Goal: Task Accomplishment & Management: Use online tool/utility

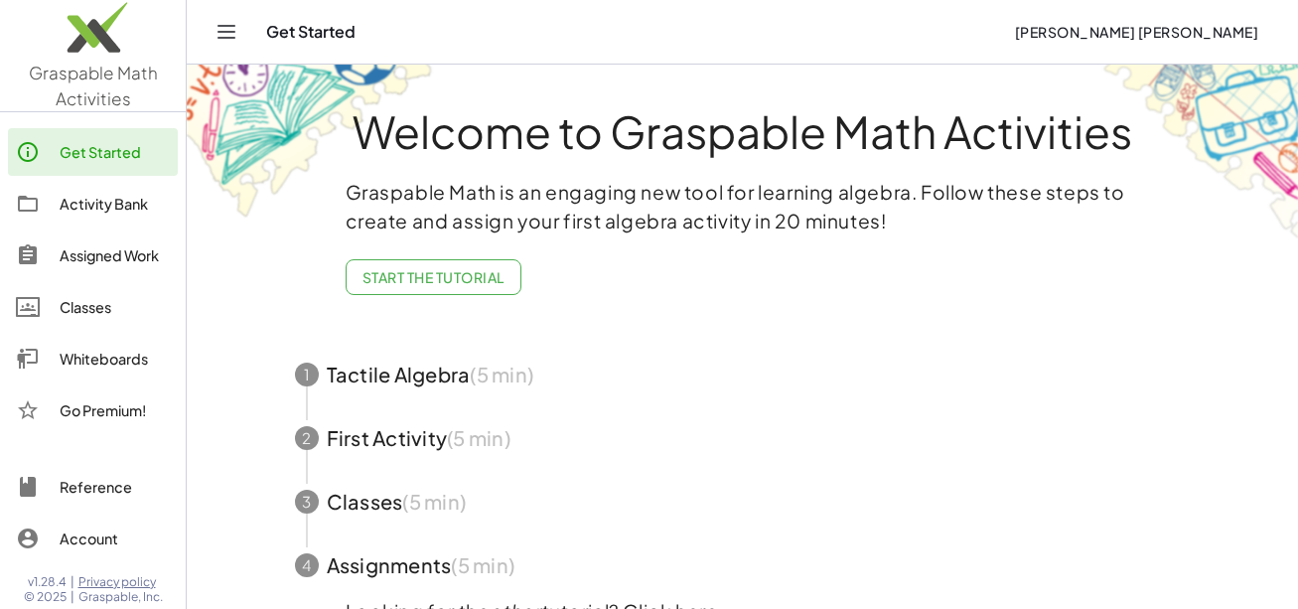
click at [123, 356] on div "Whiteboards" at bounding box center [115, 359] width 110 height 24
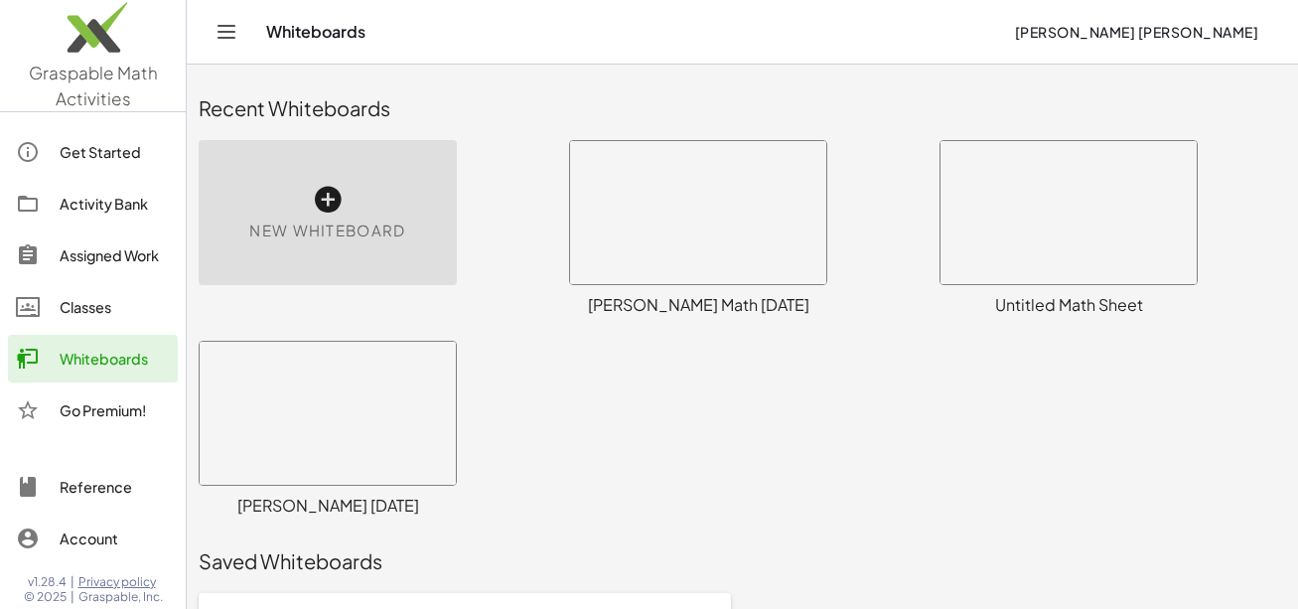
click at [707, 195] on div at bounding box center [698, 212] width 256 height 143
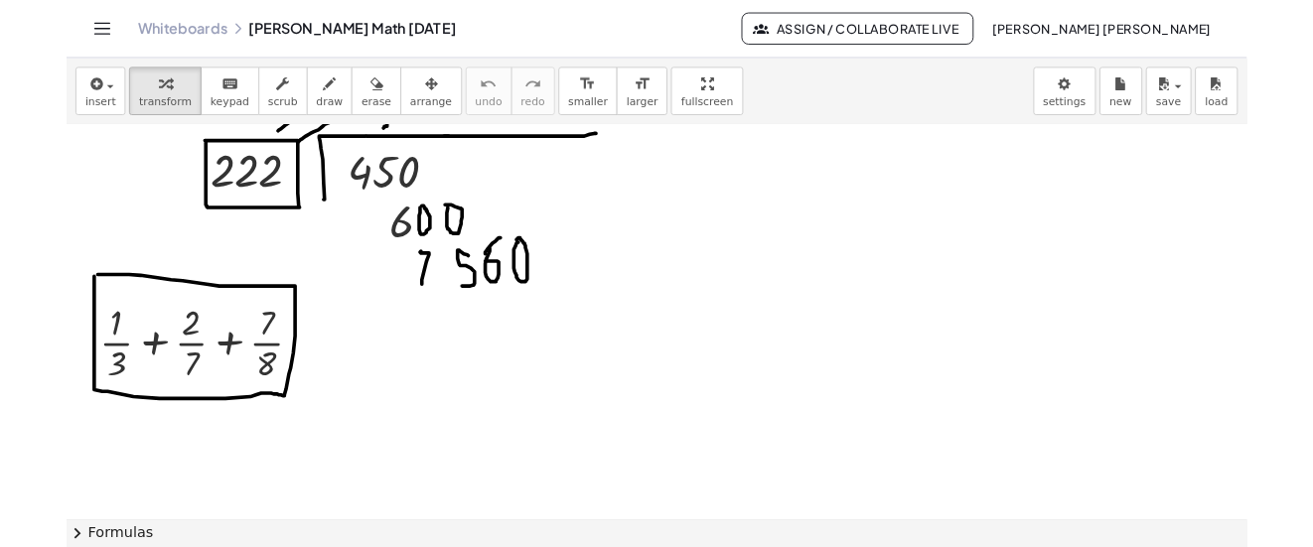
scroll to position [5356, 0]
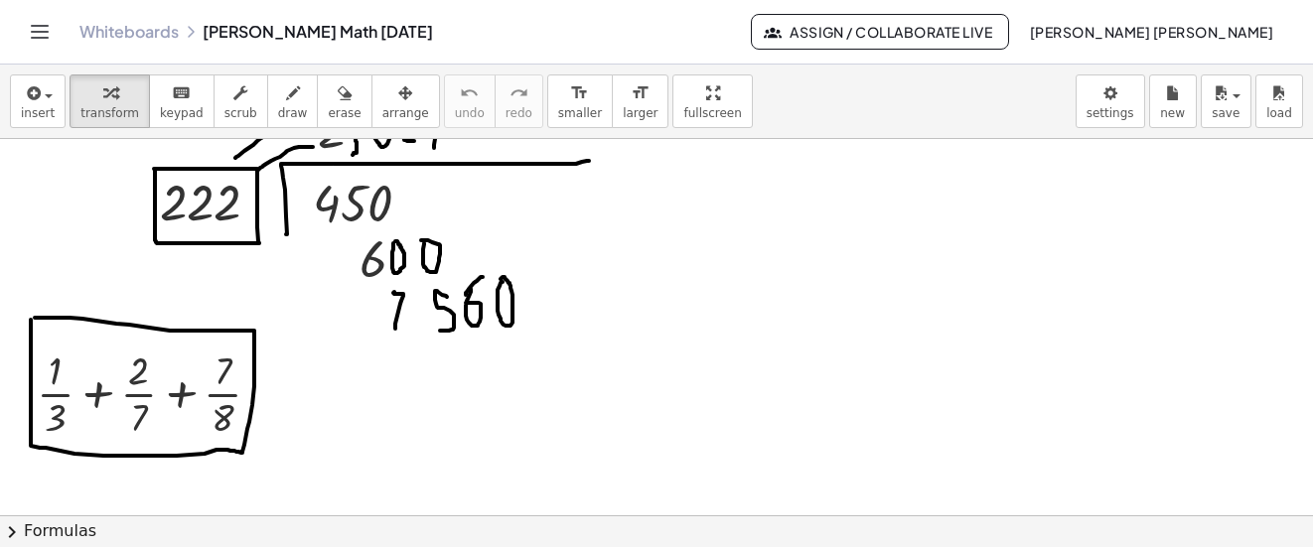
click at [993, 31] on span "Assign / Collaborate Live" at bounding box center [880, 32] width 225 height 18
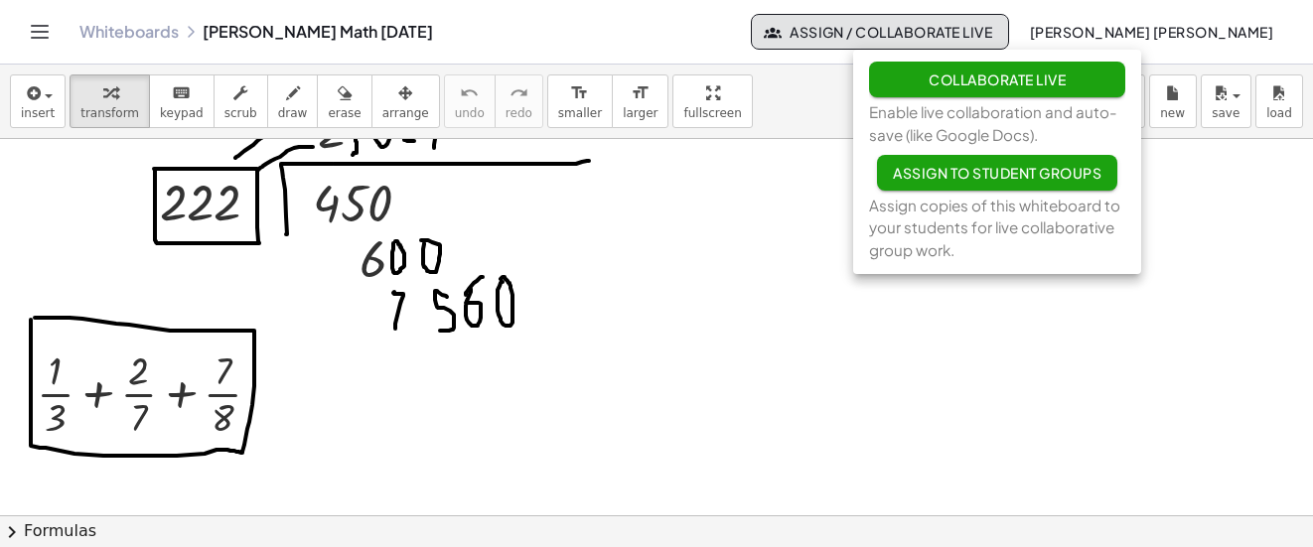
click at [1001, 89] on button "Collaborate Live" at bounding box center [997, 80] width 256 height 36
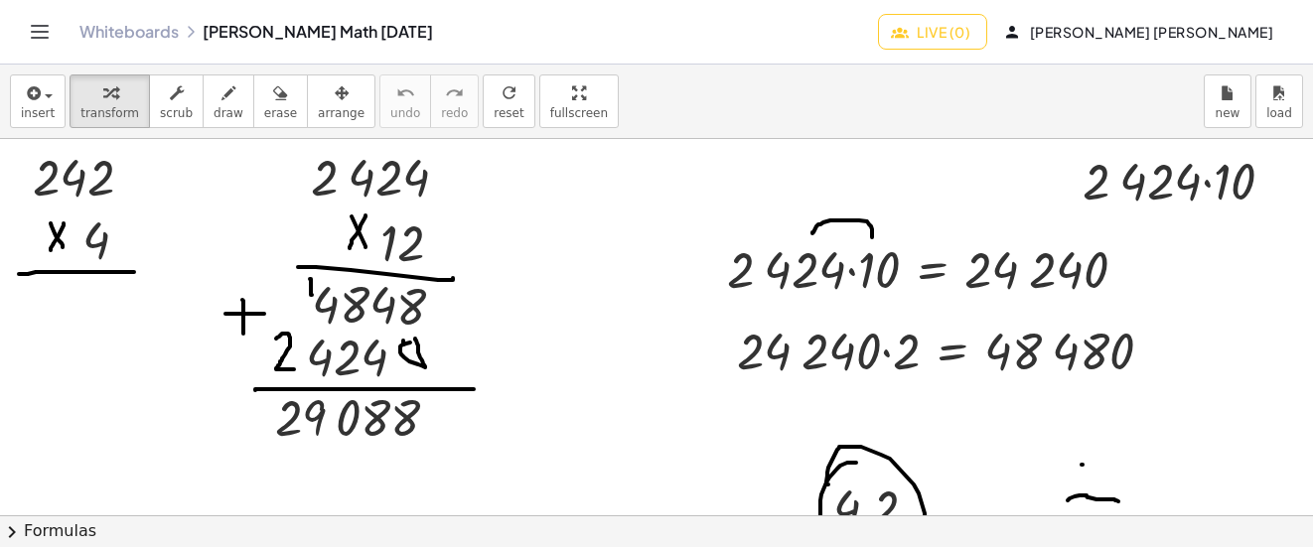
click at [971, 31] on span "Live (0)" at bounding box center [932, 32] width 75 height 18
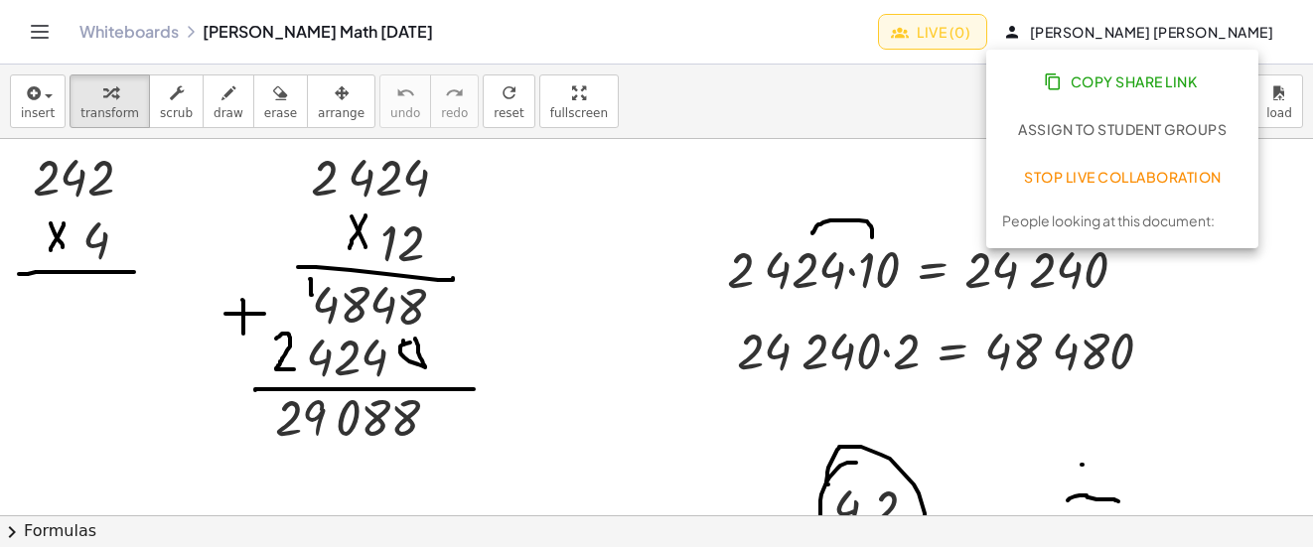
click at [1073, 95] on button "Copy Share Link" at bounding box center [1122, 82] width 240 height 36
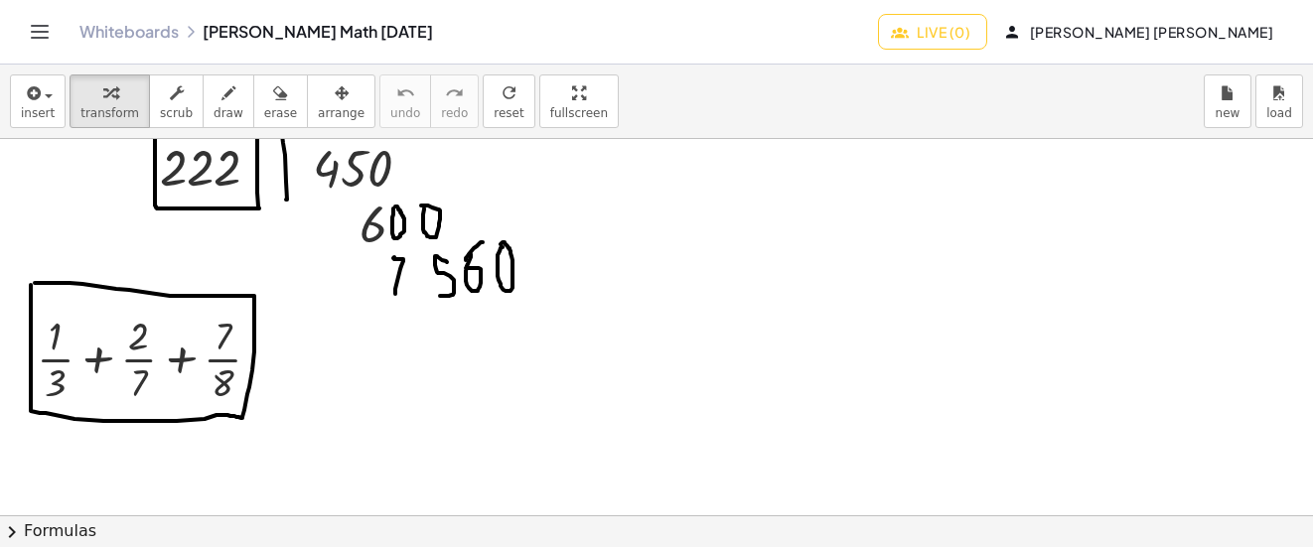
scroll to position [5418, 0]
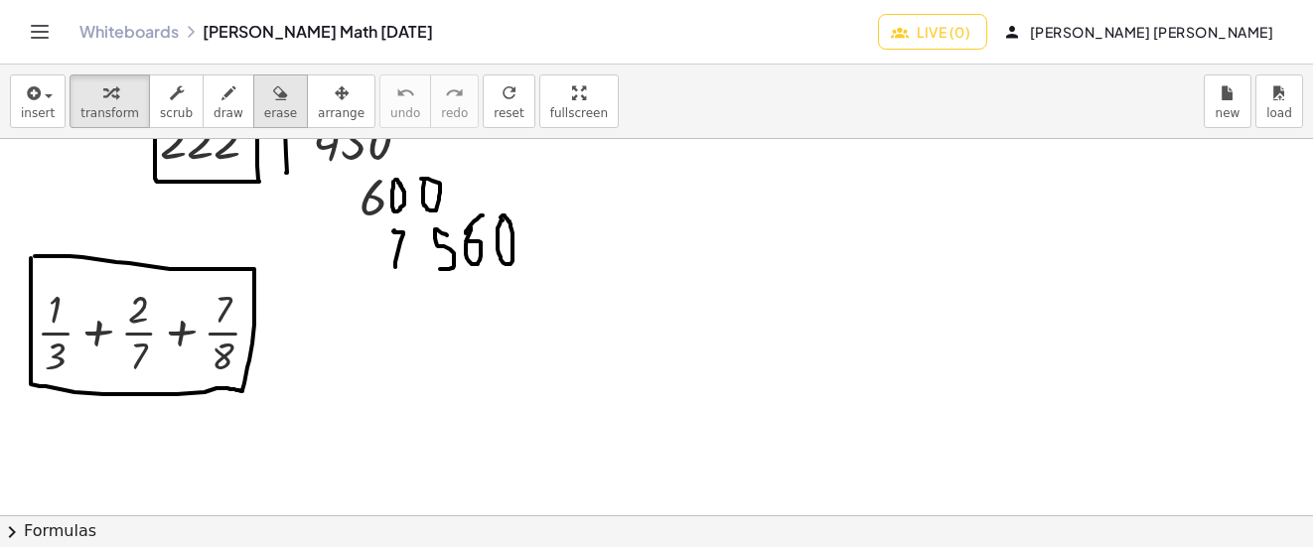
click at [273, 101] on icon "button" at bounding box center [280, 93] width 14 height 24
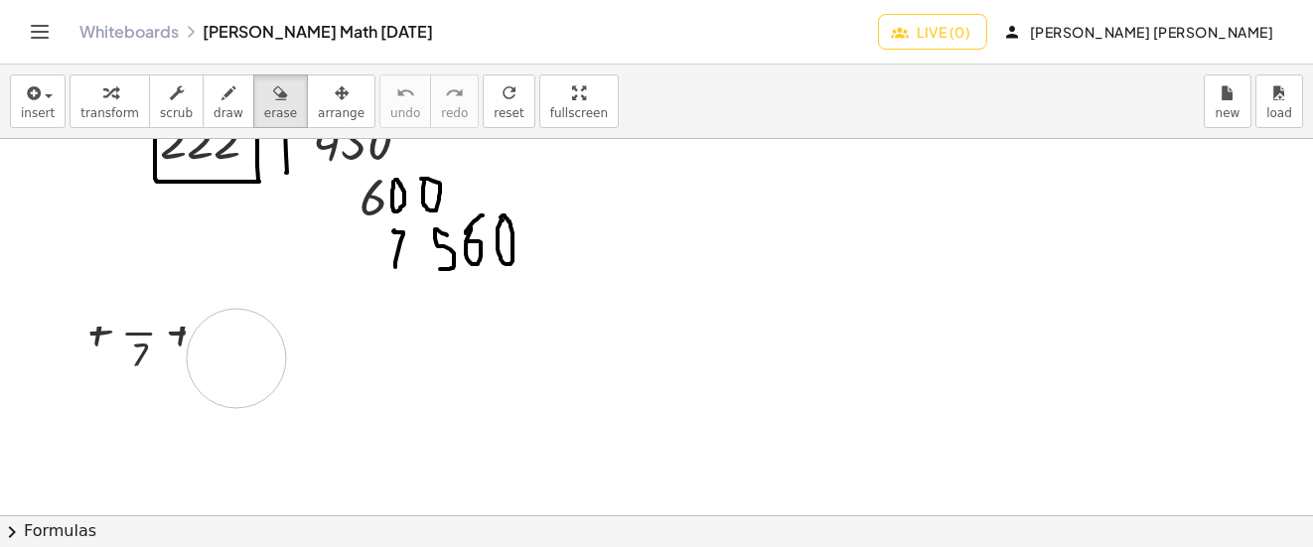
drag, startPoint x: 255, startPoint y: 288, endPoint x: 235, endPoint y: 406, distance: 119.9
click at [218, 87] on div "button" at bounding box center [229, 92] width 30 height 24
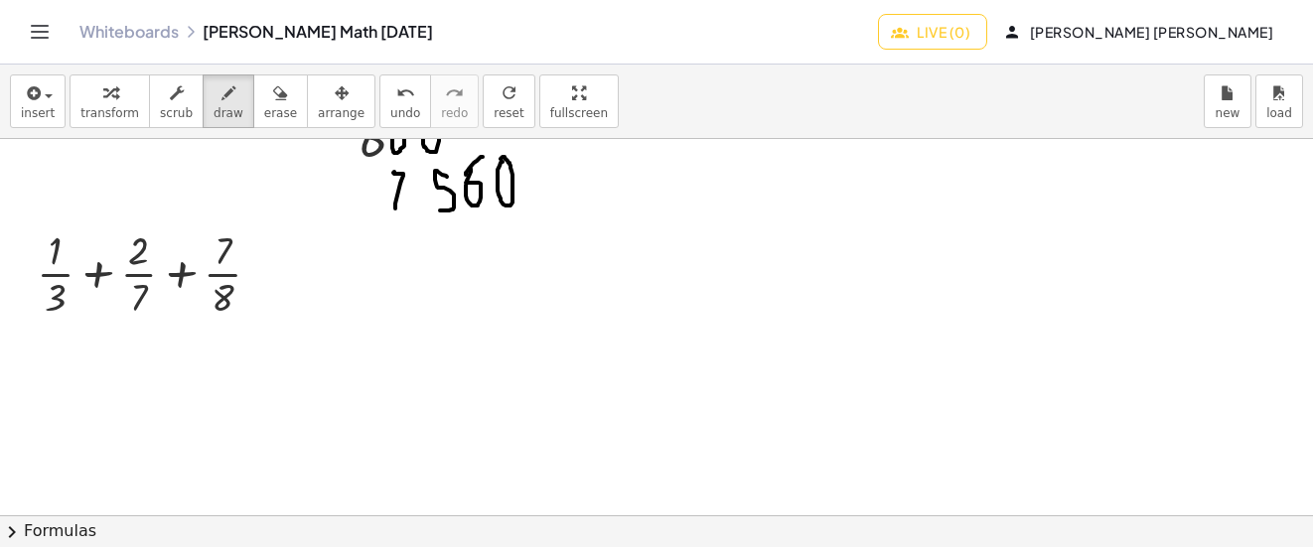
scroll to position [5517, 0]
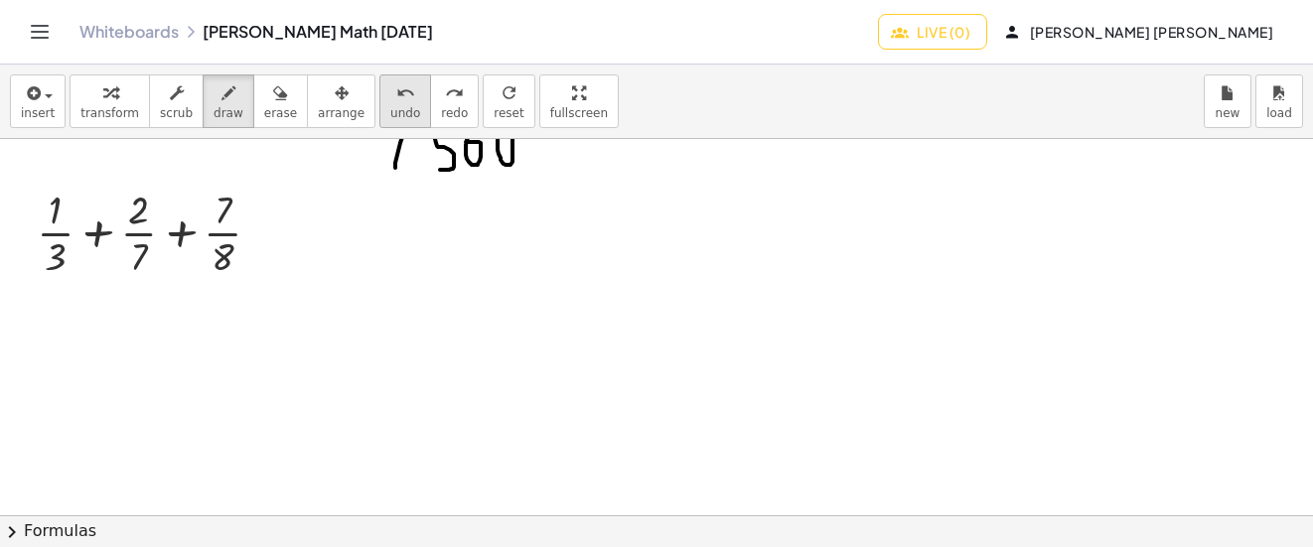
click at [396, 101] on icon "undo" at bounding box center [405, 93] width 19 height 24
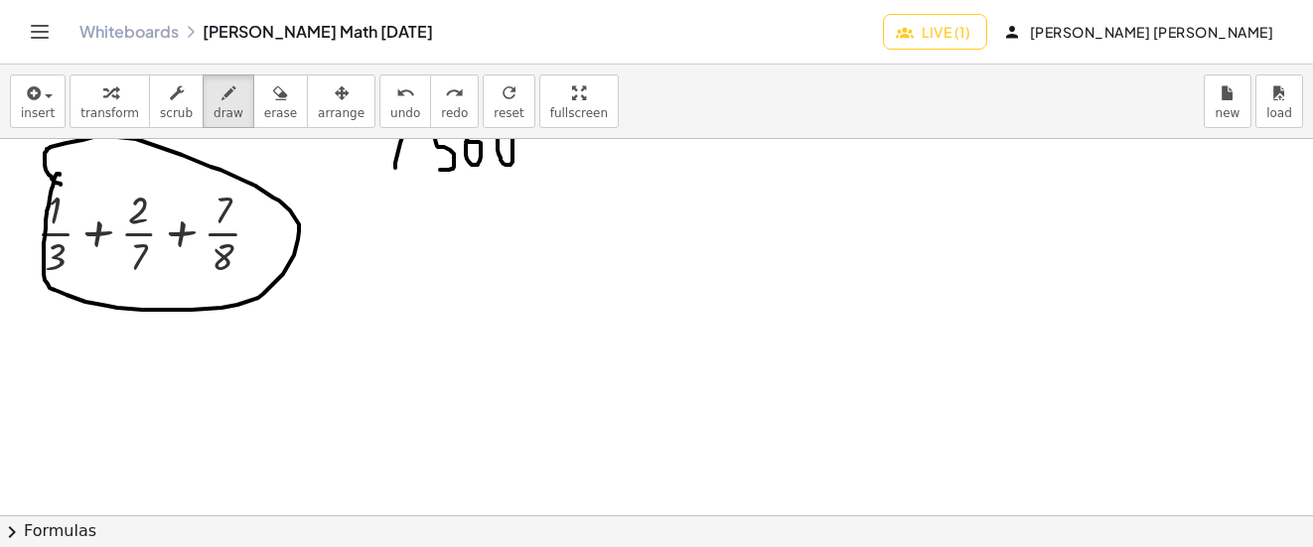
drag, startPoint x: 60, startPoint y: 175, endPoint x: 64, endPoint y: 185, distance: 10.7
click at [396, 99] on icon "undo" at bounding box center [405, 93] width 19 height 24
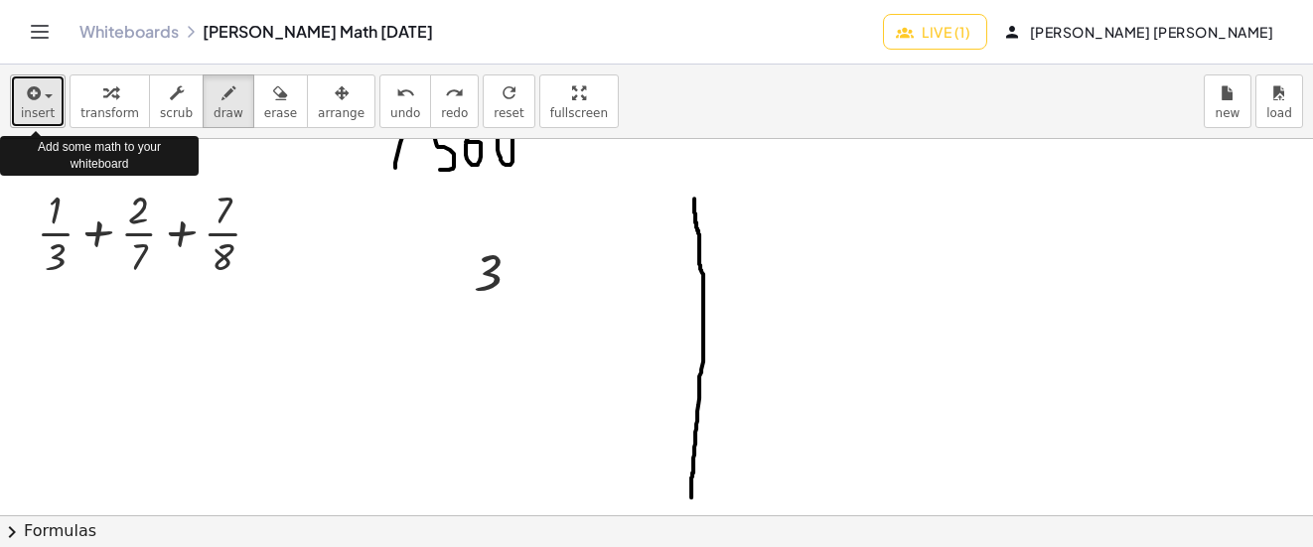
click at [28, 108] on span "insert" at bounding box center [38, 113] width 34 height 14
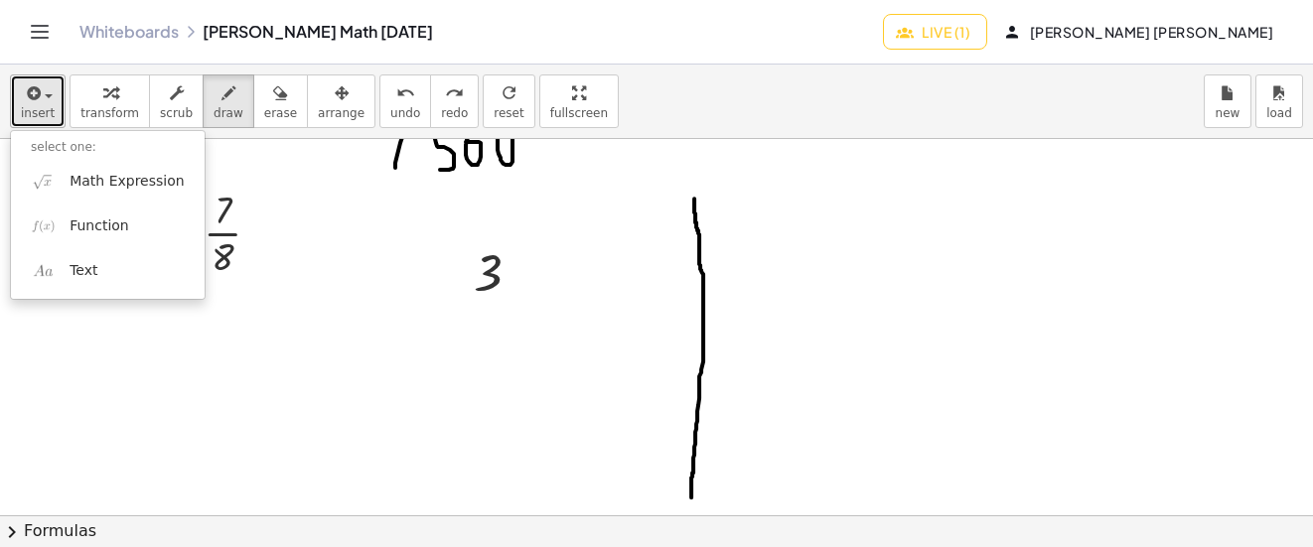
click at [30, 84] on icon "button" at bounding box center [32, 93] width 18 height 24
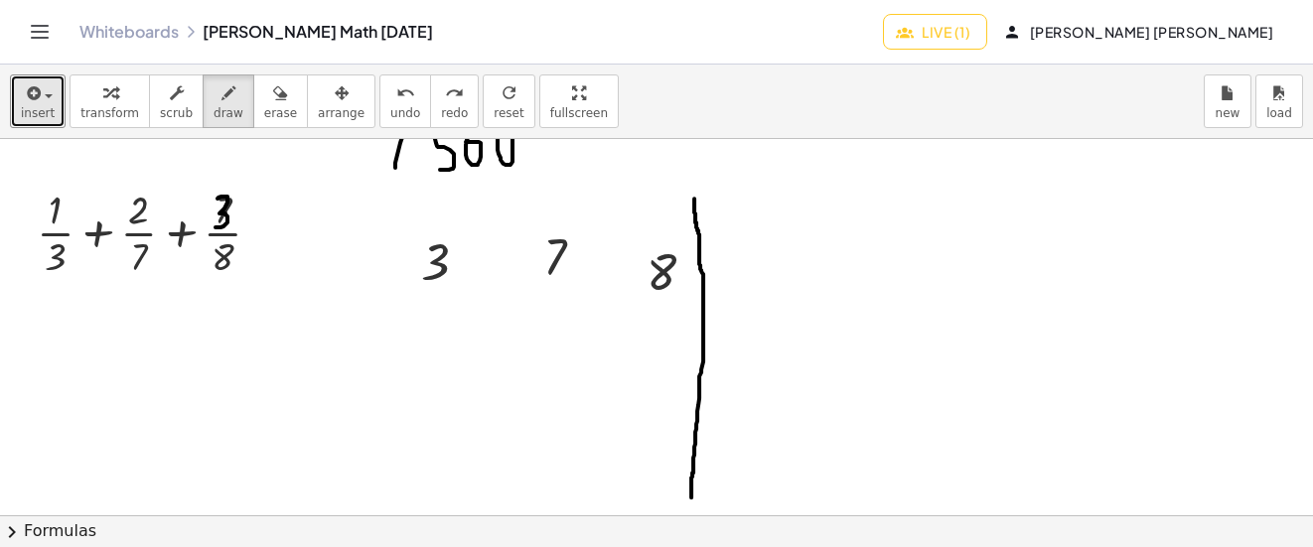
drag, startPoint x: 218, startPoint y: 199, endPoint x: 216, endPoint y: 227, distance: 28.9
click at [390, 97] on div "undo" at bounding box center [405, 92] width 30 height 24
drag, startPoint x: 178, startPoint y: 92, endPoint x: 254, endPoint y: 216, distance: 145.0
click at [177, 92] on button "scrub" at bounding box center [176, 102] width 55 height 54
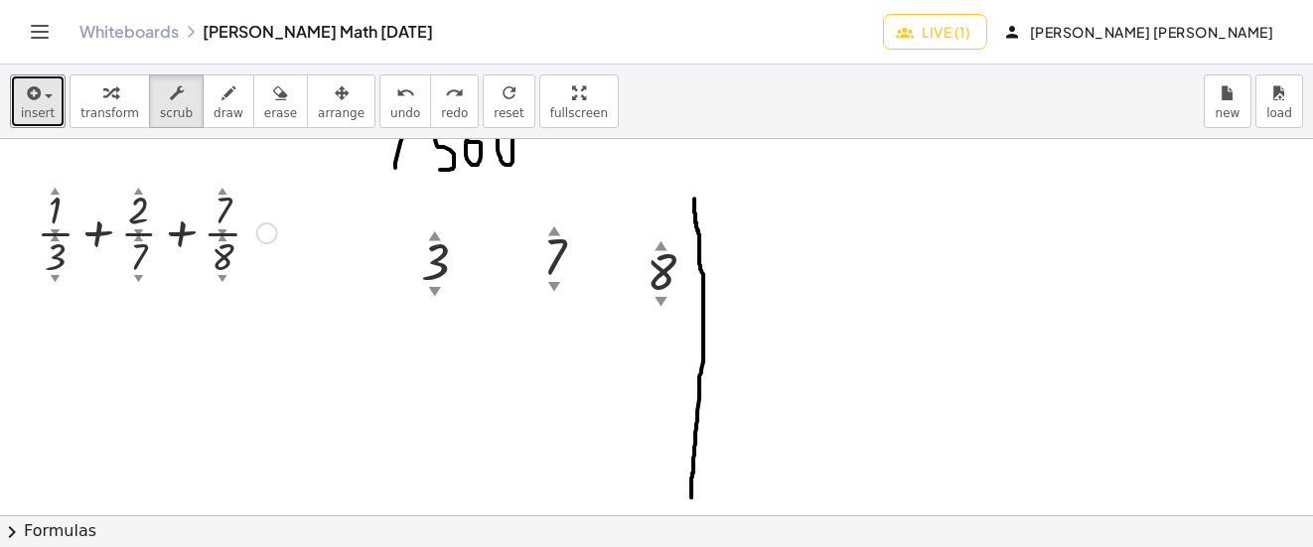
click at [262, 240] on div at bounding box center [267, 234] width 22 height 22
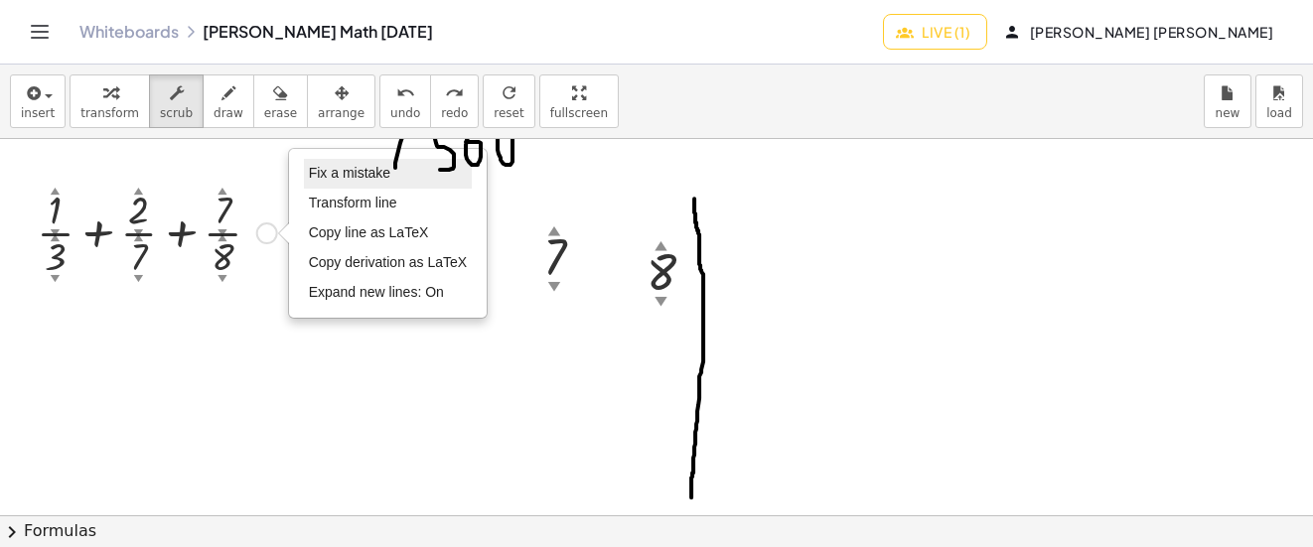
click at [332, 166] on span "Fix a mistake" at bounding box center [349, 173] width 81 height 16
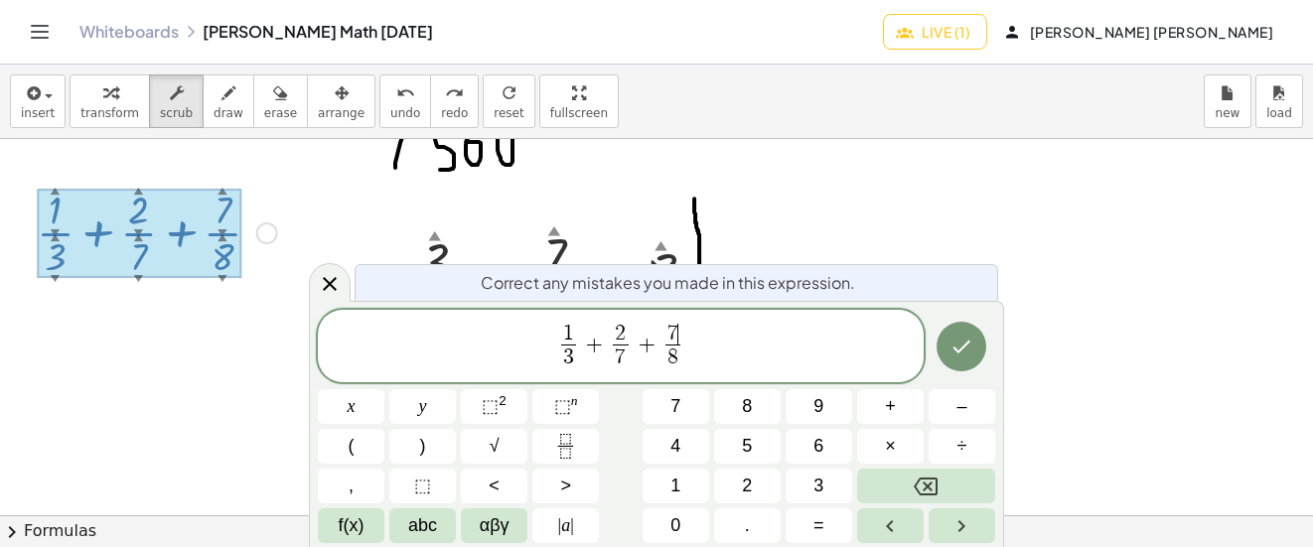
click at [673, 324] on span "7" at bounding box center [673, 334] width 11 height 22
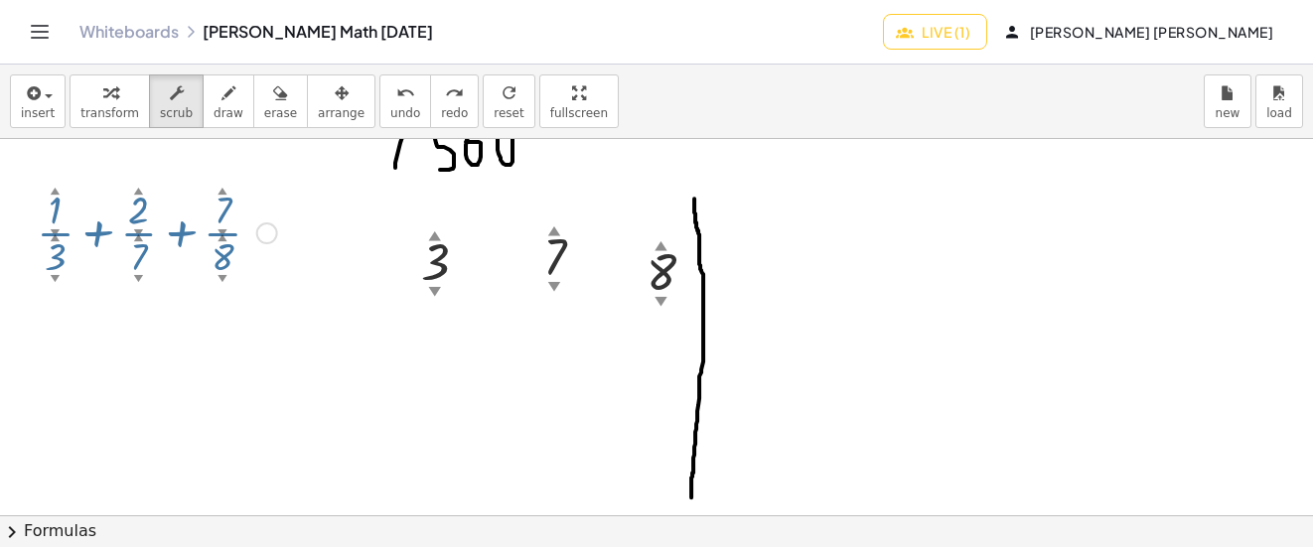
click at [271, 233] on div "Fix a mistake Transform line Copy line as LaTeX Copy derivation as LaTeX Expand…" at bounding box center [267, 234] width 22 height 22
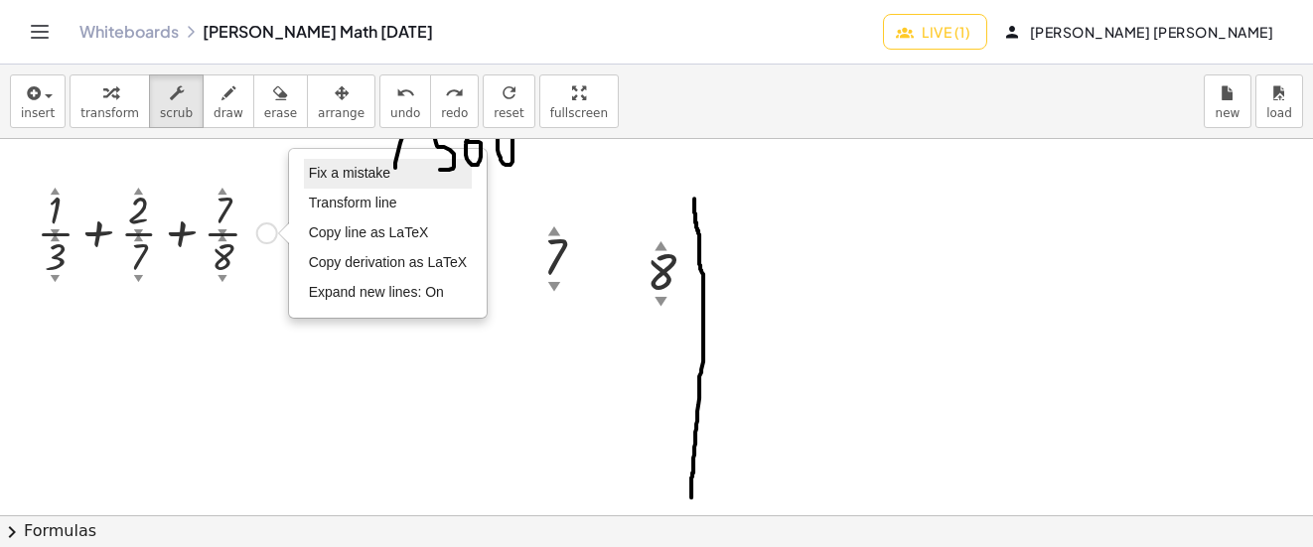
click at [375, 175] on span "Fix a mistake" at bounding box center [349, 173] width 81 height 16
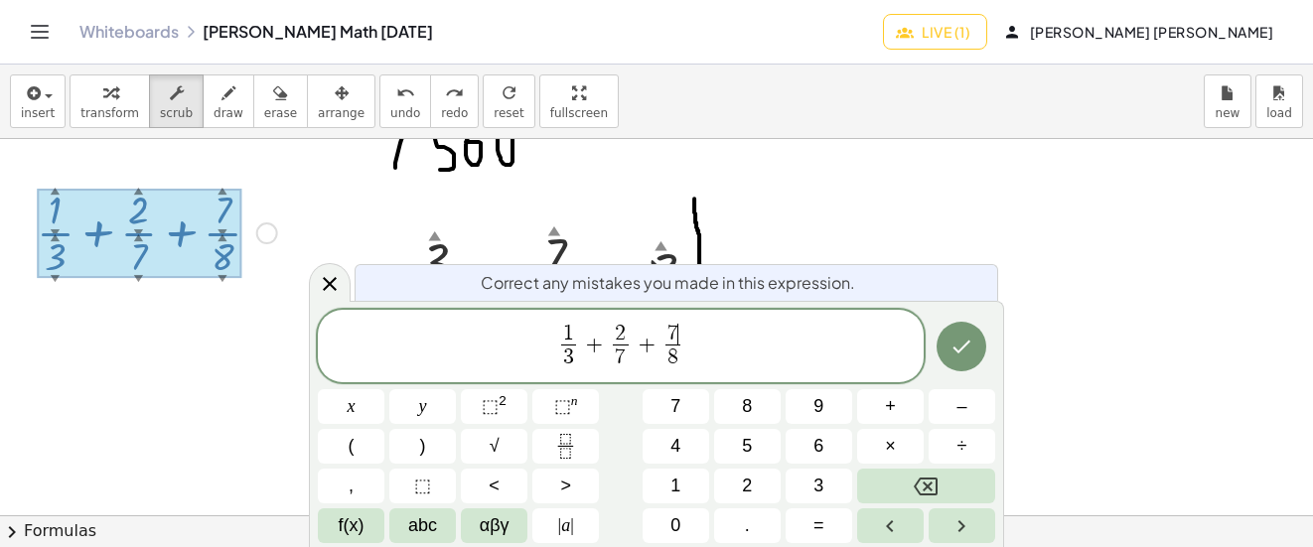
click at [677, 328] on span "7 ​" at bounding box center [673, 335] width 15 height 22
click at [954, 348] on icon "Done" at bounding box center [962, 347] width 24 height 24
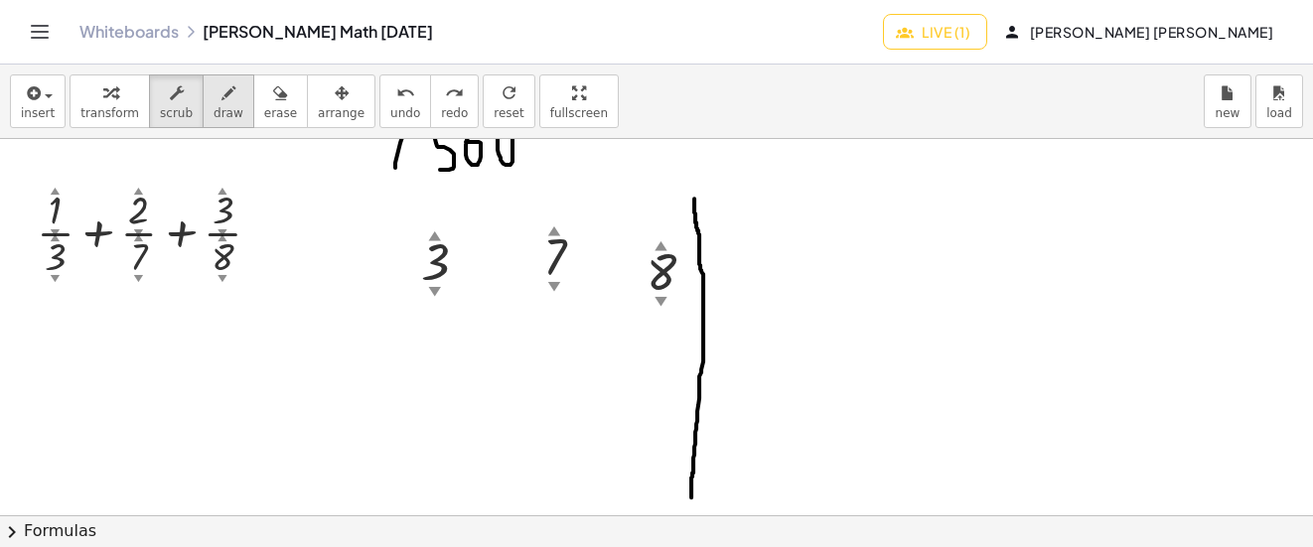
click at [218, 98] on div "button" at bounding box center [229, 92] width 30 height 24
click at [222, 104] on icon "button" at bounding box center [229, 93] width 14 height 24
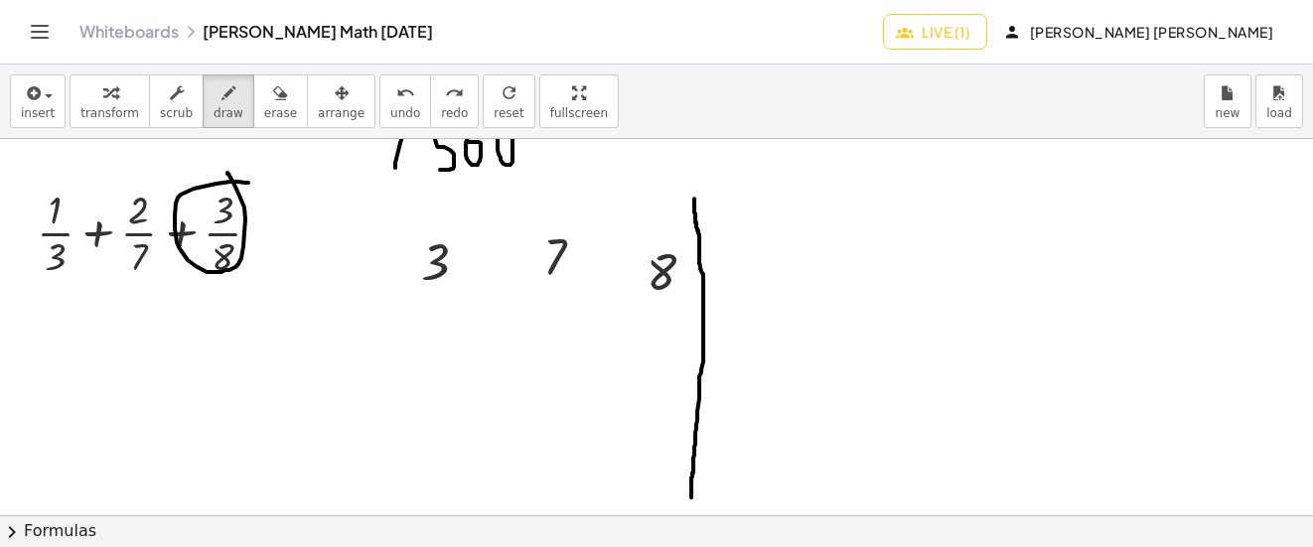
drag, startPoint x: 248, startPoint y: 183, endPoint x: 227, endPoint y: 173, distance: 23.1
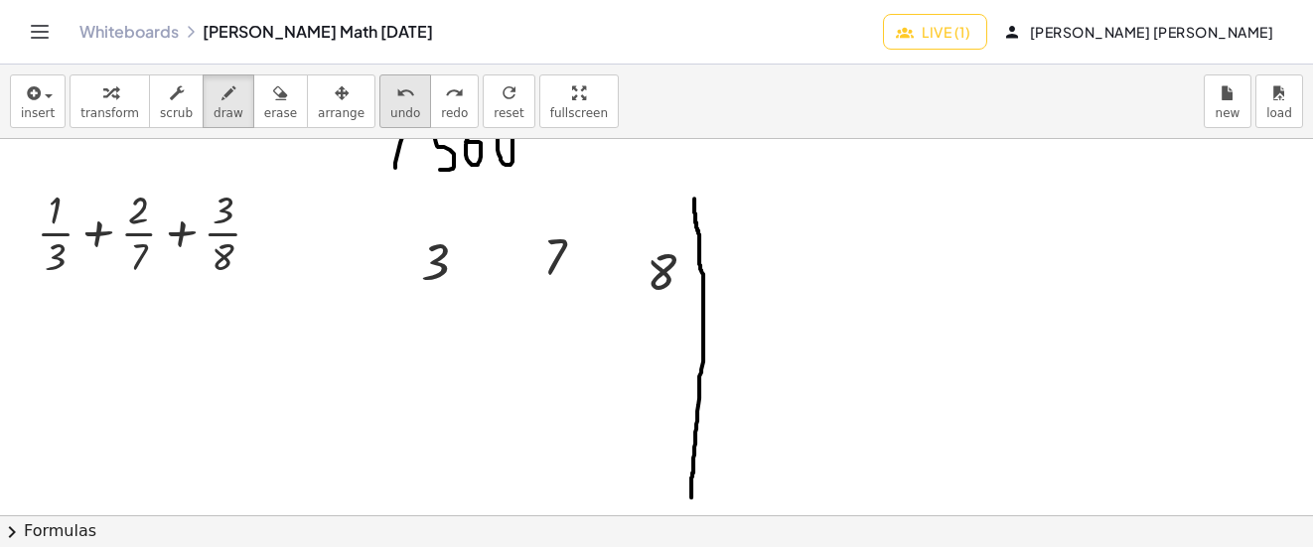
click at [384, 77] on button "undo undo" at bounding box center [405, 102] width 52 height 54
drag, startPoint x: 701, startPoint y: 272, endPoint x: 702, endPoint y: 290, distance: 17.9
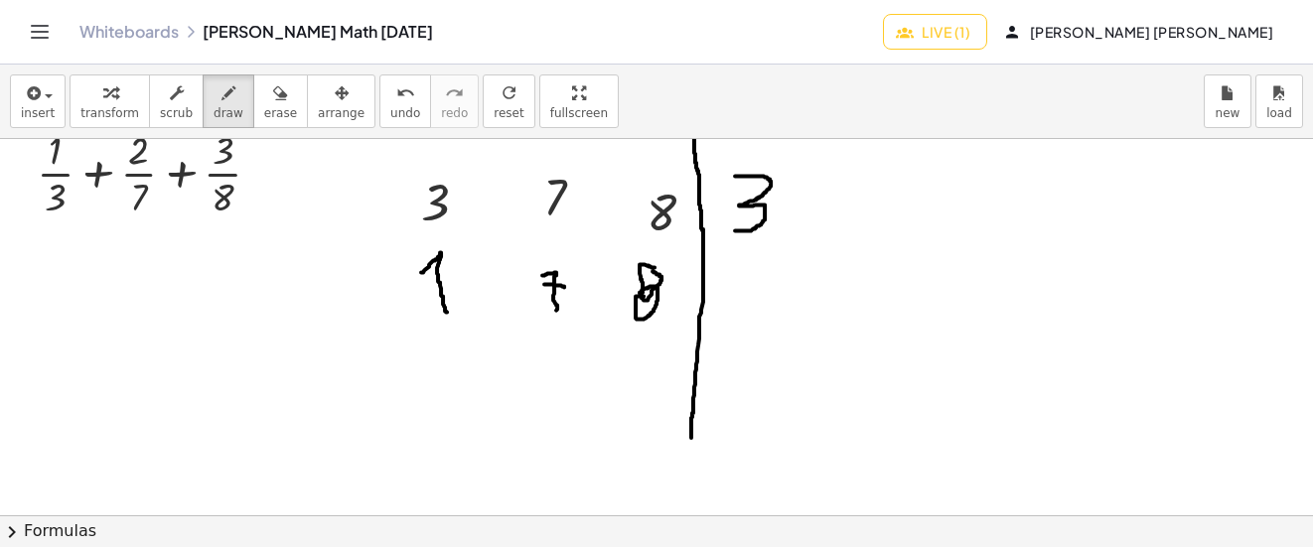
scroll to position [5616, 0]
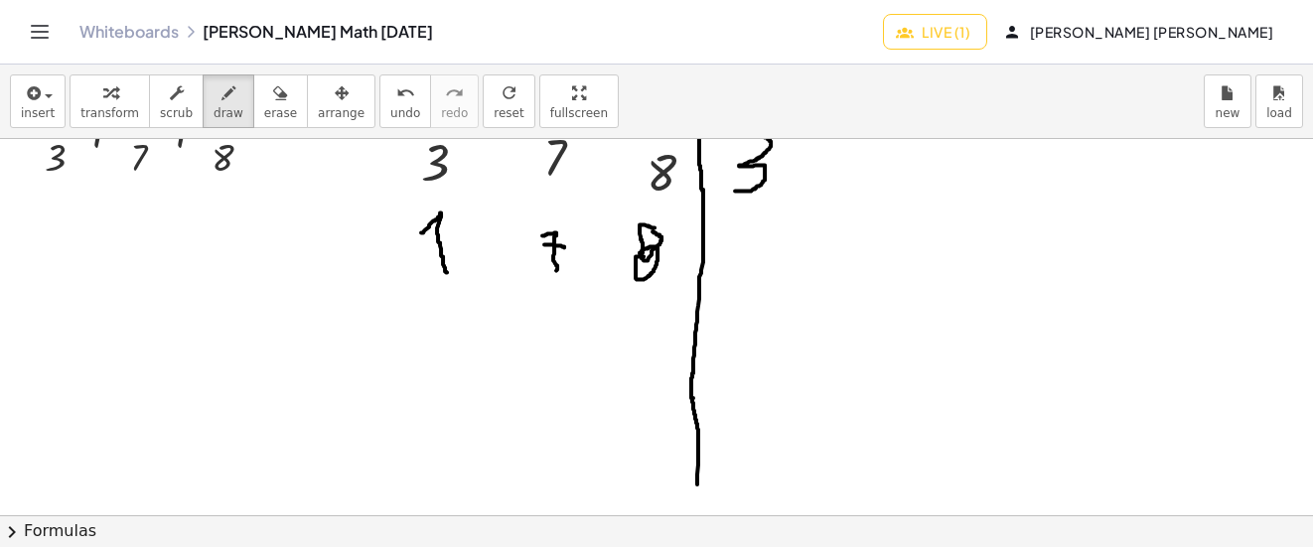
drag, startPoint x: 693, startPoint y: 398, endPoint x: 697, endPoint y: 485, distance: 86.5
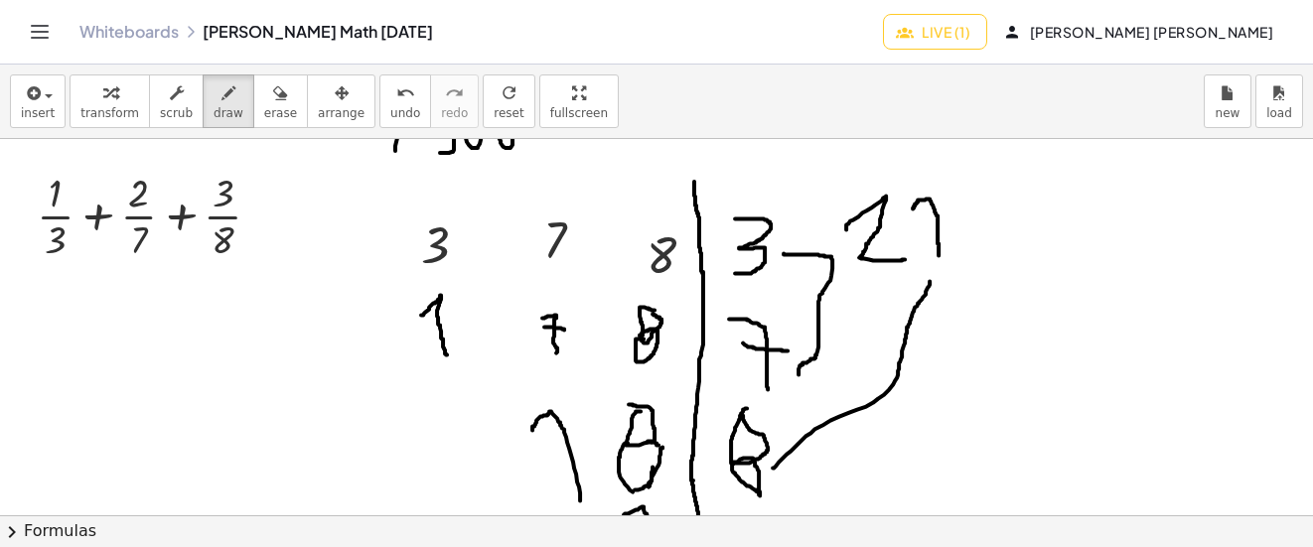
scroll to position [5517, 0]
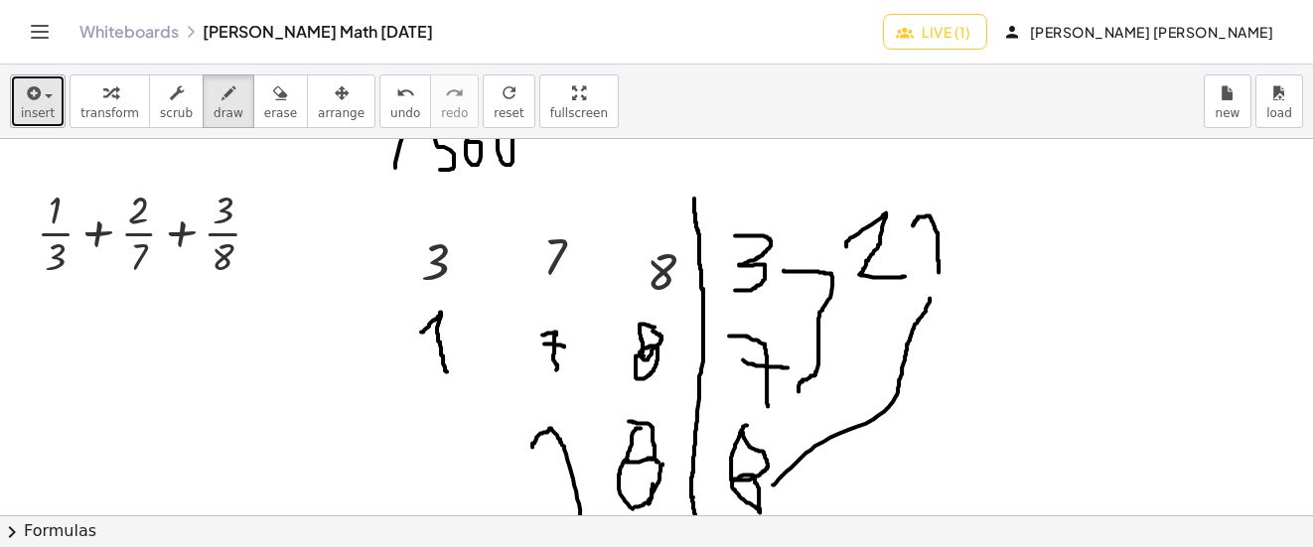
click at [46, 110] on span "insert" at bounding box center [38, 113] width 34 height 14
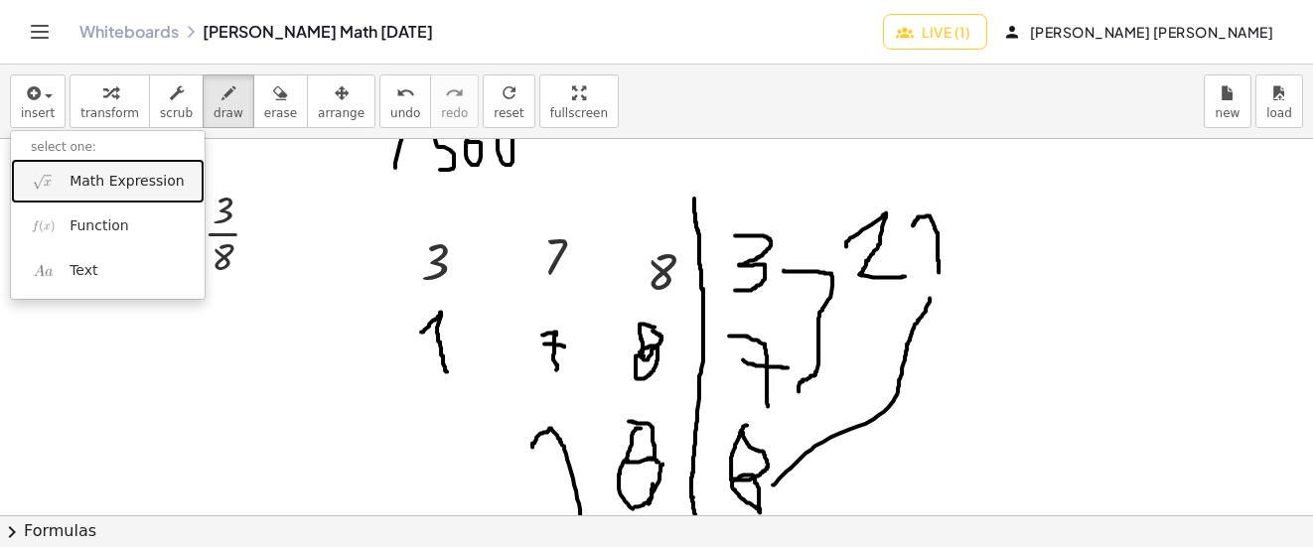
click at [75, 182] on span "Math Expression" at bounding box center [127, 182] width 114 height 20
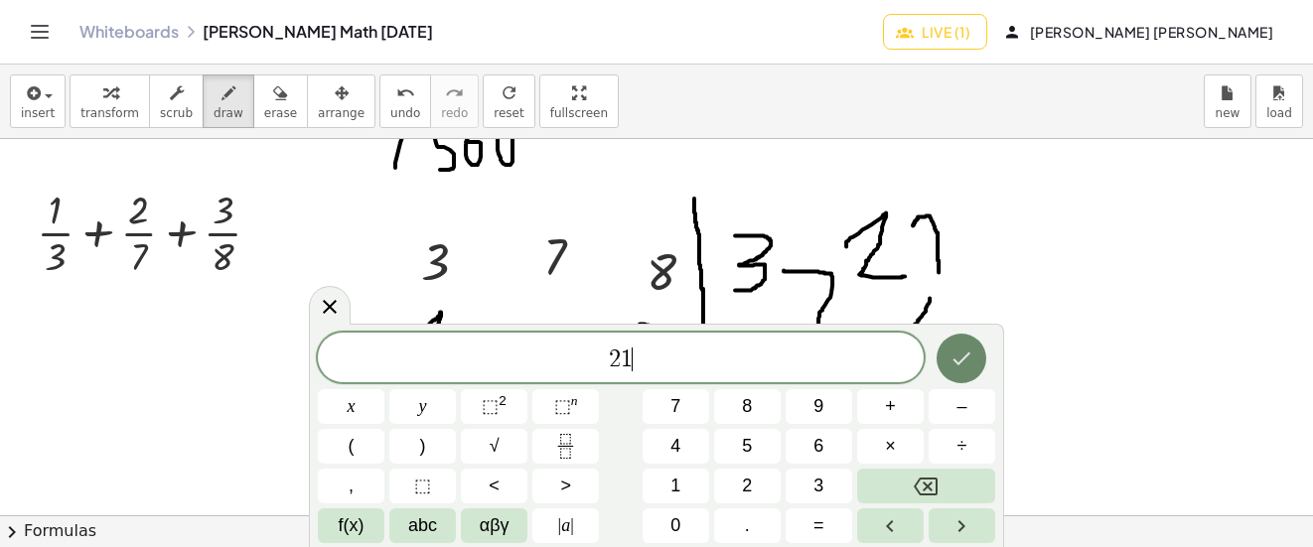
click at [947, 358] on button "Done" at bounding box center [962, 359] width 50 height 50
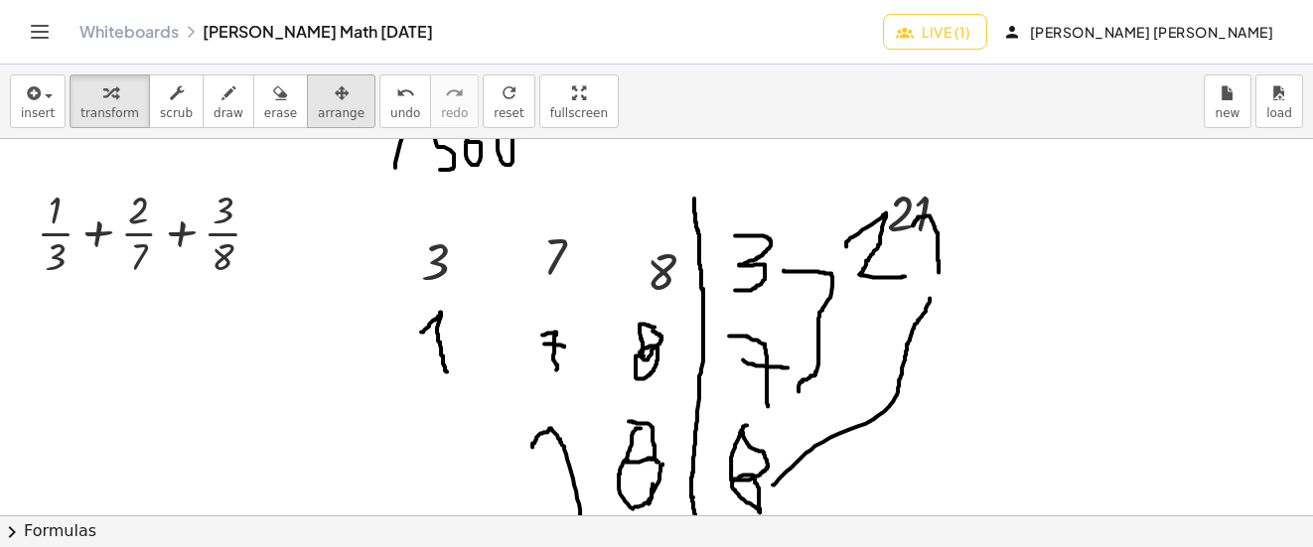
click at [335, 98] on icon "button" at bounding box center [342, 93] width 14 height 24
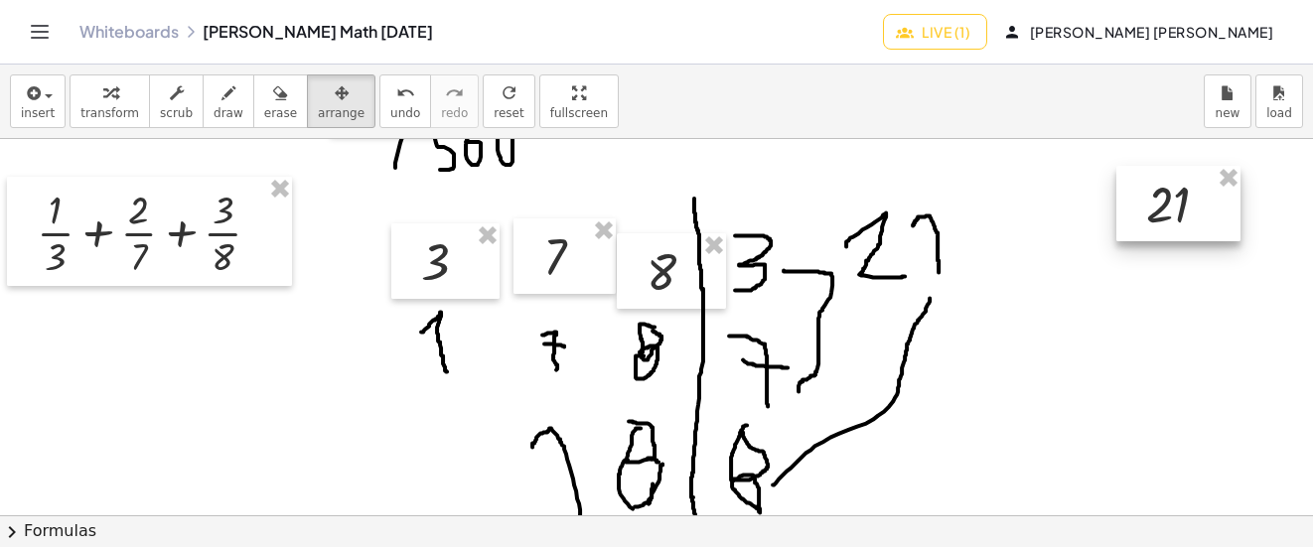
drag, startPoint x: 317, startPoint y: 98, endPoint x: 1184, endPoint y: 201, distance: 873.2
click at [1184, 201] on div at bounding box center [1179, 203] width 124 height 75
drag, startPoint x: 40, startPoint y: 87, endPoint x: 56, endPoint y: 104, distance: 23.2
click at [42, 88] on span "button" at bounding box center [43, 95] width 4 height 14
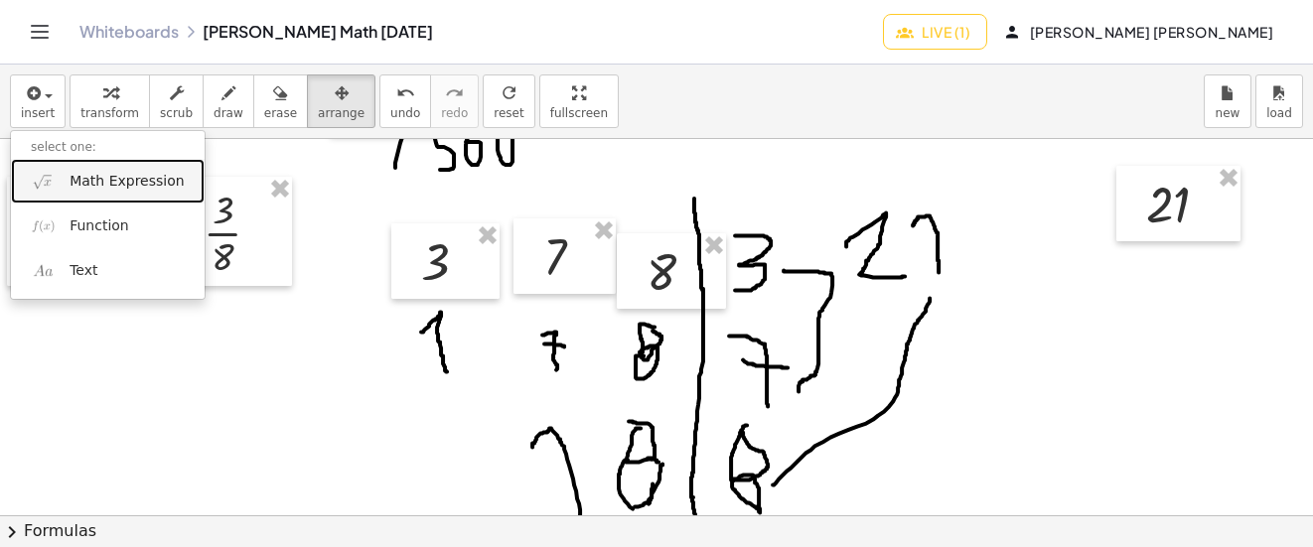
click at [88, 182] on span "Math Expression" at bounding box center [127, 182] width 114 height 20
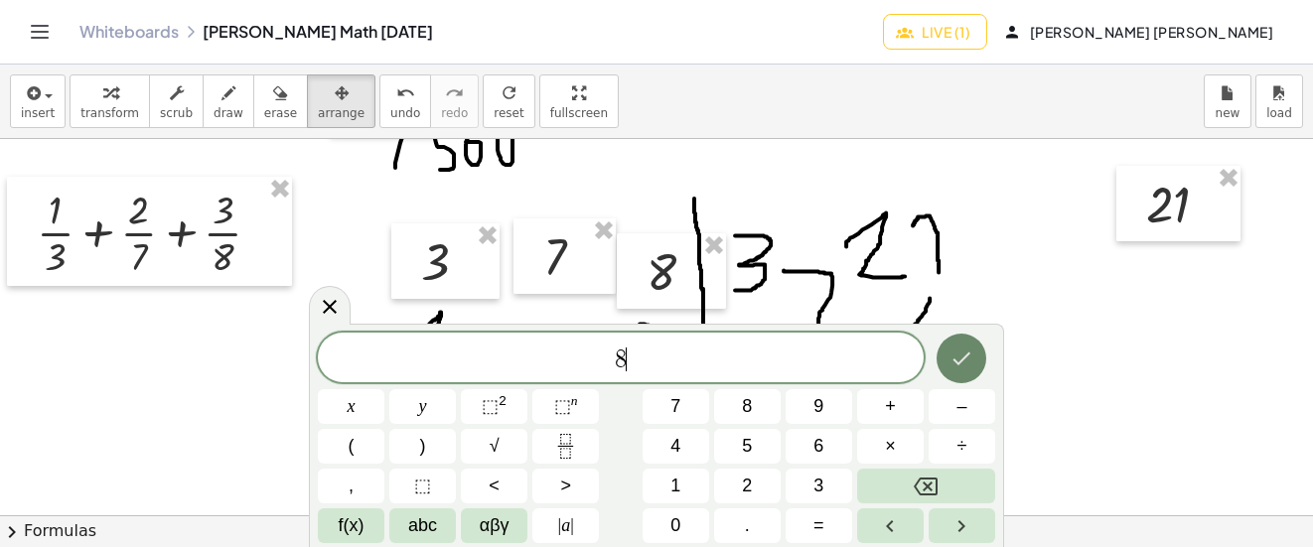
click at [951, 363] on icon "Done" at bounding box center [962, 359] width 24 height 24
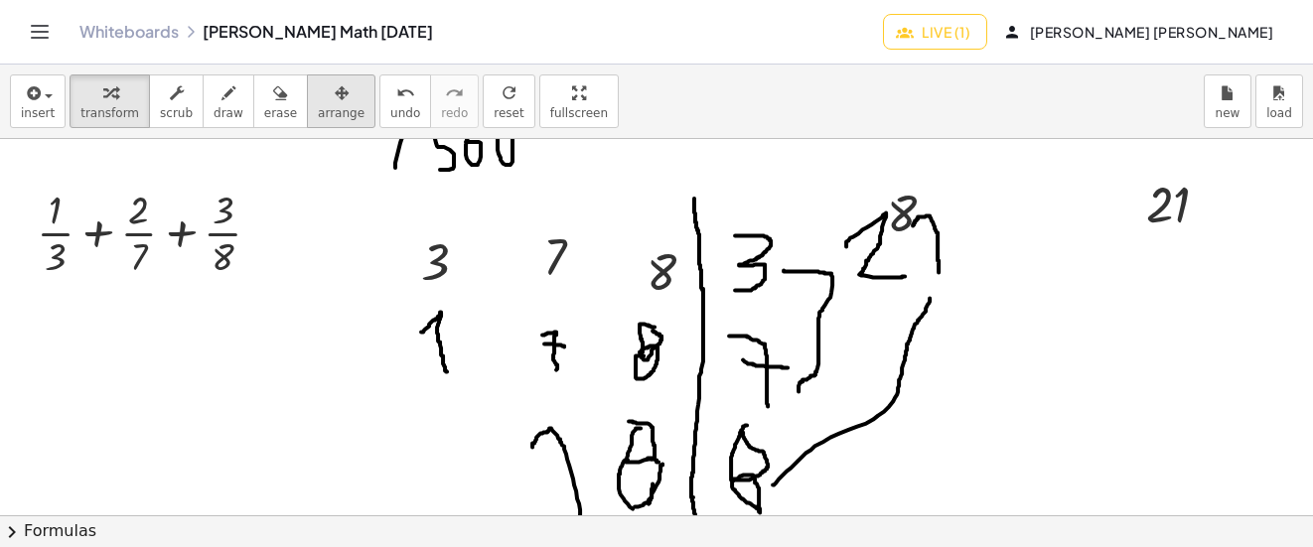
click at [337, 115] on button "arrange" at bounding box center [341, 102] width 69 height 54
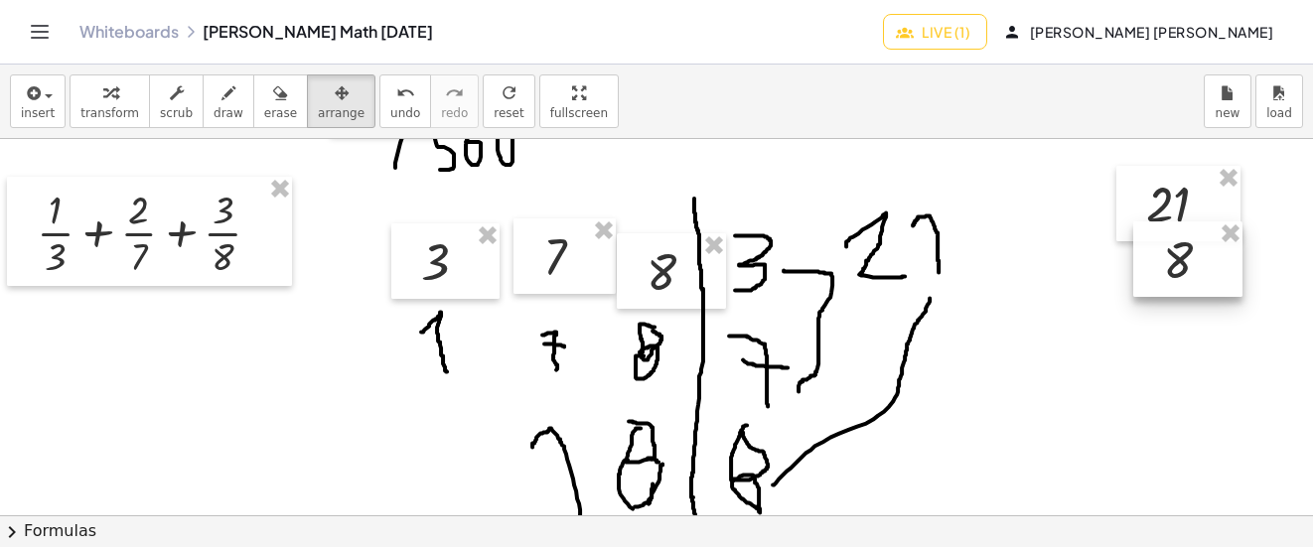
drag, startPoint x: 912, startPoint y: 205, endPoint x: 1190, endPoint y: 251, distance: 282.0
click at [1190, 251] on div at bounding box center [1187, 259] width 109 height 75
click at [214, 107] on span "draw" at bounding box center [229, 113] width 30 height 14
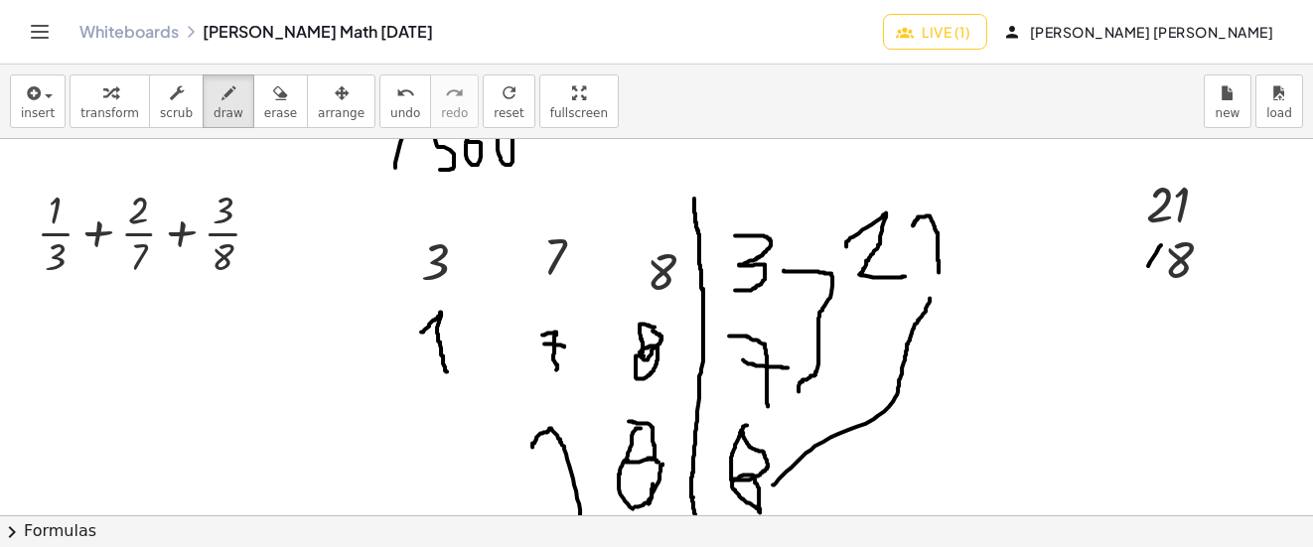
drag, startPoint x: 1161, startPoint y: 245, endPoint x: 1148, endPoint y: 266, distance: 24.5
drag, startPoint x: 1149, startPoint y: 243, endPoint x: 1160, endPoint y: 264, distance: 23.5
drag, startPoint x: 1104, startPoint y: 289, endPoint x: 1233, endPoint y: 291, distance: 129.2
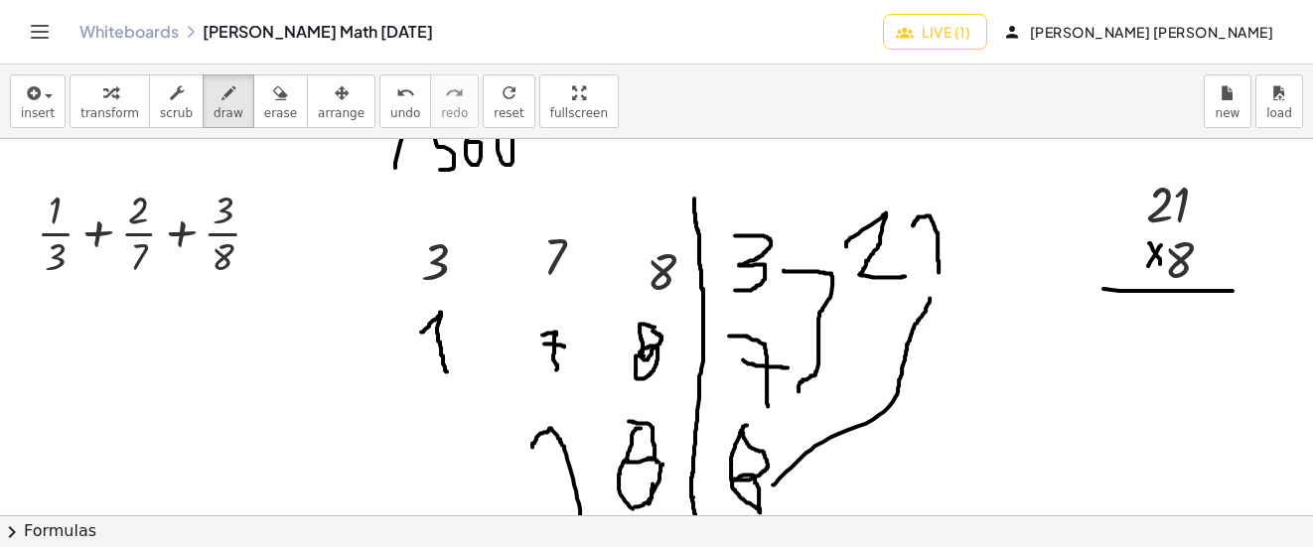
click at [390, 93] on div "undo" at bounding box center [405, 92] width 30 height 24
drag, startPoint x: 1187, startPoint y: 300, endPoint x: 1192, endPoint y: 313, distance: 13.8
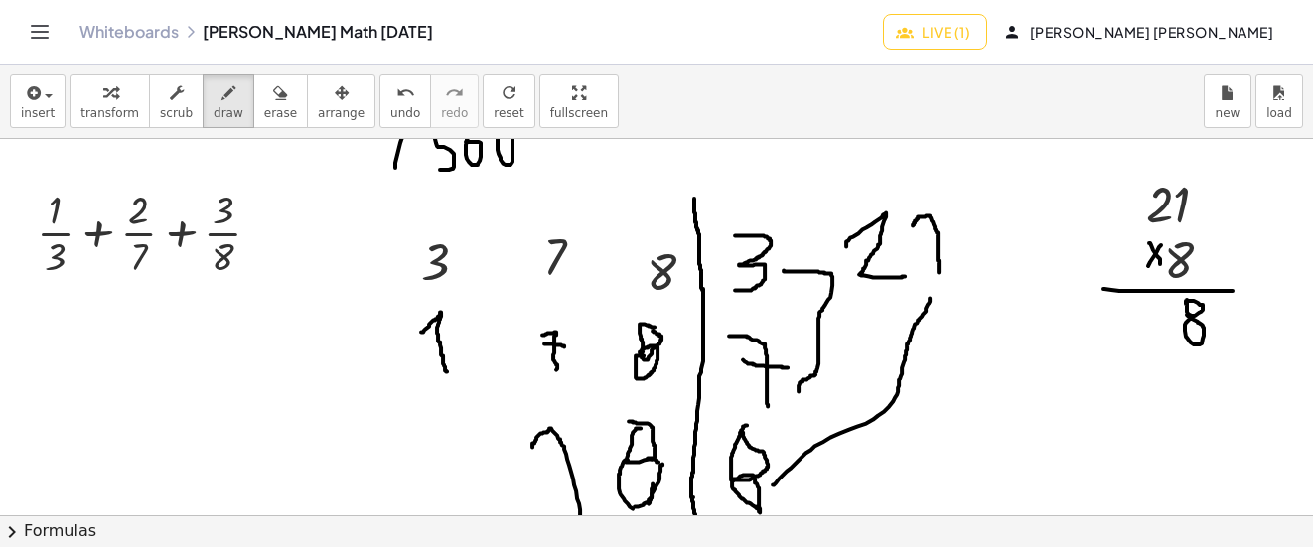
drag, startPoint x: 1132, startPoint y: 341, endPoint x: 1120, endPoint y: 318, distance: 26.2
click at [390, 88] on div "undo" at bounding box center [405, 92] width 30 height 24
drag, startPoint x: 1129, startPoint y: 338, endPoint x: 1121, endPoint y: 300, distance: 38.6
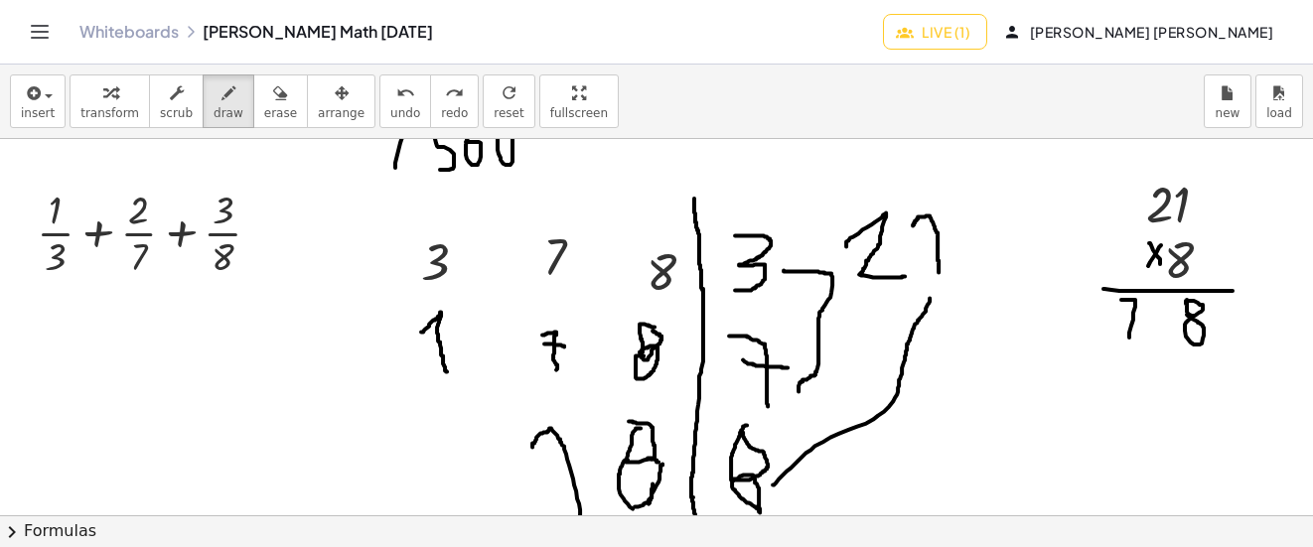
drag, startPoint x: 1153, startPoint y: 305, endPoint x: 1143, endPoint y: 324, distance: 21.3
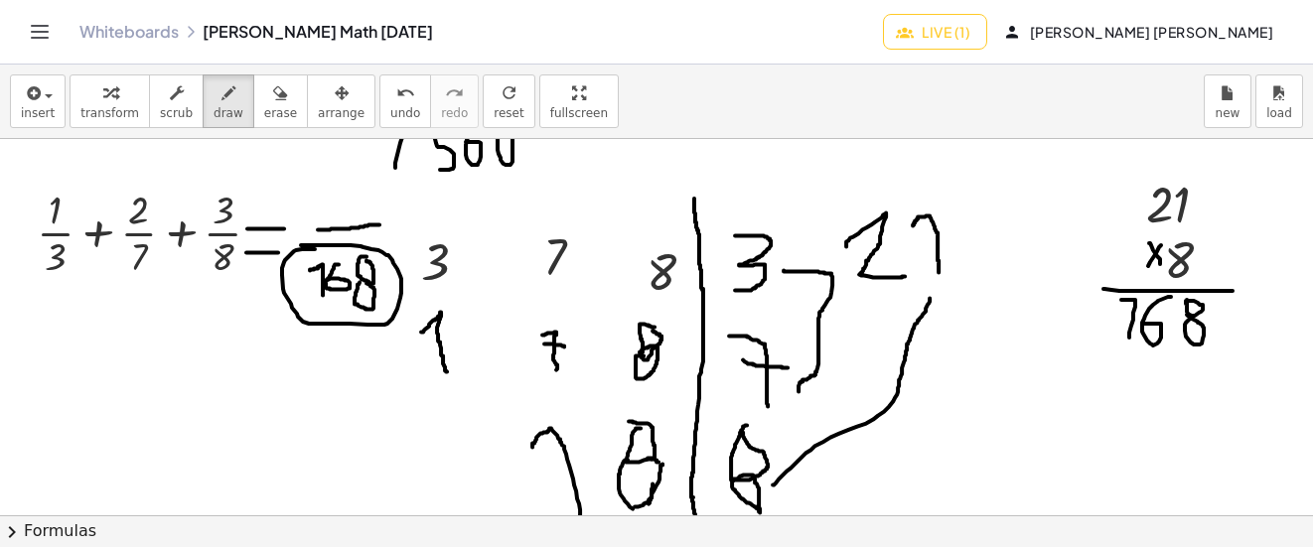
drag, startPoint x: 315, startPoint y: 249, endPoint x: 301, endPoint y: 245, distance: 14.5
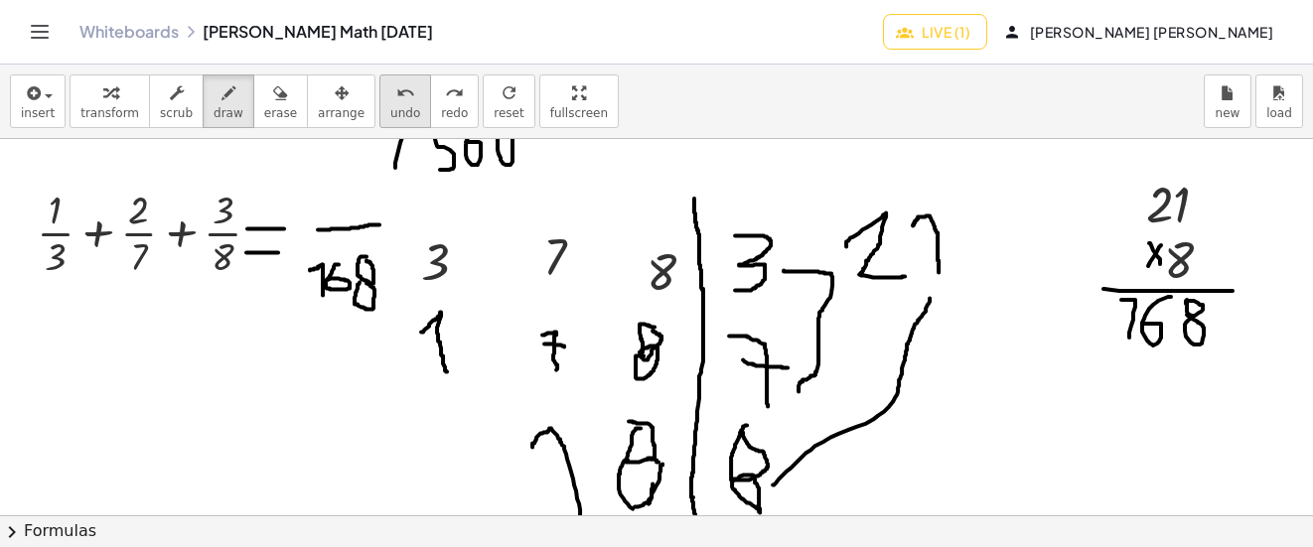
click at [390, 98] on div "undo" at bounding box center [405, 92] width 30 height 24
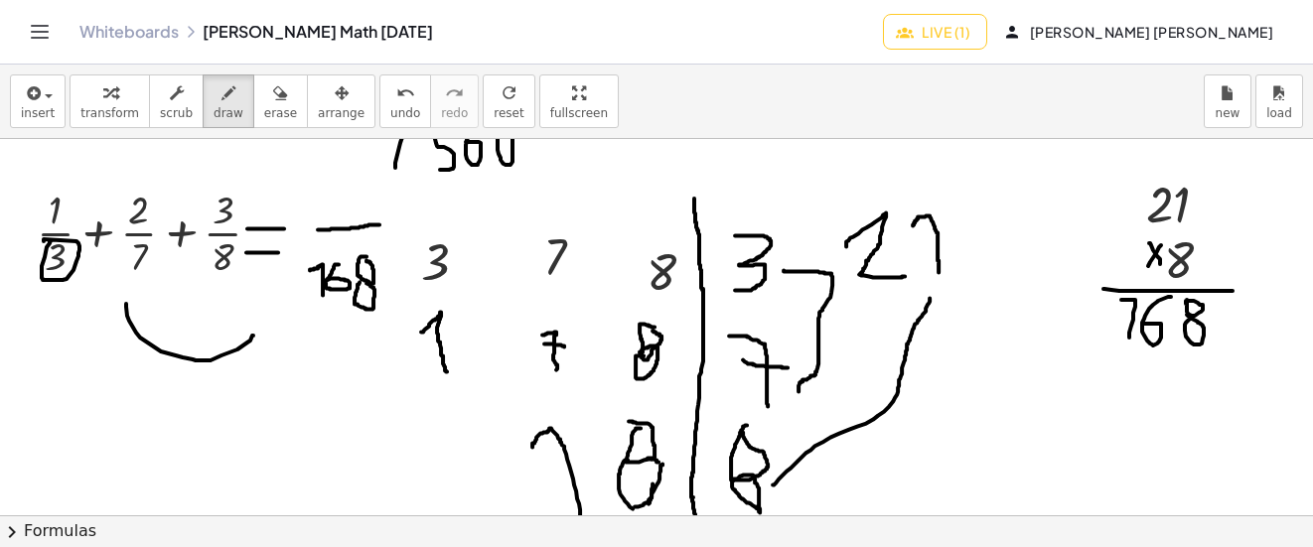
drag, startPoint x: 161, startPoint y: 352, endPoint x: 254, endPoint y: 335, distance: 94.9
click at [390, 94] on div "undo" at bounding box center [405, 92] width 30 height 24
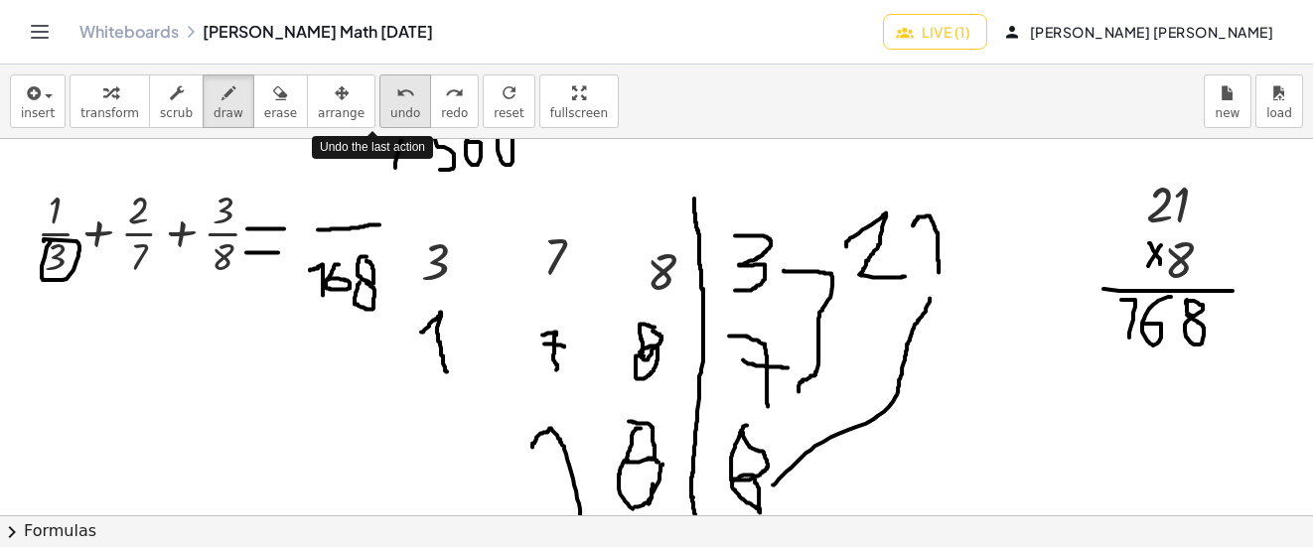
click at [396, 92] on icon "undo" at bounding box center [405, 93] width 19 height 24
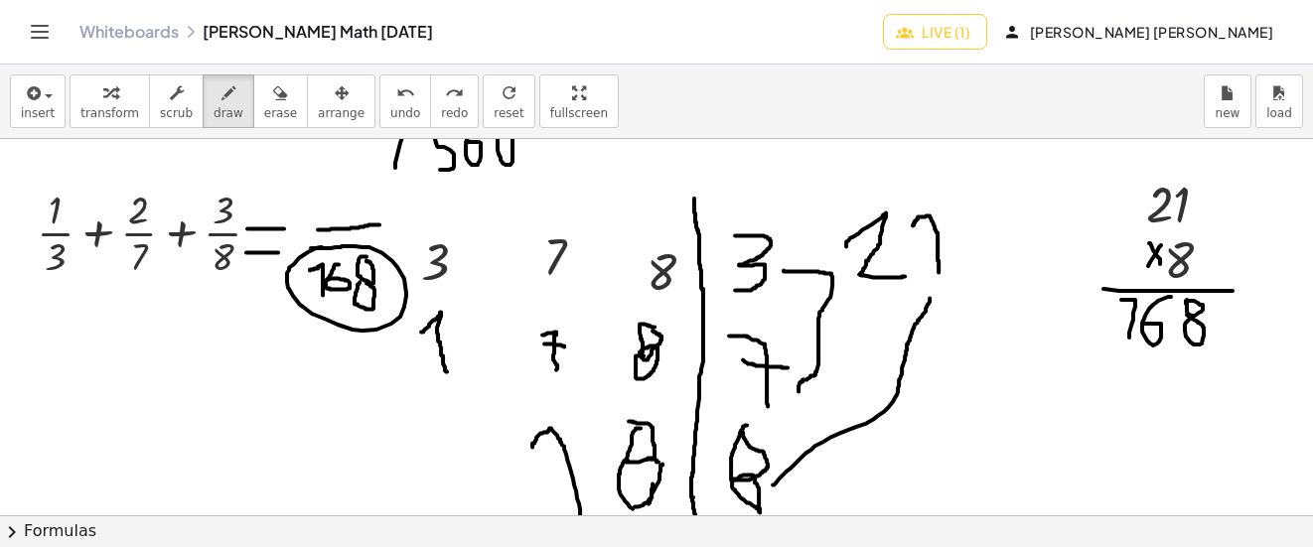
drag, startPoint x: 322, startPoint y: 248, endPoint x: 311, endPoint y: 248, distance: 10.9
click at [396, 95] on icon "undo" at bounding box center [405, 93] width 19 height 24
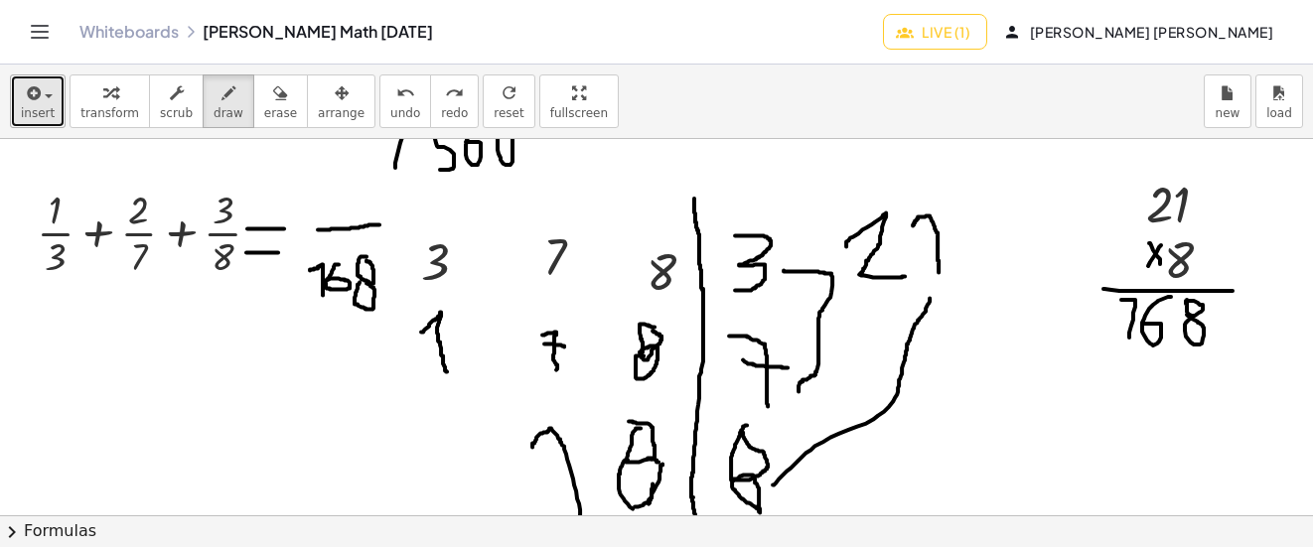
click at [39, 106] on span "insert" at bounding box center [38, 113] width 34 height 14
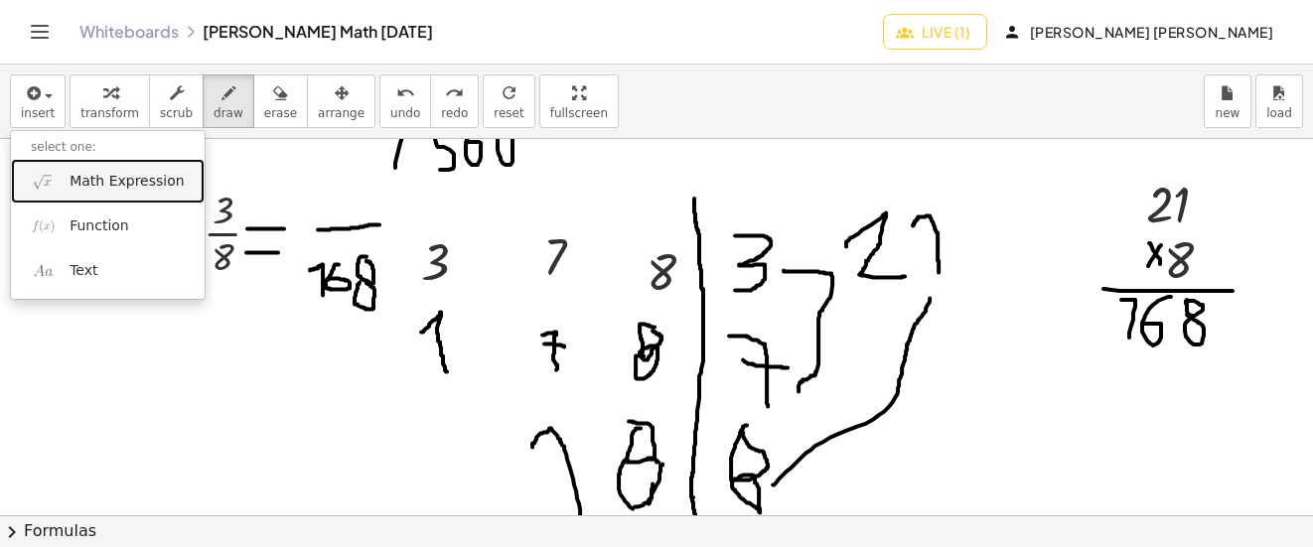
click at [124, 185] on span "Math Expression" at bounding box center [127, 182] width 114 height 20
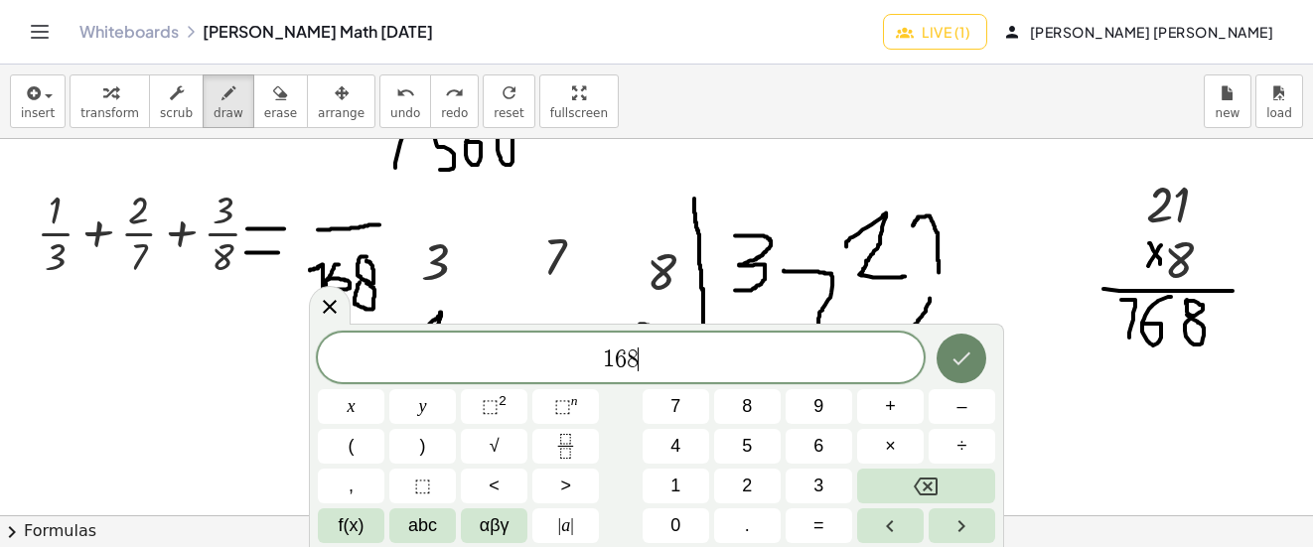
click at [944, 364] on button "Done" at bounding box center [962, 359] width 50 height 50
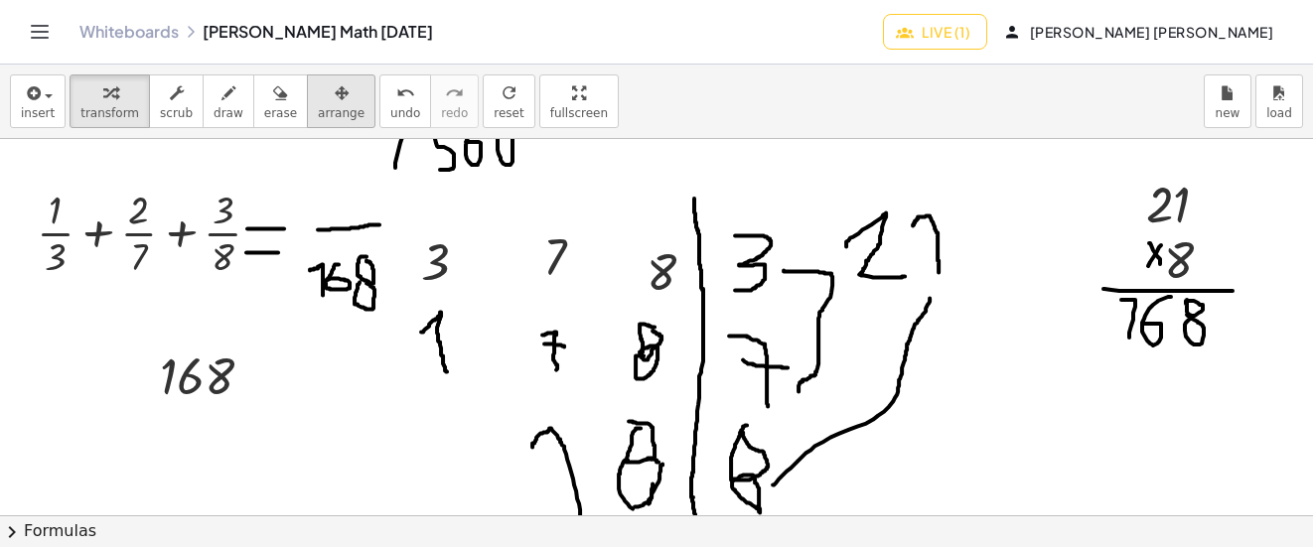
click at [335, 96] on icon "button" at bounding box center [342, 93] width 14 height 24
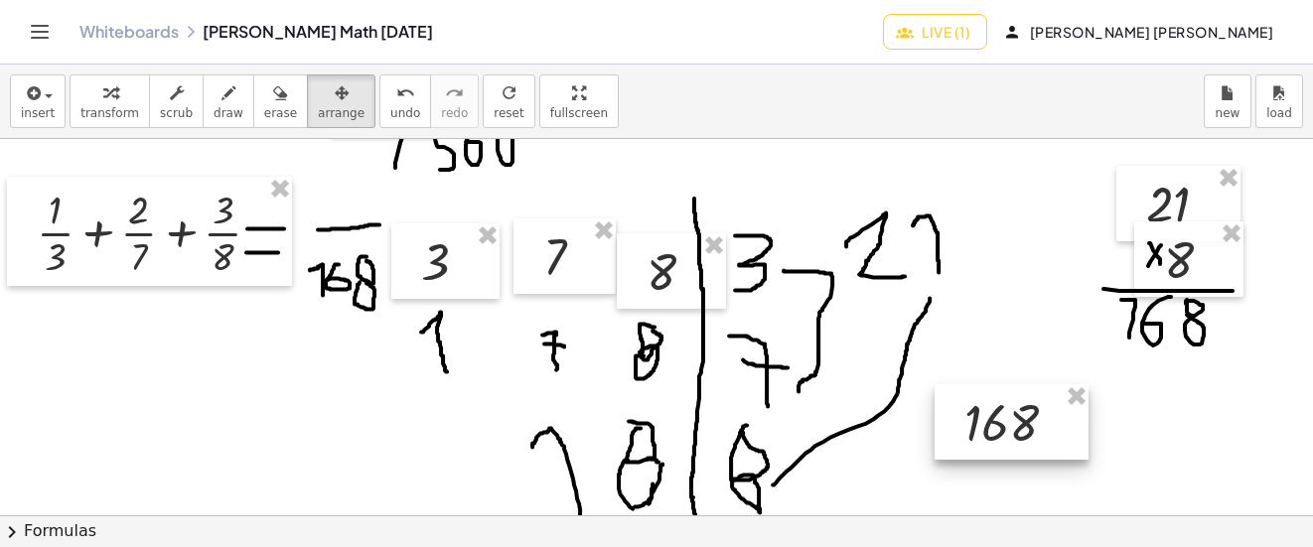
drag, startPoint x: 201, startPoint y: 374, endPoint x: 1006, endPoint y: 421, distance: 807.0
click at [1006, 421] on div at bounding box center [1012, 421] width 154 height 75
click at [49, 112] on span "insert" at bounding box center [38, 113] width 34 height 14
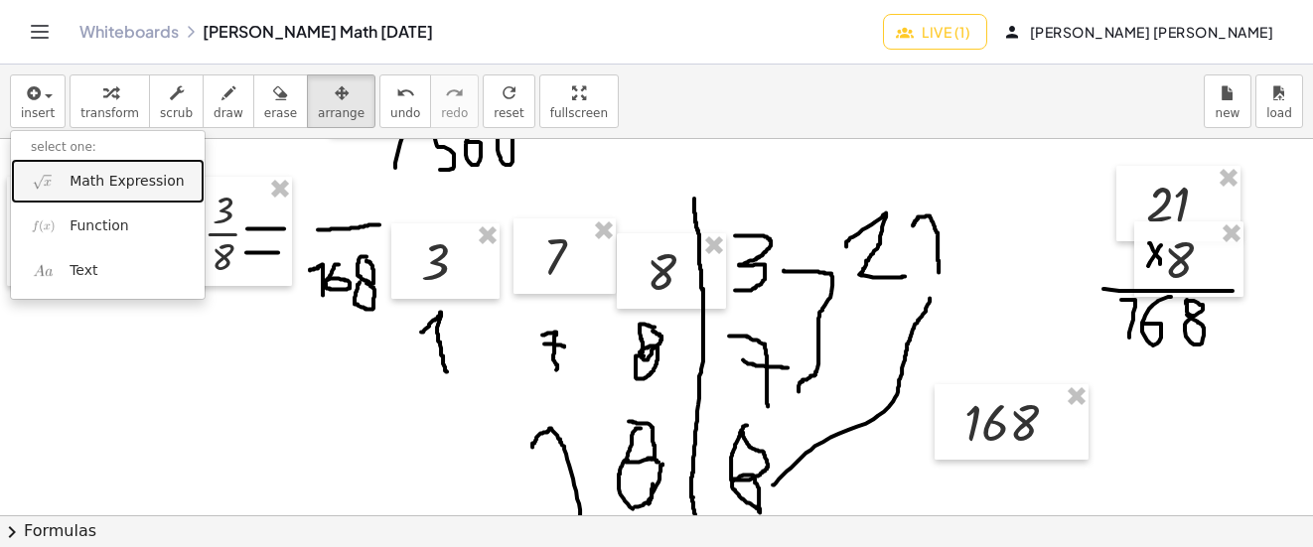
click at [88, 182] on span "Math Expression" at bounding box center [127, 182] width 114 height 20
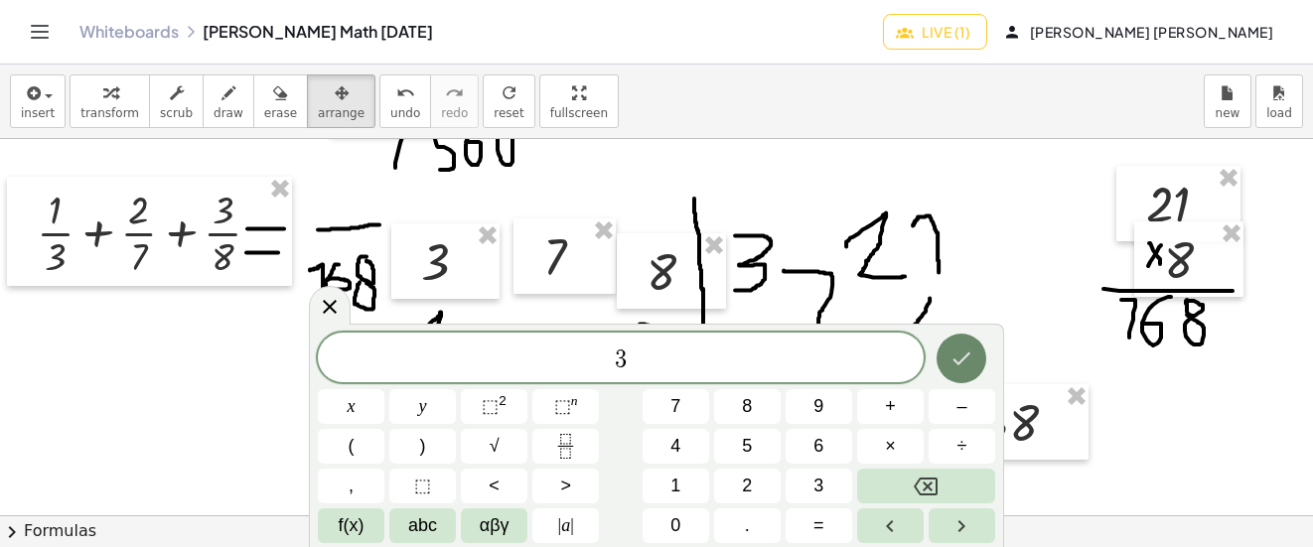
click at [954, 349] on icon "Done" at bounding box center [962, 359] width 24 height 24
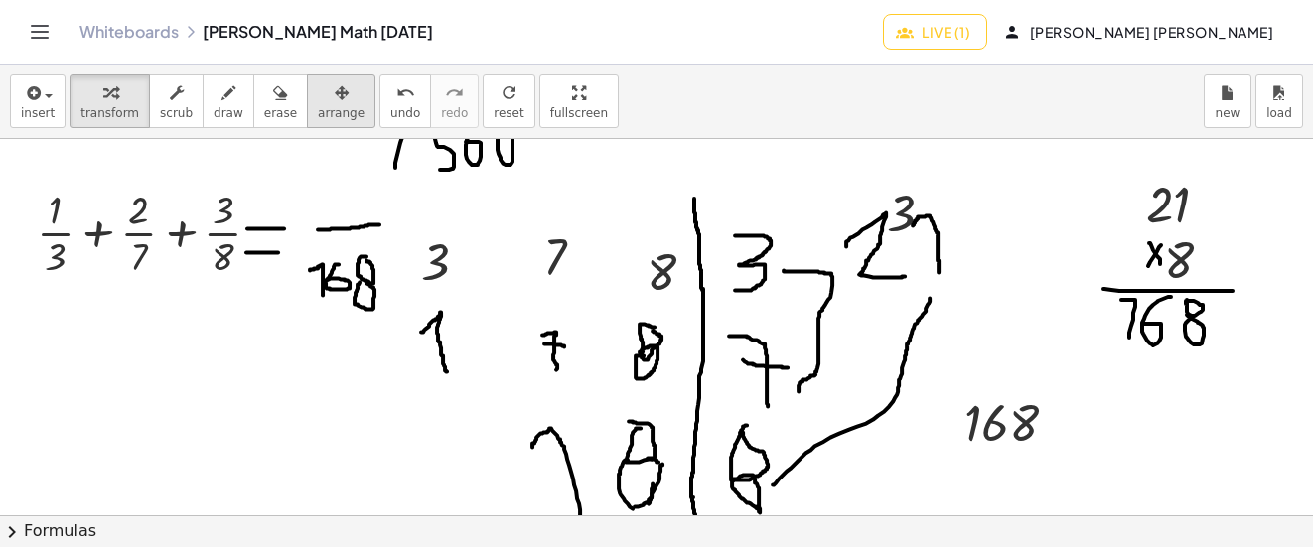
click at [335, 97] on icon "button" at bounding box center [342, 93] width 14 height 24
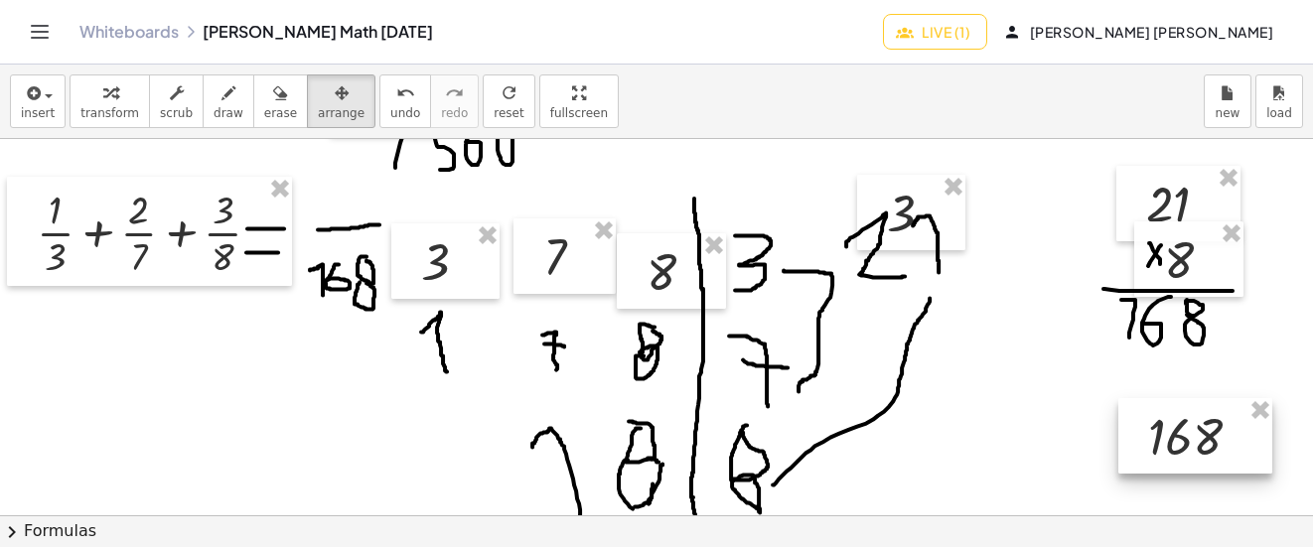
drag, startPoint x: 1008, startPoint y: 422, endPoint x: 1193, endPoint y: 436, distance: 185.3
click at [1193, 436] on div at bounding box center [1196, 435] width 154 height 75
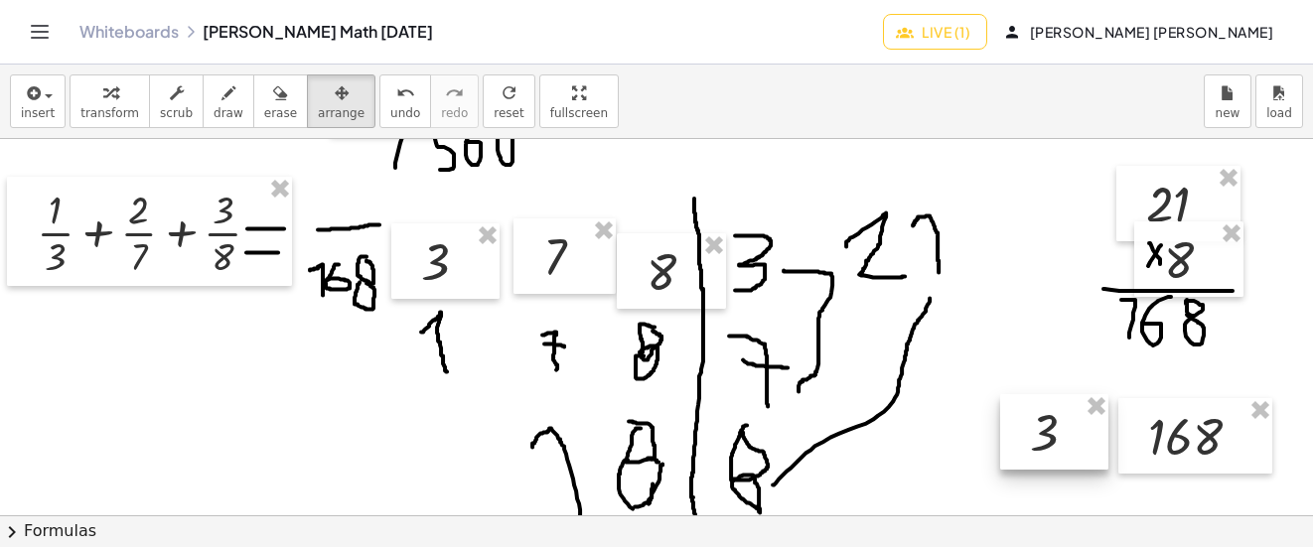
drag, startPoint x: 886, startPoint y: 209, endPoint x: 1029, endPoint y: 427, distance: 261.2
click at [1029, 427] on div at bounding box center [1054, 431] width 108 height 75
click at [222, 101] on icon "button" at bounding box center [229, 93] width 14 height 24
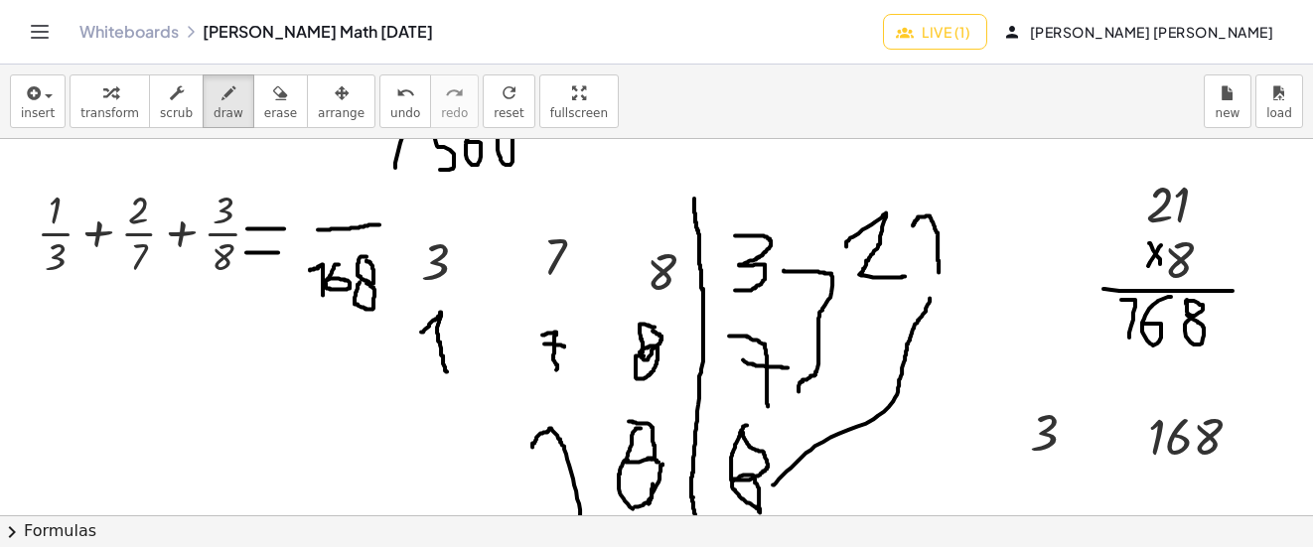
scroll to position [5616, 0]
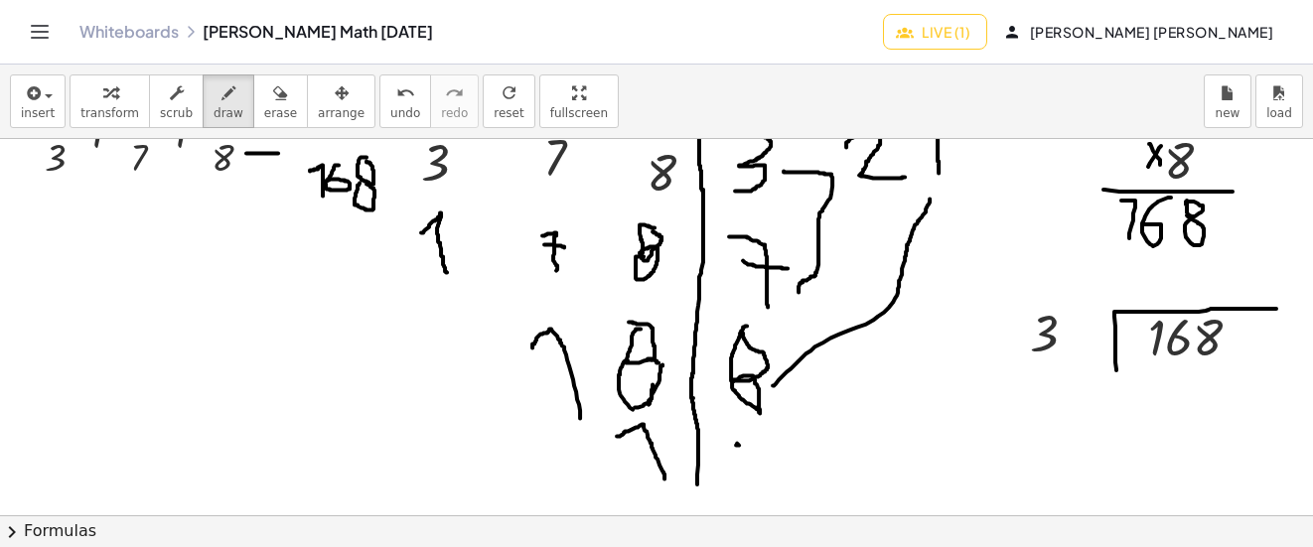
drag, startPoint x: 1117, startPoint y: 371, endPoint x: 1276, endPoint y: 309, distance: 171.4
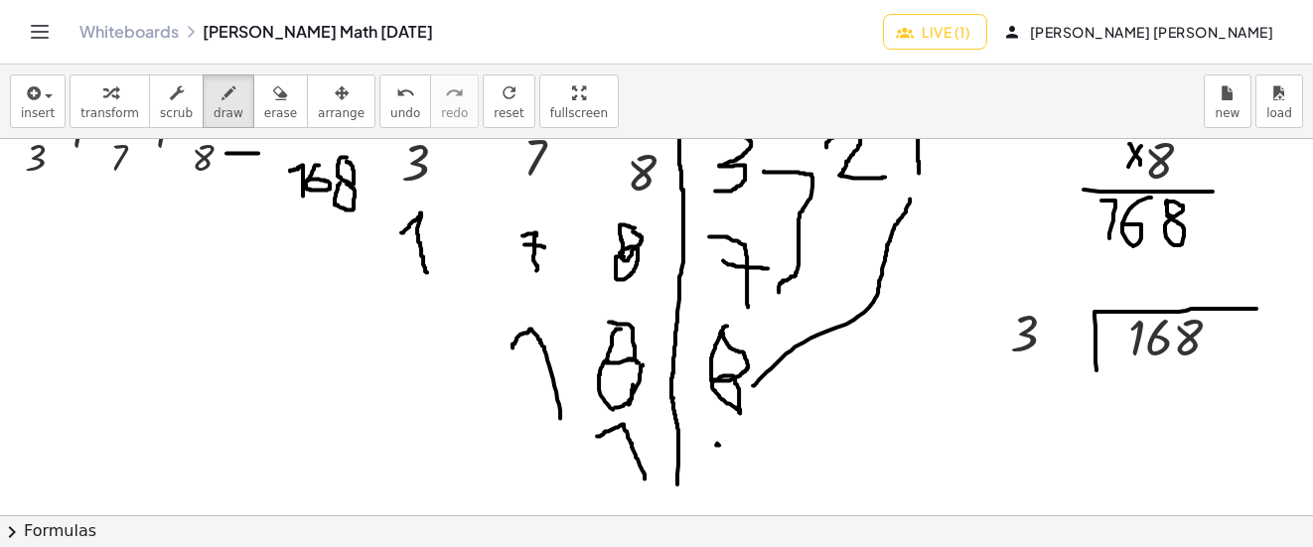
scroll to position [5616, 42]
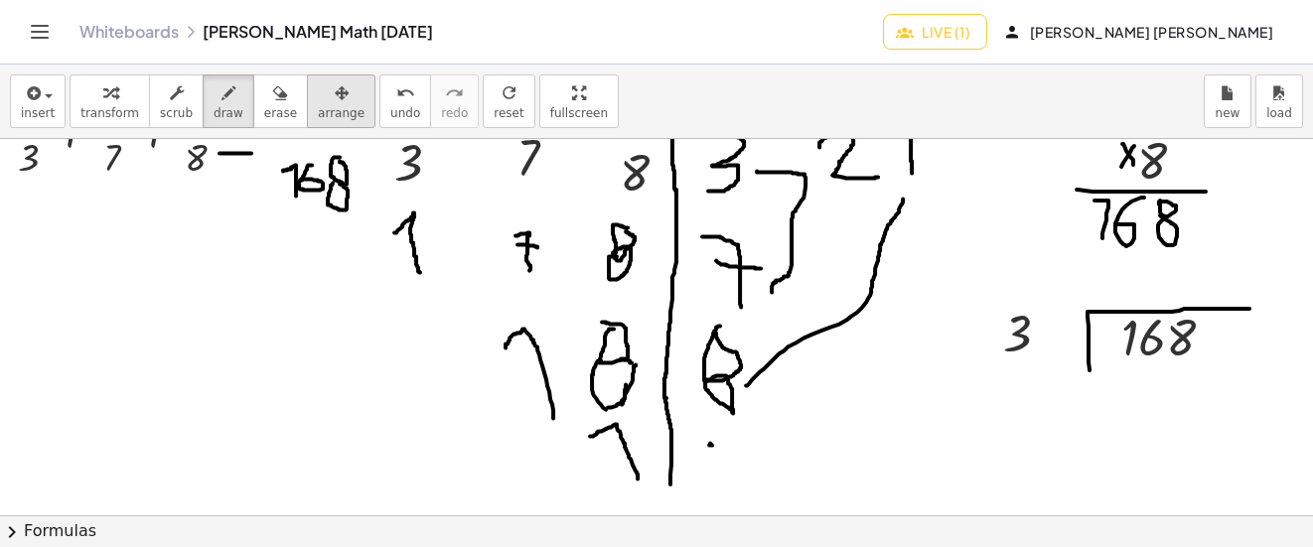
click at [332, 111] on span "arrange" at bounding box center [341, 113] width 47 height 14
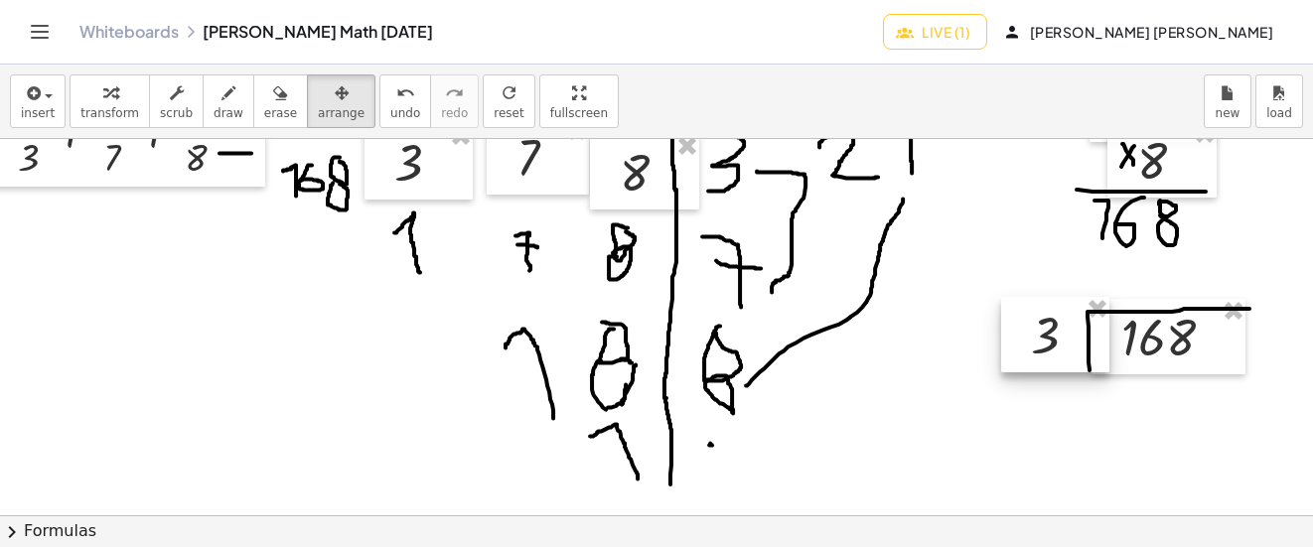
drag, startPoint x: 996, startPoint y: 352, endPoint x: 1023, endPoint y: 354, distance: 26.9
click at [1023, 354] on div at bounding box center [1055, 334] width 108 height 75
click at [222, 98] on icon "button" at bounding box center [229, 93] width 14 height 24
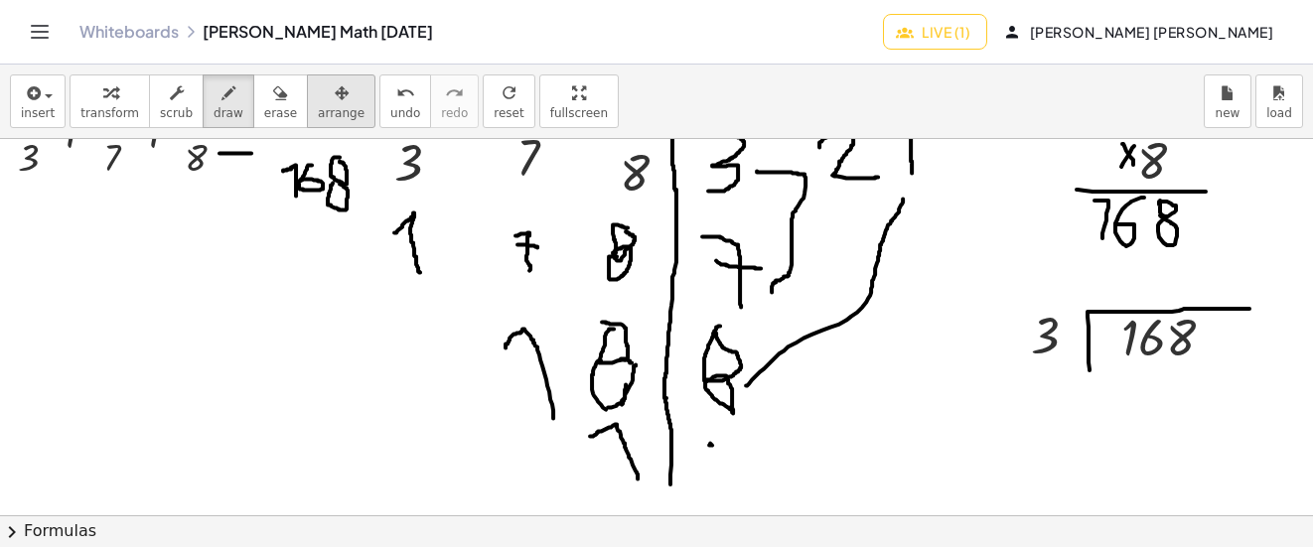
click at [323, 90] on div "button" at bounding box center [341, 92] width 47 height 24
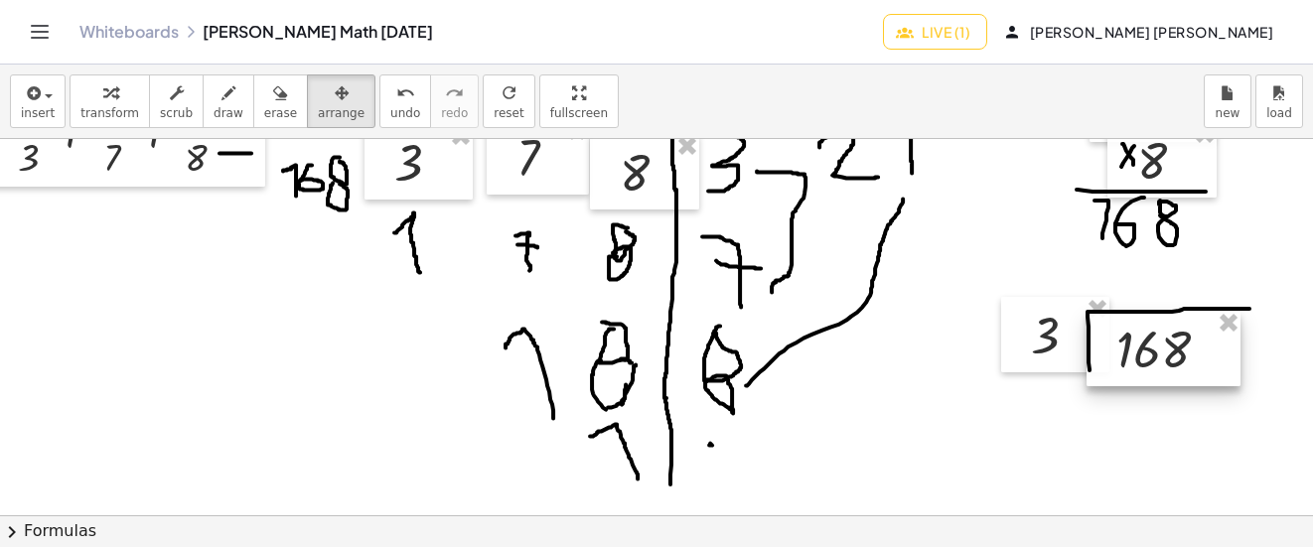
drag, startPoint x: 323, startPoint y: 90, endPoint x: 1102, endPoint y: 345, distance: 819.3
click at [1137, 347] on div at bounding box center [1164, 348] width 154 height 75
drag, startPoint x: 1043, startPoint y: 338, endPoint x: 1041, endPoint y: 350, distance: 12.1
click at [1041, 350] on div at bounding box center [1053, 346] width 108 height 75
click at [225, 88] on button "draw" at bounding box center [229, 102] width 52 height 54
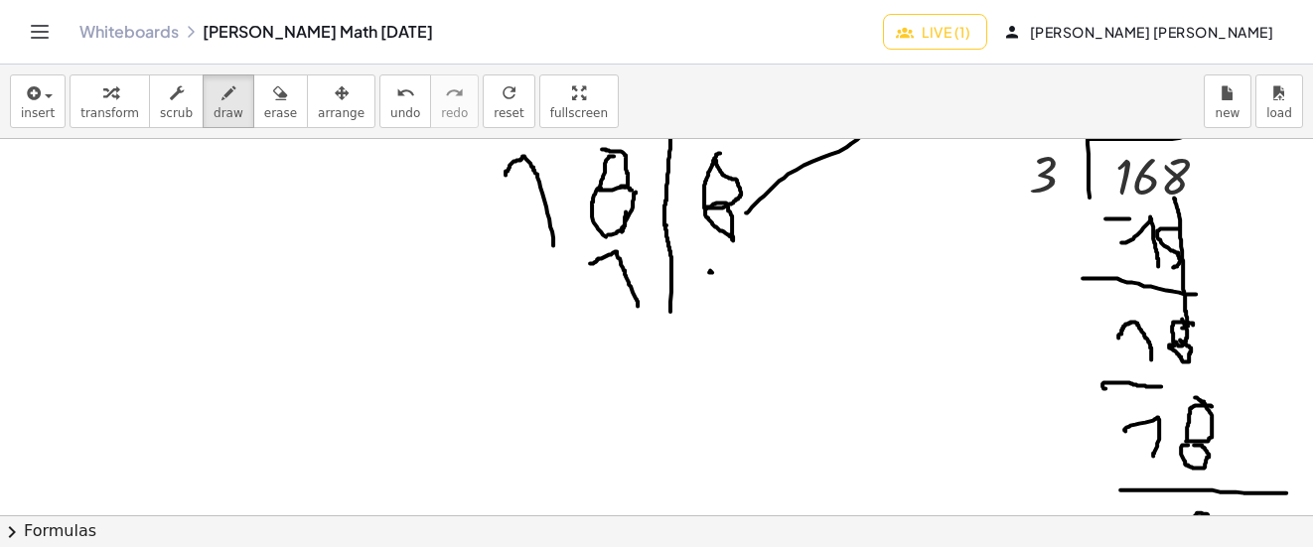
scroll to position [5690, 42]
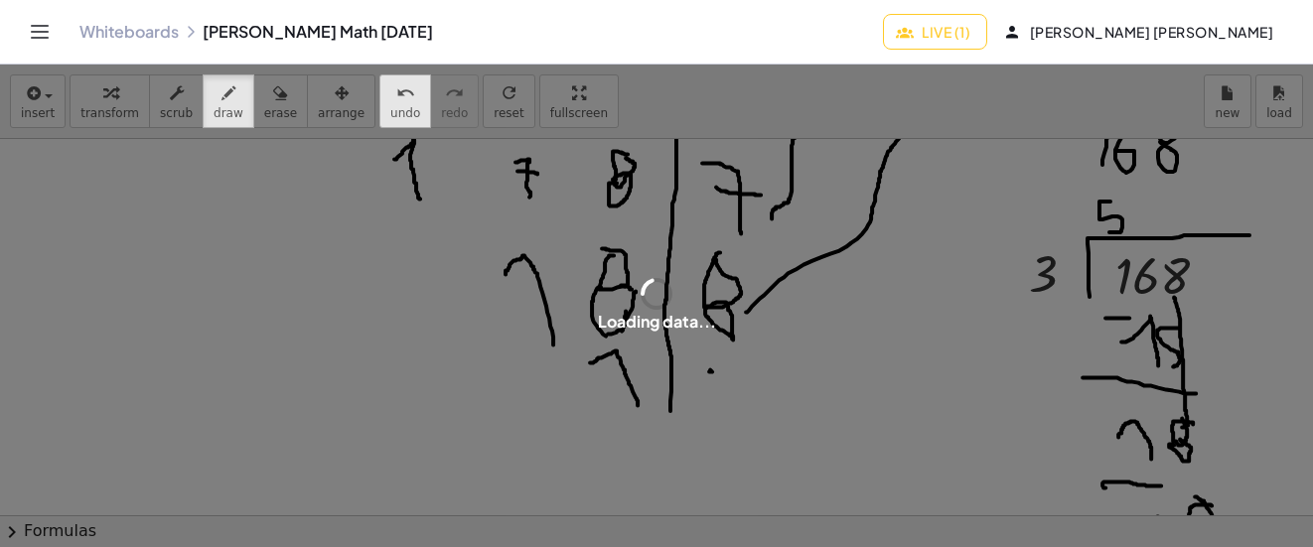
drag, startPoint x: 1096, startPoint y: 202, endPoint x: 390, endPoint y: 81, distance: 715.4
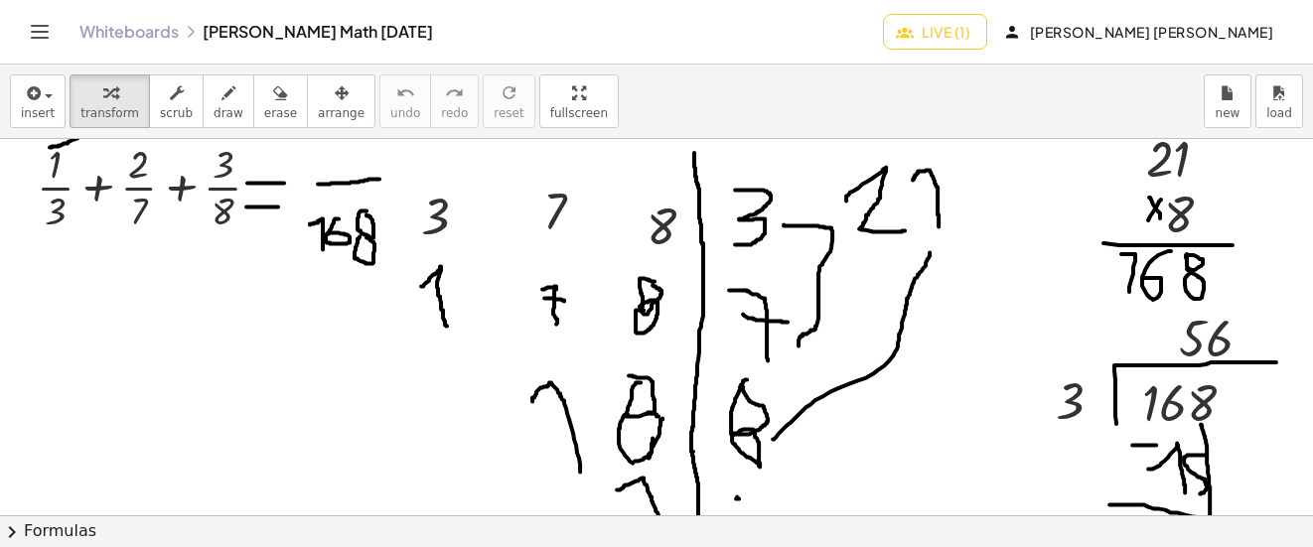
scroll to position [5443, 0]
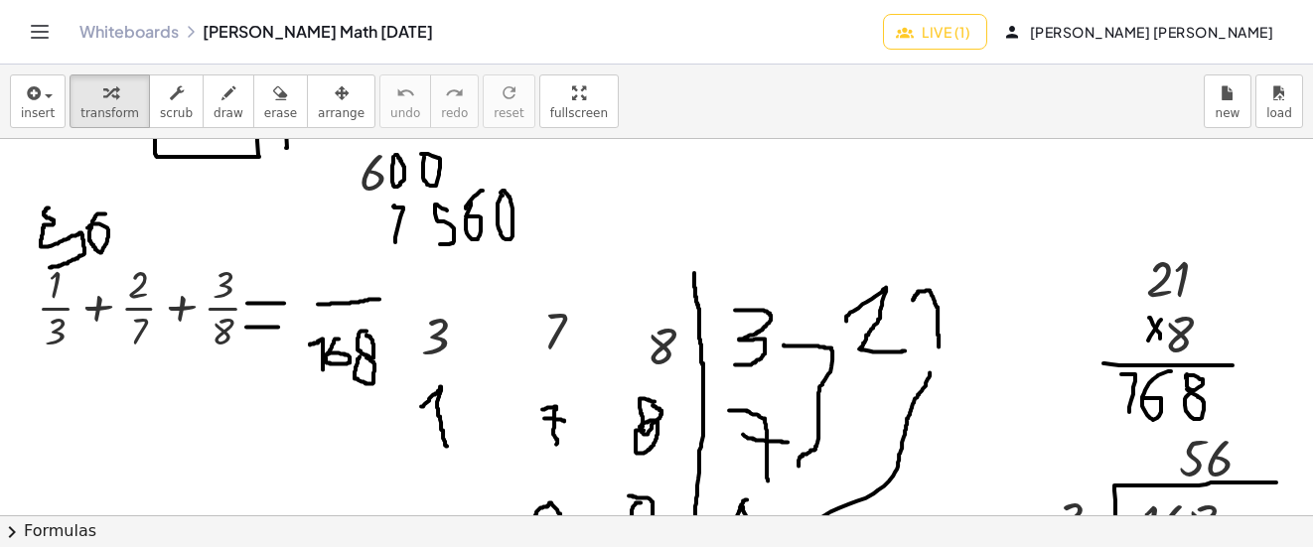
drag, startPoint x: 285, startPoint y: 327, endPoint x: 314, endPoint y: 332, distance: 29.2
click at [231, 90] on button "draw" at bounding box center [229, 102] width 52 height 54
drag, startPoint x: 308, startPoint y: 328, endPoint x: 317, endPoint y: 320, distance: 12.0
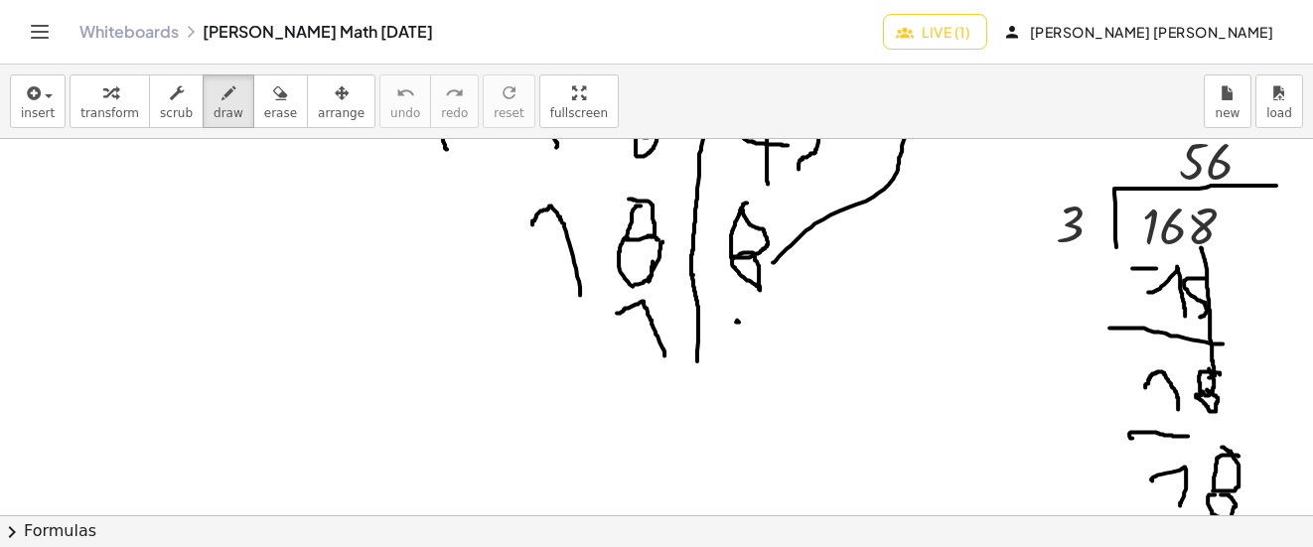
scroll to position [5741, 0]
click at [49, 93] on div "button" at bounding box center [38, 92] width 34 height 24
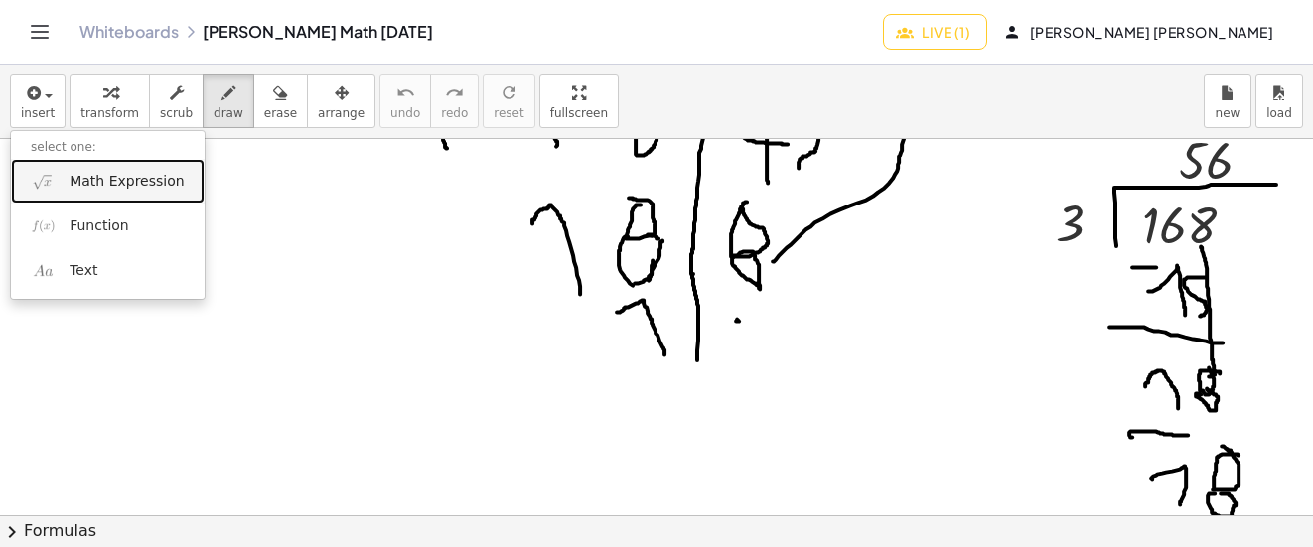
click at [114, 185] on span "Math Expression" at bounding box center [127, 182] width 114 height 20
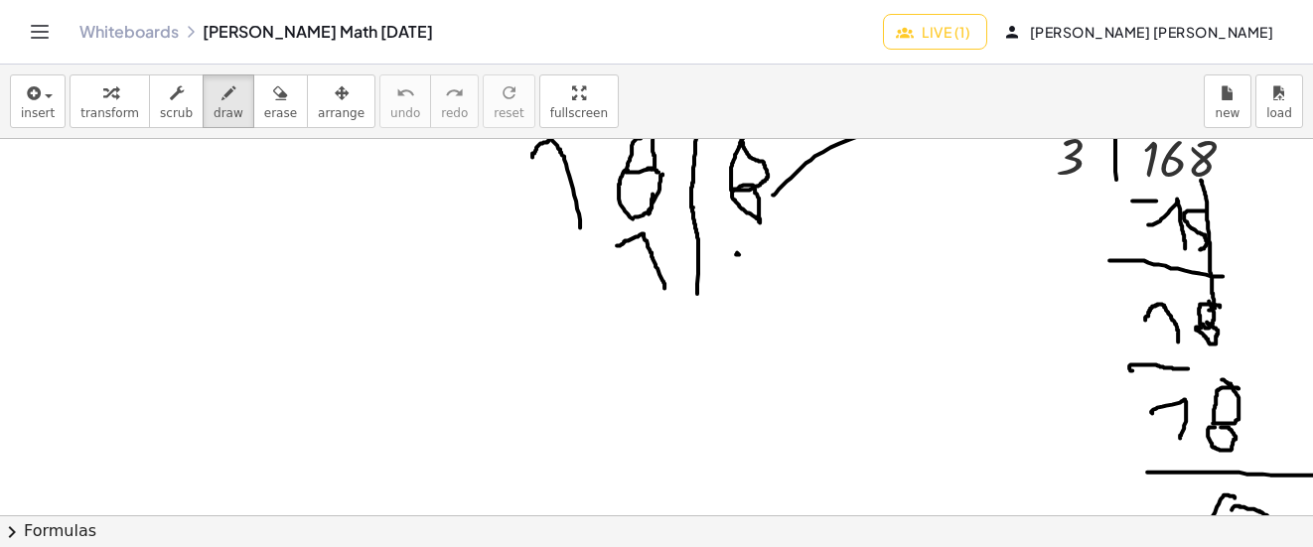
scroll to position [5939, 0]
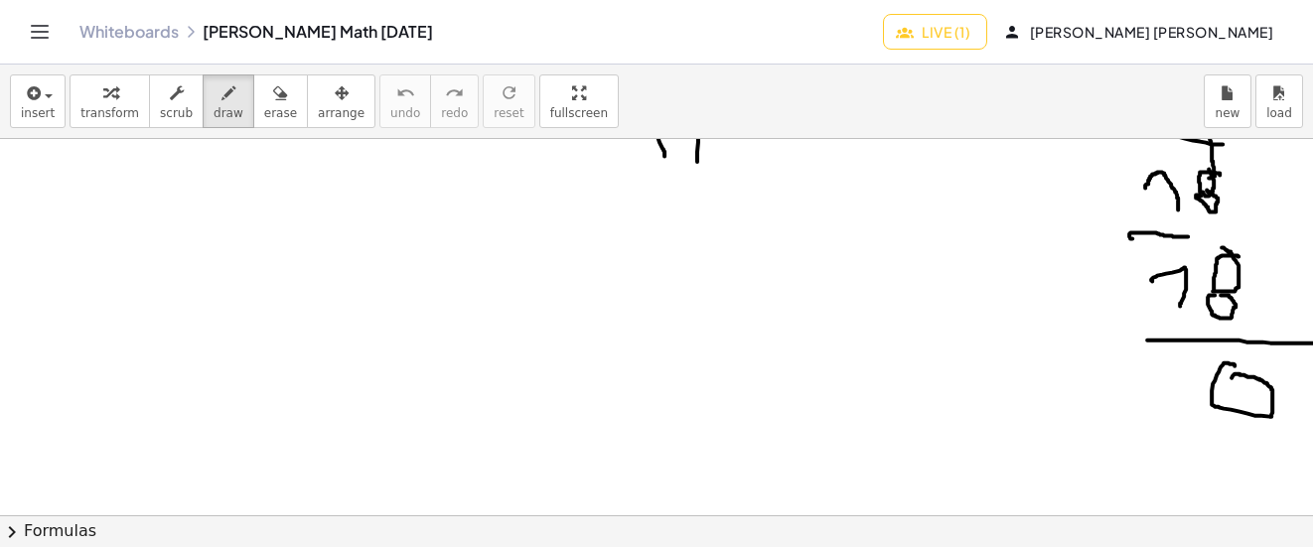
click at [987, 41] on button "Live (1)" at bounding box center [935, 32] width 104 height 36
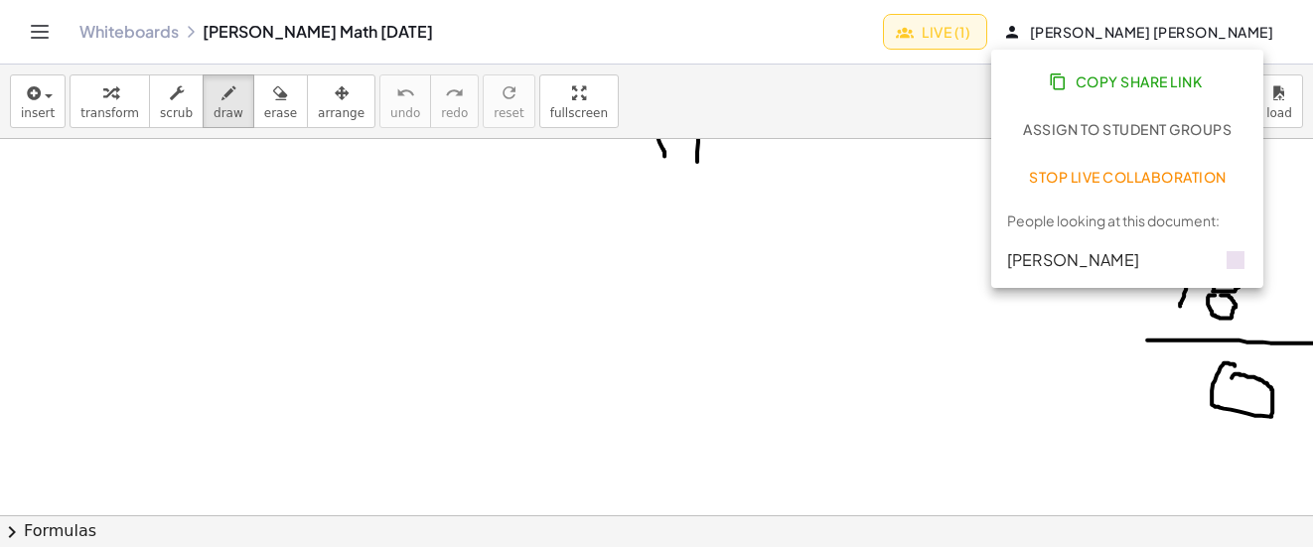
click at [1075, 171] on span "Stop Live Collaboration" at bounding box center [1128, 177] width 198 height 18
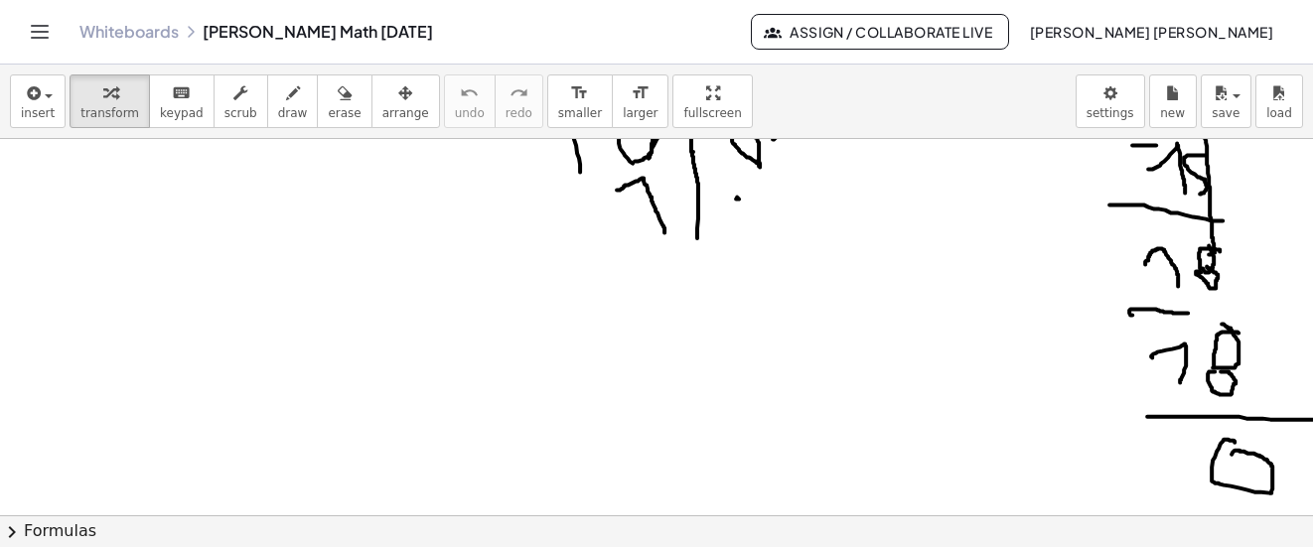
scroll to position [5664, 0]
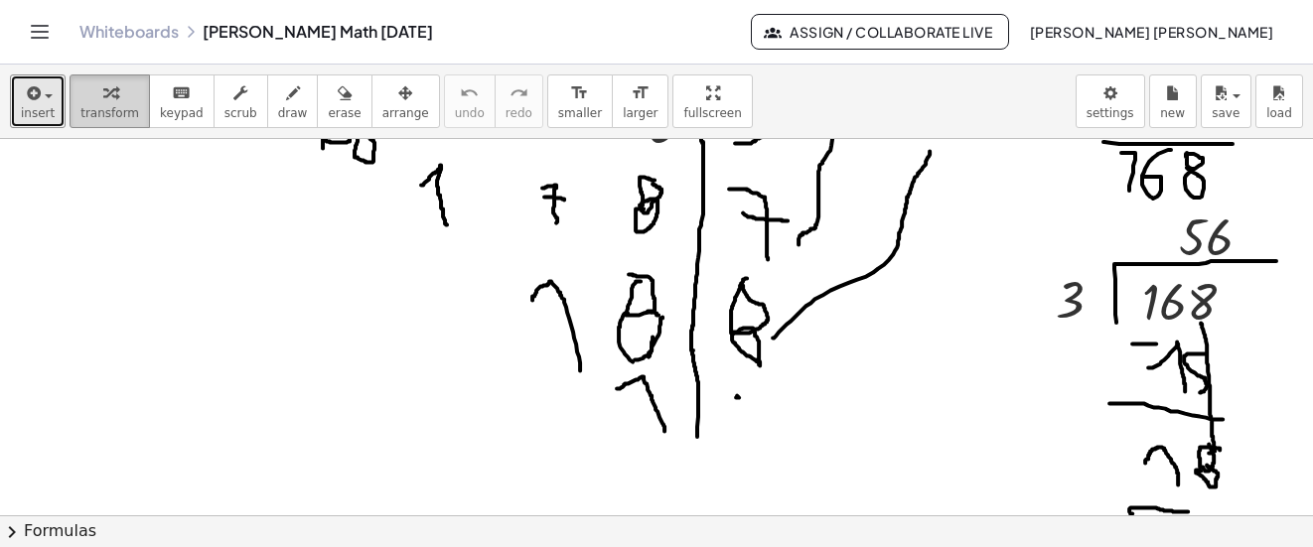
drag, startPoint x: 46, startPoint y: 102, endPoint x: 65, endPoint y: 111, distance: 20.9
click at [46, 101] on div "button" at bounding box center [38, 92] width 34 height 24
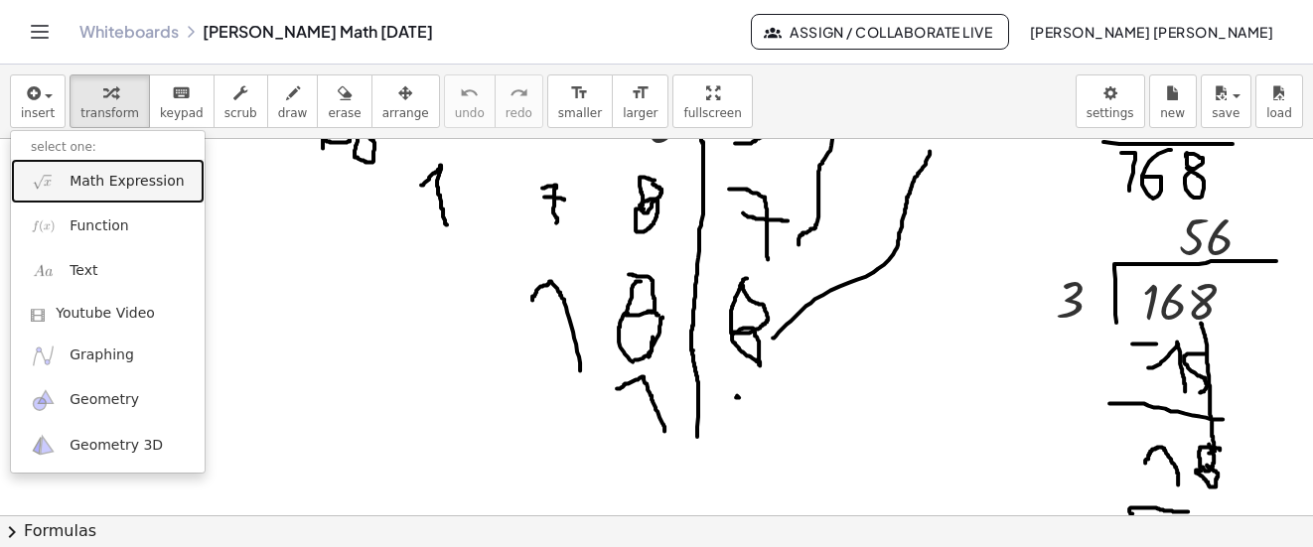
click at [102, 172] on span "Math Expression" at bounding box center [127, 182] width 114 height 20
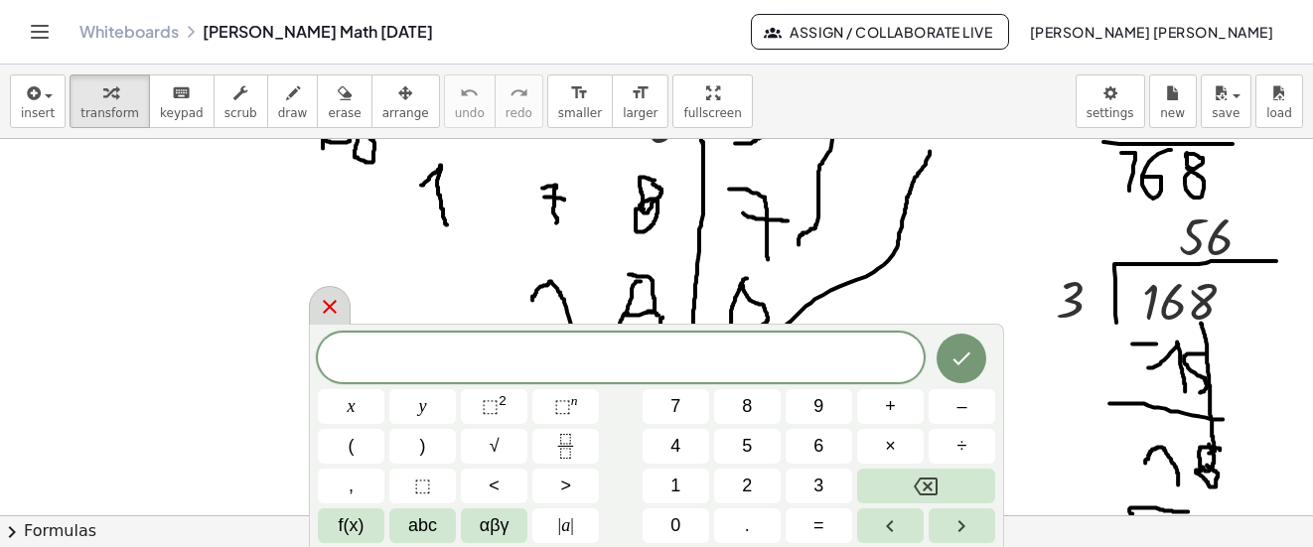
click at [335, 305] on icon at bounding box center [330, 307] width 24 height 24
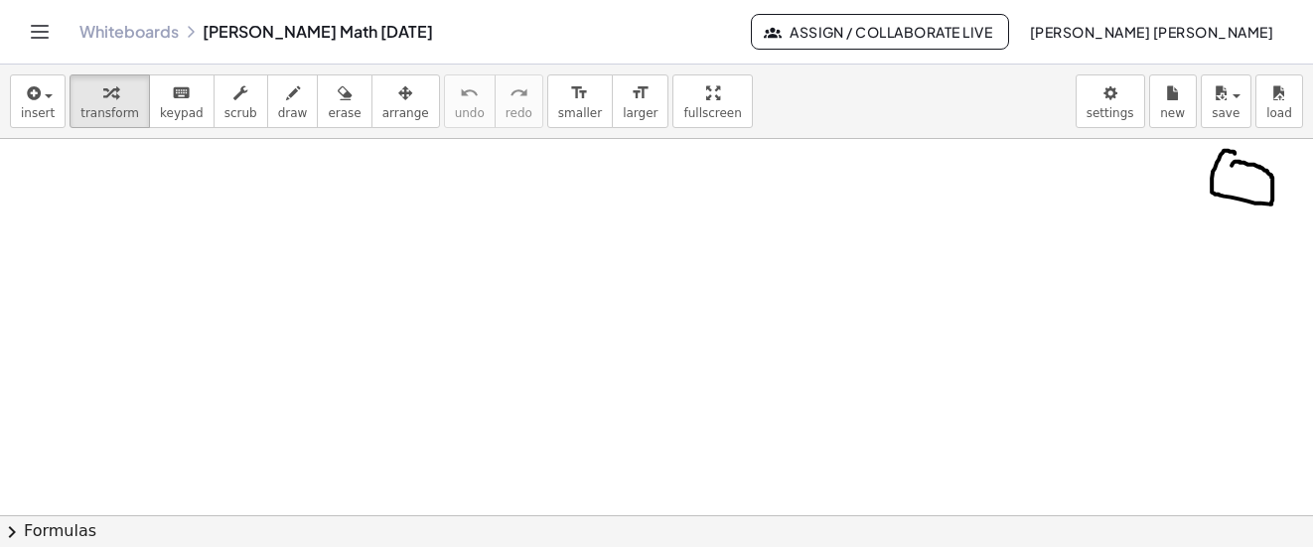
scroll to position [6161, 0]
click at [35, 111] on span "insert" at bounding box center [38, 113] width 34 height 14
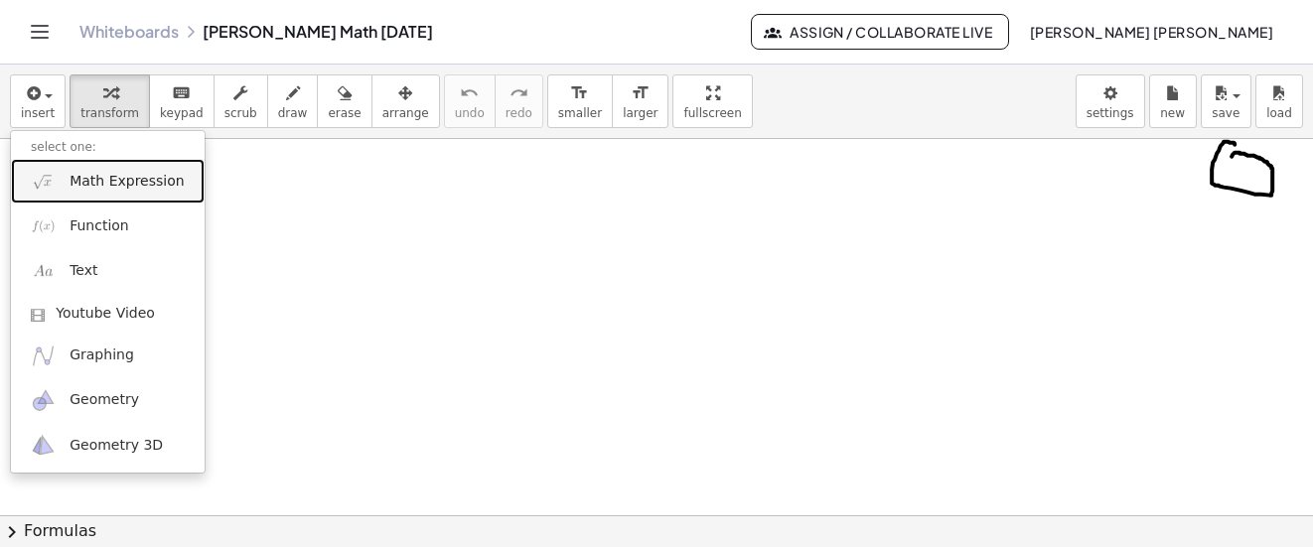
click at [123, 178] on span "Math Expression" at bounding box center [127, 182] width 114 height 20
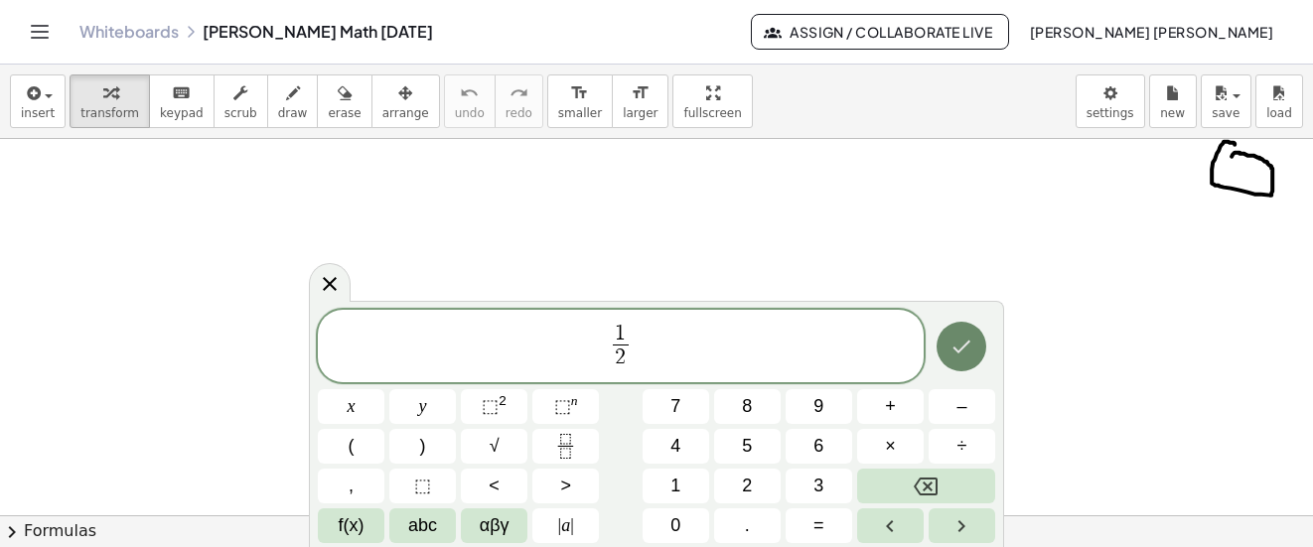
click at [955, 361] on button "Done" at bounding box center [962, 347] width 50 height 50
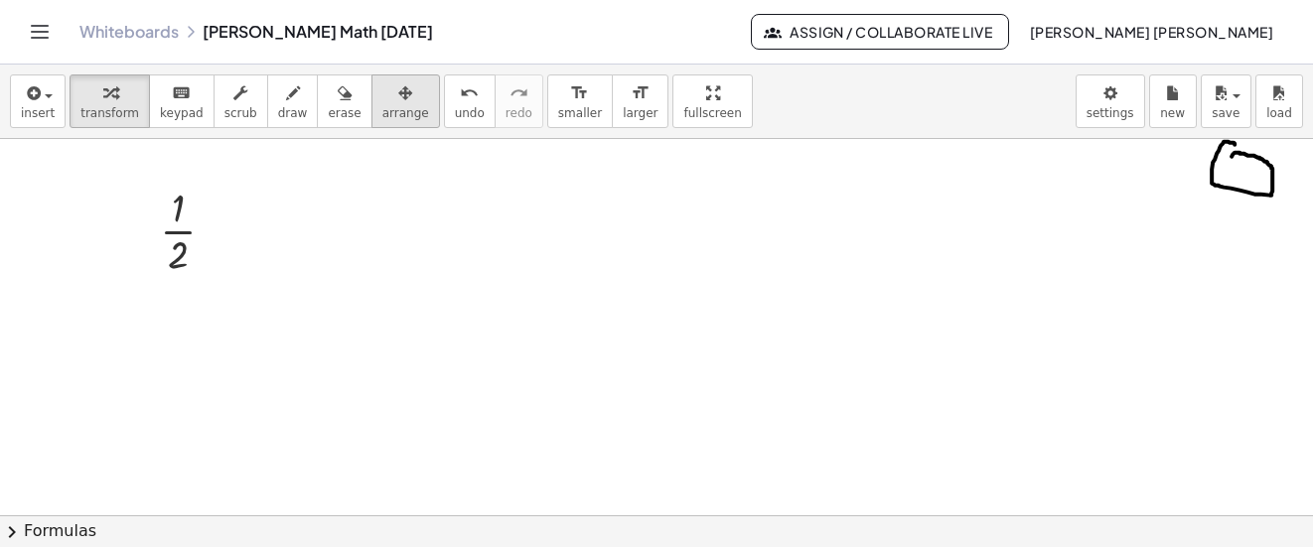
click at [382, 102] on div "button" at bounding box center [405, 92] width 47 height 24
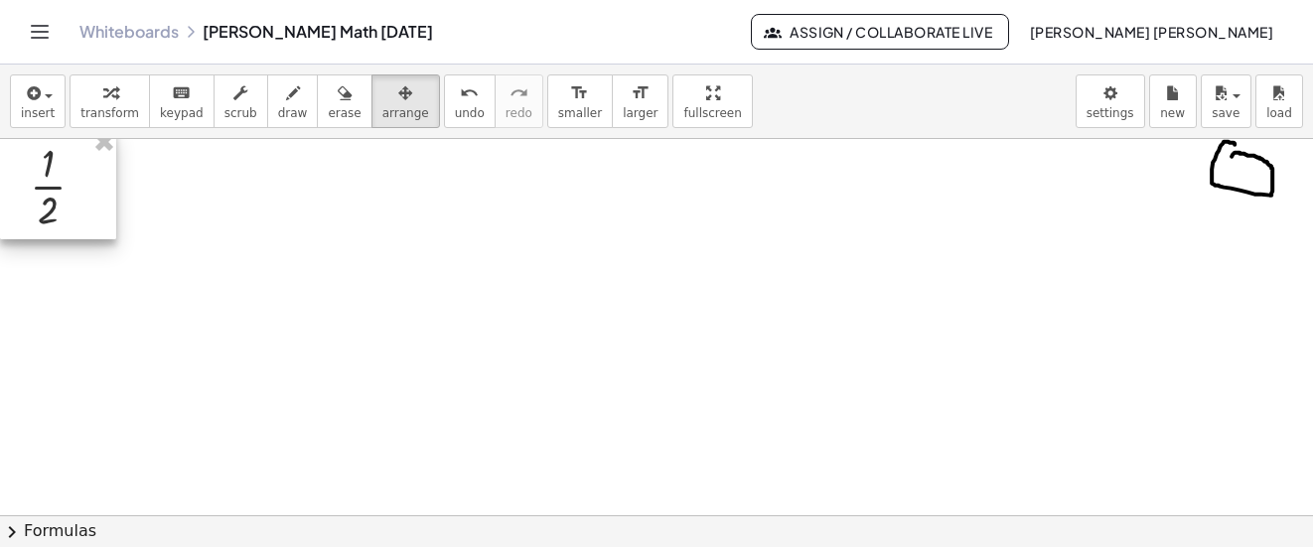
drag, startPoint x: 356, startPoint y: 102, endPoint x: 44, endPoint y: 176, distance: 320.5
click at [44, 176] on div at bounding box center [58, 184] width 116 height 109
click at [278, 111] on span "draw" at bounding box center [293, 113] width 30 height 14
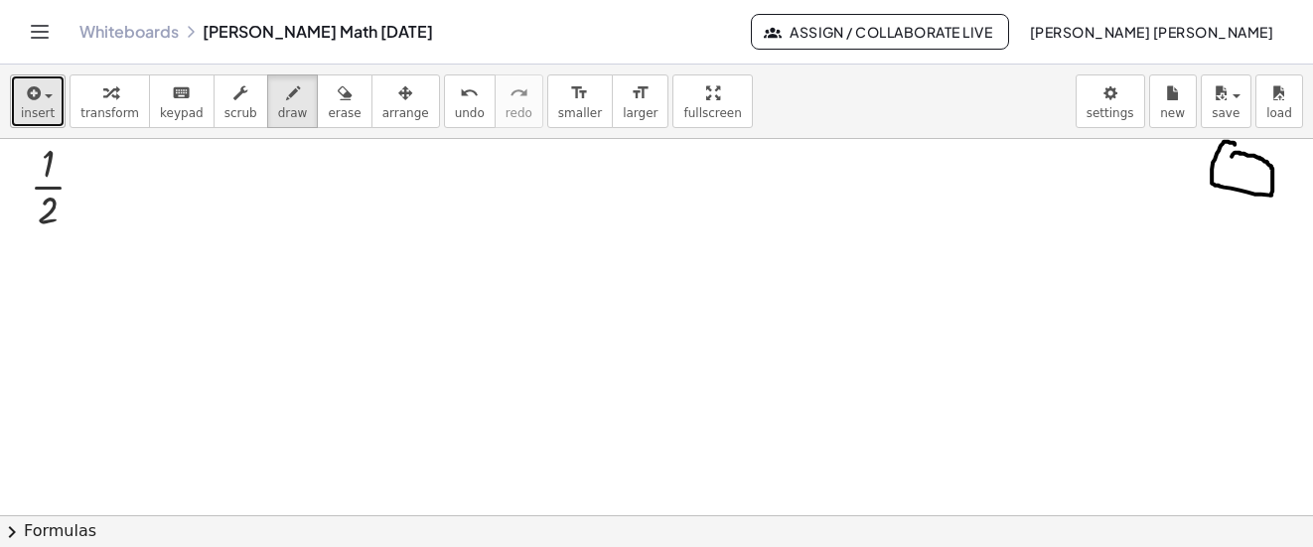
click at [31, 106] on span "insert" at bounding box center [38, 113] width 34 height 14
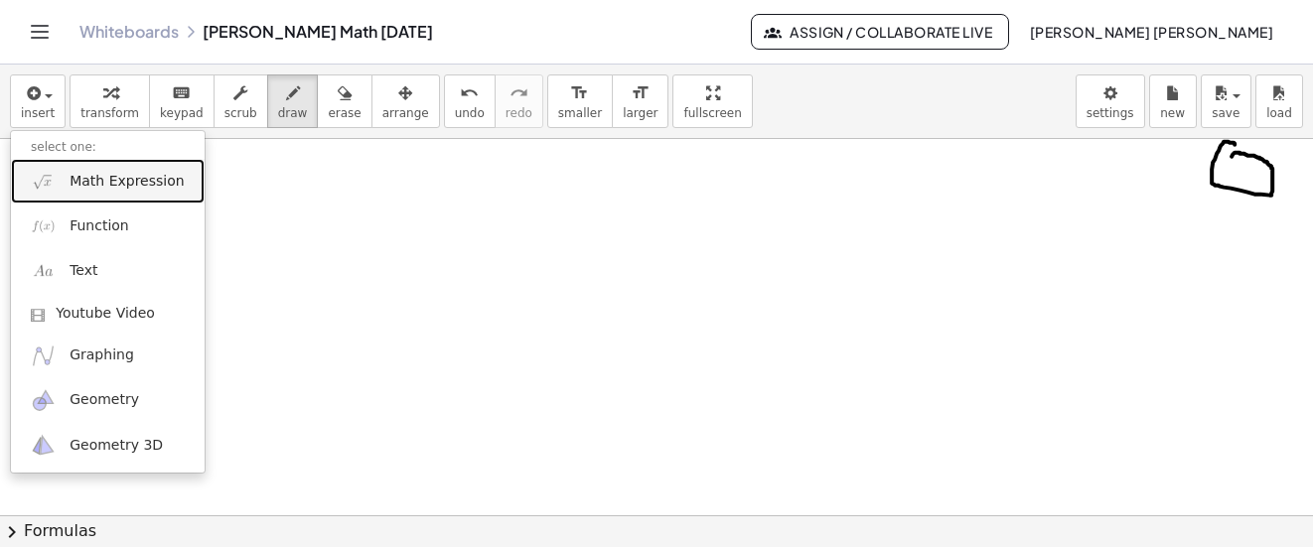
click at [75, 186] on span "Math Expression" at bounding box center [127, 182] width 114 height 20
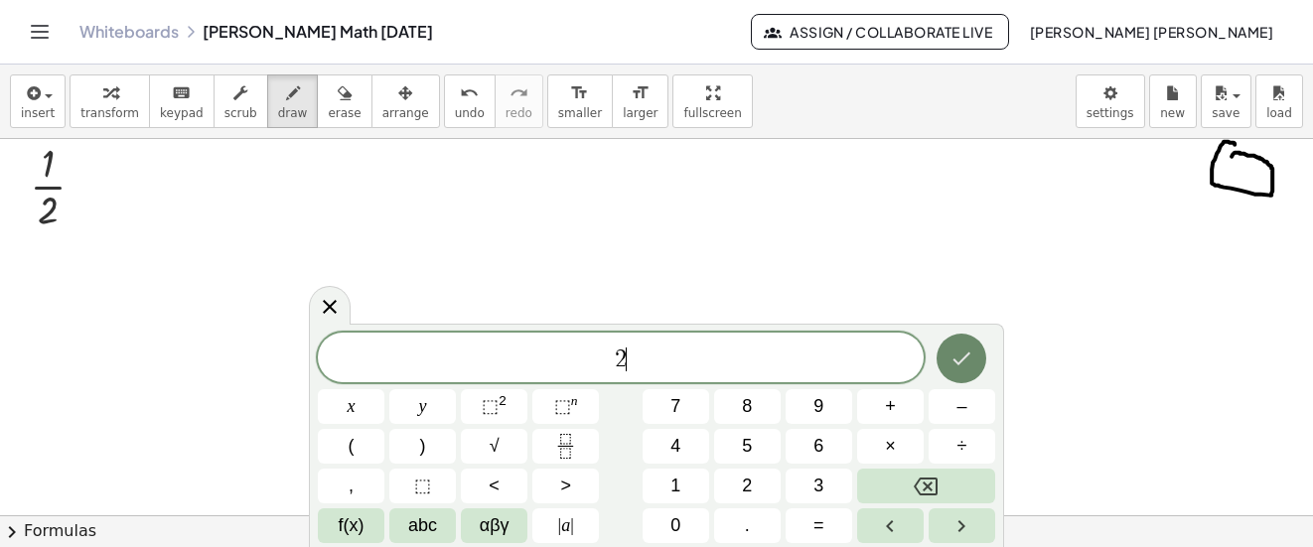
click at [945, 368] on button "Done" at bounding box center [962, 359] width 50 height 50
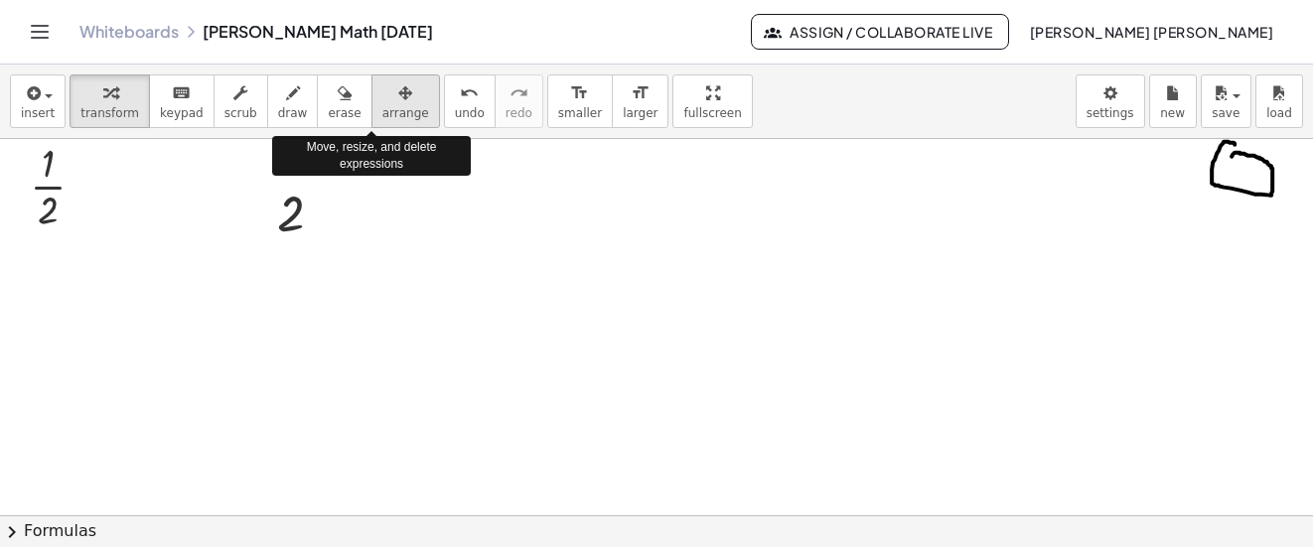
click at [382, 98] on div "button" at bounding box center [405, 92] width 47 height 24
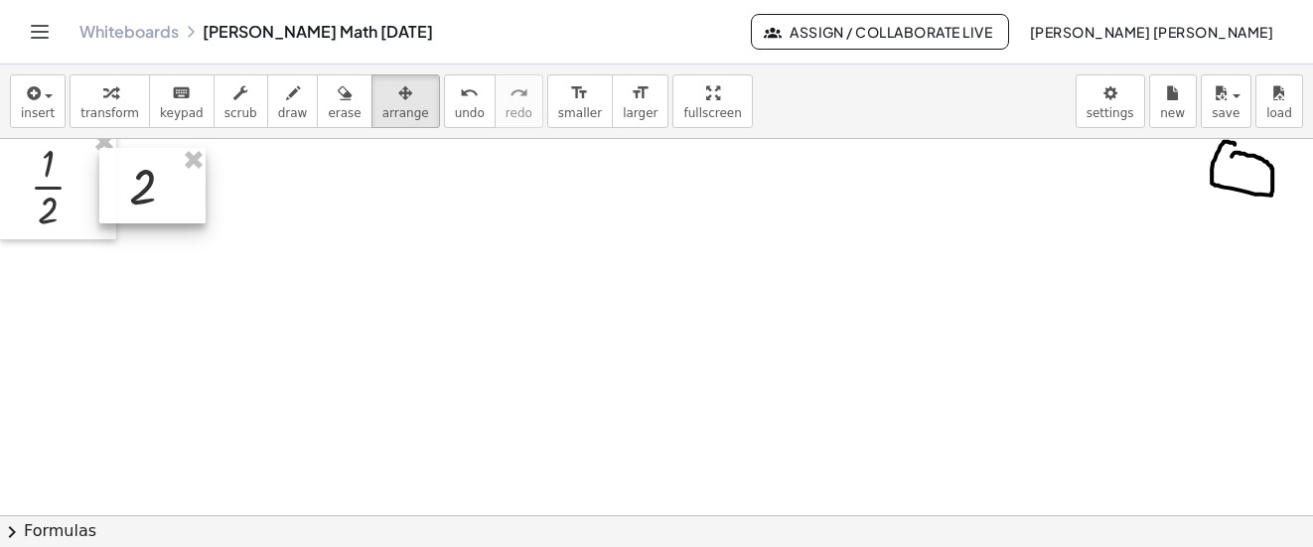
drag, startPoint x: 362, startPoint y: 98, endPoint x: 150, endPoint y: 179, distance: 226.4
click at [150, 179] on div at bounding box center [152, 185] width 106 height 75
click at [49, 113] on span "insert" at bounding box center [38, 113] width 34 height 14
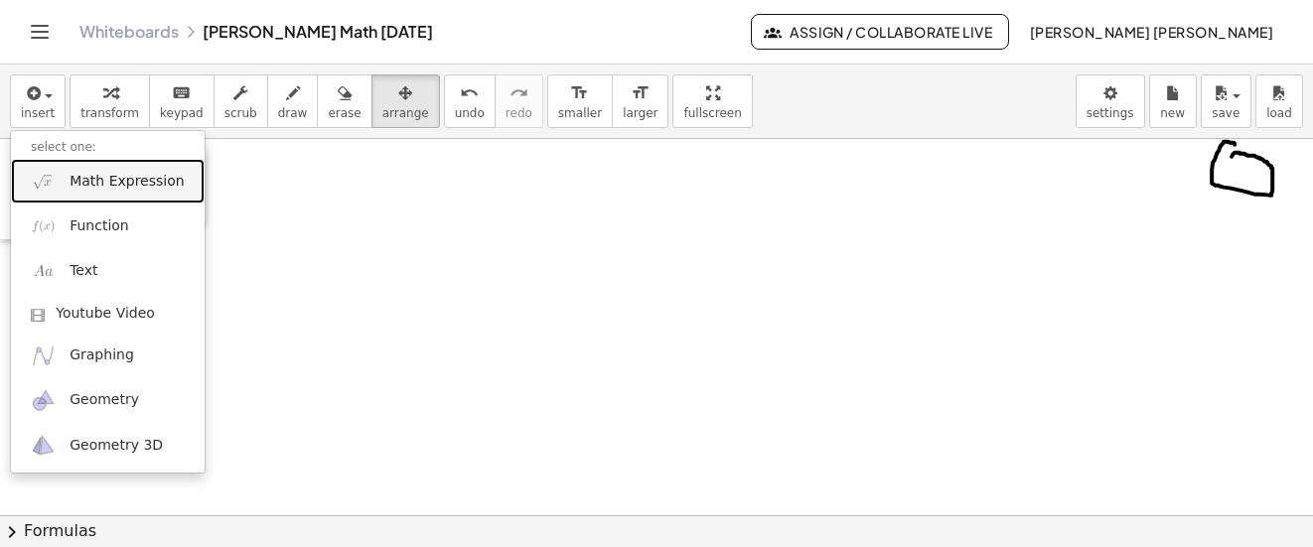
click at [112, 179] on span "Math Expression" at bounding box center [127, 182] width 114 height 20
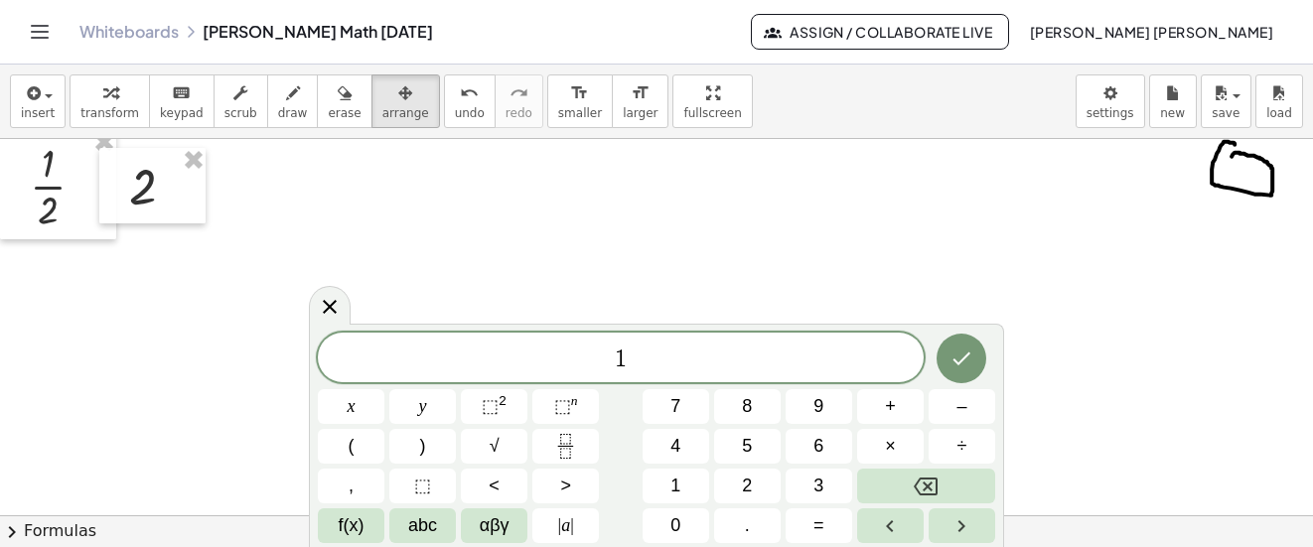
click at [384, 389] on div at bounding box center [351, 406] width 67 height 35
click at [939, 357] on button "Done" at bounding box center [962, 359] width 50 height 50
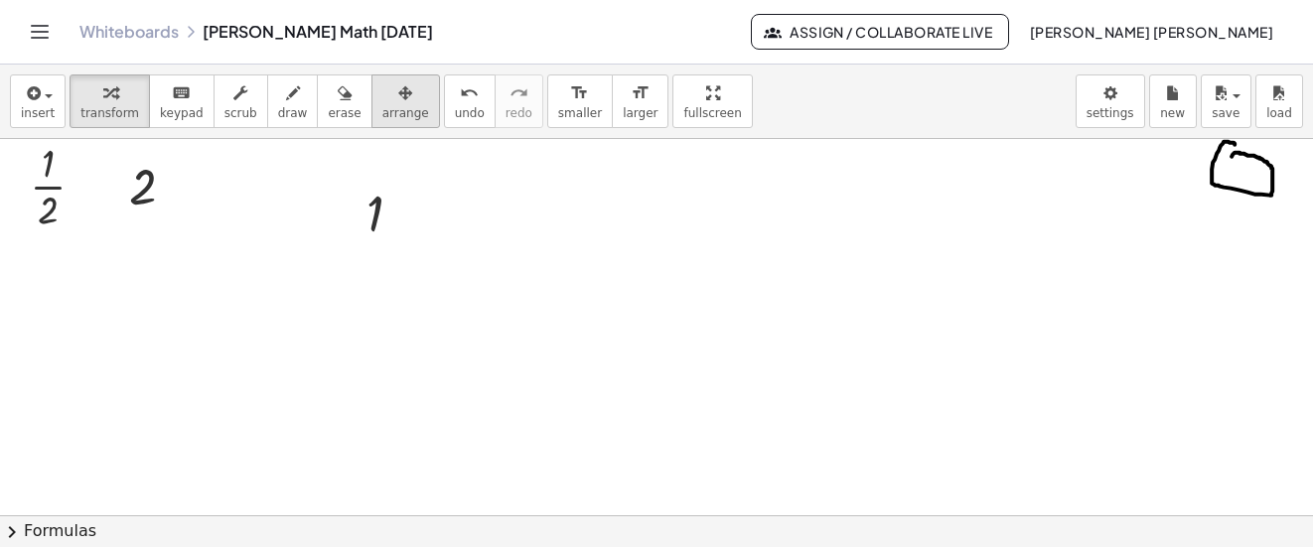
click at [398, 104] on icon "button" at bounding box center [405, 93] width 14 height 24
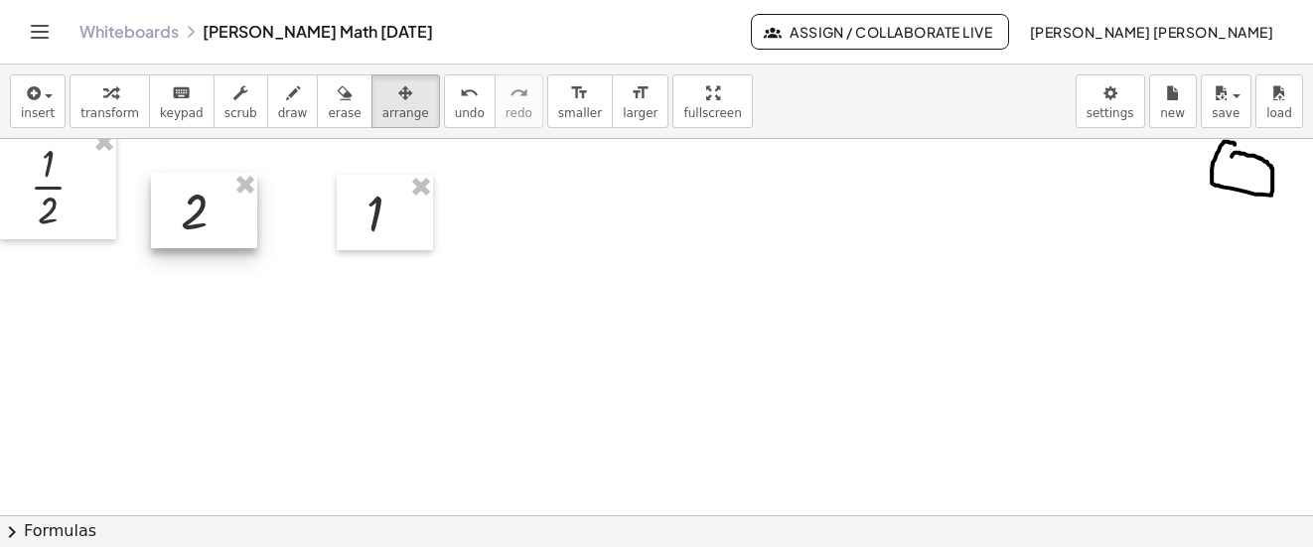
drag, startPoint x: 181, startPoint y: 206, endPoint x: 232, endPoint y: 231, distance: 57.8
click at [232, 231] on div at bounding box center [204, 210] width 106 height 75
drag, startPoint x: 406, startPoint y: 219, endPoint x: 328, endPoint y: 216, distance: 78.5
click at [328, 216] on div at bounding box center [307, 209] width 96 height 75
click at [286, 100] on icon "button" at bounding box center [293, 93] width 14 height 24
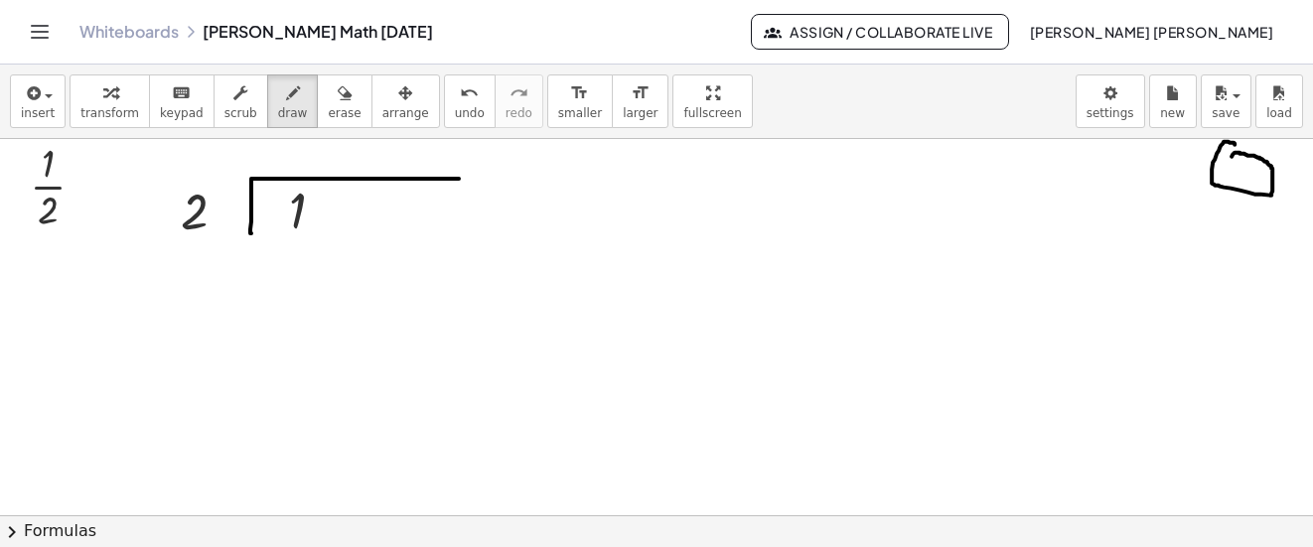
drag, startPoint x: 251, startPoint y: 233, endPoint x: 459, endPoint y: 179, distance: 214.7
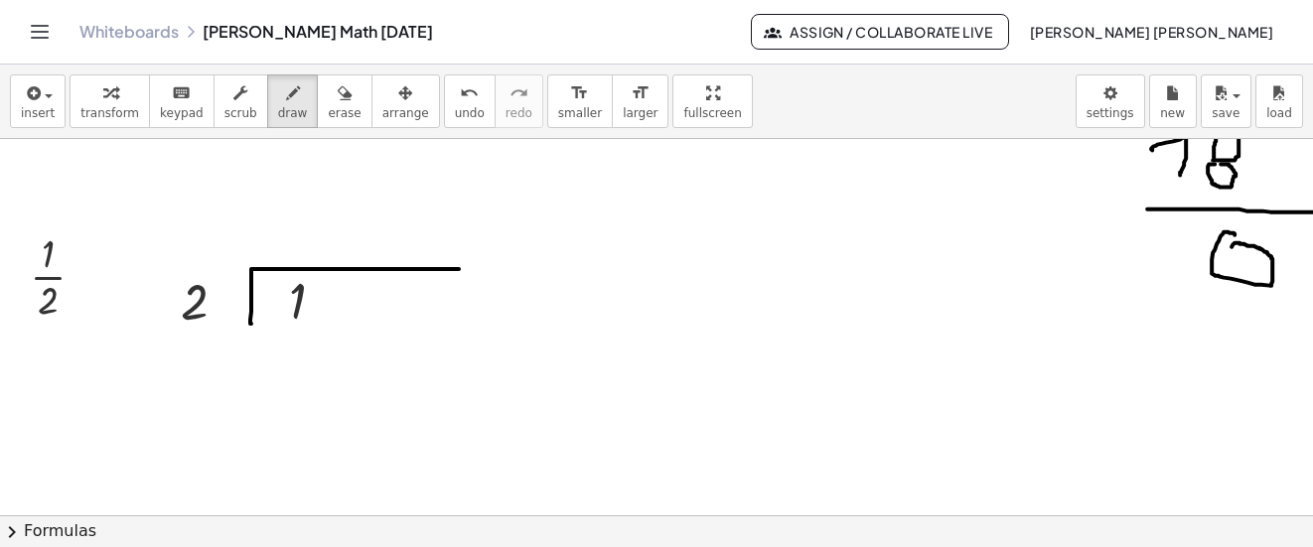
scroll to position [6061, 0]
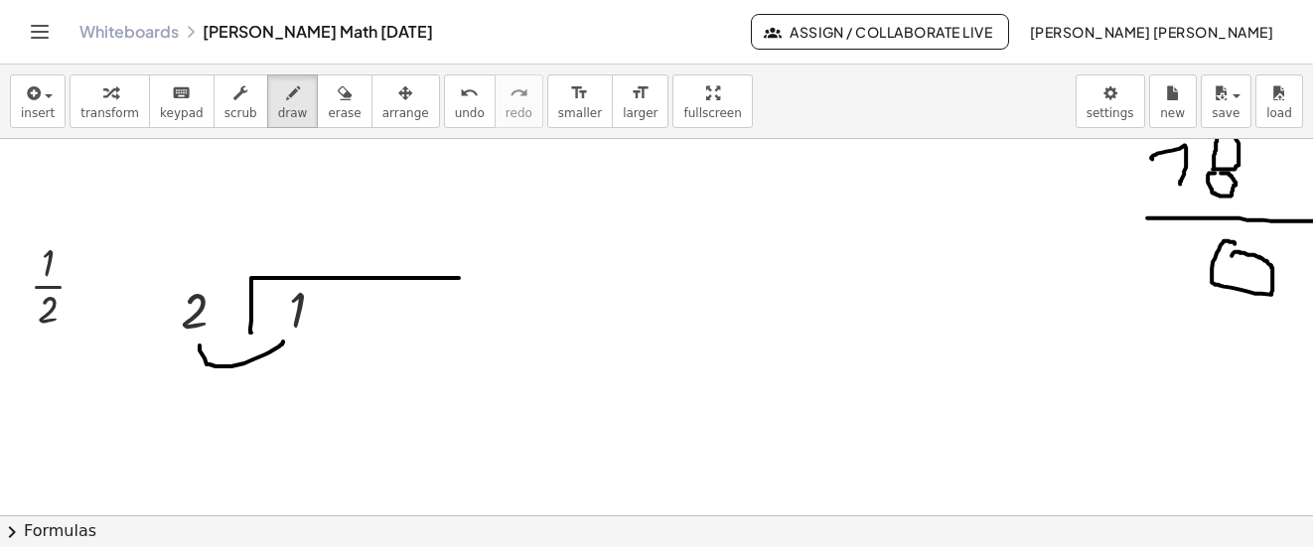
drag, startPoint x: 200, startPoint y: 346, endPoint x: 246, endPoint y: 454, distance: 117.9
click at [460, 95] on icon "undo" at bounding box center [469, 93] width 19 height 24
click at [32, 104] on icon "button" at bounding box center [32, 93] width 18 height 24
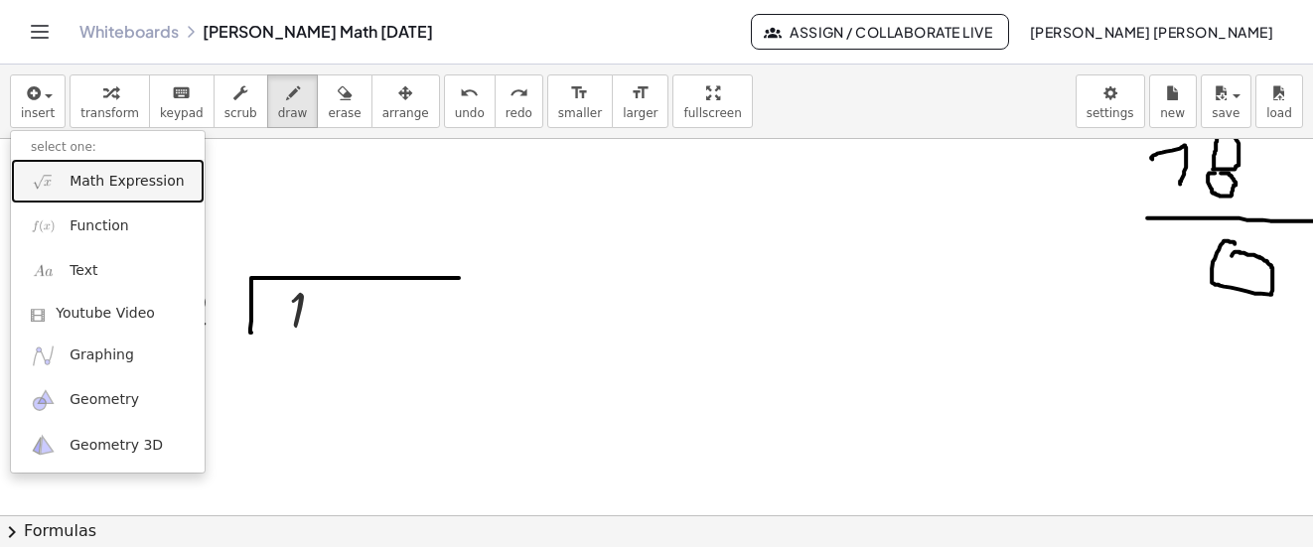
click at [91, 191] on span "Math Expression" at bounding box center [127, 182] width 114 height 20
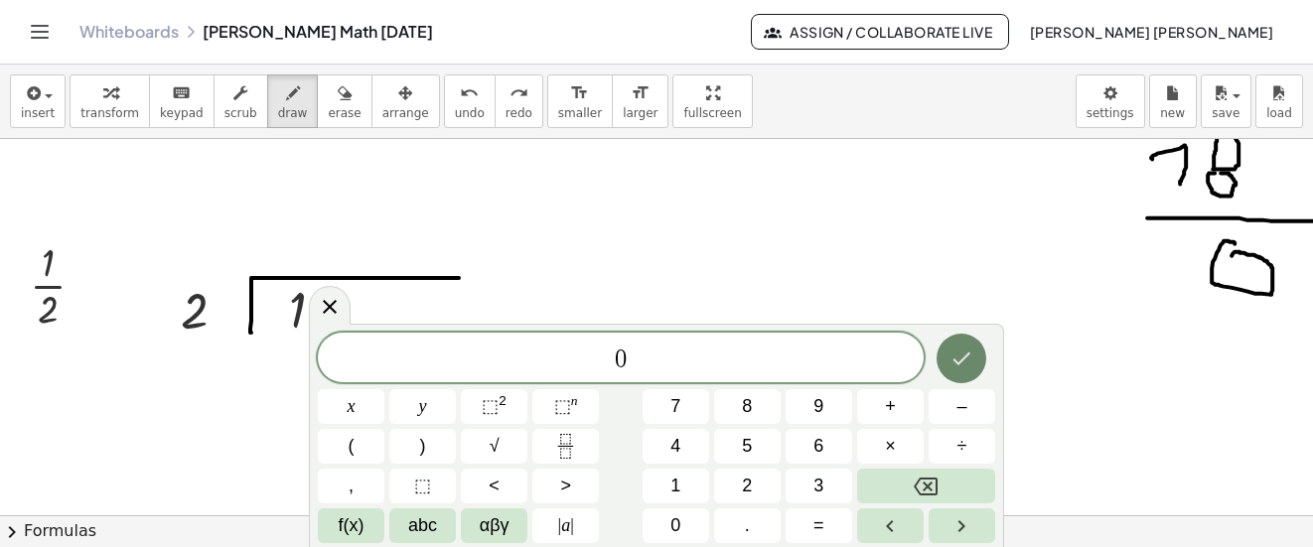
click at [964, 341] on button "Done" at bounding box center [962, 359] width 50 height 50
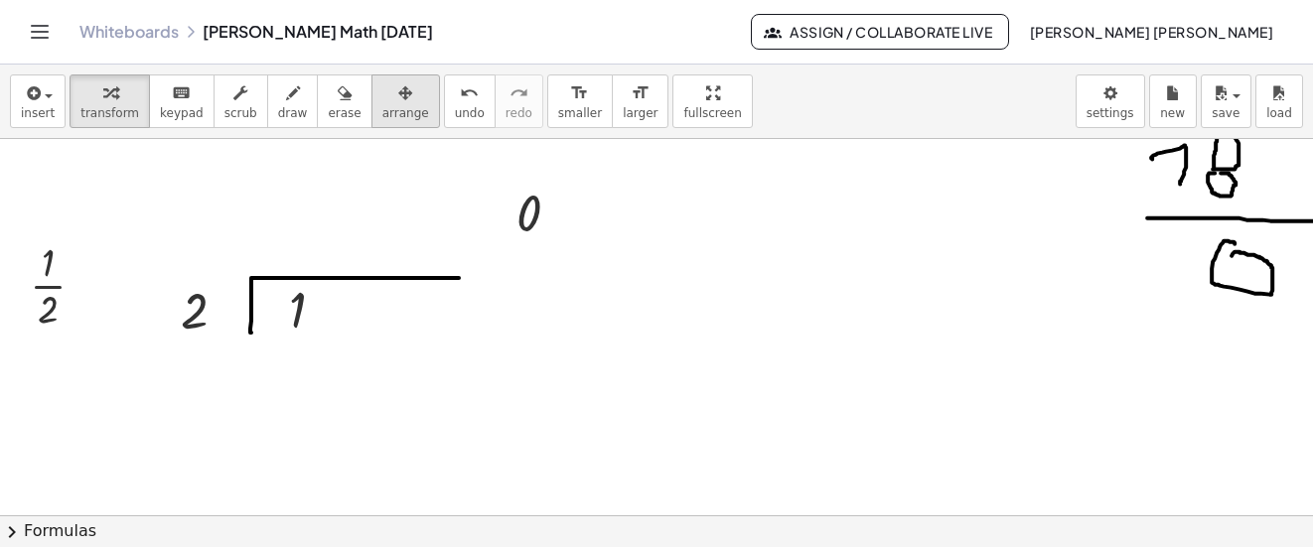
click at [398, 94] on icon "button" at bounding box center [405, 93] width 14 height 24
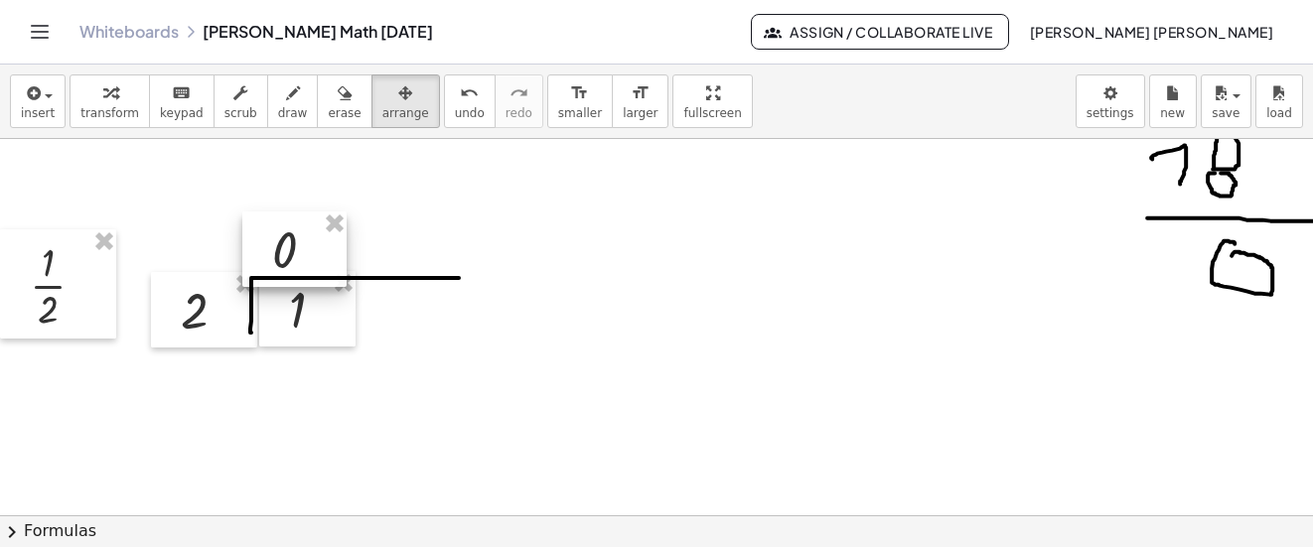
drag, startPoint x: 372, startPoint y: 94, endPoint x: 304, endPoint y: 250, distance: 170.0
click at [304, 250] on div at bounding box center [294, 249] width 104 height 75
click at [286, 102] on icon "button" at bounding box center [293, 93] width 14 height 24
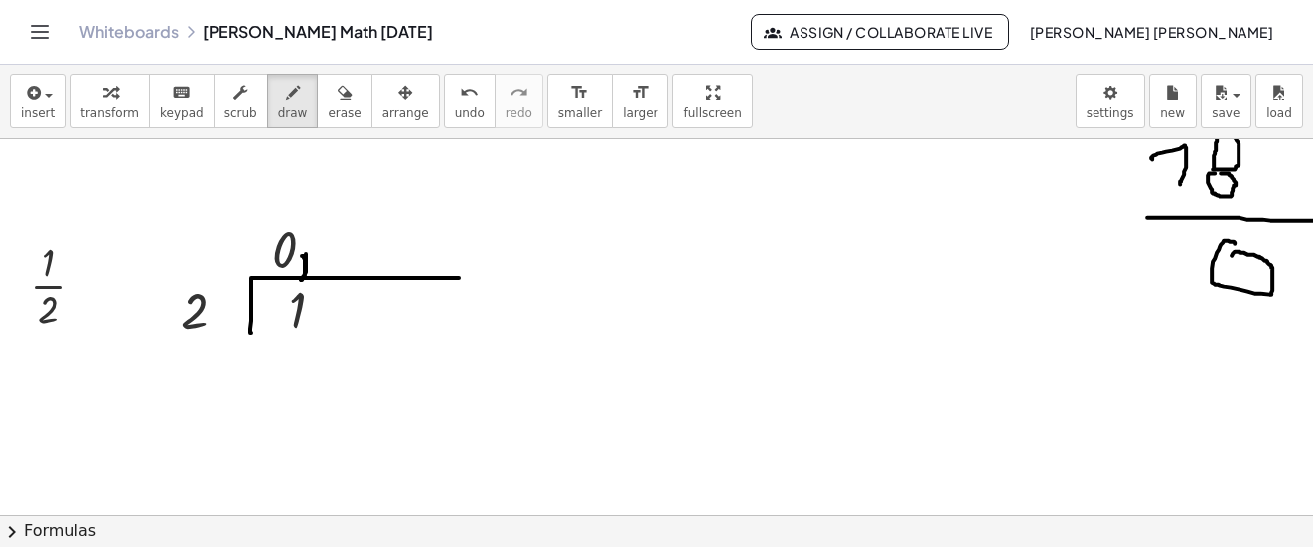
click at [460, 96] on icon "undo" at bounding box center [469, 93] width 19 height 24
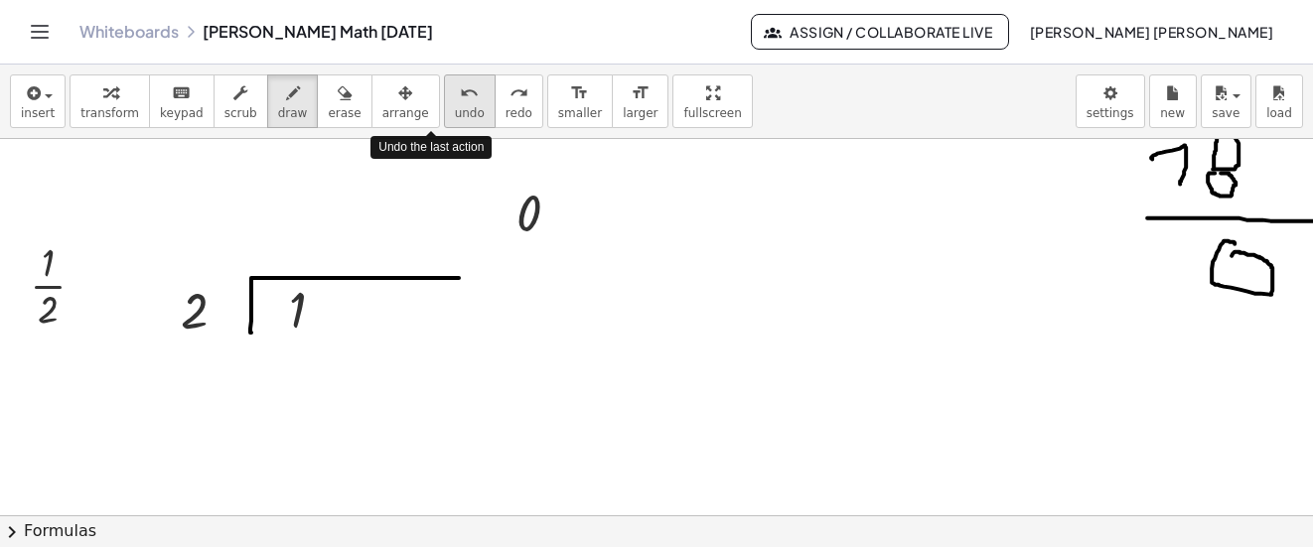
click at [460, 96] on icon "undo" at bounding box center [469, 93] width 19 height 24
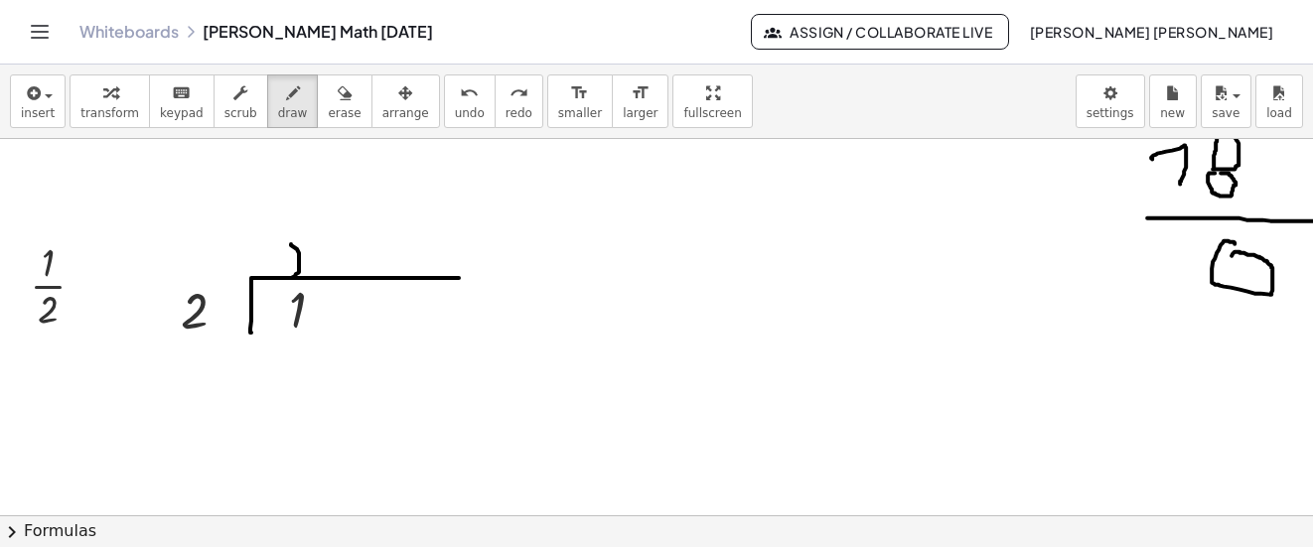
drag, startPoint x: 291, startPoint y: 244, endPoint x: 292, endPoint y: 278, distance: 33.8
click at [460, 103] on icon "undo" at bounding box center [469, 93] width 19 height 24
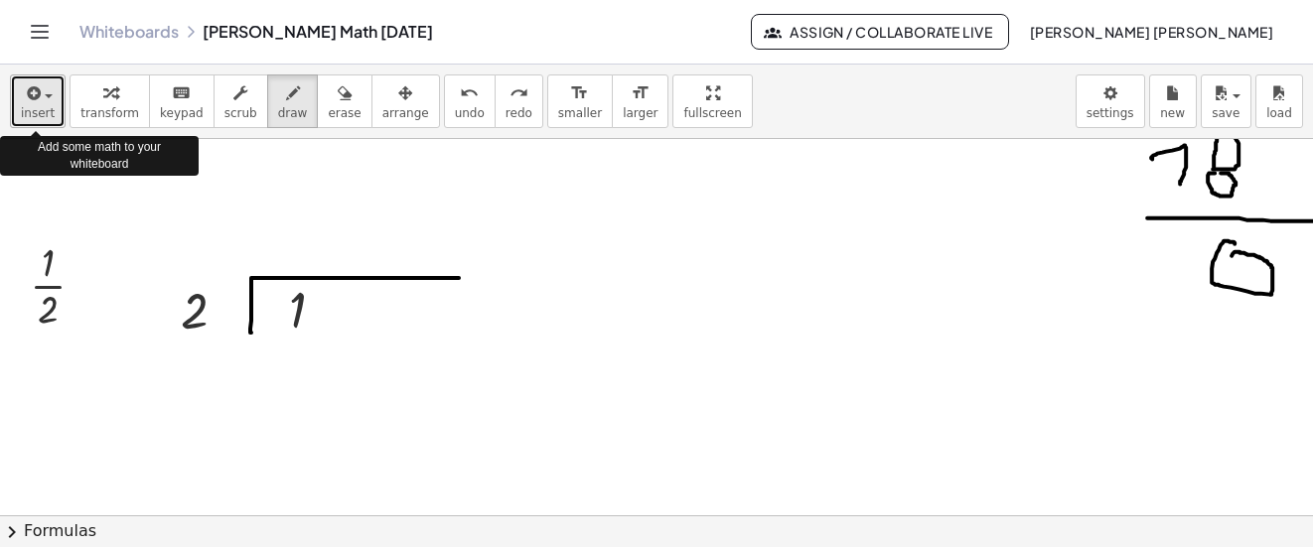
click at [52, 87] on button "insert" at bounding box center [38, 102] width 56 height 54
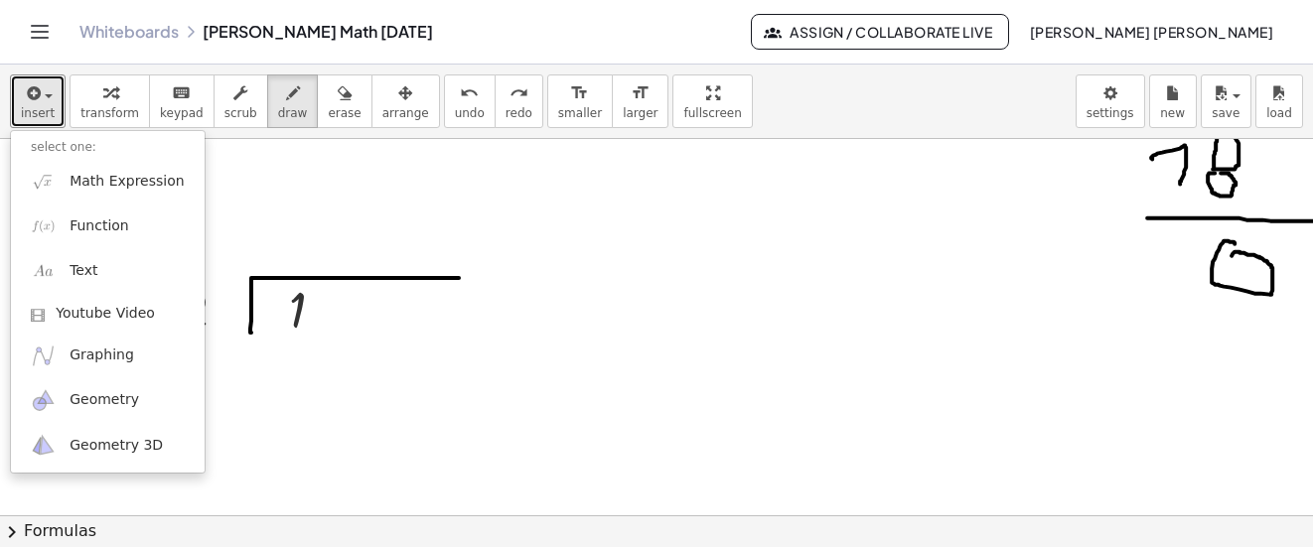
drag, startPoint x: 268, startPoint y: 109, endPoint x: 276, endPoint y: 137, distance: 28.9
click at [278, 108] on span "draw" at bounding box center [293, 113] width 30 height 14
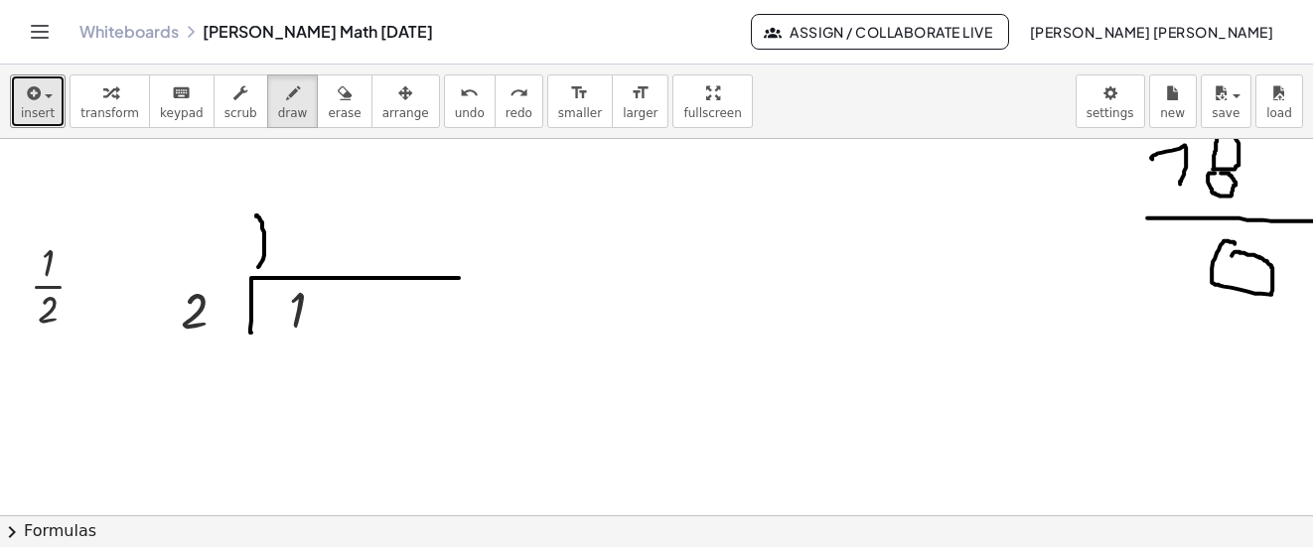
drag, startPoint x: 256, startPoint y: 217, endPoint x: 258, endPoint y: 267, distance: 50.7
click at [460, 93] on icon "undo" at bounding box center [469, 93] width 19 height 24
drag, startPoint x: 285, startPoint y: 237, endPoint x: 287, endPoint y: 280, distance: 42.8
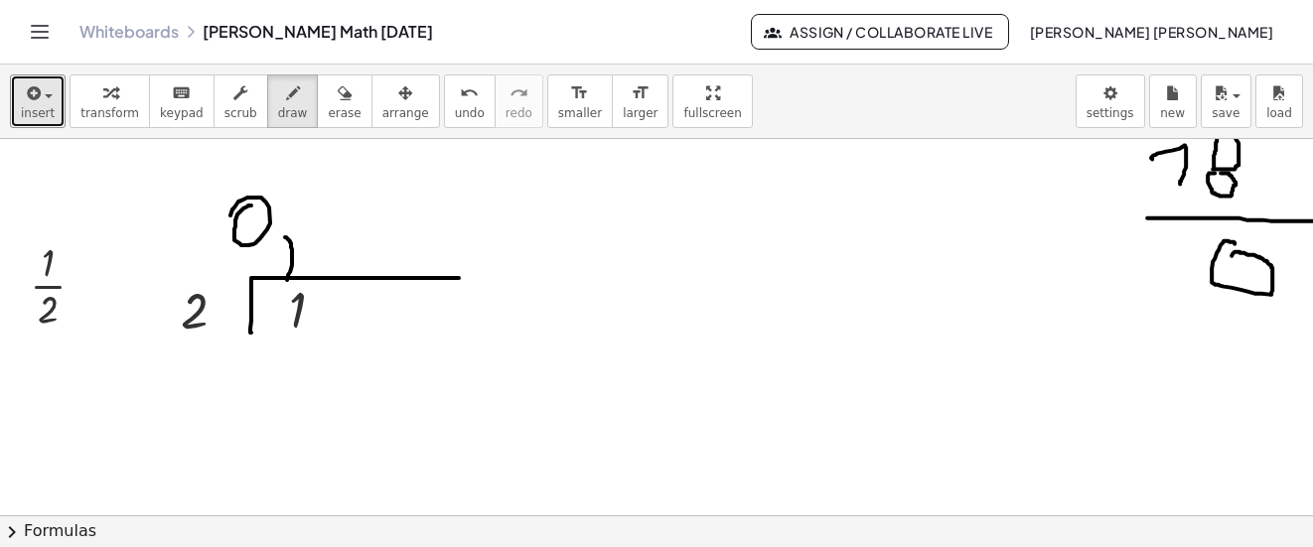
drag, startPoint x: 251, startPoint y: 206, endPoint x: 291, endPoint y: 221, distance: 42.4
click at [455, 100] on div "undo" at bounding box center [470, 92] width 30 height 24
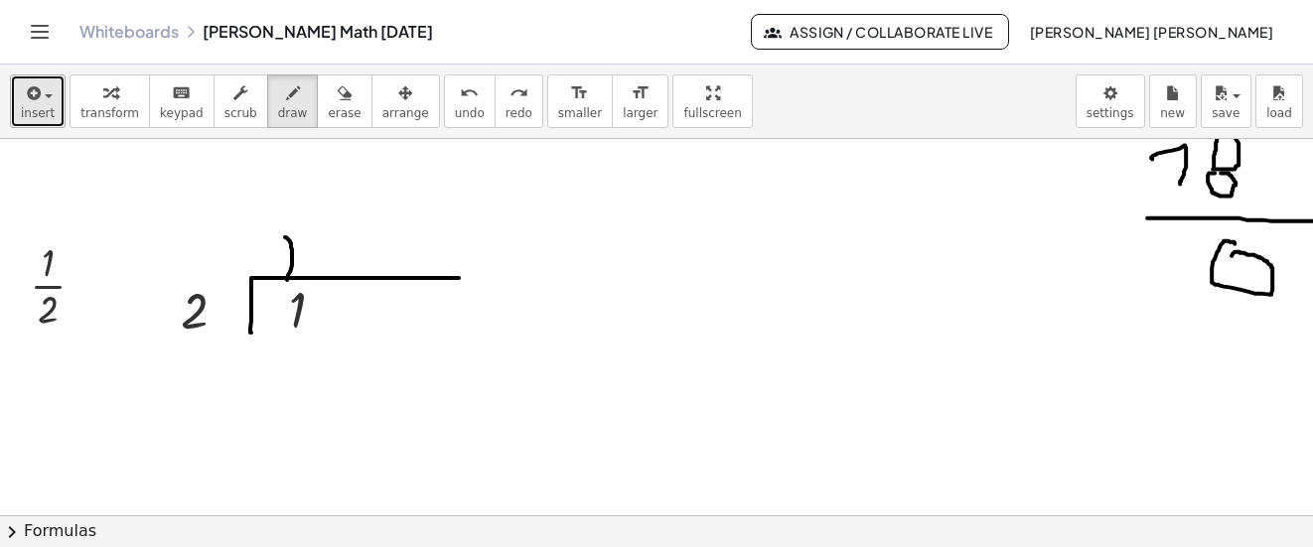
click at [45, 96] on span "button" at bounding box center [49, 96] width 8 height 4
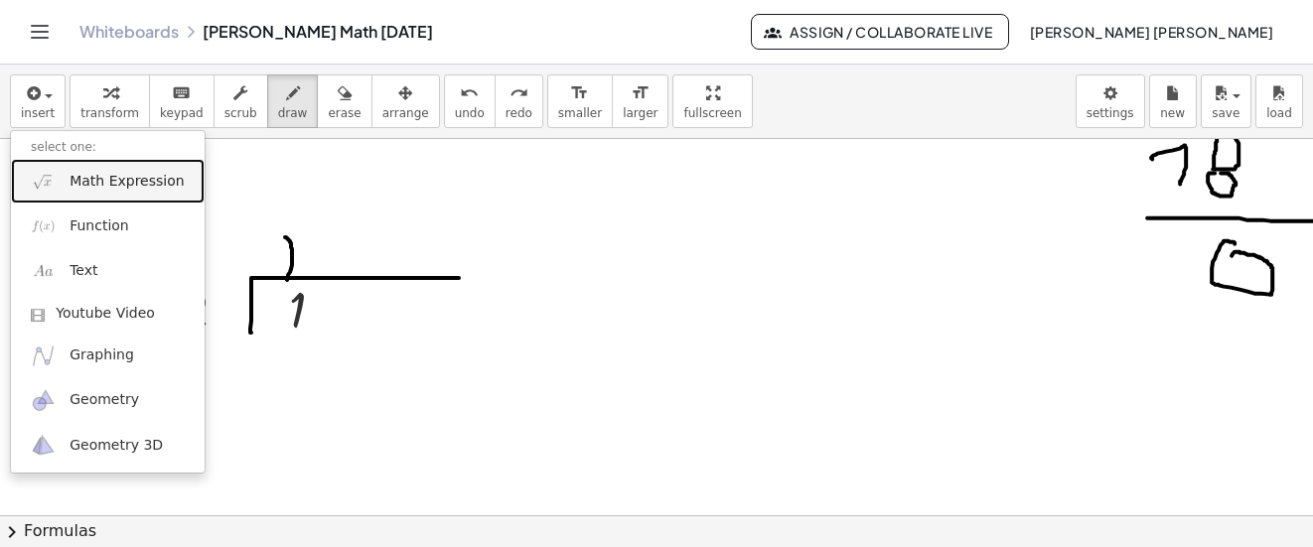
click at [104, 186] on span "Math Expression" at bounding box center [127, 182] width 114 height 20
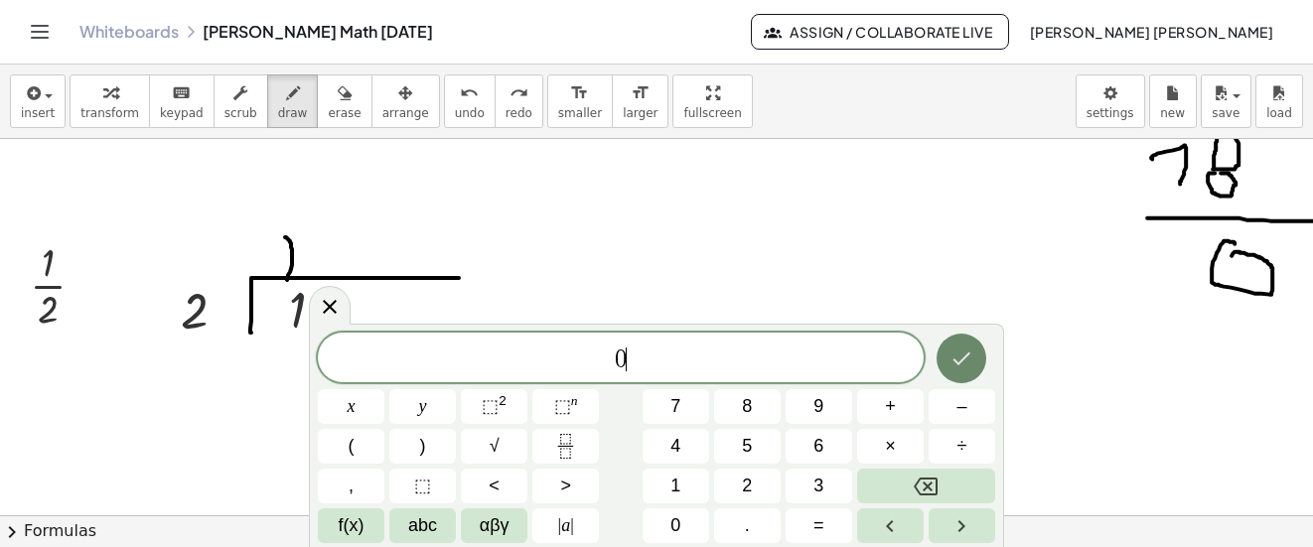
click at [951, 347] on icon "Done" at bounding box center [962, 359] width 24 height 24
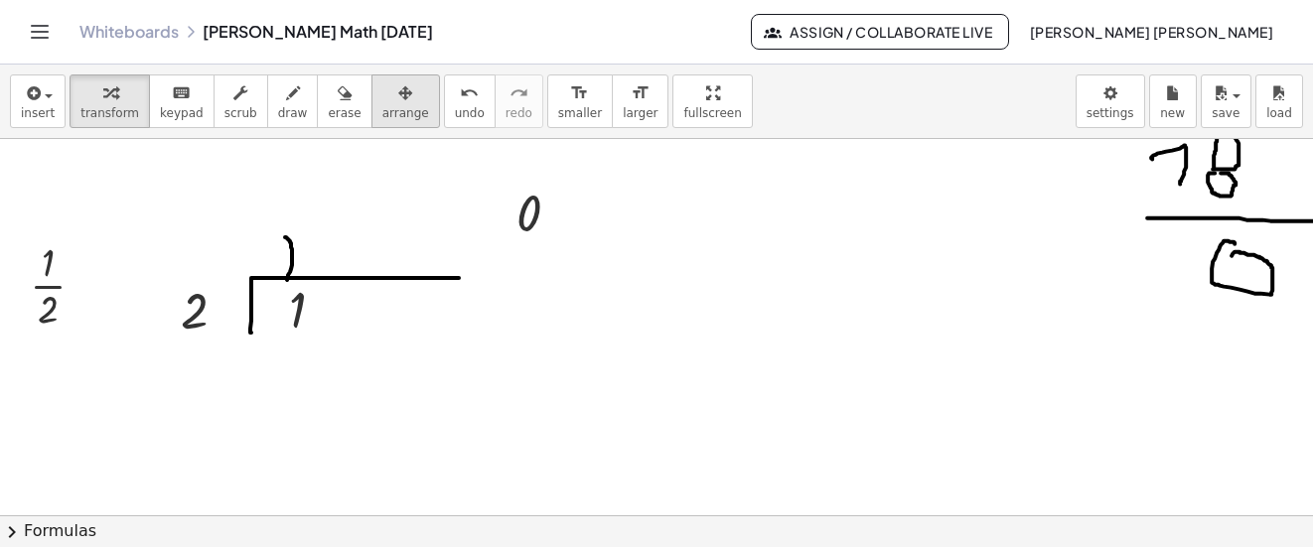
click at [382, 97] on div "button" at bounding box center [405, 92] width 47 height 24
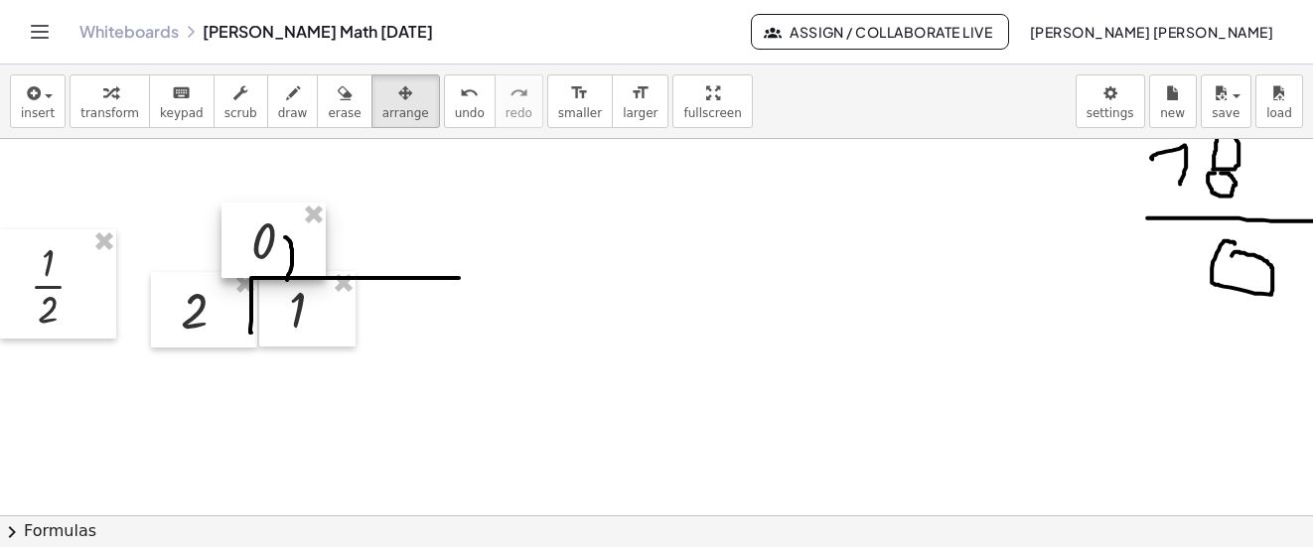
drag, startPoint x: 361, startPoint y: 97, endPoint x: 274, endPoint y: 237, distance: 164.6
click at [274, 237] on div at bounding box center [274, 240] width 104 height 75
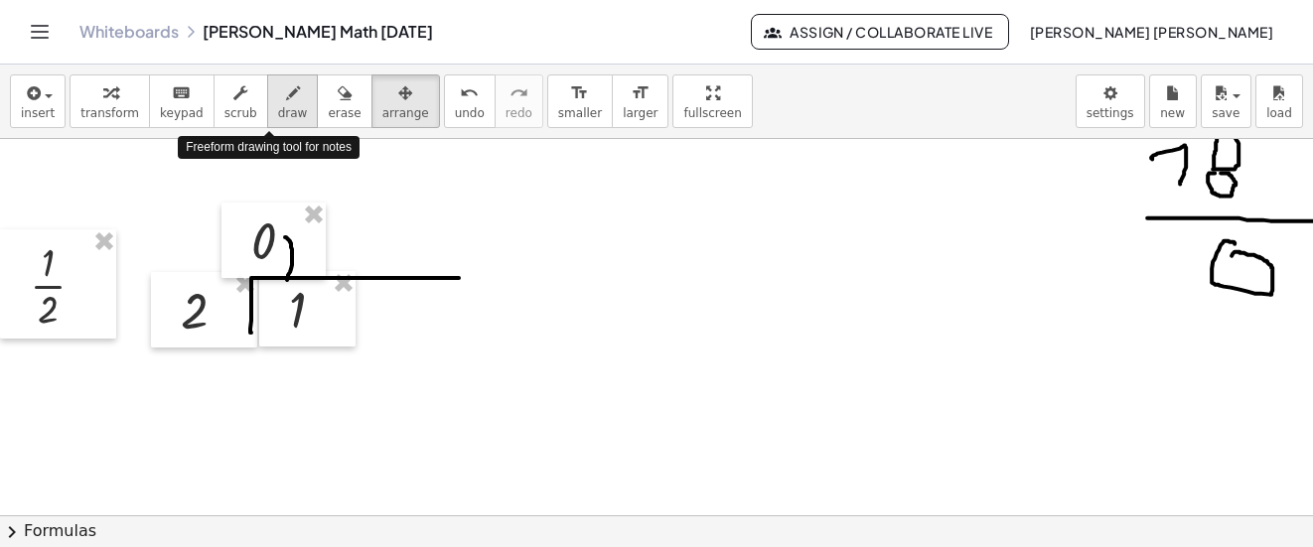
click at [278, 98] on div "button" at bounding box center [293, 92] width 30 height 24
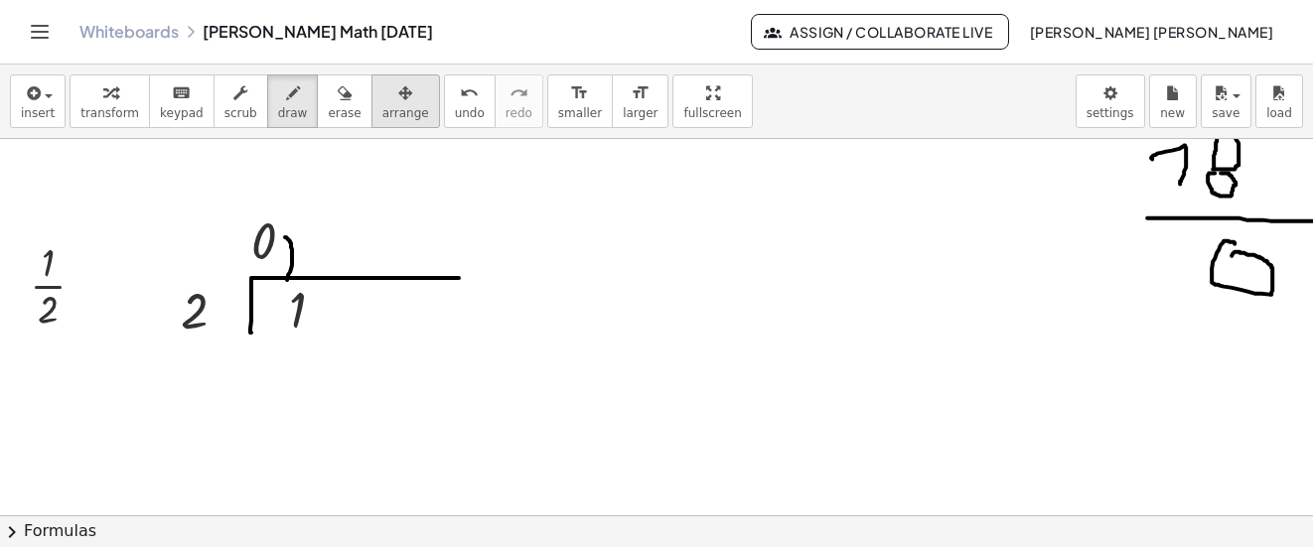
click at [382, 107] on span "arrange" at bounding box center [405, 113] width 47 height 14
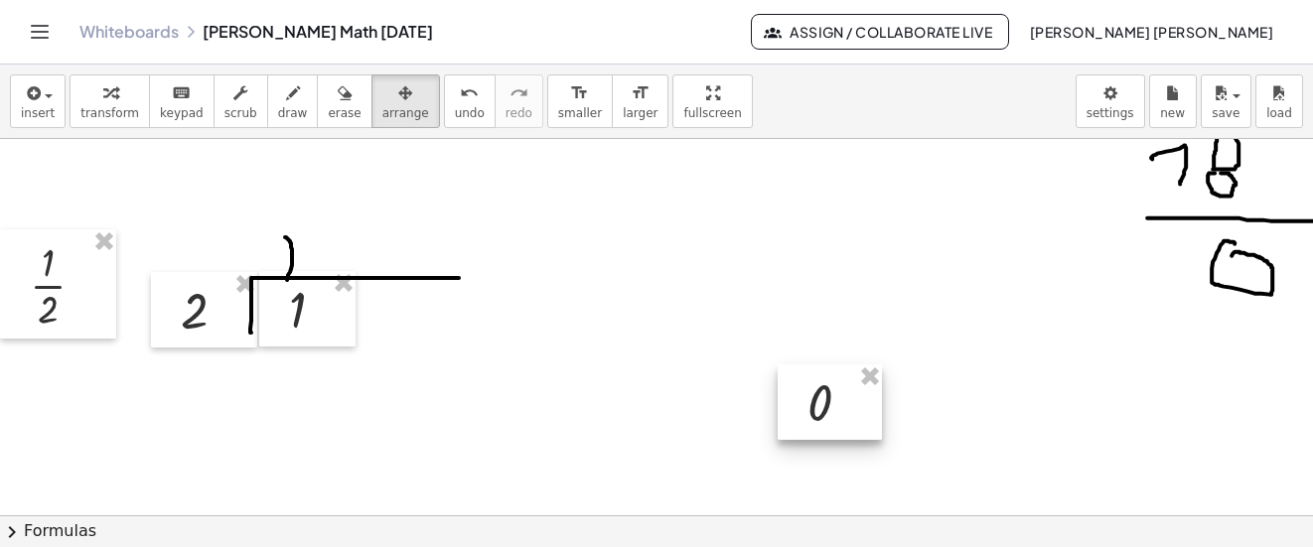
drag, startPoint x: 272, startPoint y: 231, endPoint x: 828, endPoint y: 393, distance: 579.4
click at [828, 393] on div at bounding box center [830, 402] width 104 height 75
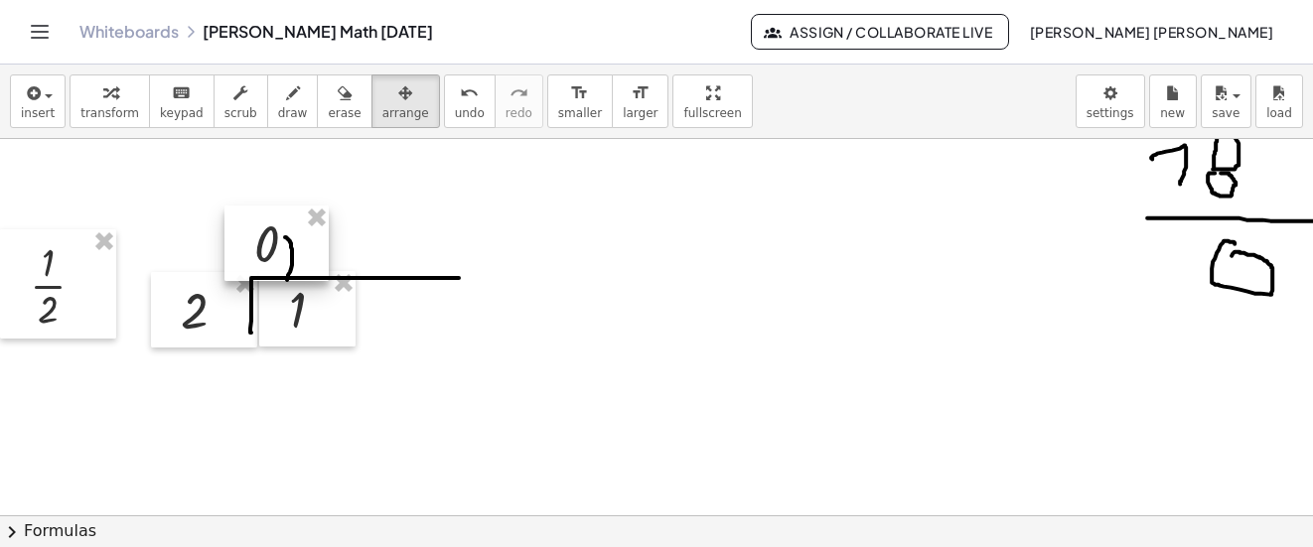
drag, startPoint x: 840, startPoint y: 407, endPoint x: 287, endPoint y: 248, distance: 575.7
click at [287, 248] on div at bounding box center [276, 243] width 104 height 75
click at [280, 88] on div "button" at bounding box center [293, 92] width 30 height 24
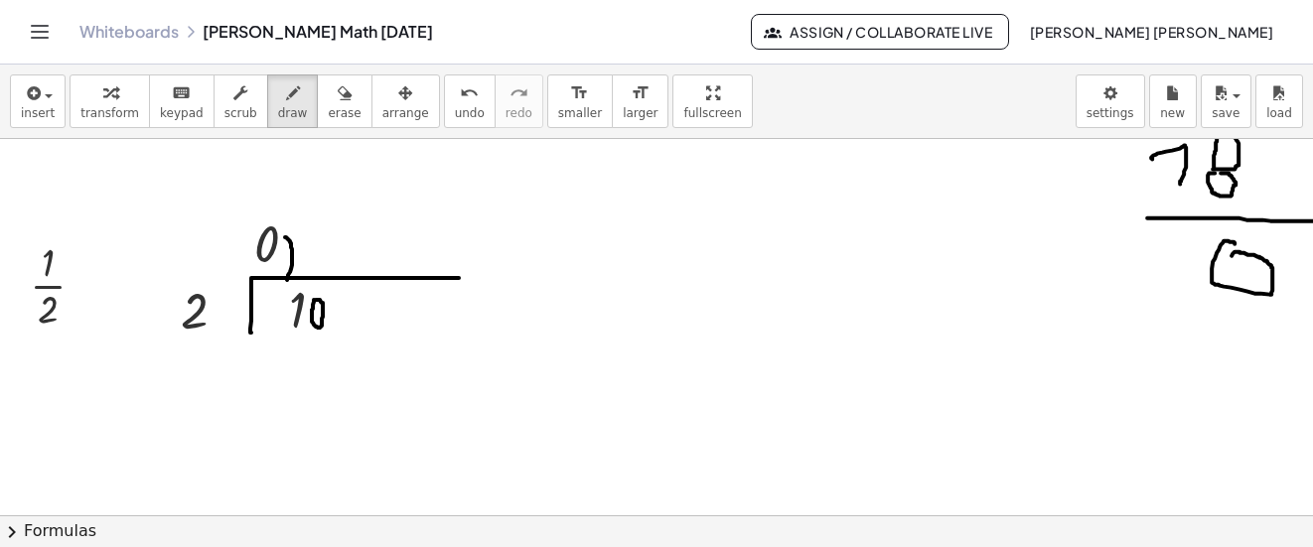
drag, startPoint x: 278, startPoint y: 318, endPoint x: 331, endPoint y: 325, distance: 53.1
drag, startPoint x: 343, startPoint y: 215, endPoint x: 326, endPoint y: 258, distance: 46.9
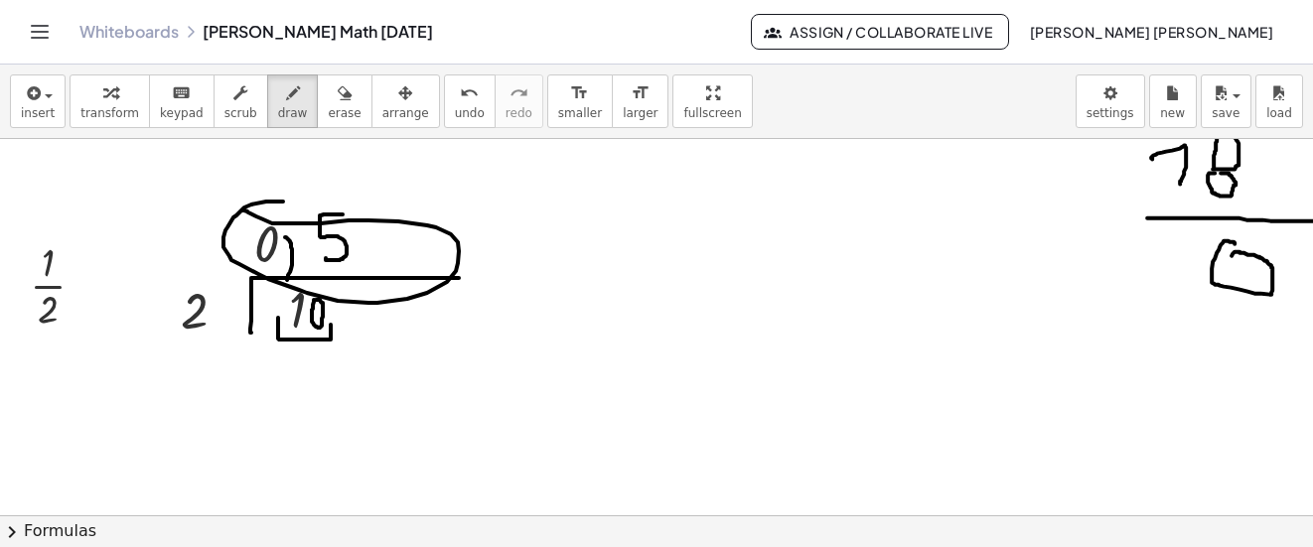
drag, startPoint x: 283, startPoint y: 202, endPoint x: 242, endPoint y: 211, distance: 41.7
click at [444, 104] on button "undo undo" at bounding box center [470, 102] width 52 height 54
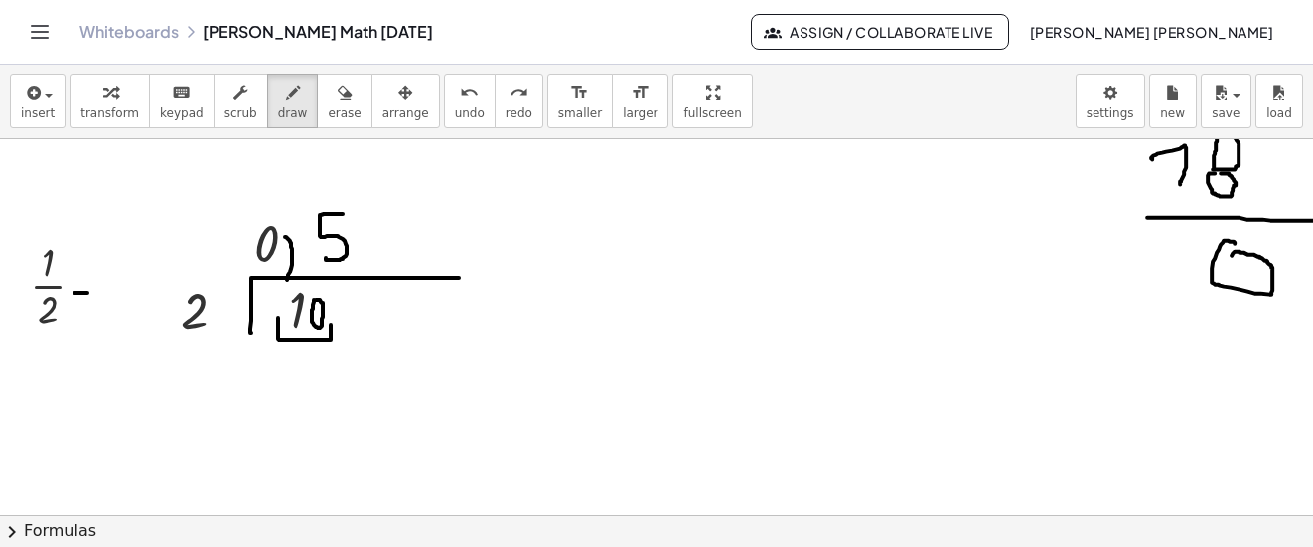
drag, startPoint x: 75, startPoint y: 293, endPoint x: 87, endPoint y: 293, distance: 12.9
drag, startPoint x: 72, startPoint y: 283, endPoint x: 87, endPoint y: 283, distance: 15.9
click at [35, 98] on icon "button" at bounding box center [32, 93] width 18 height 24
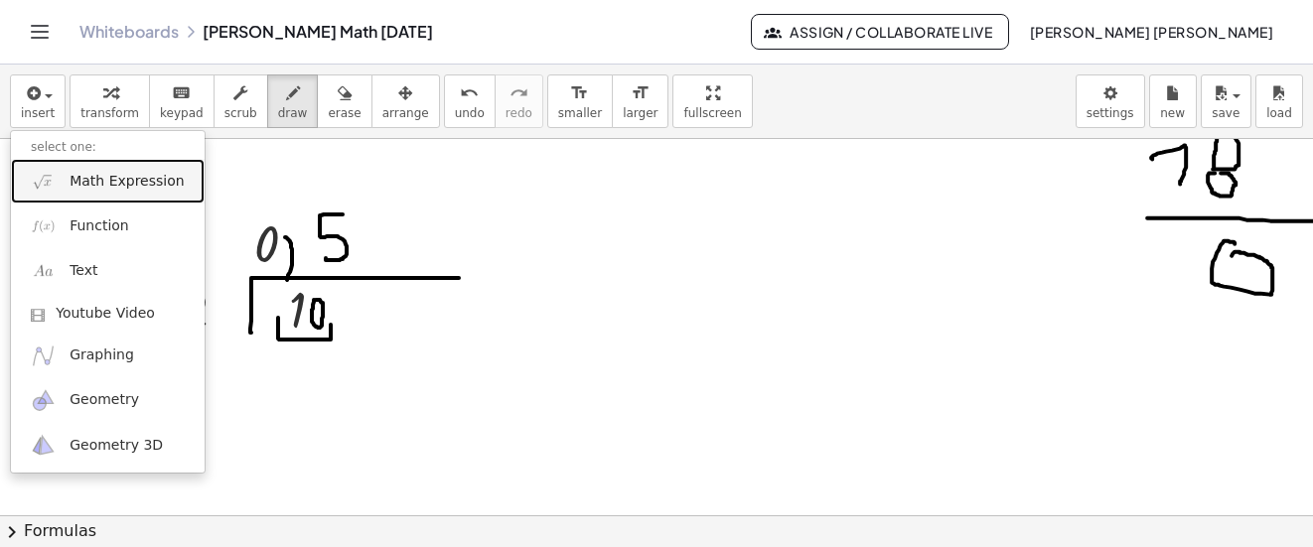
click at [133, 181] on span "Math Expression" at bounding box center [127, 182] width 114 height 20
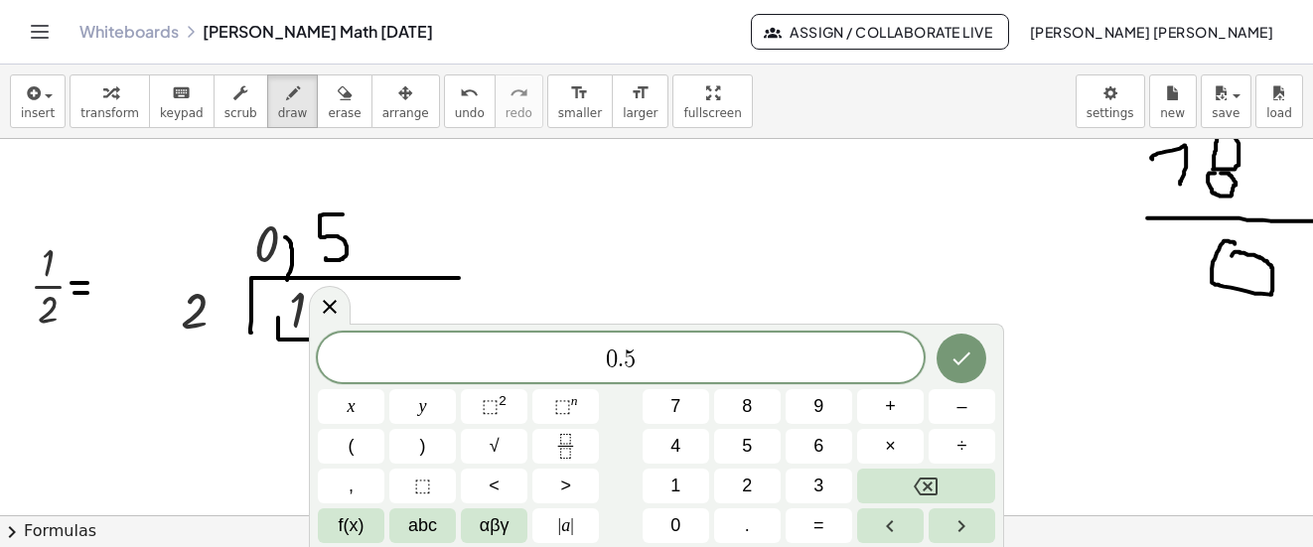
click at [927, 337] on div "0 . 5 x y ⬚ 2 ⬚ n 7 8 9 + – ( ) √ 4 5 6 × ÷ , ⬚ < > 1 2 3 f(x) abc αβγ | a | 0 …" at bounding box center [656, 438] width 677 height 211
click at [943, 345] on button "Done" at bounding box center [962, 359] width 50 height 50
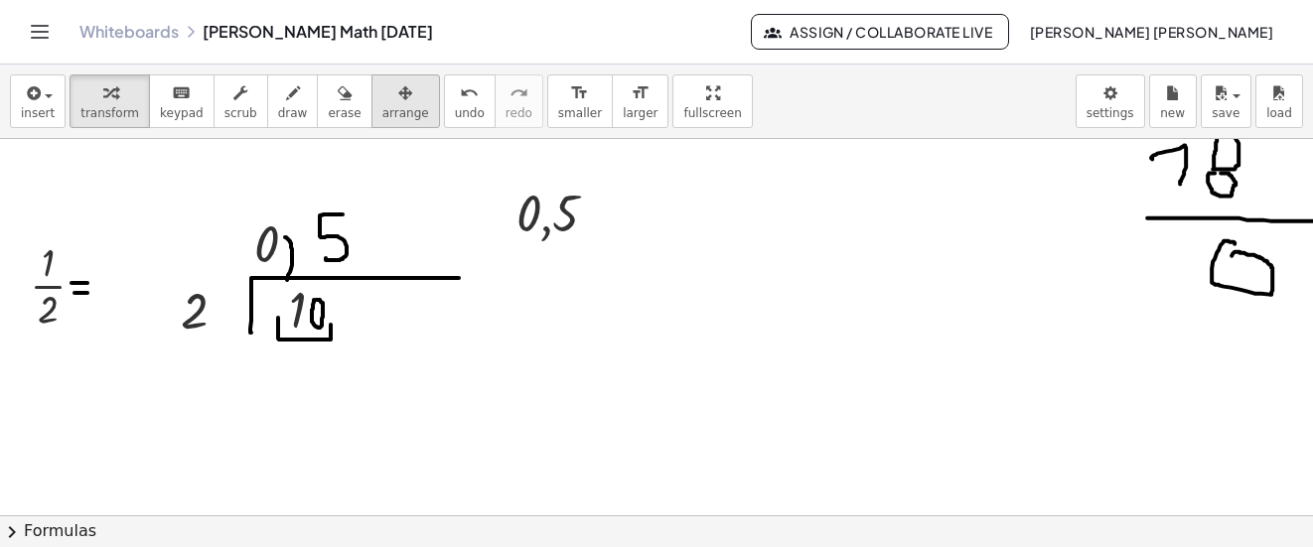
click at [391, 111] on span "arrange" at bounding box center [405, 113] width 47 height 14
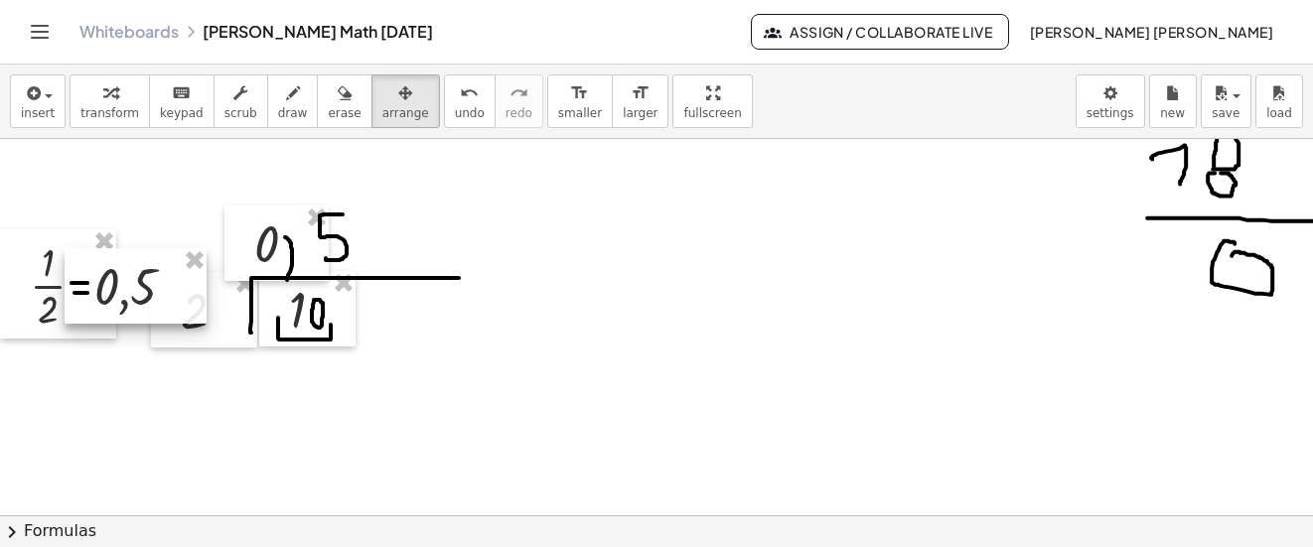
drag, startPoint x: 391, startPoint y: 111, endPoint x: 151, endPoint y: 290, distance: 299.6
click at [151, 290] on div at bounding box center [136, 285] width 142 height 75
click at [277, 104] on button "draw" at bounding box center [293, 102] width 52 height 54
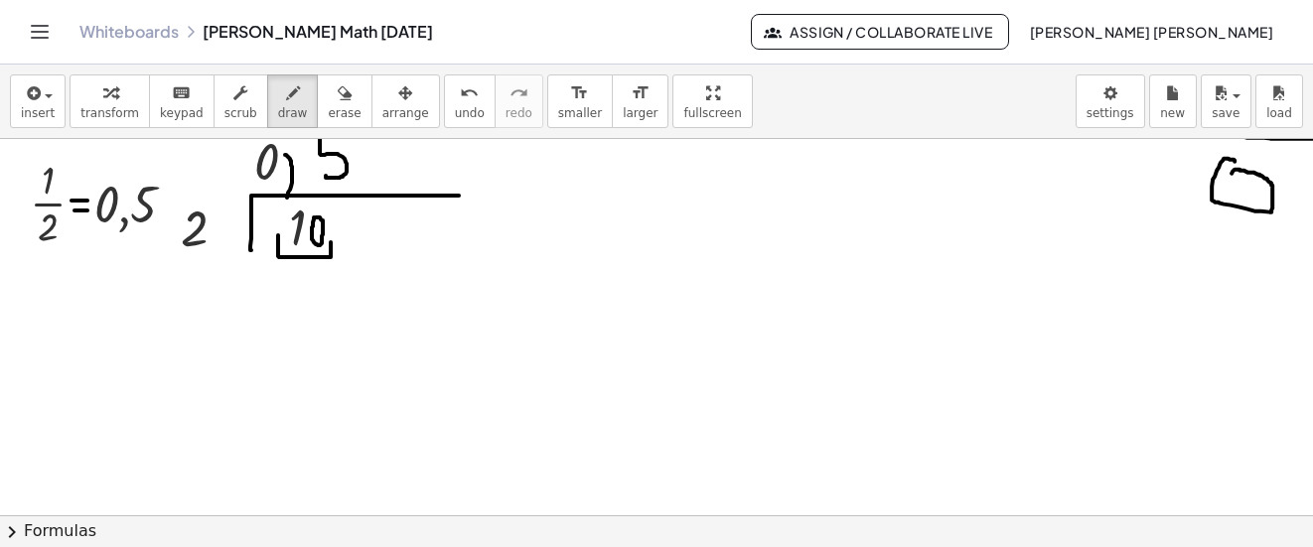
scroll to position [6161, 0]
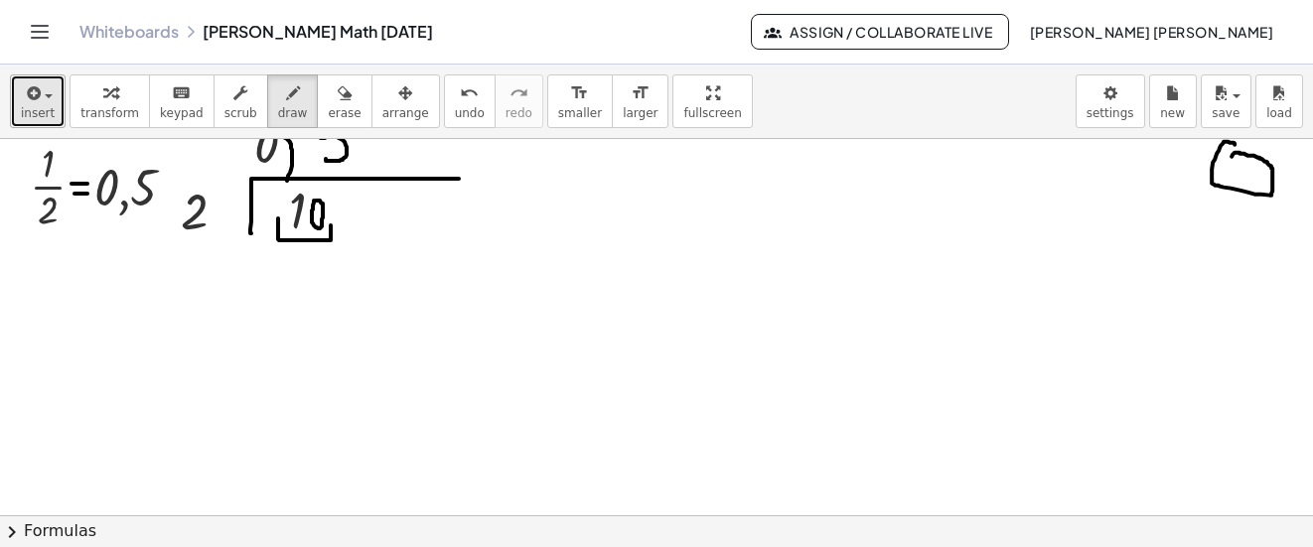
click at [44, 108] on span "insert" at bounding box center [38, 113] width 34 height 14
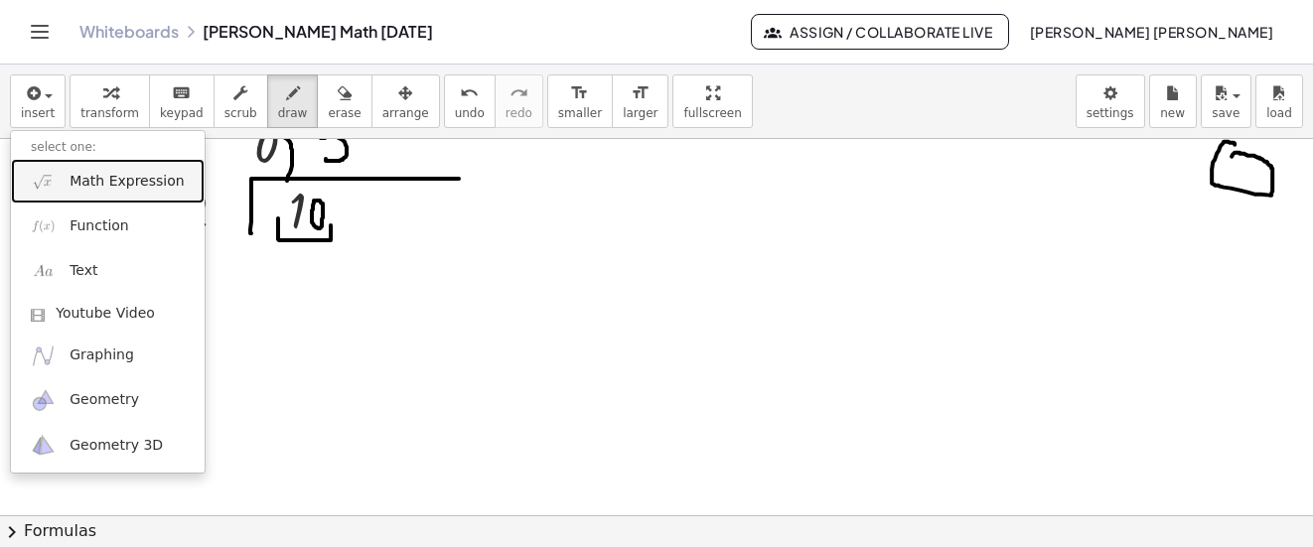
drag, startPoint x: 97, startPoint y: 182, endPoint x: 128, endPoint y: 206, distance: 38.9
click at [98, 183] on span "Math Expression" at bounding box center [127, 182] width 114 height 20
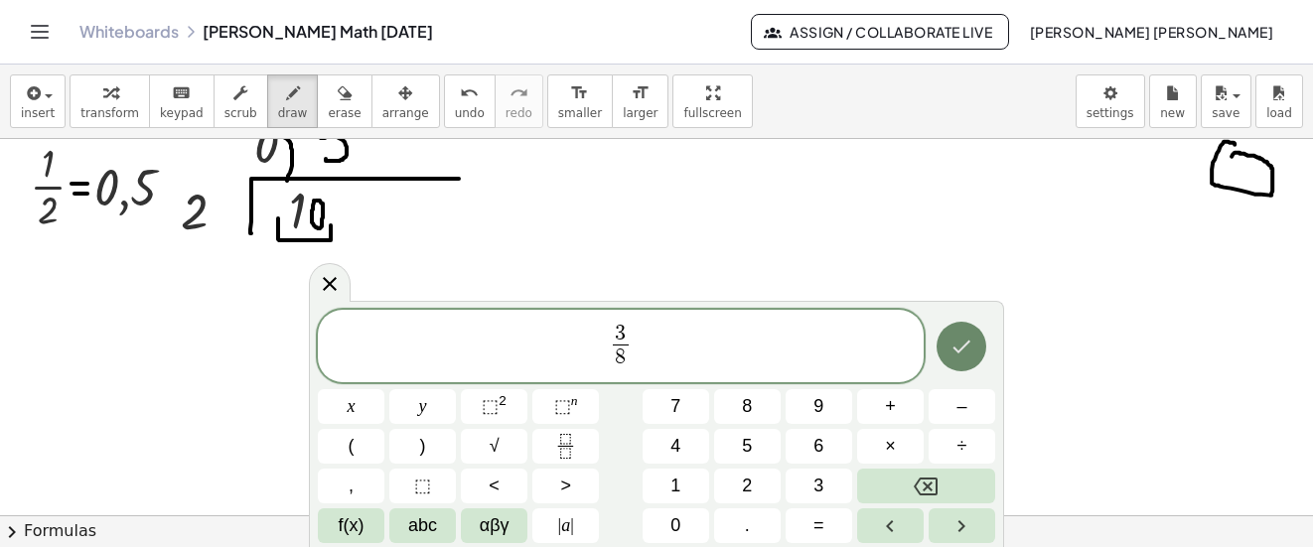
click at [969, 332] on button "Done" at bounding box center [962, 347] width 50 height 50
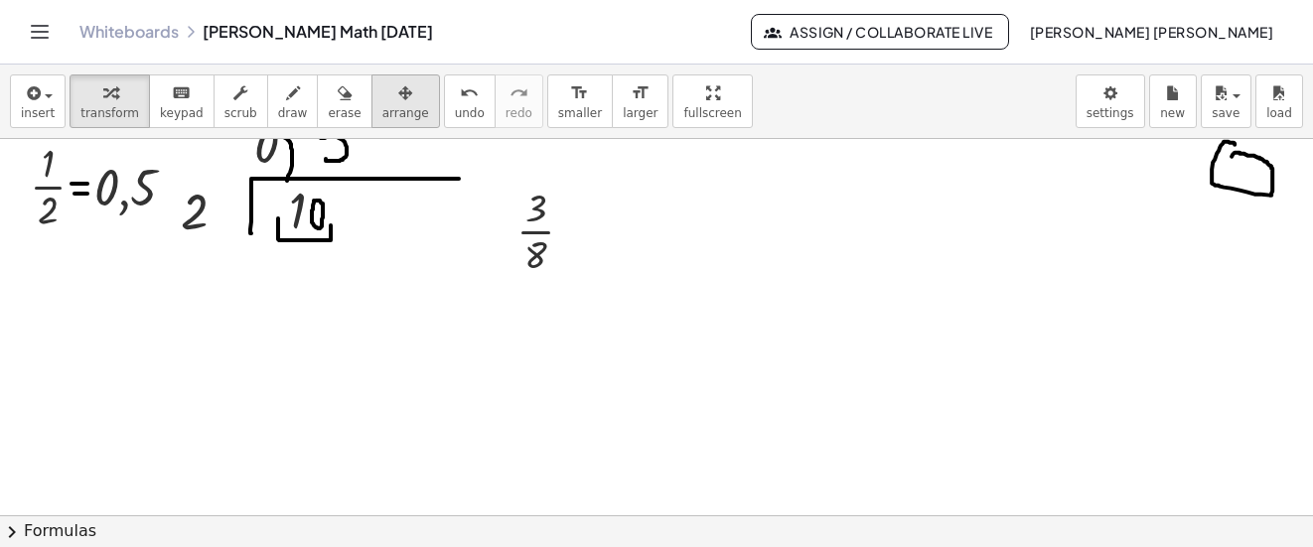
click at [398, 91] on icon "button" at bounding box center [405, 93] width 14 height 24
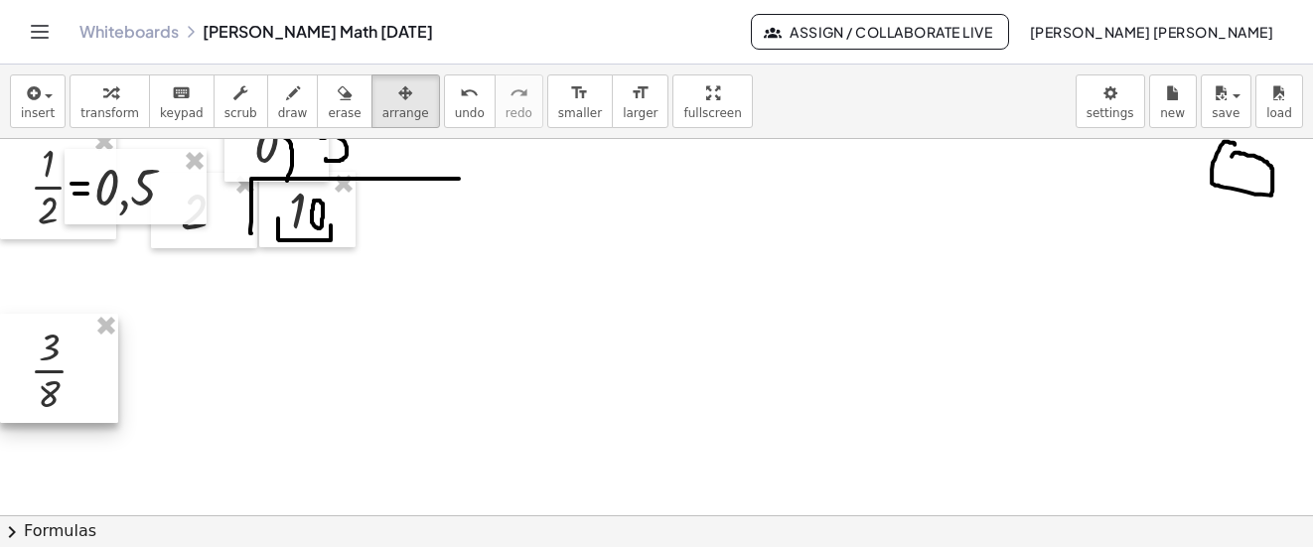
drag, startPoint x: 367, startPoint y: 91, endPoint x: 104, endPoint y: 359, distance: 374.4
click at [37, 366] on div at bounding box center [59, 368] width 118 height 109
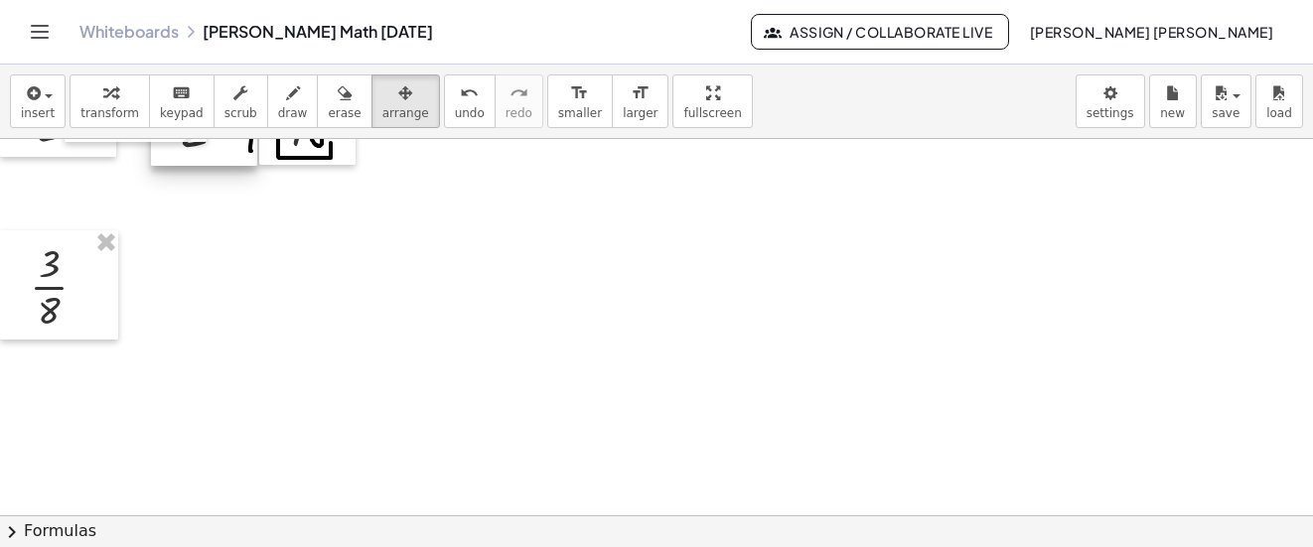
scroll to position [6260, 0]
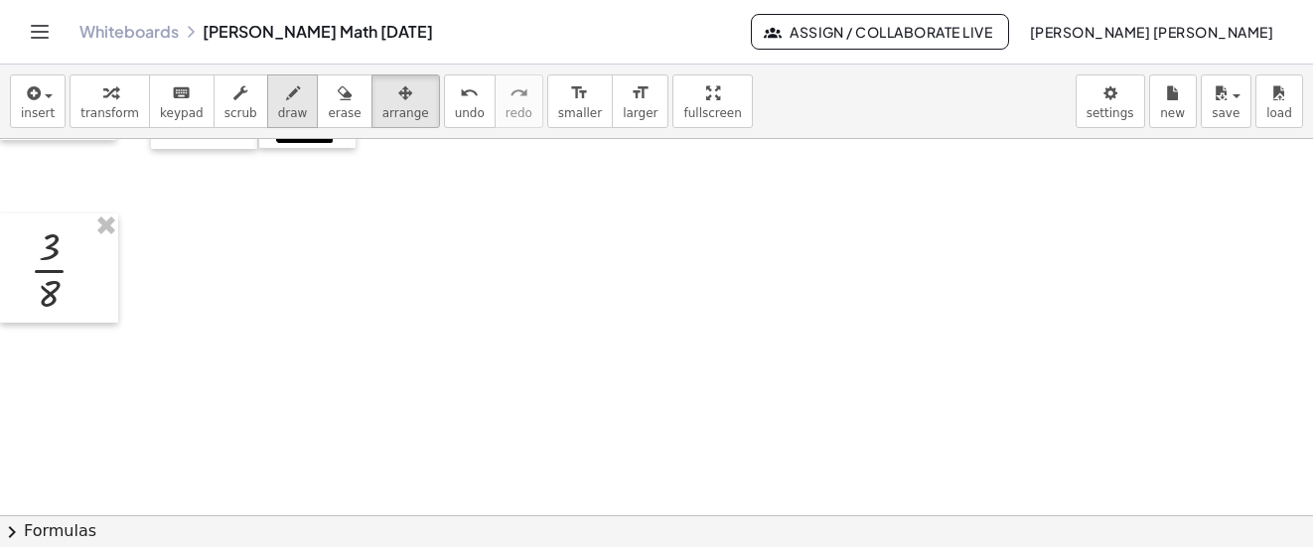
click at [286, 109] on button "draw" at bounding box center [293, 102] width 52 height 54
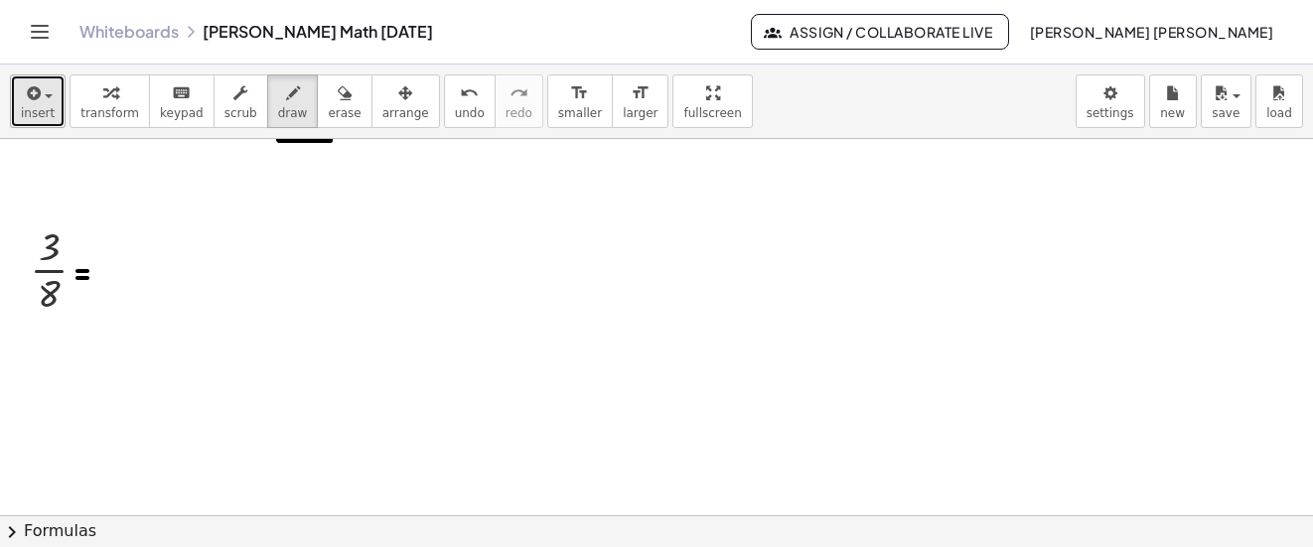
click at [40, 113] on span "insert" at bounding box center [38, 113] width 34 height 14
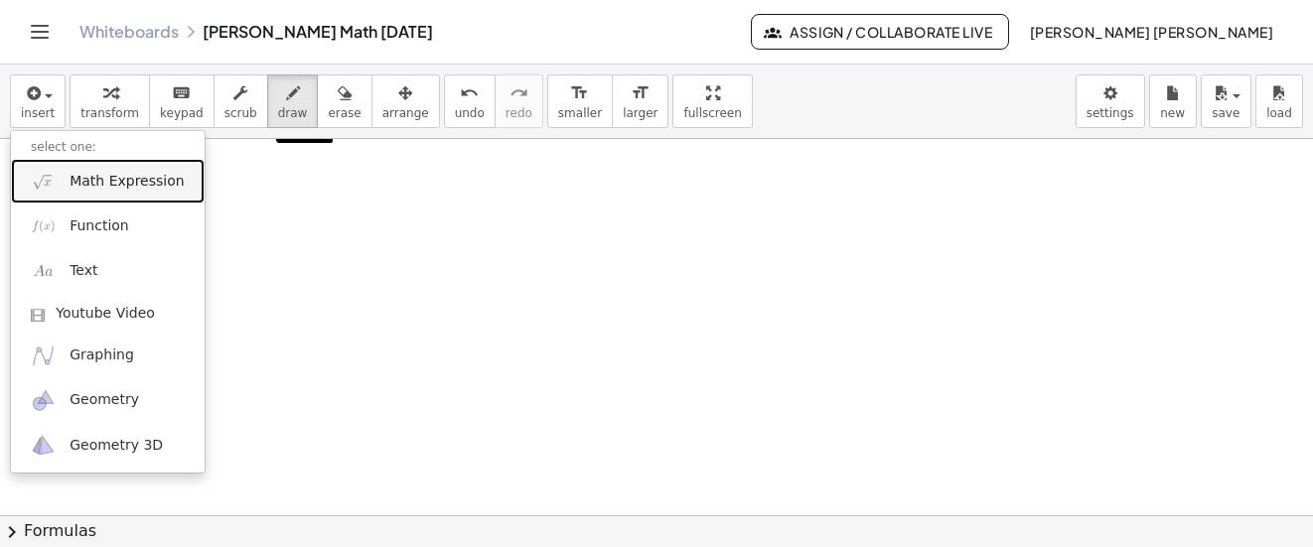
click at [75, 177] on span "Math Expression" at bounding box center [127, 182] width 114 height 20
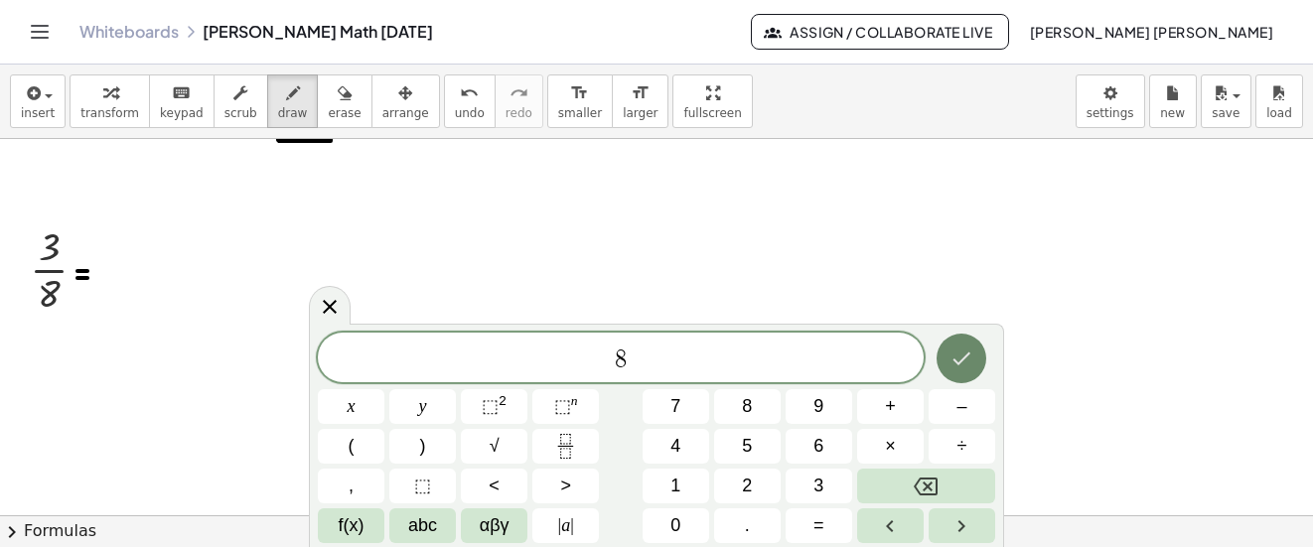
click at [946, 366] on button "Done" at bounding box center [962, 359] width 50 height 50
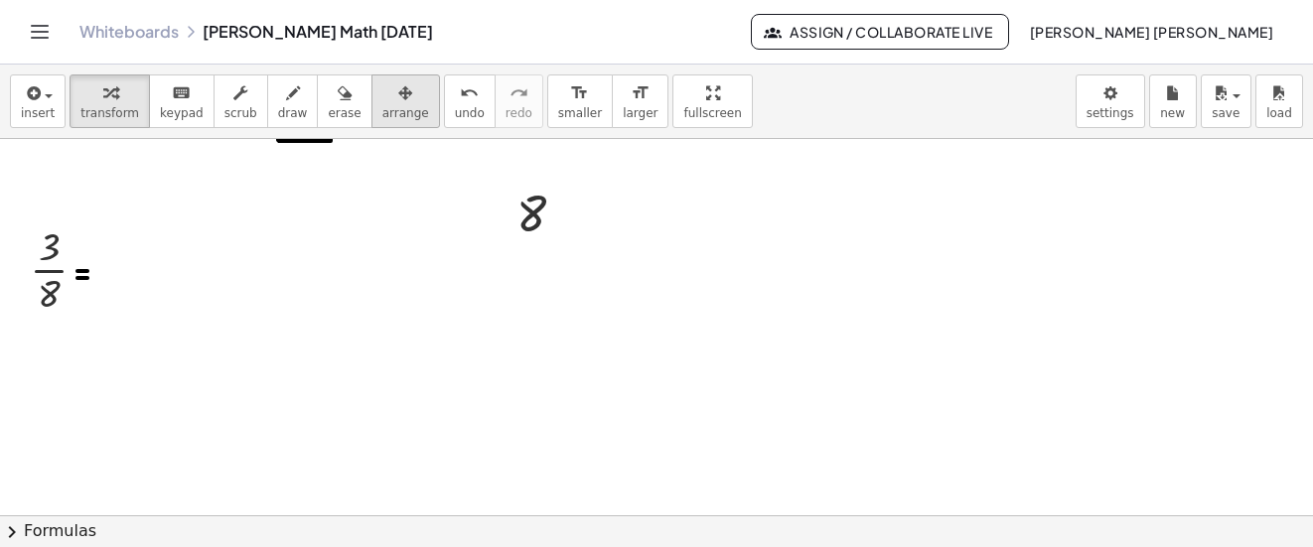
click at [382, 96] on div "button" at bounding box center [405, 92] width 47 height 24
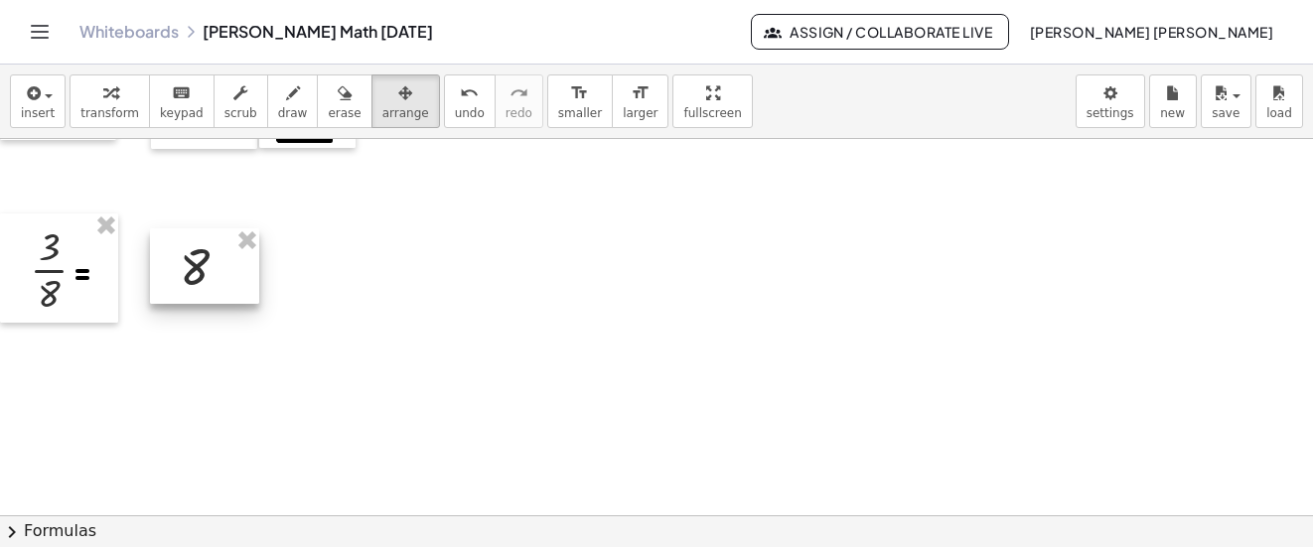
drag, startPoint x: 379, startPoint y: 96, endPoint x: 198, endPoint y: 267, distance: 249.5
click at [198, 267] on div at bounding box center [204, 265] width 109 height 75
click at [47, 96] on span "button" at bounding box center [49, 96] width 8 height 4
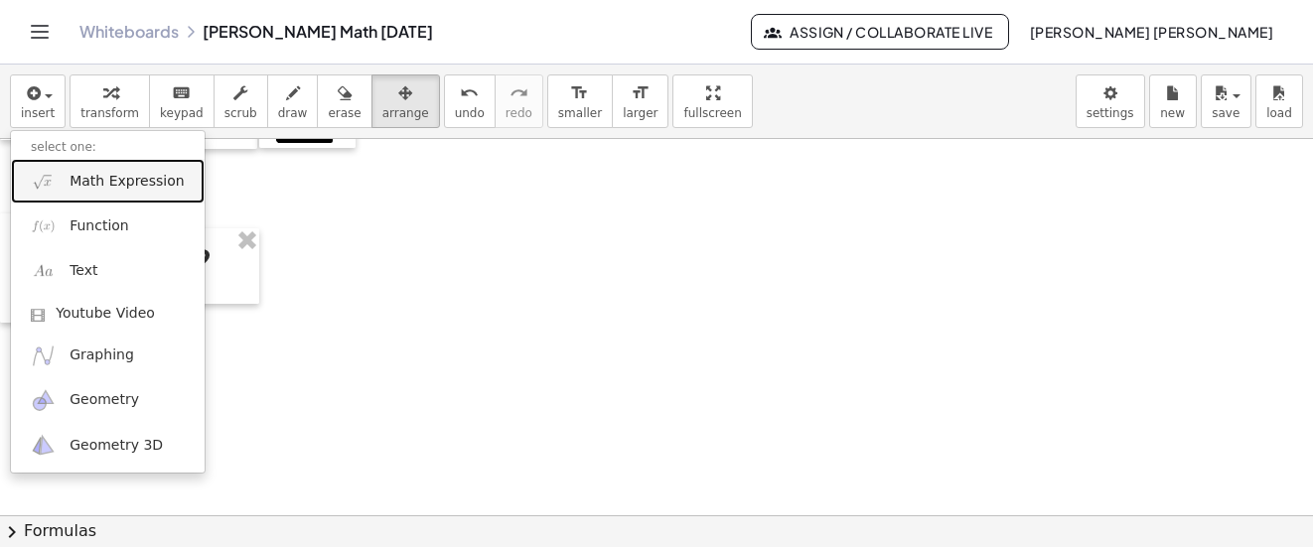
click at [117, 183] on span "Math Expression" at bounding box center [127, 182] width 114 height 20
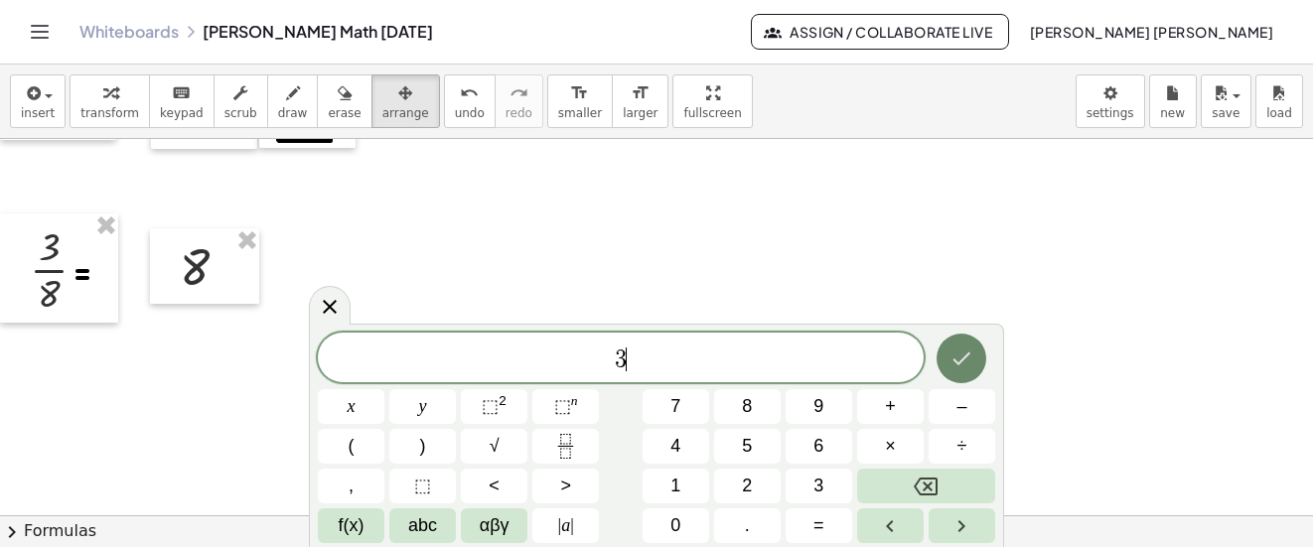
click at [949, 358] on button "Done" at bounding box center [962, 359] width 50 height 50
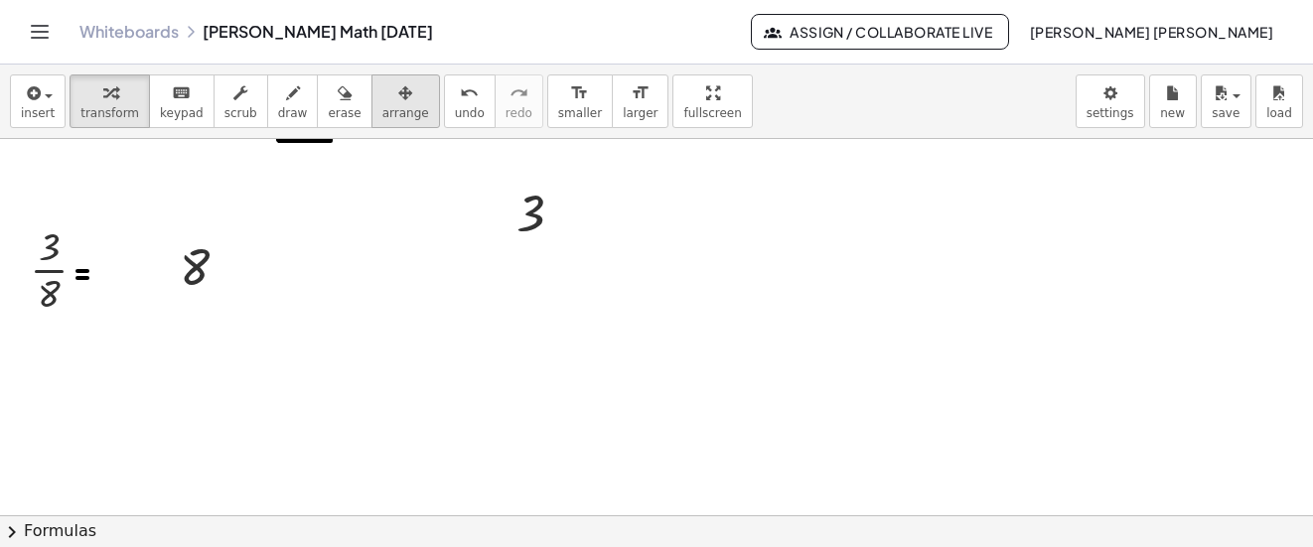
click at [398, 104] on icon "button" at bounding box center [405, 93] width 14 height 24
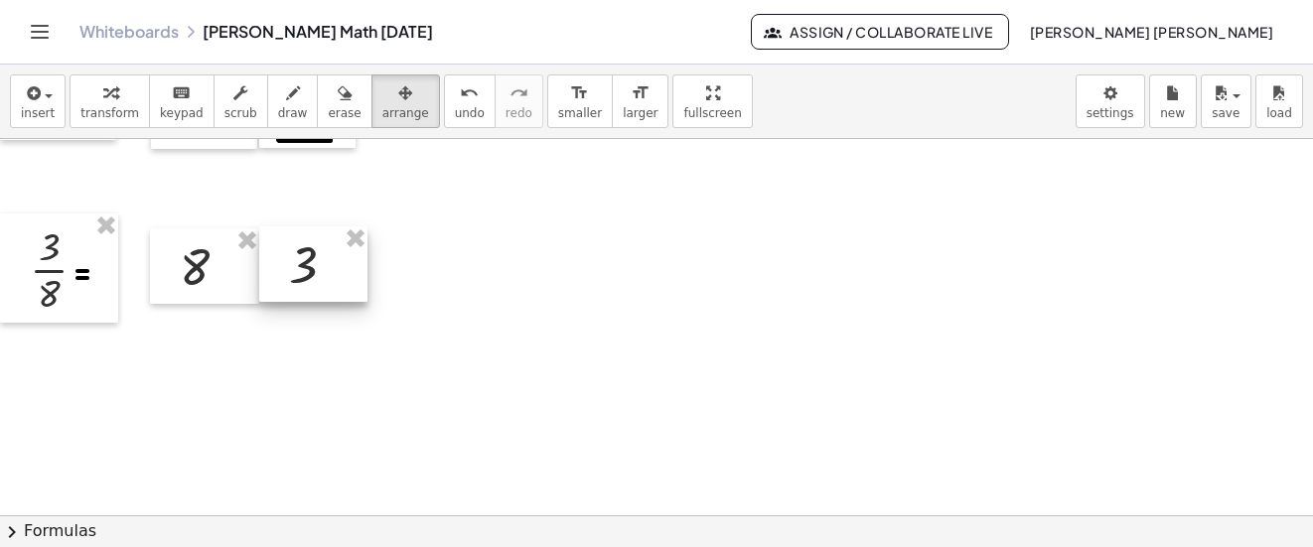
drag, startPoint x: 368, startPoint y: 104, endPoint x: 314, endPoint y: 265, distance: 169.6
click at [314, 265] on div at bounding box center [313, 263] width 108 height 75
click at [278, 107] on span "draw" at bounding box center [293, 113] width 30 height 14
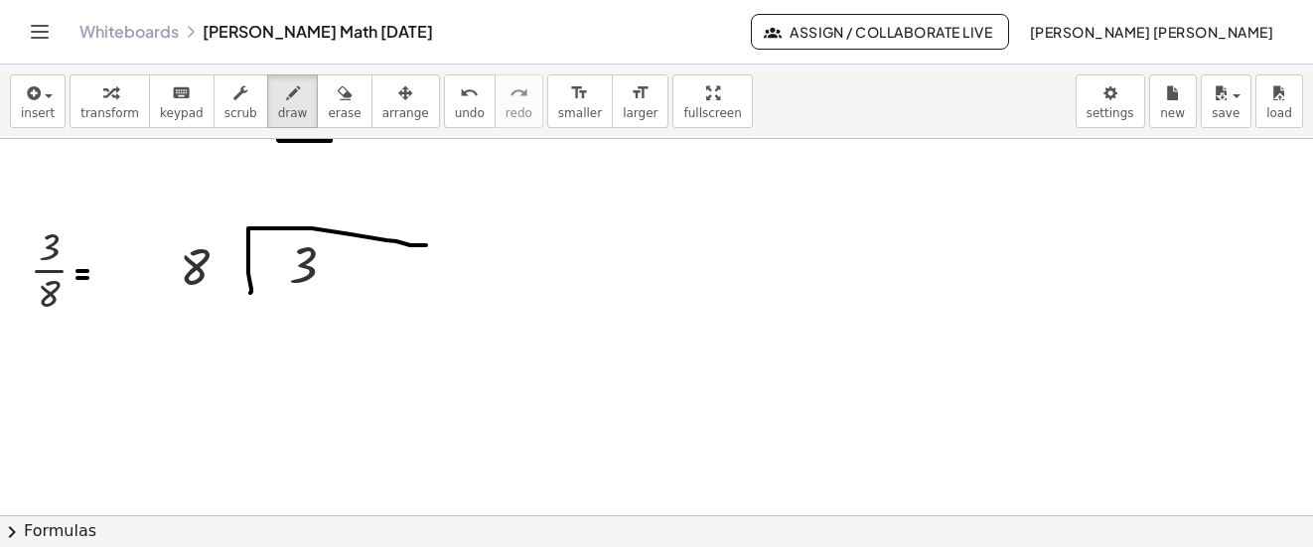
drag, startPoint x: 250, startPoint y: 293, endPoint x: 426, endPoint y: 245, distance: 182.2
click at [455, 92] on div "undo" at bounding box center [470, 92] width 30 height 24
drag, startPoint x: 250, startPoint y: 301, endPoint x: 490, endPoint y: 241, distance: 246.7
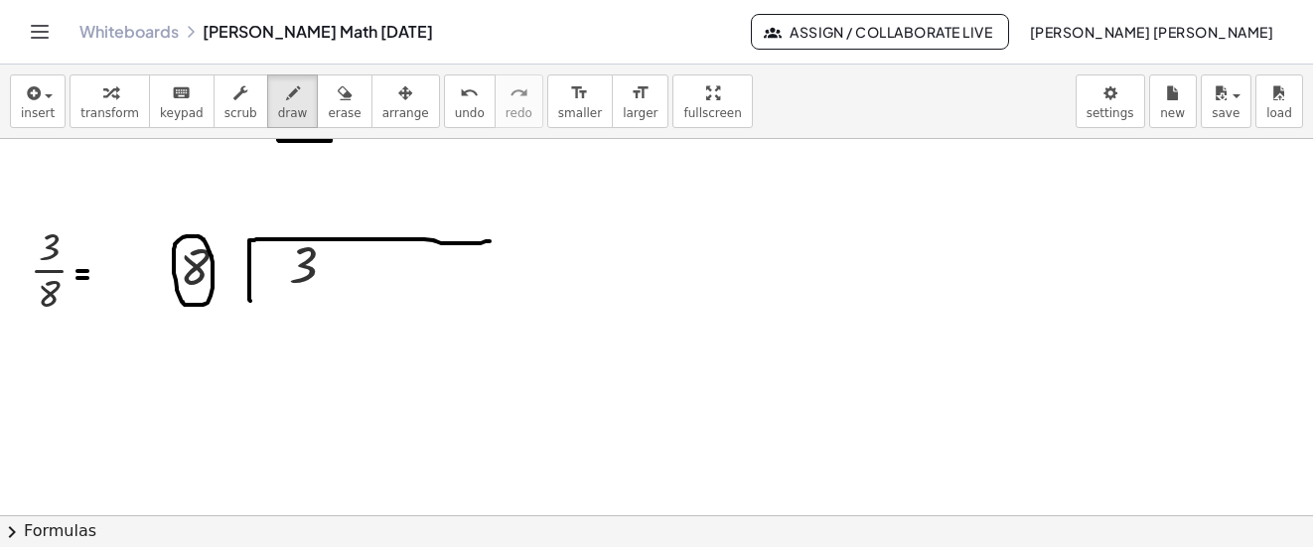
drag, startPoint x: 209, startPoint y: 305, endPoint x: 294, endPoint y: 341, distance: 92.6
drag, startPoint x: 284, startPoint y: 342, endPoint x: 296, endPoint y: 342, distance: 11.9
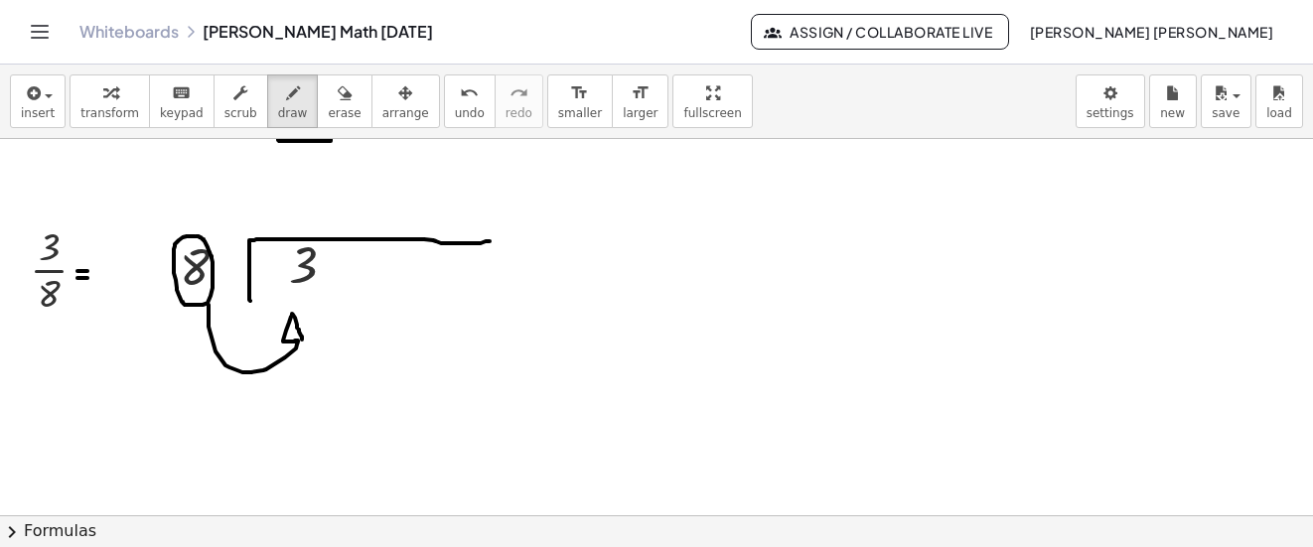
drag, startPoint x: 284, startPoint y: 342, endPoint x: 302, endPoint y: 340, distance: 18.0
click at [460, 103] on icon "undo" at bounding box center [469, 93] width 19 height 24
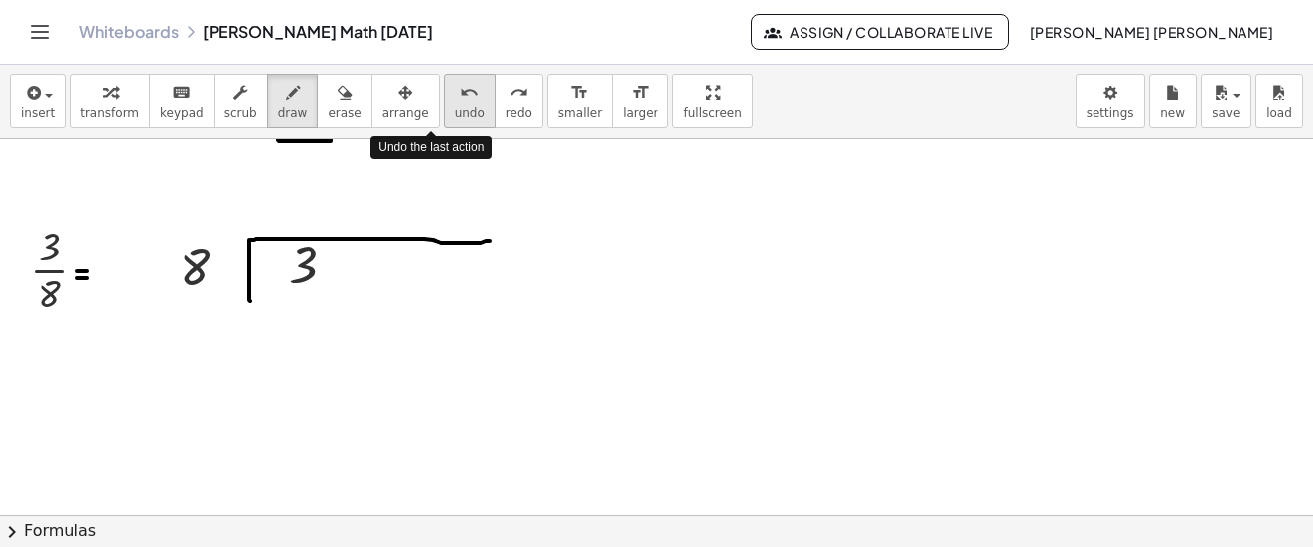
click at [444, 104] on button "undo undo" at bounding box center [470, 102] width 52 height 54
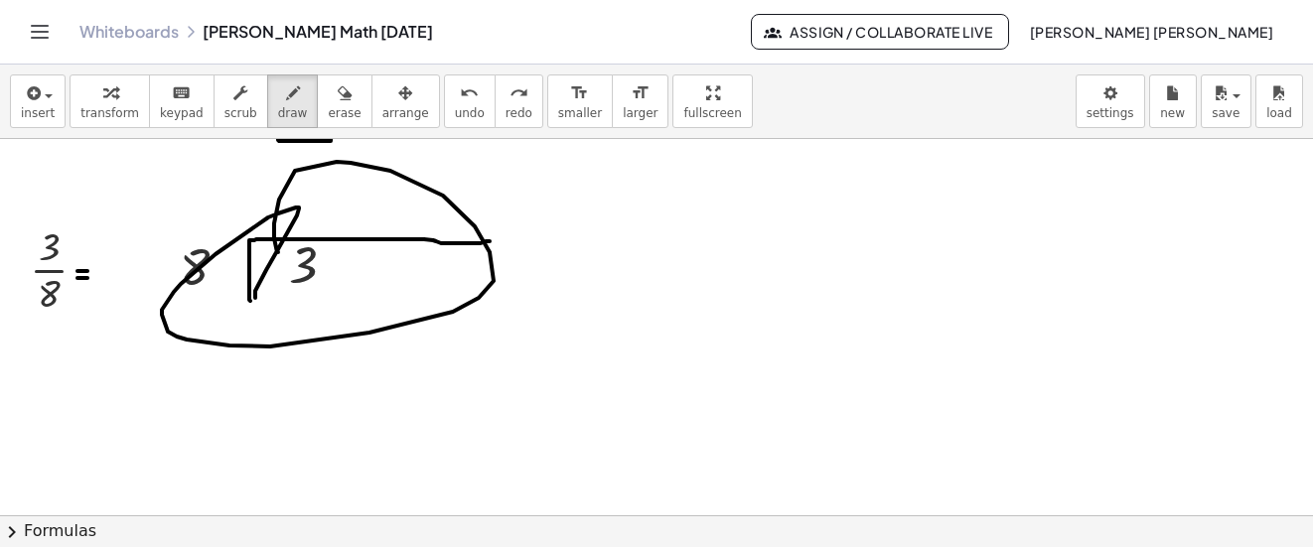
drag, startPoint x: 255, startPoint y: 293, endPoint x: 278, endPoint y: 252, distance: 46.7
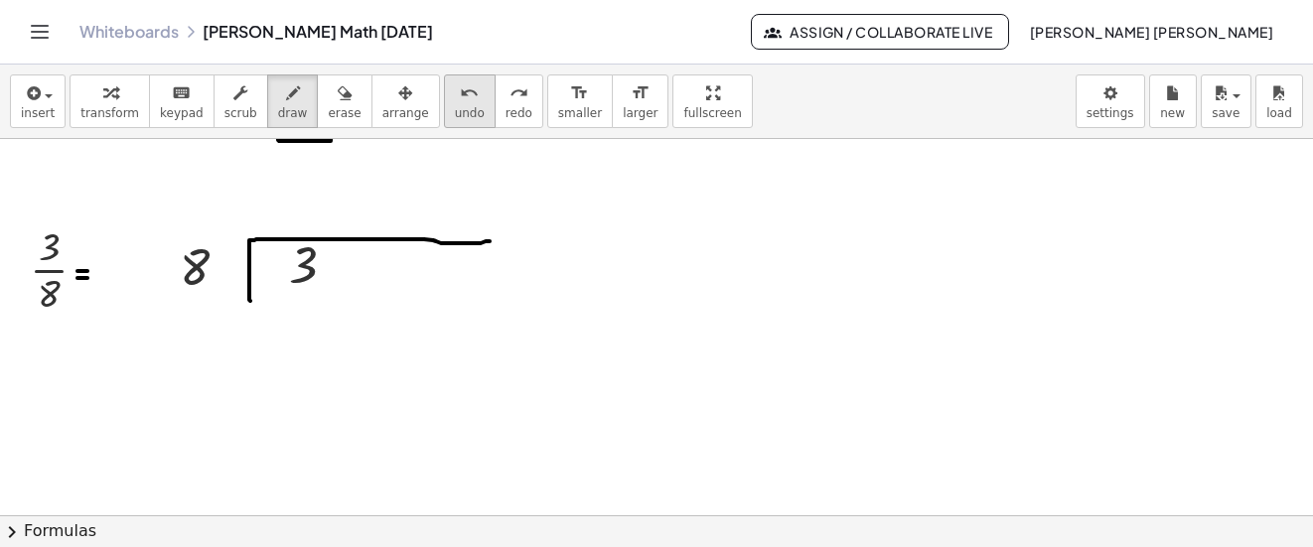
click at [455, 112] on span "undo" at bounding box center [470, 113] width 30 height 14
click at [56, 107] on button "insert" at bounding box center [38, 102] width 56 height 54
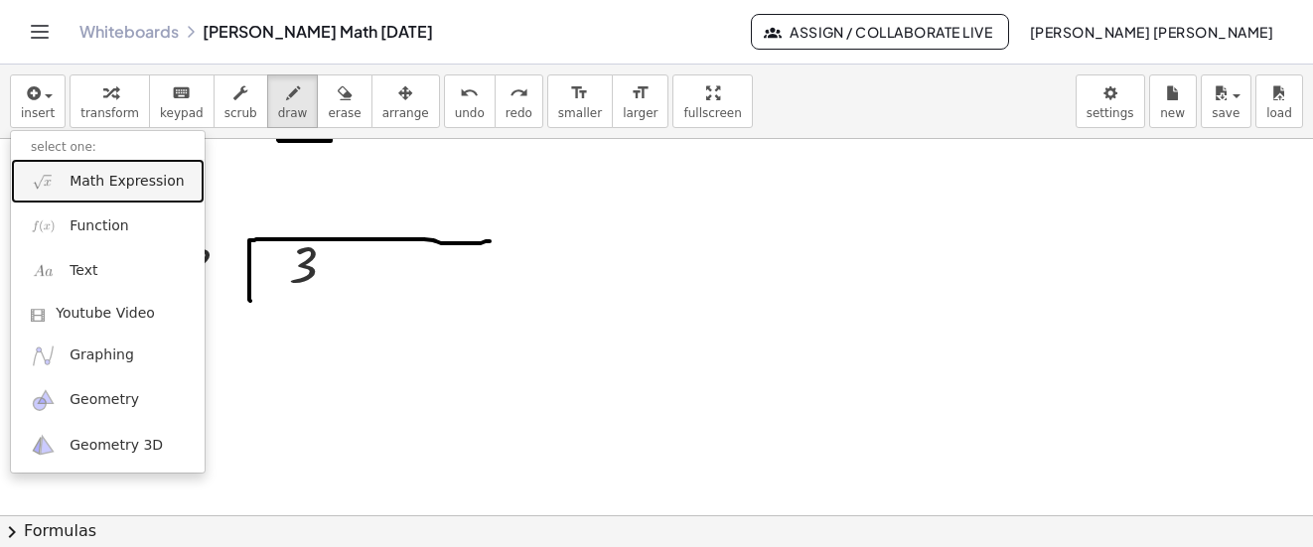
click at [89, 173] on span "Math Expression" at bounding box center [127, 182] width 114 height 20
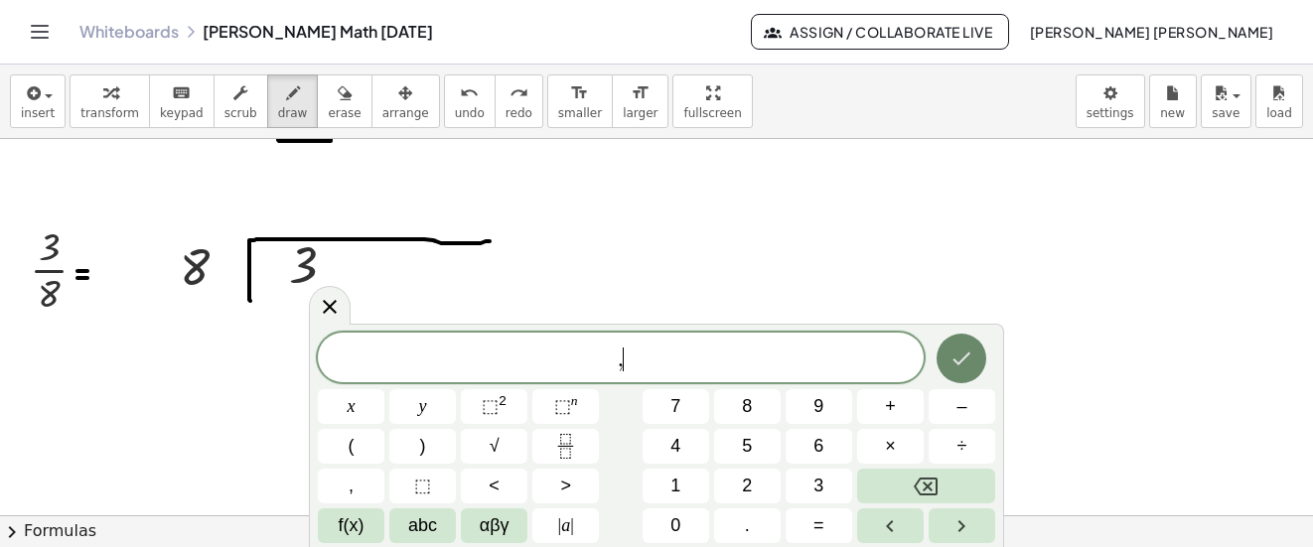
click at [948, 338] on button "Done" at bounding box center [962, 359] width 50 height 50
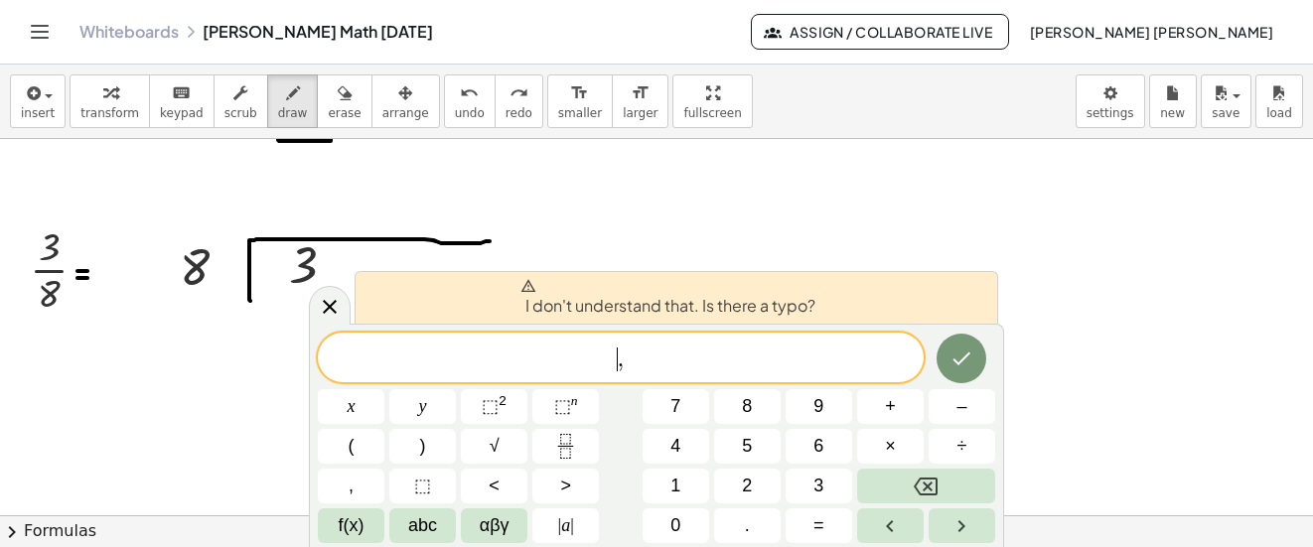
click at [615, 360] on span "​ ," at bounding box center [621, 360] width 606 height 28
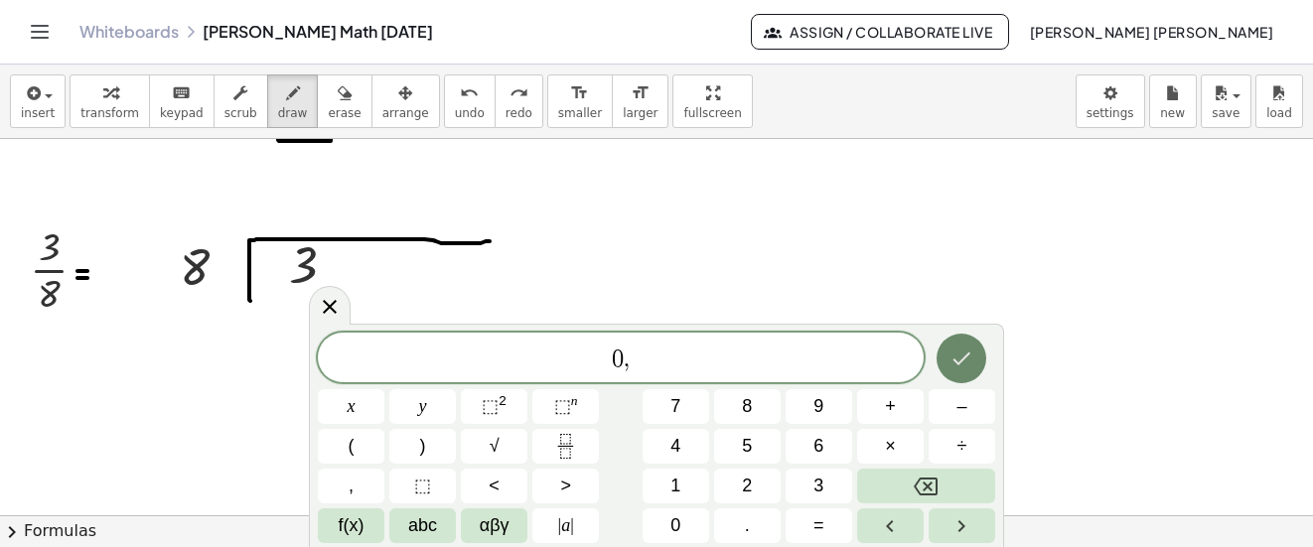
click at [973, 367] on icon "Done" at bounding box center [962, 359] width 24 height 24
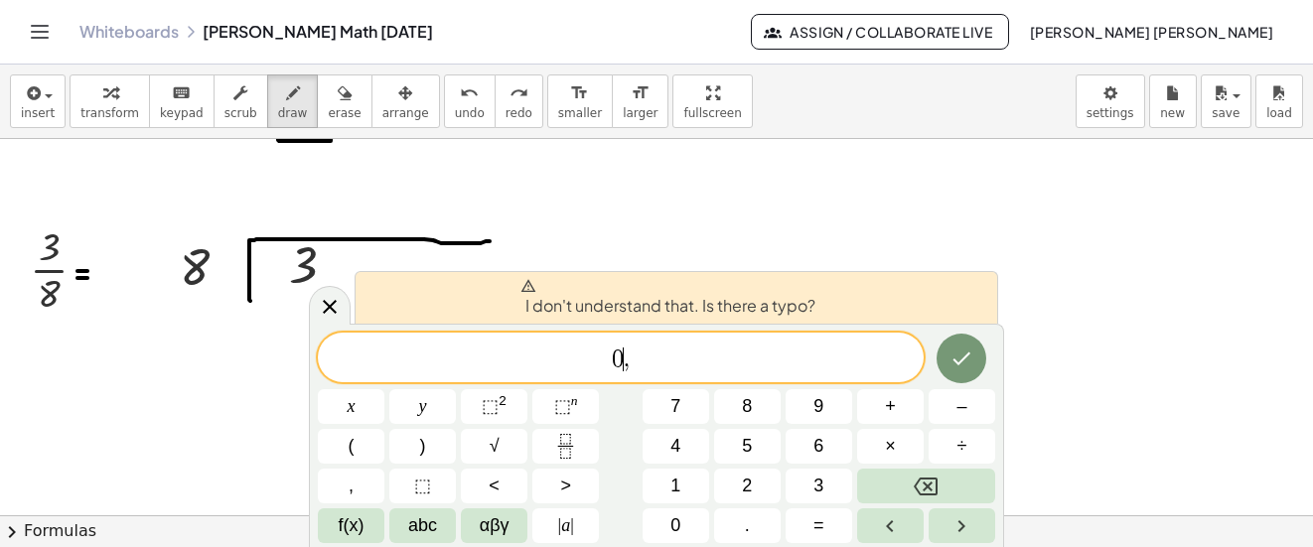
drag, startPoint x: 638, startPoint y: 373, endPoint x: 632, endPoint y: 364, distance: 10.7
click at [636, 370] on span "0 ​ ," at bounding box center [621, 360] width 606 height 28
click at [625, 354] on span "," at bounding box center [627, 360] width 6 height 24
drag, startPoint x: 598, startPoint y: 358, endPoint x: 676, endPoint y: 358, distance: 78.5
click at [676, 358] on span "0 ," at bounding box center [621, 360] width 606 height 28
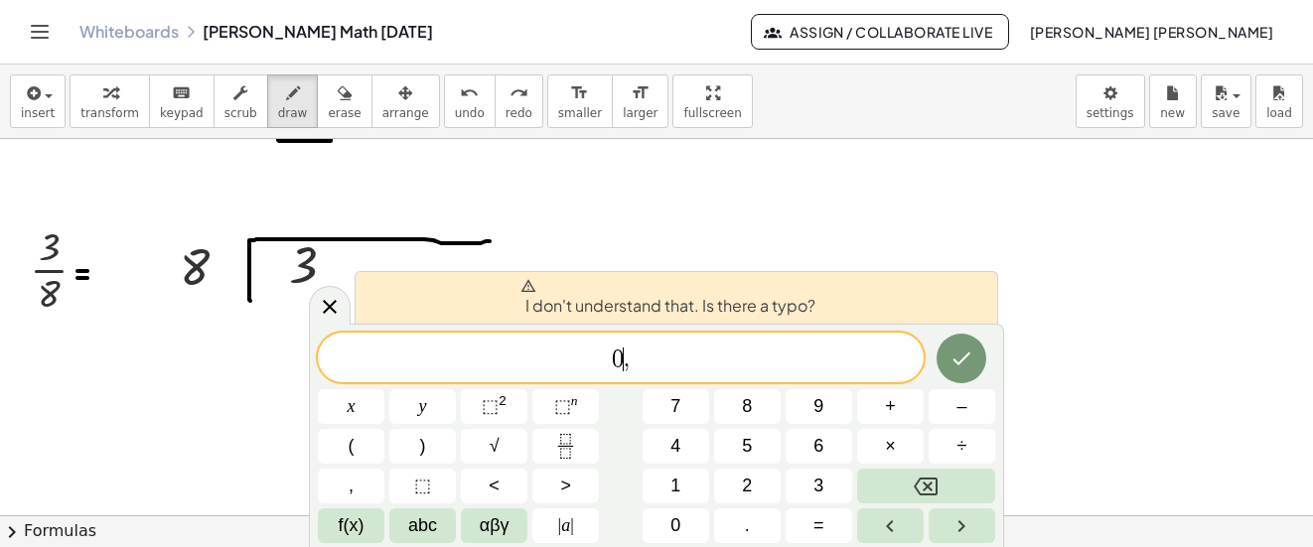
click at [632, 361] on span "0 ​ ," at bounding box center [621, 360] width 606 height 28
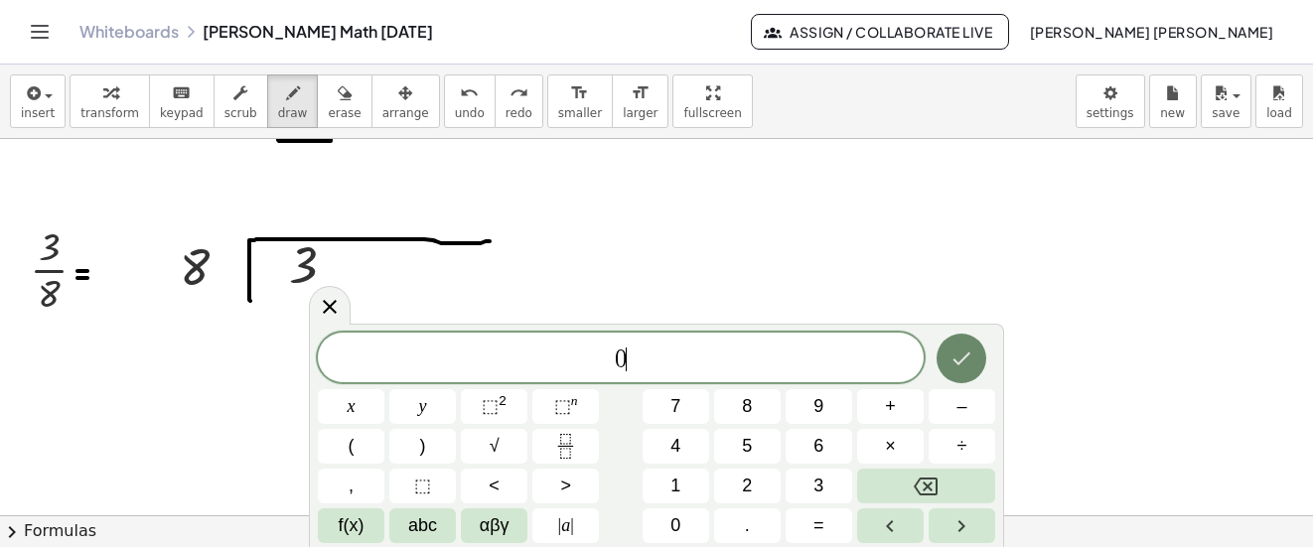
click at [959, 350] on icon "Done" at bounding box center [962, 359] width 24 height 24
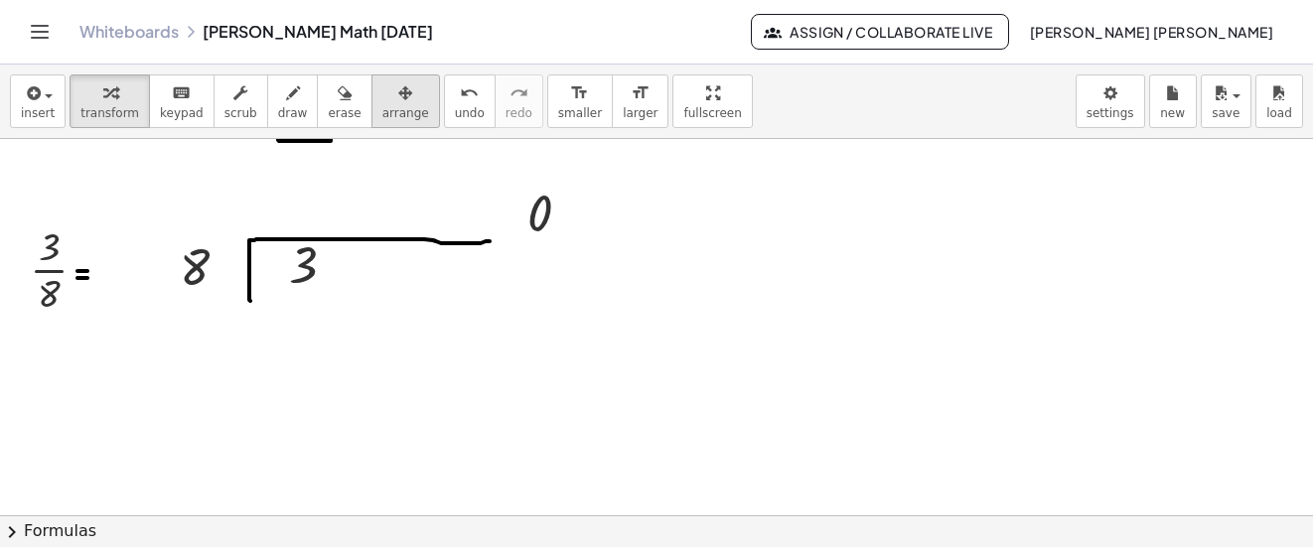
click at [398, 92] on icon "button" at bounding box center [405, 93] width 14 height 24
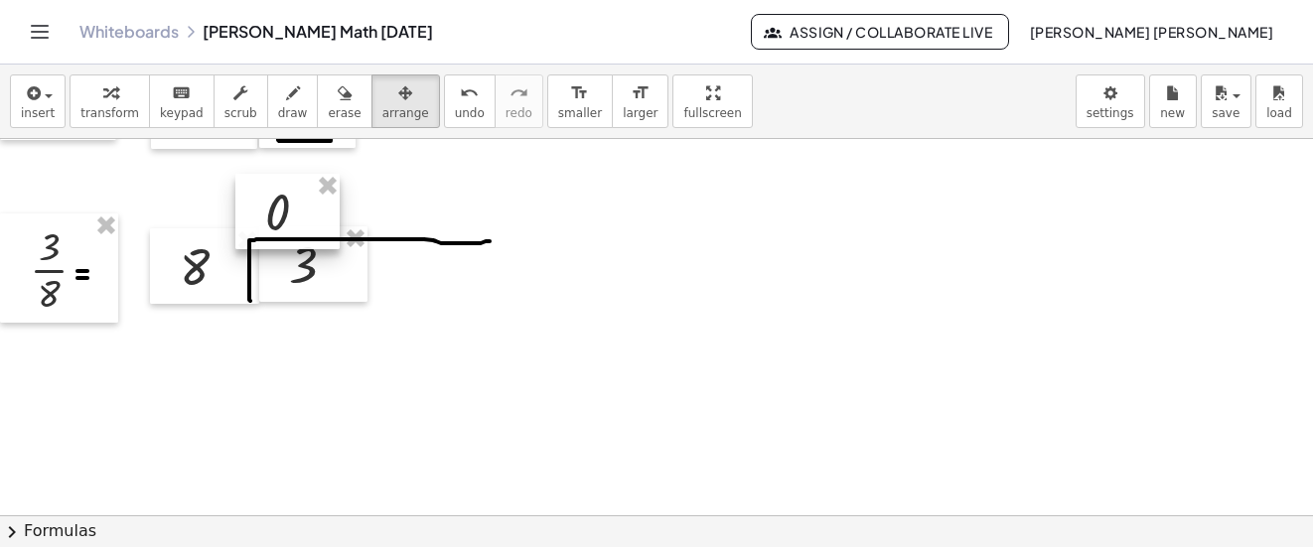
drag, startPoint x: 374, startPoint y: 92, endPoint x: 290, endPoint y: 206, distance: 141.3
click at [290, 206] on div at bounding box center [287, 211] width 104 height 75
click at [279, 84] on div "button" at bounding box center [293, 92] width 30 height 24
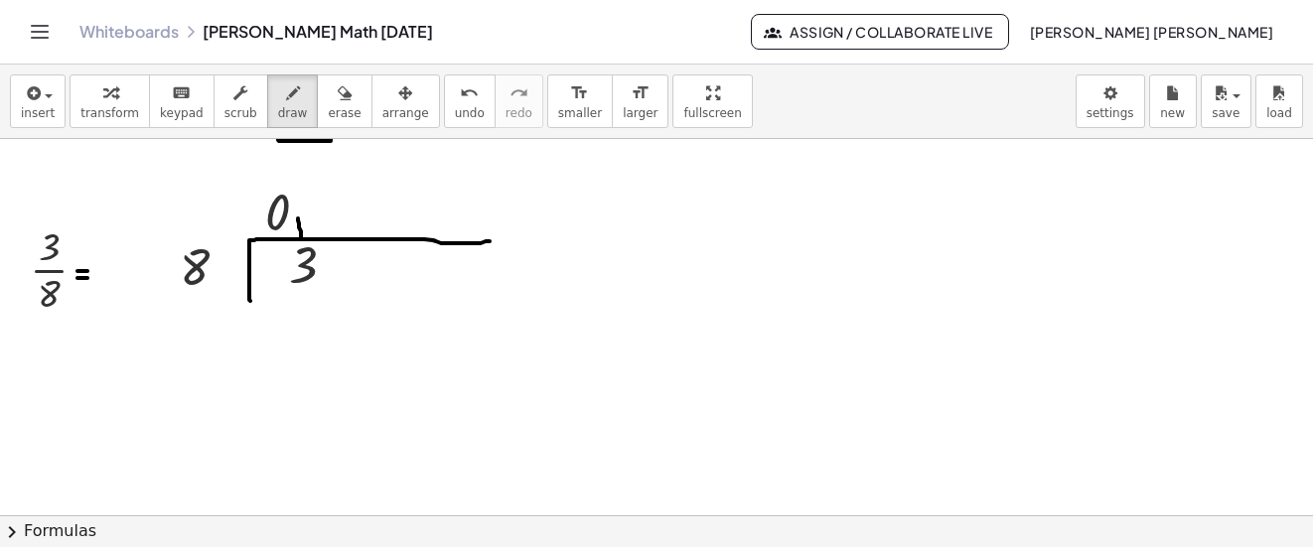
drag, startPoint x: 298, startPoint y: 219, endPoint x: 301, endPoint y: 239, distance: 21.1
click at [444, 109] on button "undo undo" at bounding box center [470, 102] width 52 height 54
click at [455, 109] on span "undo" at bounding box center [470, 113] width 30 height 14
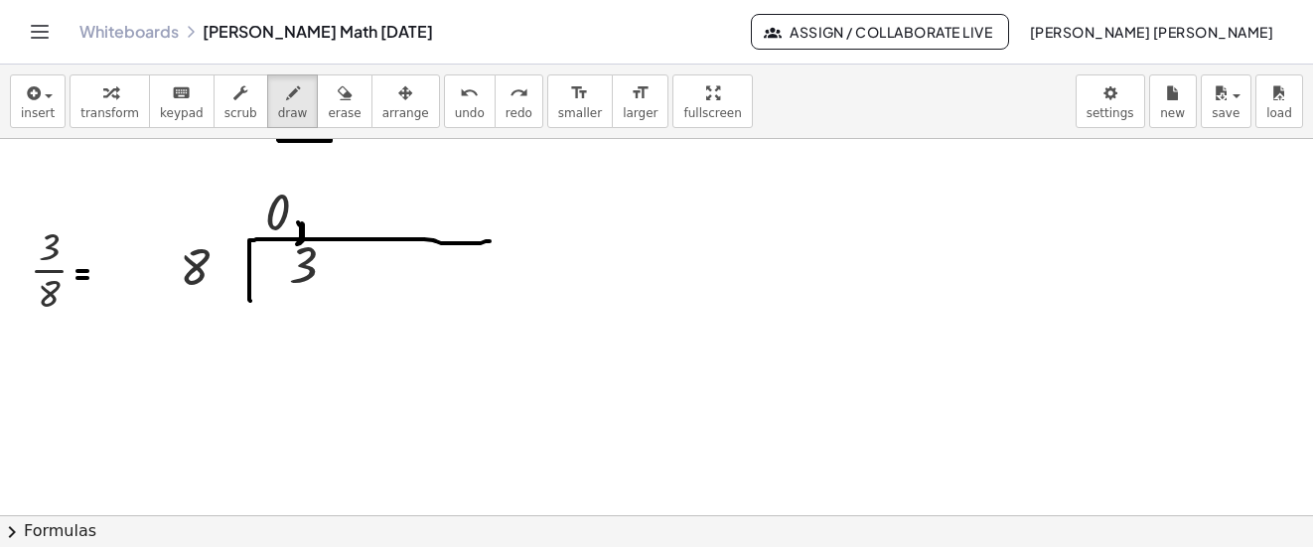
drag, startPoint x: 330, startPoint y: 260, endPoint x: 314, endPoint y: 269, distance: 18.2
drag, startPoint x: 280, startPoint y: 274, endPoint x: 352, endPoint y: 278, distance: 71.6
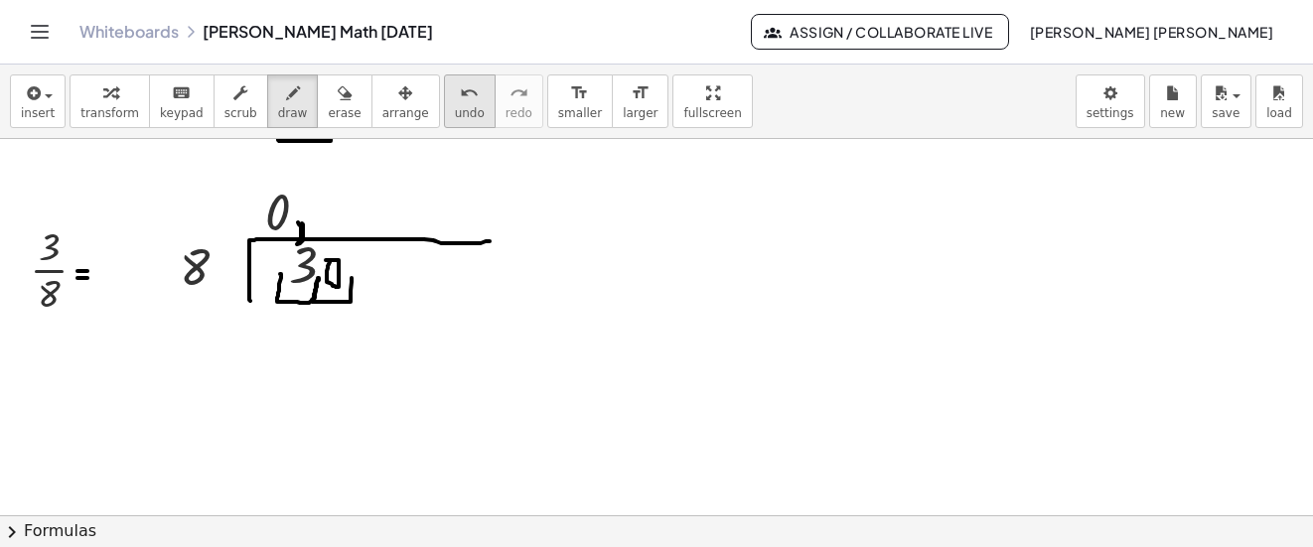
click at [444, 96] on button "undo undo" at bounding box center [470, 102] width 52 height 54
drag, startPoint x: 324, startPoint y: 93, endPoint x: 539, endPoint y: 233, distance: 257.1
click at [328, 93] on div "button" at bounding box center [344, 92] width 33 height 24
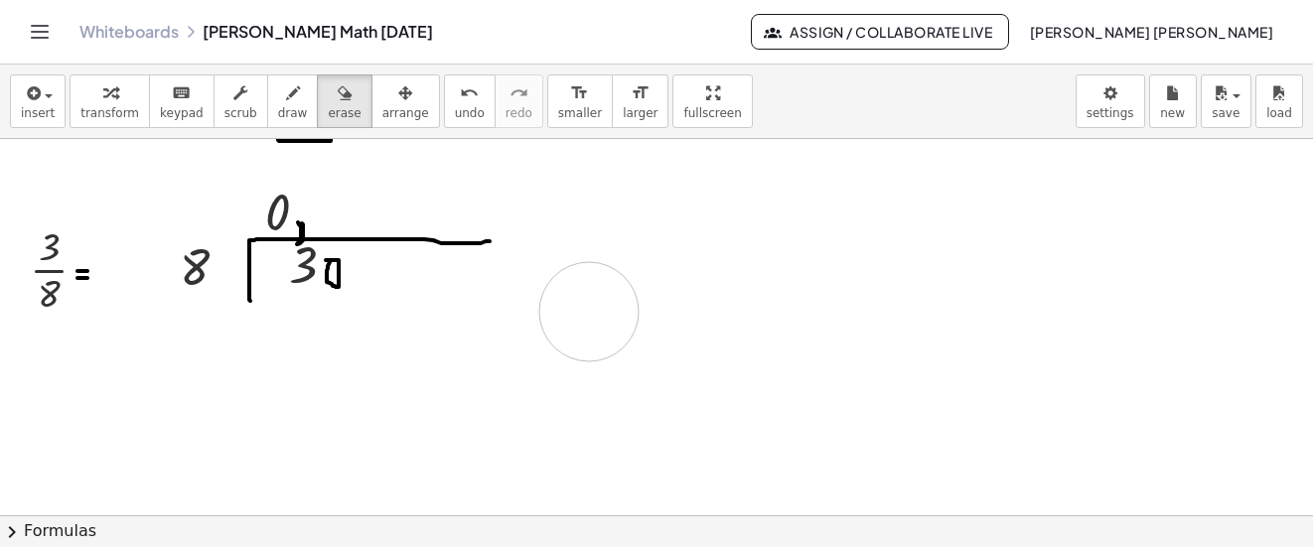
drag, startPoint x: 577, startPoint y: 266, endPoint x: 334, endPoint y: 135, distance: 276.4
drag, startPoint x: 43, startPoint y: 117, endPoint x: 50, endPoint y: 125, distance: 10.6
click at [42, 117] on span "insert" at bounding box center [38, 113] width 34 height 14
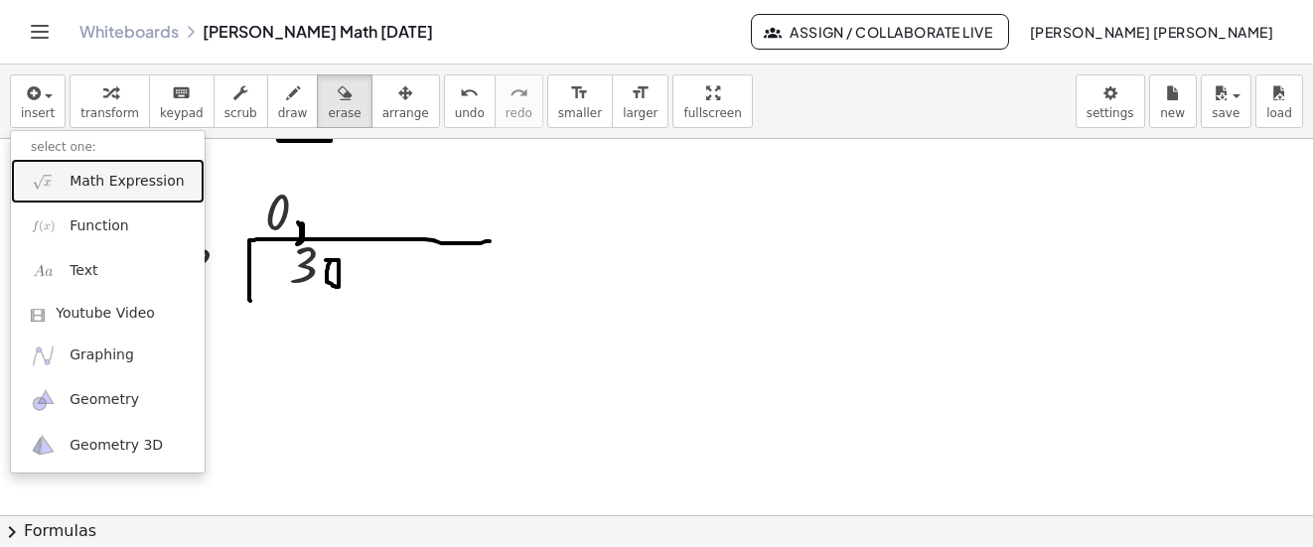
click at [125, 180] on span "Math Expression" at bounding box center [127, 182] width 114 height 20
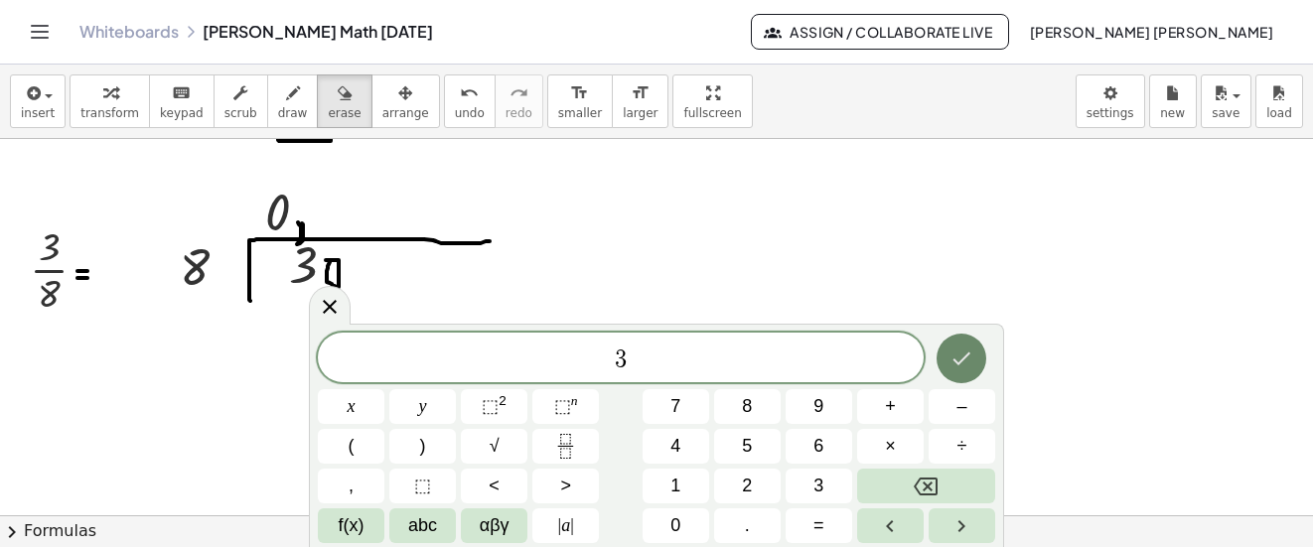
click at [979, 361] on button "Done" at bounding box center [962, 359] width 50 height 50
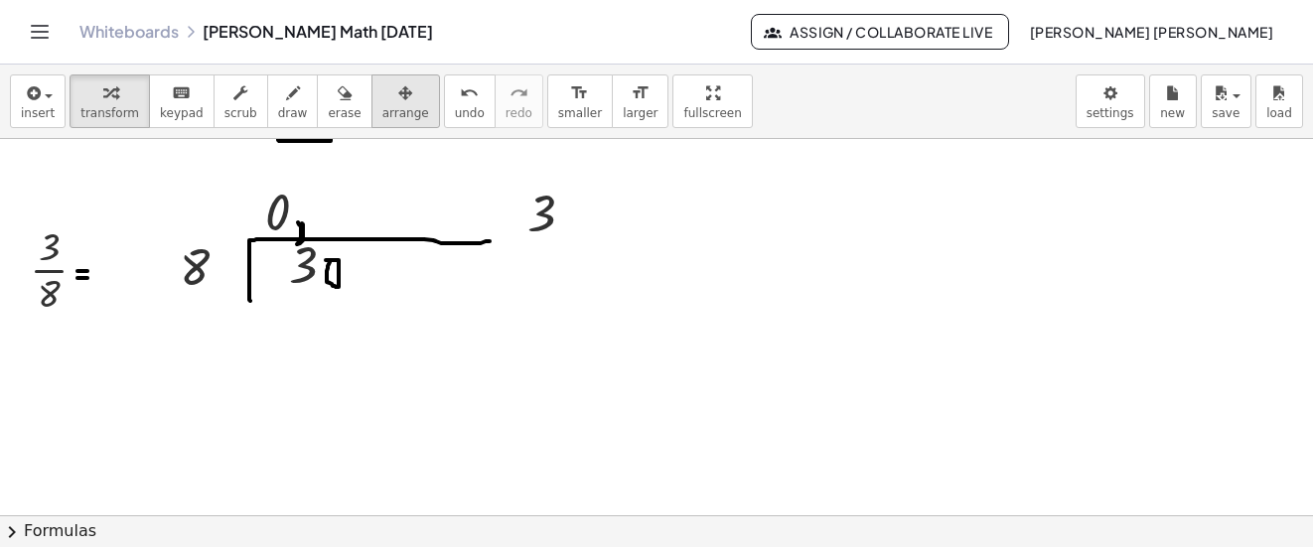
click at [390, 98] on div "button" at bounding box center [405, 92] width 47 height 24
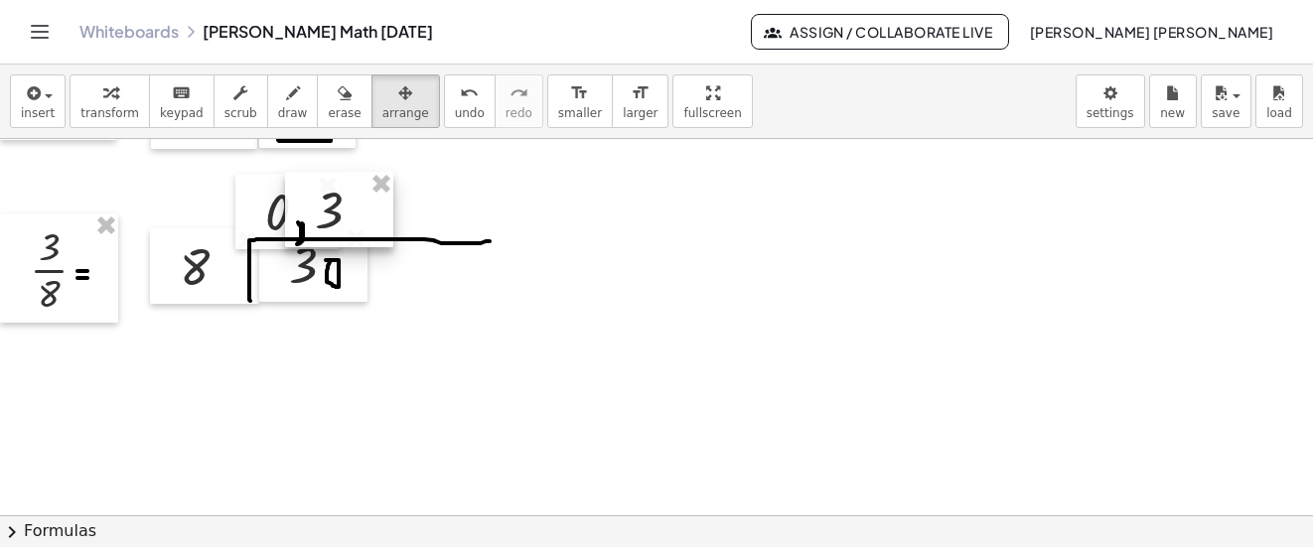
drag, startPoint x: 551, startPoint y: 210, endPoint x: 340, endPoint y: 207, distance: 211.6
click at [340, 207] on div at bounding box center [339, 209] width 108 height 75
click at [278, 111] on span "draw" at bounding box center [293, 113] width 30 height 14
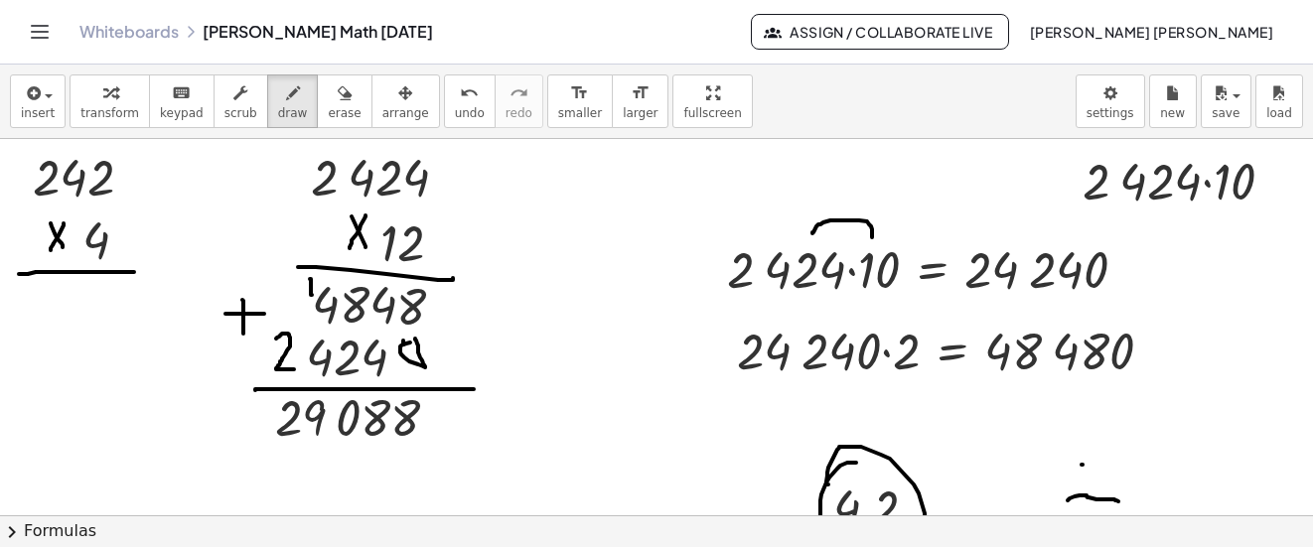
scroll to position [6260, 0]
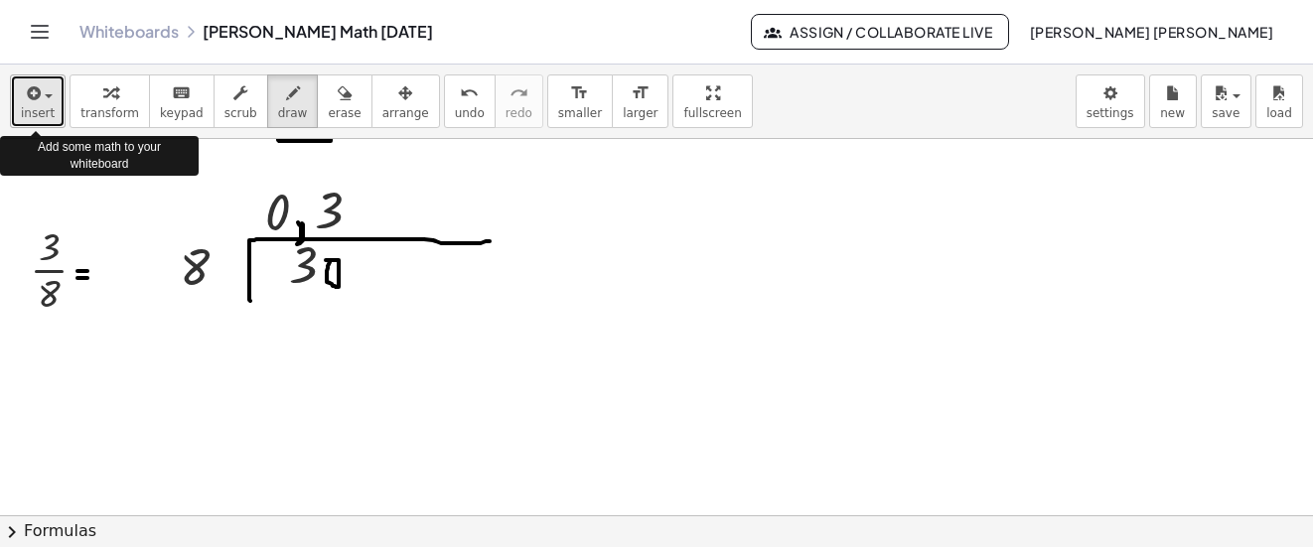
click at [52, 114] on button "insert" at bounding box center [38, 102] width 56 height 54
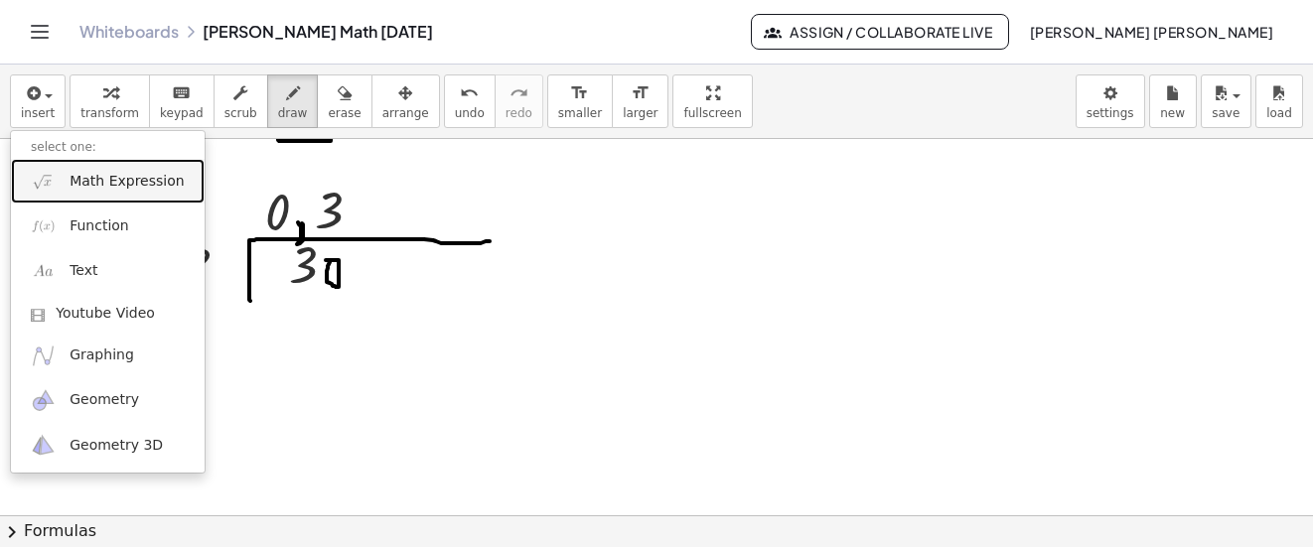
click at [155, 175] on span "Math Expression" at bounding box center [127, 182] width 114 height 20
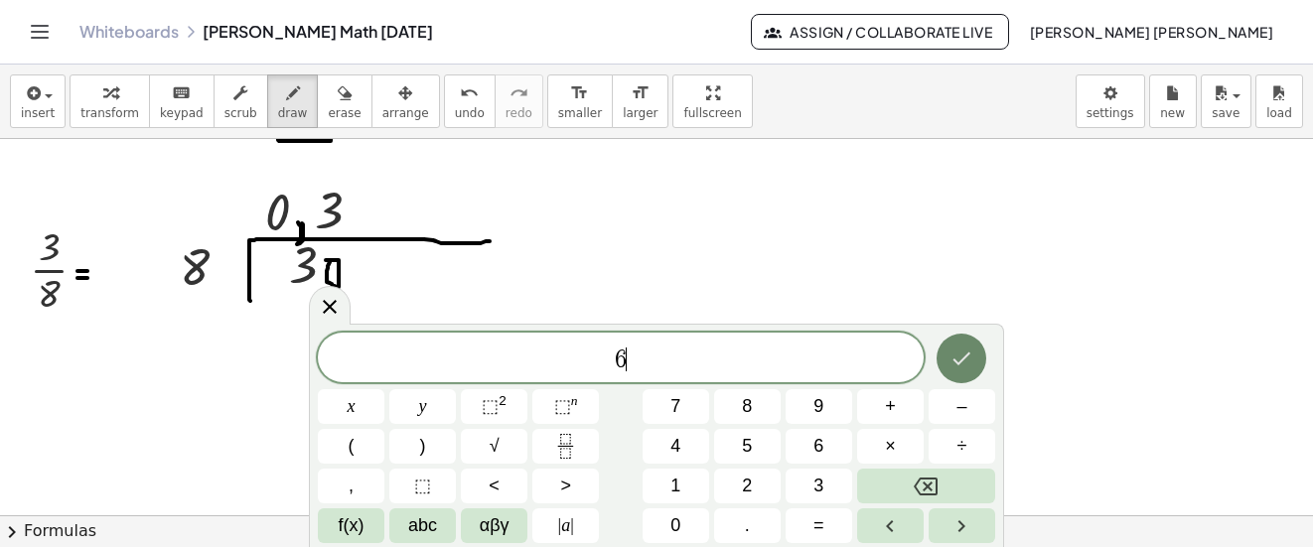
click at [948, 354] on button "Done" at bounding box center [962, 359] width 50 height 50
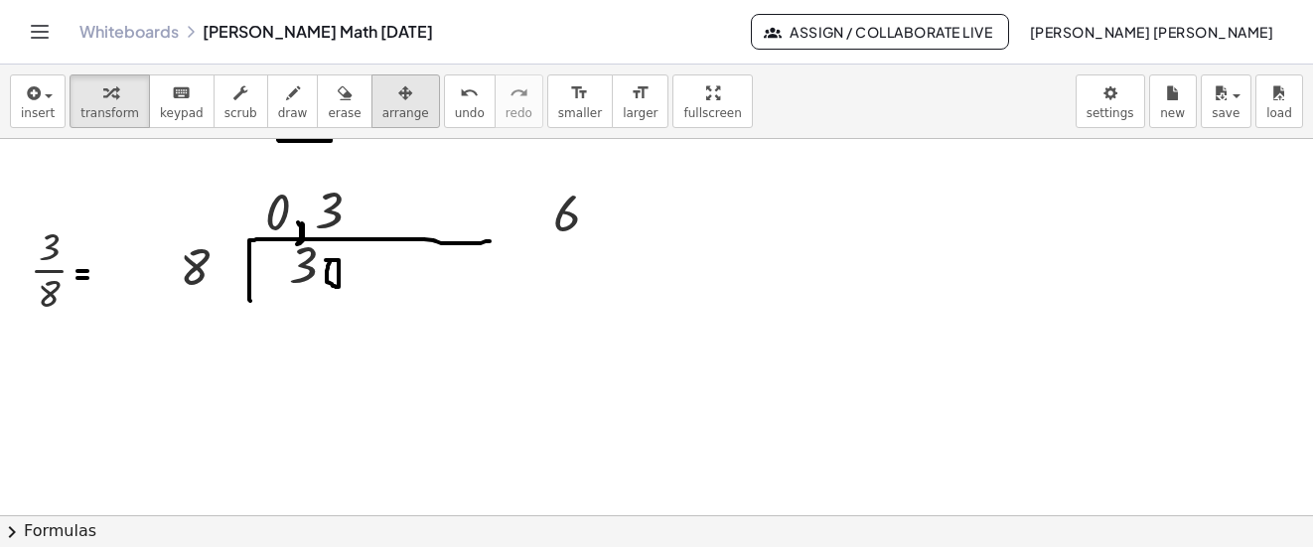
click at [382, 93] on div "button" at bounding box center [405, 92] width 47 height 24
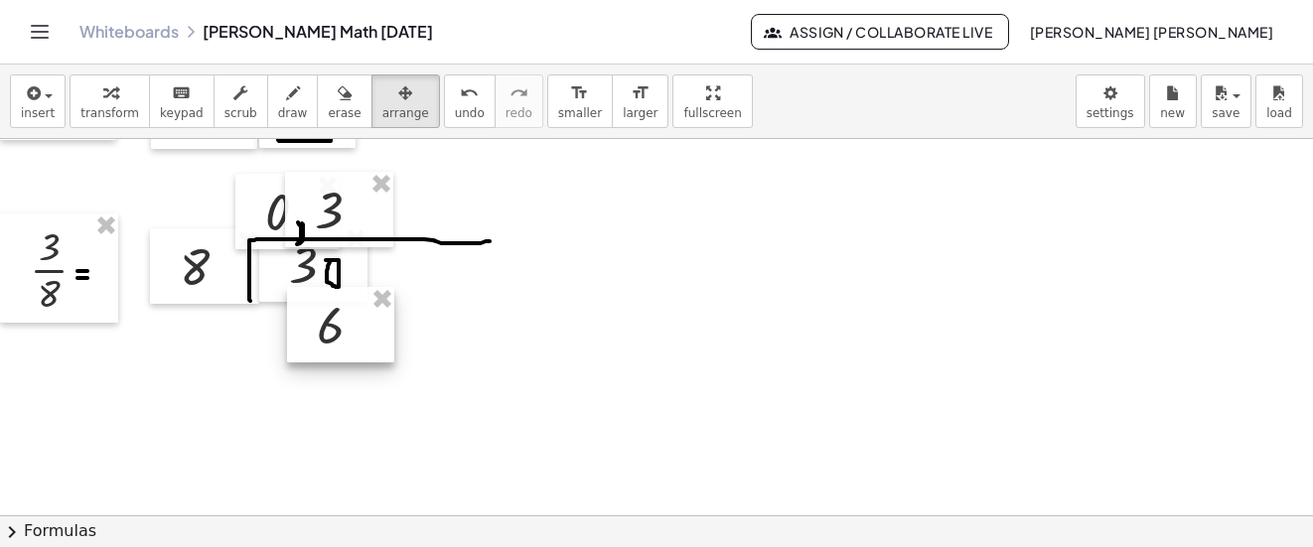
drag, startPoint x: 358, startPoint y: 93, endPoint x: 344, endPoint y: 319, distance: 225.9
click at [344, 319] on div at bounding box center [340, 324] width 107 height 75
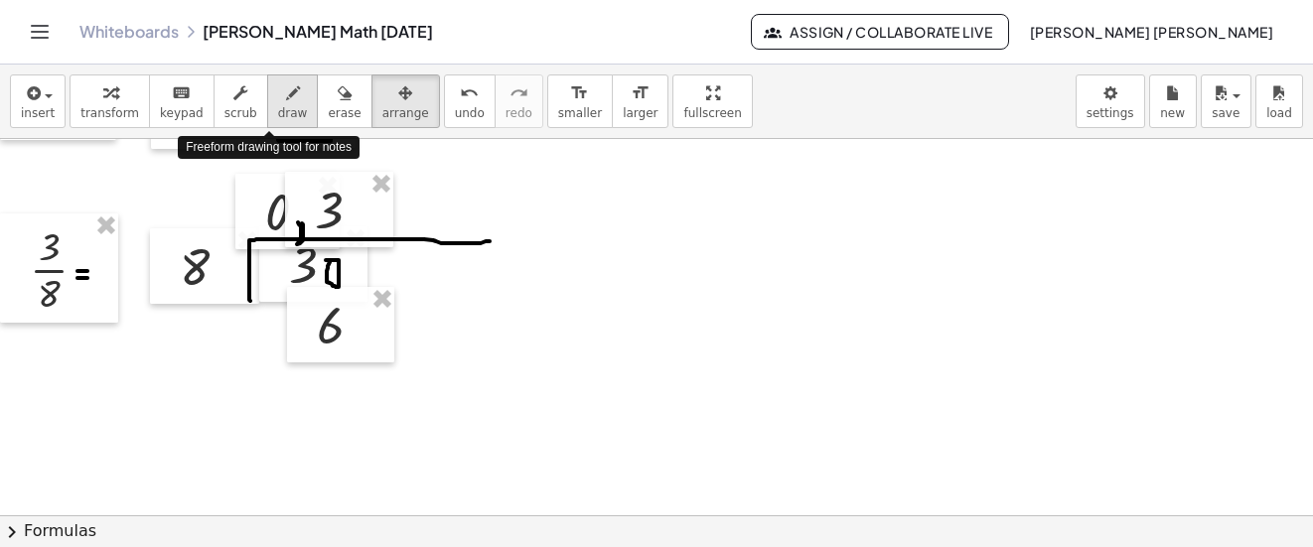
click at [279, 115] on span "draw" at bounding box center [293, 113] width 30 height 14
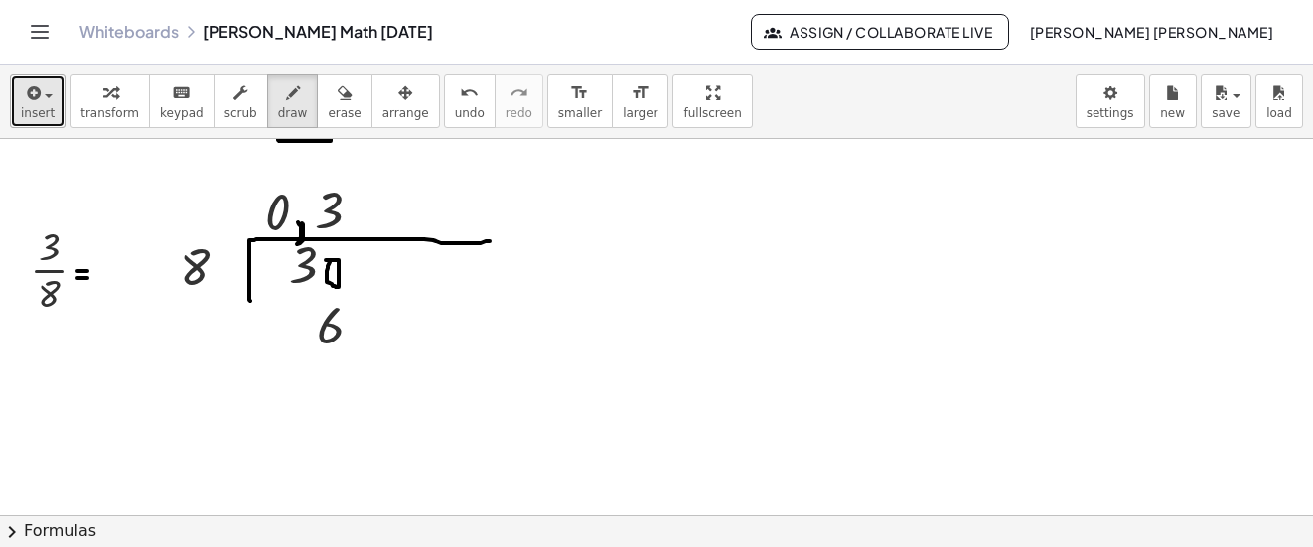
click at [53, 107] on button "insert" at bounding box center [38, 102] width 56 height 54
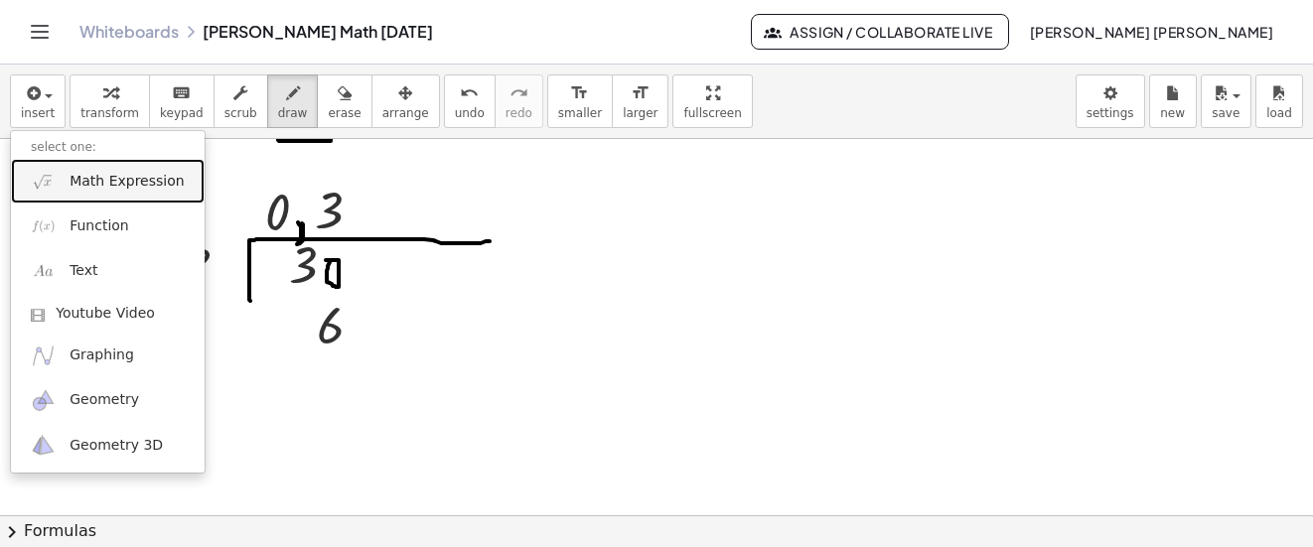
click at [143, 180] on span "Math Expression" at bounding box center [127, 182] width 114 height 20
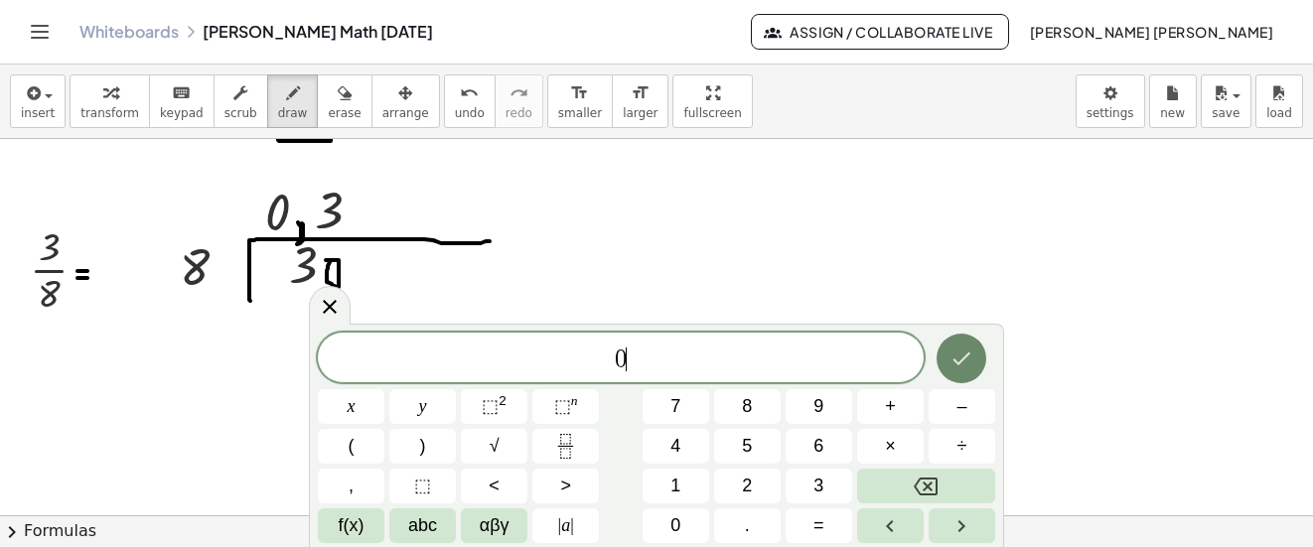
click at [948, 344] on button "Done" at bounding box center [962, 359] width 50 height 50
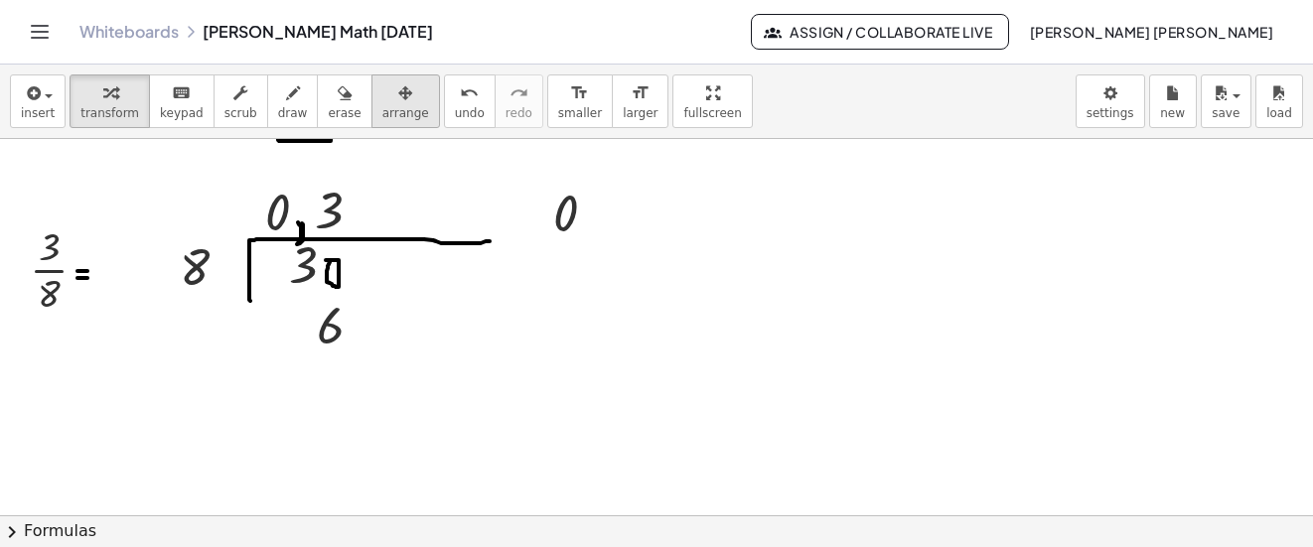
click at [396, 111] on button "arrange" at bounding box center [406, 102] width 69 height 54
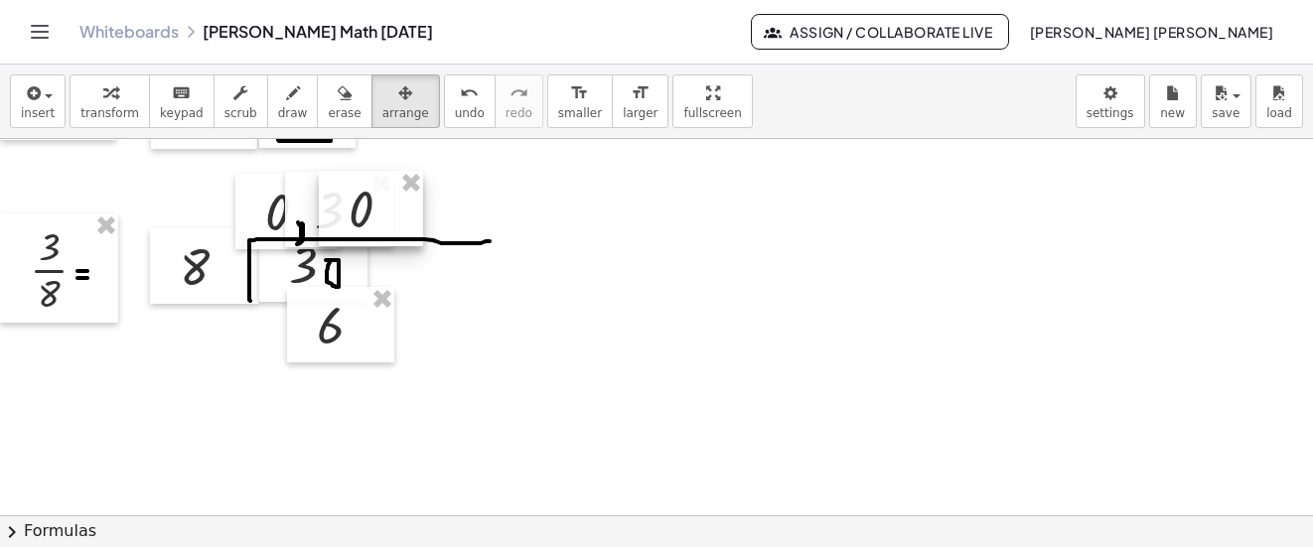
drag, startPoint x: 396, startPoint y: 111, endPoint x: 371, endPoint y: 206, distance: 97.8
click at [371, 206] on div at bounding box center [371, 208] width 104 height 75
click at [278, 89] on div "button" at bounding box center [293, 92] width 30 height 24
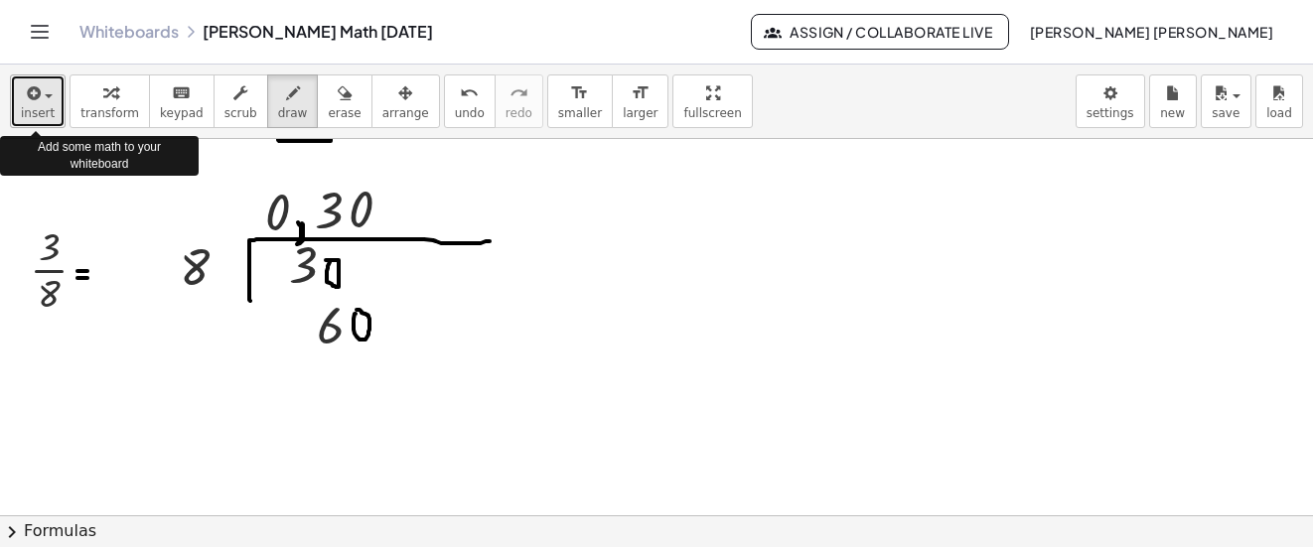
click at [33, 111] on span "insert" at bounding box center [38, 113] width 34 height 14
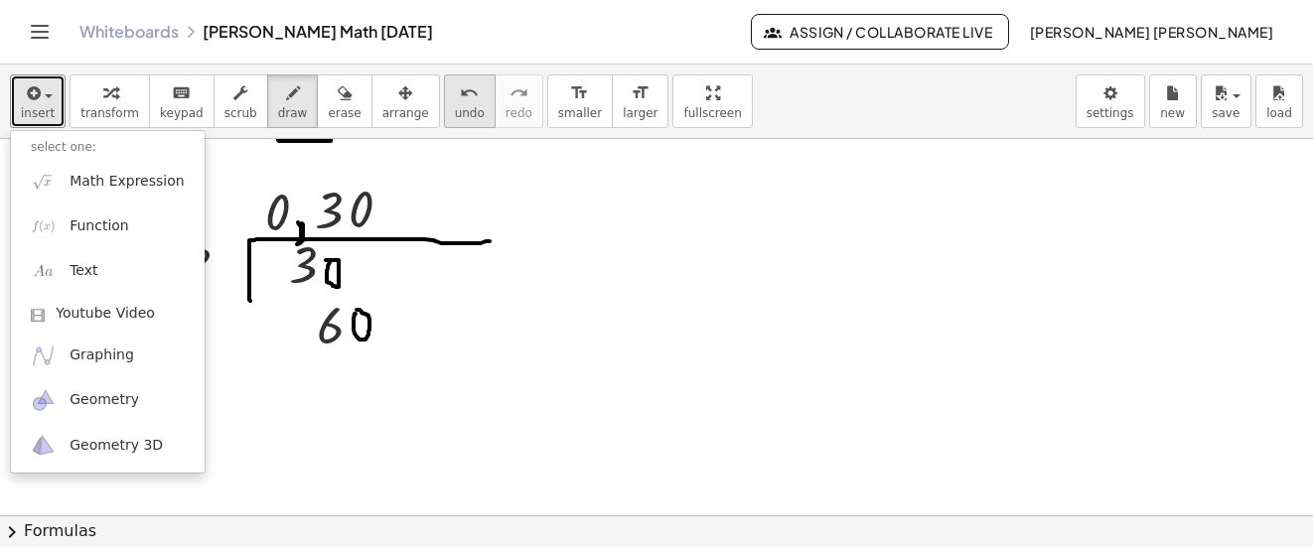
click at [460, 96] on icon "undo" at bounding box center [469, 93] width 19 height 24
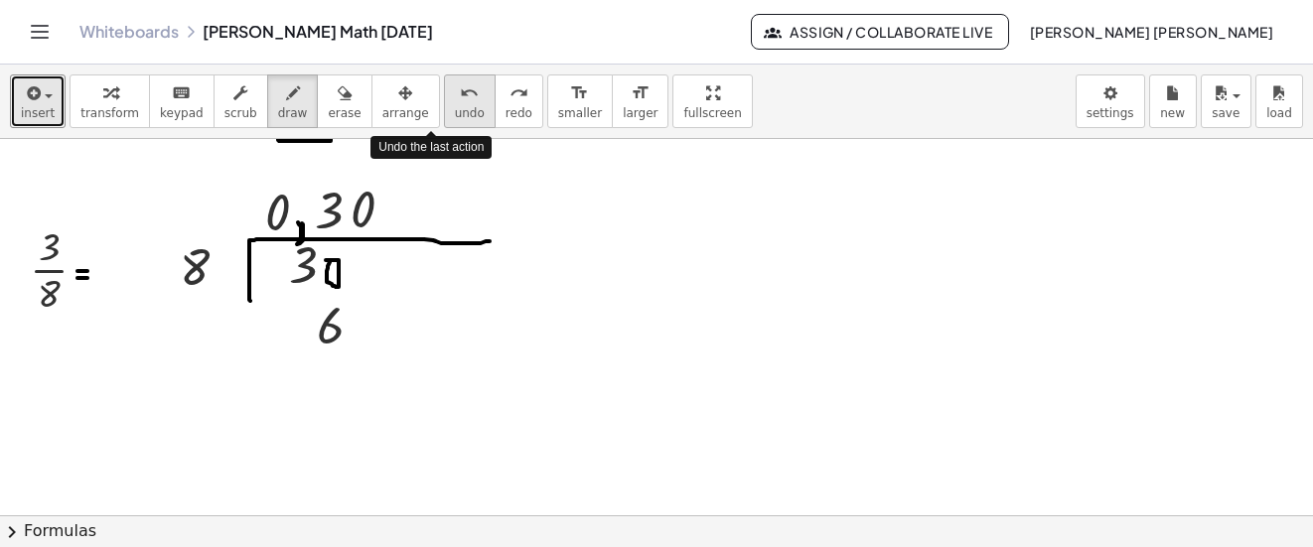
click at [460, 96] on icon "undo" at bounding box center [469, 93] width 19 height 24
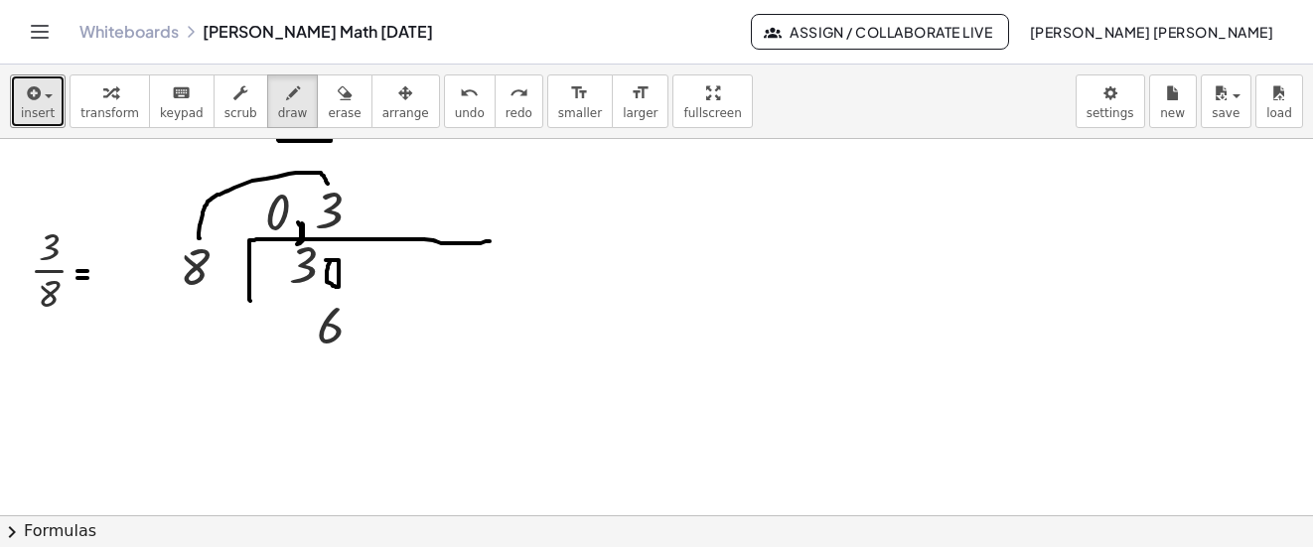
drag, startPoint x: 200, startPoint y: 238, endPoint x: 328, endPoint y: 184, distance: 139.3
click at [50, 116] on span "insert" at bounding box center [38, 113] width 34 height 14
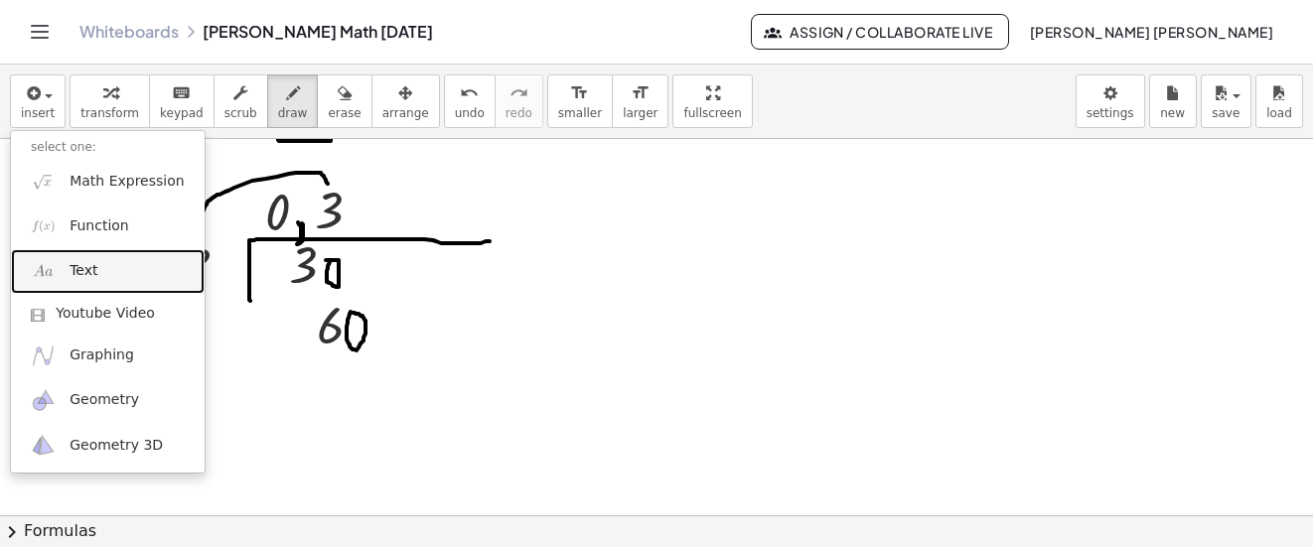
click at [101, 270] on link "Text" at bounding box center [108, 271] width 194 height 45
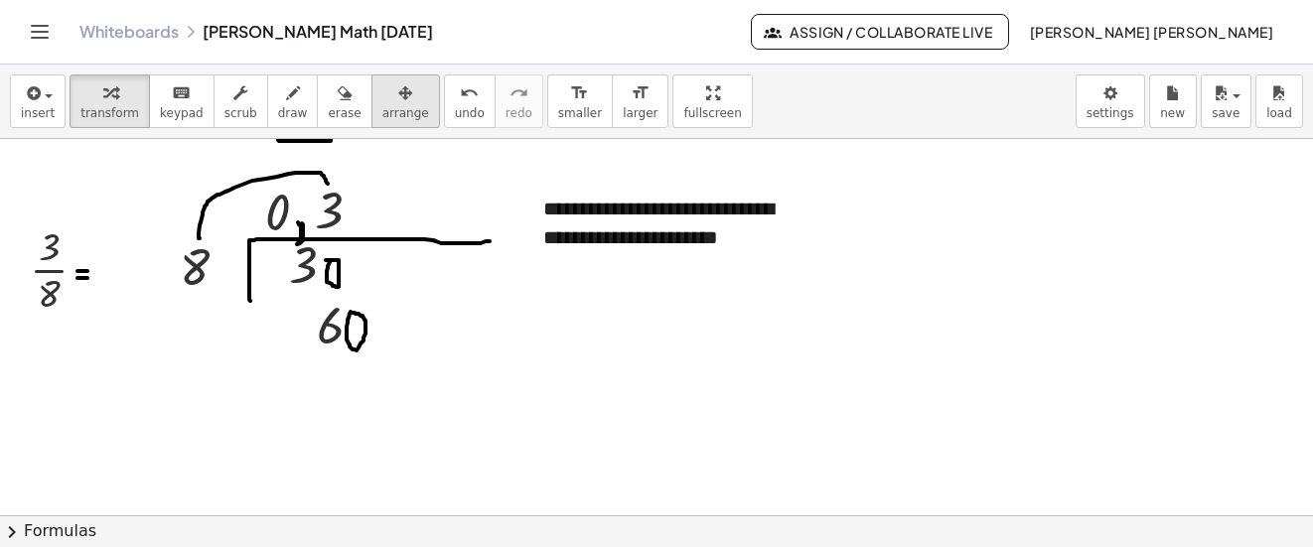
click at [372, 110] on button "arrange" at bounding box center [406, 102] width 69 height 54
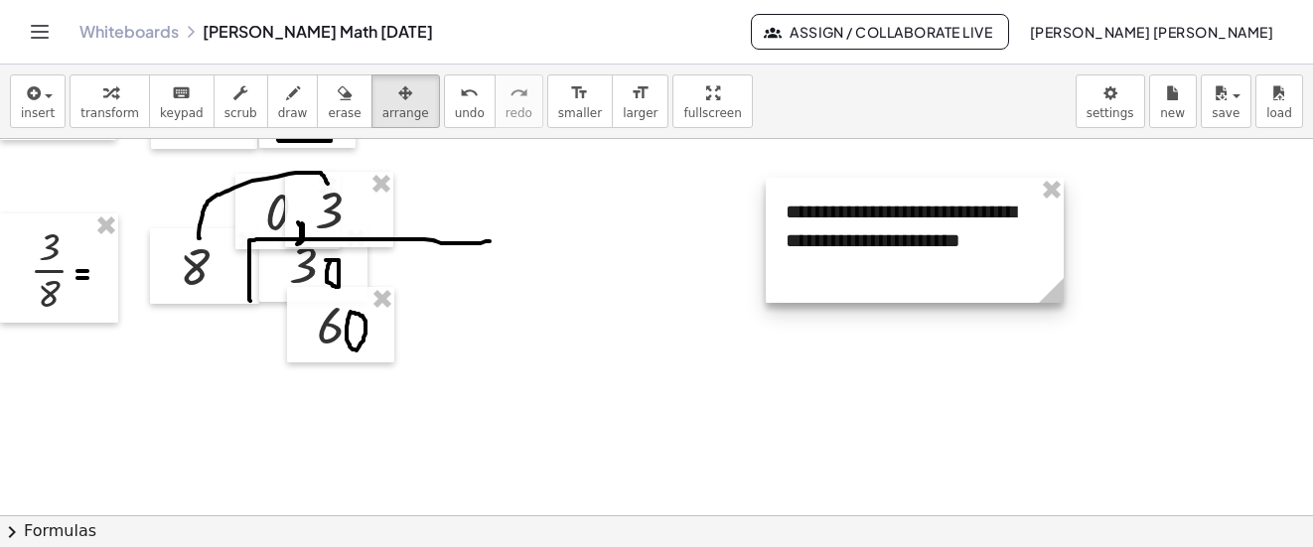
drag, startPoint x: 633, startPoint y: 227, endPoint x: 860, endPoint y: 227, distance: 227.5
click at [860, 227] on div at bounding box center [915, 240] width 298 height 125
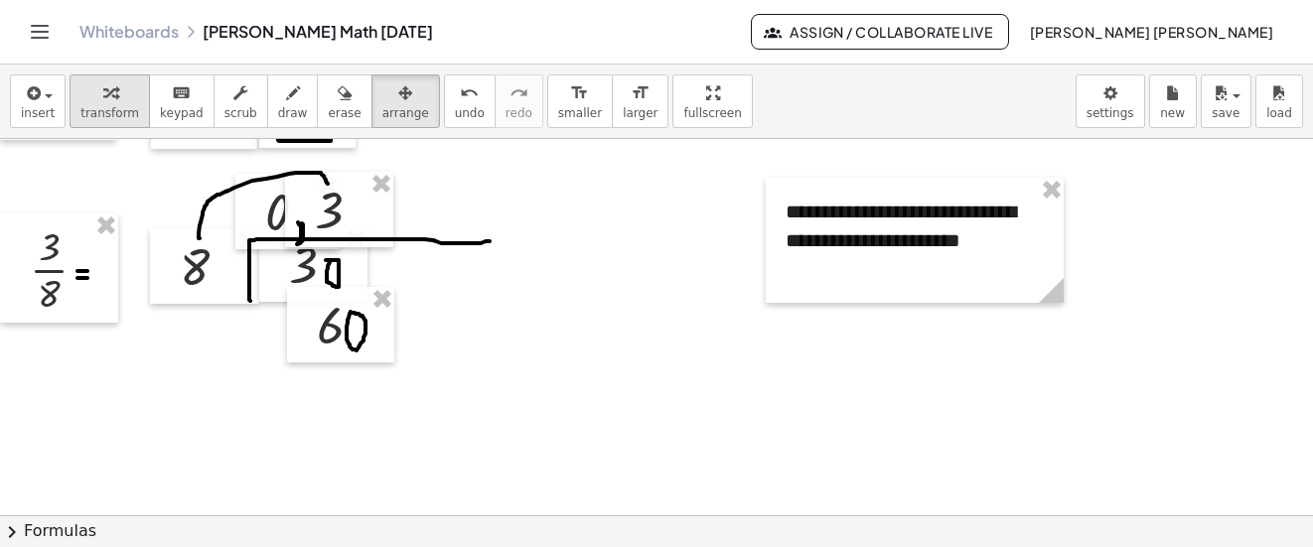
click at [103, 102] on icon "button" at bounding box center [110, 93] width 14 height 24
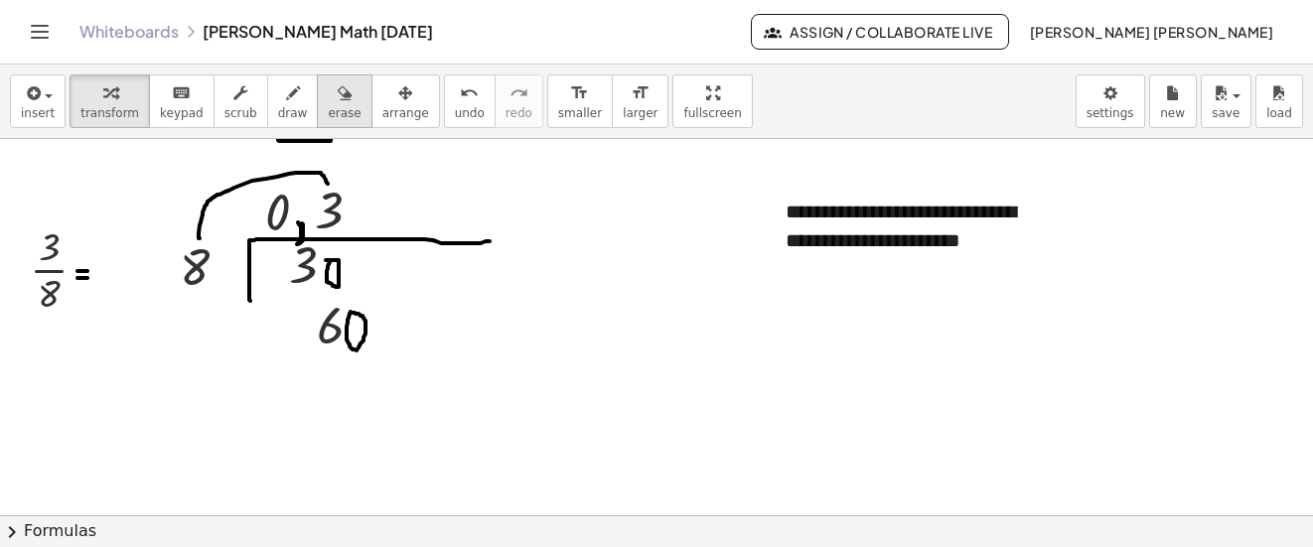
click at [328, 96] on div "button" at bounding box center [344, 92] width 33 height 24
drag, startPoint x: 372, startPoint y: 316, endPoint x: 374, endPoint y: 357, distance: 40.8
click at [267, 104] on button "draw" at bounding box center [293, 102] width 52 height 54
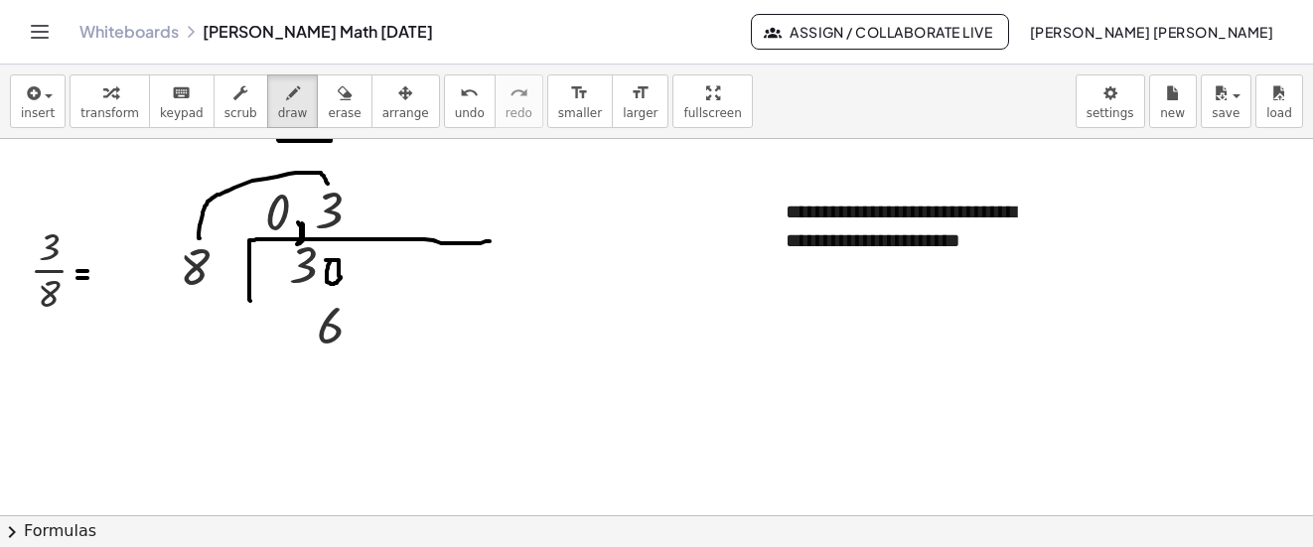
drag, startPoint x: 332, startPoint y: 284, endPoint x: 341, endPoint y: 277, distance: 11.3
click at [382, 120] on span "arrange" at bounding box center [405, 113] width 47 height 14
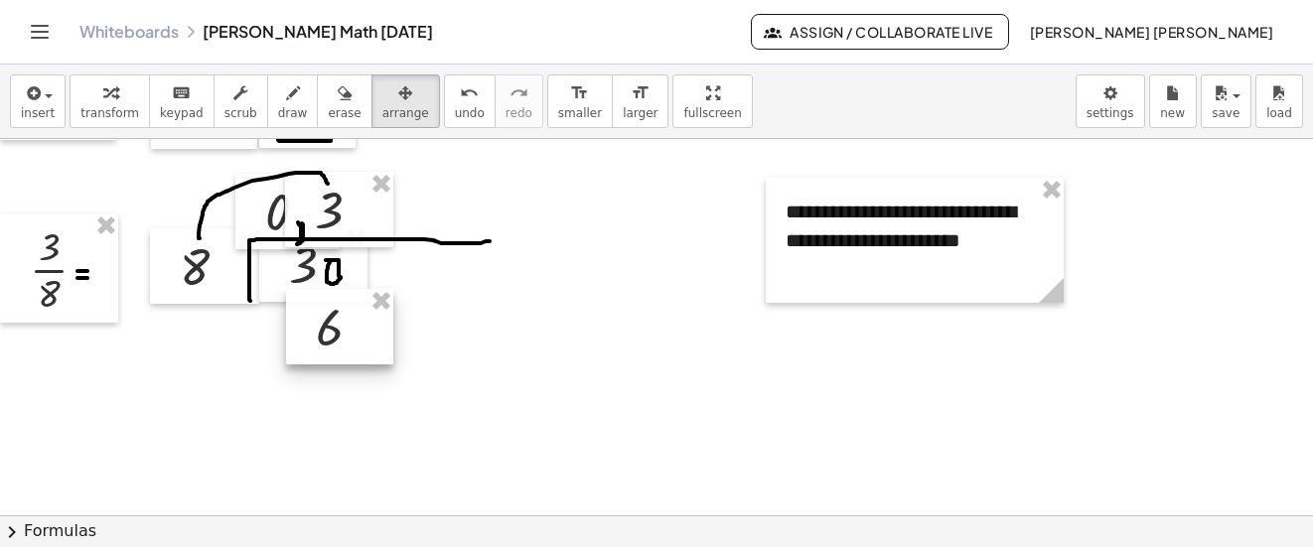
click at [336, 326] on div at bounding box center [339, 326] width 107 height 75
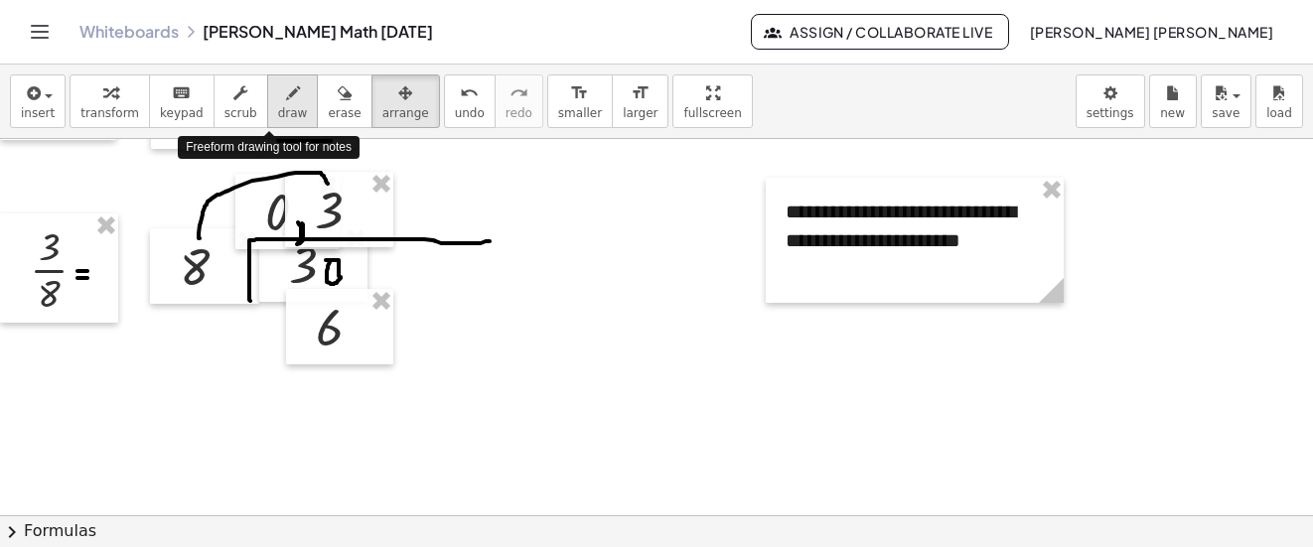
click at [286, 104] on icon "button" at bounding box center [293, 93] width 14 height 24
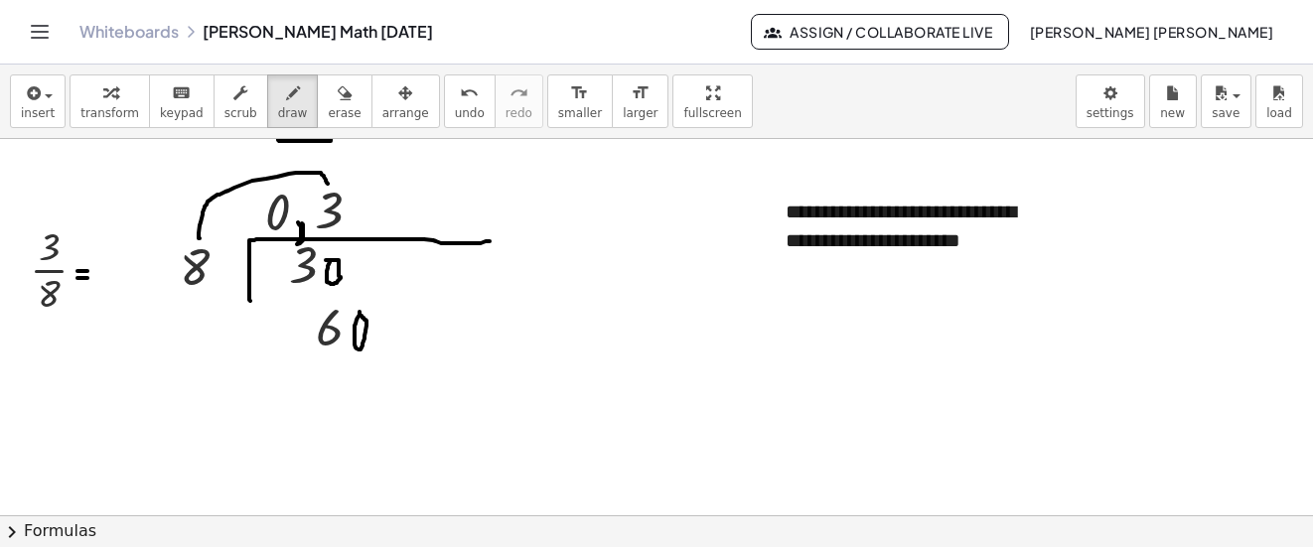
click at [460, 95] on icon "undo" at bounding box center [469, 93] width 19 height 24
drag, startPoint x: 819, startPoint y: 224, endPoint x: 953, endPoint y: 224, distance: 134.1
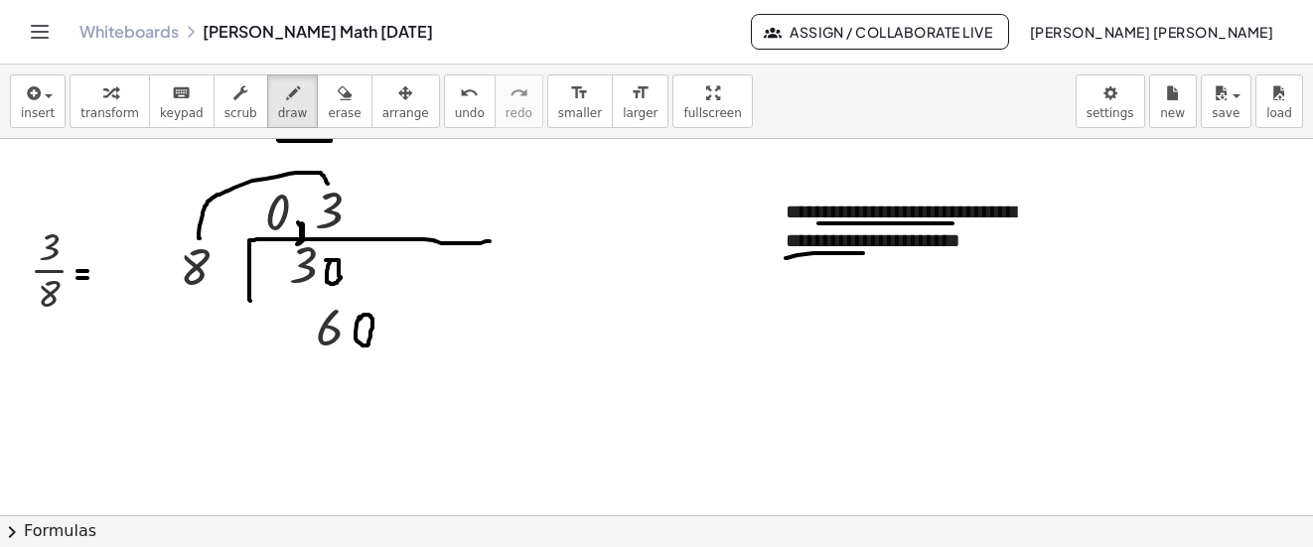
drag, startPoint x: 786, startPoint y: 258, endPoint x: 869, endPoint y: 253, distance: 83.6
drag, startPoint x: 323, startPoint y: 302, endPoint x: 302, endPoint y: 313, distance: 23.5
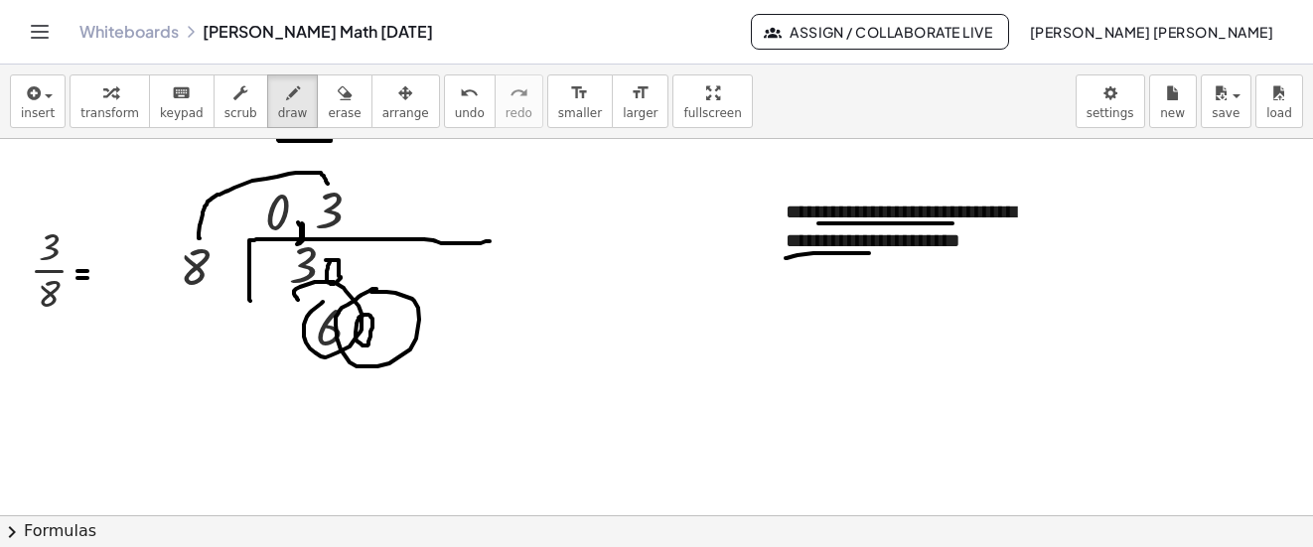
drag, startPoint x: 376, startPoint y: 289, endPoint x: 357, endPoint y: 296, distance: 21.0
click at [430, 126] on div "insert select one: Math Expression Function Text Youtube Video Graphing Geometr…" at bounding box center [656, 102] width 1313 height 75
click at [455, 120] on span "undo" at bounding box center [470, 113] width 30 height 14
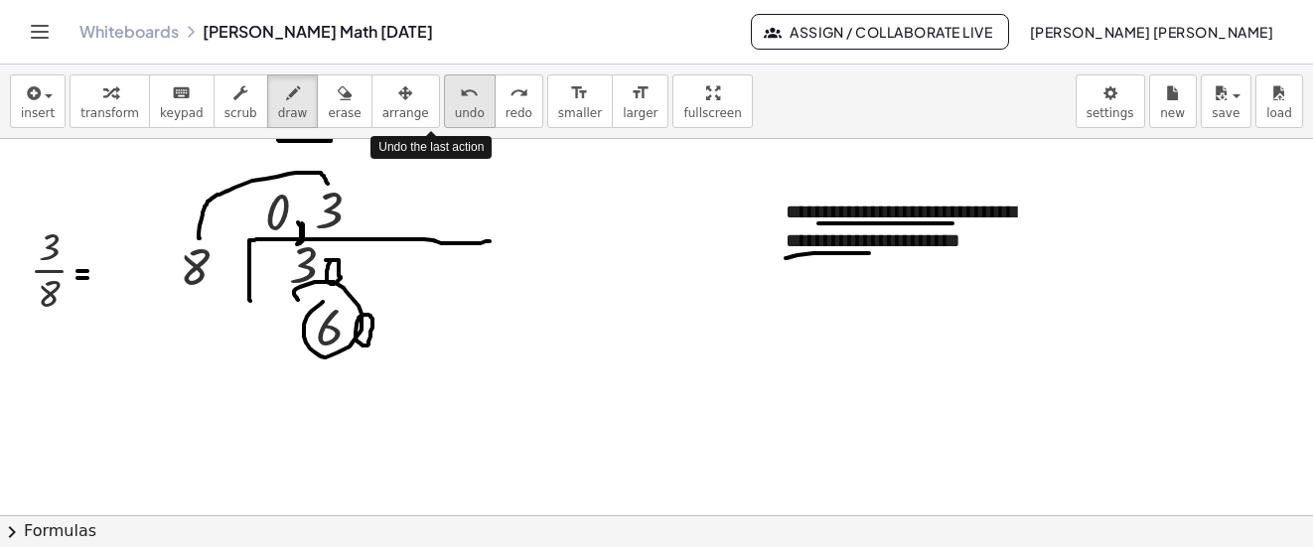
click at [455, 120] on span "undo" at bounding box center [470, 113] width 30 height 14
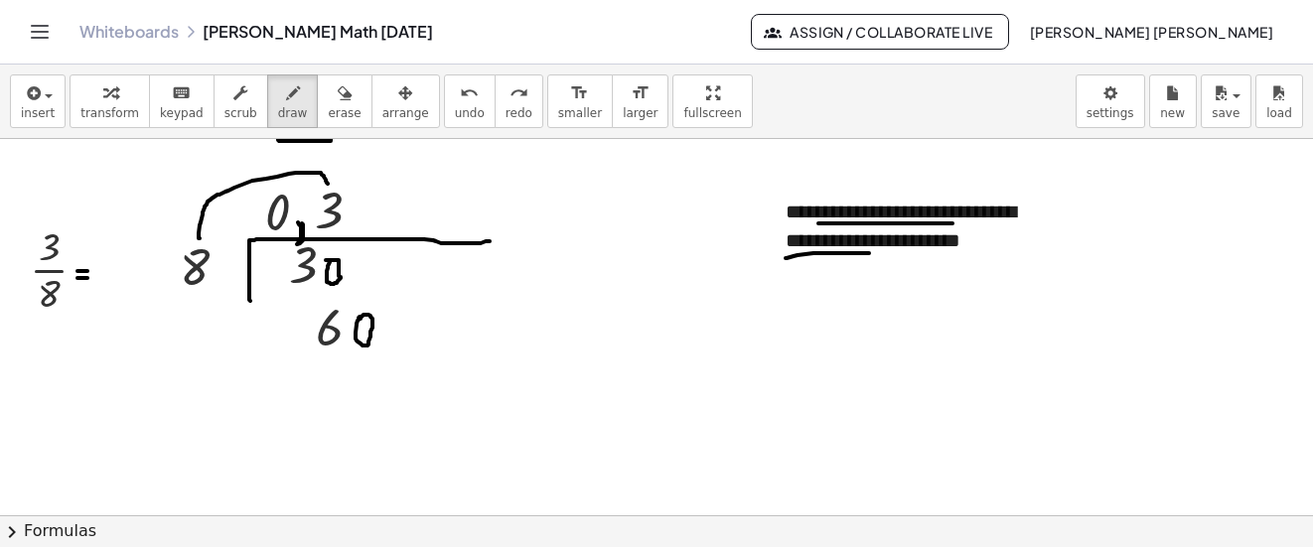
click at [455, 106] on span "undo" at bounding box center [470, 113] width 30 height 14
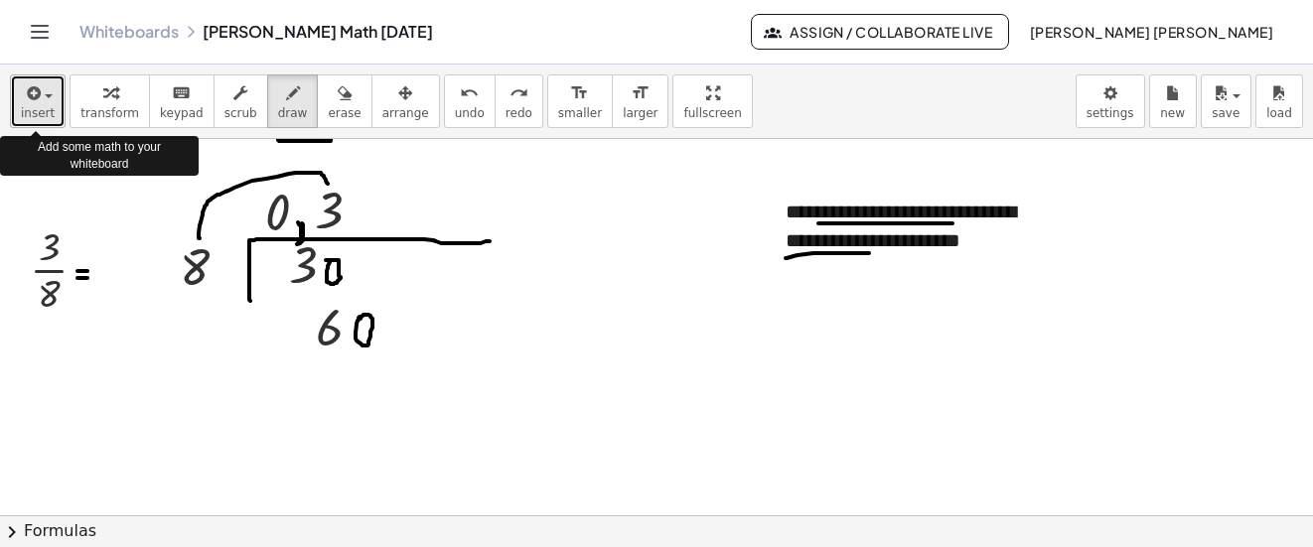
click at [48, 115] on span "insert" at bounding box center [38, 113] width 34 height 14
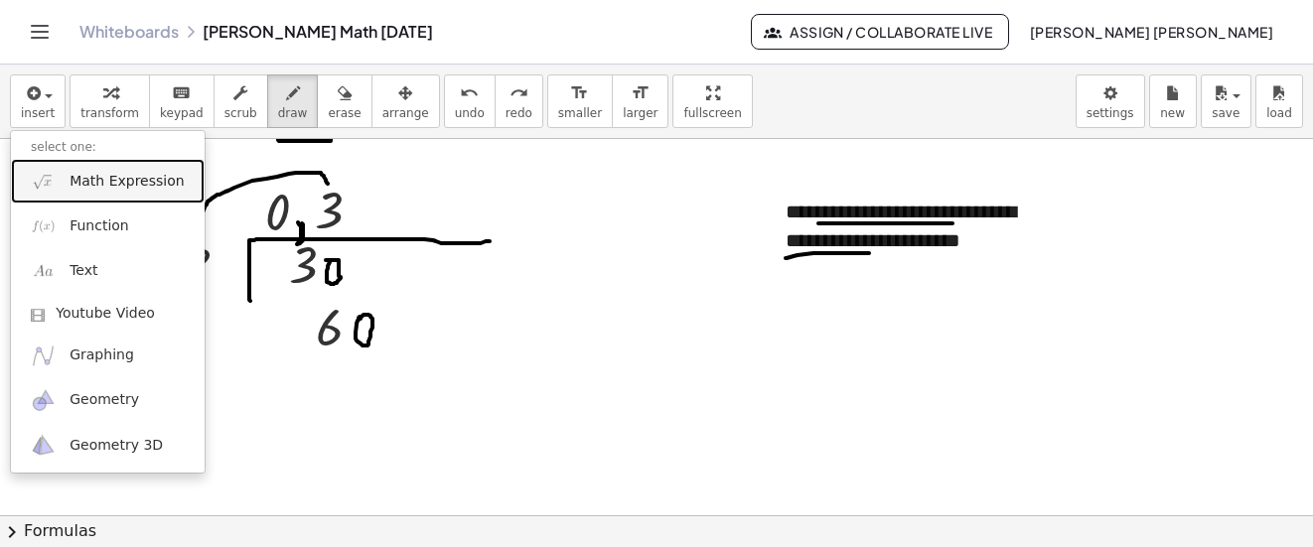
click at [118, 170] on link "Math Expression" at bounding box center [108, 181] width 194 height 45
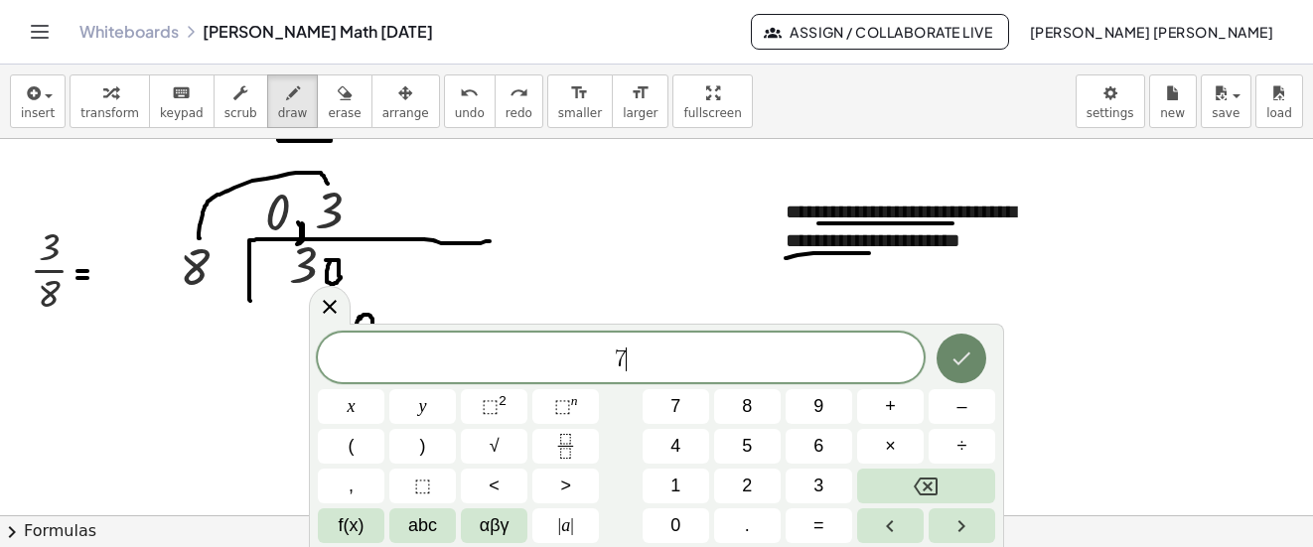
click at [964, 367] on icon "Done" at bounding box center [962, 359] width 24 height 24
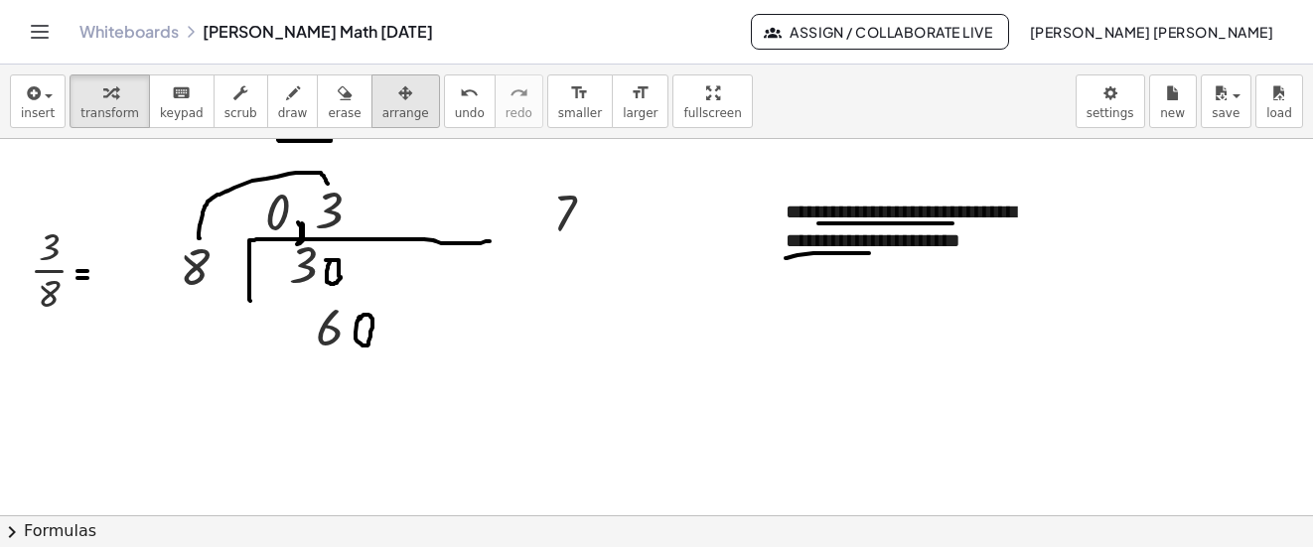
click at [382, 102] on div "button" at bounding box center [405, 92] width 47 height 24
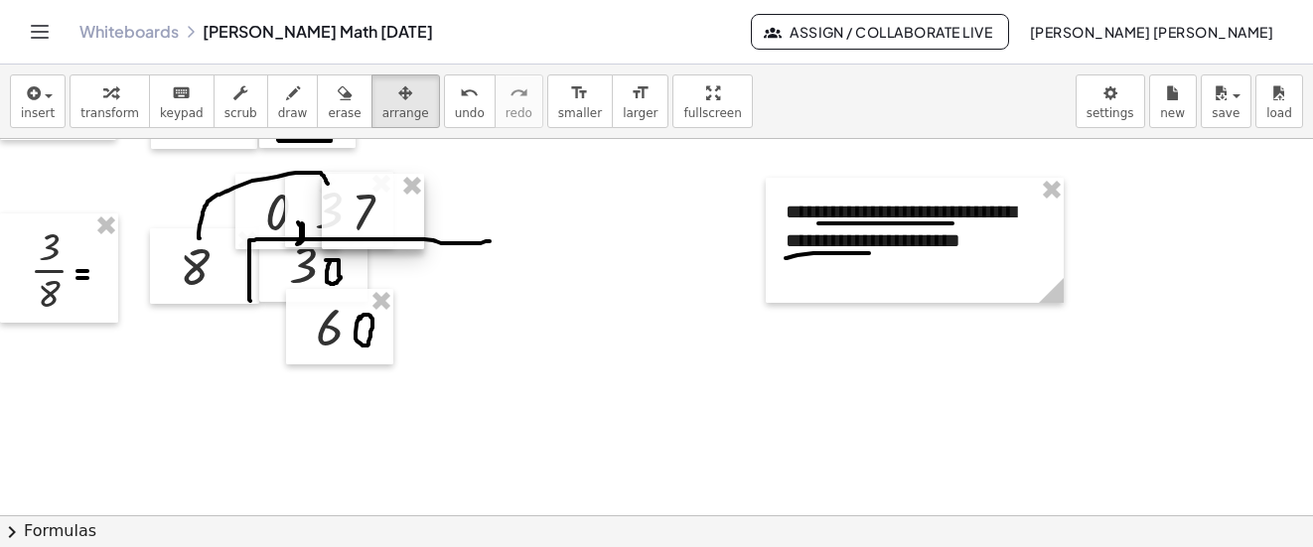
drag, startPoint x: 571, startPoint y: 209, endPoint x: 370, endPoint y: 208, distance: 201.7
click at [370, 208] on div at bounding box center [373, 211] width 102 height 75
click at [283, 100] on button "draw" at bounding box center [293, 102] width 52 height 54
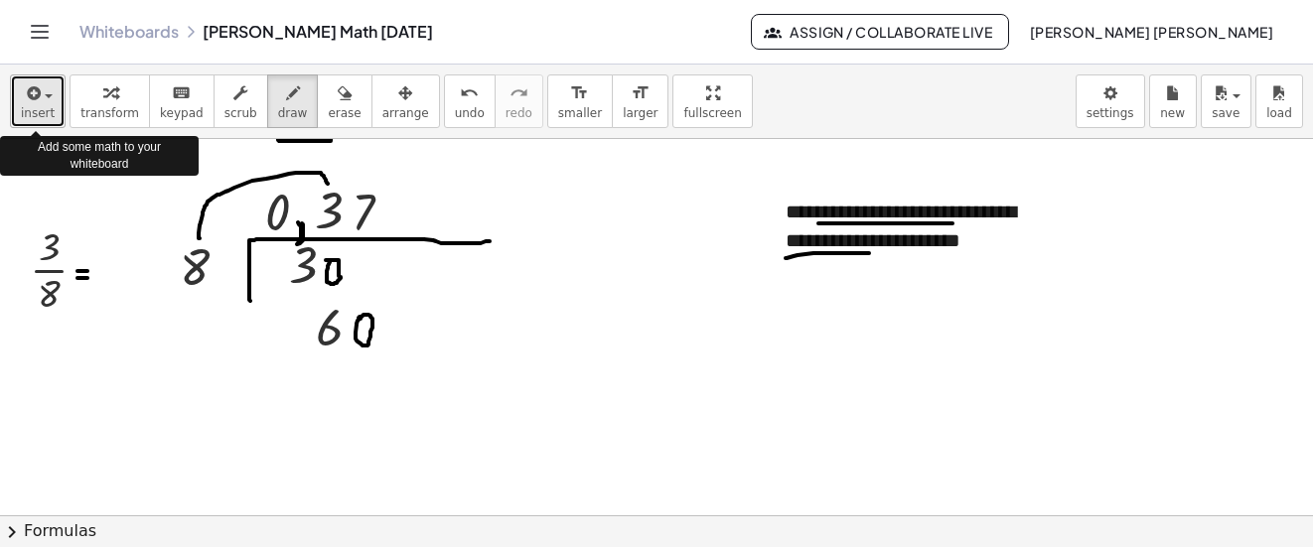
click at [50, 114] on span "insert" at bounding box center [38, 113] width 34 height 14
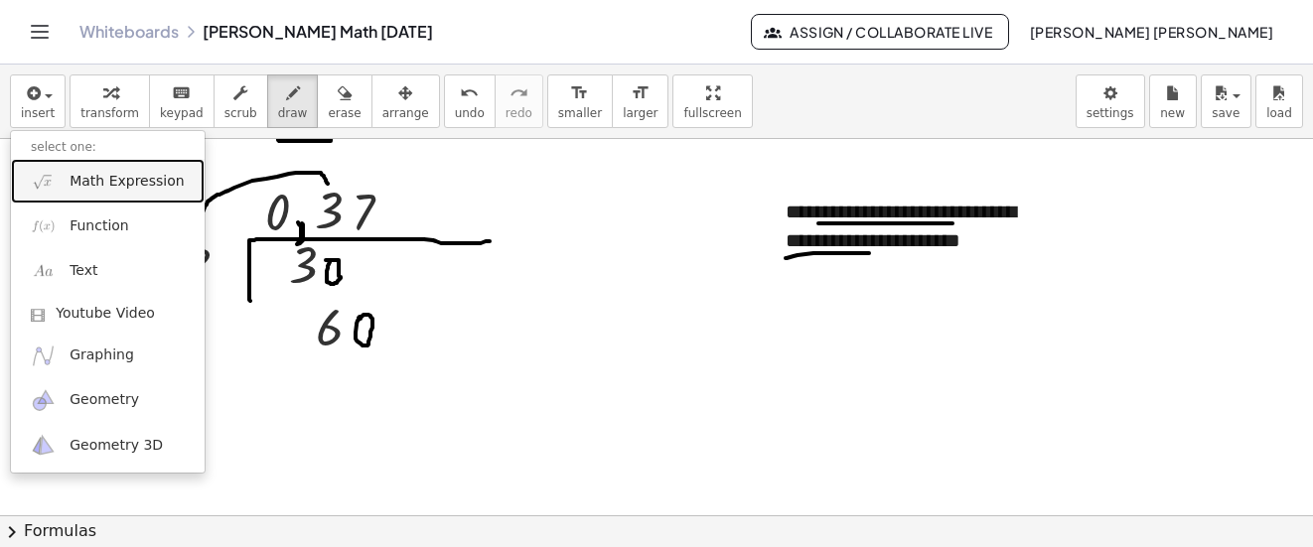
click at [84, 190] on span "Math Expression" at bounding box center [127, 182] width 114 height 20
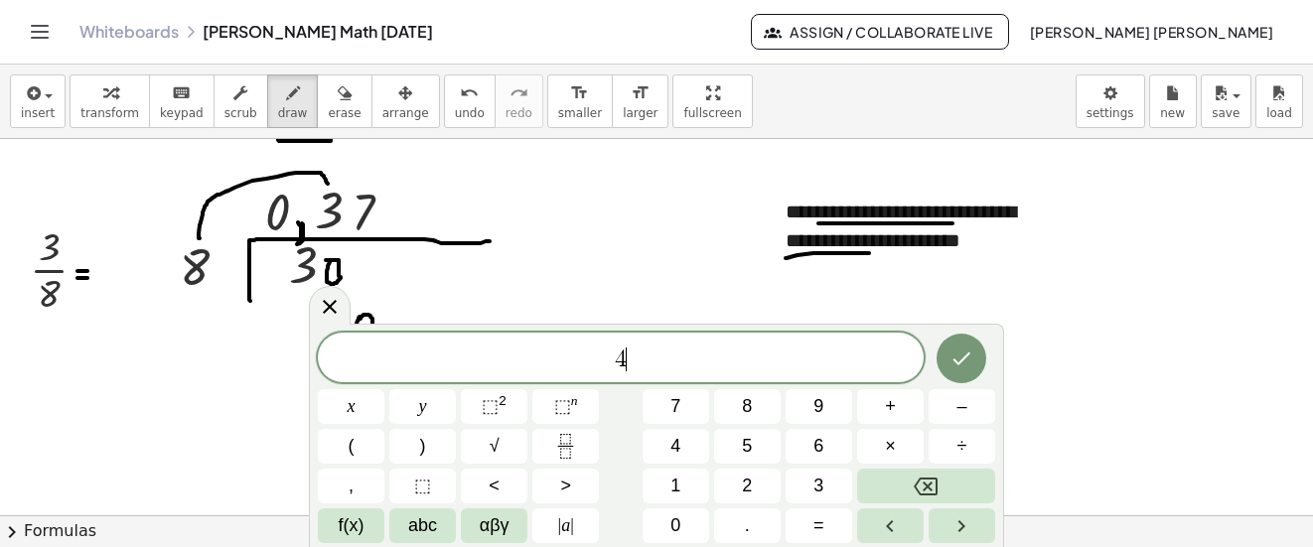
click at [947, 353] on button "Done" at bounding box center [962, 359] width 50 height 50
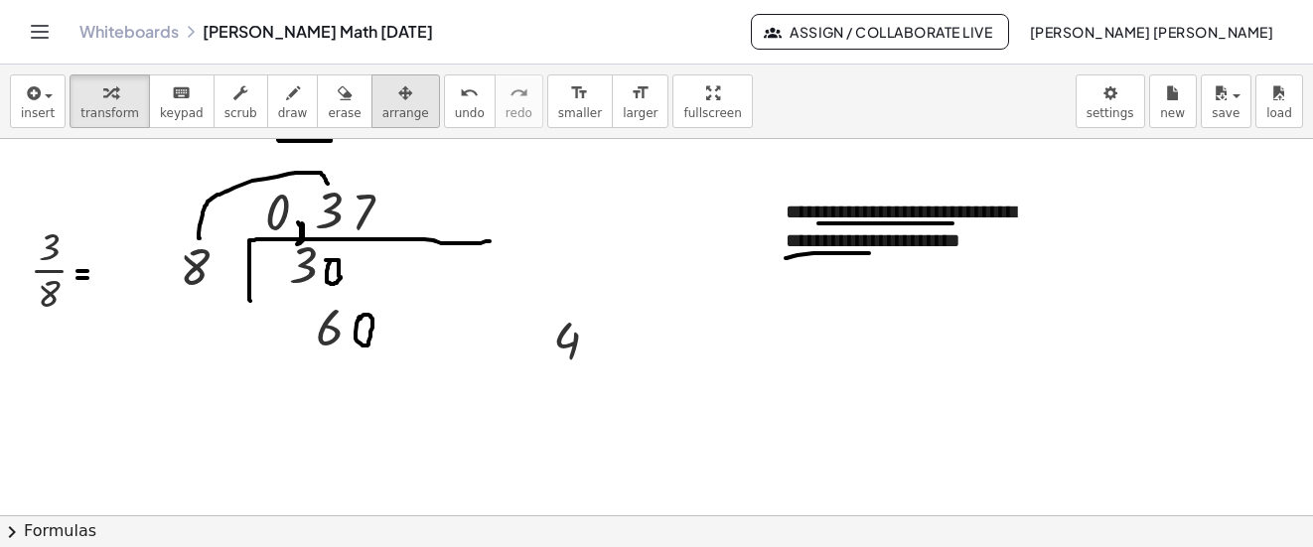
click at [388, 109] on span "arrange" at bounding box center [405, 113] width 47 height 14
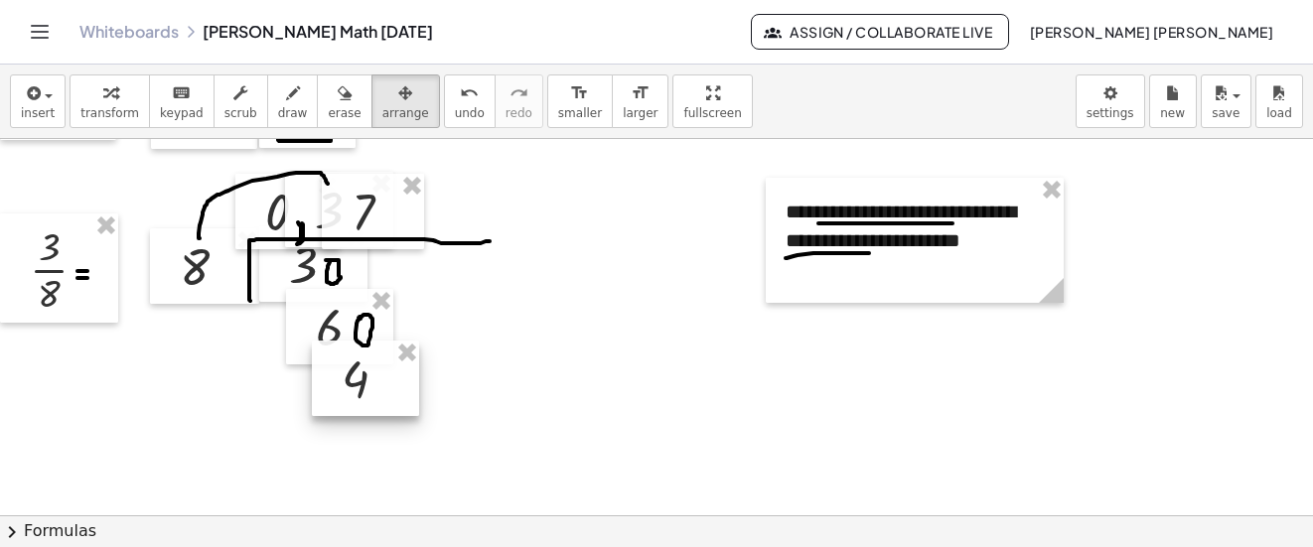
drag, startPoint x: 588, startPoint y: 337, endPoint x: 377, endPoint y: 375, distance: 214.1
click at [377, 375] on div at bounding box center [365, 378] width 107 height 75
click at [278, 107] on span "draw" at bounding box center [293, 113] width 30 height 14
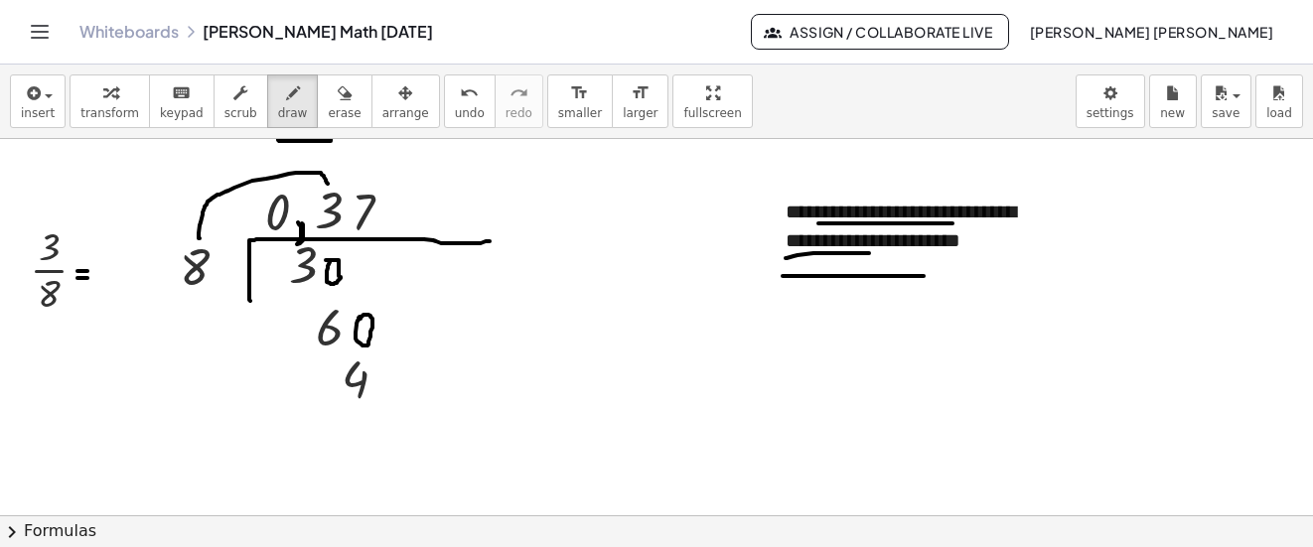
drag, startPoint x: 783, startPoint y: 276, endPoint x: 941, endPoint y: 276, distance: 157.9
click at [455, 110] on span "undo" at bounding box center [470, 113] width 30 height 14
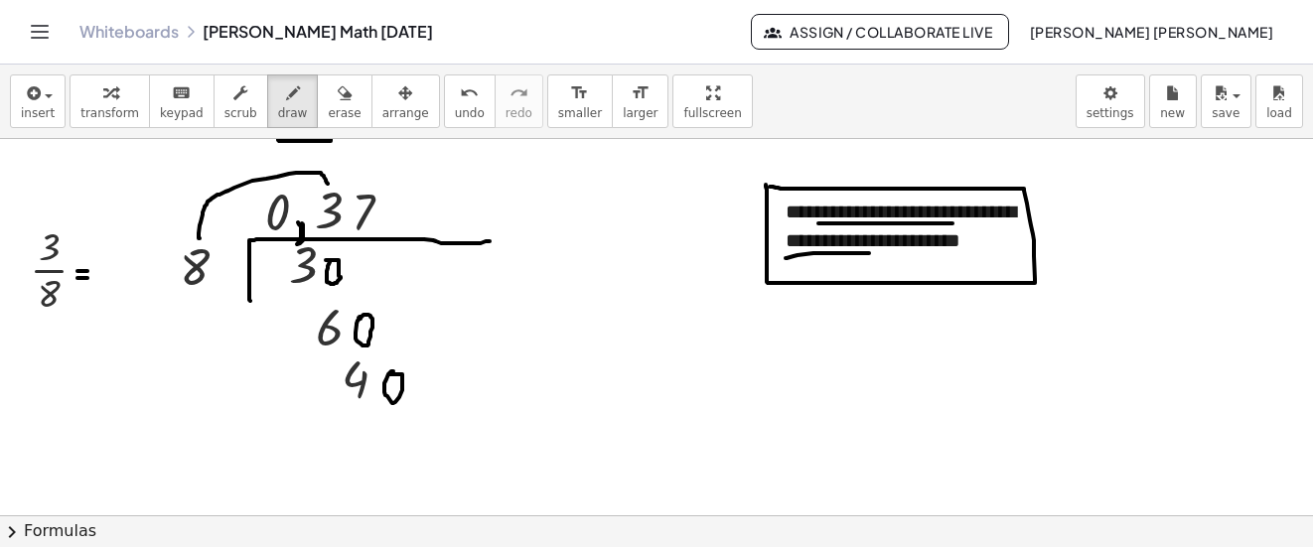
click at [460, 96] on icon "undo" at bounding box center [469, 93] width 19 height 24
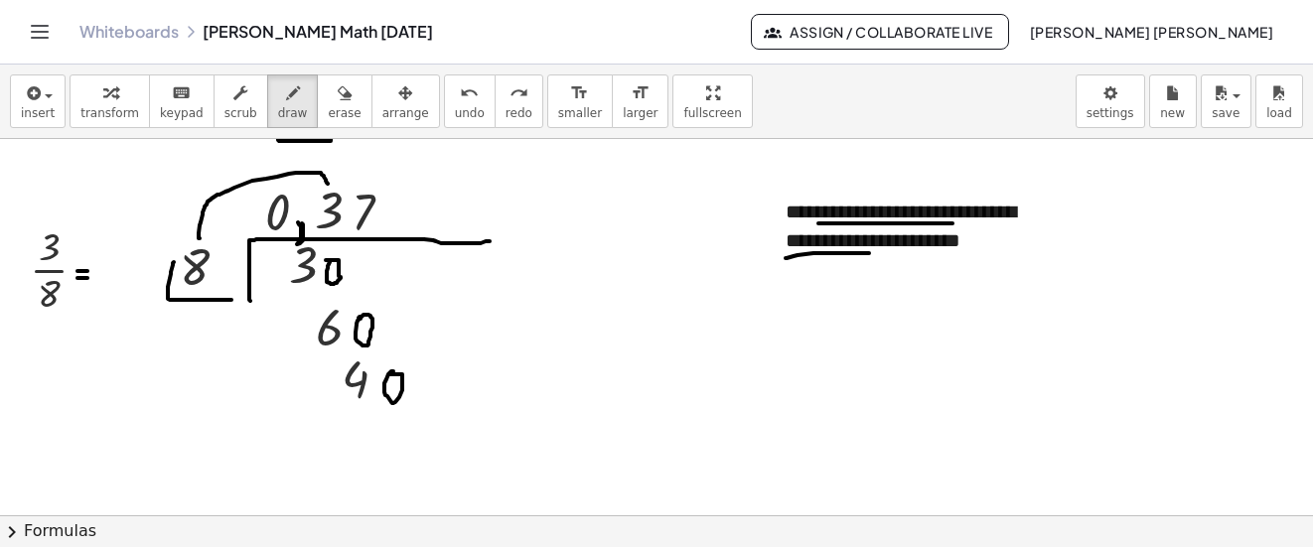
drag, startPoint x: 174, startPoint y: 262, endPoint x: 225, endPoint y: 274, distance: 53.0
drag, startPoint x: 317, startPoint y: 384, endPoint x: 472, endPoint y: 366, distance: 156.1
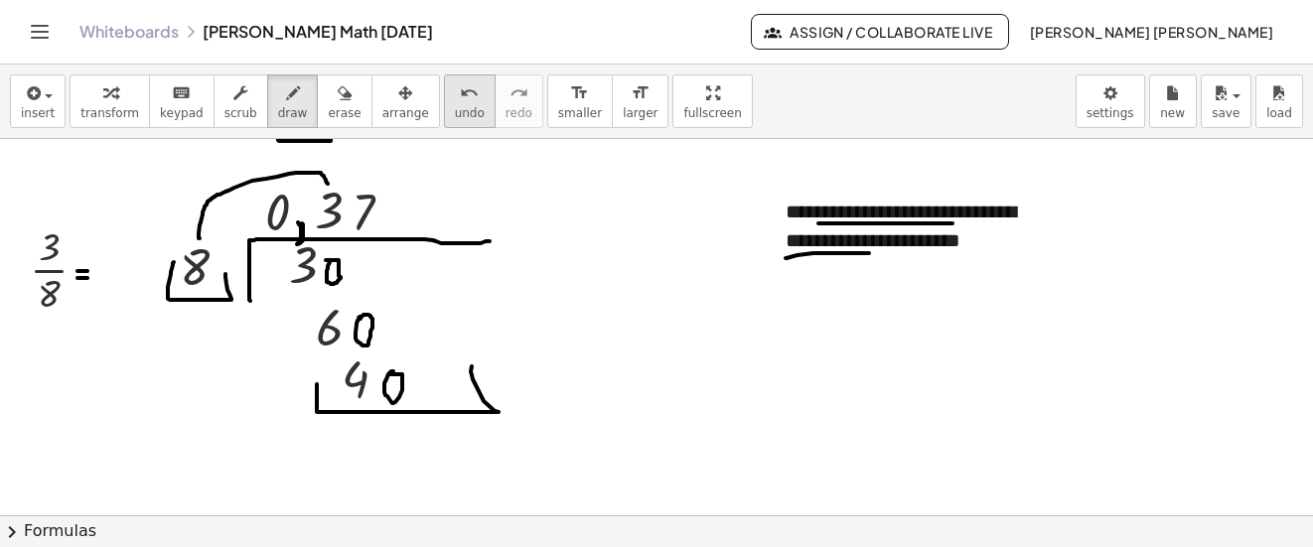
click at [455, 109] on span "undo" at bounding box center [470, 113] width 30 height 14
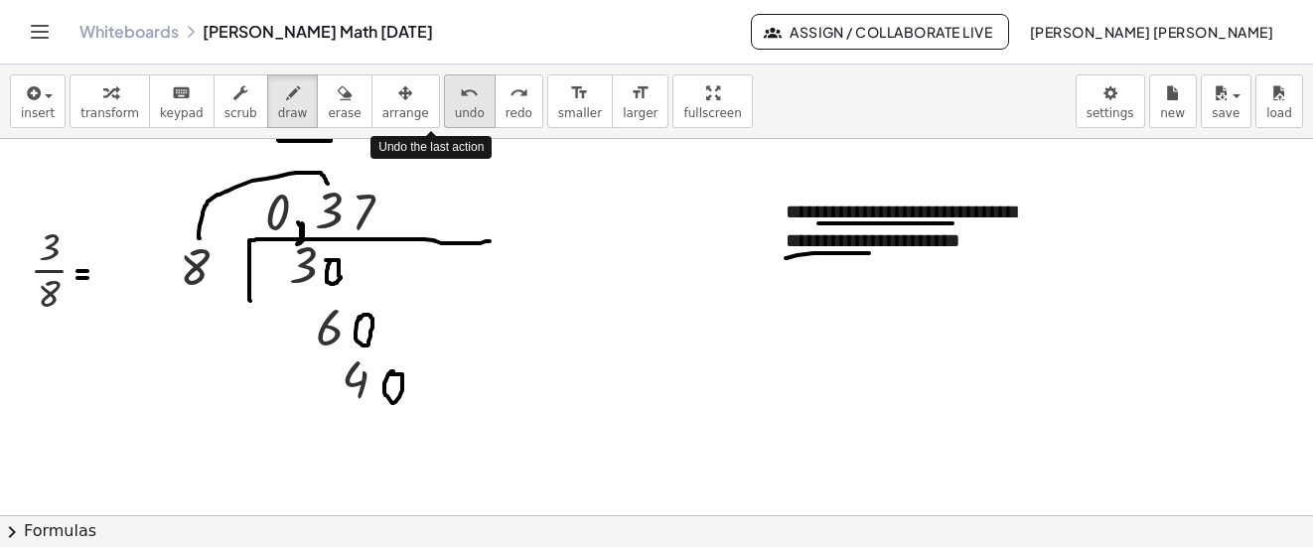
click at [446, 102] on button "undo undo" at bounding box center [470, 102] width 52 height 54
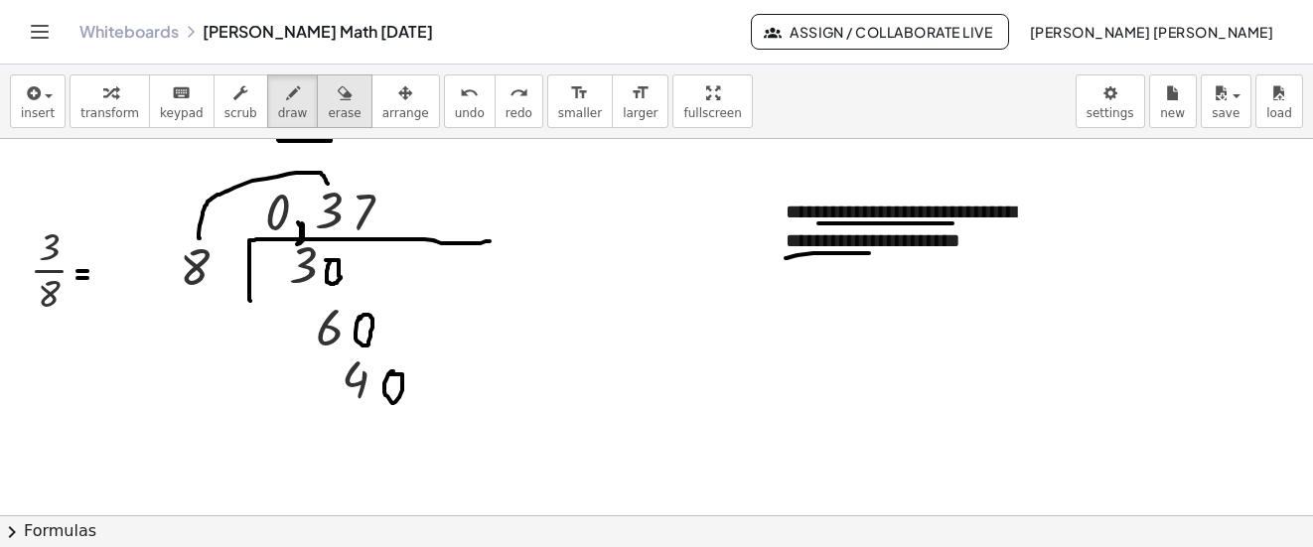
click at [328, 101] on div "button" at bounding box center [344, 92] width 33 height 24
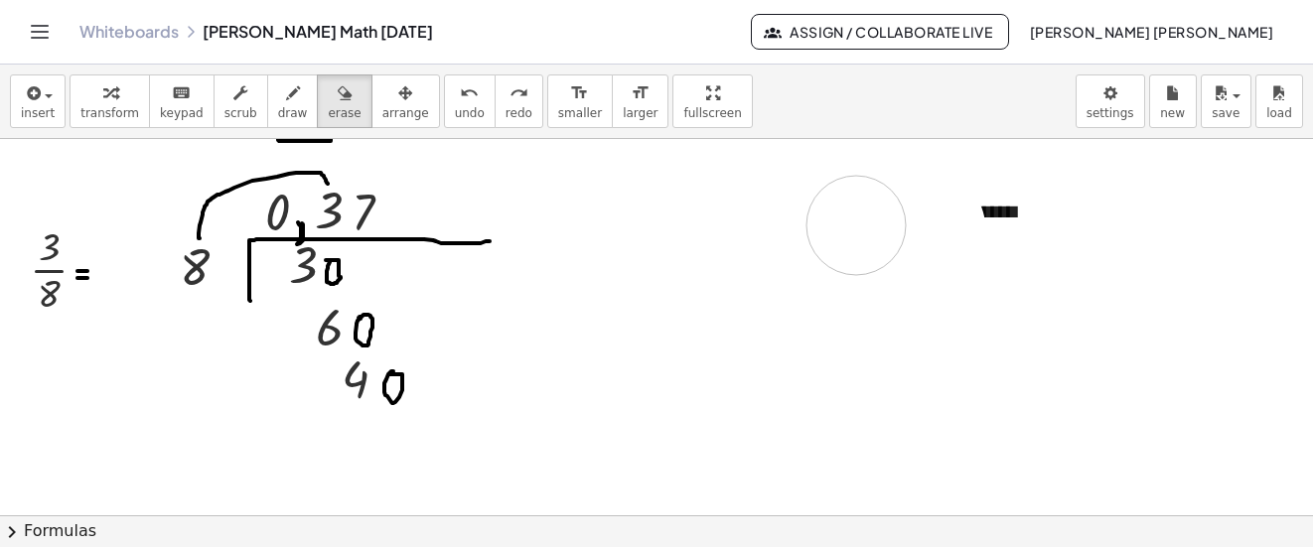
drag, startPoint x: 936, startPoint y: 226, endPoint x: 614, endPoint y: 201, distance: 322.9
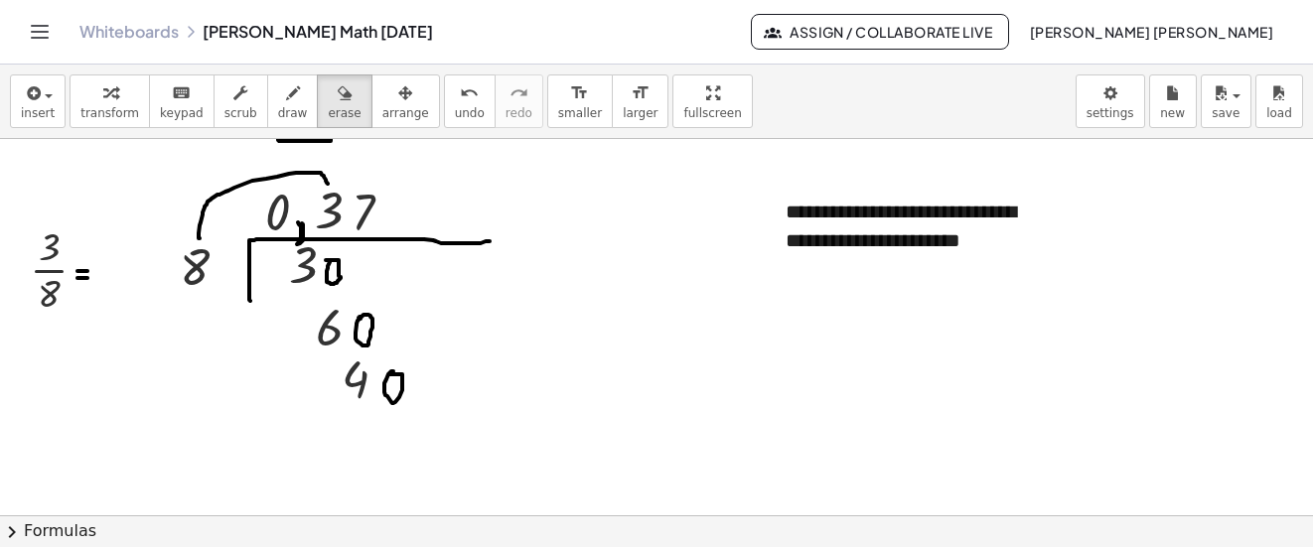
click at [278, 106] on span "draw" at bounding box center [293, 113] width 30 height 14
drag, startPoint x: 417, startPoint y: 196, endPoint x: 401, endPoint y: 224, distance: 32.0
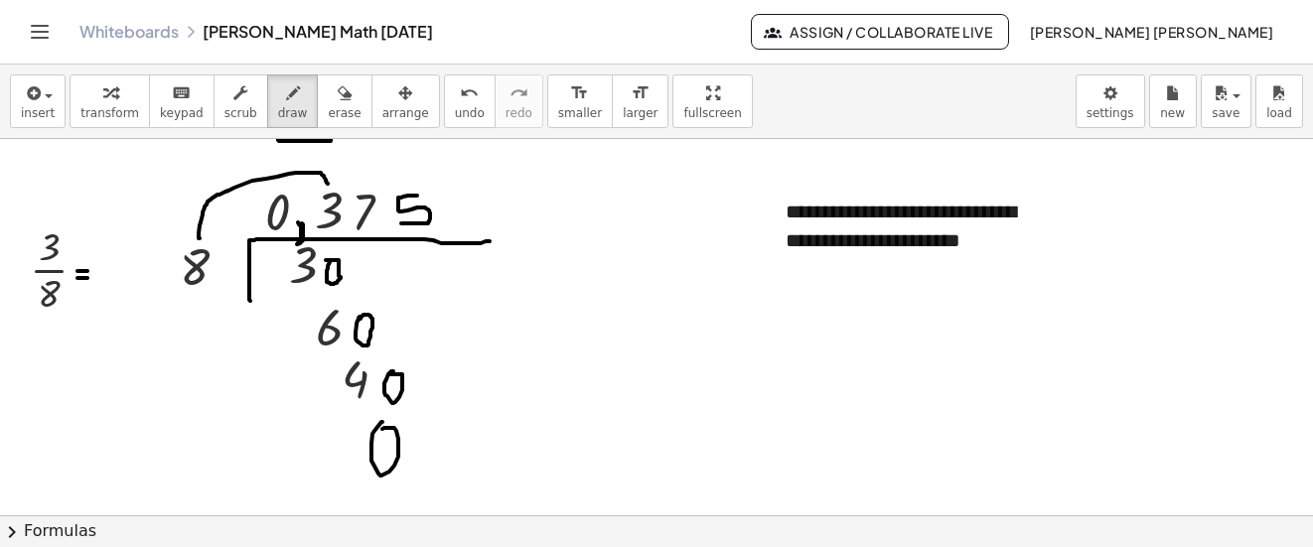
drag, startPoint x: 424, startPoint y: 424, endPoint x: 411, endPoint y: 434, distance: 16.3
click at [455, 106] on span "undo" at bounding box center [470, 113] width 30 height 14
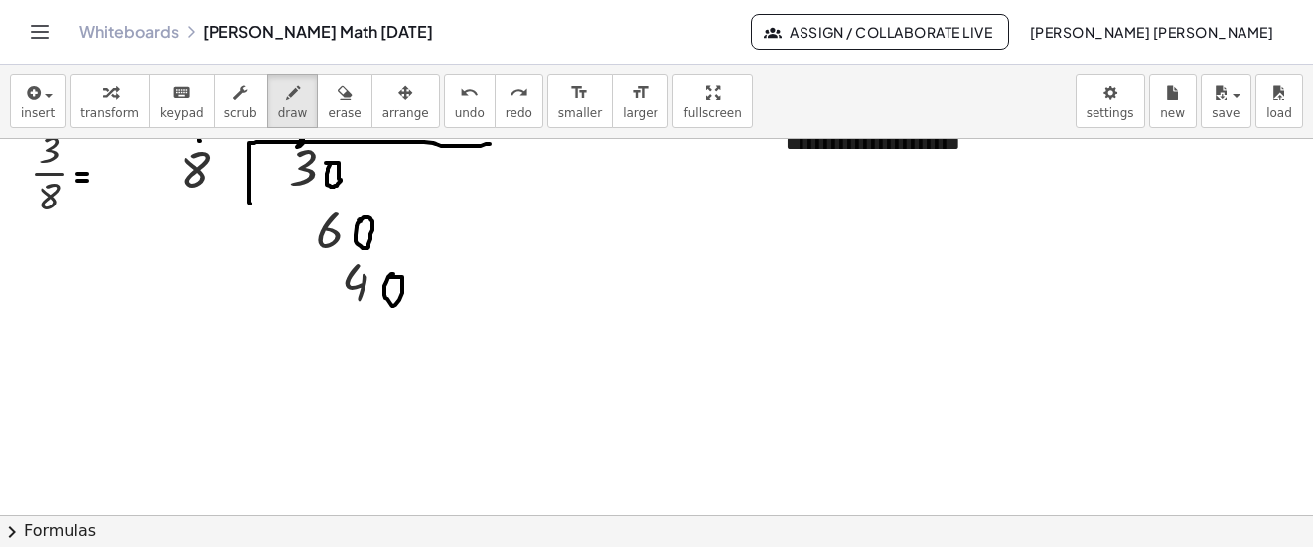
scroll to position [6415, 0]
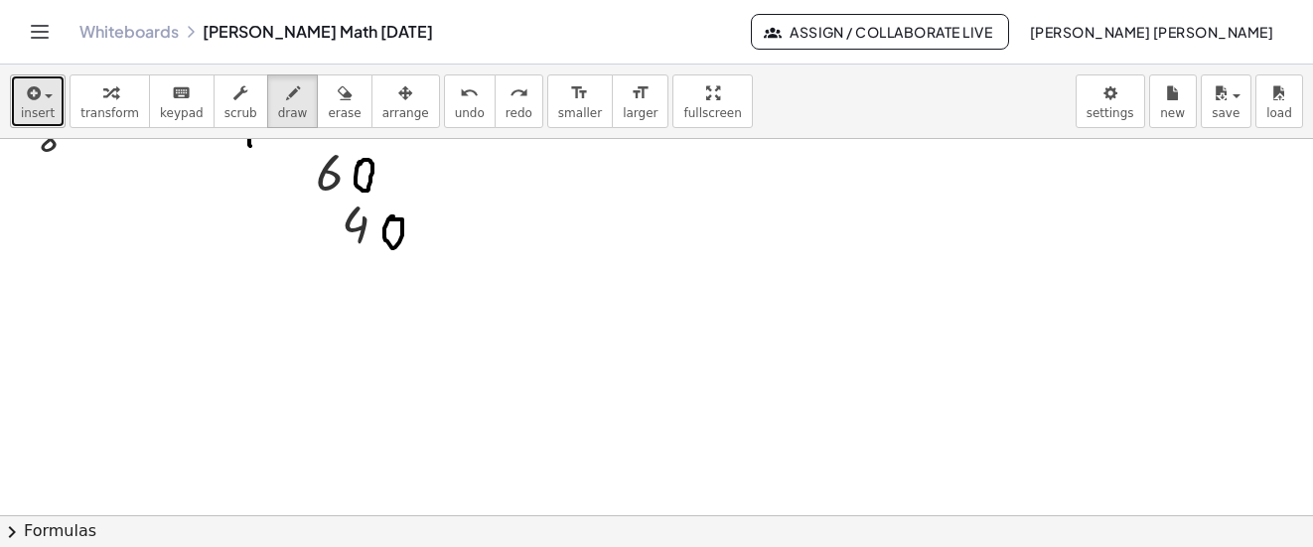
click at [42, 110] on span "insert" at bounding box center [38, 113] width 34 height 14
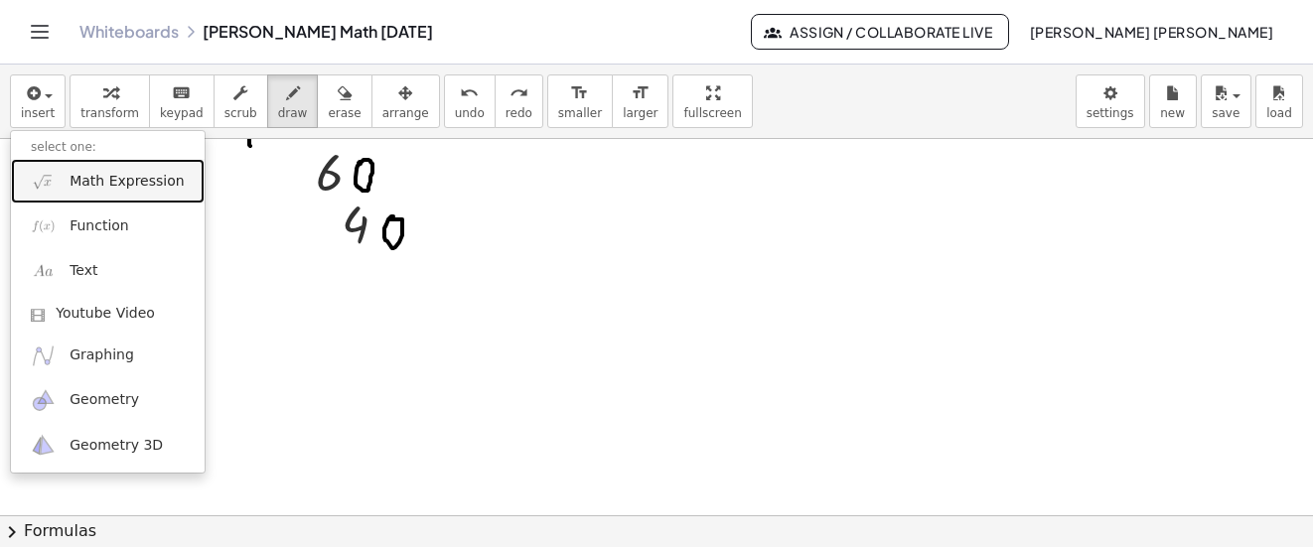
click at [96, 188] on span "Math Expression" at bounding box center [127, 182] width 114 height 20
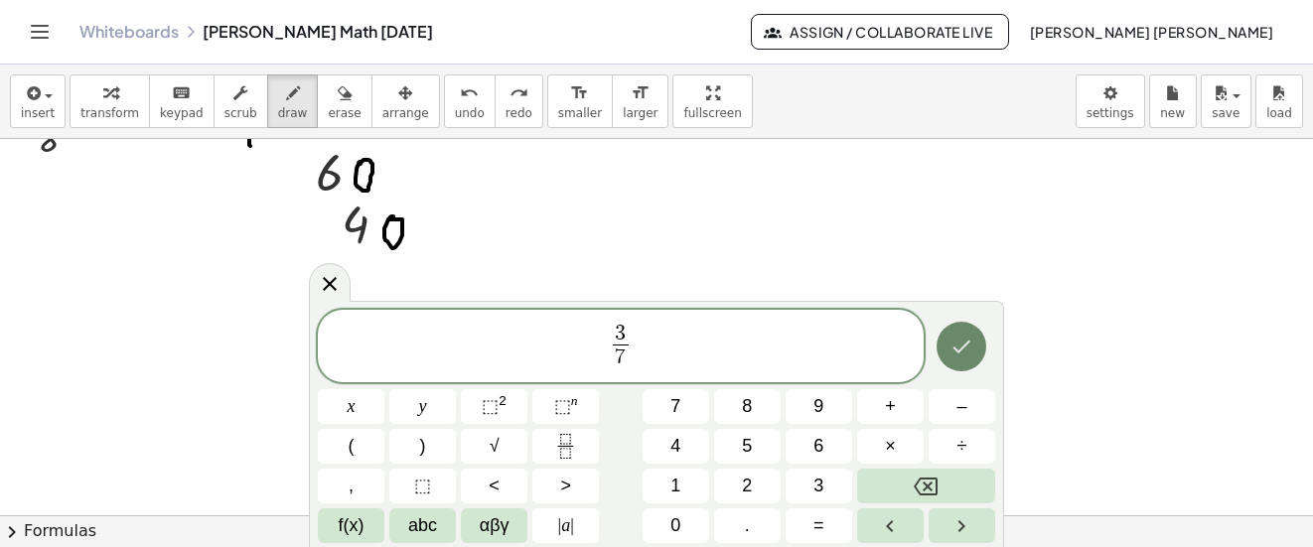
click at [967, 348] on icon "Done" at bounding box center [962, 347] width 24 height 24
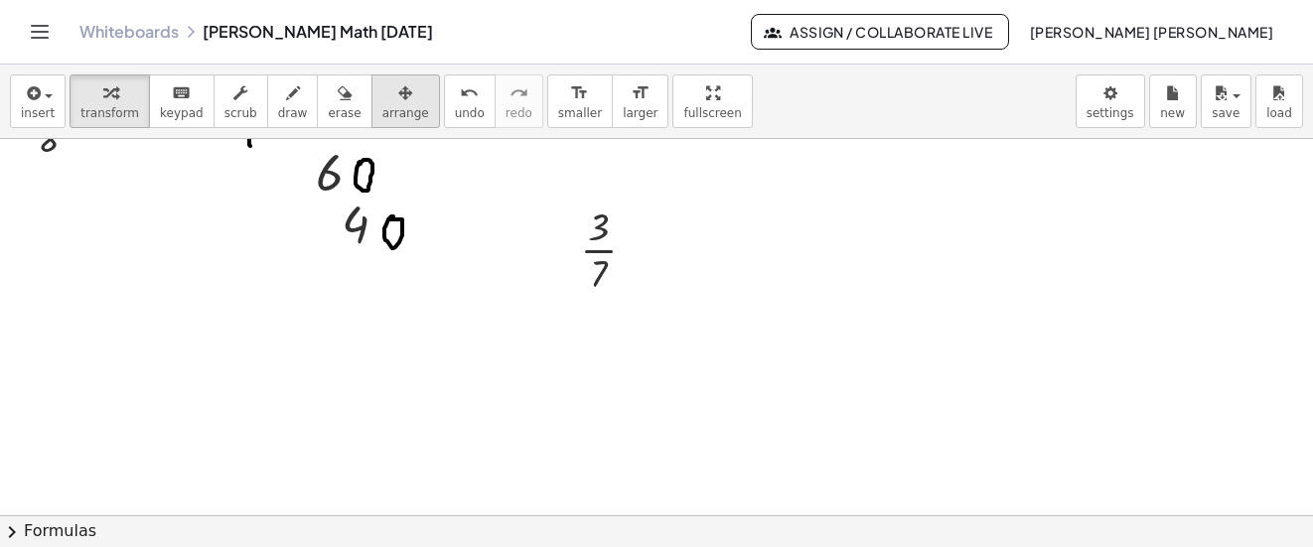
click at [398, 84] on icon "button" at bounding box center [405, 93] width 14 height 24
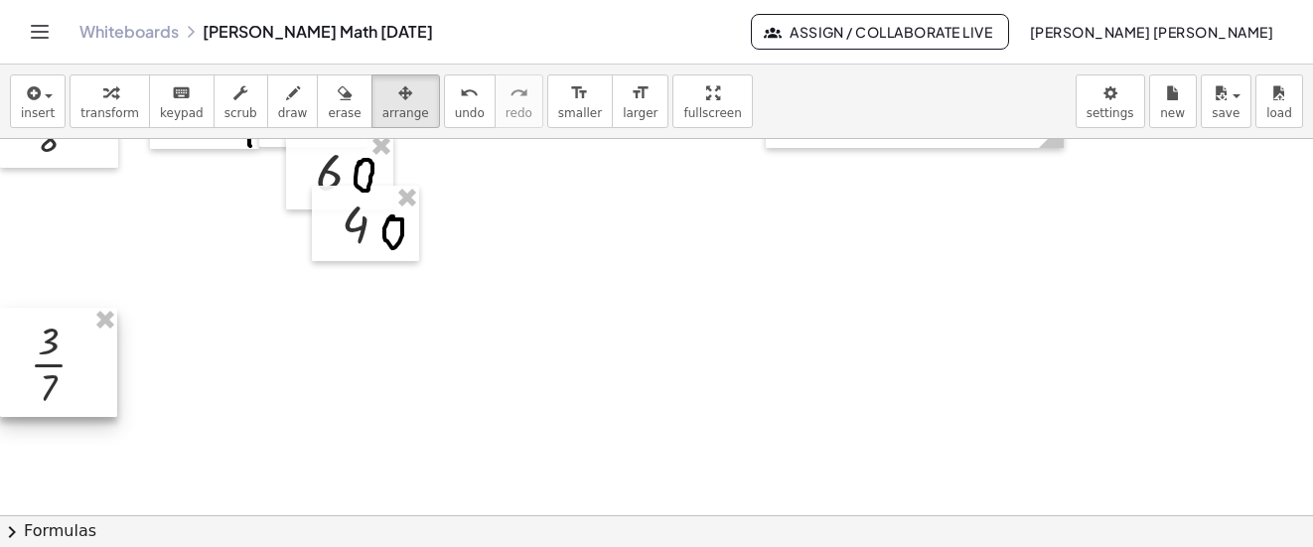
drag, startPoint x: 613, startPoint y: 234, endPoint x: 22, endPoint y: 349, distance: 602.0
click at [22, 349] on div at bounding box center [58, 362] width 117 height 109
click at [286, 97] on icon "button" at bounding box center [293, 93] width 14 height 24
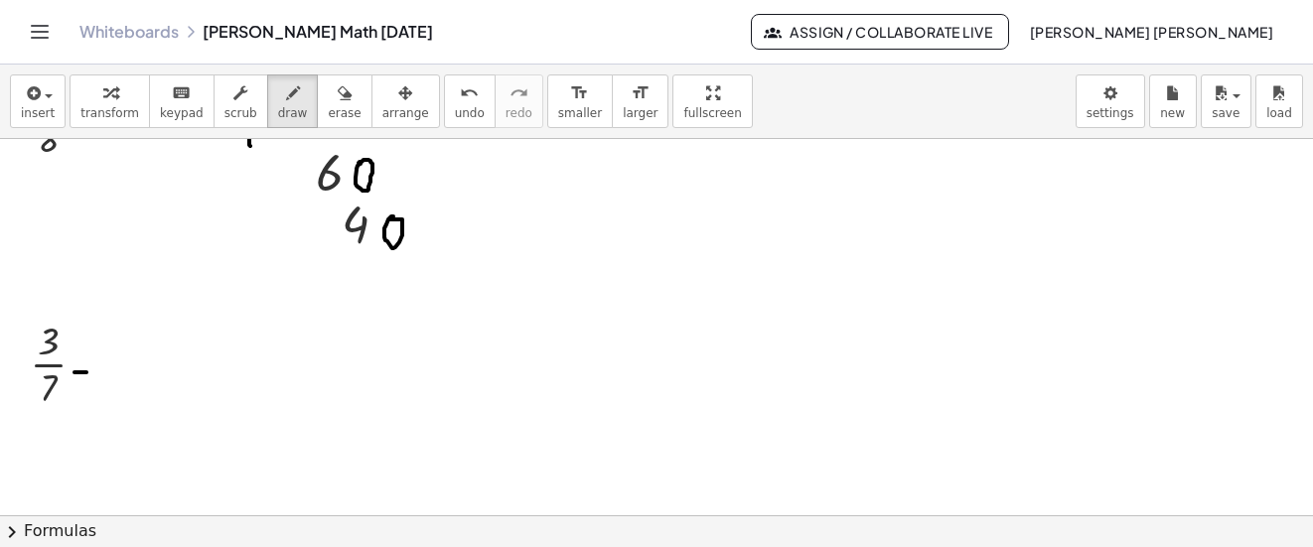
drag, startPoint x: 74, startPoint y: 364, endPoint x: 85, endPoint y: 364, distance: 11.9
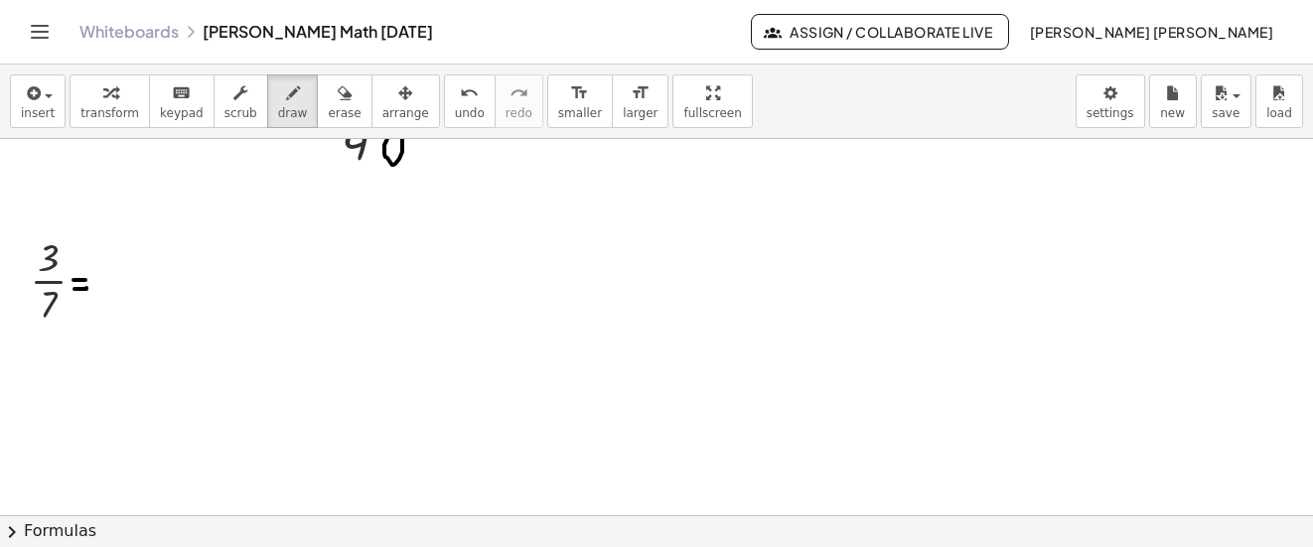
scroll to position [6514, 0]
click at [25, 101] on icon "button" at bounding box center [32, 93] width 18 height 24
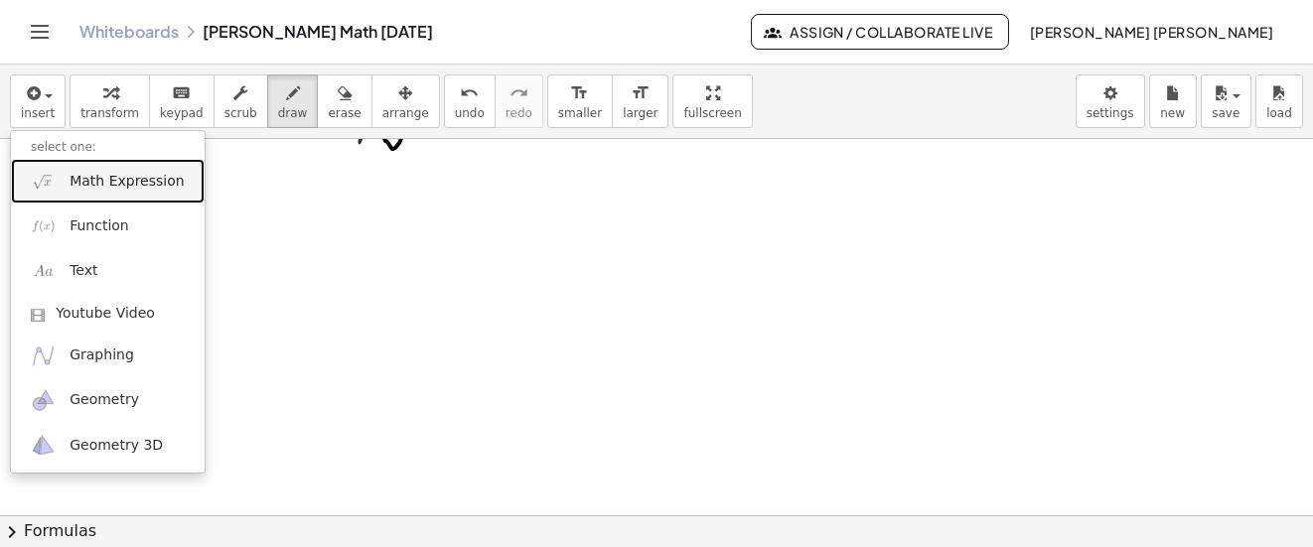
click at [79, 175] on span "Math Expression" at bounding box center [127, 182] width 114 height 20
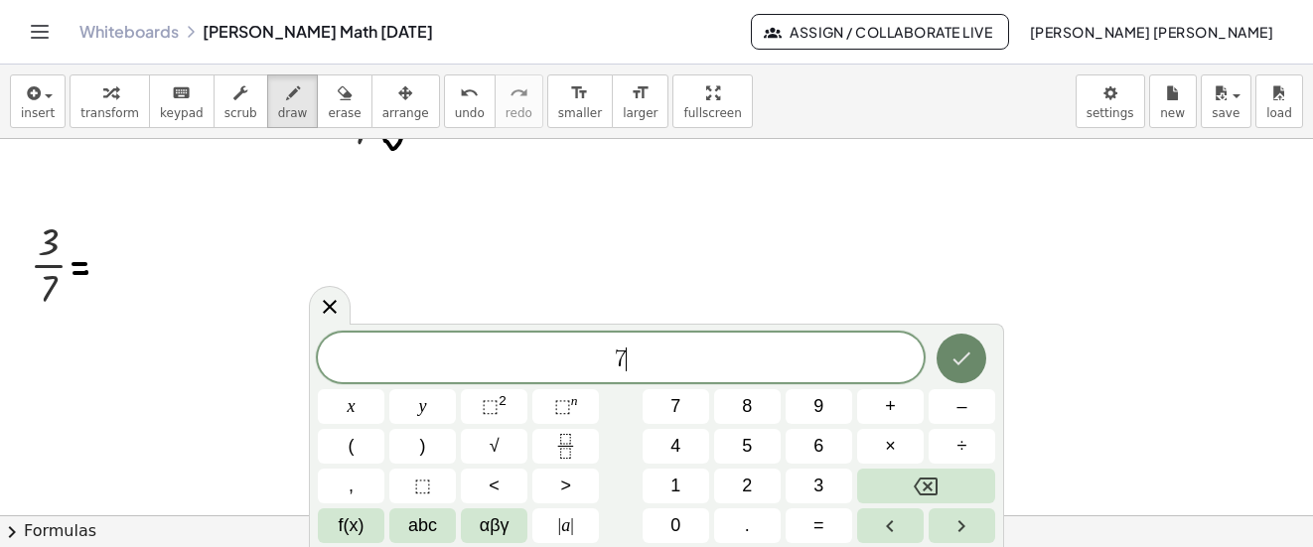
click at [971, 351] on icon "Done" at bounding box center [962, 359] width 24 height 24
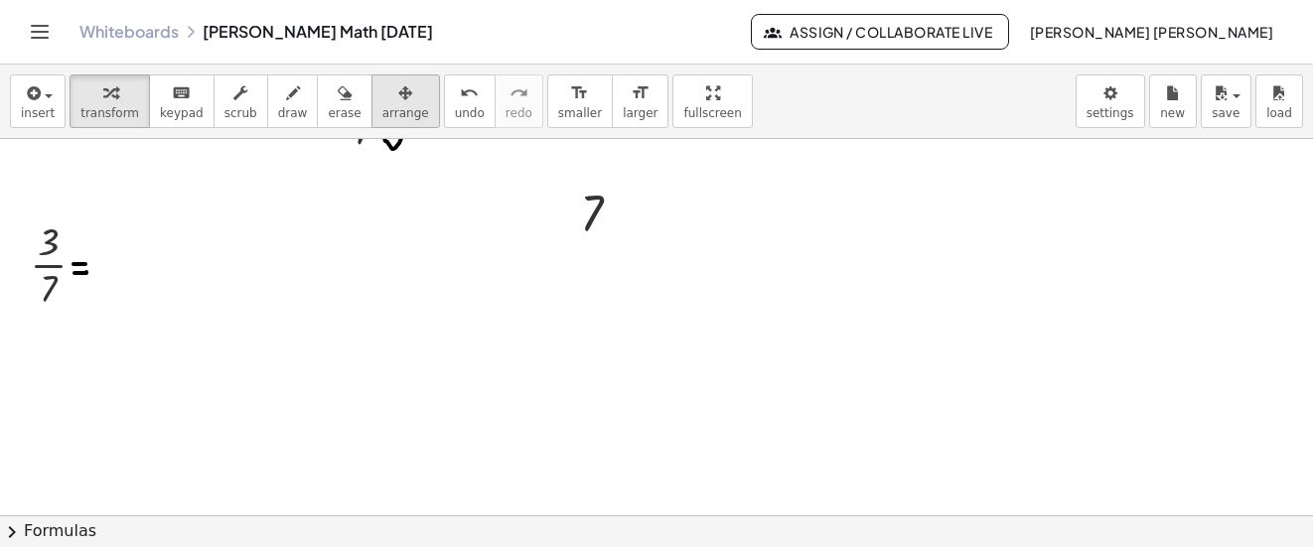
click at [372, 96] on button "arrange" at bounding box center [406, 102] width 69 height 54
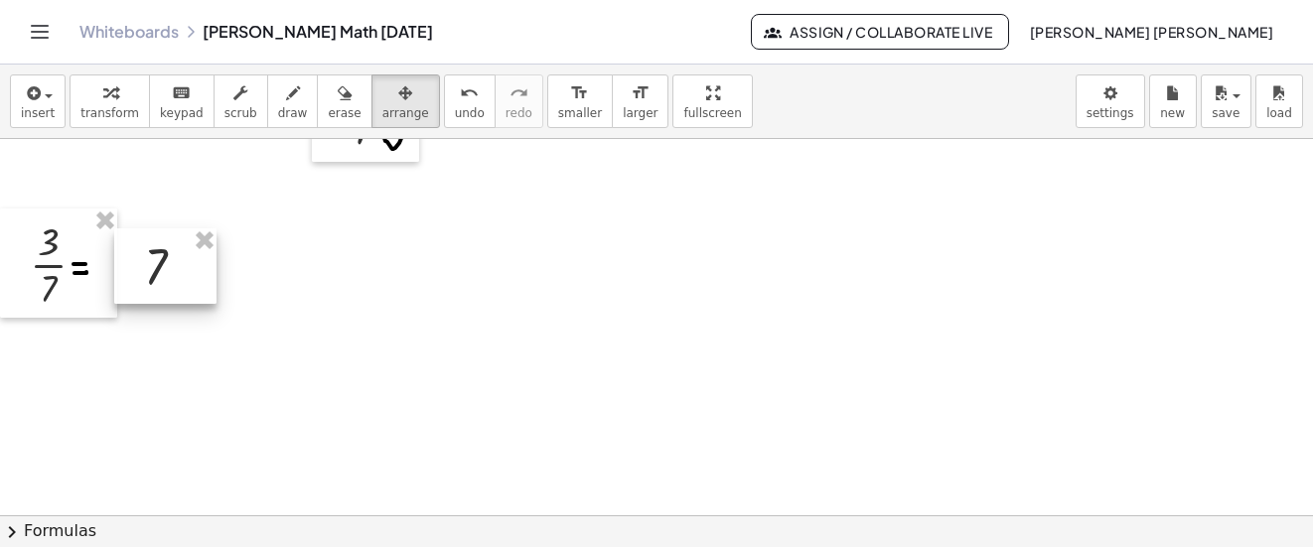
drag, startPoint x: 591, startPoint y: 202, endPoint x: 155, endPoint y: 255, distance: 439.4
click at [155, 255] on div at bounding box center [165, 265] width 102 height 75
click at [43, 106] on span "insert" at bounding box center [38, 113] width 34 height 14
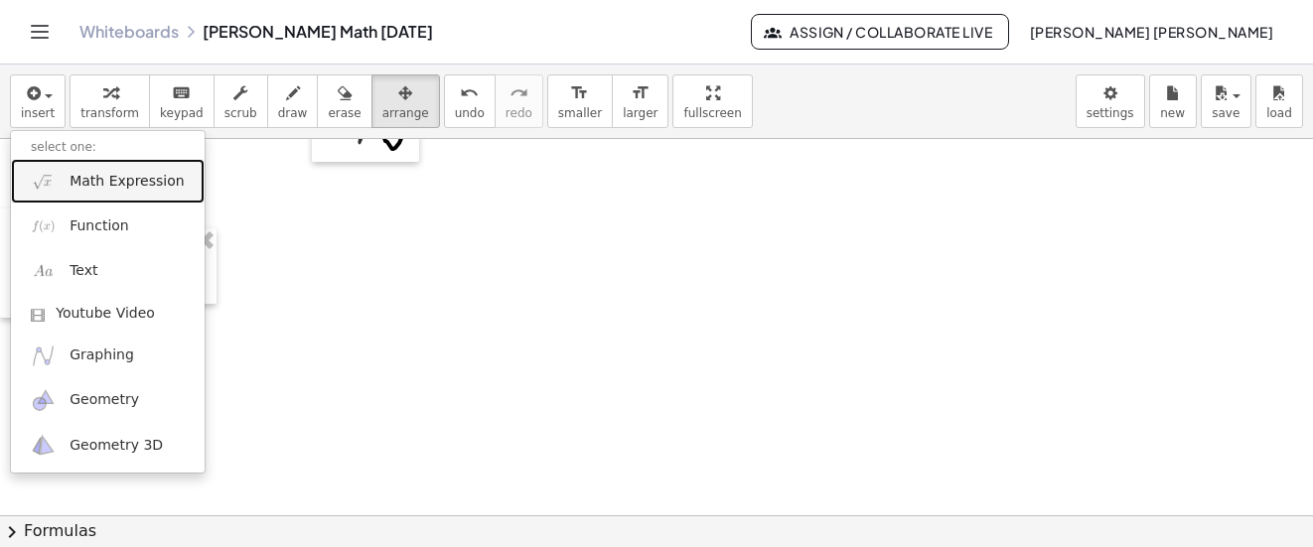
click at [108, 175] on span "Math Expression" at bounding box center [127, 182] width 114 height 20
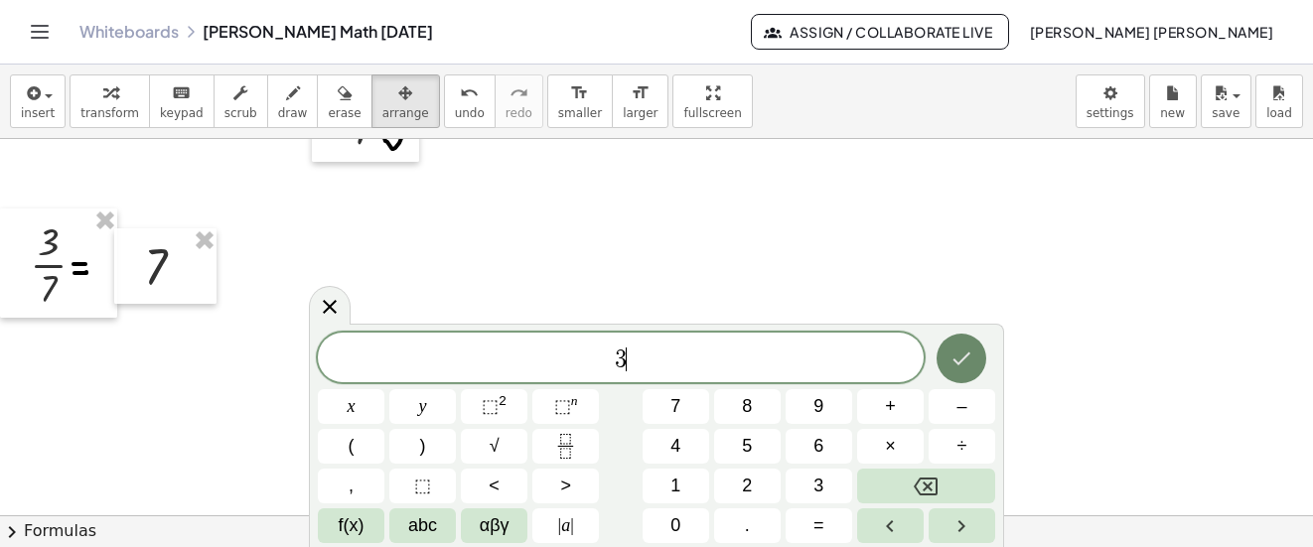
click at [958, 343] on button "Done" at bounding box center [962, 359] width 50 height 50
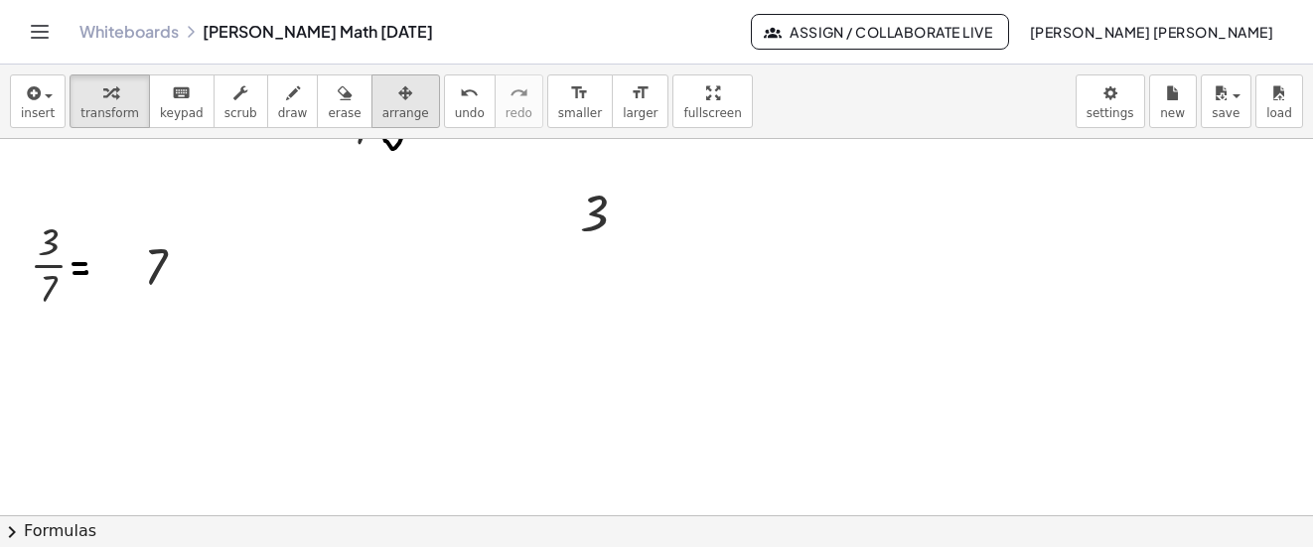
click at [390, 97] on div "button" at bounding box center [405, 92] width 47 height 24
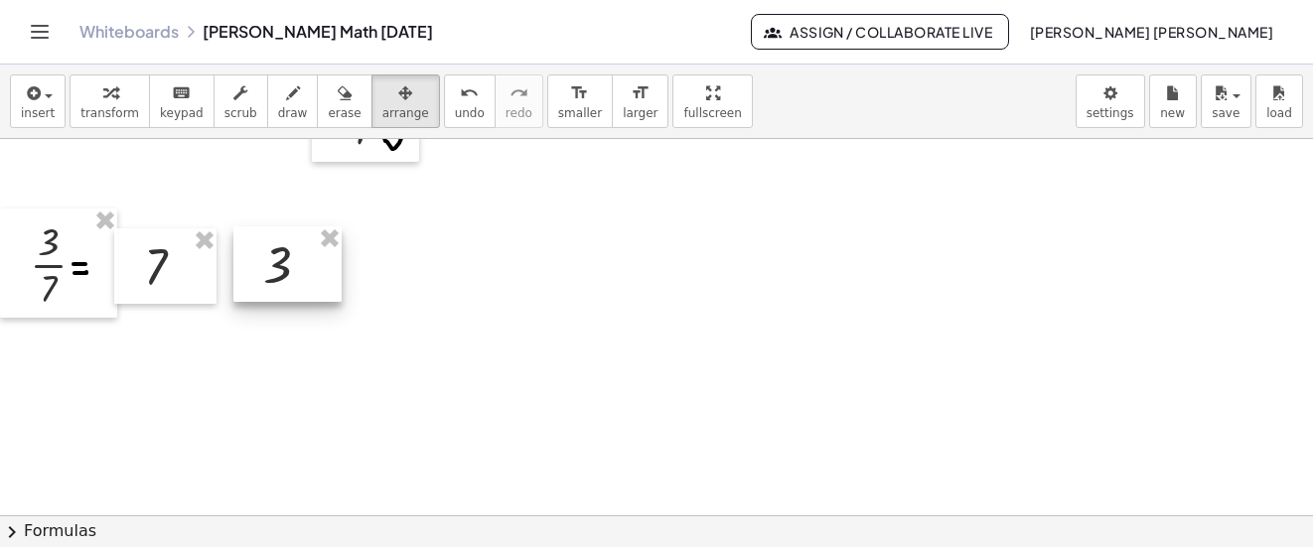
drag, startPoint x: 390, startPoint y: 97, endPoint x: 281, endPoint y: 246, distance: 184.8
click at [281, 246] on div at bounding box center [287, 263] width 108 height 75
click at [286, 102] on icon "button" at bounding box center [293, 93] width 14 height 24
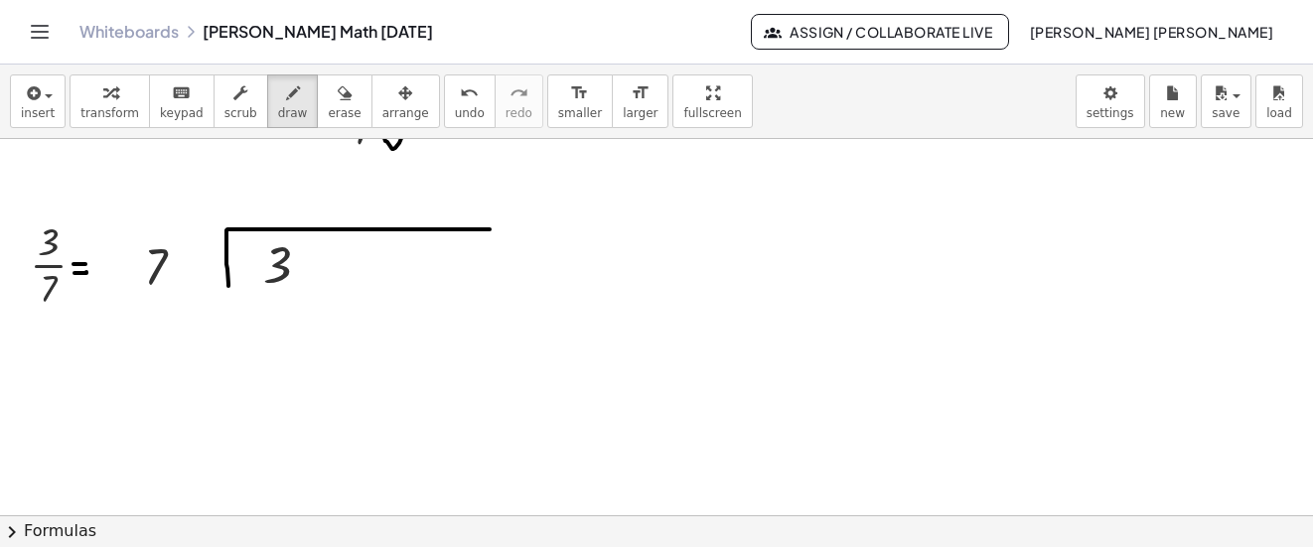
drag, startPoint x: 228, startPoint y: 286, endPoint x: 490, endPoint y: 229, distance: 267.3
click at [36, 96] on icon "button" at bounding box center [32, 93] width 18 height 24
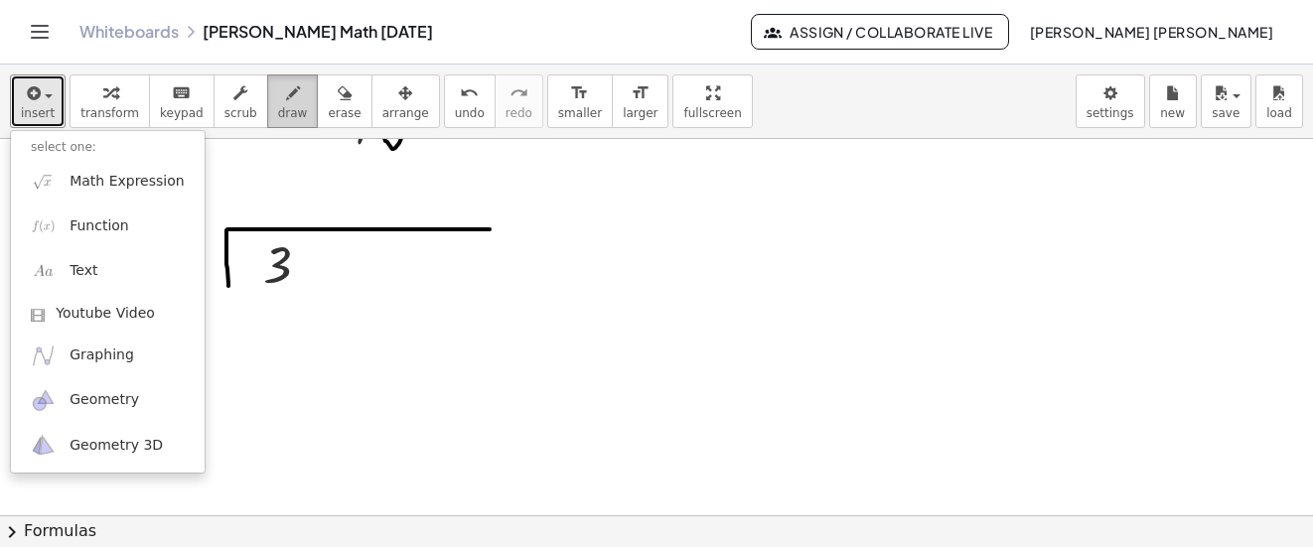
click at [286, 93] on icon "button" at bounding box center [293, 93] width 14 height 24
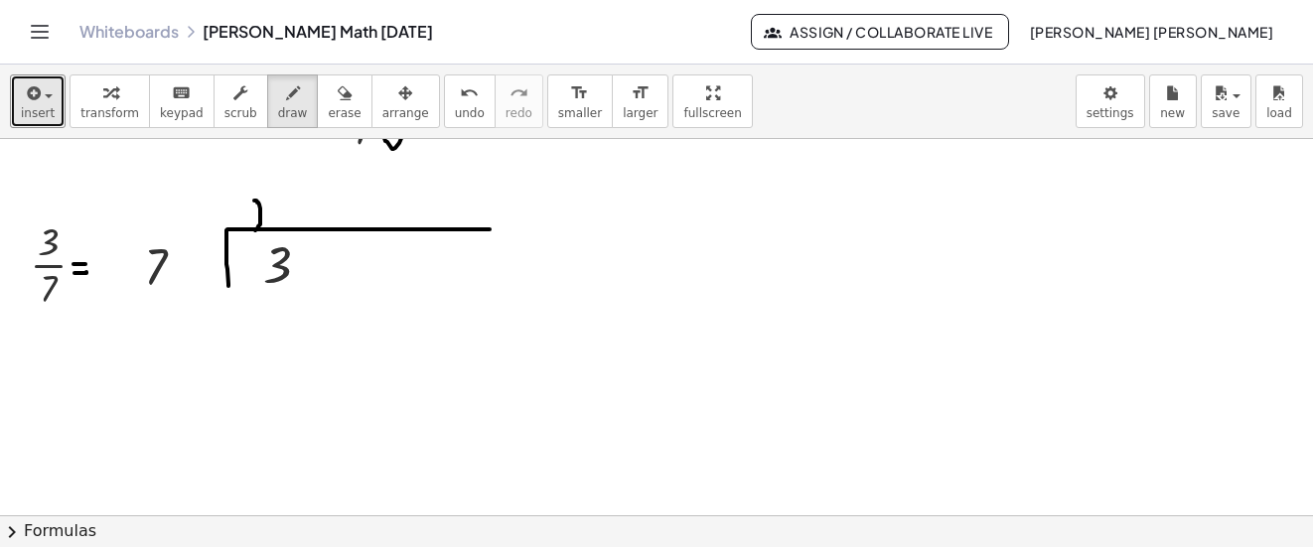
drag, startPoint x: 254, startPoint y: 201, endPoint x: 255, endPoint y: 230, distance: 29.8
click at [32, 96] on icon "button" at bounding box center [32, 93] width 18 height 24
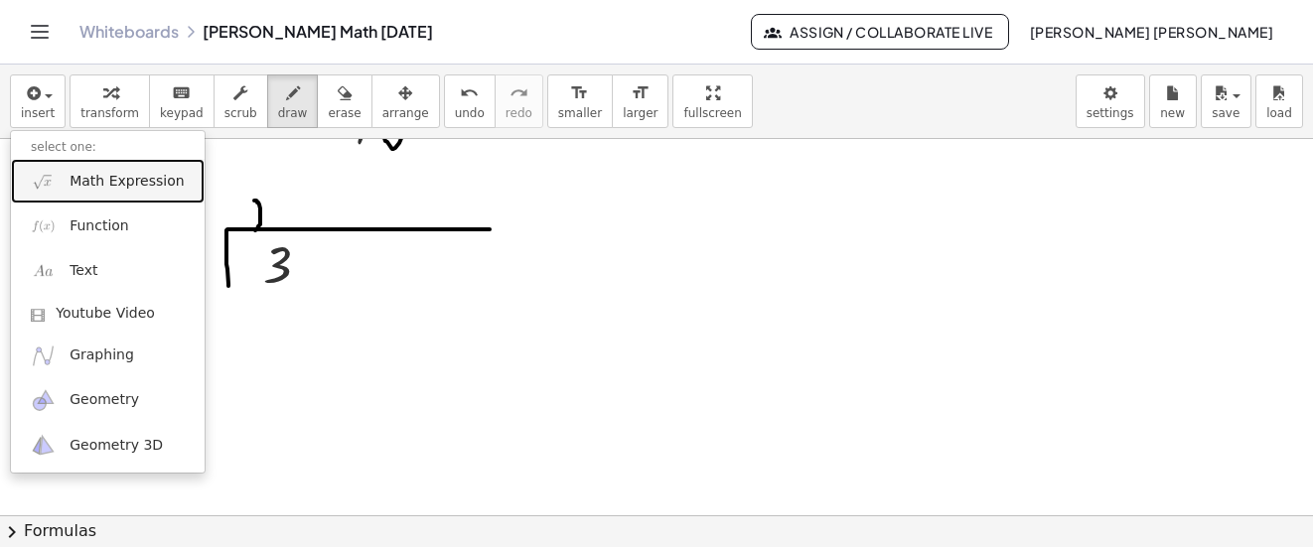
click at [83, 182] on span "Math Expression" at bounding box center [127, 182] width 114 height 20
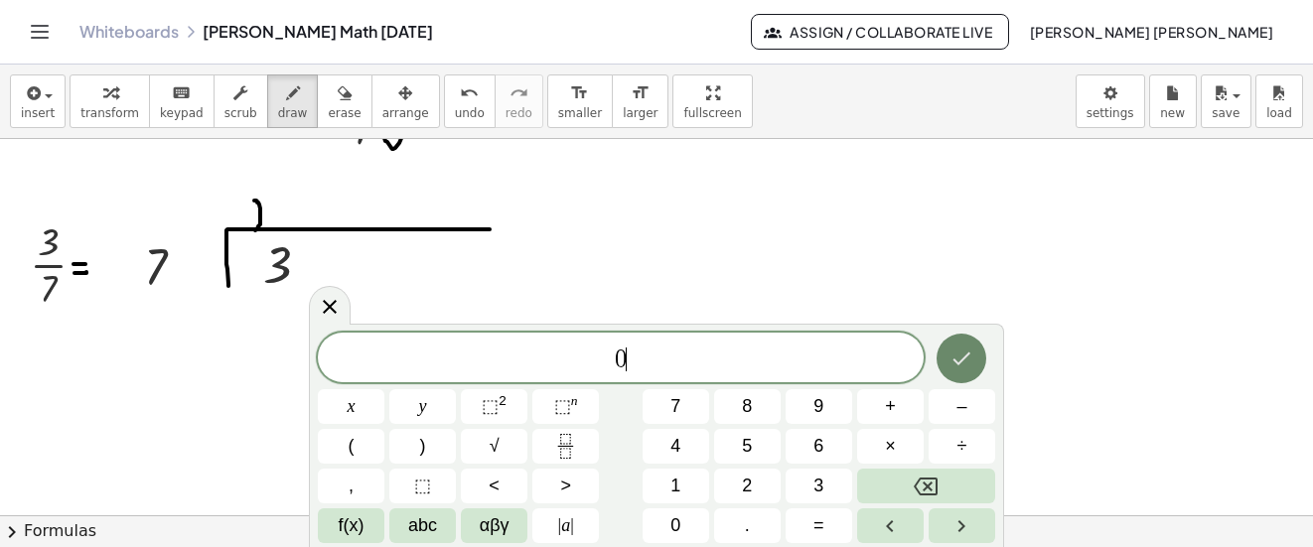
click at [952, 360] on icon "Done" at bounding box center [962, 359] width 24 height 24
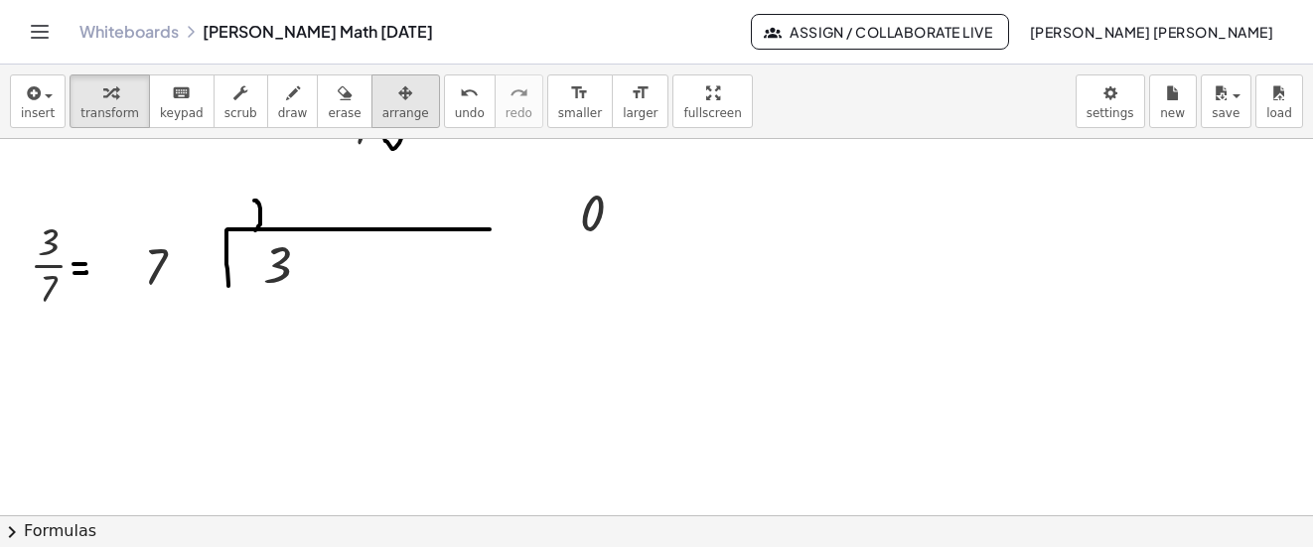
click at [383, 92] on div "button" at bounding box center [405, 92] width 47 height 24
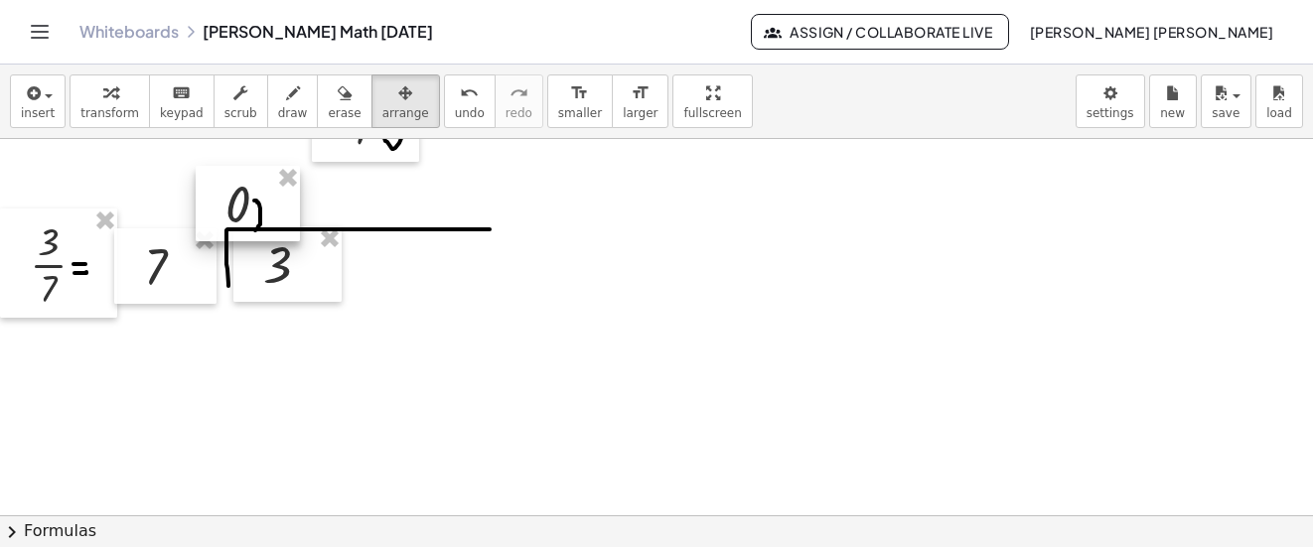
drag, startPoint x: 591, startPoint y: 215, endPoint x: 236, endPoint y: 206, distance: 354.7
click at [236, 206] on div at bounding box center [248, 203] width 104 height 75
click at [278, 96] on div "button" at bounding box center [293, 92] width 30 height 24
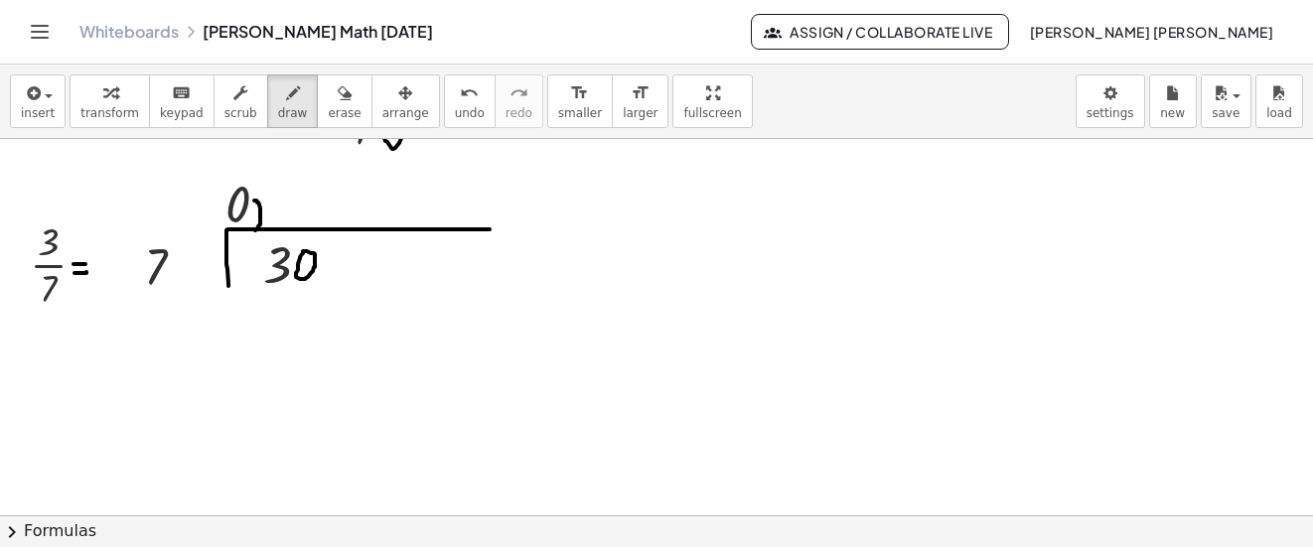
drag, startPoint x: 251, startPoint y: 265, endPoint x: 335, endPoint y: 282, distance: 85.1
click at [460, 102] on icon "undo" at bounding box center [469, 93] width 19 height 24
click at [41, 95] on span "button" at bounding box center [43, 95] width 4 height 14
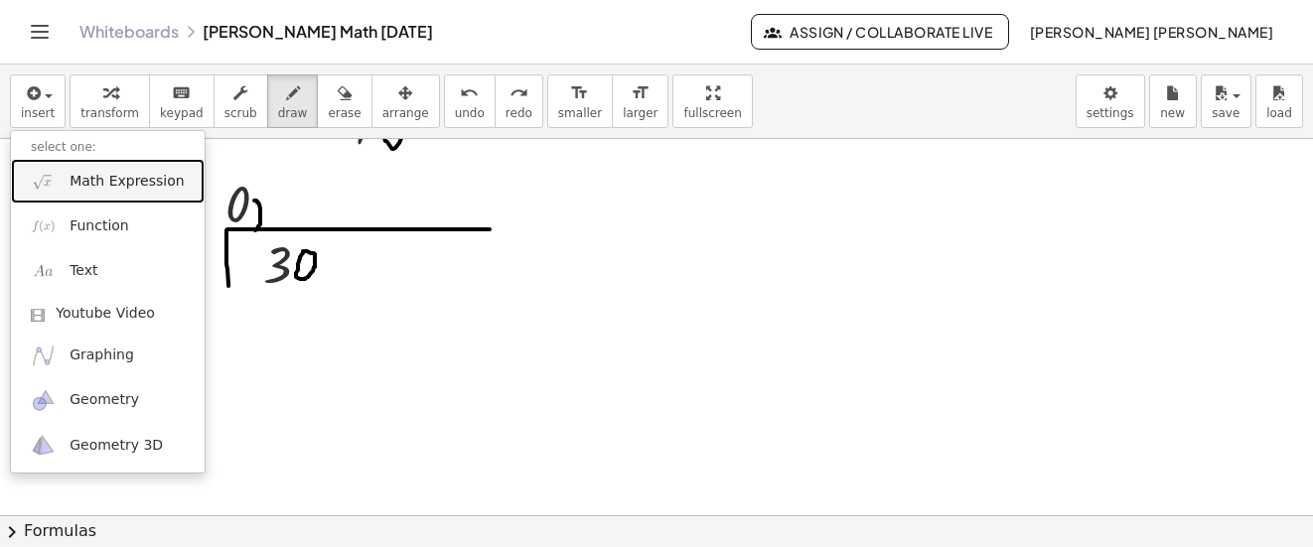
click at [119, 189] on span "Math Expression" at bounding box center [127, 182] width 114 height 20
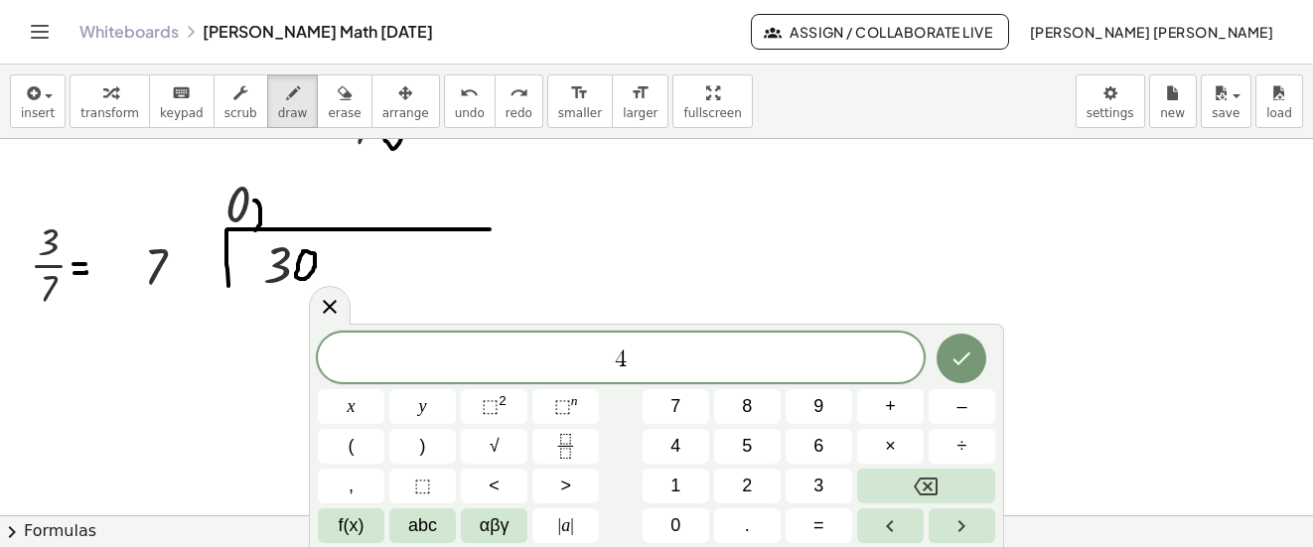
click at [967, 354] on icon "Done" at bounding box center [962, 359] width 24 height 24
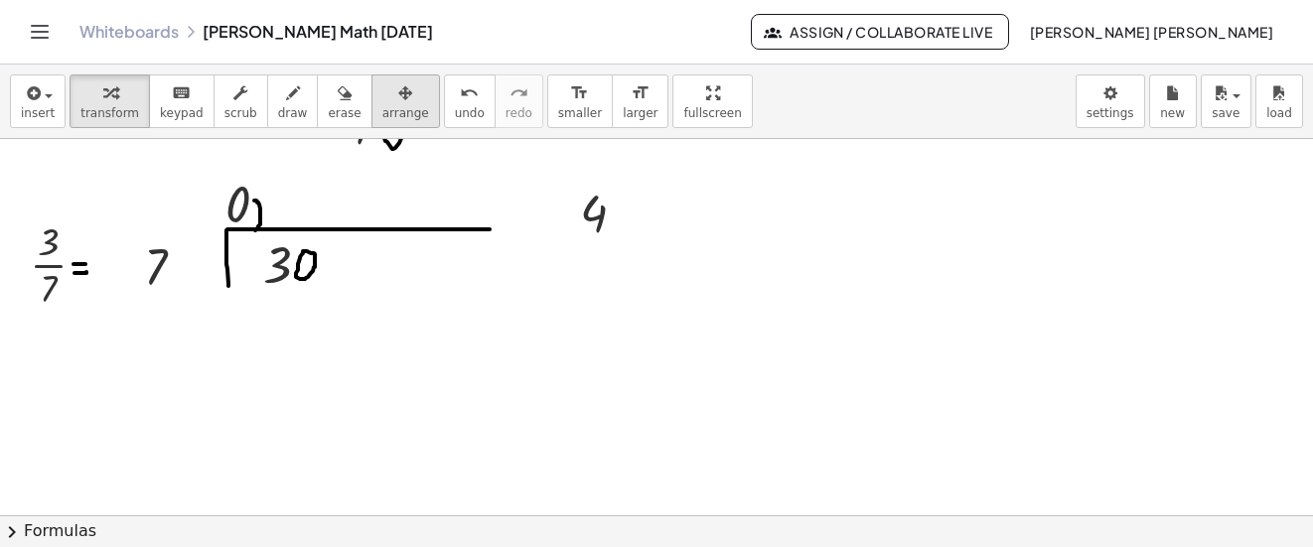
click at [382, 101] on div "button" at bounding box center [405, 92] width 47 height 24
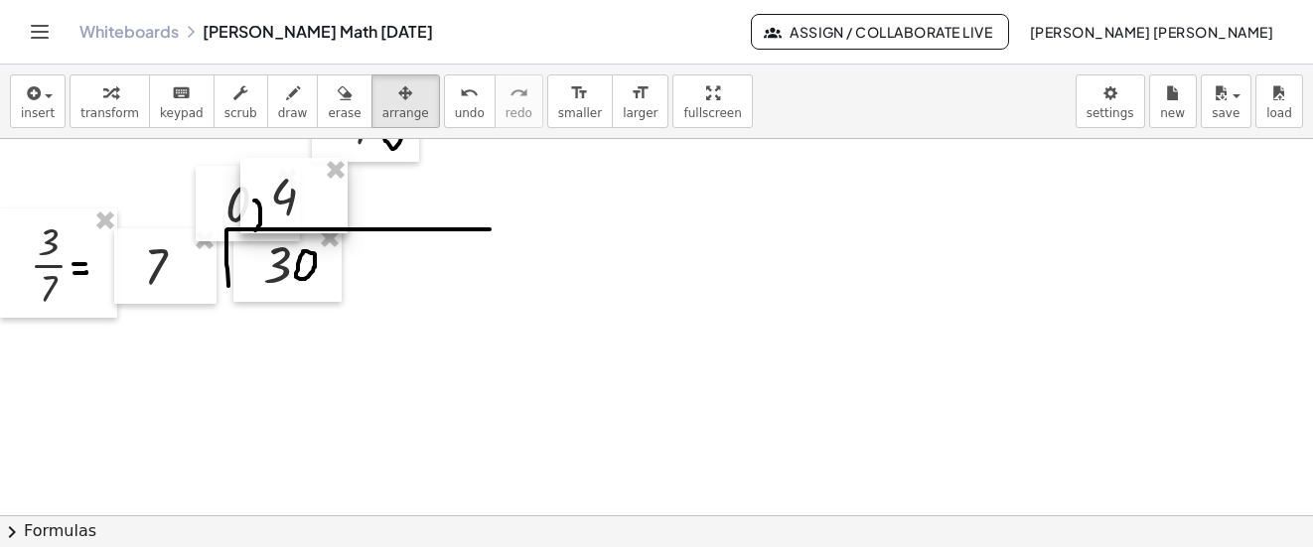
drag, startPoint x: 381, startPoint y: 101, endPoint x: 289, endPoint y: 196, distance: 132.1
click at [289, 196] on div at bounding box center [293, 195] width 107 height 75
click at [278, 109] on span "draw" at bounding box center [293, 113] width 30 height 14
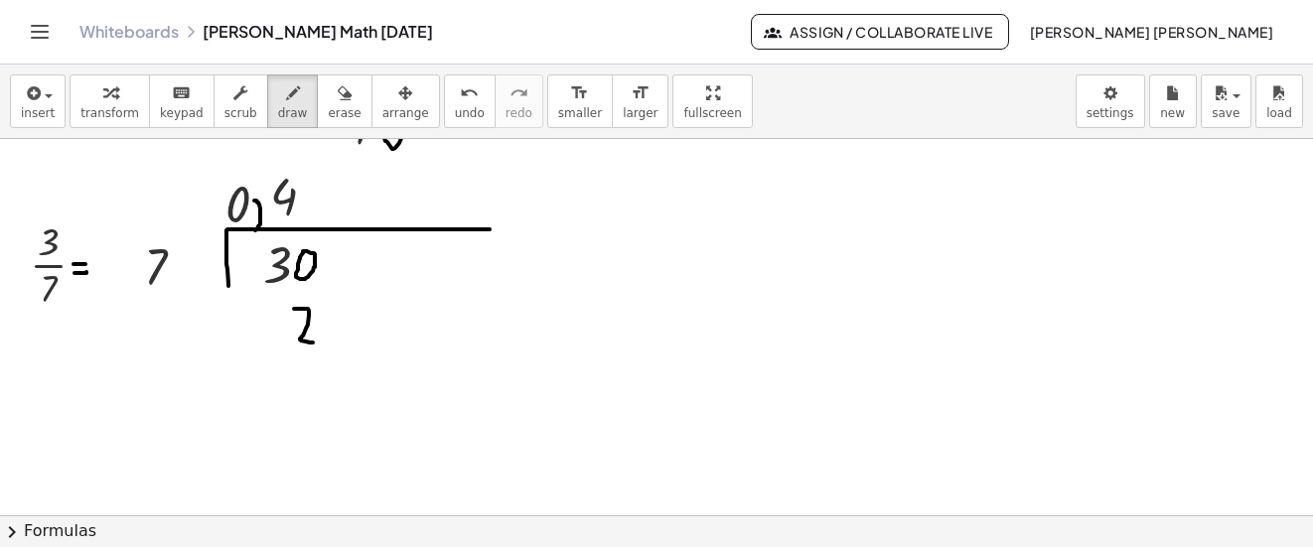
drag, startPoint x: 294, startPoint y: 309, endPoint x: 313, endPoint y: 343, distance: 38.7
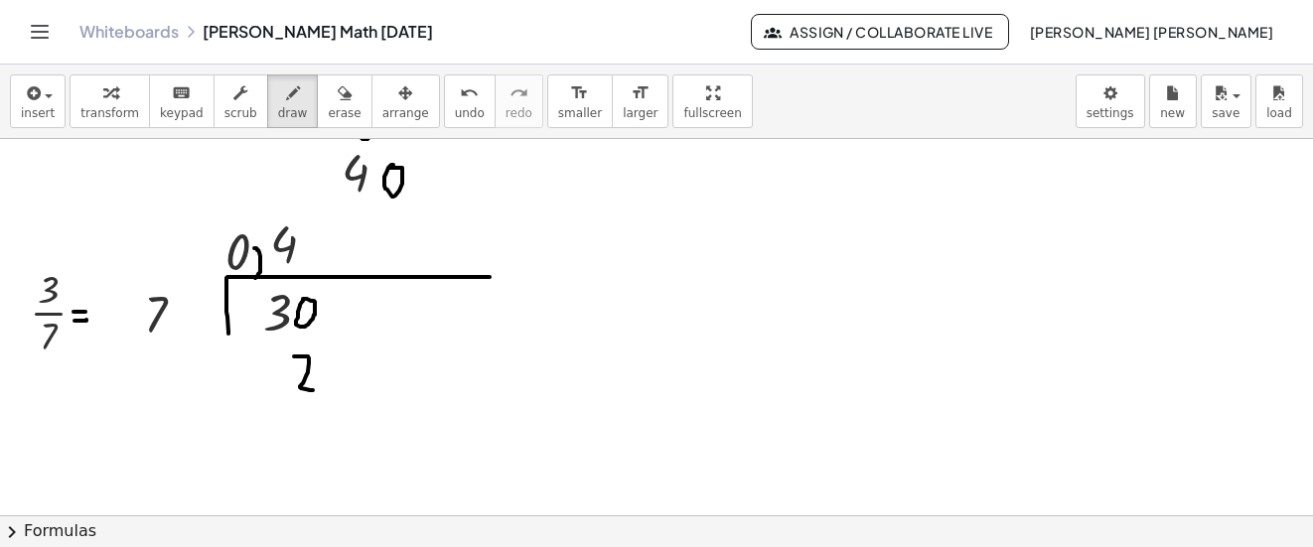
scroll to position [6216, 0]
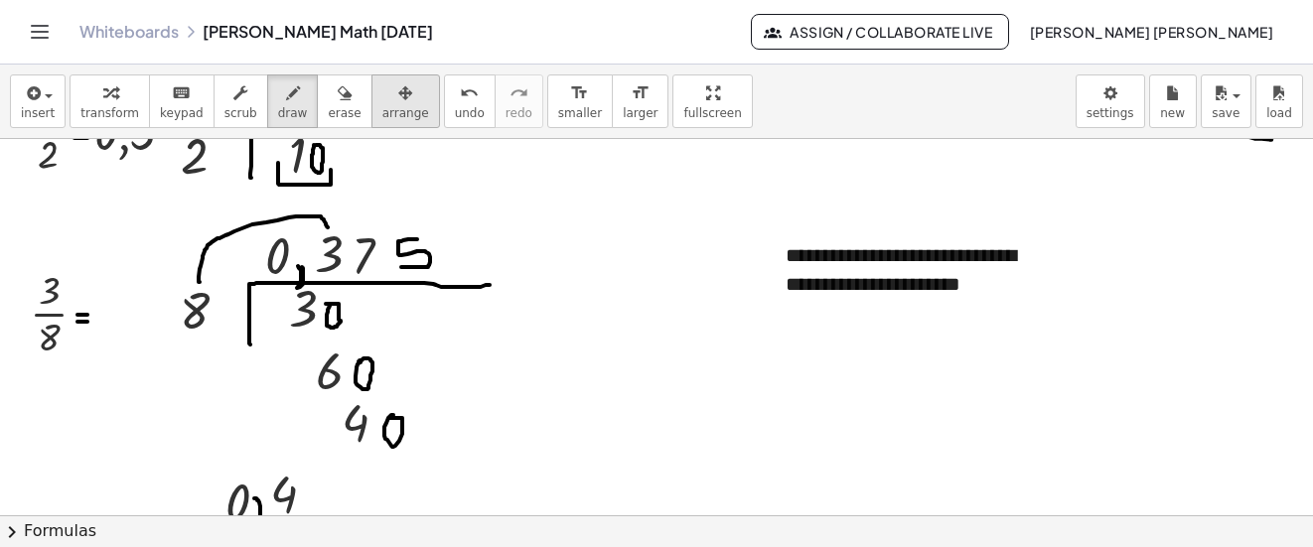
click at [398, 102] on icon "button" at bounding box center [405, 93] width 14 height 24
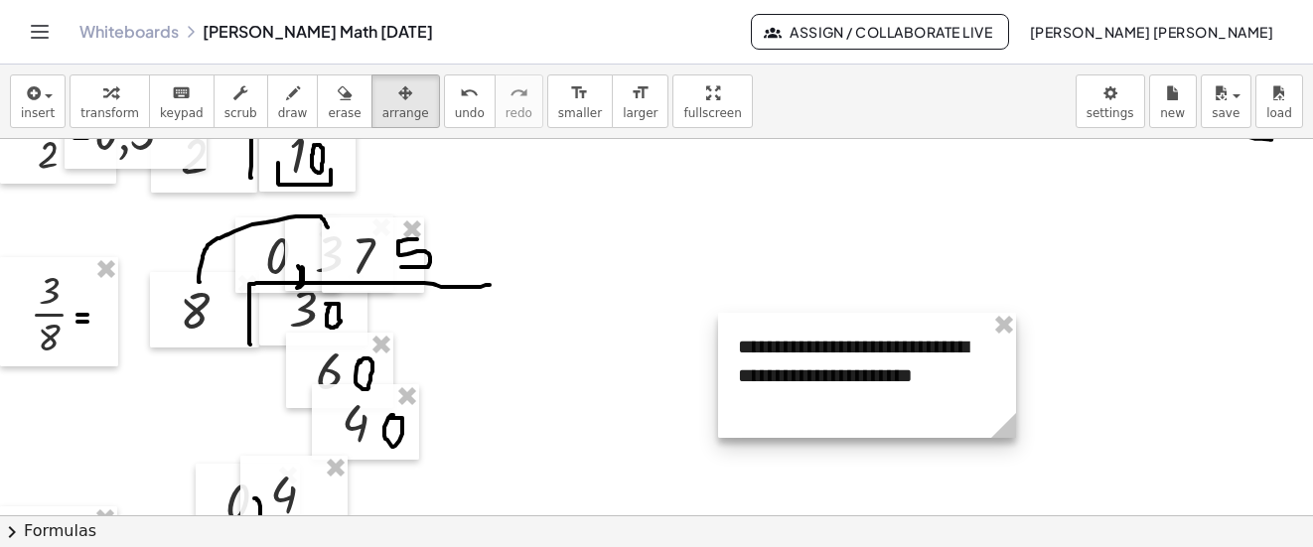
drag, startPoint x: 832, startPoint y: 274, endPoint x: 778, endPoint y: 378, distance: 117.7
click at [778, 378] on div at bounding box center [867, 375] width 298 height 125
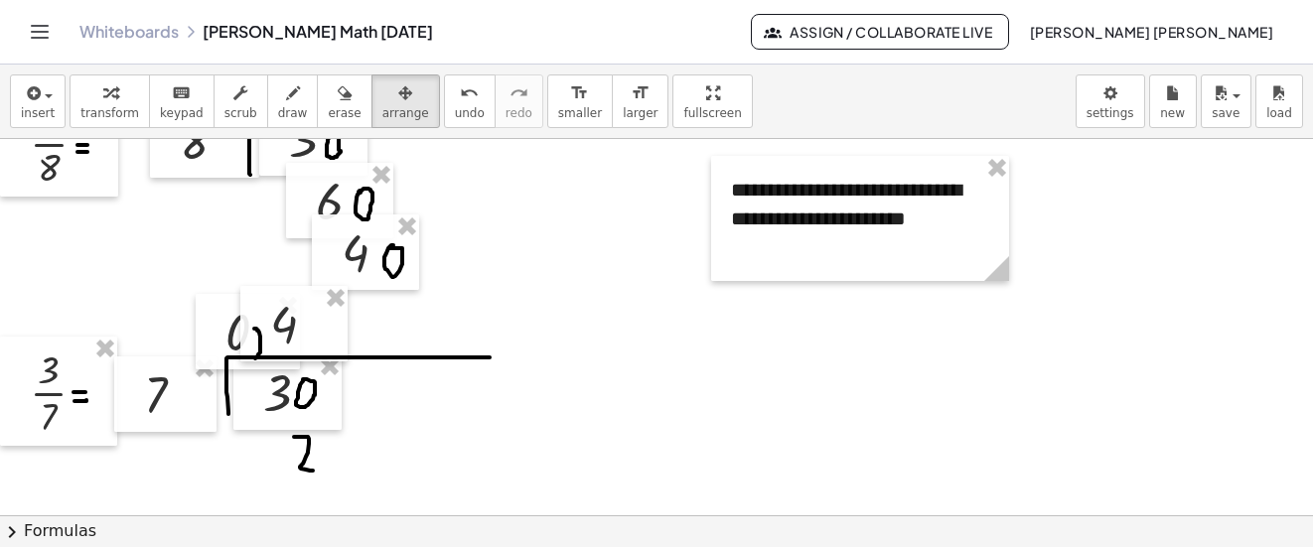
scroll to position [6415, 0]
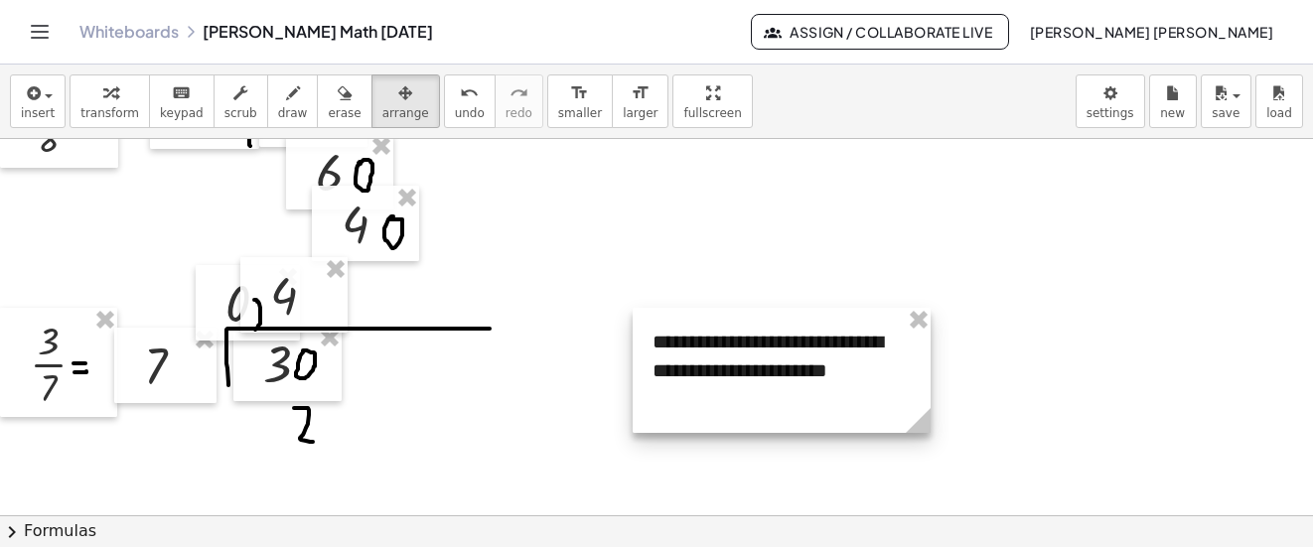
drag, startPoint x: 770, startPoint y: 194, endPoint x: 691, endPoint y: 374, distance: 197.1
click at [691, 374] on div at bounding box center [782, 370] width 298 height 125
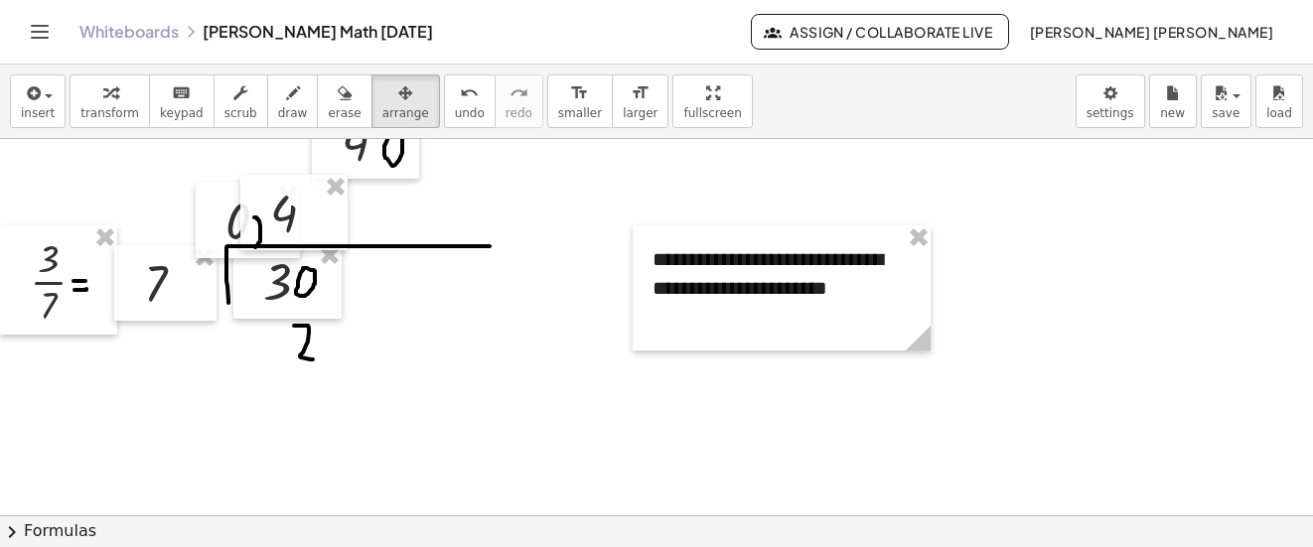
scroll to position [6514, 0]
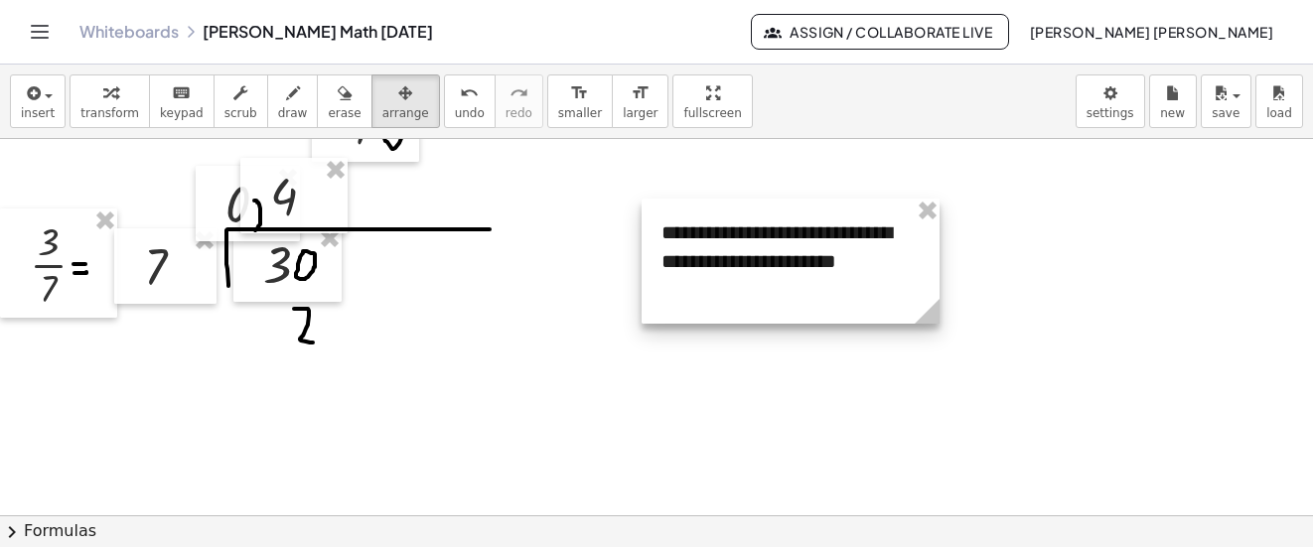
drag, startPoint x: 722, startPoint y: 263, endPoint x: 731, endPoint y: 253, distance: 13.4
click at [731, 253] on div at bounding box center [791, 261] width 298 height 125
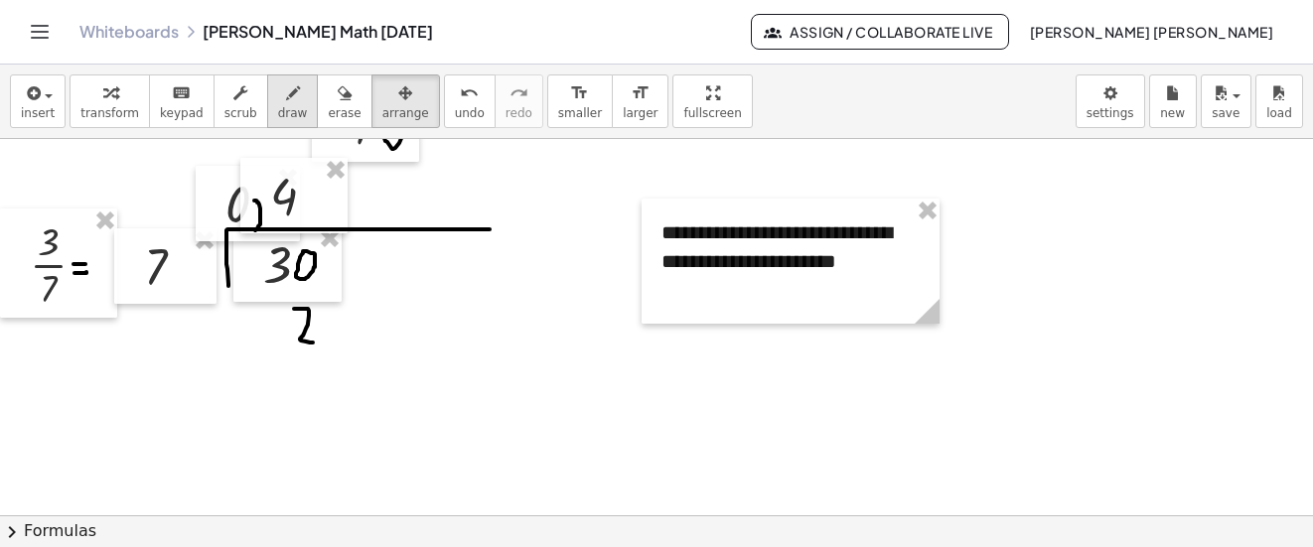
click at [282, 96] on button "draw" at bounding box center [293, 102] width 52 height 54
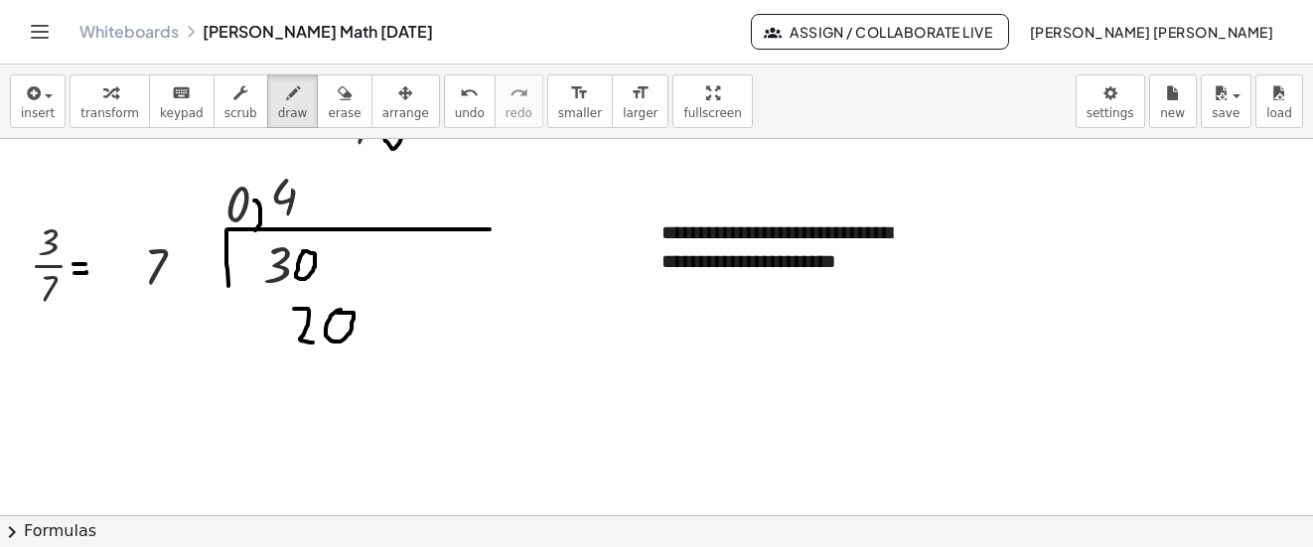
click at [31, 100] on icon "button" at bounding box center [32, 93] width 18 height 24
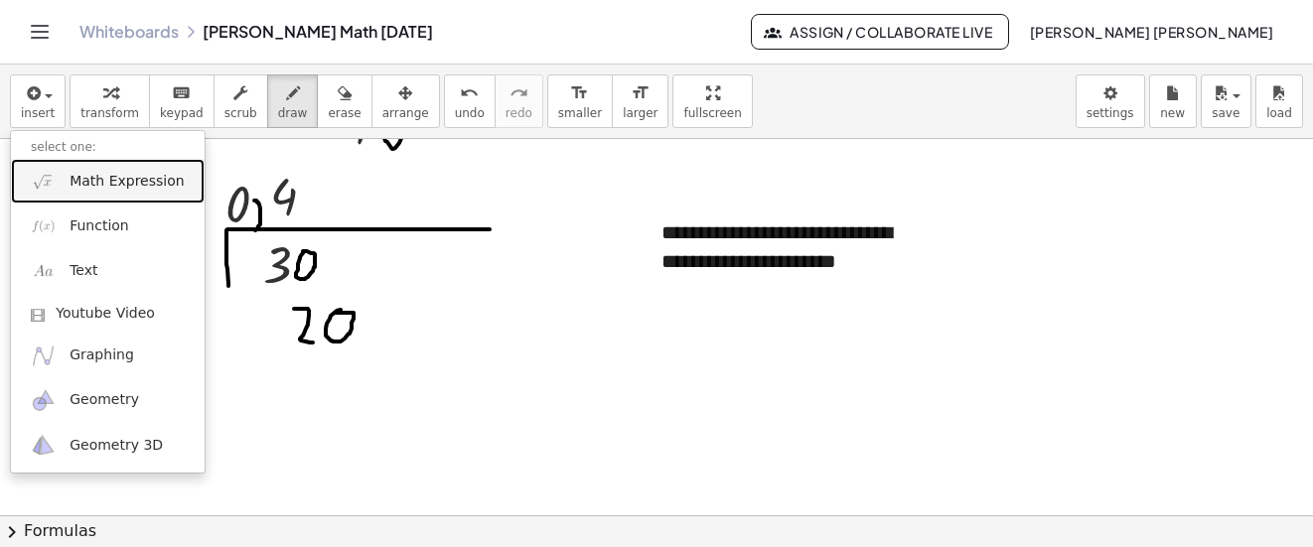
click at [95, 190] on span "Math Expression" at bounding box center [127, 182] width 114 height 20
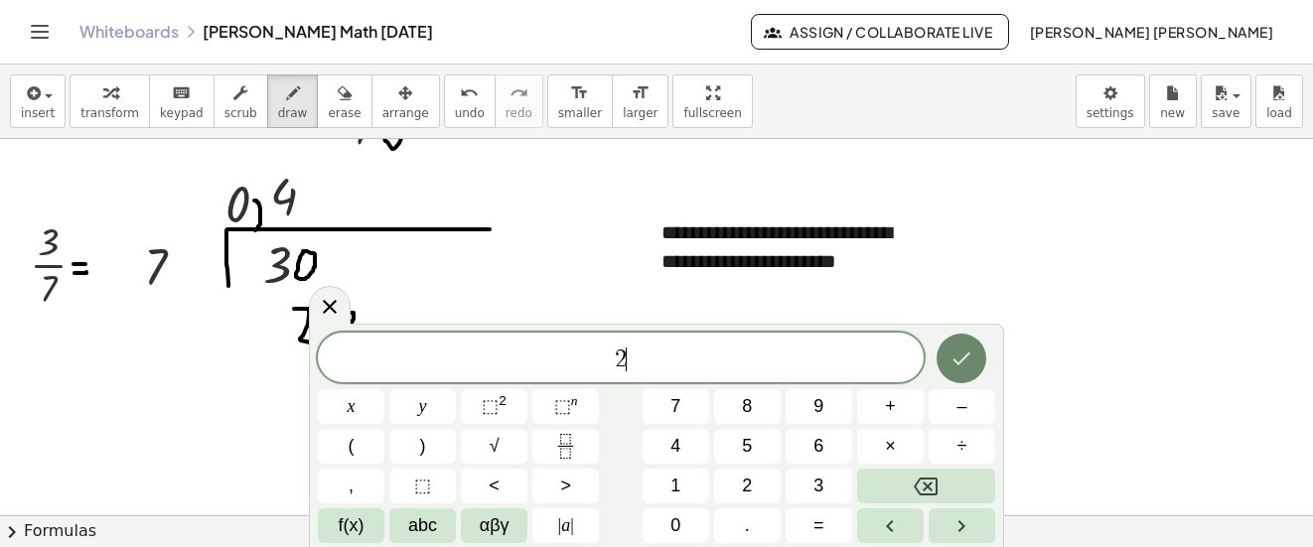
click at [954, 357] on icon "Done" at bounding box center [962, 359] width 24 height 24
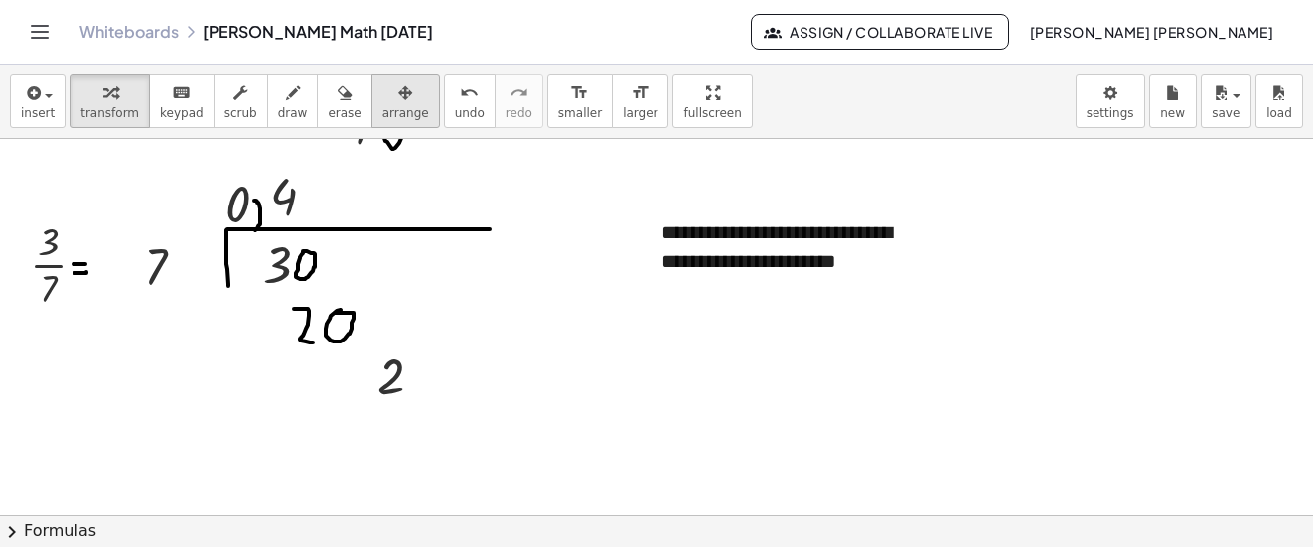
click at [389, 106] on span "arrange" at bounding box center [405, 113] width 47 height 14
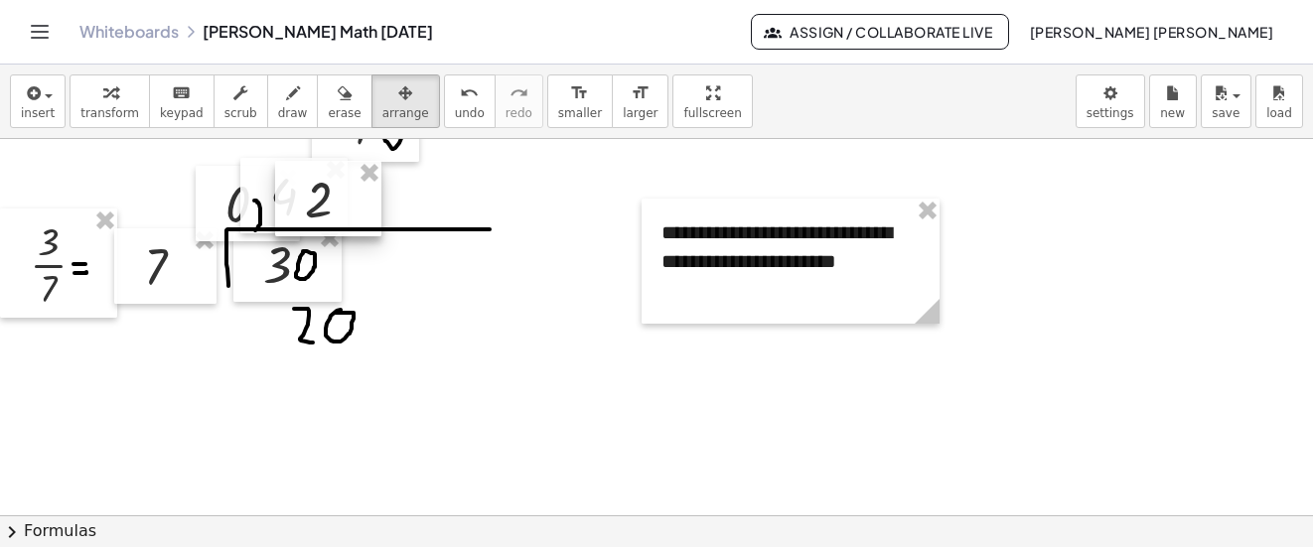
drag, startPoint x: 389, startPoint y: 105, endPoint x: 324, endPoint y: 195, distance: 110.9
click at [324, 195] on div at bounding box center [328, 198] width 106 height 75
click at [286, 87] on icon "button" at bounding box center [293, 93] width 14 height 24
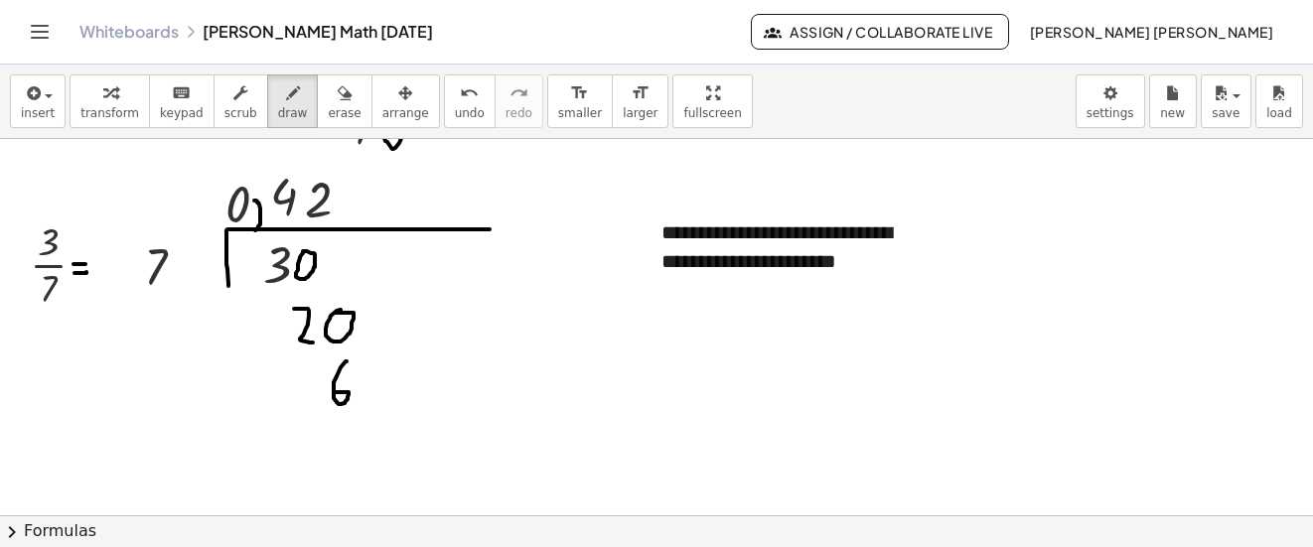
drag, startPoint x: 347, startPoint y: 362, endPoint x: 335, endPoint y: 392, distance: 33.0
drag, startPoint x: 653, startPoint y: 251, endPoint x: 674, endPoint y: 286, distance: 41.1
drag, startPoint x: 660, startPoint y: 277, endPoint x: 748, endPoint y: 273, distance: 88.5
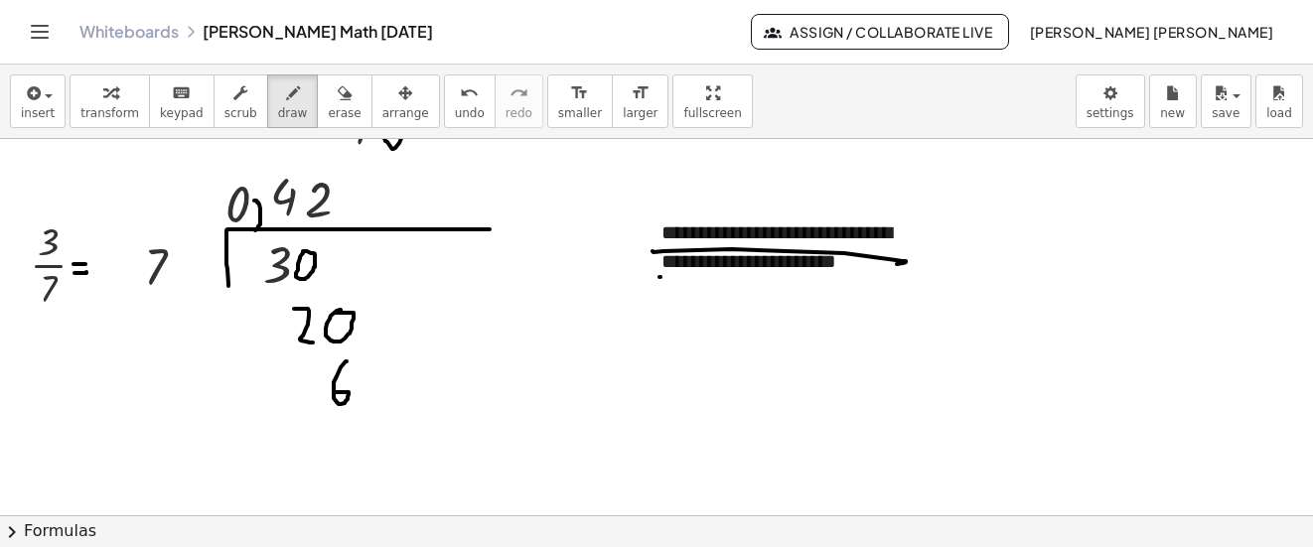
click at [455, 112] on span "undo" at bounding box center [470, 113] width 30 height 14
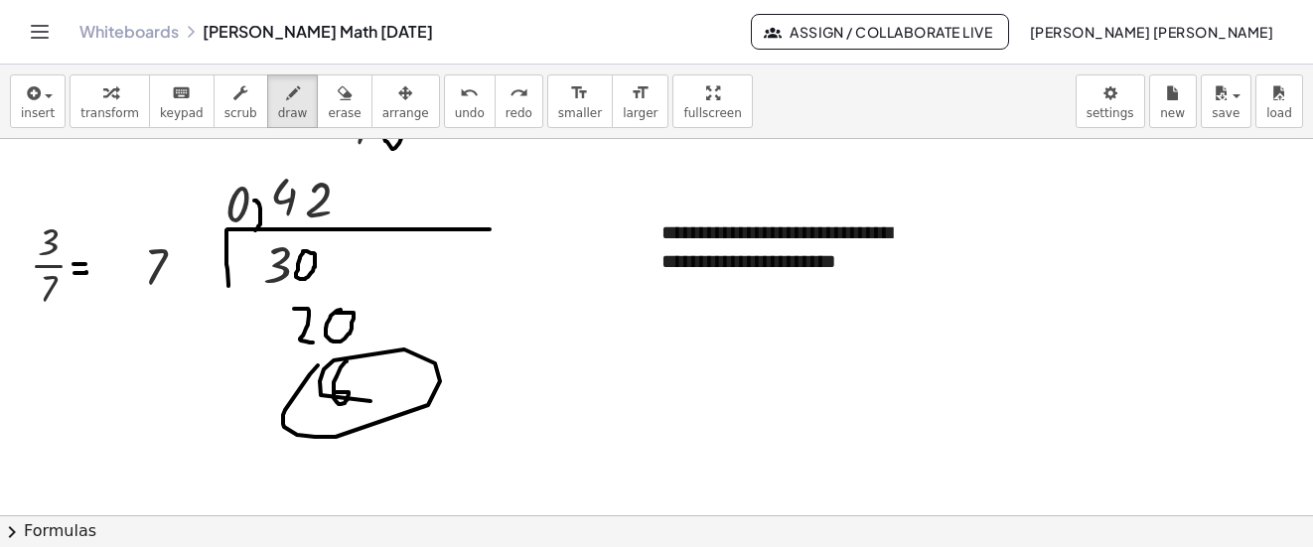
drag, startPoint x: 283, startPoint y: 424, endPoint x: 371, endPoint y: 401, distance: 90.4
click at [460, 98] on icon "undo" at bounding box center [469, 93] width 19 height 24
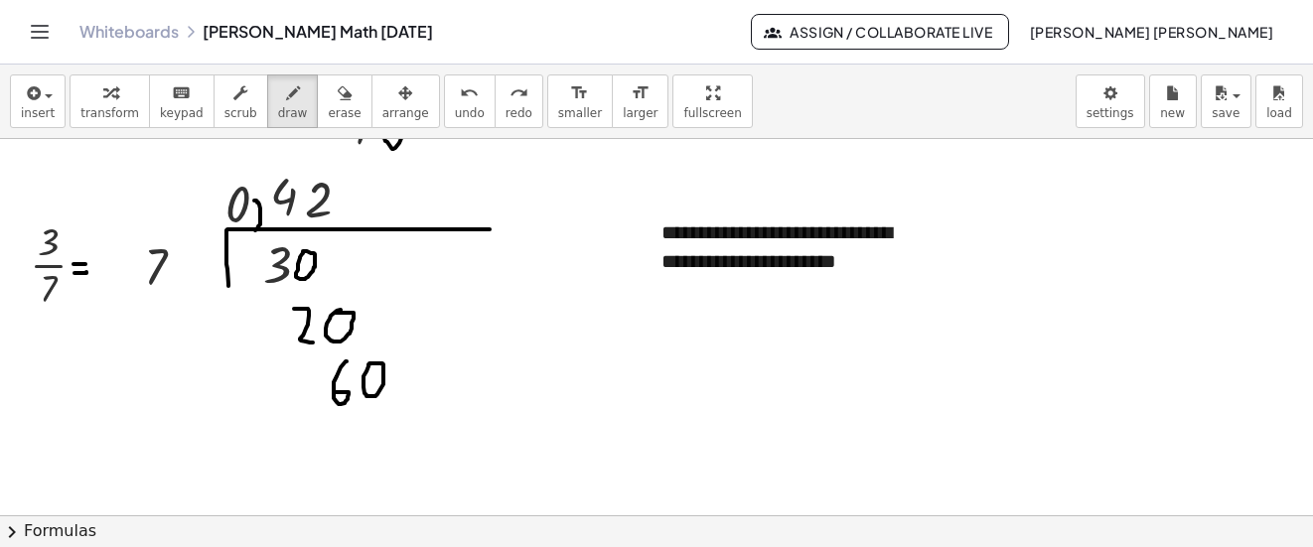
click at [51, 110] on button "insert" at bounding box center [38, 102] width 56 height 54
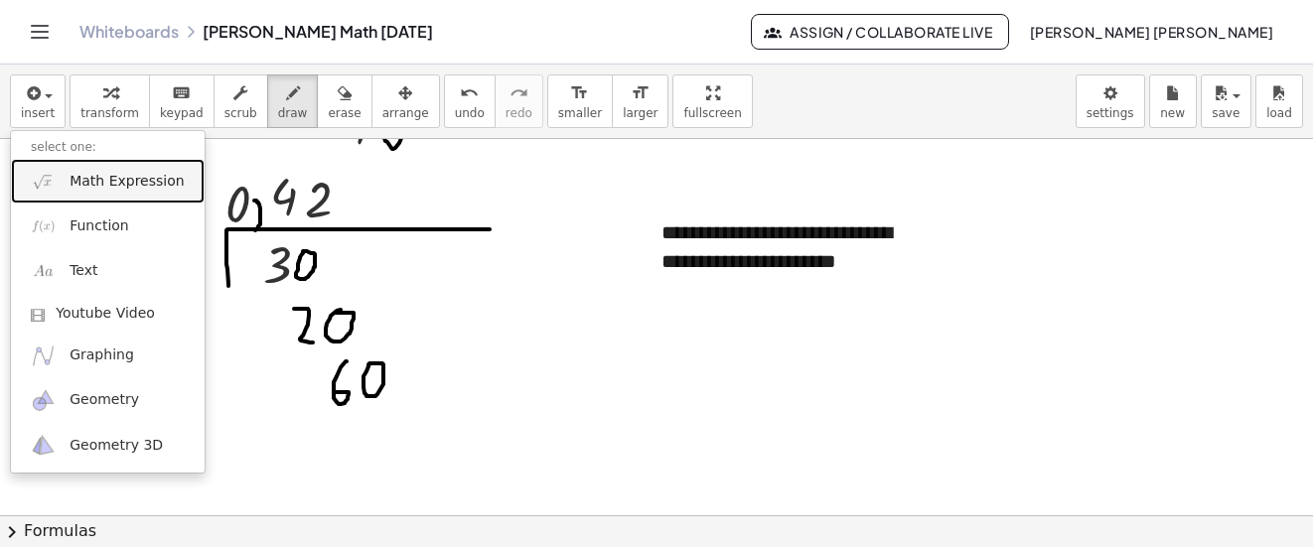
click at [114, 179] on span "Math Expression" at bounding box center [127, 182] width 114 height 20
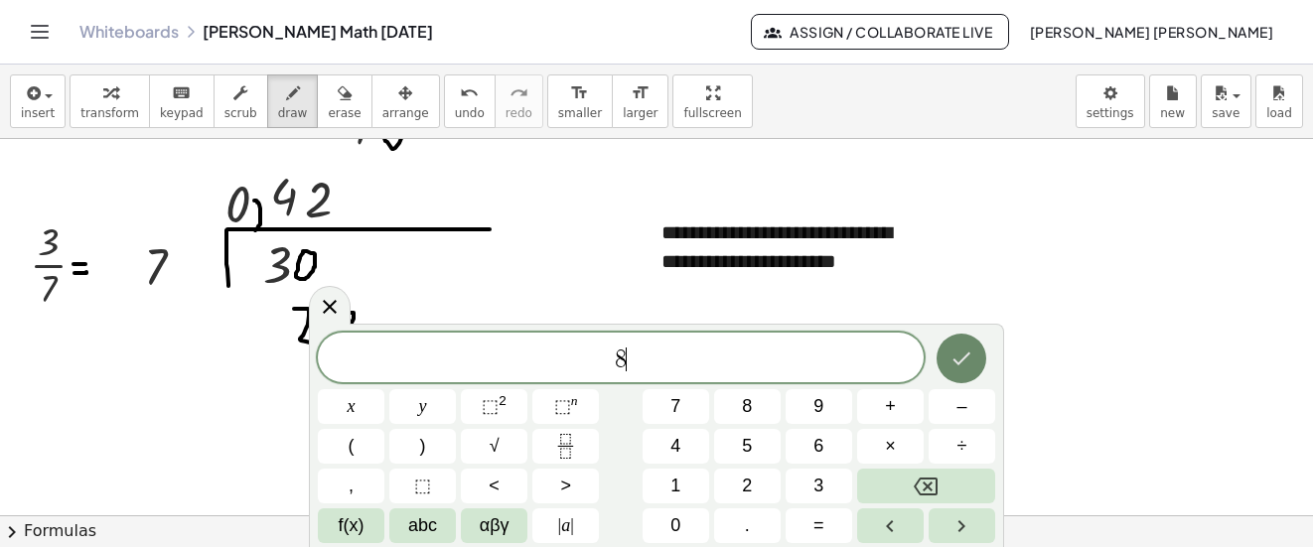
click at [971, 352] on icon "Done" at bounding box center [962, 359] width 24 height 24
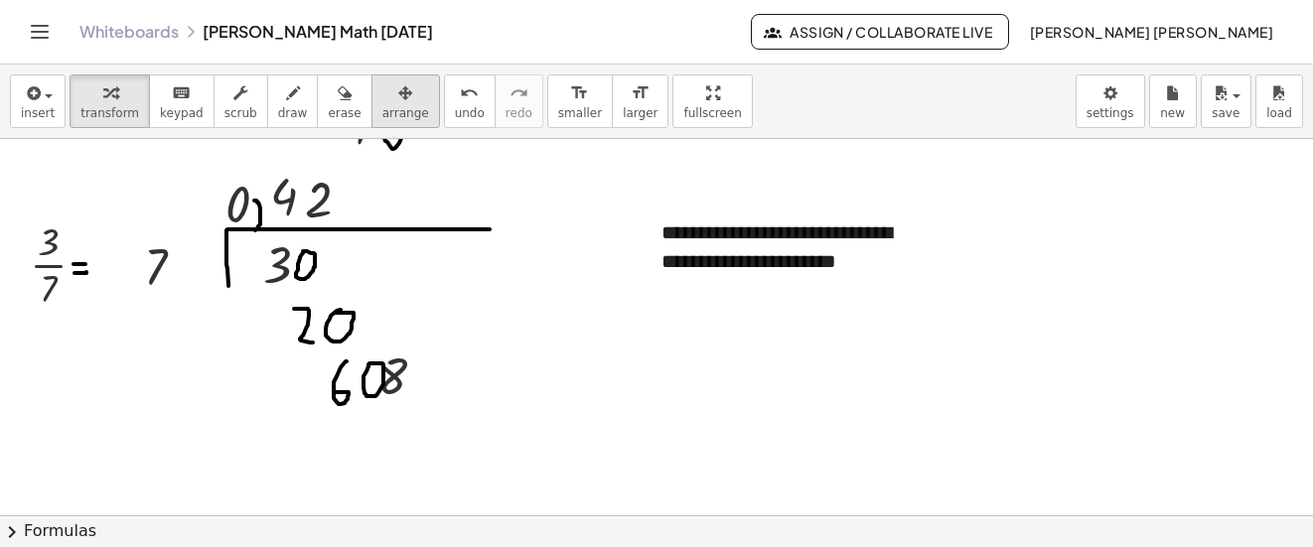
click at [398, 99] on icon "button" at bounding box center [405, 93] width 14 height 24
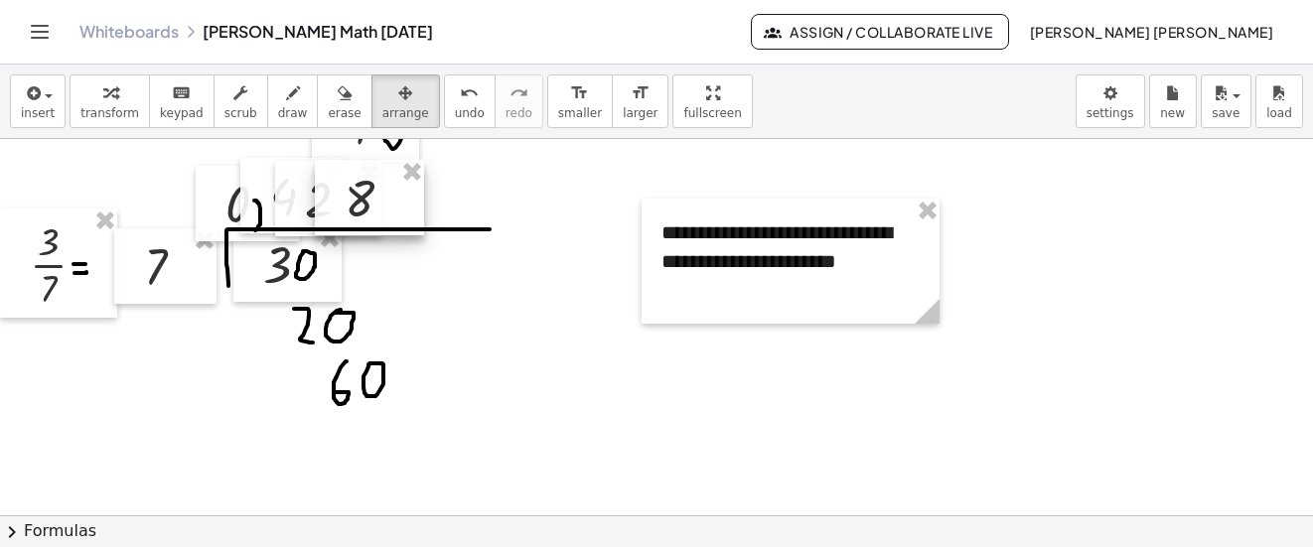
click at [371, 190] on div at bounding box center [369, 197] width 109 height 75
click at [278, 111] on span "draw" at bounding box center [293, 113] width 30 height 14
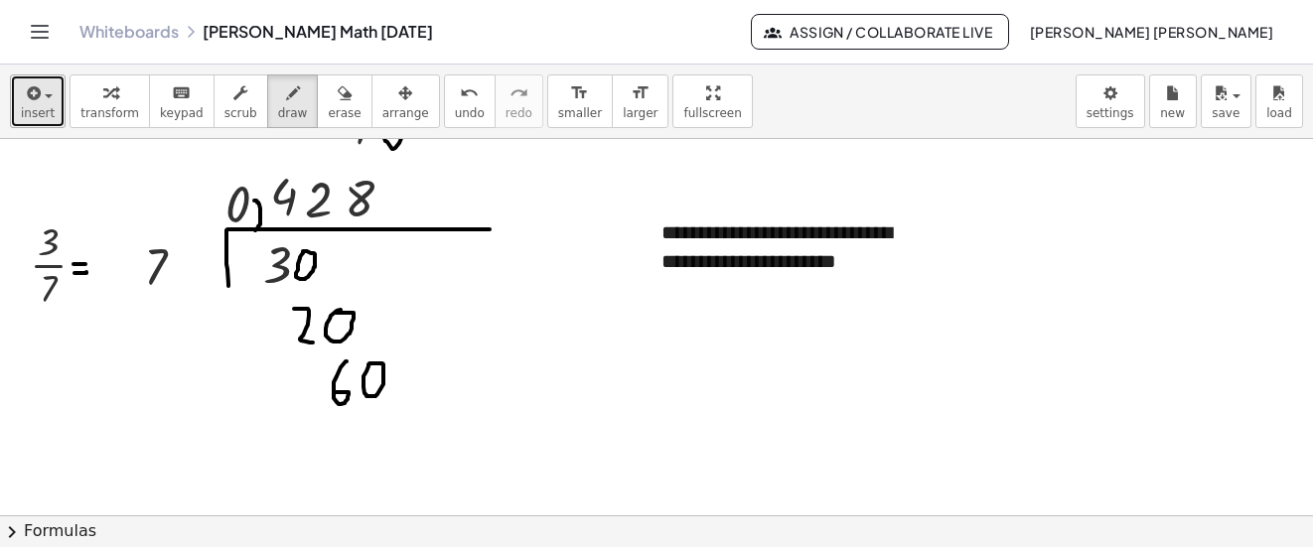
click at [32, 99] on icon "button" at bounding box center [32, 93] width 18 height 24
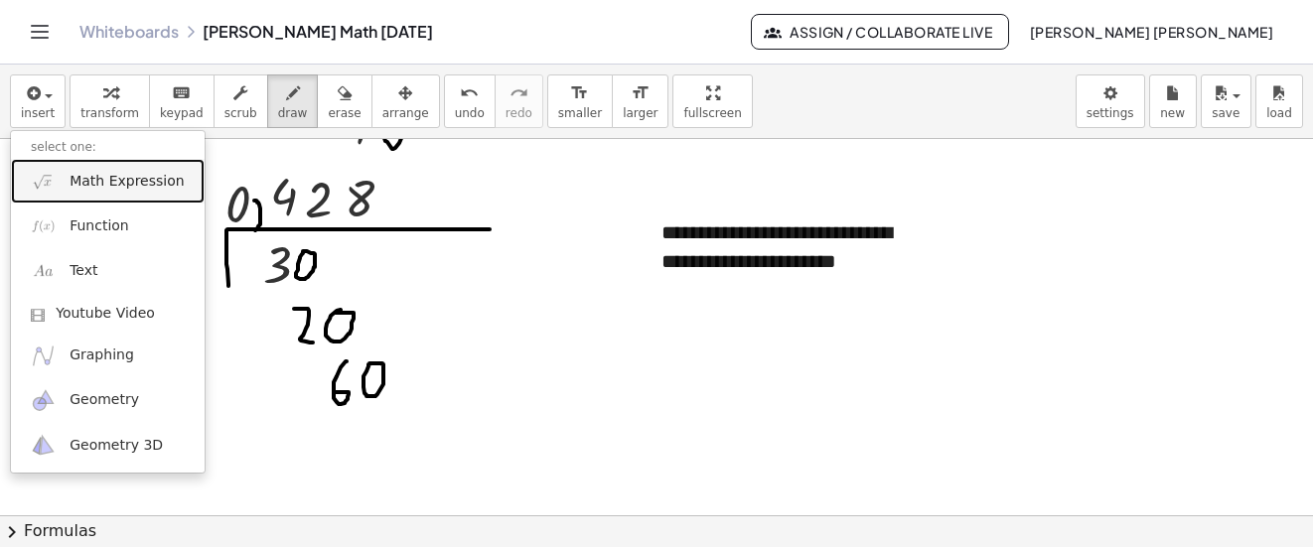
click at [79, 189] on span "Math Expression" at bounding box center [127, 182] width 114 height 20
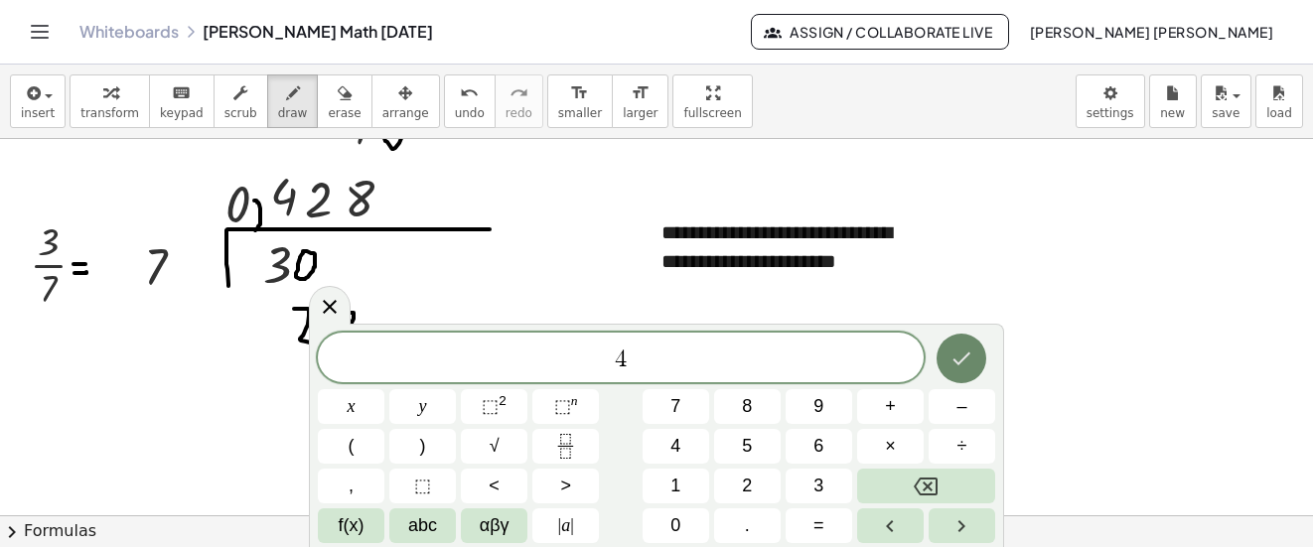
click at [965, 357] on icon "Done" at bounding box center [962, 359] width 24 height 24
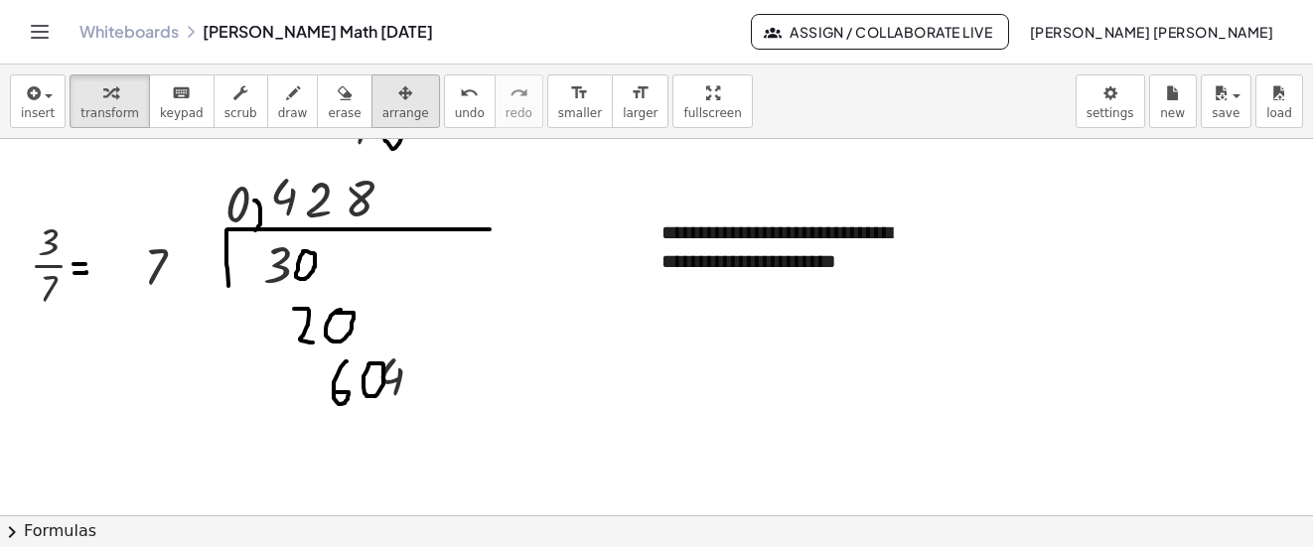
click at [398, 103] on icon "button" at bounding box center [405, 93] width 14 height 24
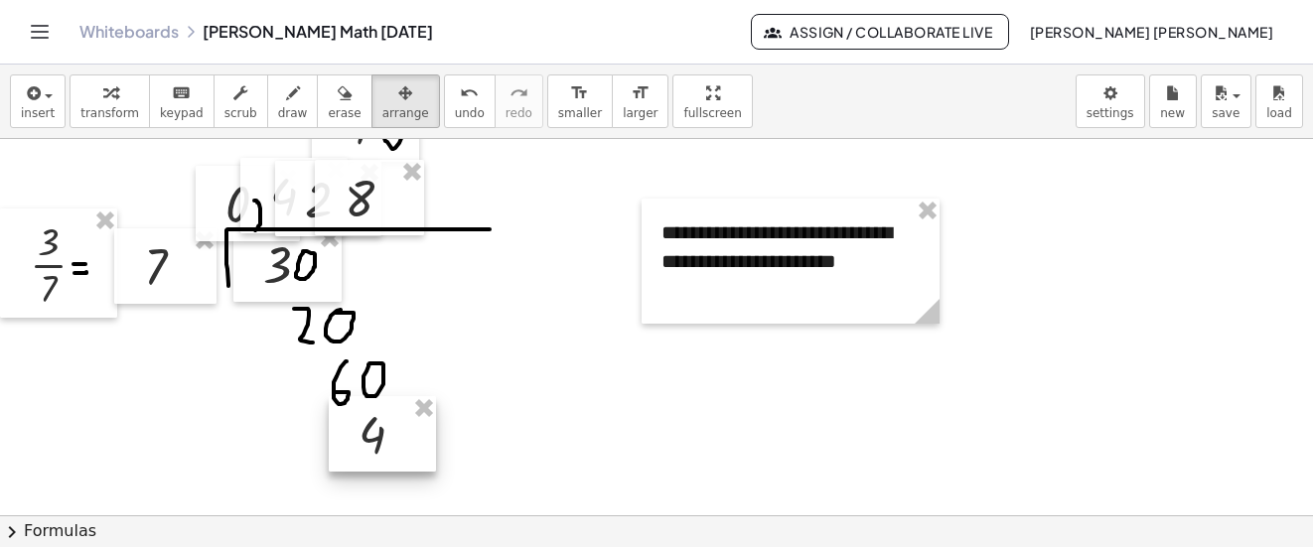
drag, startPoint x: 367, startPoint y: 103, endPoint x: 381, endPoint y: 426, distance: 323.2
click at [381, 426] on div at bounding box center [382, 433] width 107 height 75
click at [285, 109] on button "draw" at bounding box center [293, 102] width 52 height 54
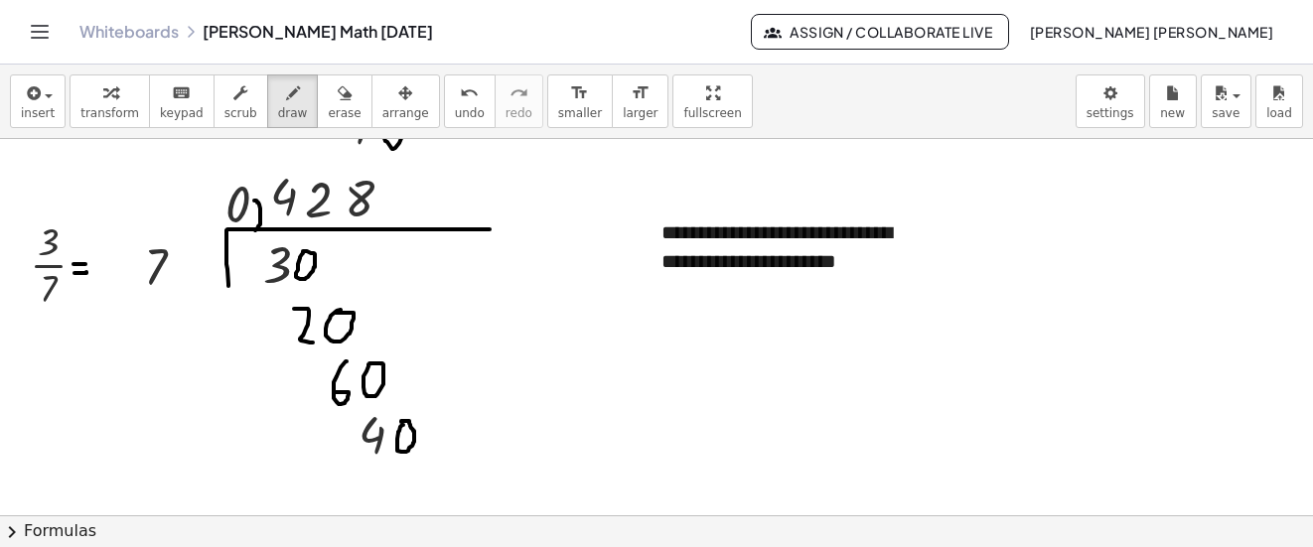
click at [382, 106] on span "arrange" at bounding box center [405, 113] width 47 height 14
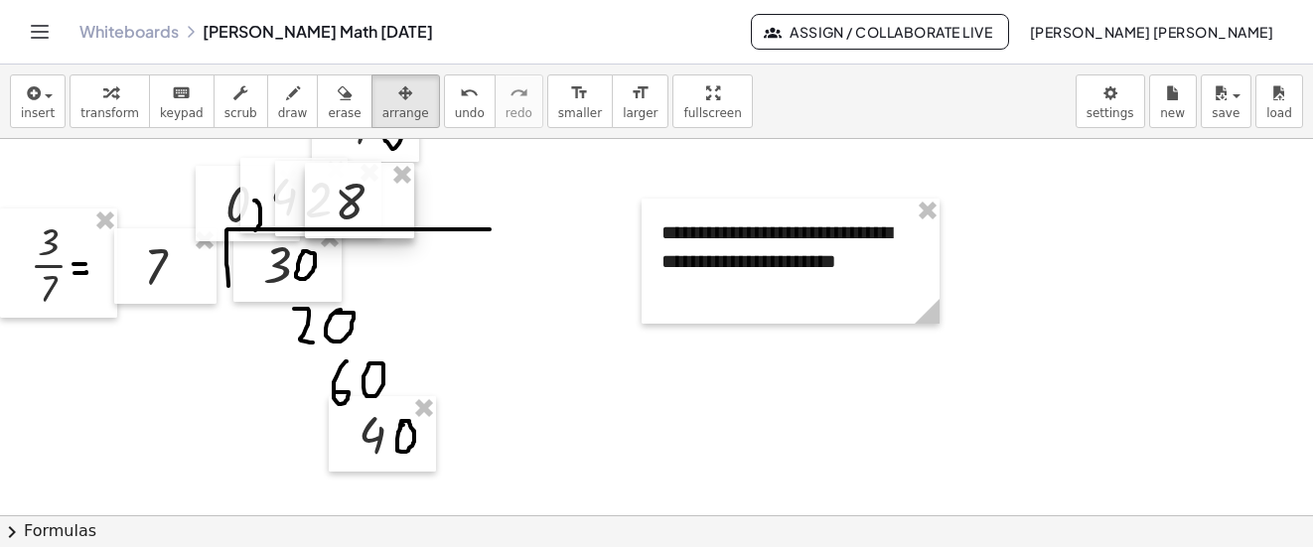
drag, startPoint x: 374, startPoint y: 106, endPoint x: 364, endPoint y: 193, distance: 87.0
click at [364, 193] on div at bounding box center [359, 200] width 109 height 75
click at [278, 107] on span "draw" at bounding box center [293, 113] width 30 height 14
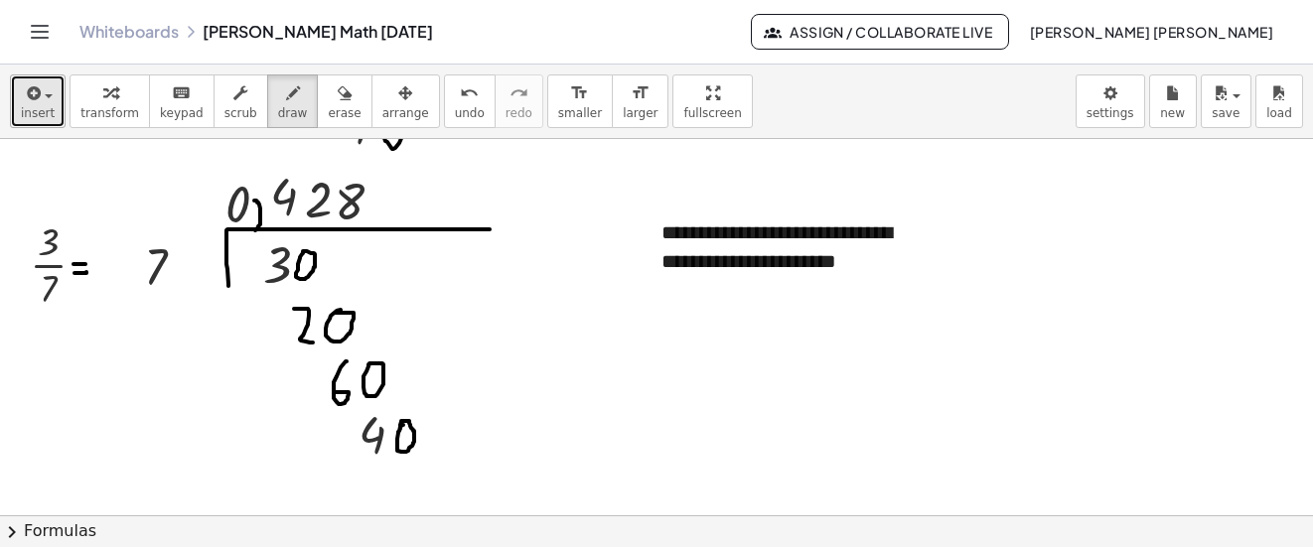
click at [30, 102] on icon "button" at bounding box center [32, 93] width 18 height 24
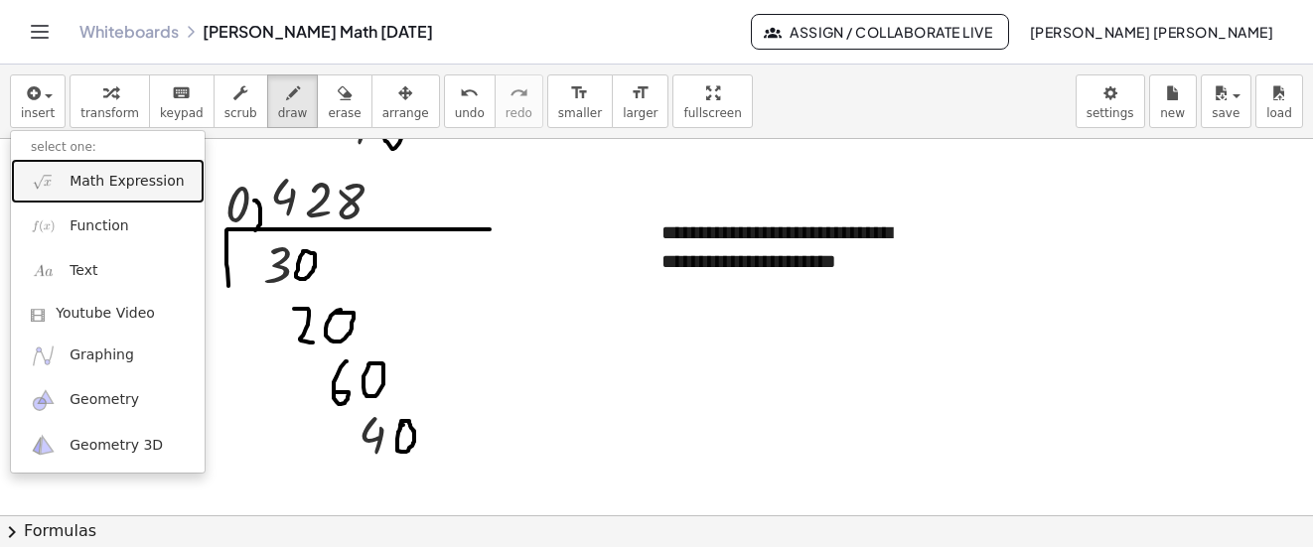
click at [130, 178] on span "Math Expression" at bounding box center [127, 182] width 114 height 20
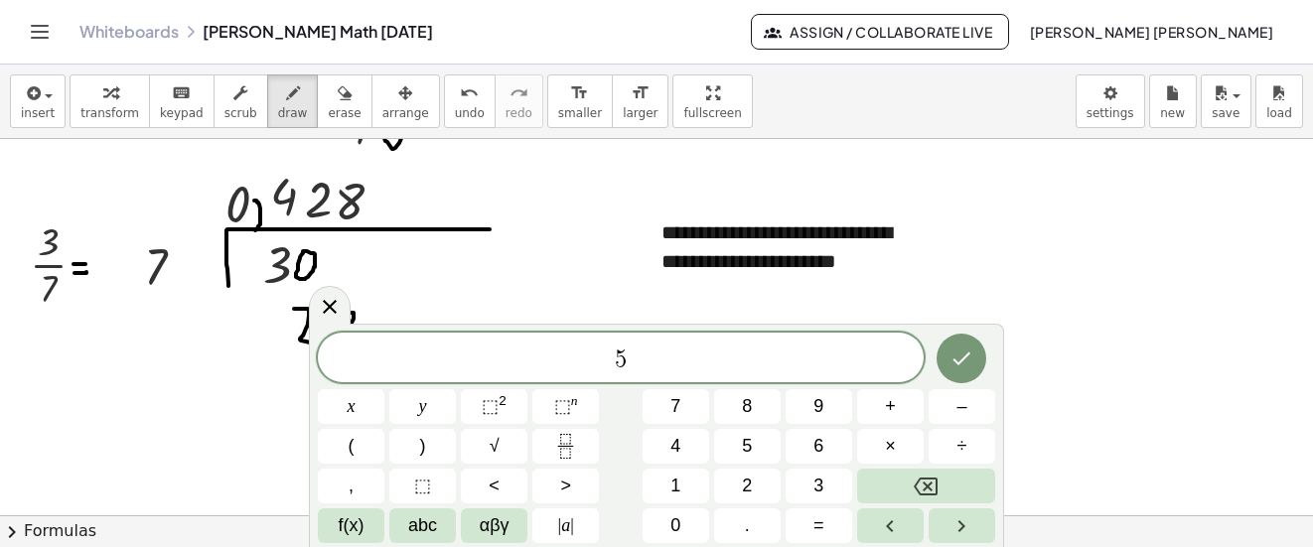
click at [974, 332] on div "5 x y ⬚ 2 ⬚ n 7 8 9 + – ( ) √ 4 5 6 × ÷ , ⬚ < > 1 2 3 f(x) abc αβγ | a | 0 . =" at bounding box center [656, 436] width 695 height 224
click at [974, 345] on button "Done" at bounding box center [962, 359] width 50 height 50
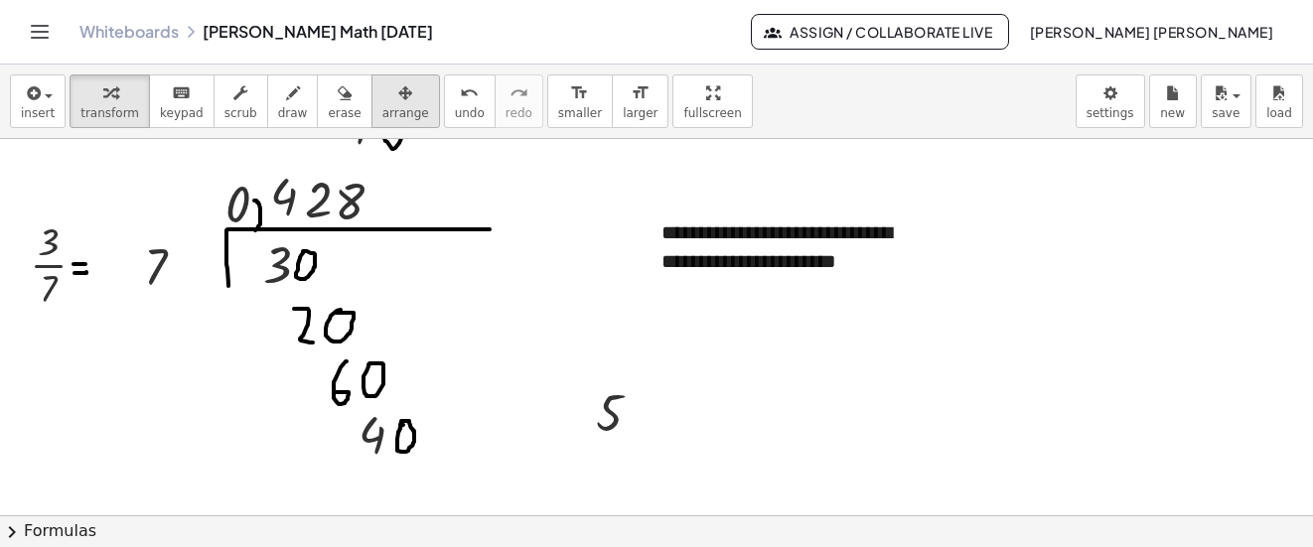
click at [376, 124] on button "arrange" at bounding box center [406, 102] width 69 height 54
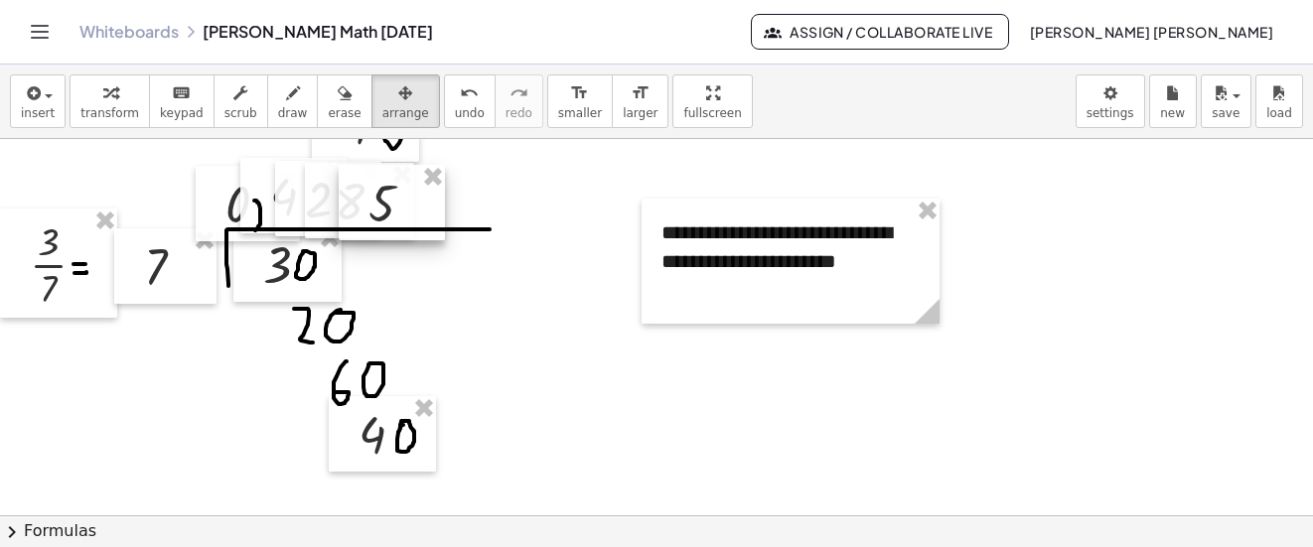
drag, startPoint x: 376, startPoint y: 124, endPoint x: 404, endPoint y: 197, distance: 77.7
click at [404, 197] on div at bounding box center [392, 202] width 106 height 75
click at [278, 110] on span "draw" at bounding box center [293, 113] width 30 height 14
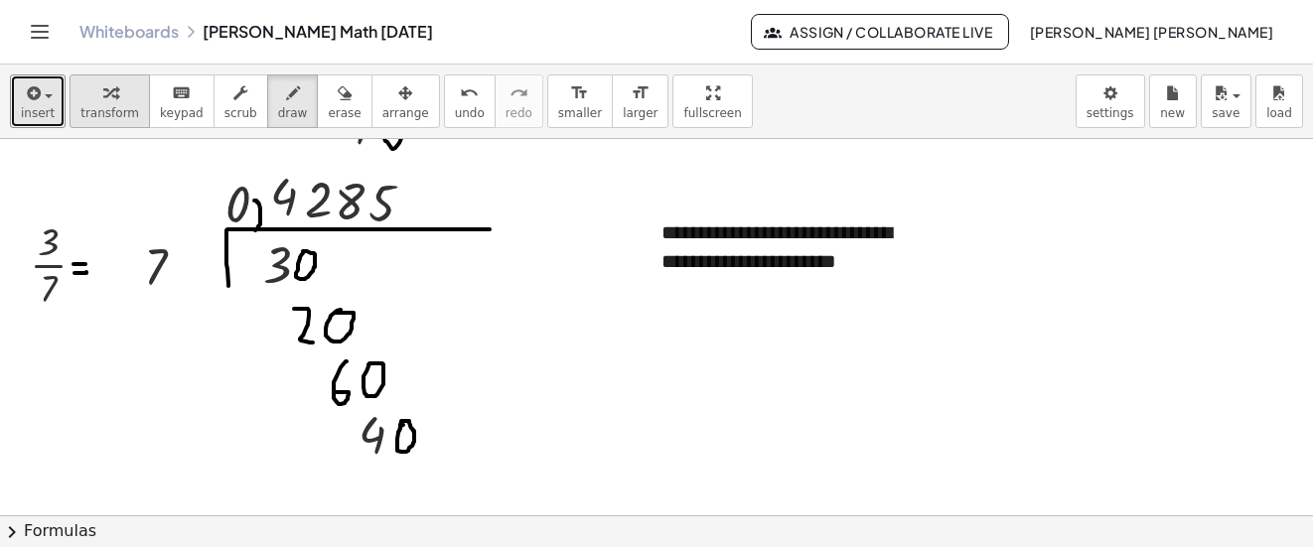
drag, startPoint x: 49, startPoint y: 104, endPoint x: 103, endPoint y: 123, distance: 57.8
click at [48, 103] on button "insert" at bounding box center [38, 102] width 56 height 54
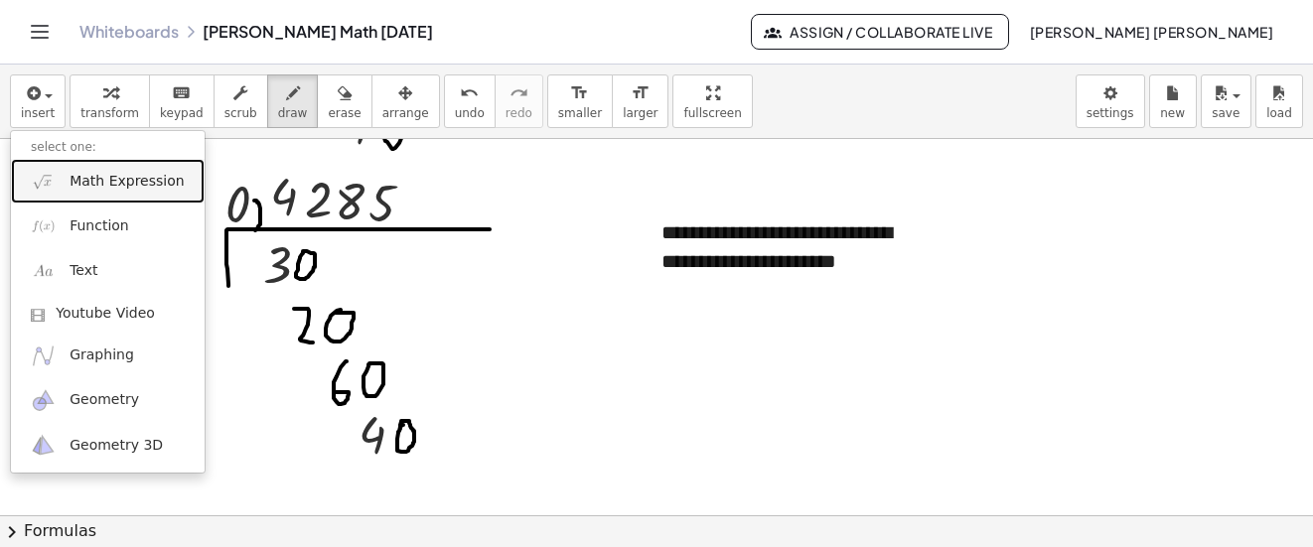
click at [125, 185] on span "Math Expression" at bounding box center [127, 182] width 114 height 20
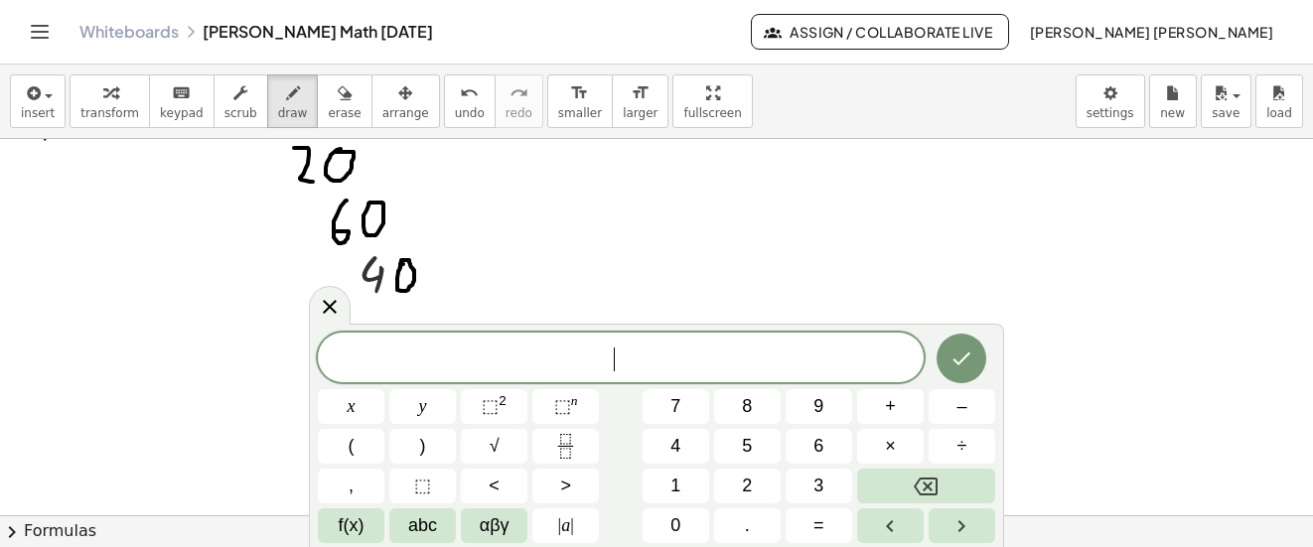
scroll to position [6692, 0]
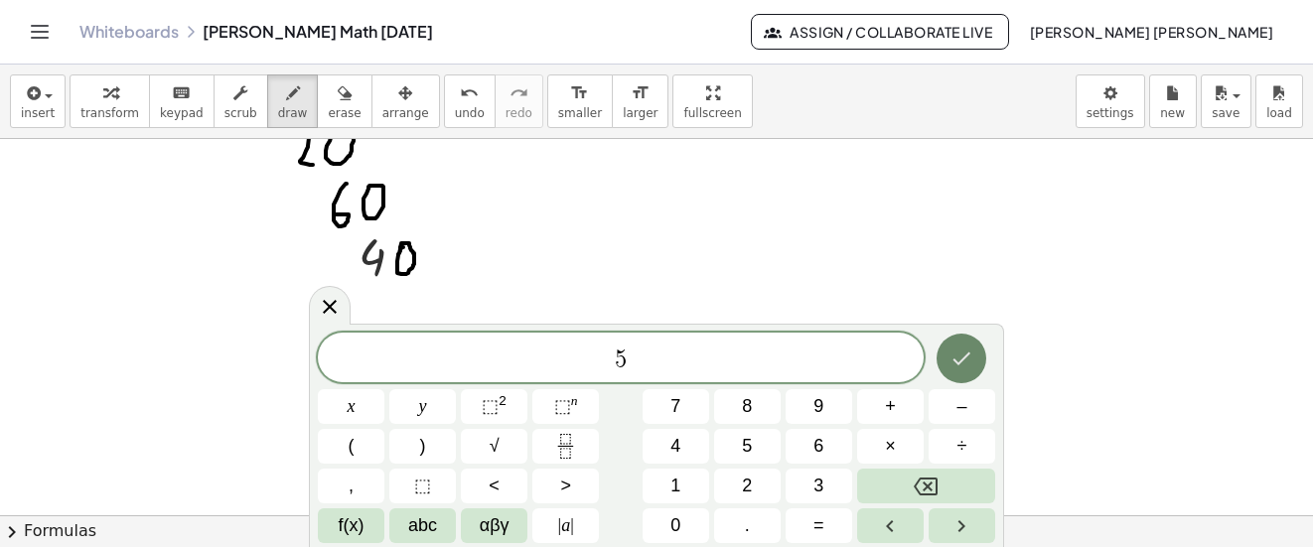
click at [964, 350] on icon "Done" at bounding box center [962, 359] width 24 height 24
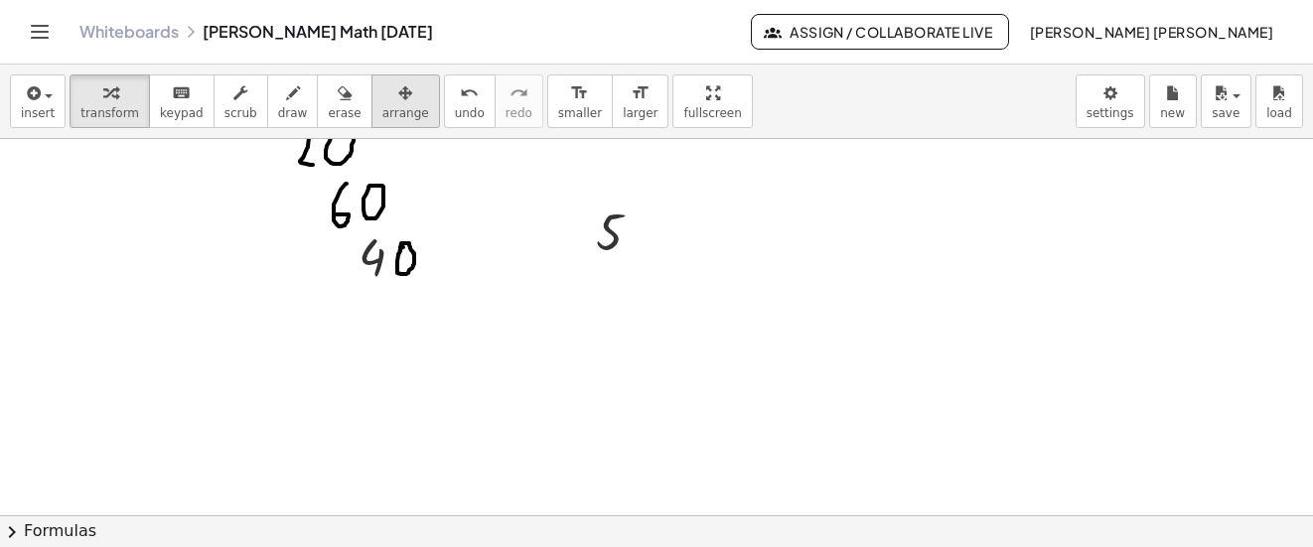
click at [382, 101] on div "button" at bounding box center [405, 92] width 47 height 24
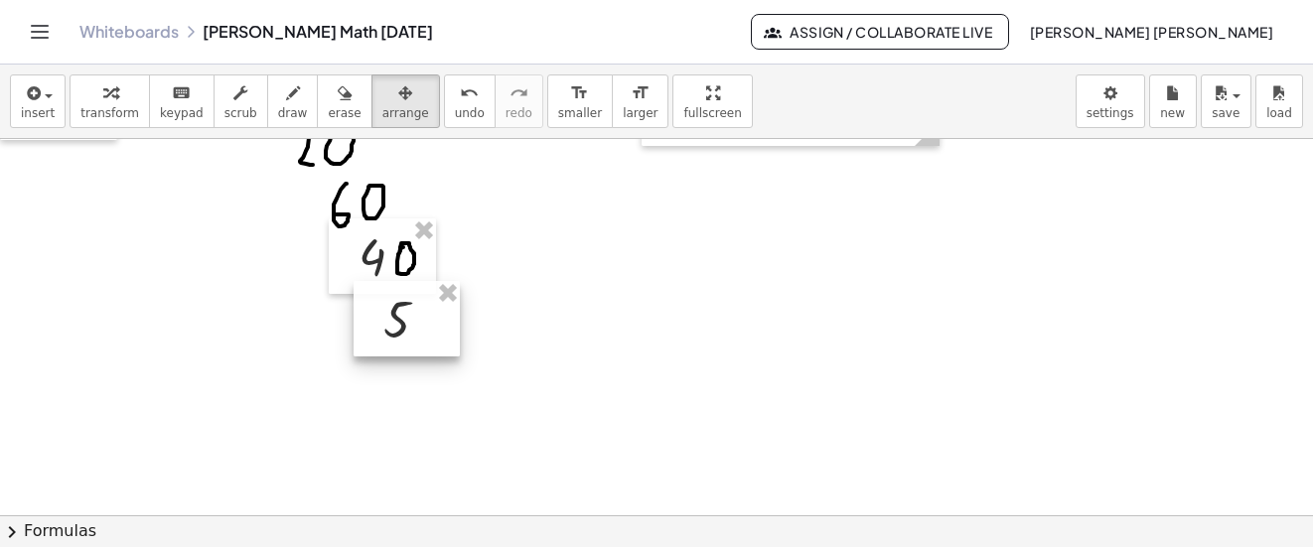
click at [400, 329] on div at bounding box center [407, 318] width 106 height 75
click at [278, 93] on div "button" at bounding box center [293, 92] width 30 height 24
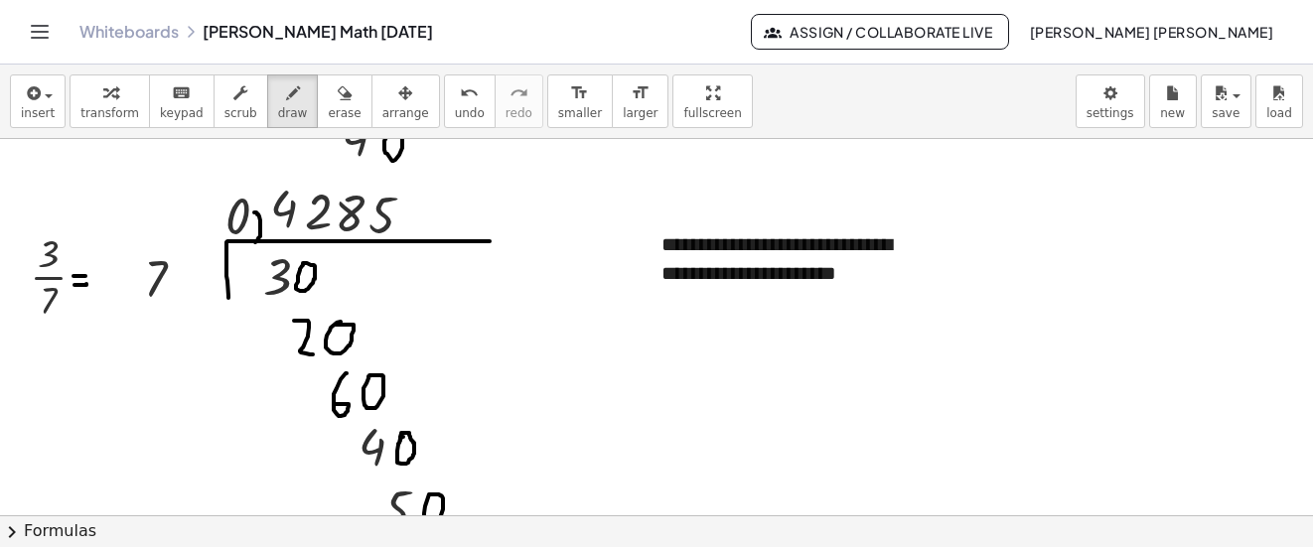
scroll to position [6494, 0]
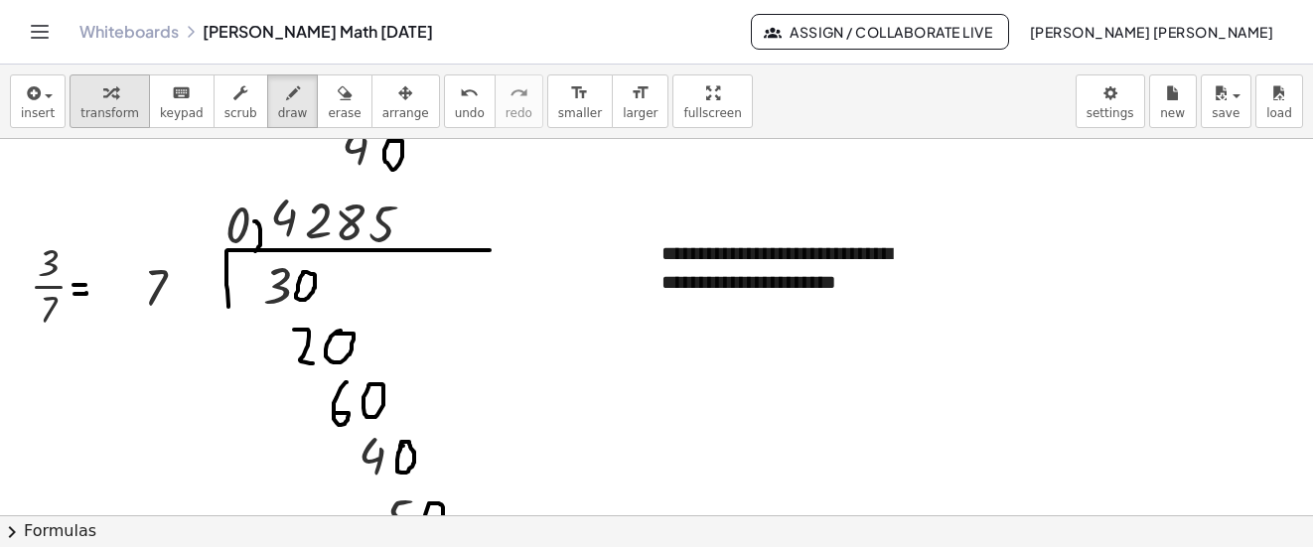
click at [70, 100] on button "transform" at bounding box center [110, 102] width 80 height 54
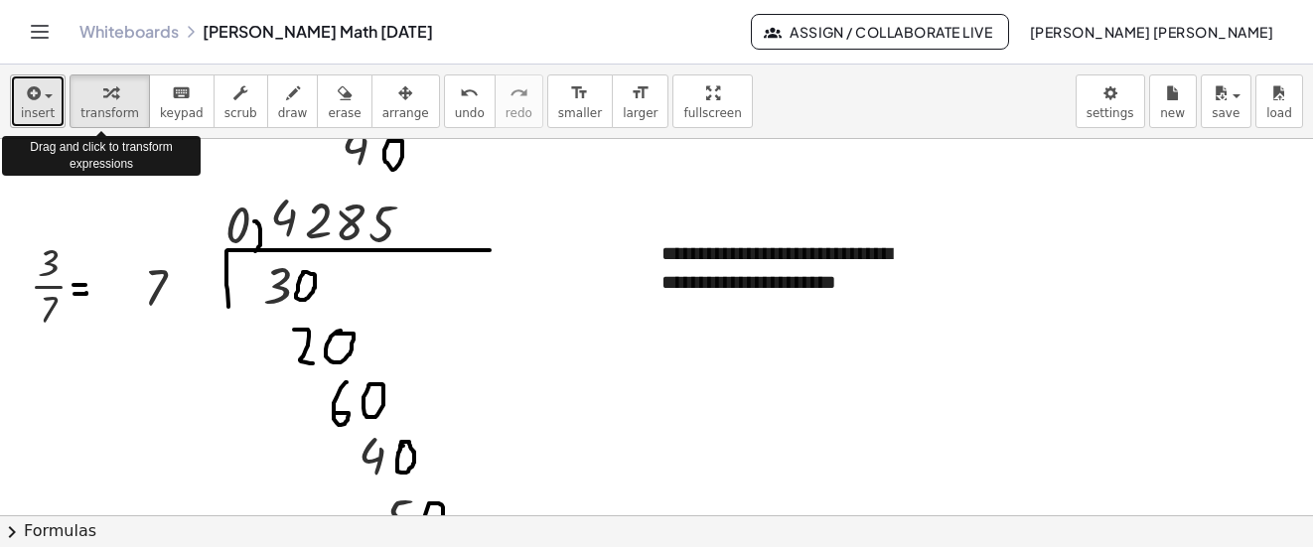
click at [52, 102] on button "insert" at bounding box center [38, 102] width 56 height 54
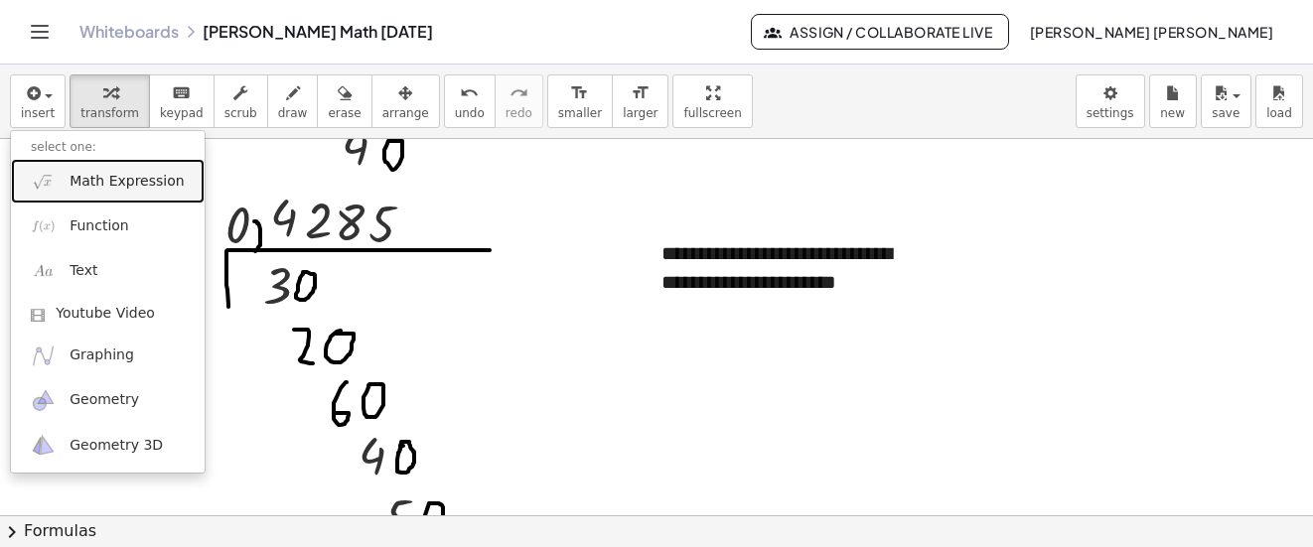
click at [125, 198] on link "Math Expression" at bounding box center [108, 181] width 194 height 45
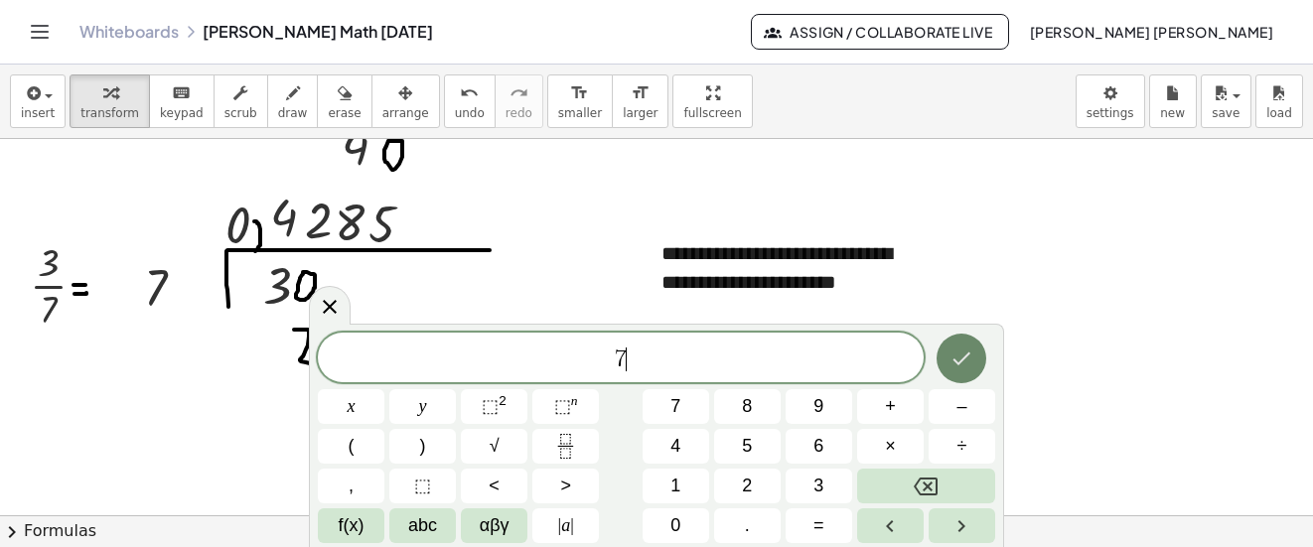
click at [970, 355] on icon "Done" at bounding box center [963, 359] width 18 height 13
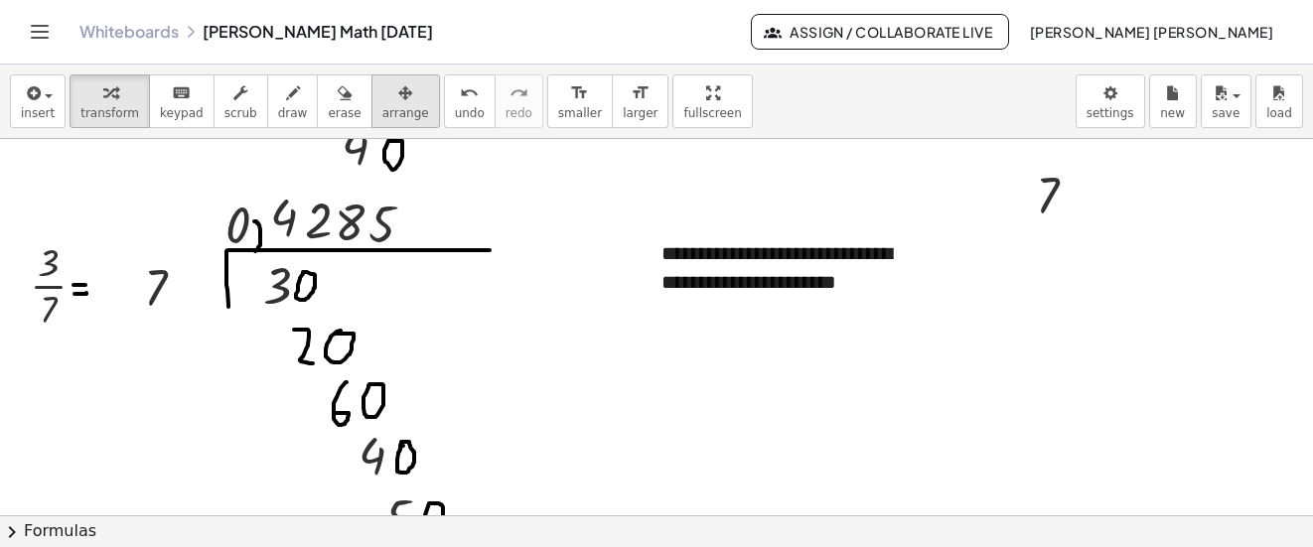
click at [385, 107] on span "arrange" at bounding box center [405, 113] width 47 height 14
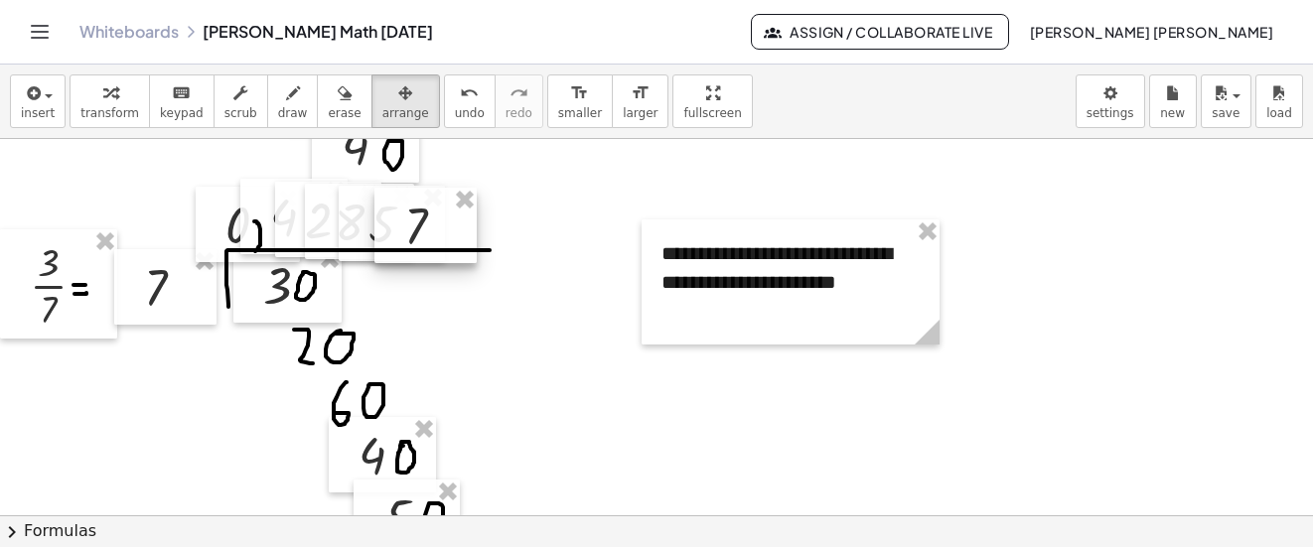
drag, startPoint x: 1051, startPoint y: 190, endPoint x: 419, endPoint y: 221, distance: 632.5
click at [419, 221] on div at bounding box center [425, 225] width 102 height 75
click at [286, 101] on icon "button" at bounding box center [293, 93] width 14 height 24
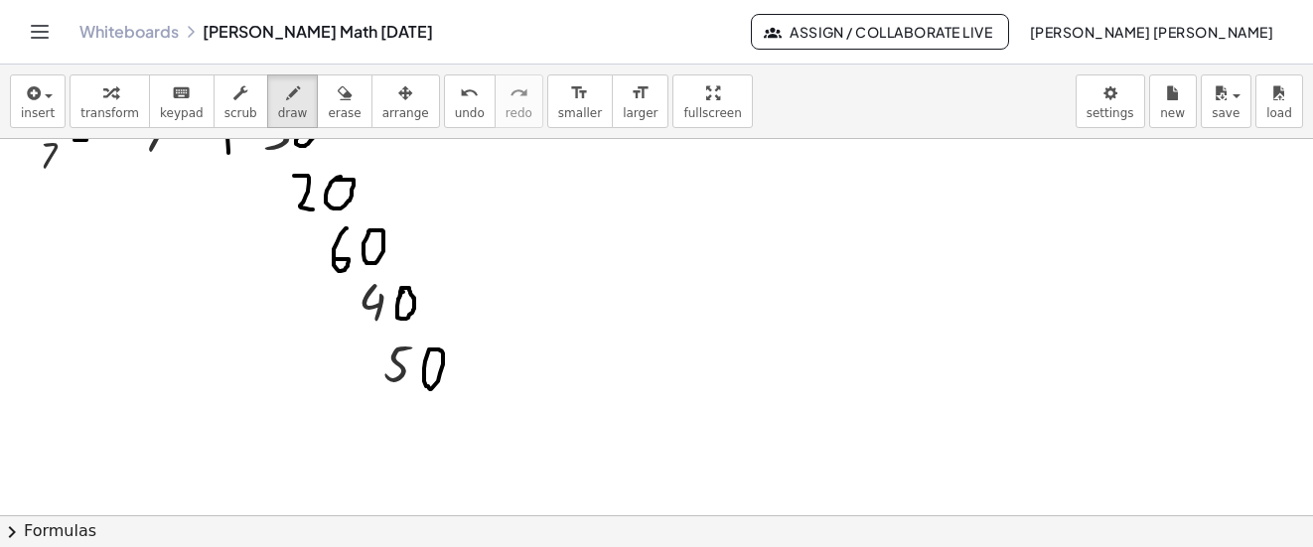
scroll to position [6692, 0]
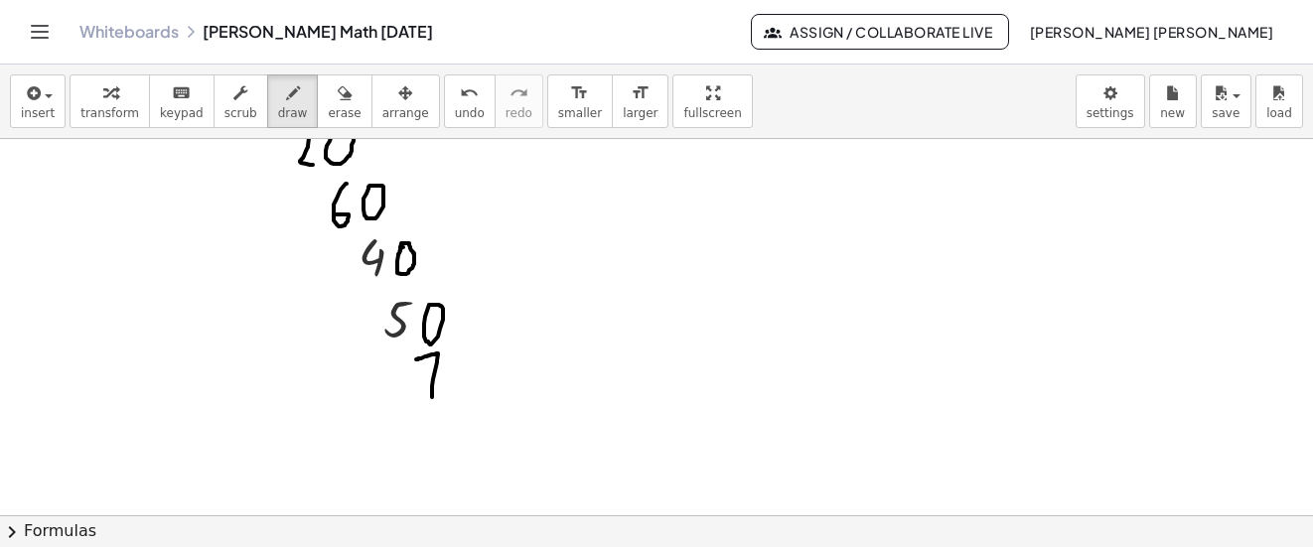
drag, startPoint x: 432, startPoint y: 397, endPoint x: 416, endPoint y: 360, distance: 41.0
drag, startPoint x: 459, startPoint y: 355, endPoint x: 446, endPoint y: 375, distance: 24.5
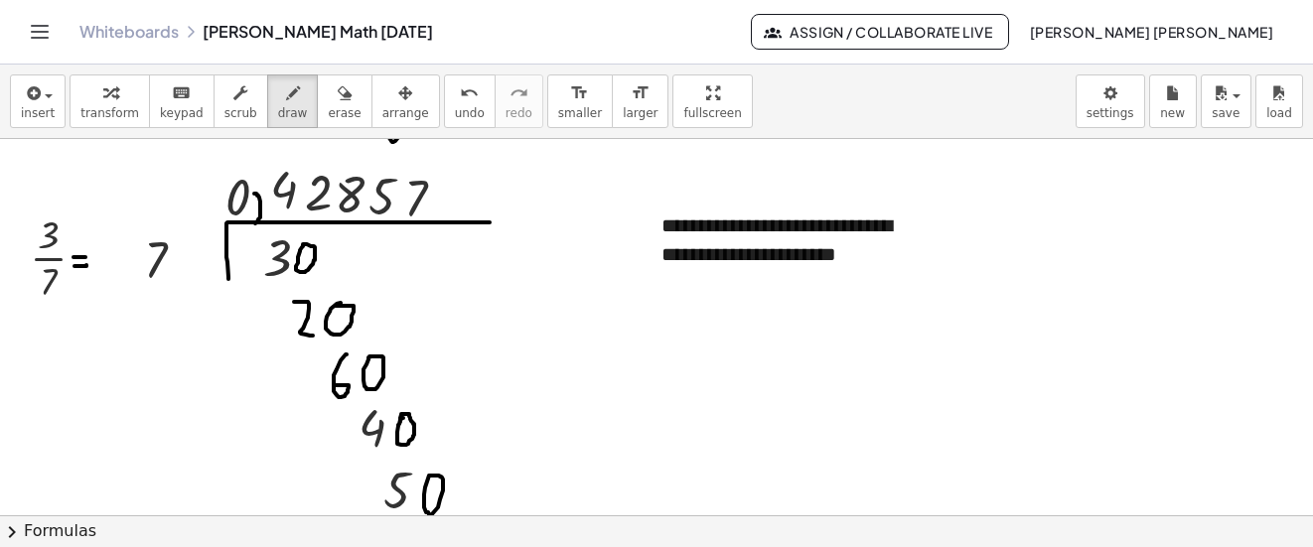
scroll to position [6494, 0]
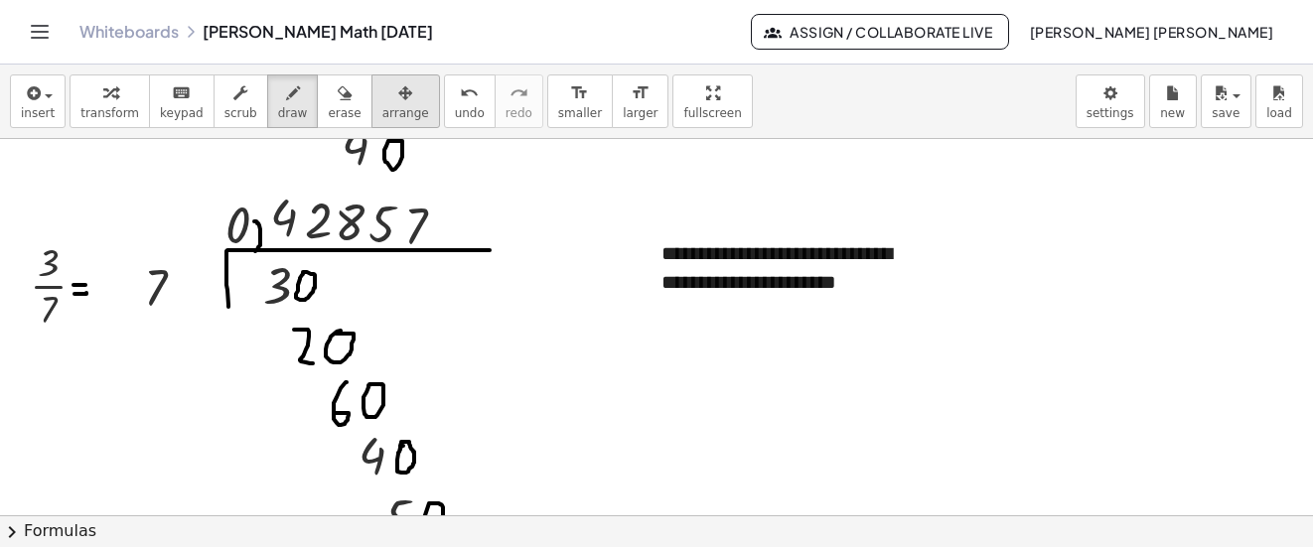
click at [398, 94] on icon "button" at bounding box center [405, 93] width 14 height 24
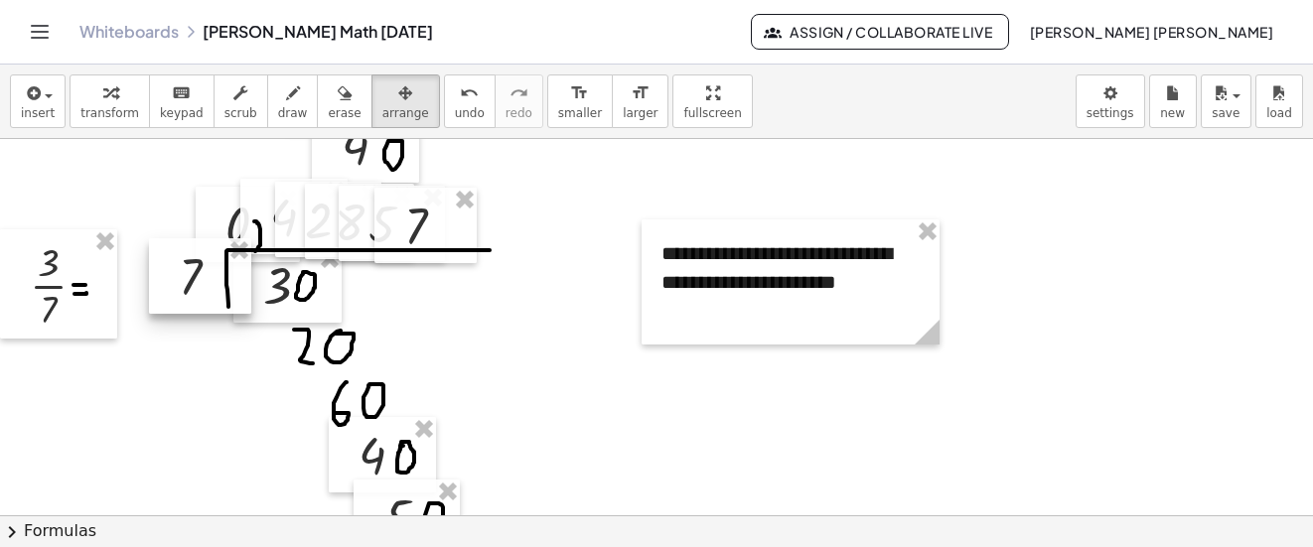
drag, startPoint x: 369, startPoint y: 94, endPoint x: 198, endPoint y: 271, distance: 245.9
click at [198, 271] on div at bounding box center [200, 275] width 102 height 75
click at [276, 104] on button "draw" at bounding box center [293, 102] width 52 height 54
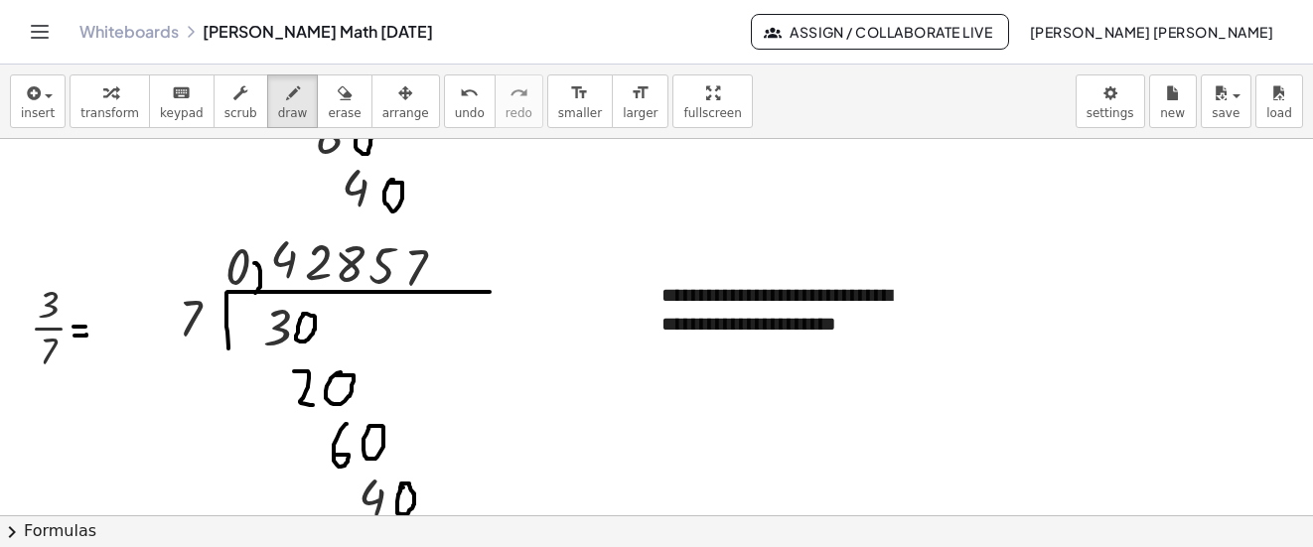
scroll to position [6394, 0]
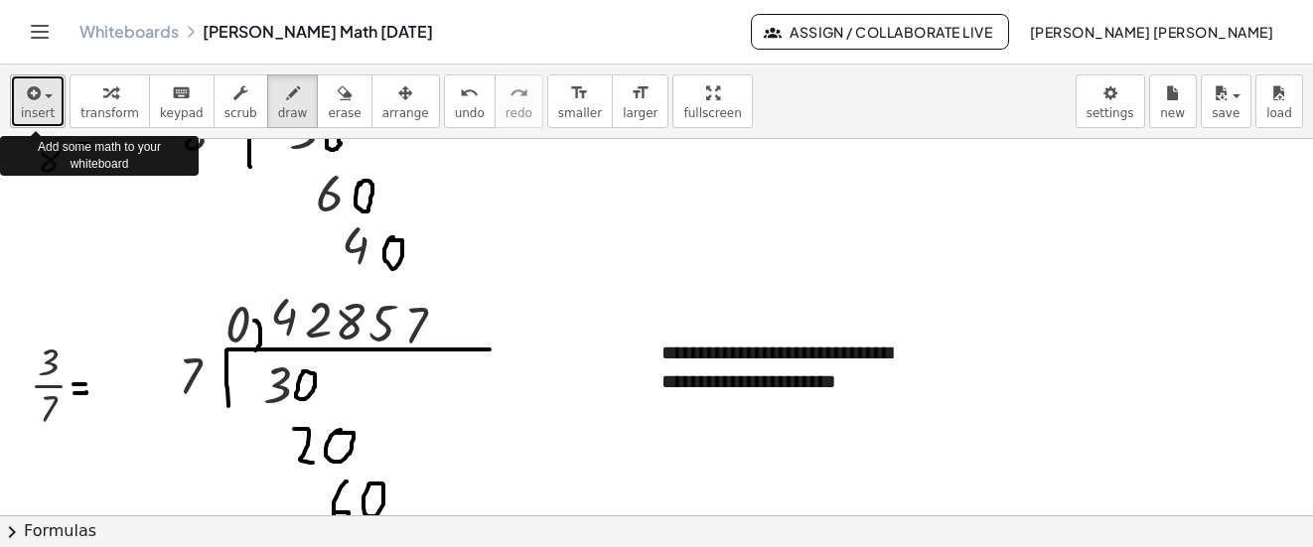
click at [31, 95] on icon "button" at bounding box center [32, 93] width 18 height 24
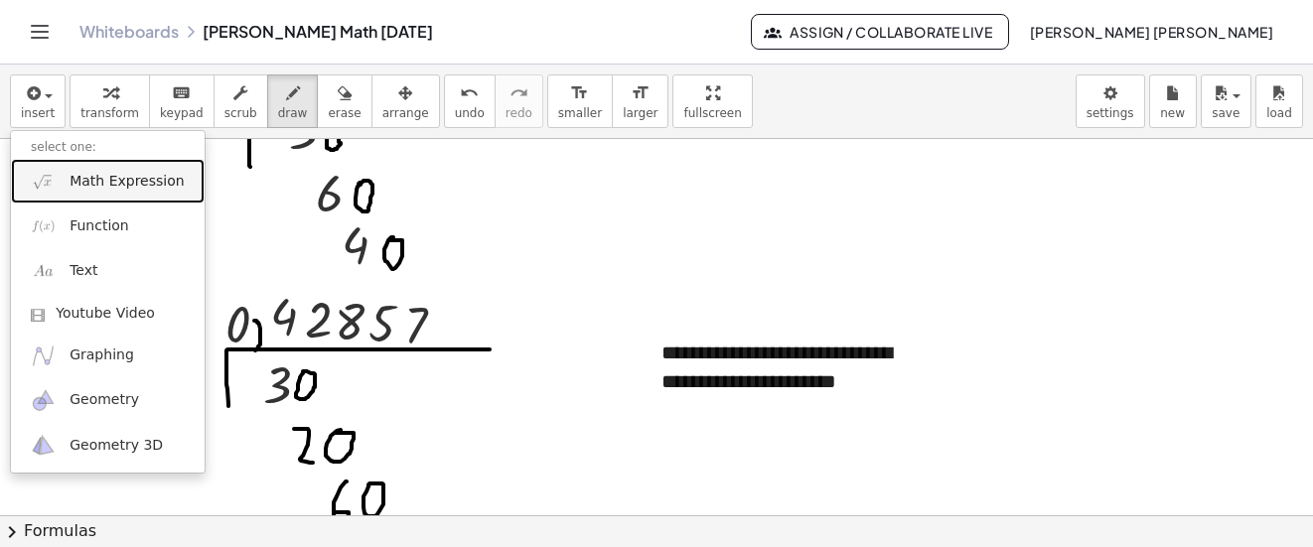
click at [71, 173] on span "Math Expression" at bounding box center [127, 182] width 114 height 20
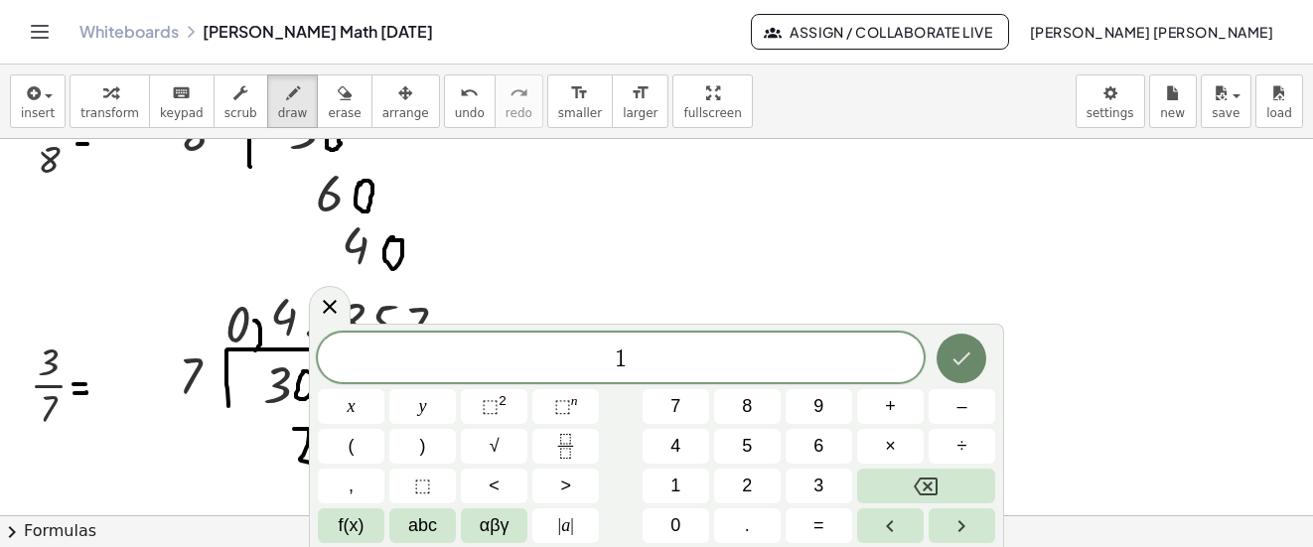
click at [971, 353] on icon "Done" at bounding box center [962, 359] width 24 height 24
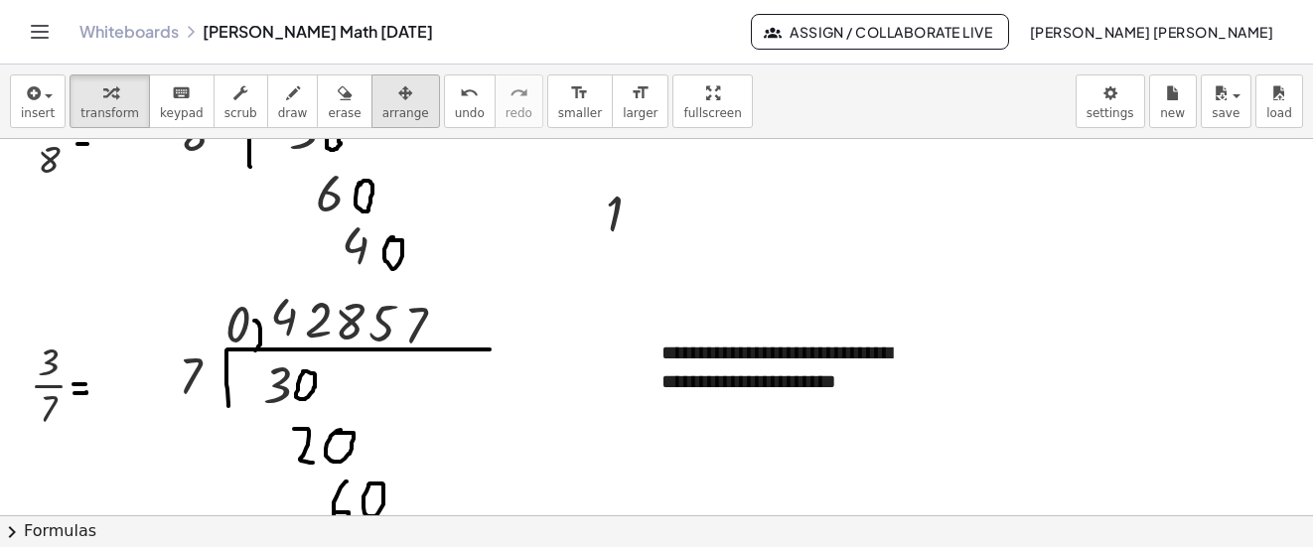
click at [385, 104] on button "arrange" at bounding box center [406, 102] width 69 height 54
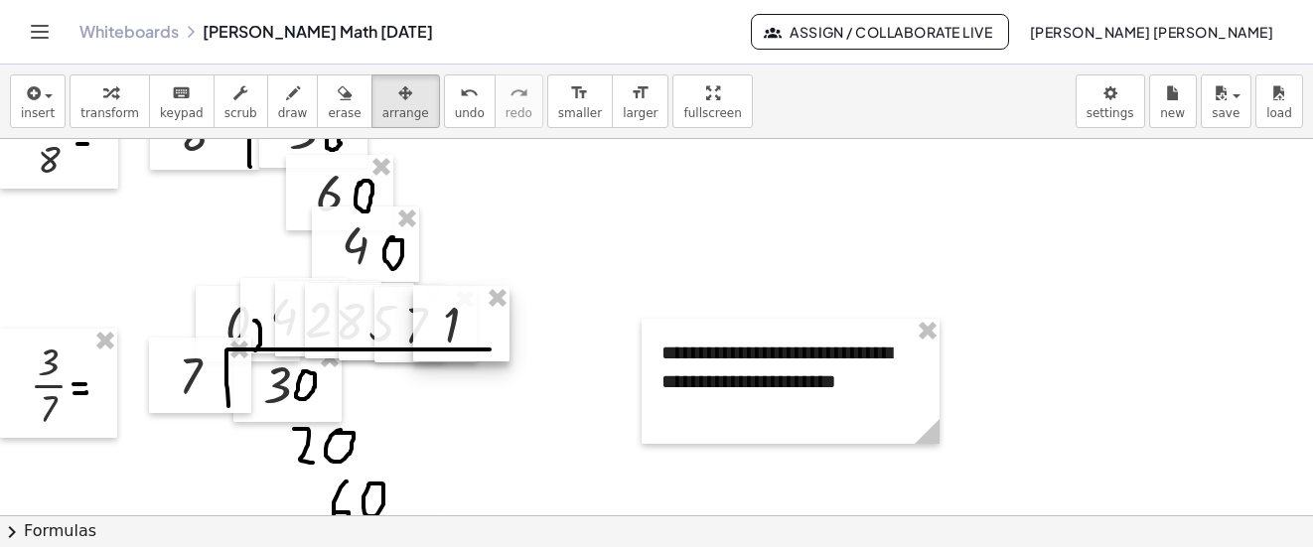
drag, startPoint x: 622, startPoint y: 210, endPoint x: 458, endPoint y: 321, distance: 198.1
click at [458, 321] on div at bounding box center [461, 323] width 96 height 75
click at [286, 96] on icon "button" at bounding box center [293, 93] width 14 height 24
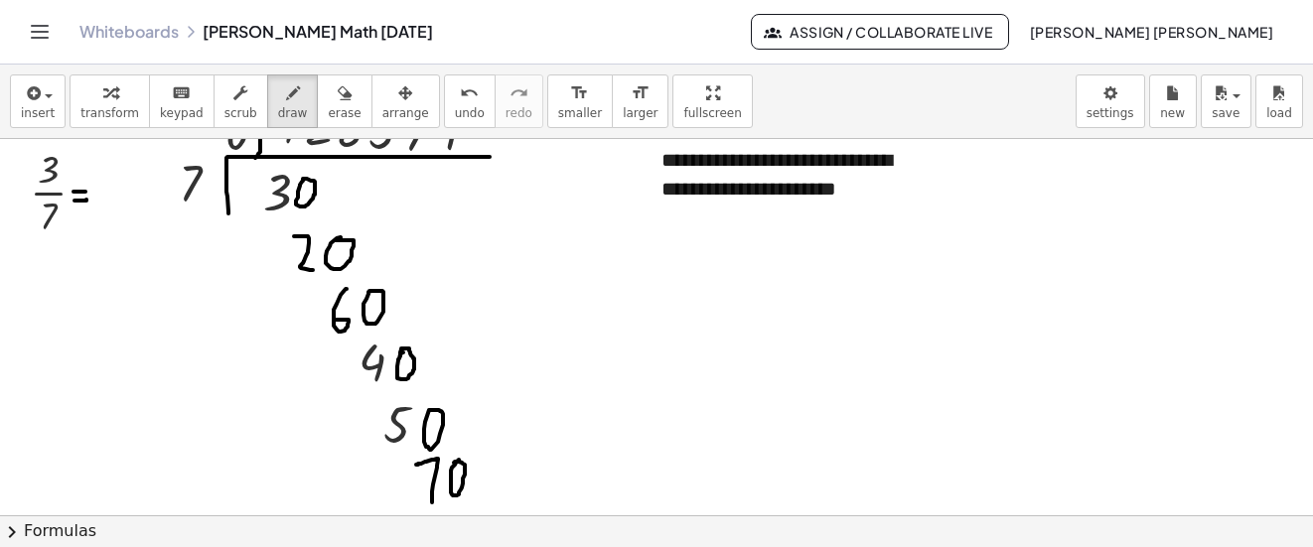
scroll to position [6891, 0]
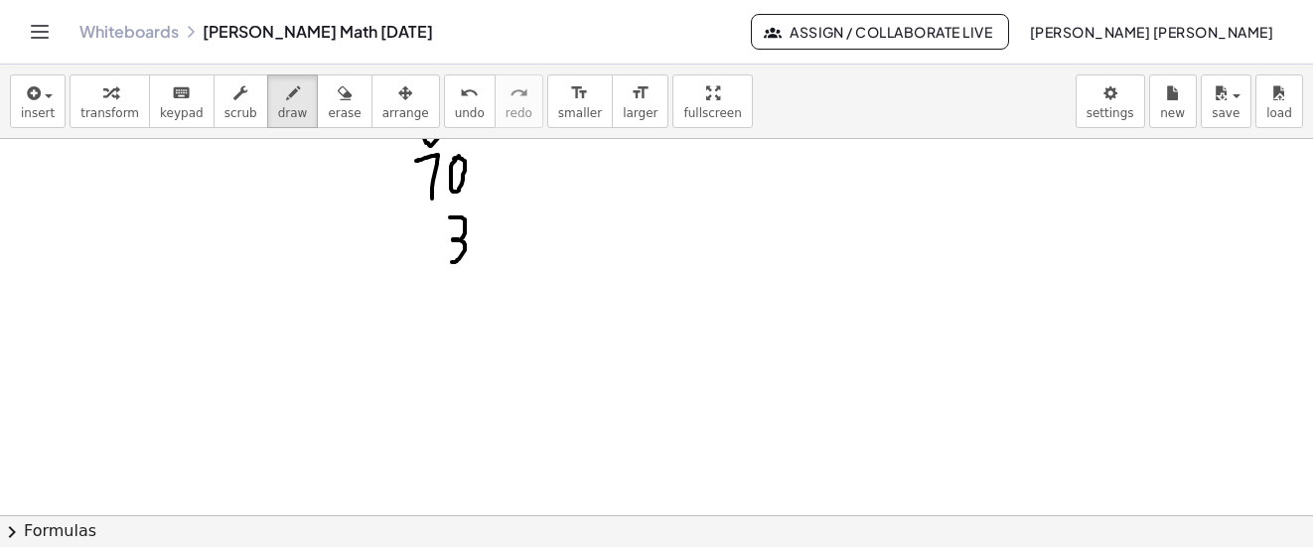
drag, startPoint x: 463, startPoint y: 219, endPoint x: 452, endPoint y: 262, distance: 45.1
drag, startPoint x: 487, startPoint y: 261, endPoint x: 489, endPoint y: 230, distance: 30.9
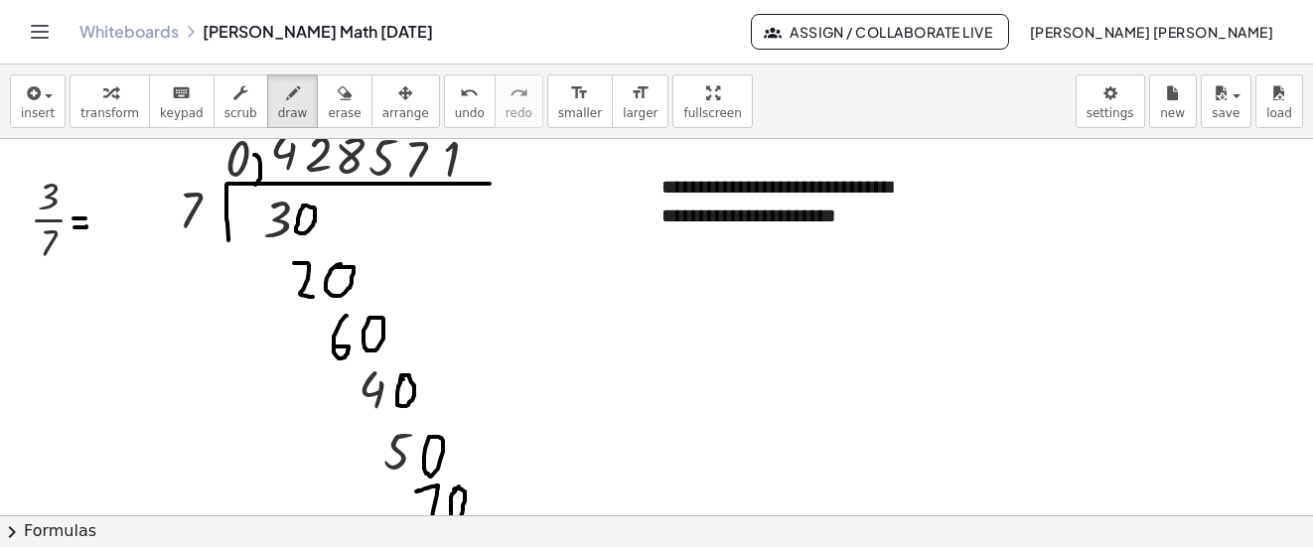
scroll to position [6394, 0]
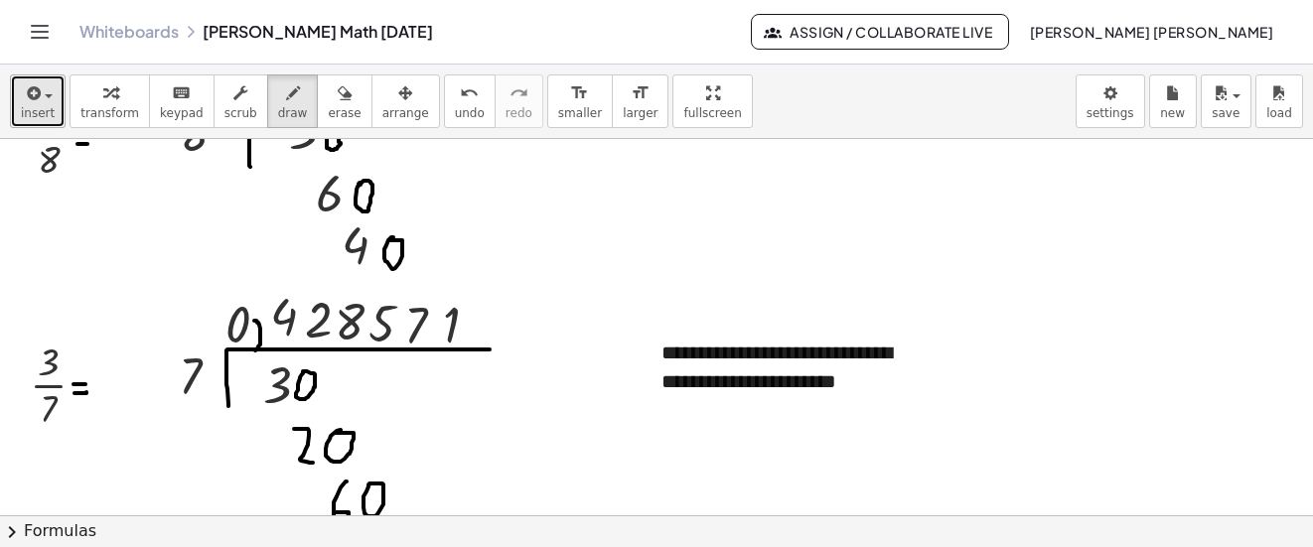
click at [49, 80] on div "button" at bounding box center [38, 92] width 34 height 24
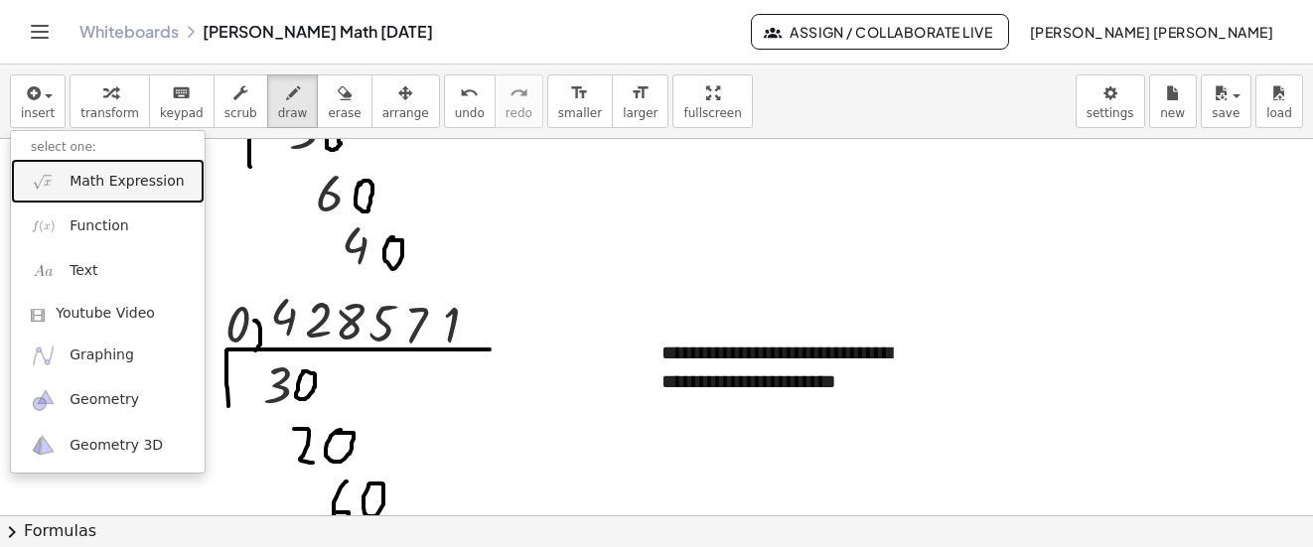
click at [93, 176] on span "Math Expression" at bounding box center [127, 182] width 114 height 20
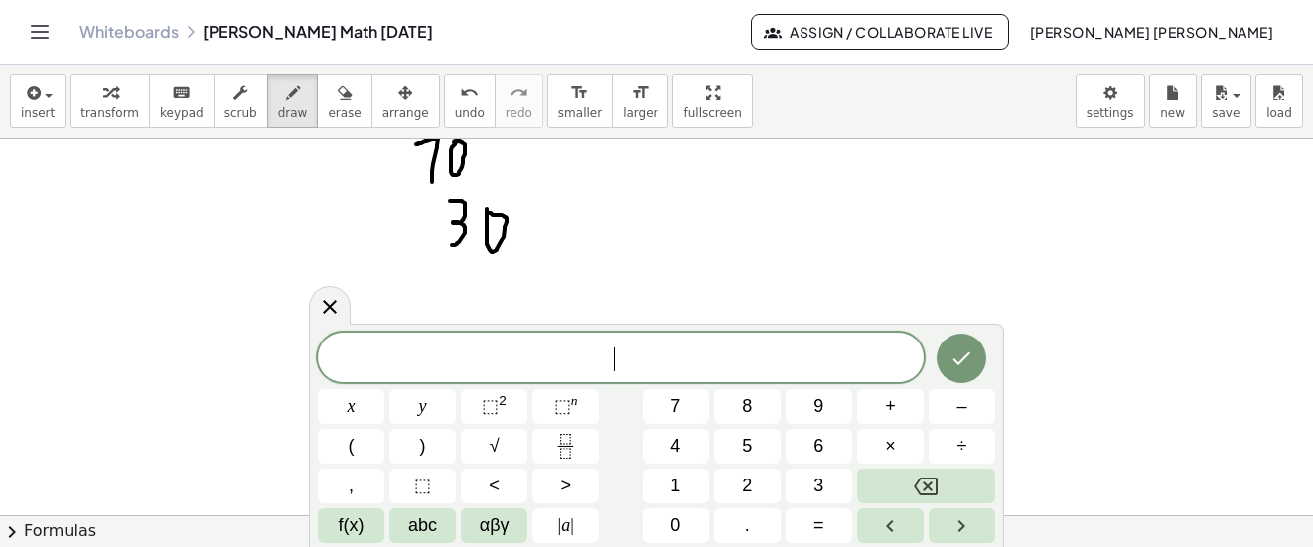
scroll to position [6891, 0]
click at [967, 363] on icon "Done" at bounding box center [962, 359] width 24 height 24
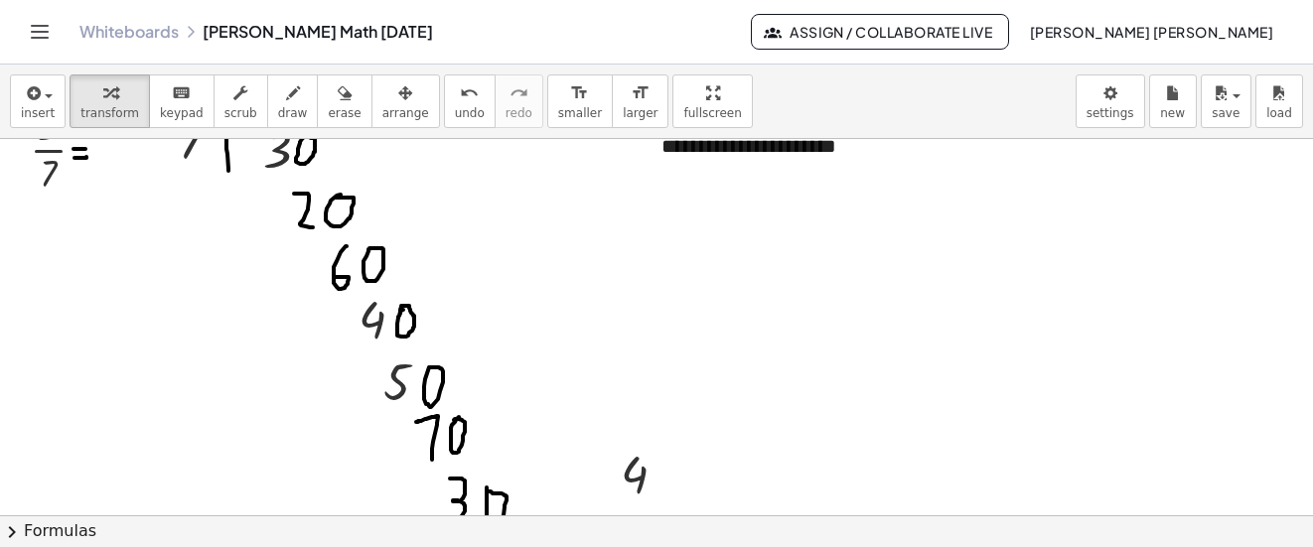
scroll to position [6494, 0]
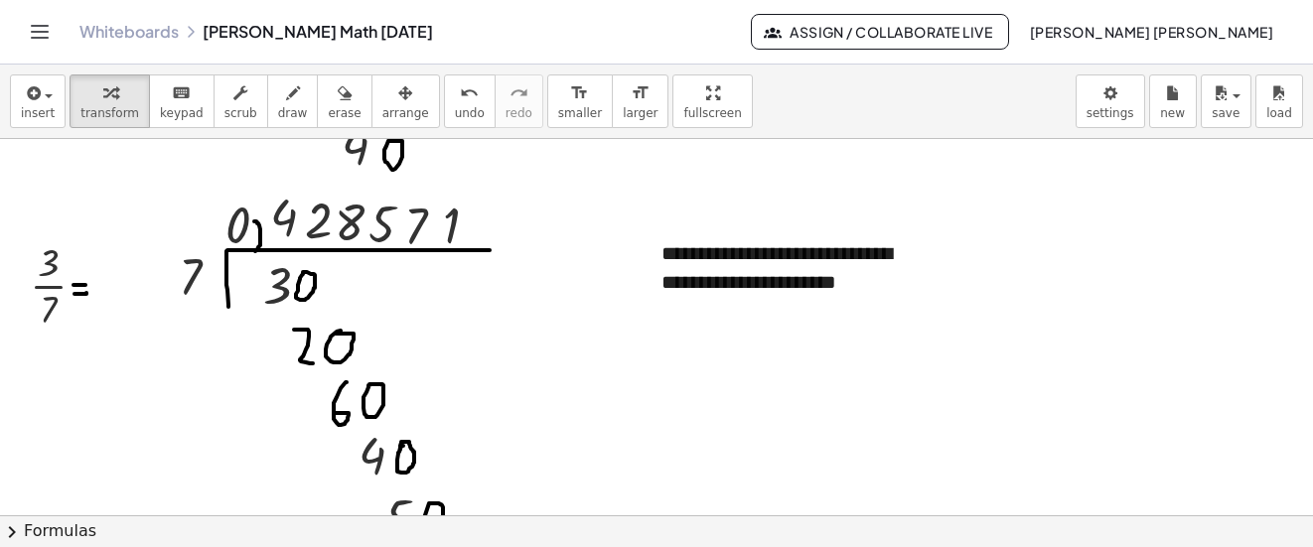
drag, startPoint x: 374, startPoint y: 98, endPoint x: 523, endPoint y: 237, distance: 203.8
click at [398, 98] on icon "button" at bounding box center [405, 93] width 14 height 24
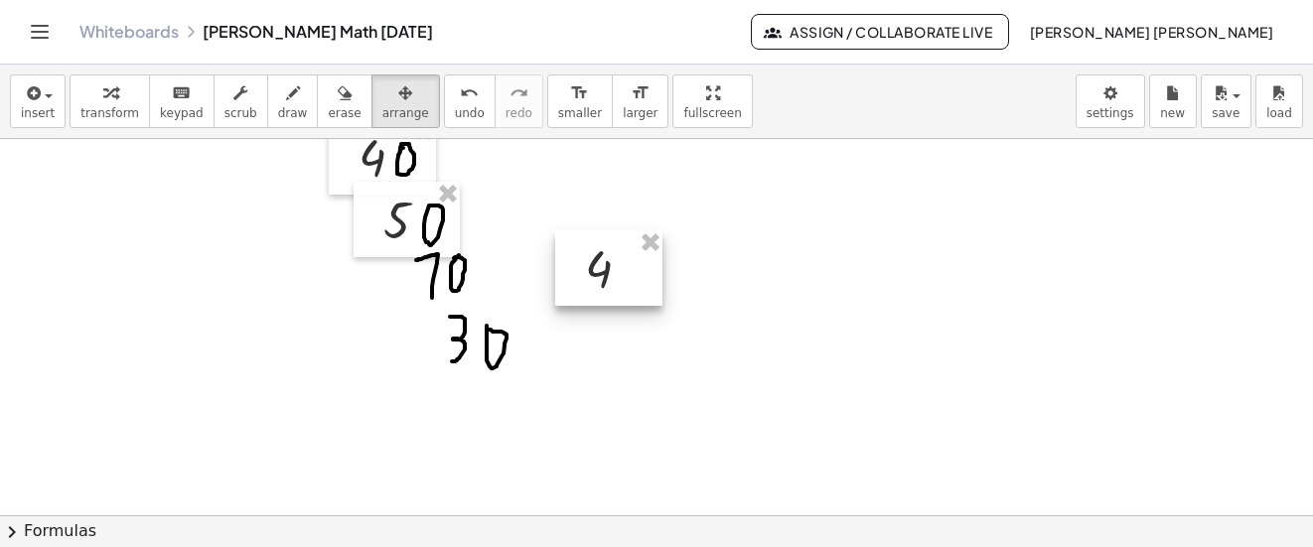
drag, startPoint x: 637, startPoint y: 327, endPoint x: 502, endPoint y: 208, distance: 180.2
click at [555, 230] on div at bounding box center [608, 267] width 107 height 75
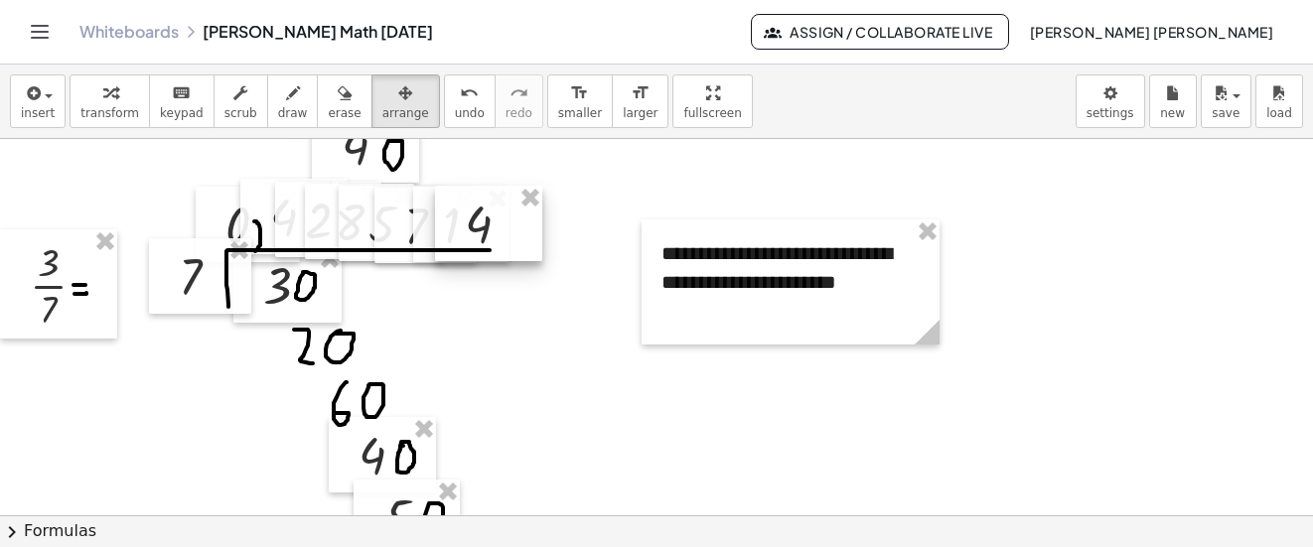
drag, startPoint x: 507, startPoint y: 469, endPoint x: 488, endPoint y: 214, distance: 256.0
click at [488, 214] on div at bounding box center [488, 223] width 107 height 75
click at [286, 104] on icon "button" at bounding box center [293, 93] width 14 height 24
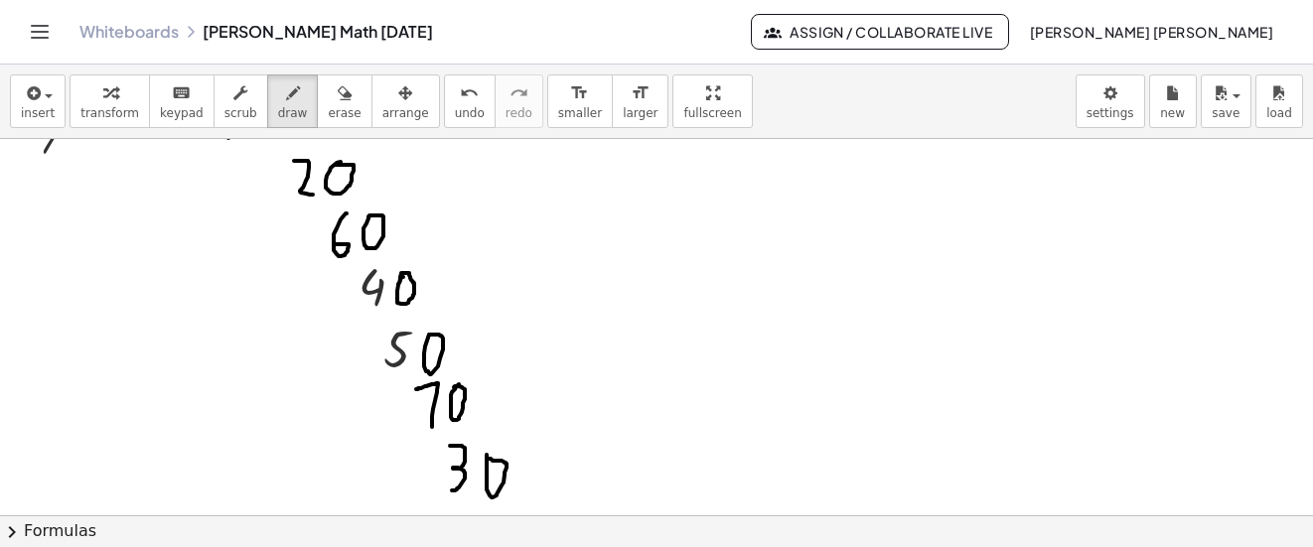
scroll to position [6792, 0]
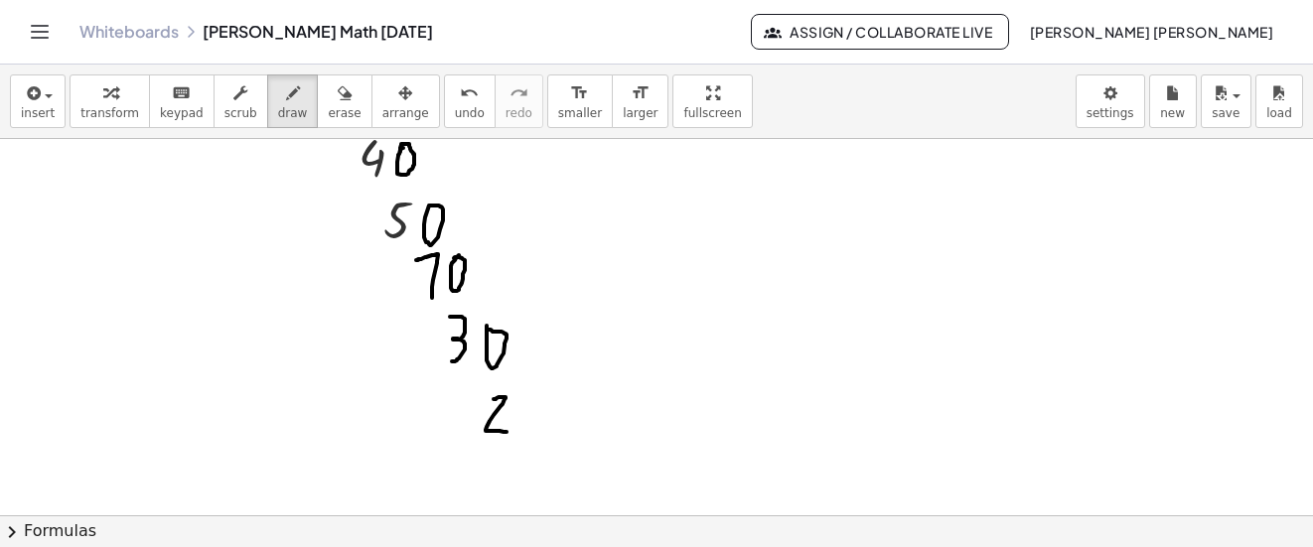
drag, startPoint x: 499, startPoint y: 397, endPoint x: 519, endPoint y: 413, distance: 25.4
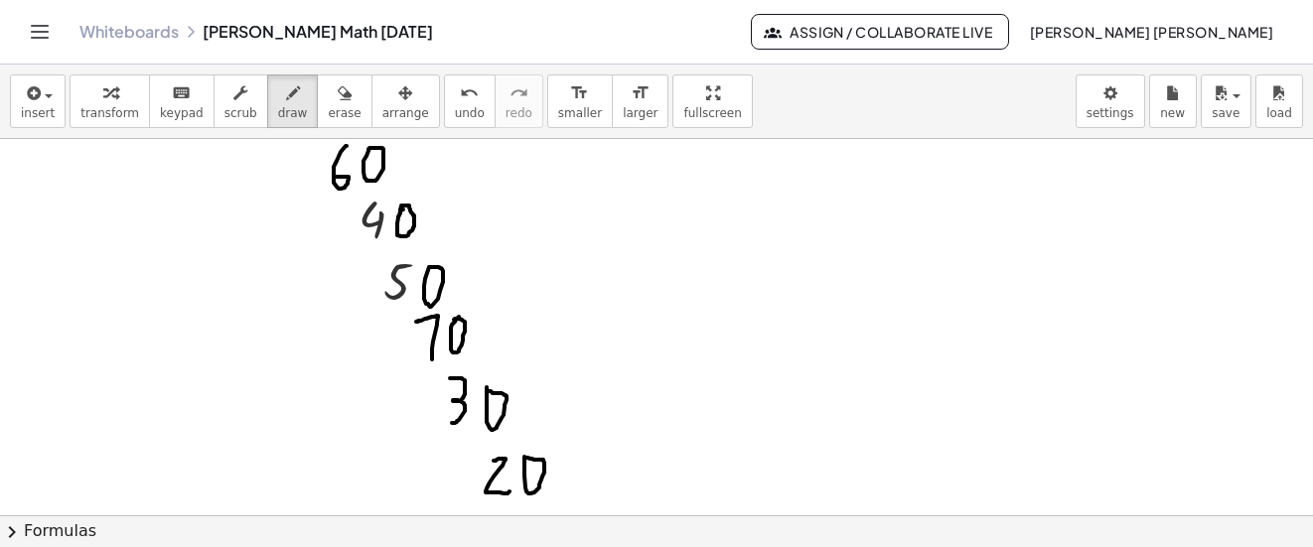
scroll to position [6593, 0]
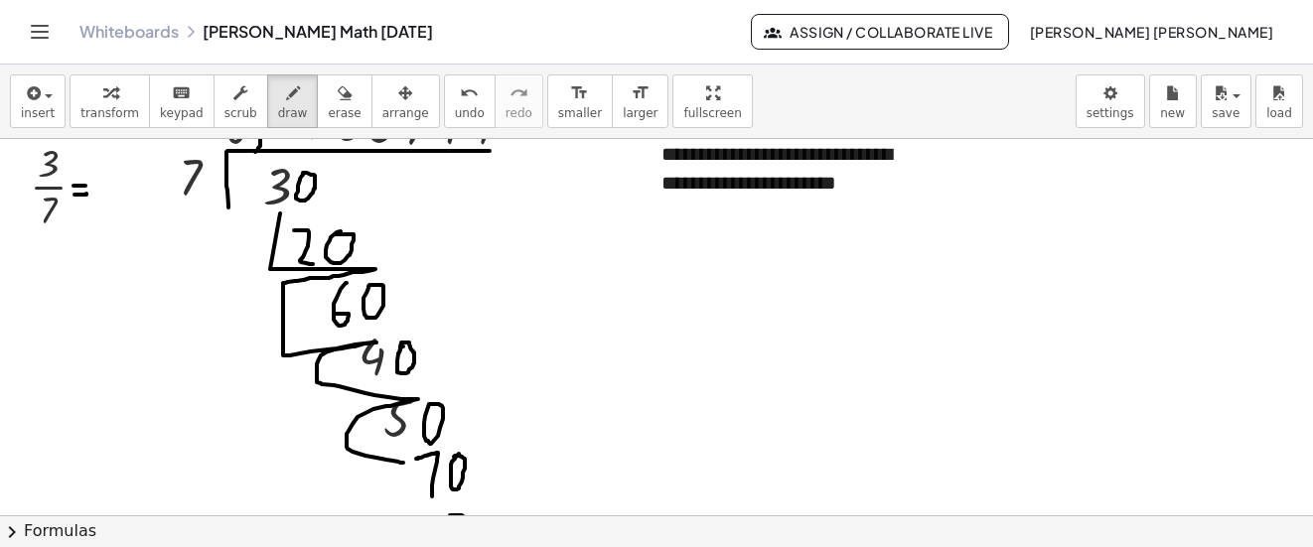
drag, startPoint x: 280, startPoint y: 214, endPoint x: 345, endPoint y: 276, distance: 89.9
click at [444, 119] on button "undo undo" at bounding box center [470, 102] width 52 height 54
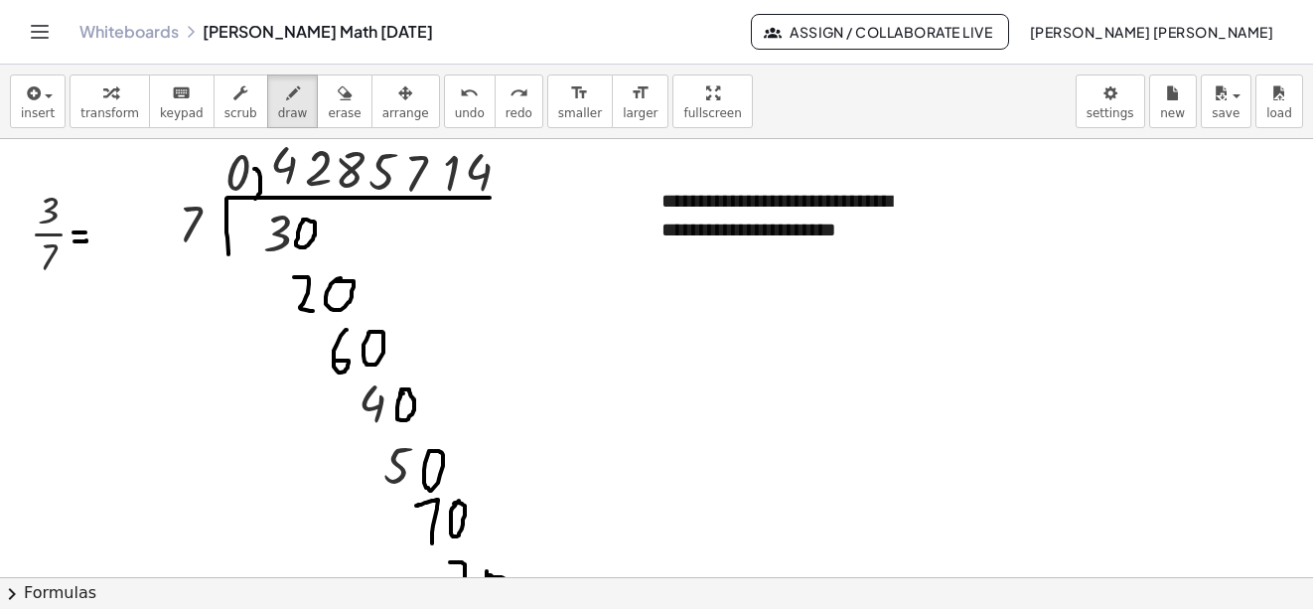
scroll to position [6494, 0]
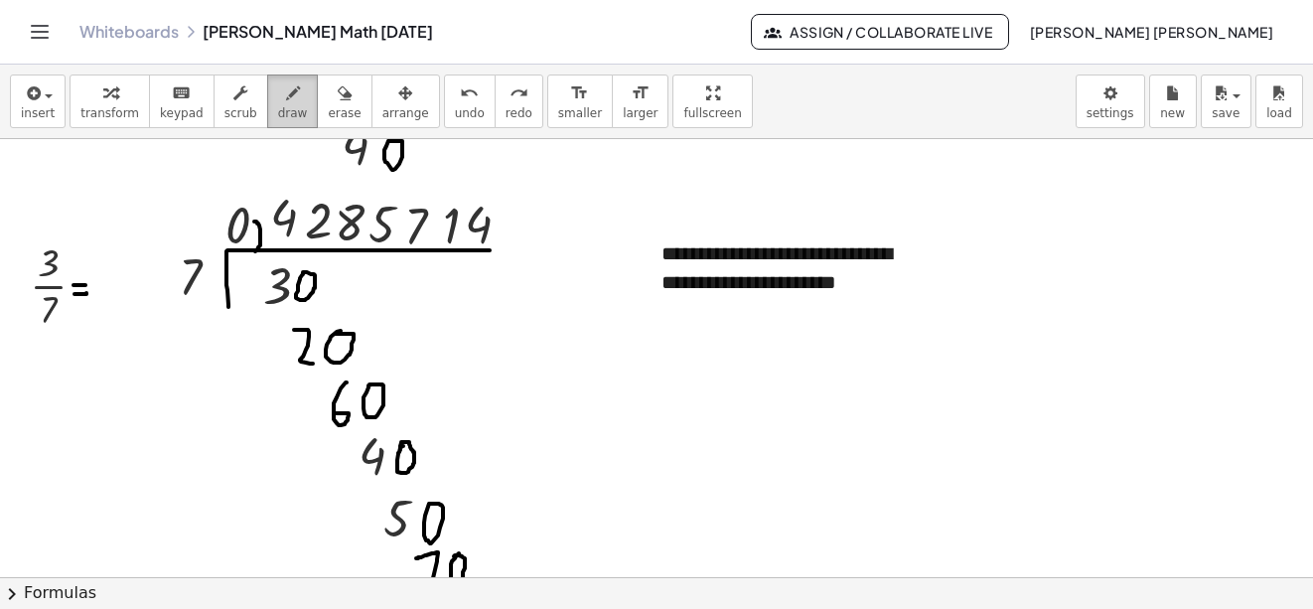
click at [284, 100] on button "draw" at bounding box center [293, 102] width 52 height 54
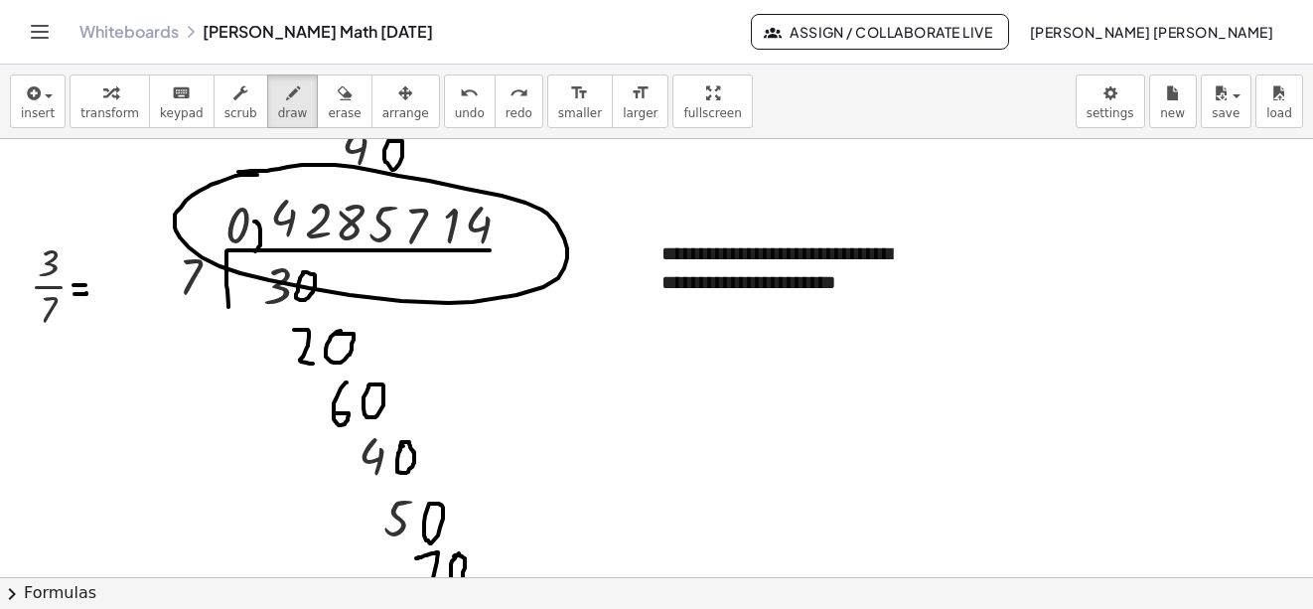
drag, startPoint x: 257, startPoint y: 175, endPoint x: 281, endPoint y: 422, distance: 248.5
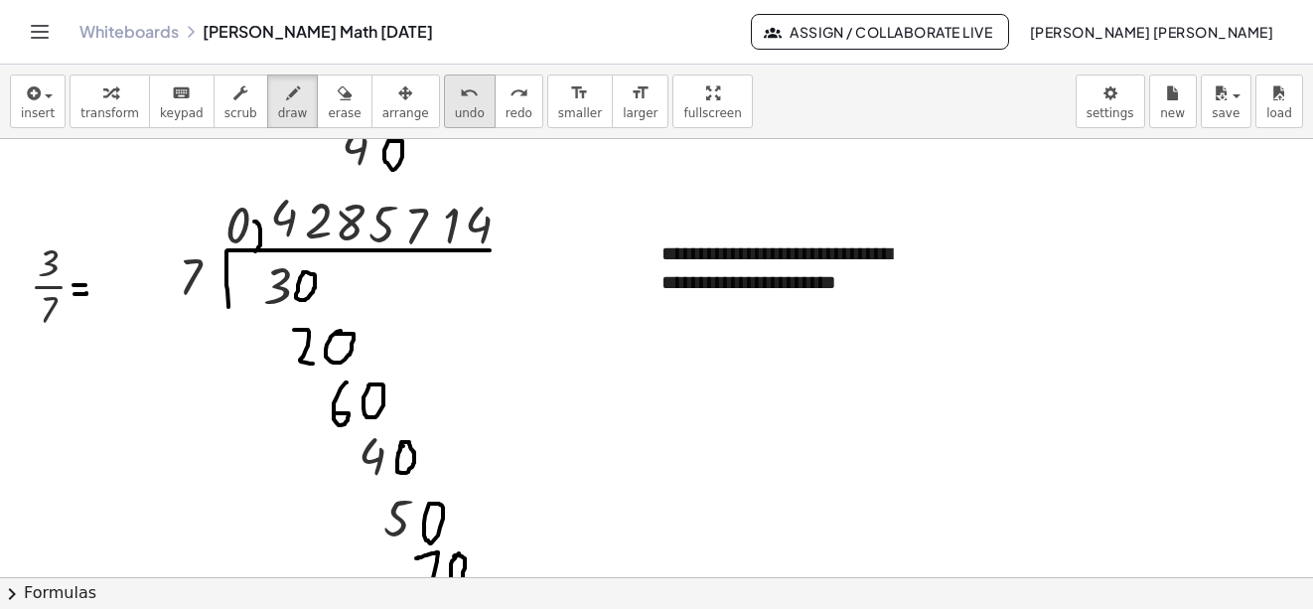
click at [455, 96] on div "undo" at bounding box center [470, 92] width 30 height 24
drag, startPoint x: 688, startPoint y: 355, endPoint x: 669, endPoint y: 364, distance: 21.8
click at [449, 100] on button "undo undo" at bounding box center [470, 102] width 52 height 54
drag, startPoint x: 719, startPoint y: 391, endPoint x: 654, endPoint y: 470, distance: 102.3
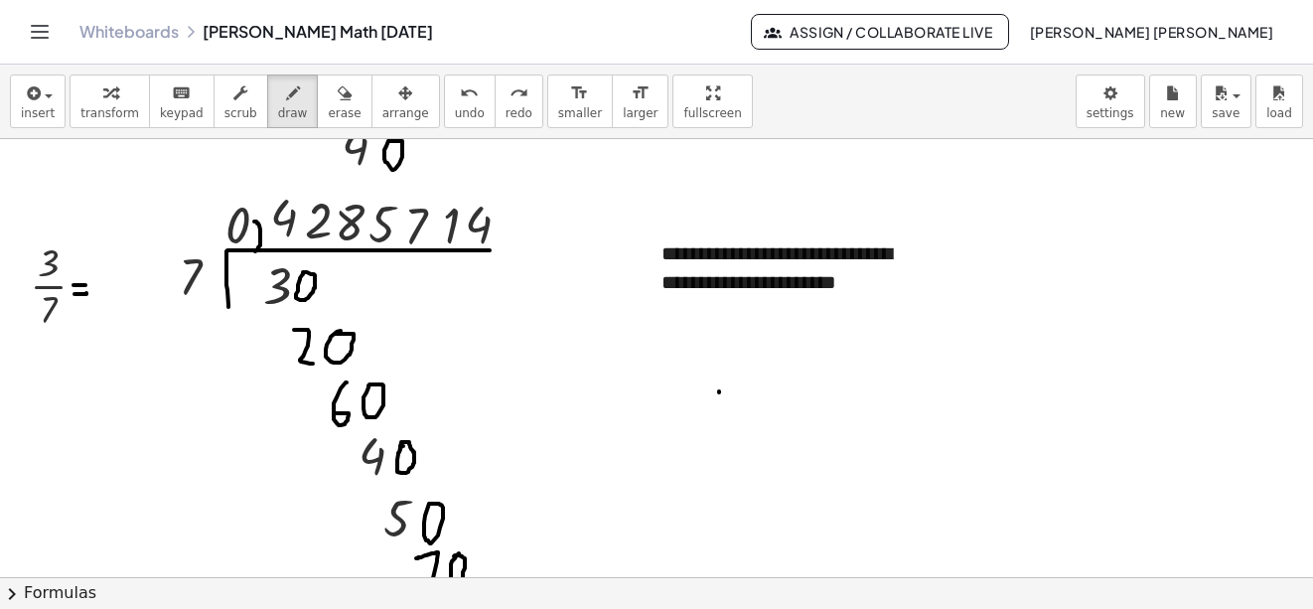
click at [455, 118] on span "undo" at bounding box center [470, 113] width 30 height 14
drag, startPoint x: 620, startPoint y: 347, endPoint x: 620, endPoint y: 336, distance: 10.9
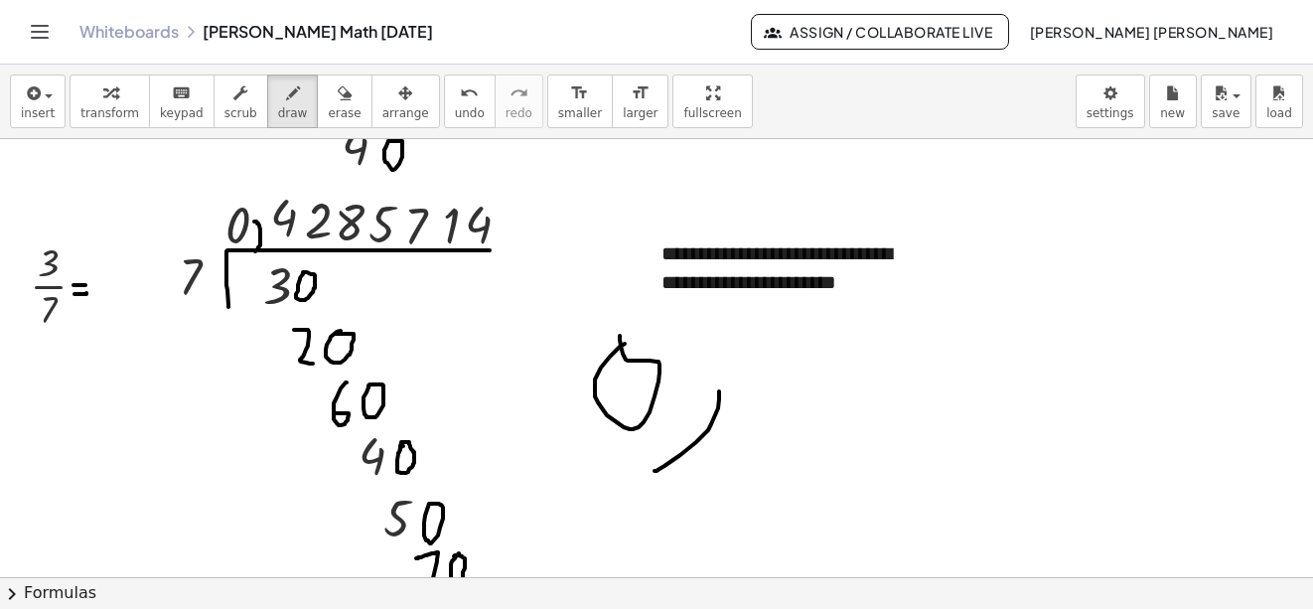
scroll to position [6593, 0]
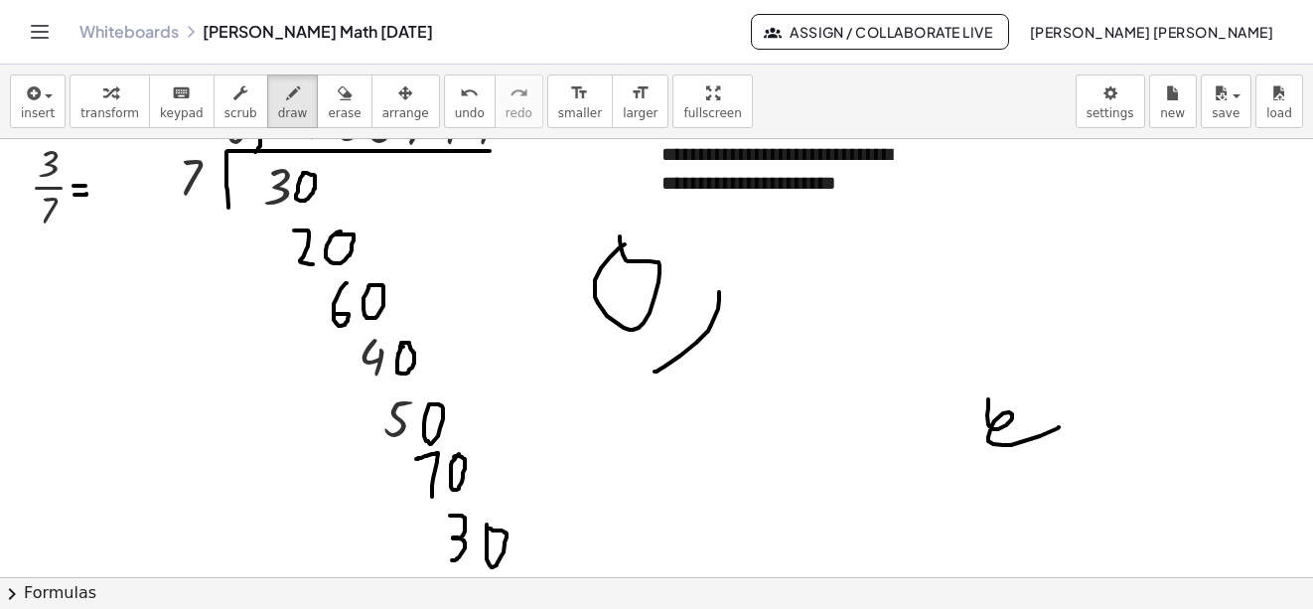
drag, startPoint x: 988, startPoint y: 399, endPoint x: 1141, endPoint y: 407, distance: 153.2
drag, startPoint x: 1209, startPoint y: 366, endPoint x: 1197, endPoint y: 369, distance: 12.3
click at [455, 109] on span "undo" at bounding box center [470, 113] width 30 height 14
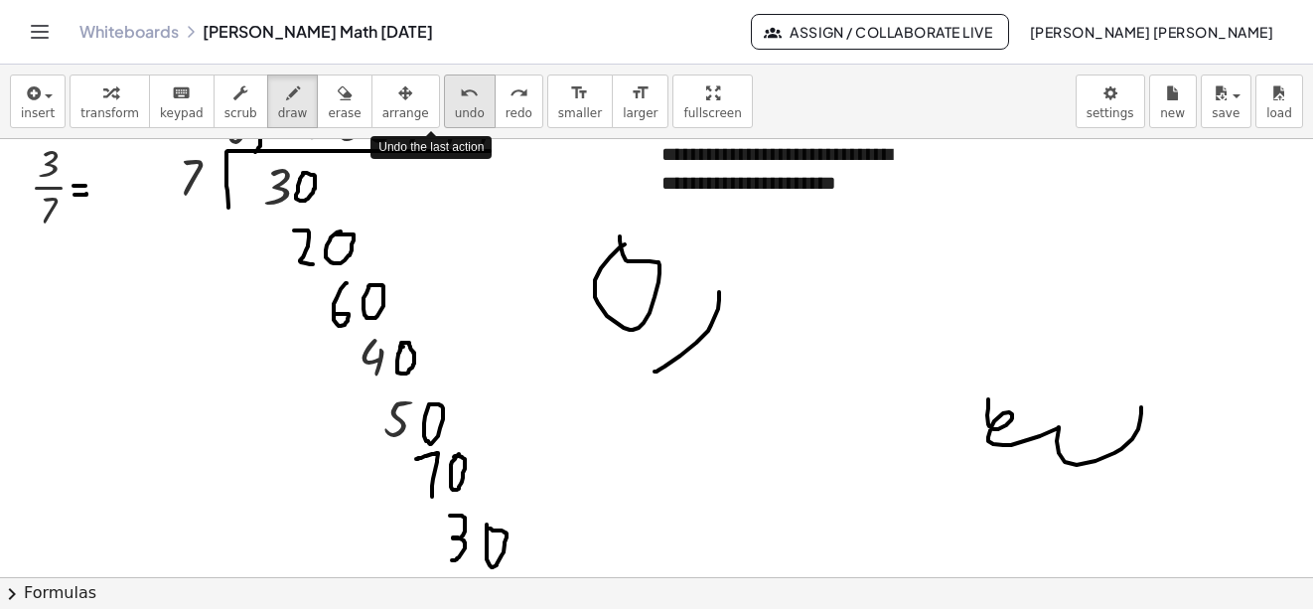
click at [455, 109] on span "undo" at bounding box center [470, 113] width 30 height 14
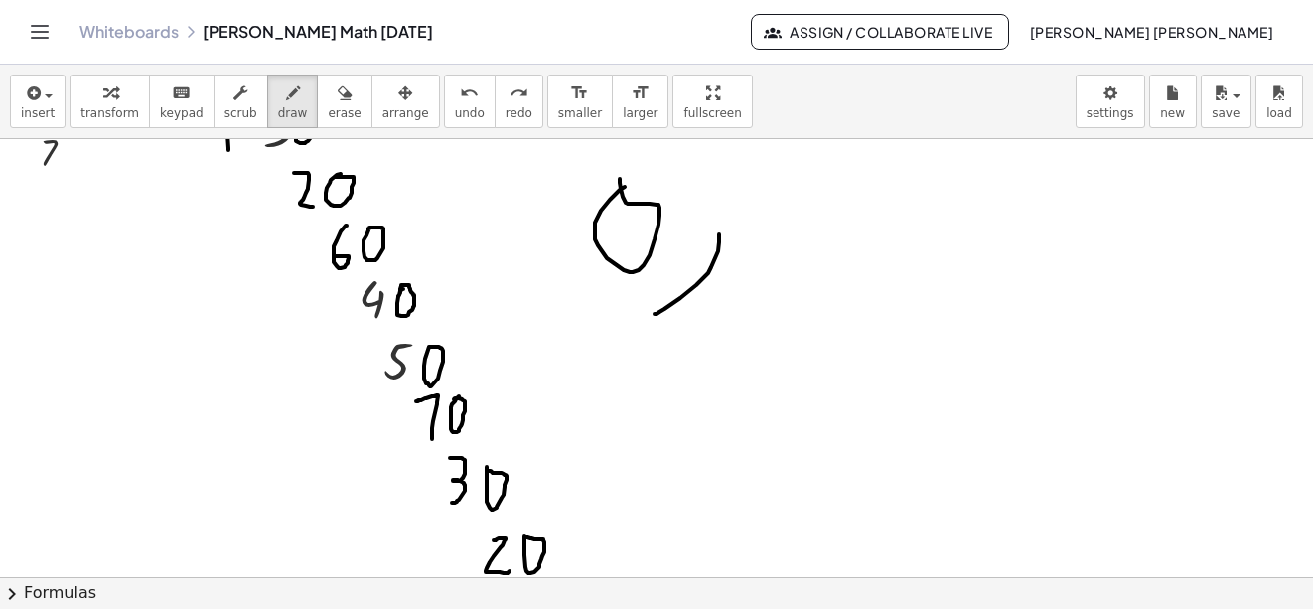
scroll to position [6692, 0]
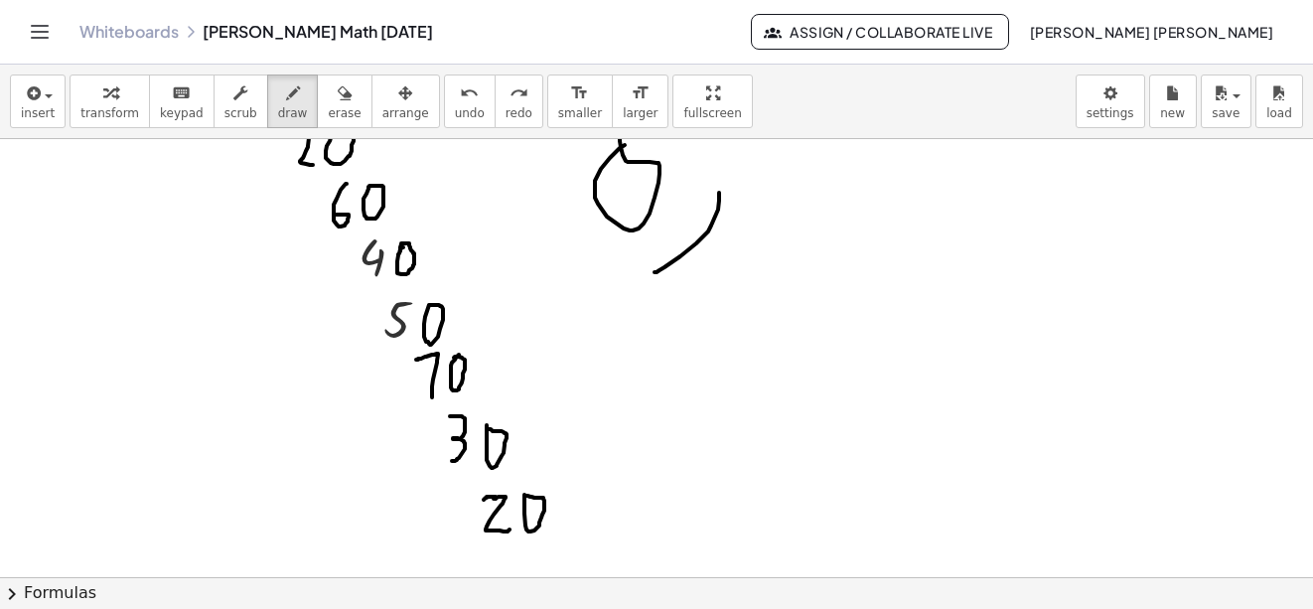
drag, startPoint x: 496, startPoint y: 497, endPoint x: 484, endPoint y: 500, distance: 12.3
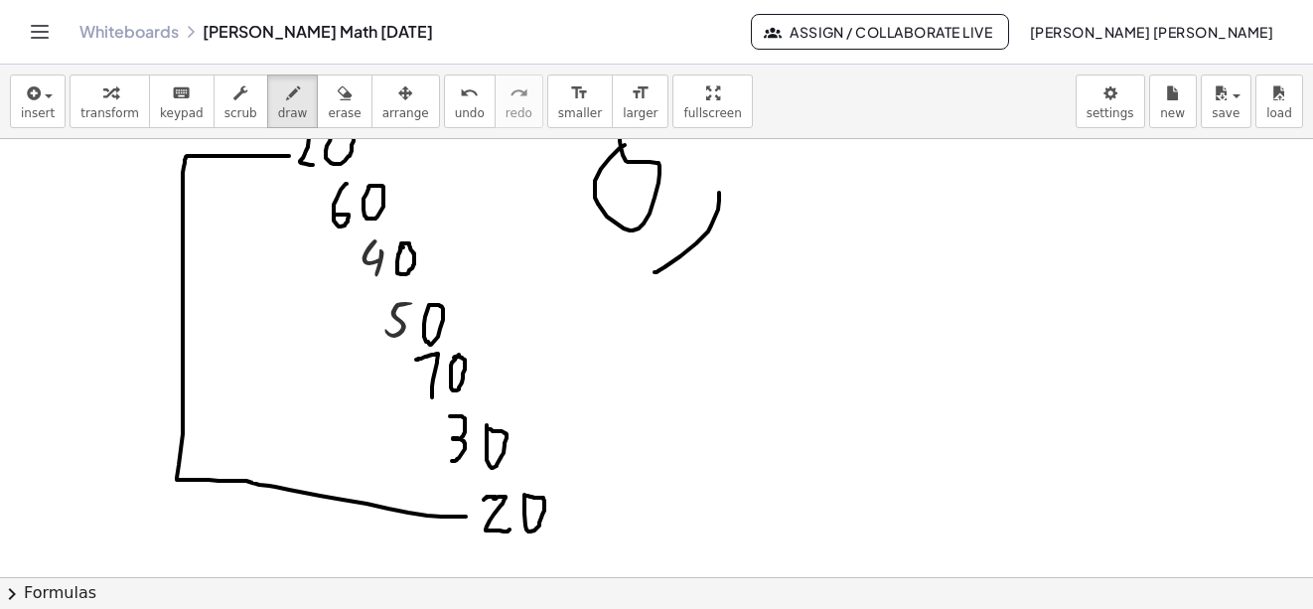
drag, startPoint x: 466, startPoint y: 517, endPoint x: 289, endPoint y: 156, distance: 401.6
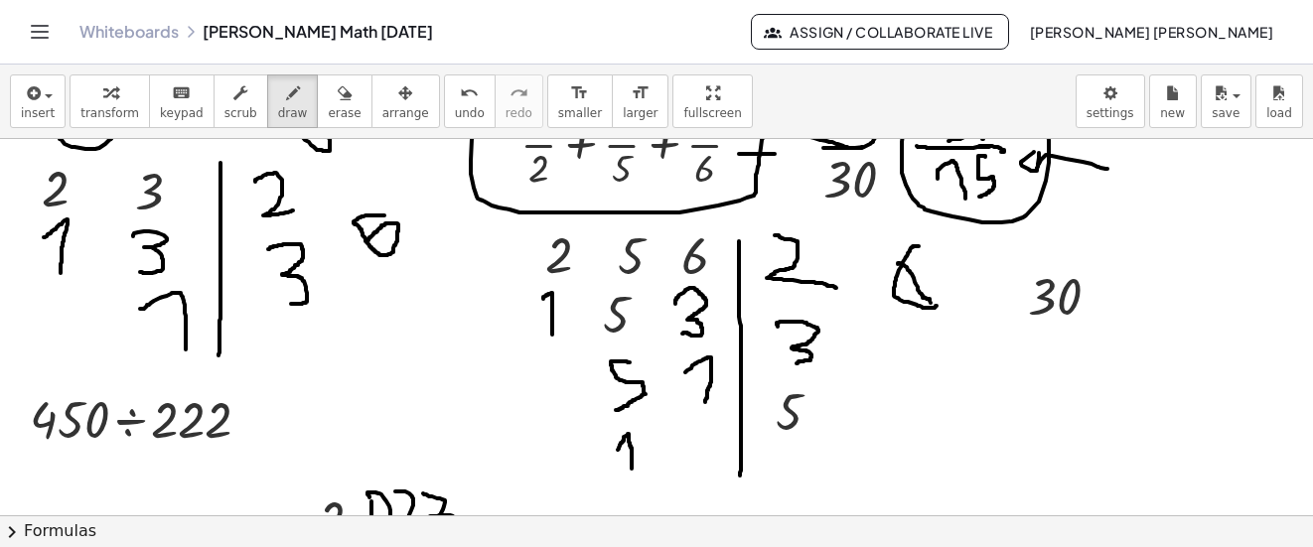
scroll to position [5181, 0]
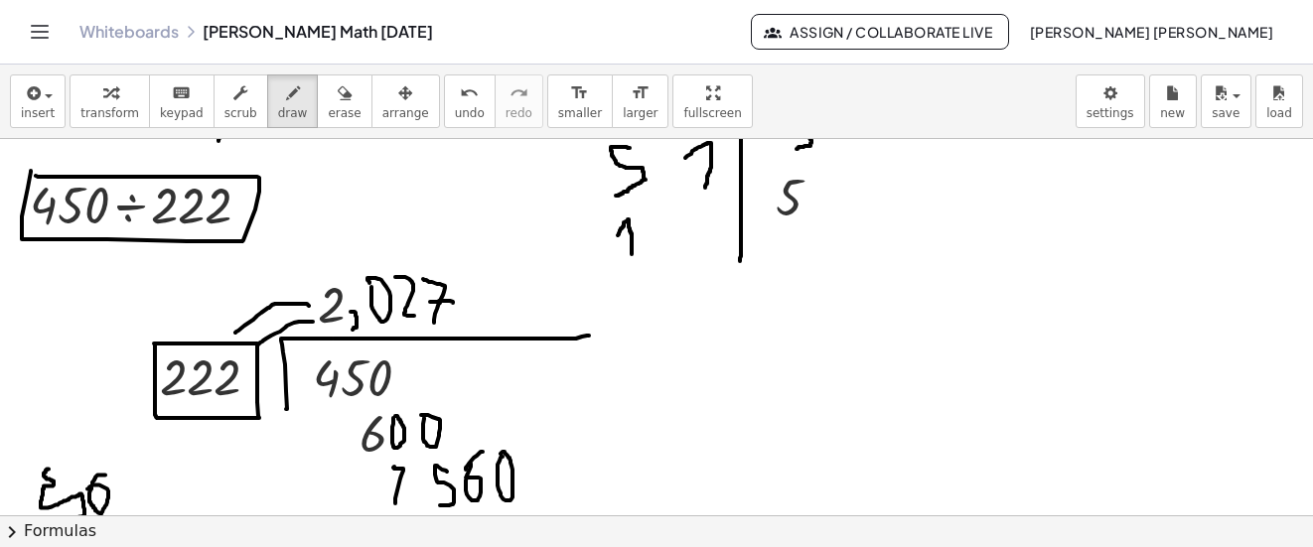
click at [444, 106] on button "undo undo" at bounding box center [470, 102] width 52 height 54
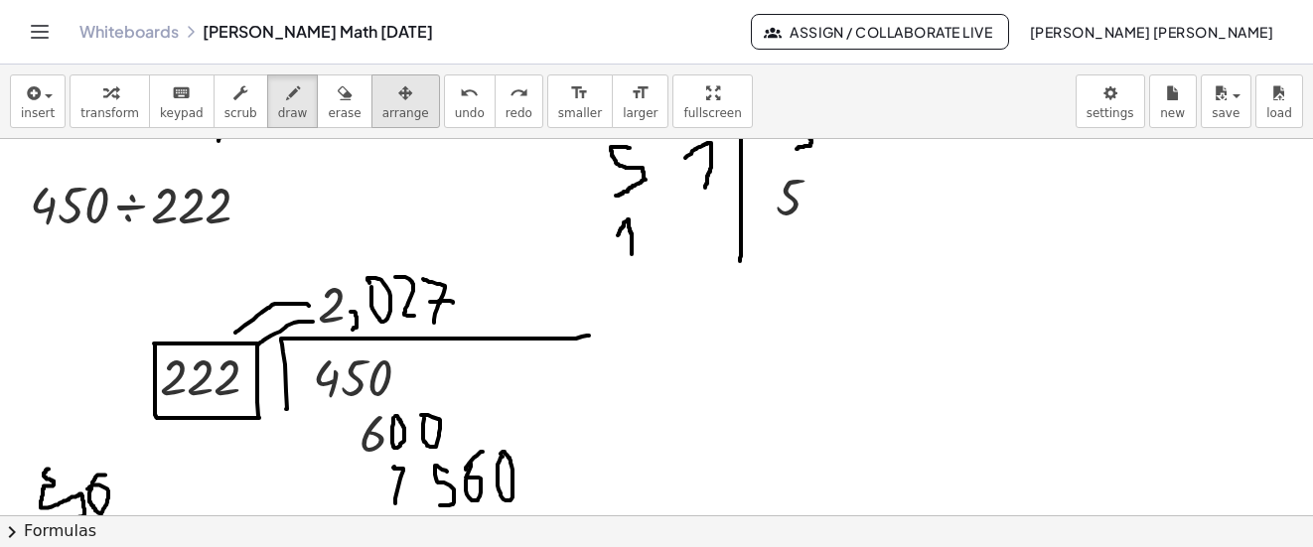
click at [382, 84] on div "button" at bounding box center [405, 92] width 47 height 24
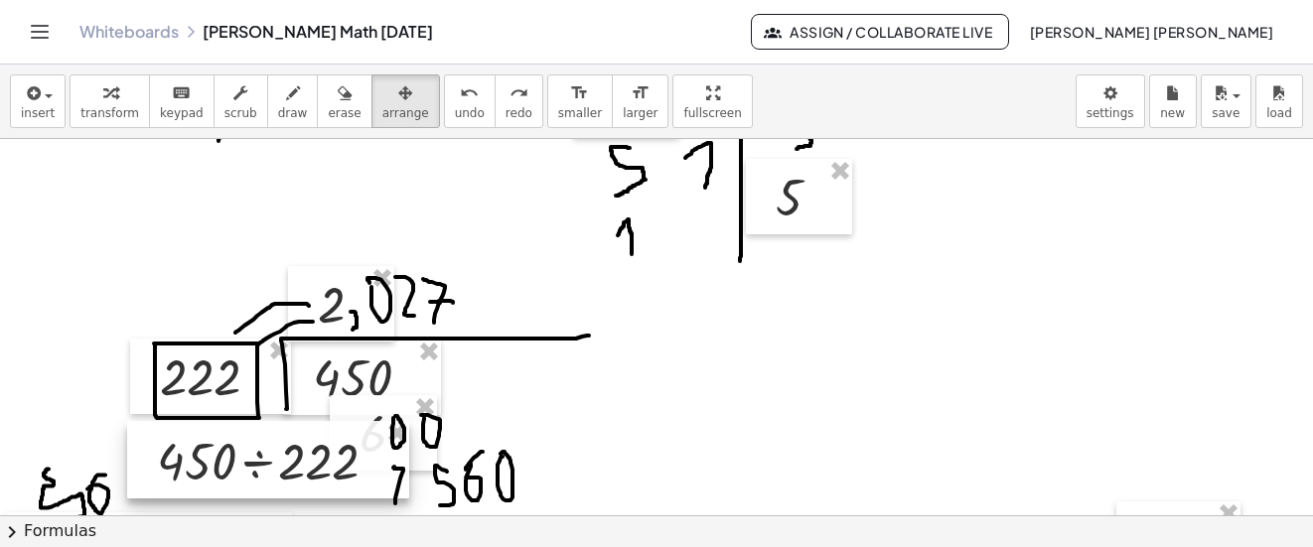
drag, startPoint x: 356, startPoint y: 84, endPoint x: 297, endPoint y: 483, distance: 402.6
click at [297, 483] on div at bounding box center [268, 459] width 282 height 77
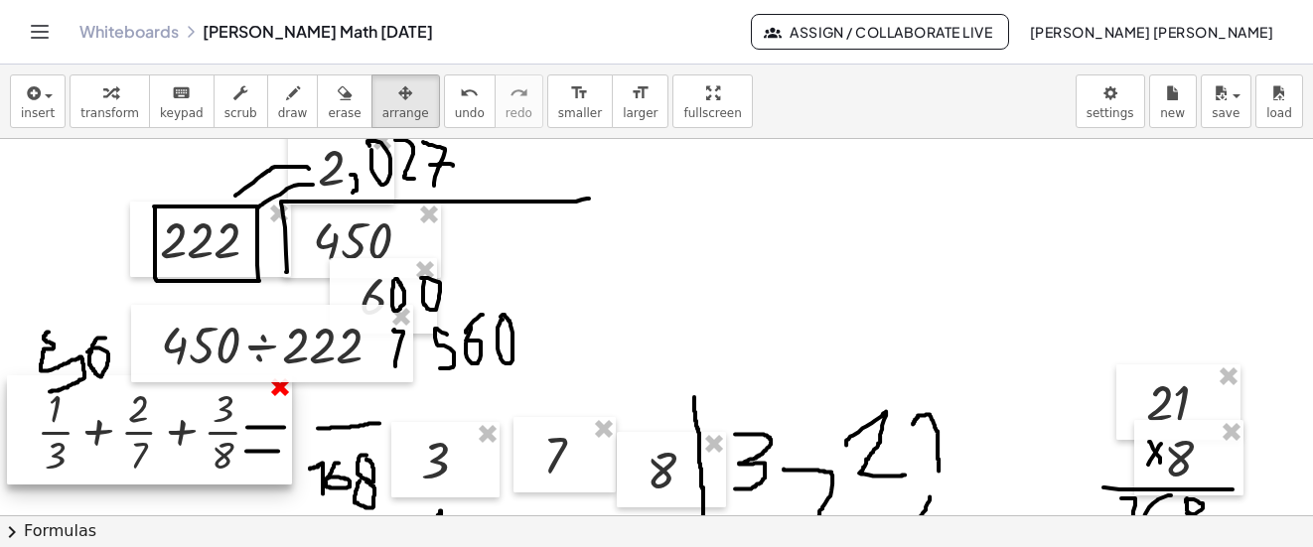
scroll to position [5380, 0]
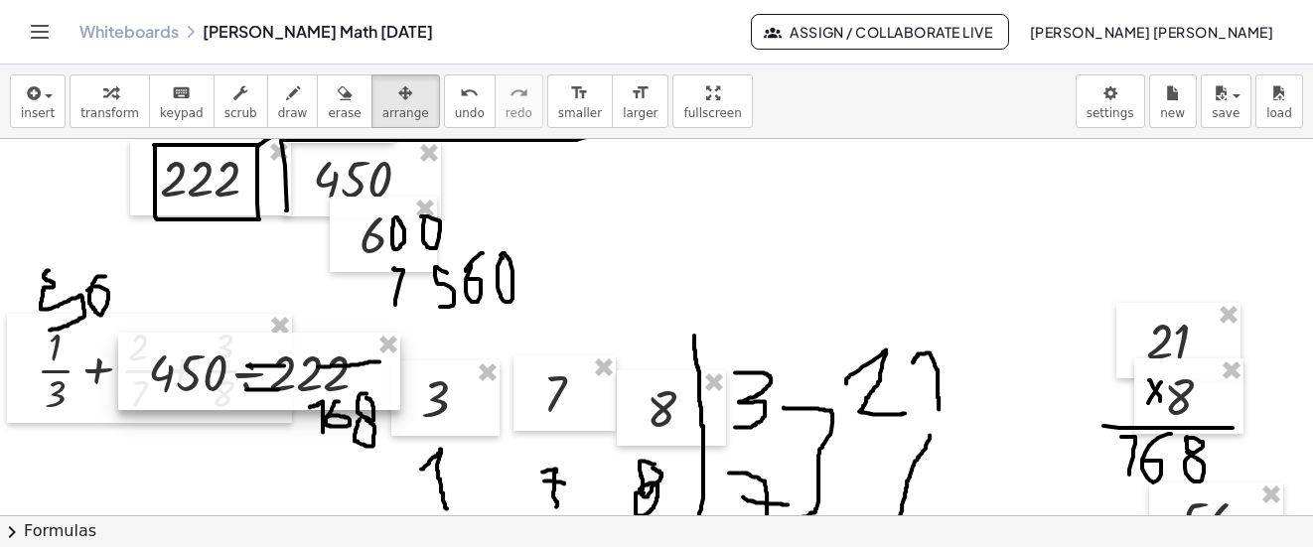
drag, startPoint x: 256, startPoint y: 274, endPoint x: 242, endPoint y: 377, distance: 104.2
click at [242, 377] on div at bounding box center [259, 371] width 282 height 77
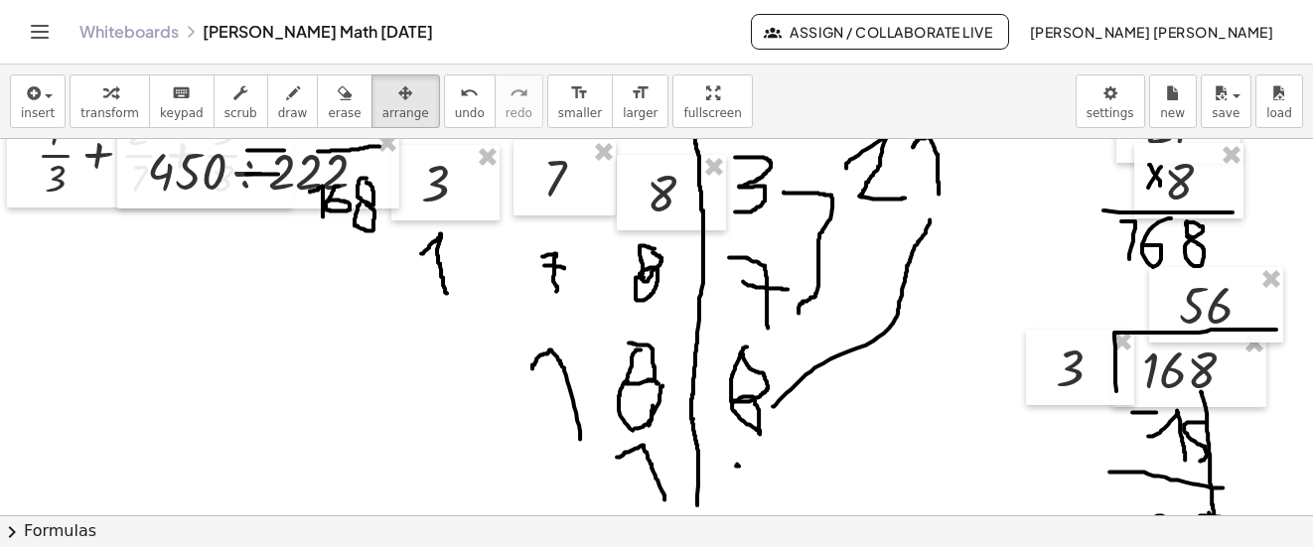
scroll to position [5579, 0]
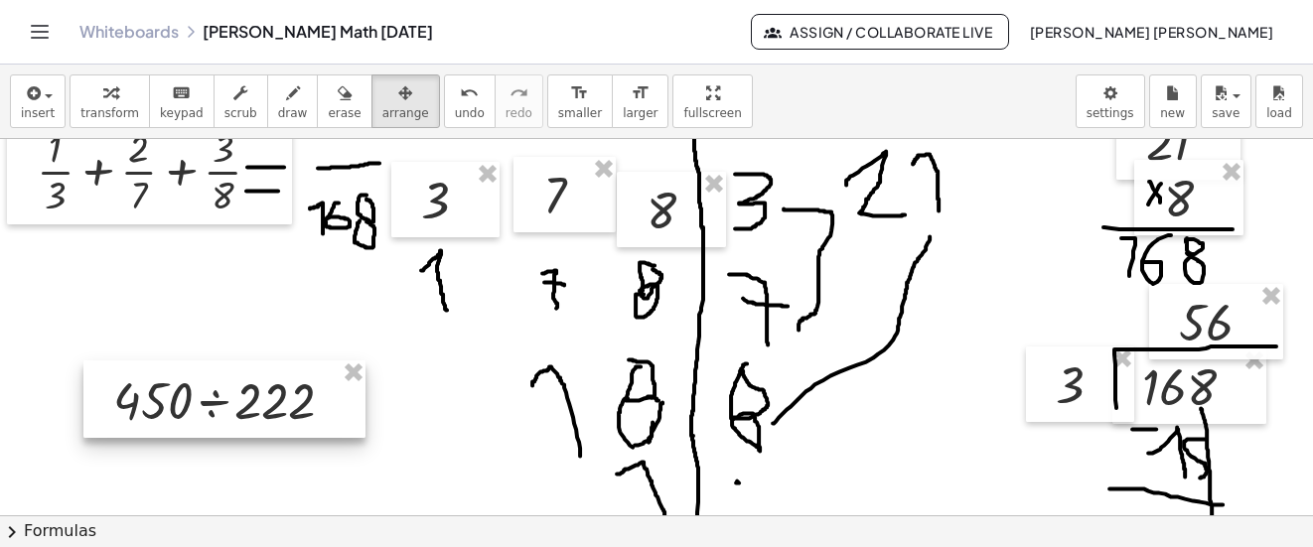
drag, startPoint x: 297, startPoint y: 216, endPoint x: 260, endPoint y: 447, distance: 234.4
click at [260, 438] on div at bounding box center [224, 399] width 282 height 77
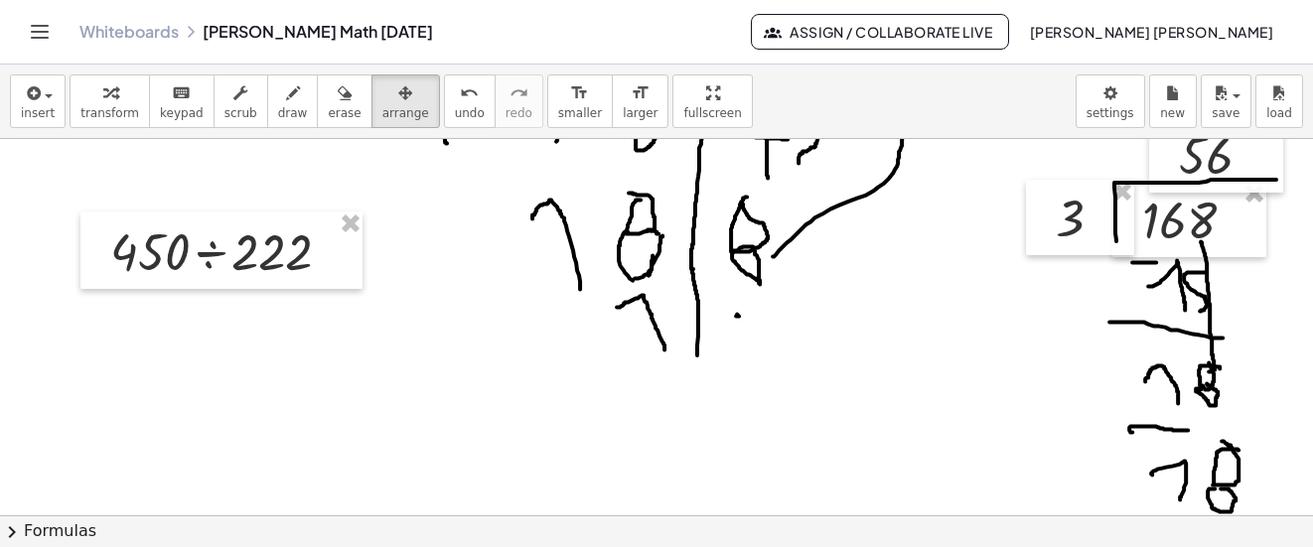
scroll to position [5777, 0]
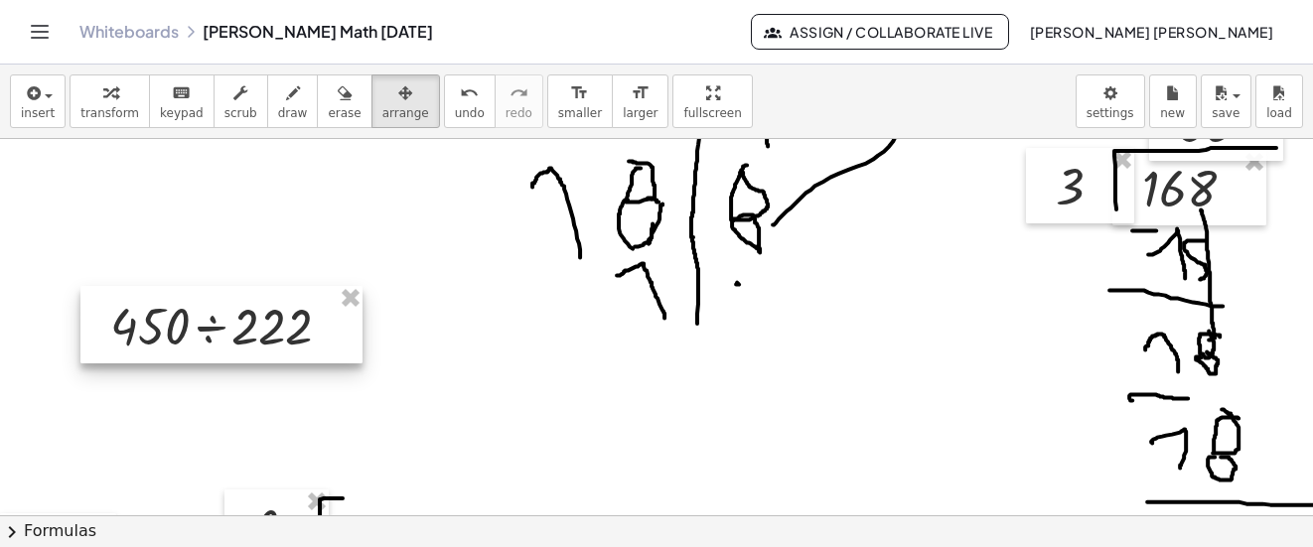
drag, startPoint x: 228, startPoint y: 207, endPoint x: 228, endPoint y: 368, distance: 160.9
click at [228, 364] on div at bounding box center [221, 324] width 282 height 77
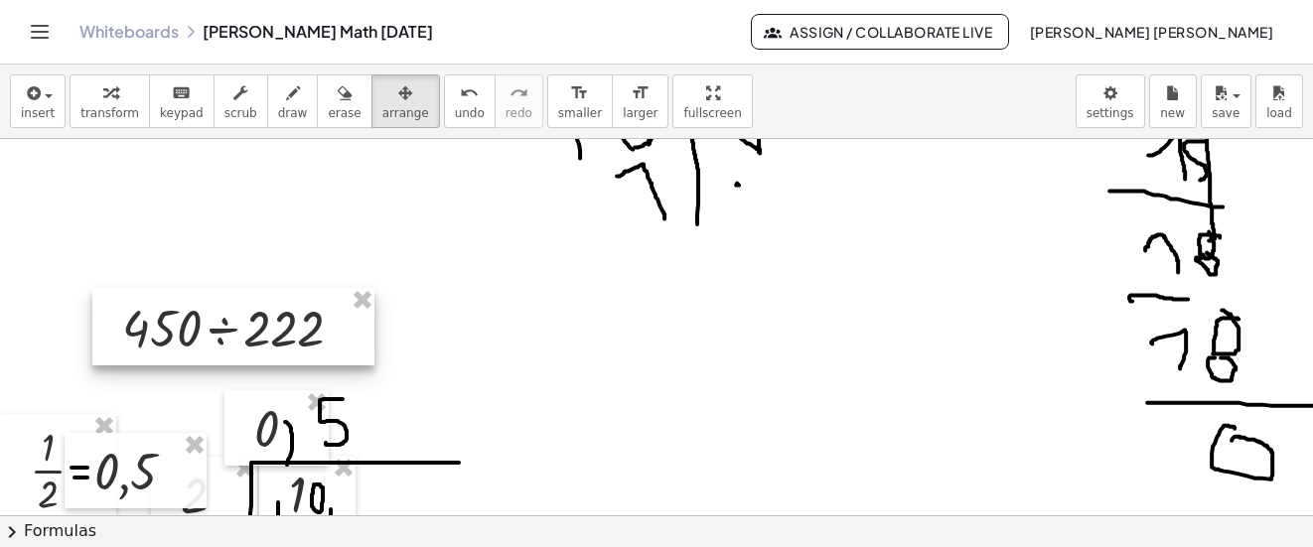
drag, startPoint x: 222, startPoint y: 259, endPoint x: 268, endPoint y: 384, distance: 133.6
click at [268, 366] on div at bounding box center [233, 326] width 282 height 77
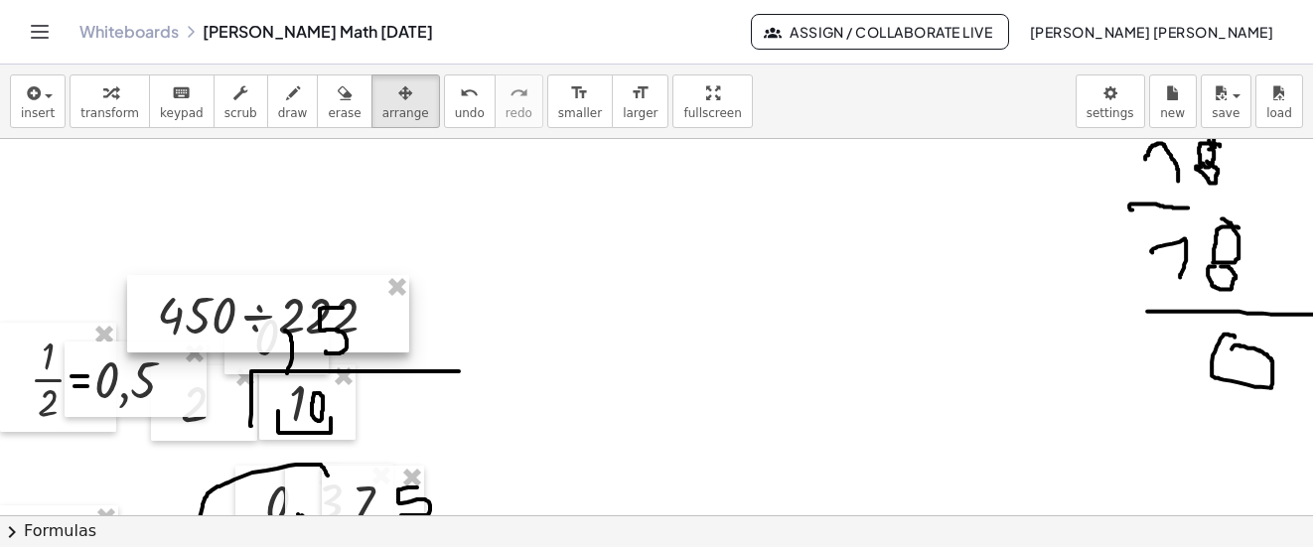
scroll to position [5976, 0]
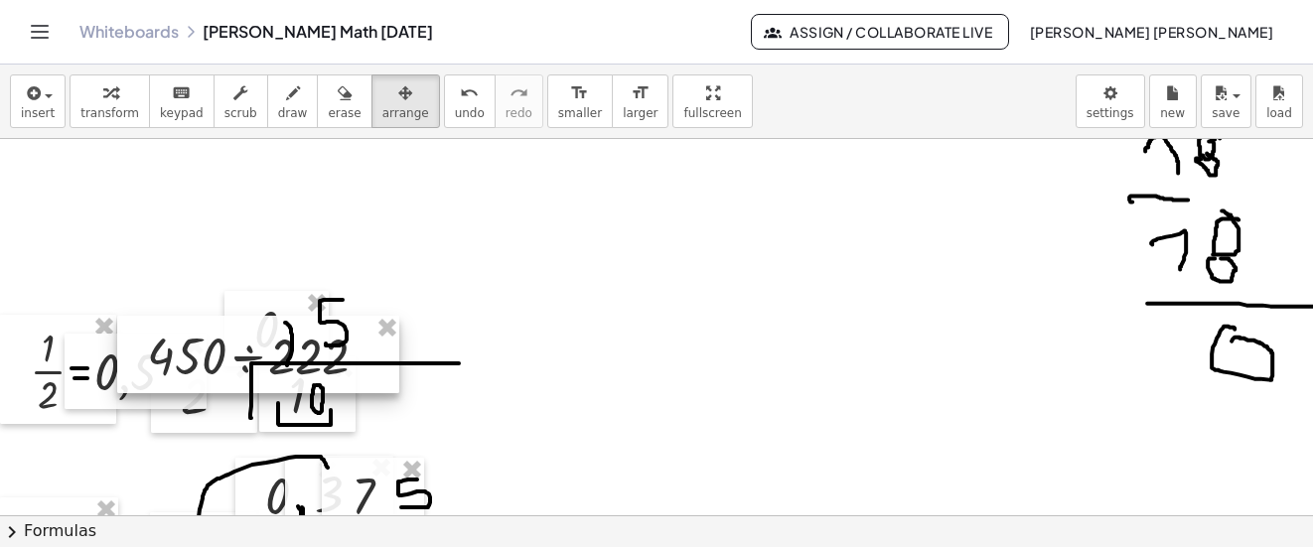
drag, startPoint x: 222, startPoint y: 298, endPoint x: 204, endPoint y: 391, distance: 95.1
click at [204, 391] on div at bounding box center [258, 354] width 282 height 77
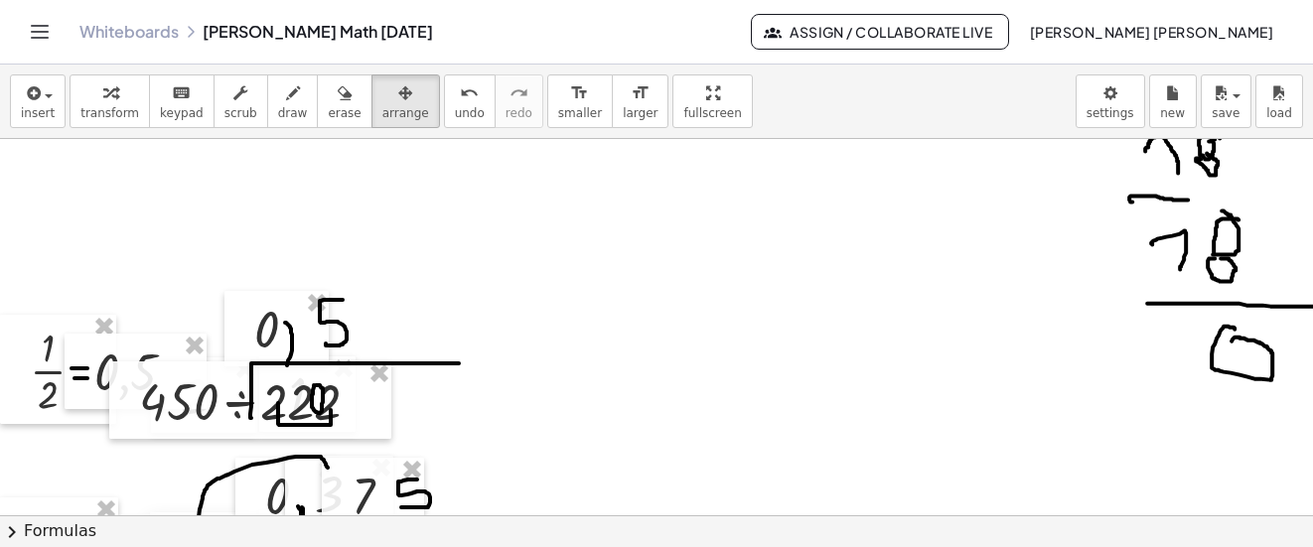
scroll to position [6175, 0]
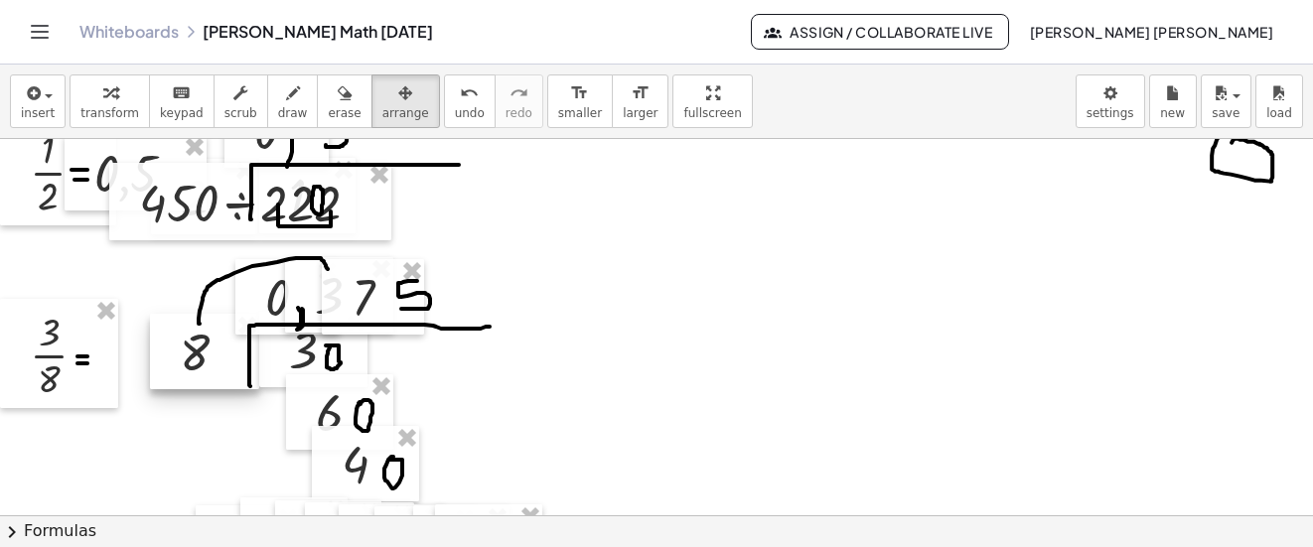
drag, startPoint x: 185, startPoint y: 364, endPoint x: 183, endPoint y: 378, distance: 15.0
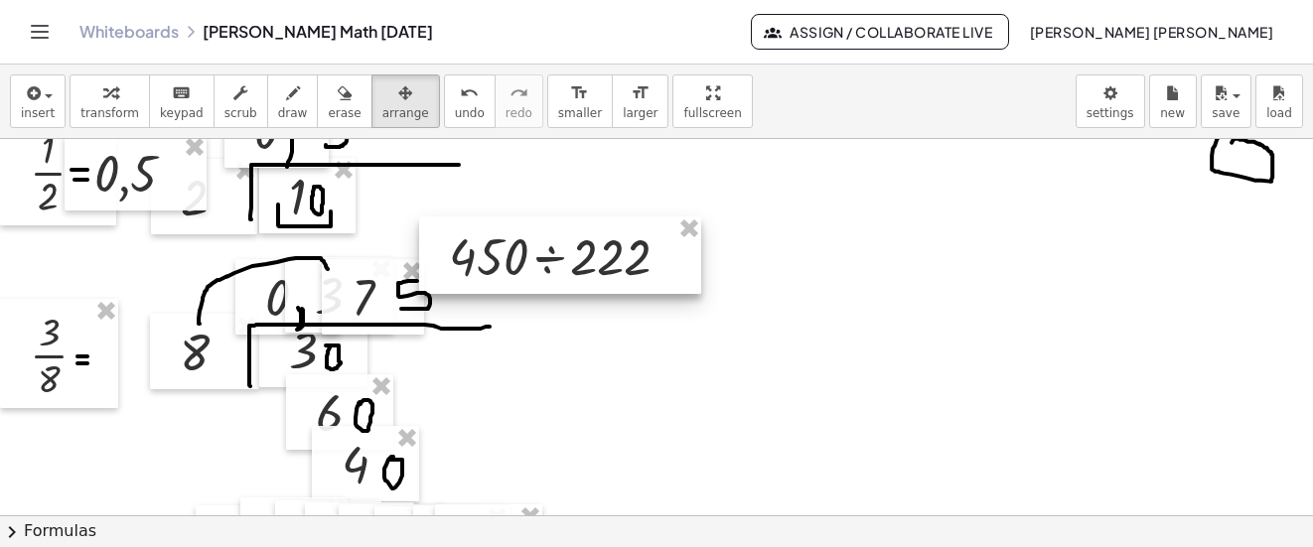
drag, startPoint x: 236, startPoint y: 211, endPoint x: 657, endPoint y: 295, distance: 428.6
click at [657, 294] on div at bounding box center [560, 255] width 282 height 77
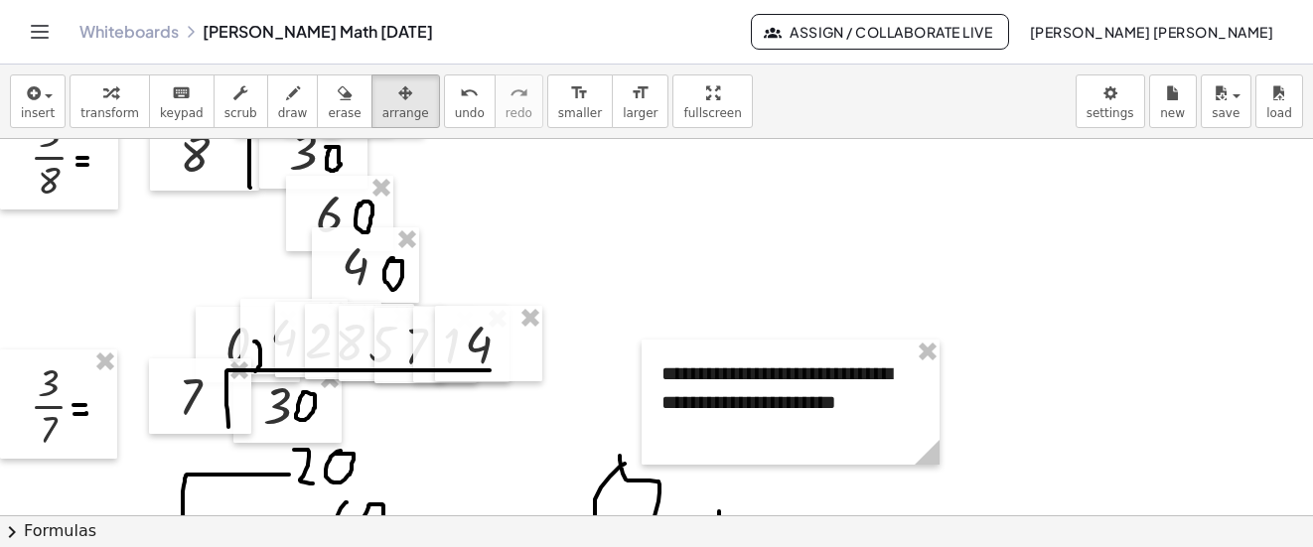
scroll to position [6075, 0]
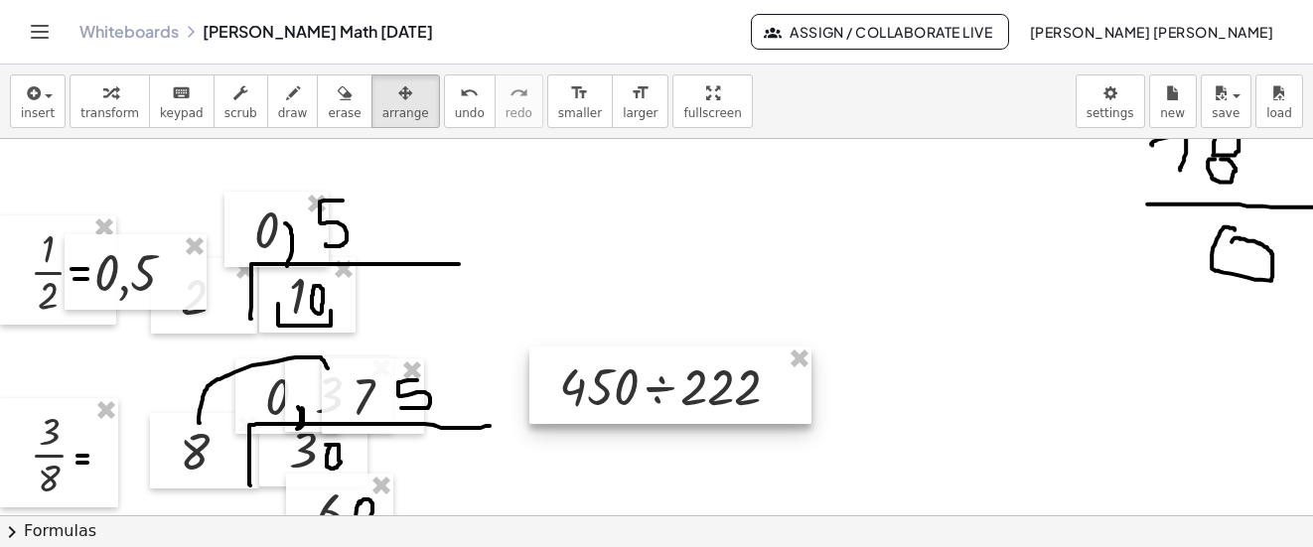
click at [652, 396] on div at bounding box center [670, 385] width 282 height 77
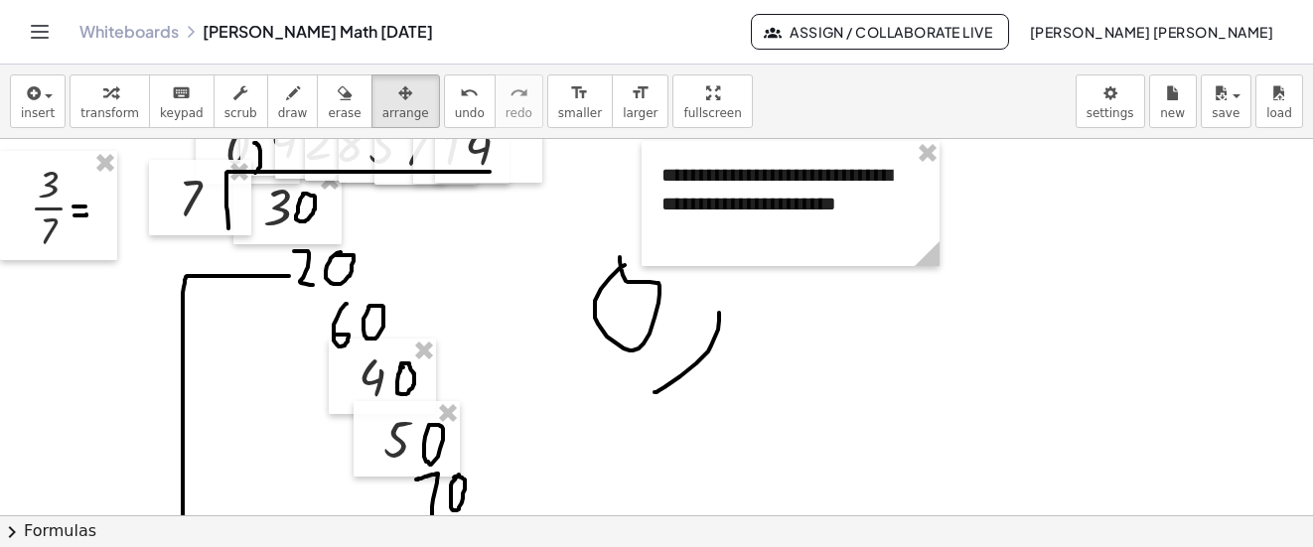
scroll to position [6274, 0]
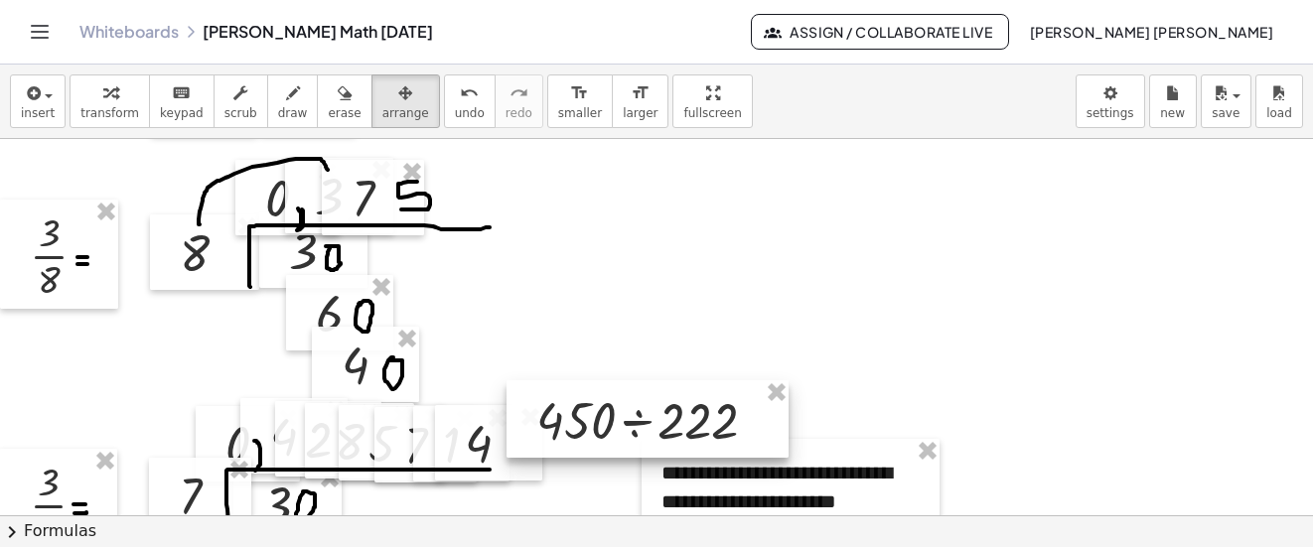
drag, startPoint x: 621, startPoint y: 212, endPoint x: 598, endPoint y: 444, distance: 233.6
click at [598, 444] on div at bounding box center [648, 418] width 282 height 77
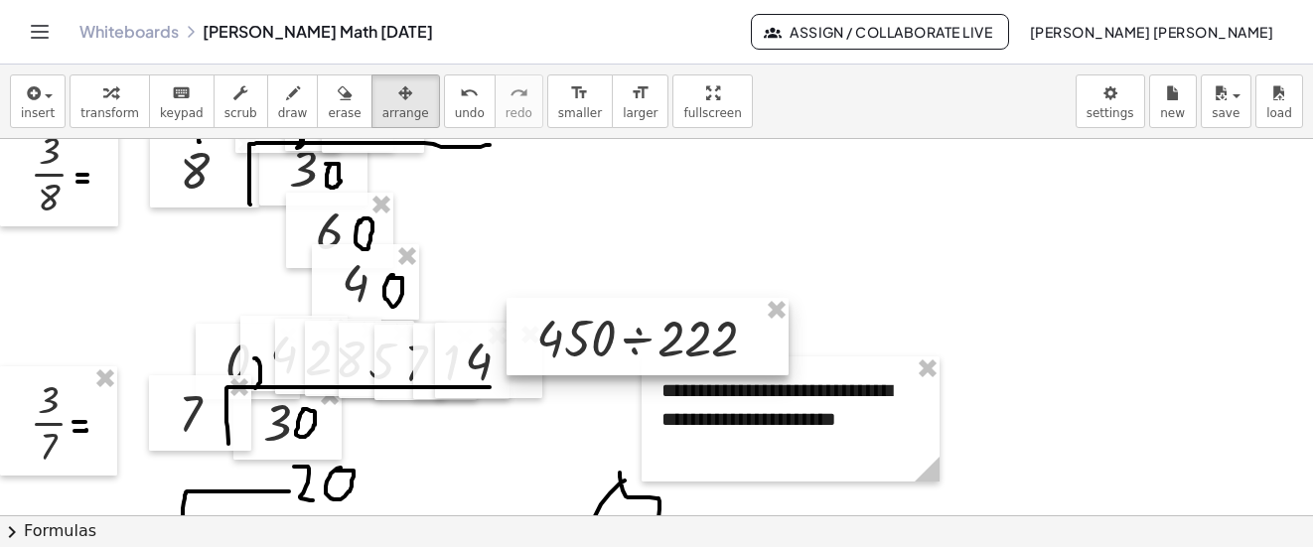
scroll to position [6373, 0]
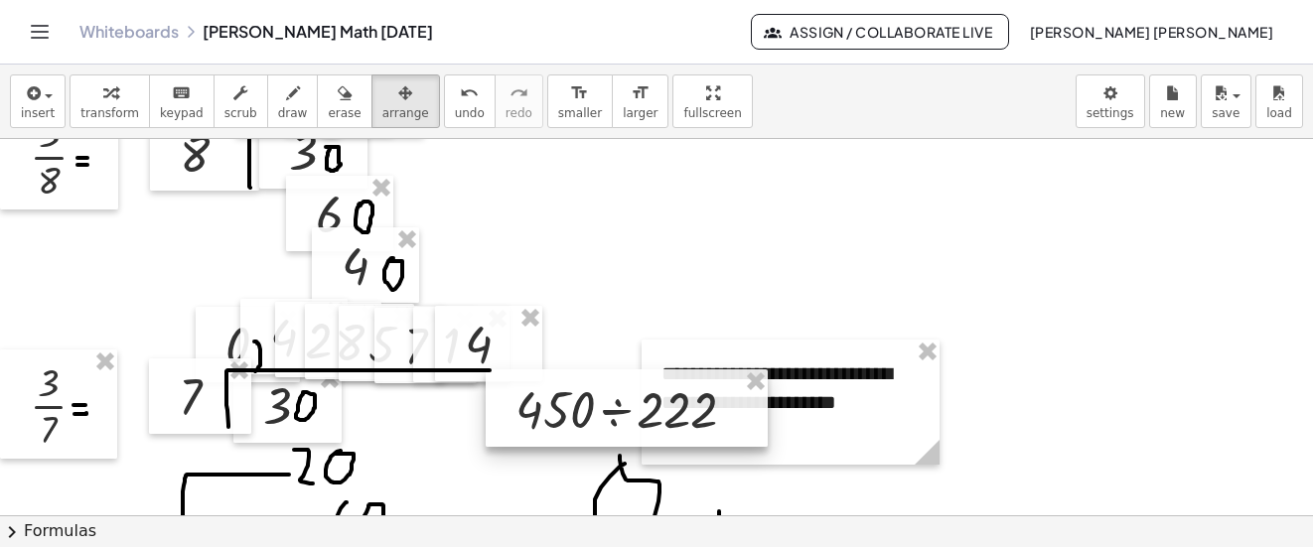
drag, startPoint x: 586, startPoint y: 352, endPoint x: 560, endPoint y: 445, distance: 96.9
click at [560, 445] on div at bounding box center [627, 408] width 282 height 77
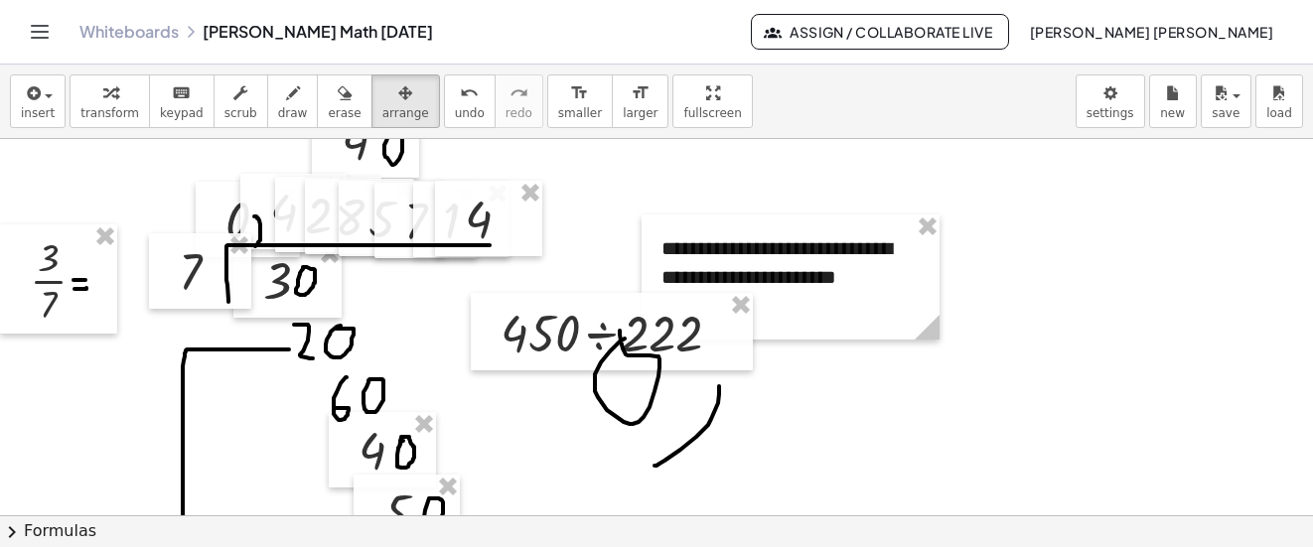
scroll to position [6572, 0]
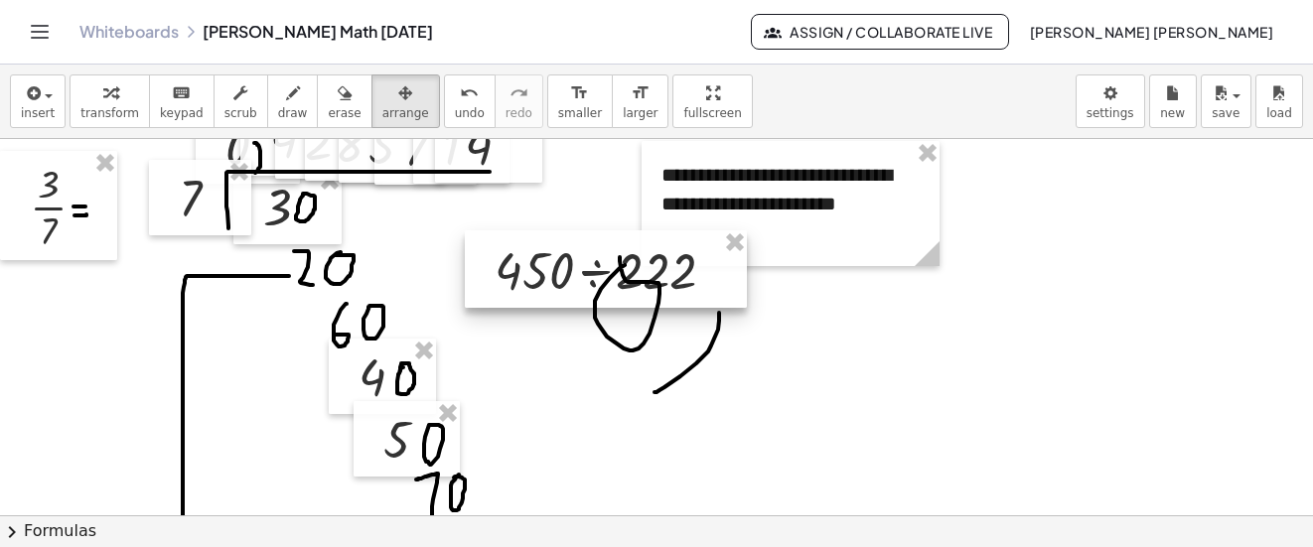
drag, startPoint x: 553, startPoint y: 275, endPoint x: 432, endPoint y: 415, distance: 185.2
click at [465, 308] on div at bounding box center [606, 268] width 282 height 77
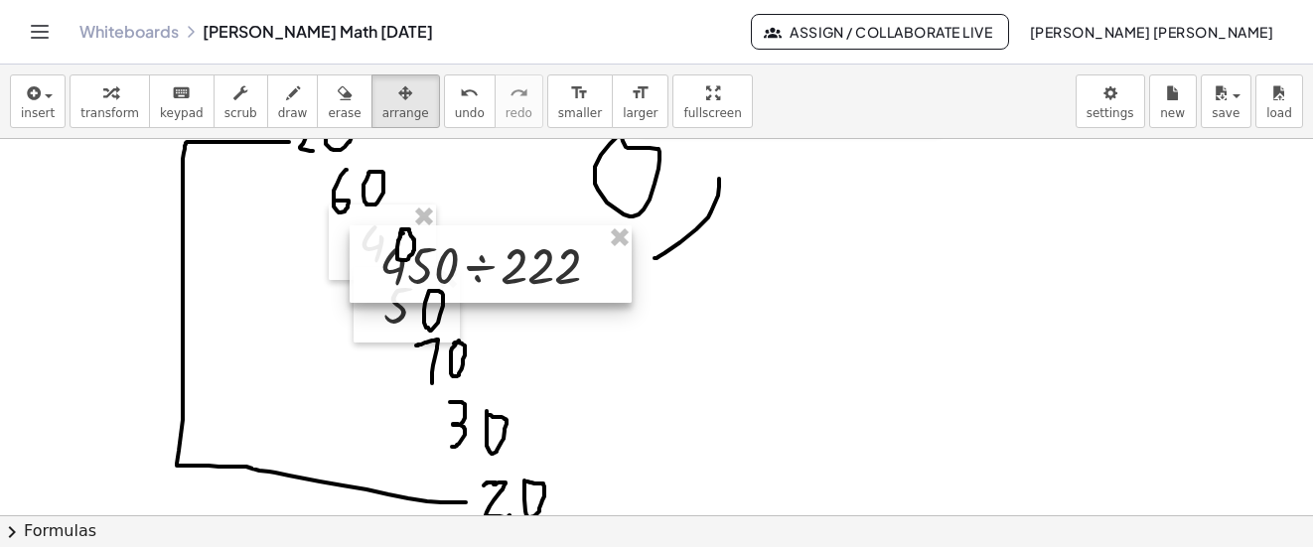
scroll to position [6771, 0]
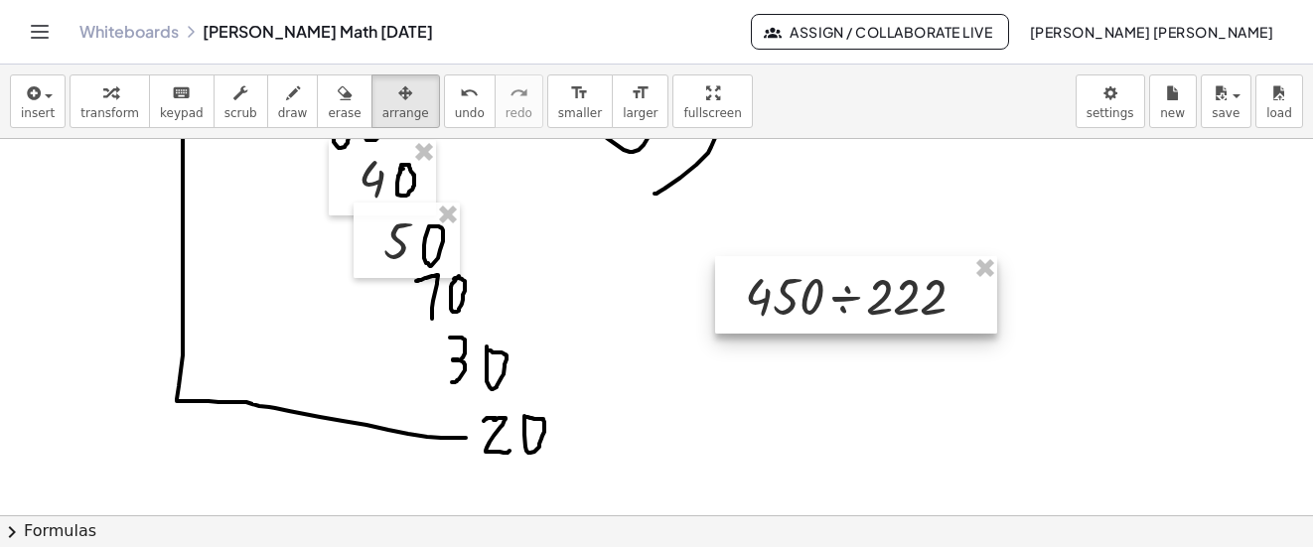
drag, startPoint x: 476, startPoint y: 232, endPoint x: 861, endPoint y: 328, distance: 397.0
click at [861, 328] on div at bounding box center [856, 294] width 282 height 77
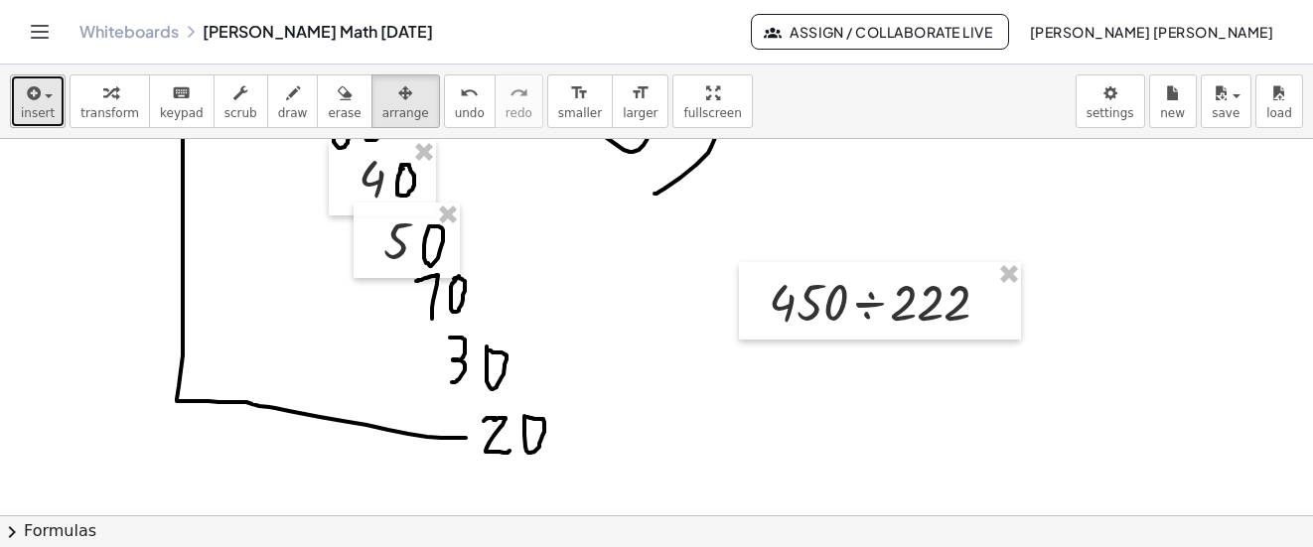
click at [47, 91] on div "button" at bounding box center [38, 92] width 34 height 24
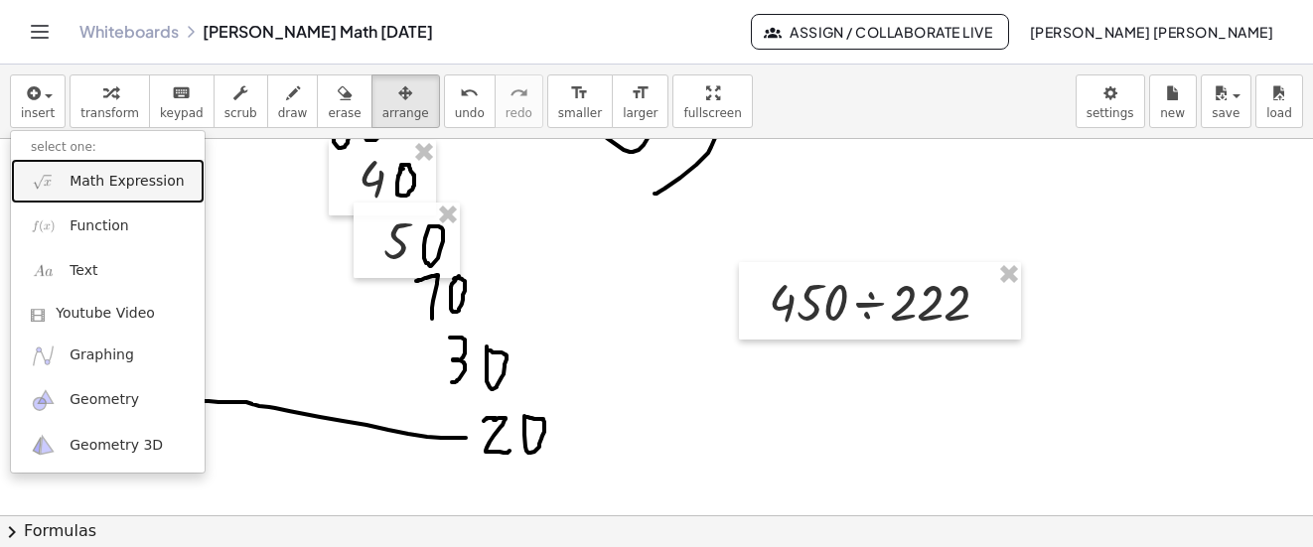
click at [81, 186] on span "Math Expression" at bounding box center [127, 182] width 114 height 20
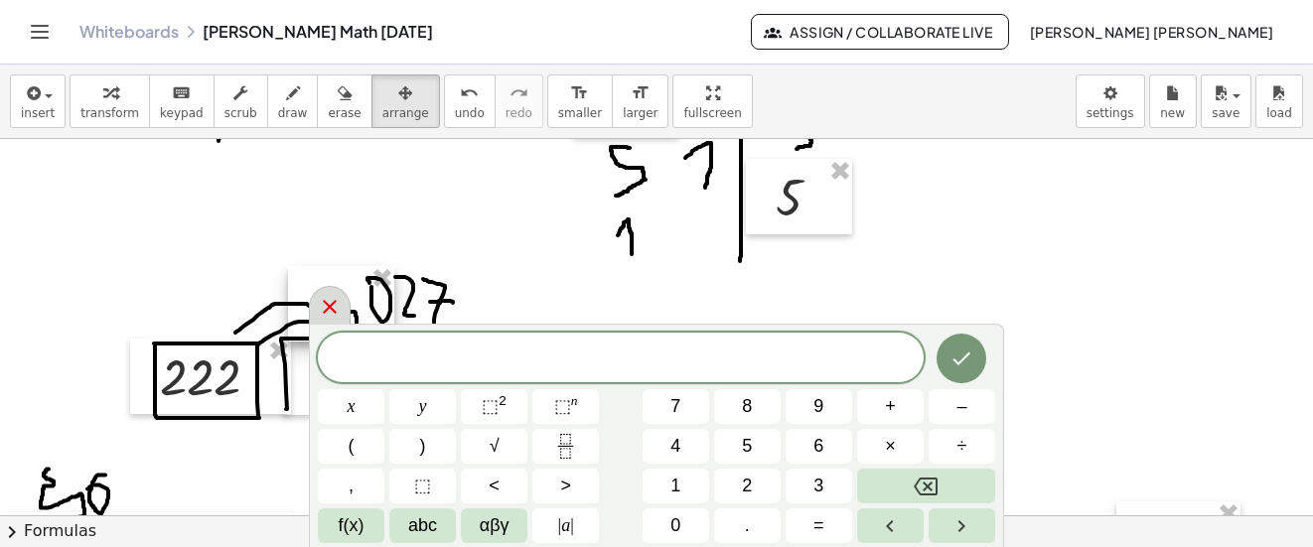
scroll to position [4585, 0]
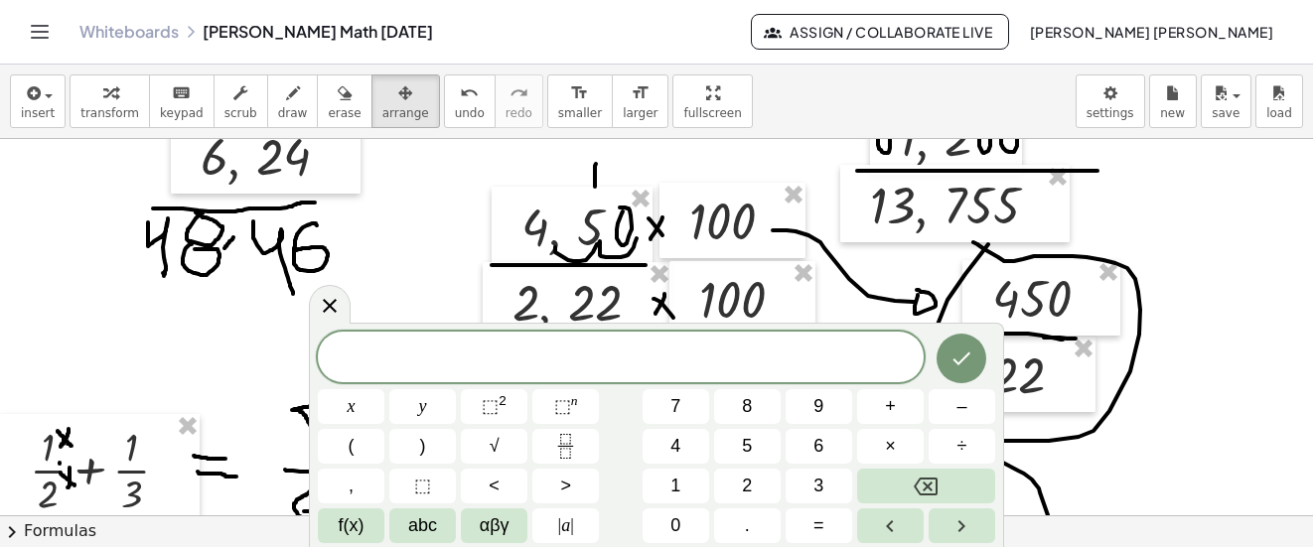
click at [331, 325] on div "x y ⬚ 2 ⬚ n 7 8 9 + – ( ) √ 4 5 6 × ÷ , ⬚ < > 1 2 3 f(x) abc αβγ | a | 0 . =" at bounding box center [656, 435] width 695 height 224
click at [328, 312] on icon at bounding box center [330, 306] width 24 height 24
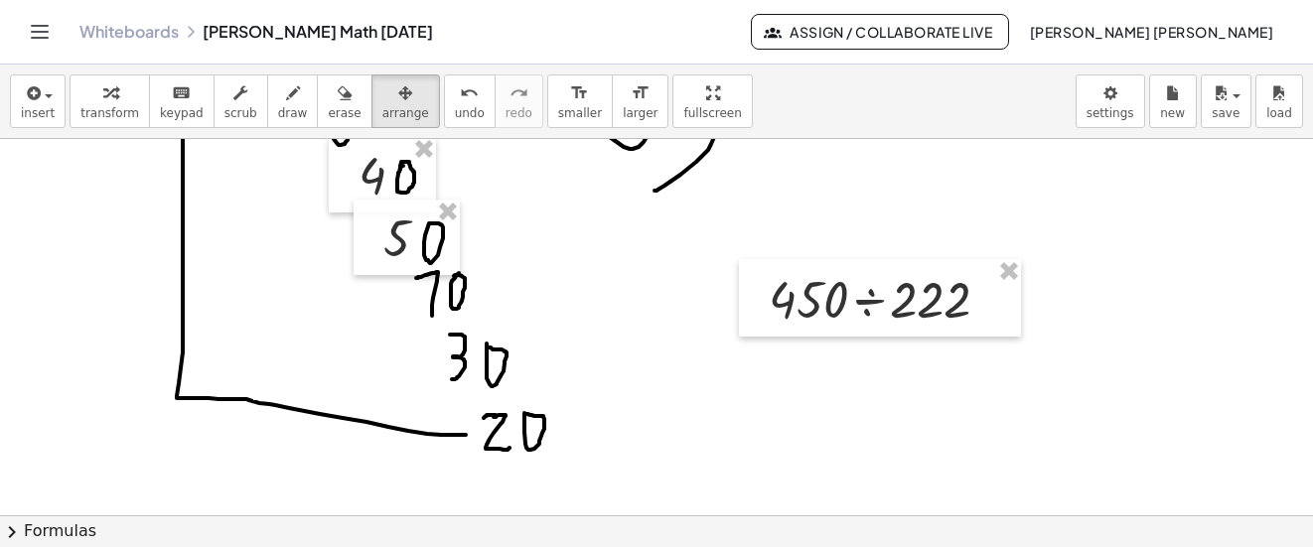
scroll to position [6849, 0]
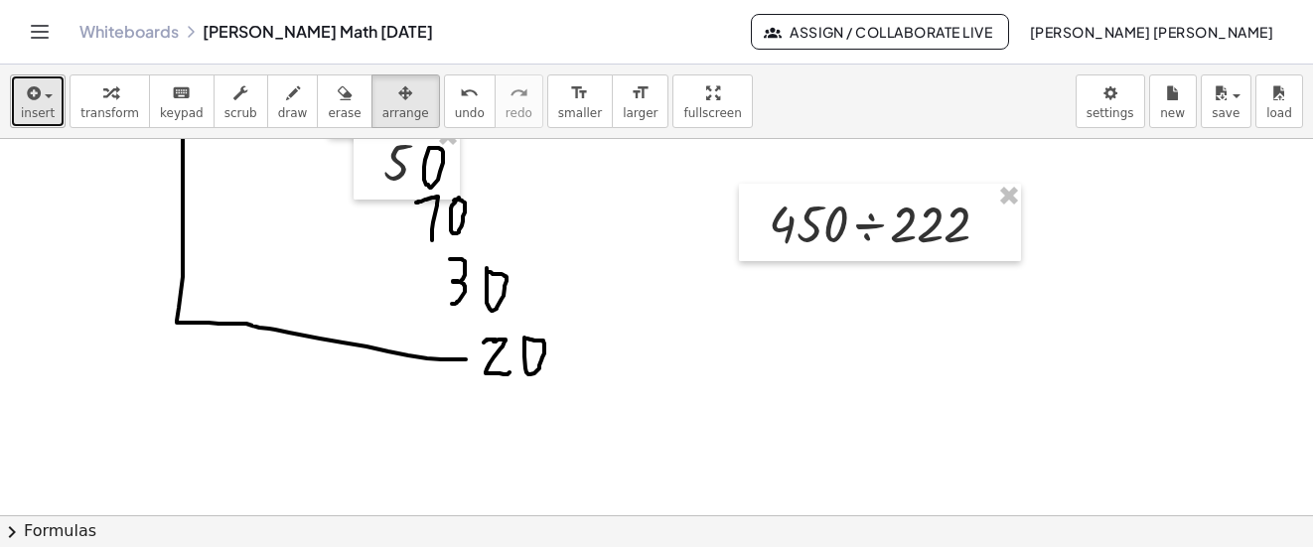
click at [25, 106] on span "insert" at bounding box center [38, 113] width 34 height 14
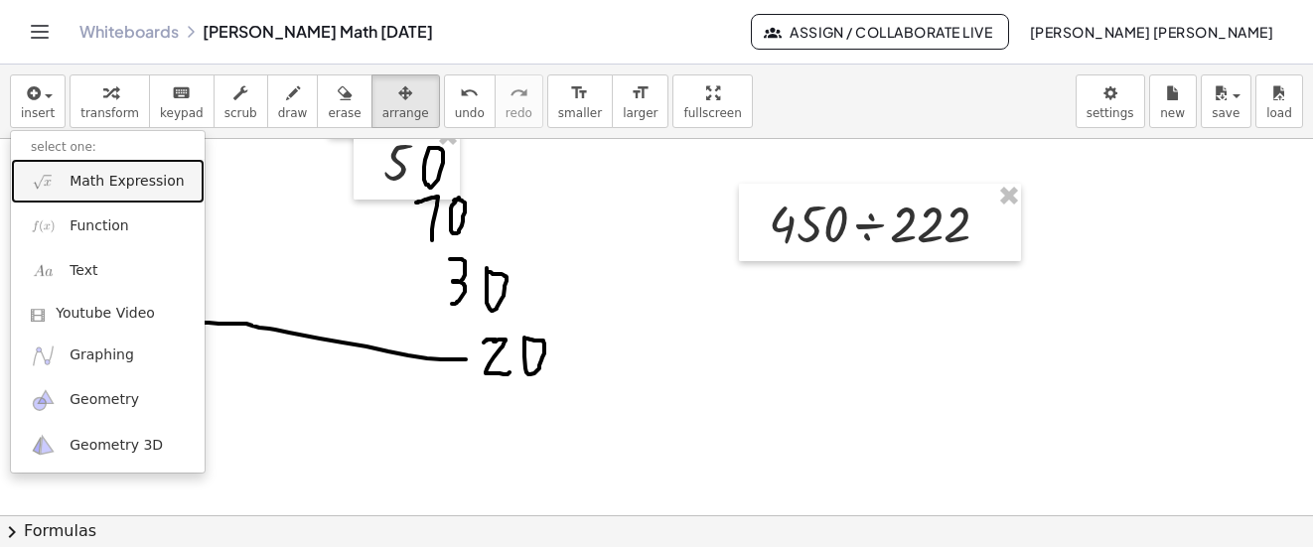
click at [116, 175] on span "Math Expression" at bounding box center [127, 182] width 114 height 20
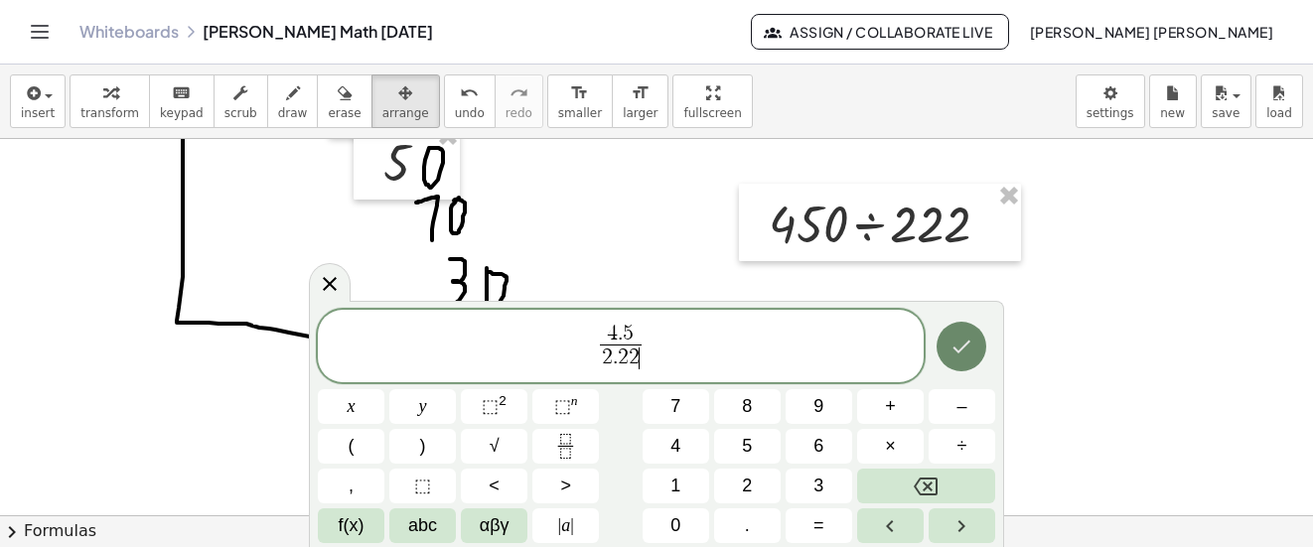
click at [956, 352] on icon "Done" at bounding box center [962, 347] width 24 height 24
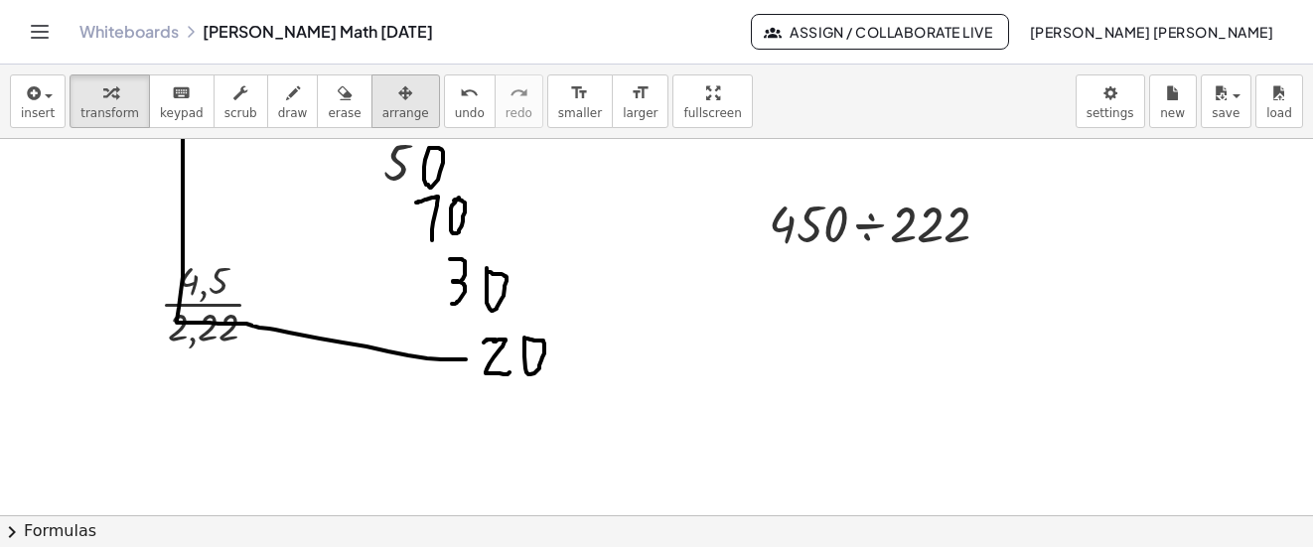
click at [382, 112] on span "arrange" at bounding box center [405, 113] width 47 height 14
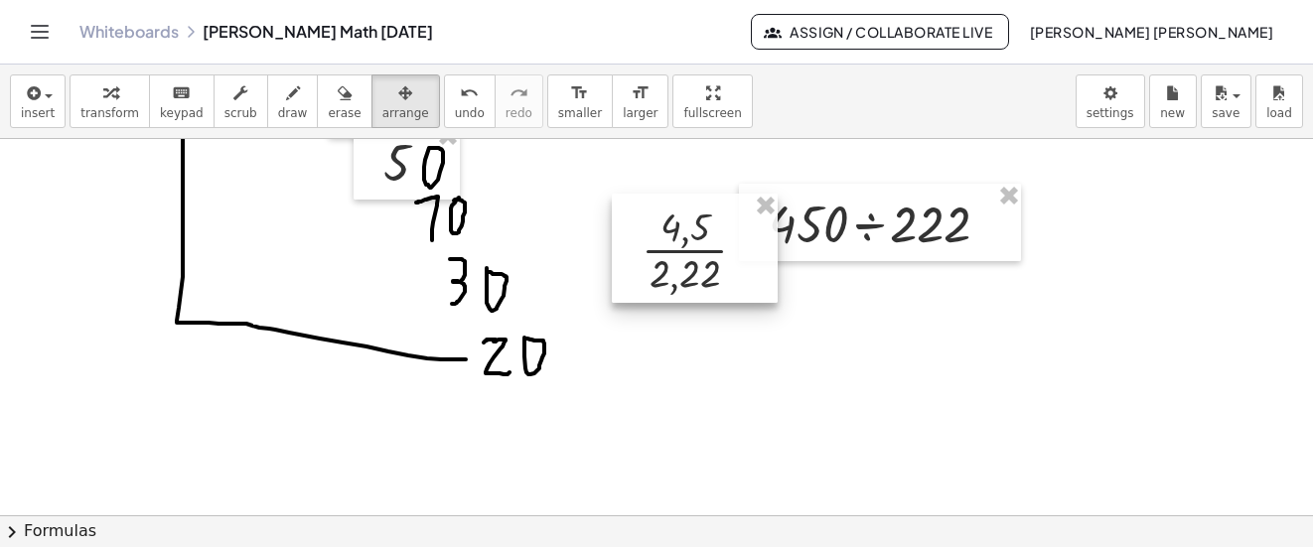
drag, startPoint x: 221, startPoint y: 290, endPoint x: 685, endPoint y: 237, distance: 467.9
click at [685, 237] on div at bounding box center [695, 248] width 166 height 109
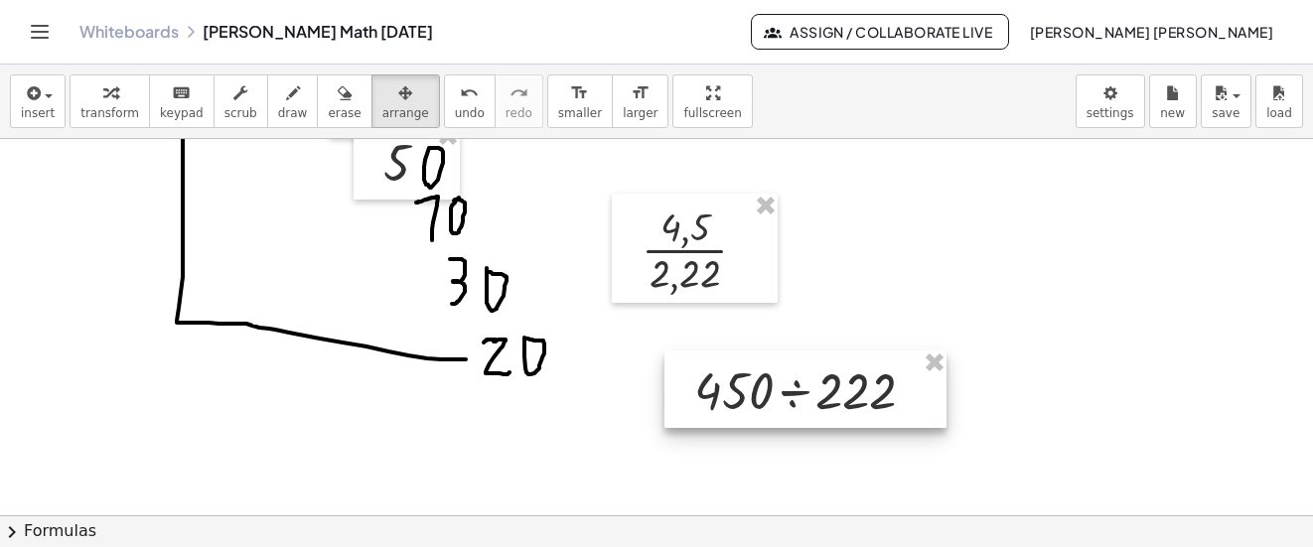
drag, startPoint x: 870, startPoint y: 237, endPoint x: 796, endPoint y: 404, distance: 182.8
click at [796, 404] on div at bounding box center [806, 389] width 282 height 77
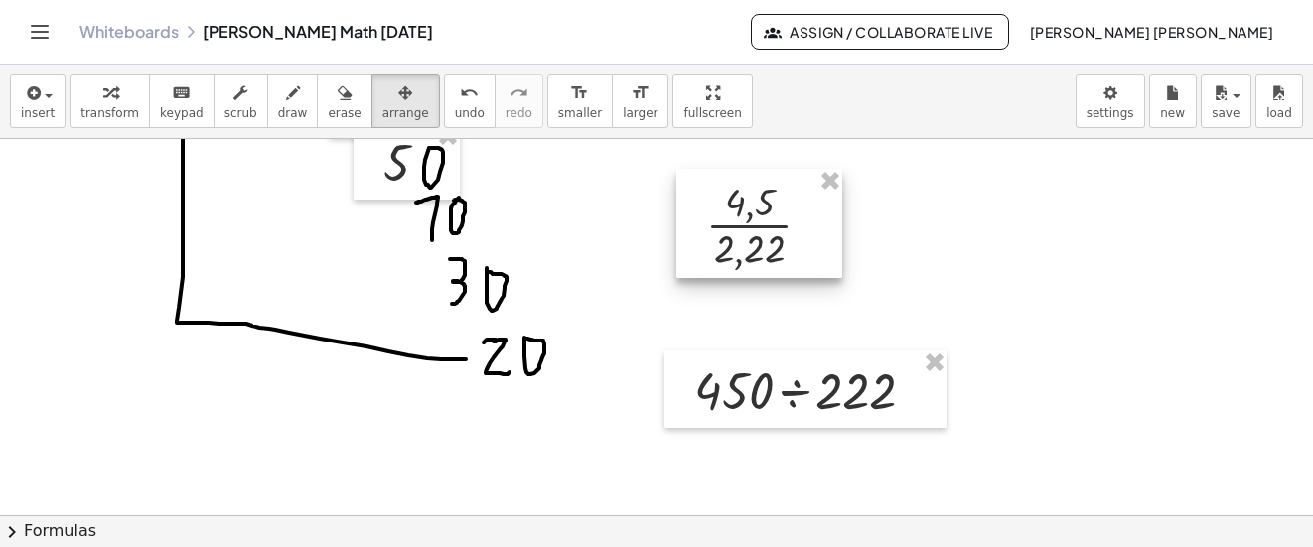
drag, startPoint x: 671, startPoint y: 284, endPoint x: 735, endPoint y: 259, distance: 69.2
click at [735, 259] on div at bounding box center [759, 223] width 166 height 109
click at [286, 111] on button "draw" at bounding box center [293, 102] width 52 height 54
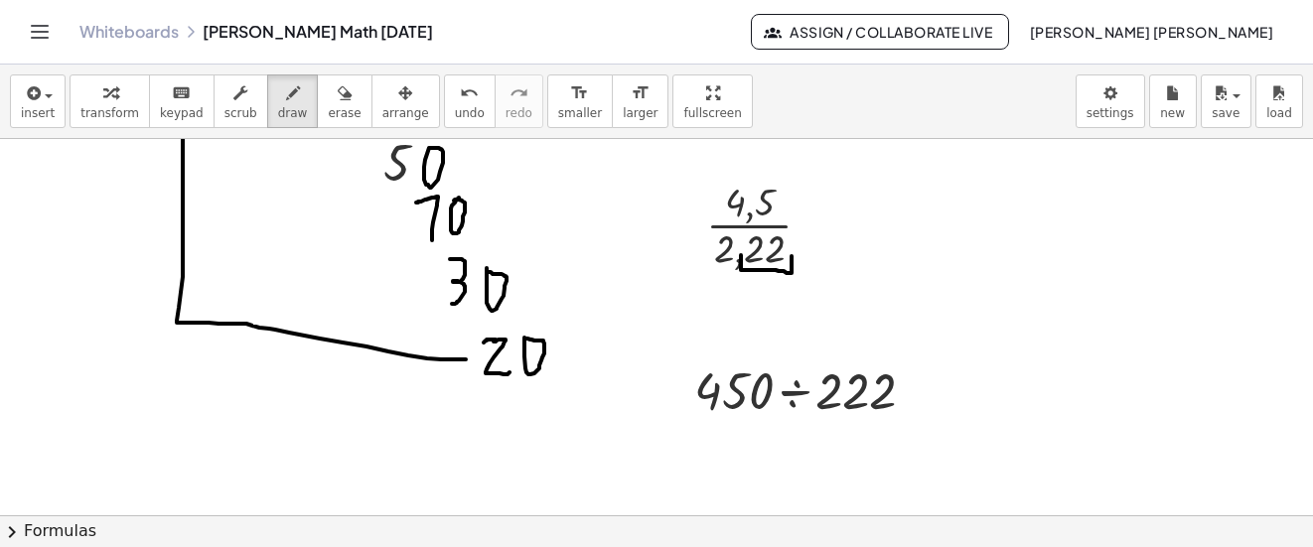
drag, startPoint x: 741, startPoint y: 255, endPoint x: 792, endPoint y: 256, distance: 50.7
drag, startPoint x: 754, startPoint y: 278, endPoint x: 779, endPoint y: 281, distance: 25.0
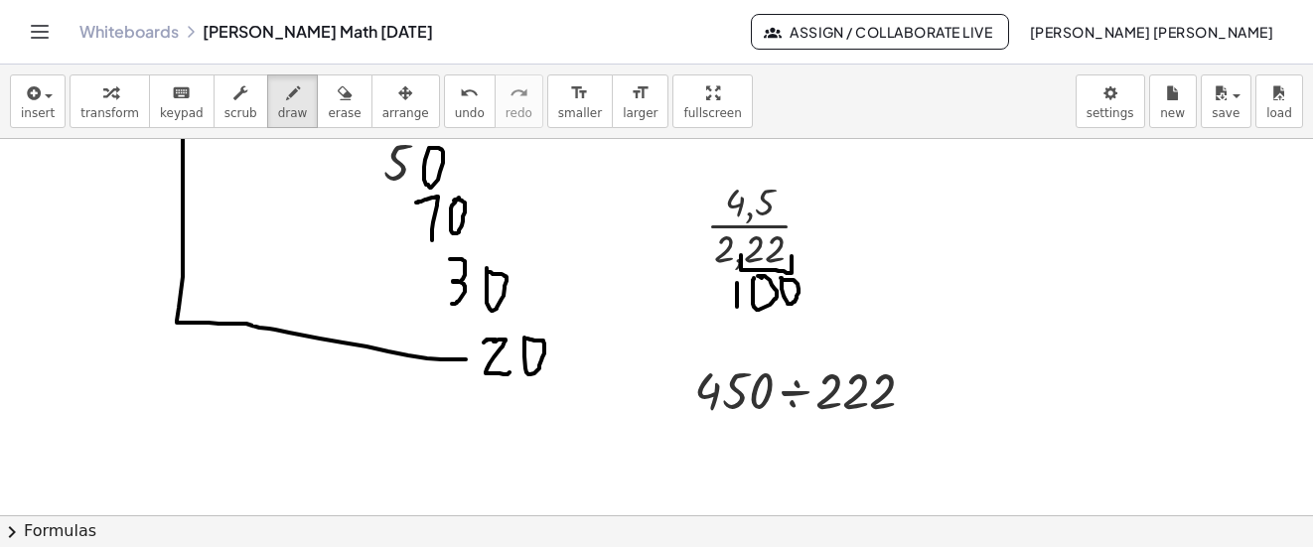
drag, startPoint x: 737, startPoint y: 307, endPoint x: 737, endPoint y: 283, distance: 23.8
click at [455, 90] on div "undo" at bounding box center [470, 92] width 30 height 24
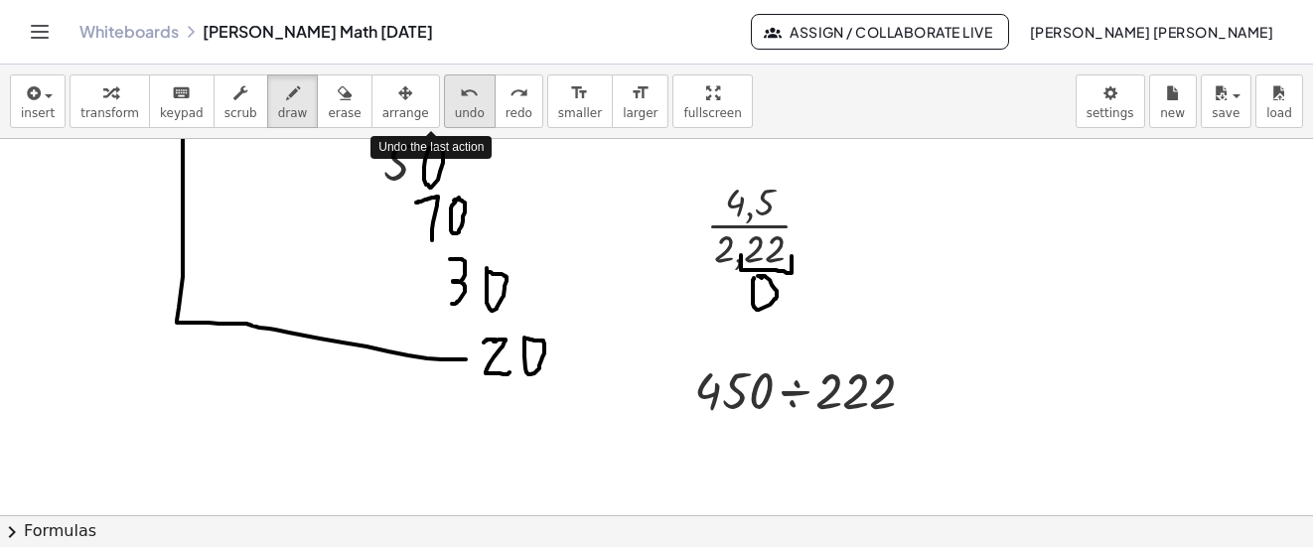
click at [455, 90] on div "undo" at bounding box center [470, 92] width 30 height 24
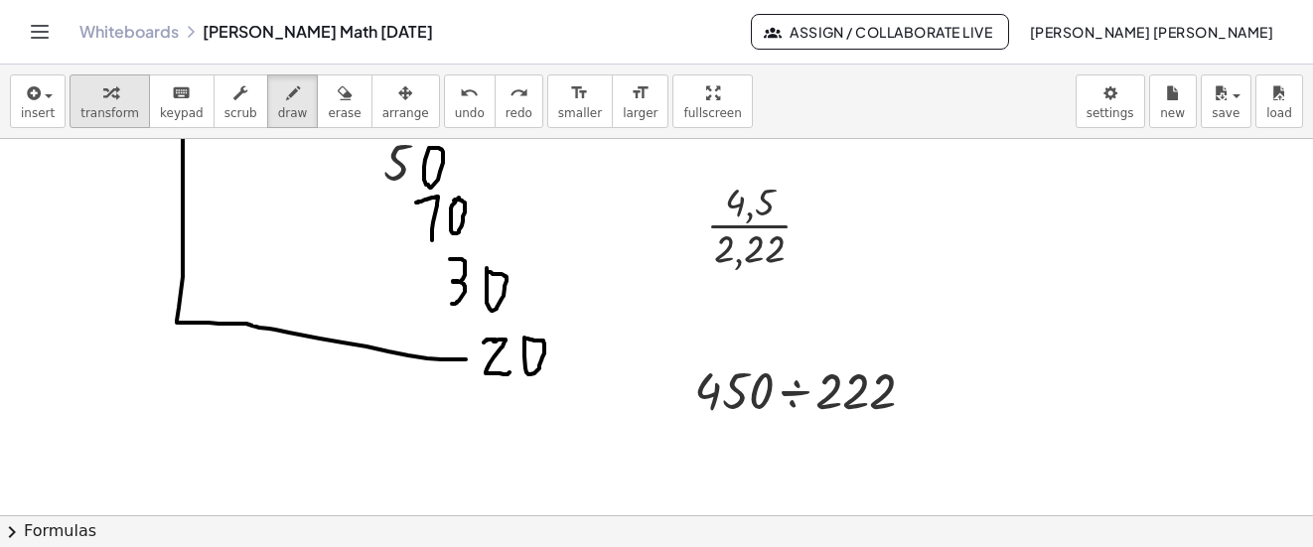
click at [70, 105] on button "transform" at bounding box center [110, 102] width 80 height 54
click at [43, 101] on div "button" at bounding box center [38, 92] width 34 height 24
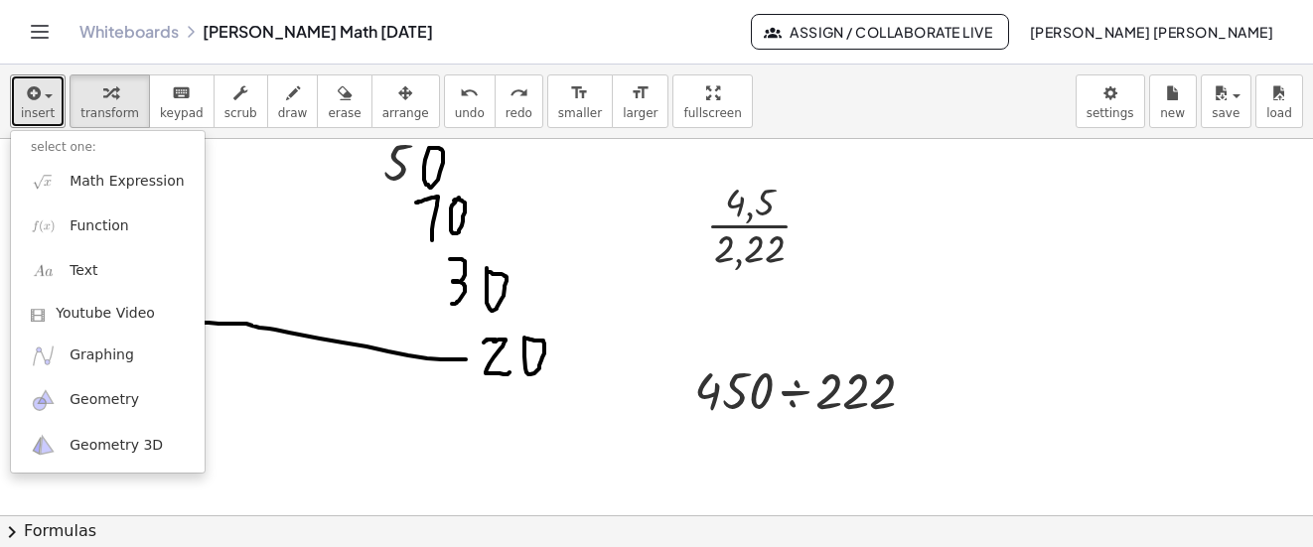
drag, startPoint x: 281, startPoint y: 95, endPoint x: 727, endPoint y: 204, distance: 459.0
click at [281, 94] on div "button" at bounding box center [293, 92] width 30 height 24
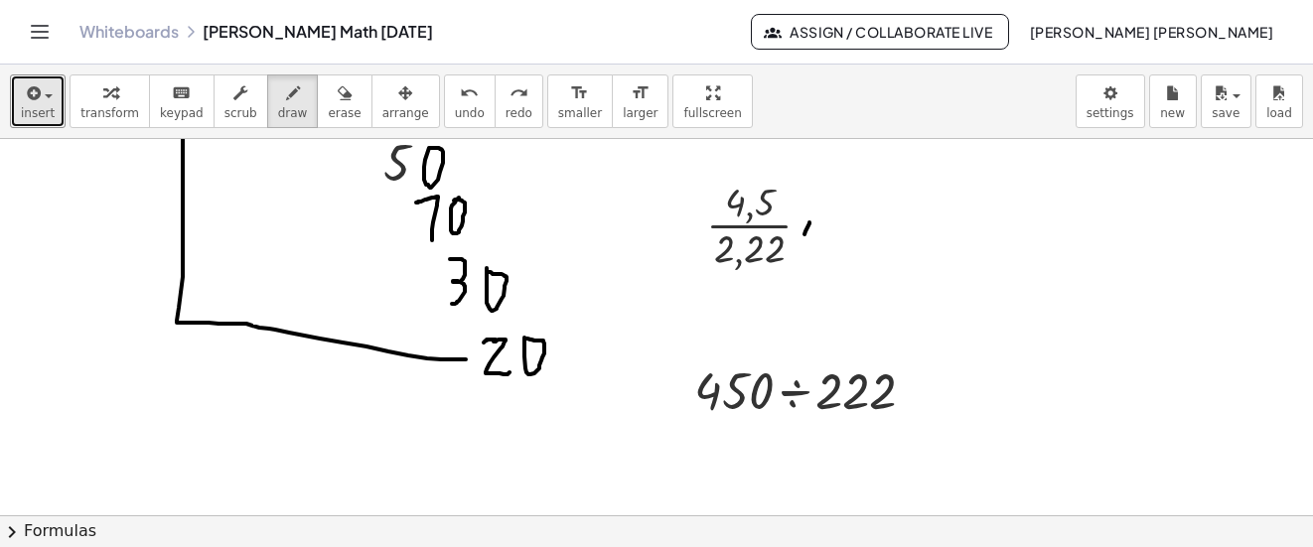
drag, startPoint x: 810, startPoint y: 223, endPoint x: 802, endPoint y: 240, distance: 19.6
drag, startPoint x: 802, startPoint y: 221, endPoint x: 814, endPoint y: 244, distance: 26.7
click at [44, 108] on span "insert" at bounding box center [38, 113] width 34 height 14
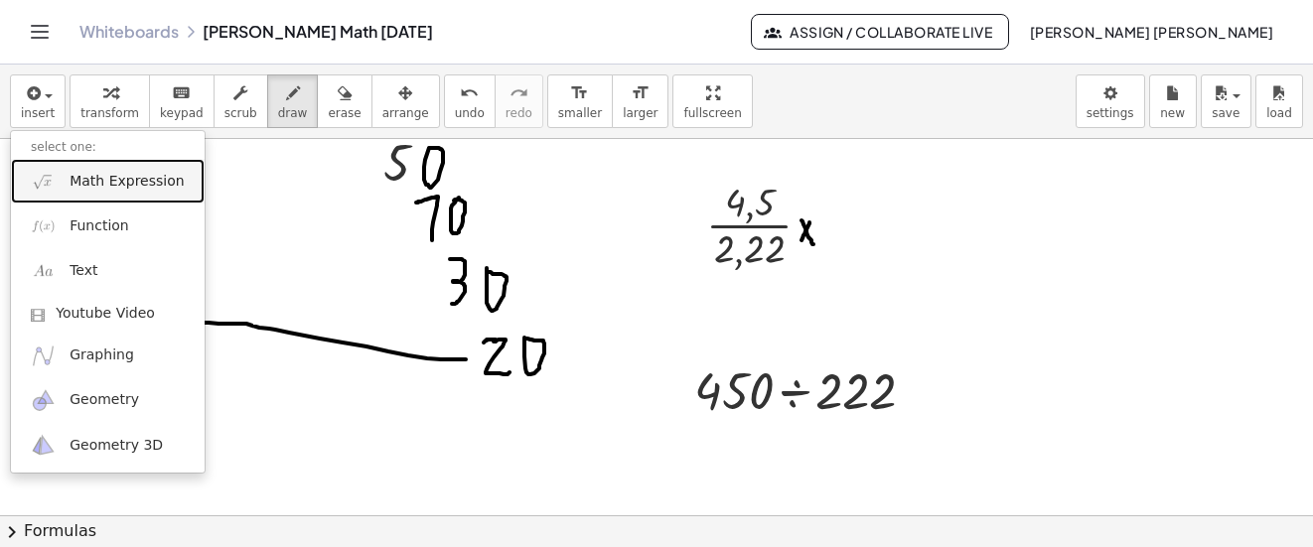
click at [136, 177] on span "Math Expression" at bounding box center [127, 182] width 114 height 20
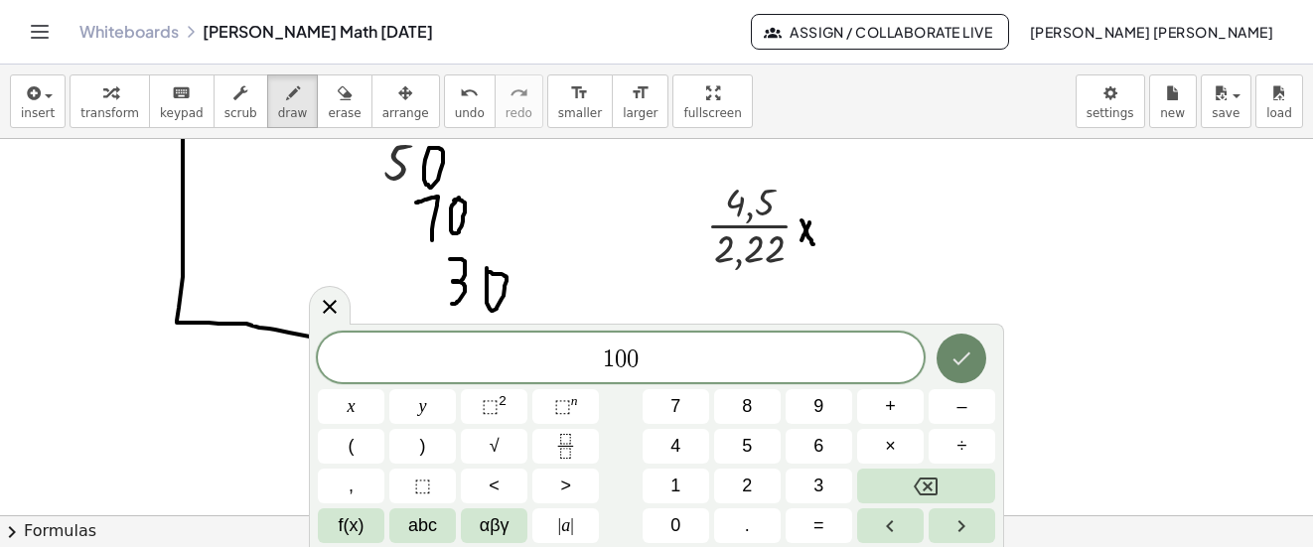
click at [974, 365] on button "Done" at bounding box center [962, 359] width 50 height 50
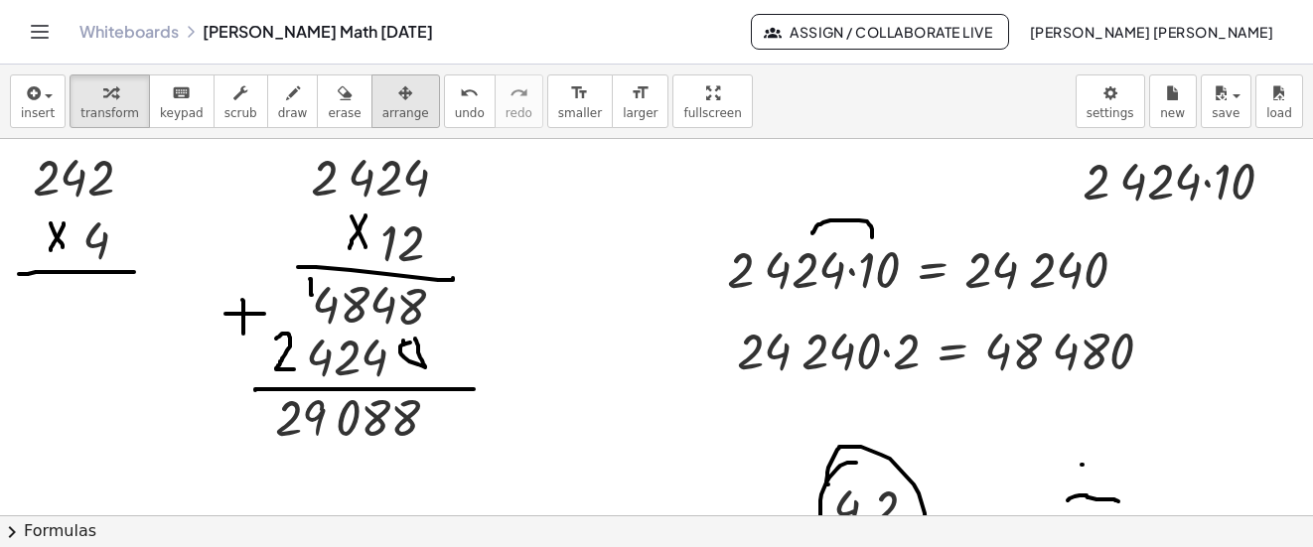
click at [398, 89] on icon "button" at bounding box center [405, 93] width 14 height 24
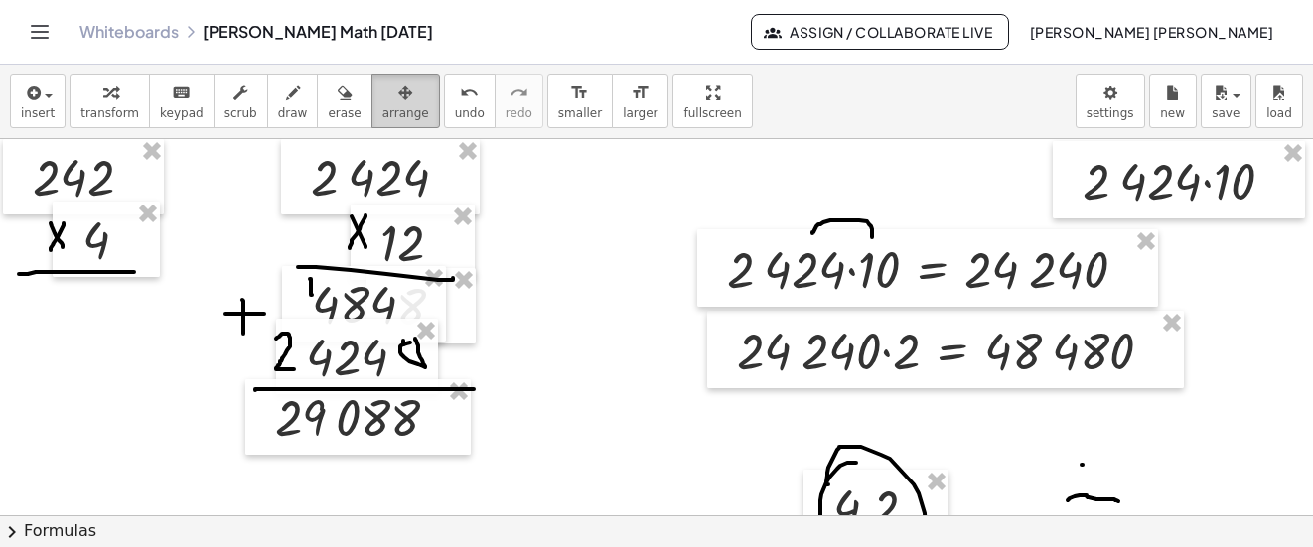
scroll to position [6849, 0]
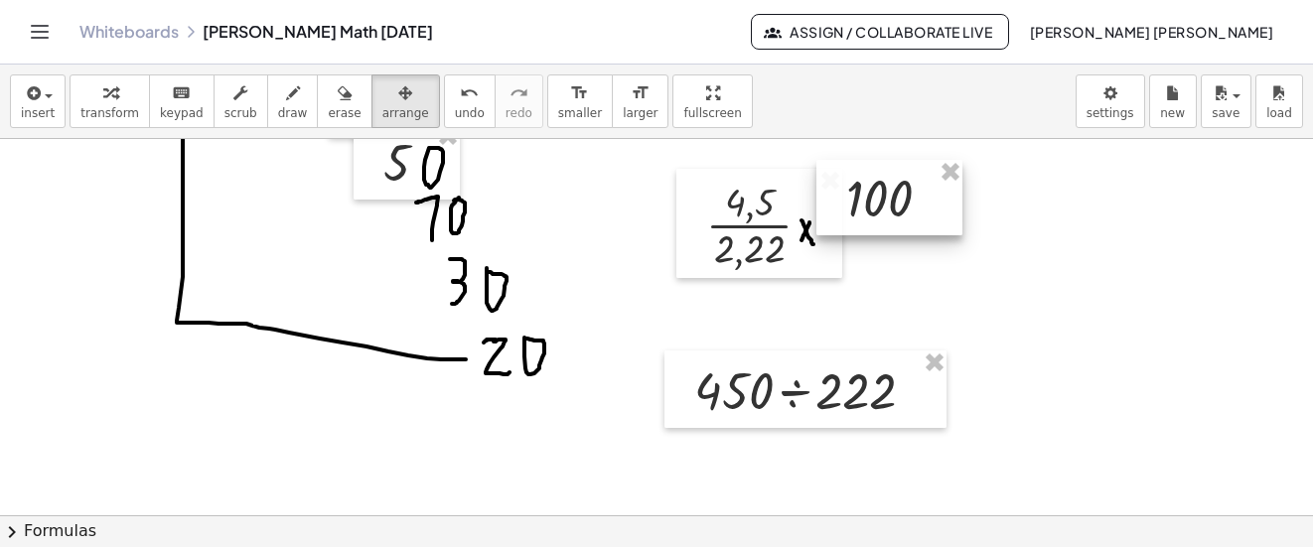
drag, startPoint x: 376, startPoint y: 89, endPoint x: 901, endPoint y: 198, distance: 535.6
click at [901, 198] on div at bounding box center [890, 197] width 146 height 75
click at [36, 113] on span "insert" at bounding box center [38, 113] width 34 height 14
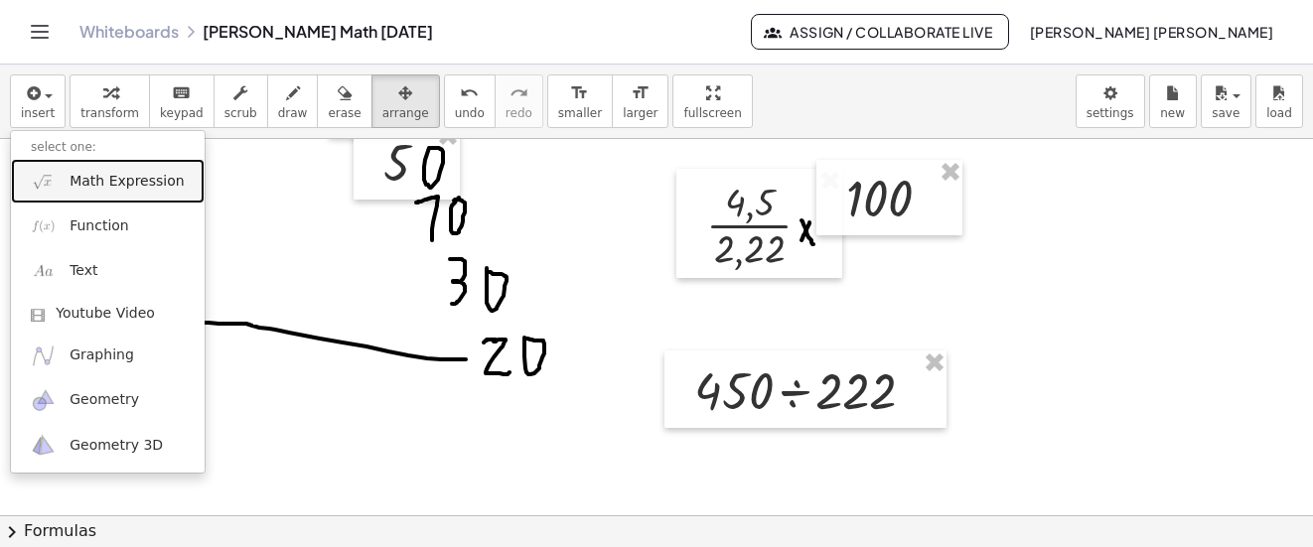
click at [90, 175] on span "Math Expression" at bounding box center [127, 182] width 114 height 20
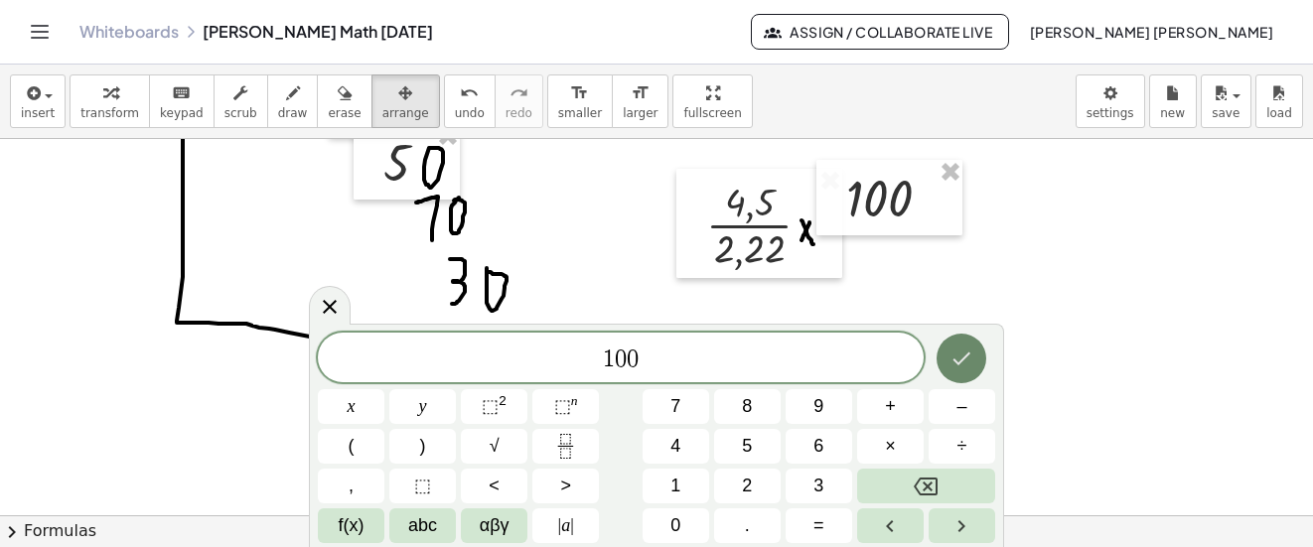
click at [947, 349] on button "Done" at bounding box center [962, 359] width 50 height 50
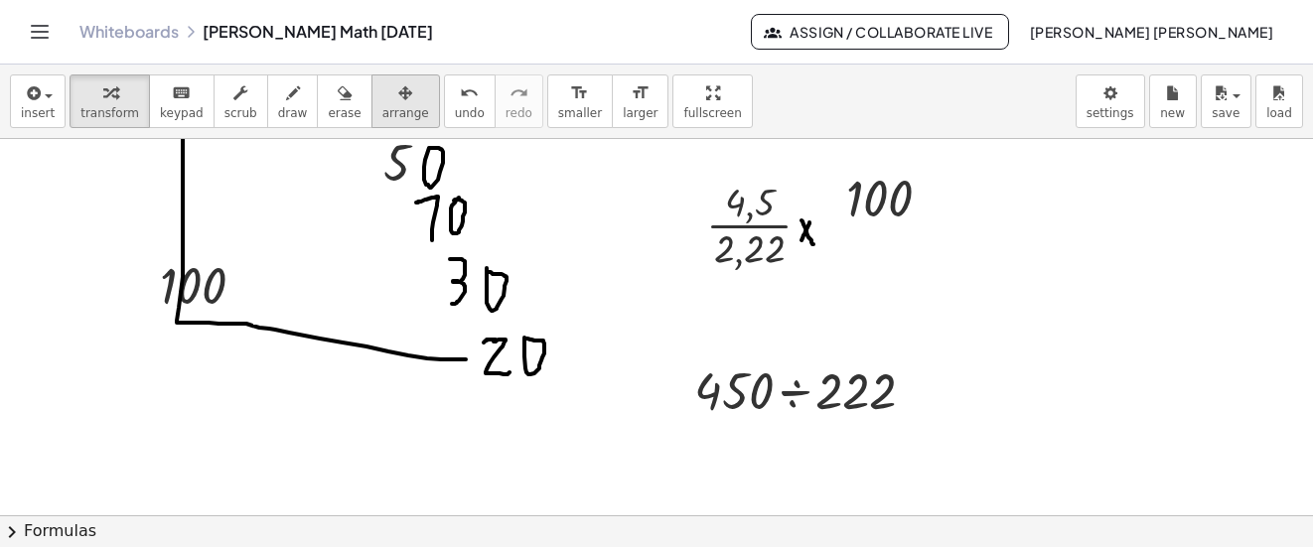
click at [382, 93] on div "button" at bounding box center [405, 92] width 47 height 24
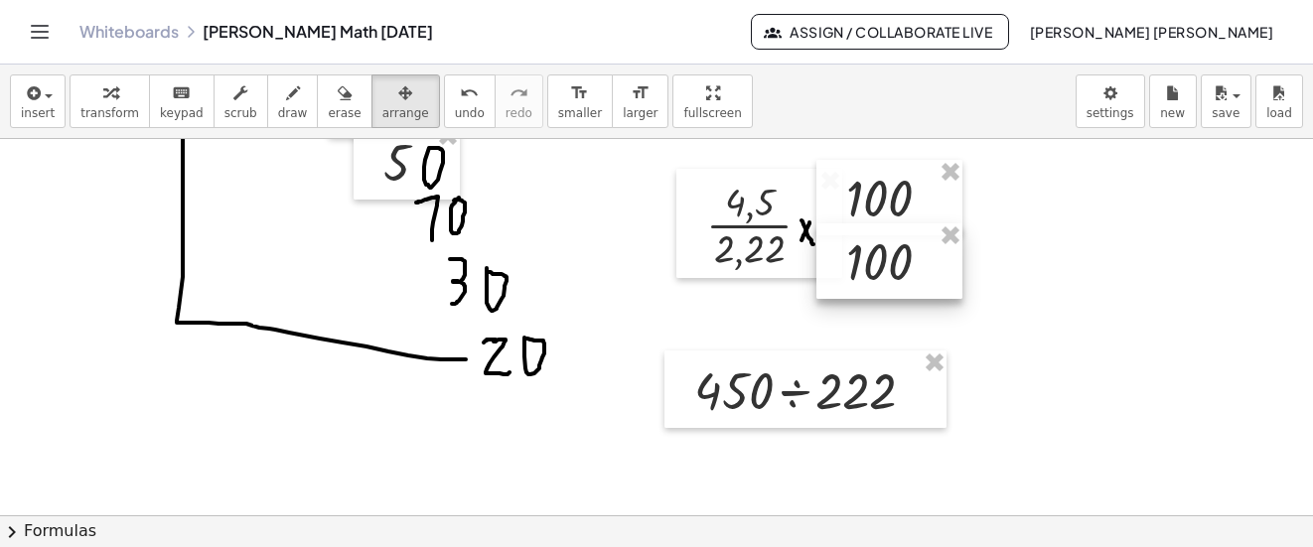
drag, startPoint x: 359, startPoint y: 93, endPoint x: 907, endPoint y: 252, distance: 570.9
click at [907, 252] on div at bounding box center [890, 261] width 146 height 75
click at [278, 90] on div "button" at bounding box center [293, 92] width 30 height 24
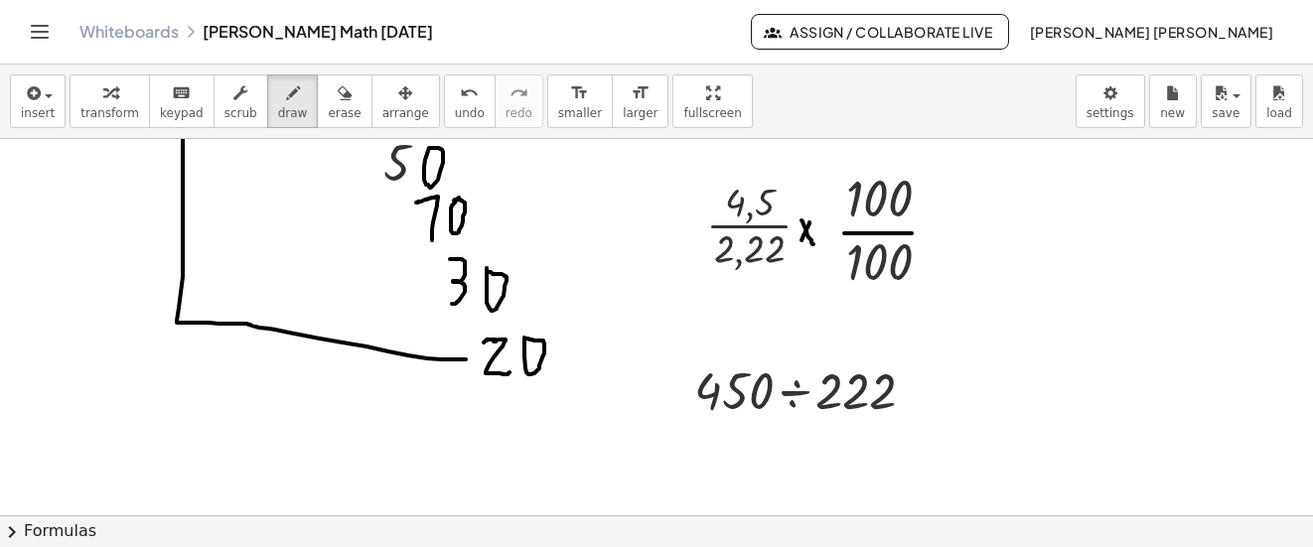
drag, startPoint x: 849, startPoint y: 233, endPoint x: 912, endPoint y: 233, distance: 62.6
drag, startPoint x: 930, startPoint y: 242, endPoint x: 948, endPoint y: 242, distance: 17.9
drag, startPoint x: 931, startPoint y: 238, endPoint x: 958, endPoint y: 238, distance: 26.8
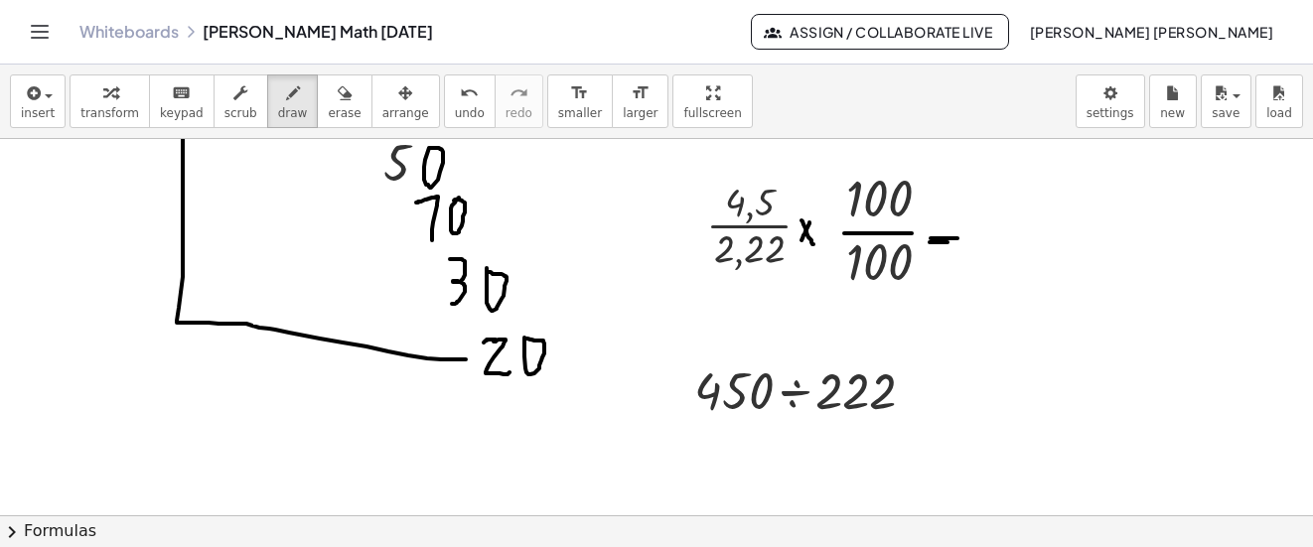
drag, startPoint x: 426, startPoint y: 101, endPoint x: 791, endPoint y: 180, distance: 372.9
click at [460, 99] on icon "undo" at bounding box center [469, 93] width 19 height 24
drag, startPoint x: 930, startPoint y: 230, endPoint x: 949, endPoint y: 229, distance: 18.9
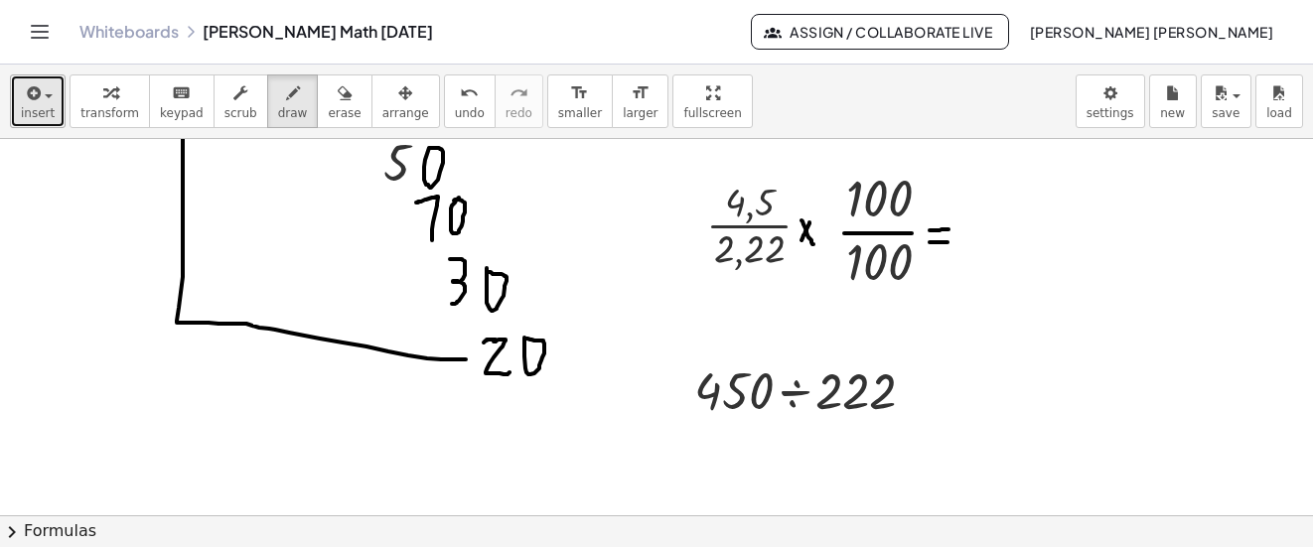
click at [46, 107] on span "insert" at bounding box center [38, 113] width 34 height 14
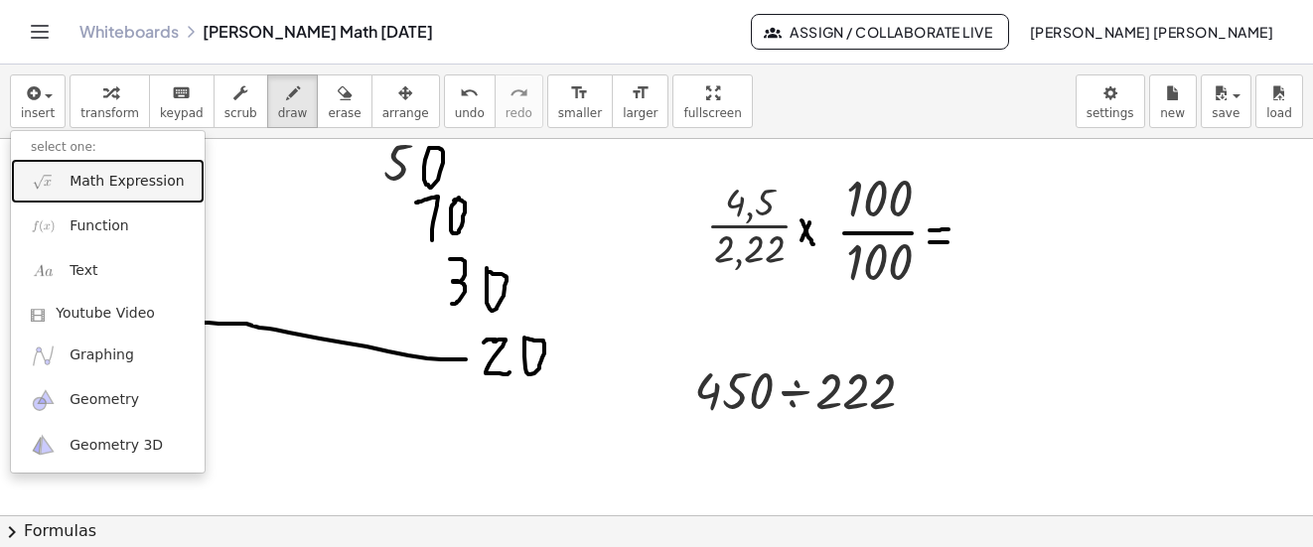
click at [126, 185] on span "Math Expression" at bounding box center [127, 182] width 114 height 20
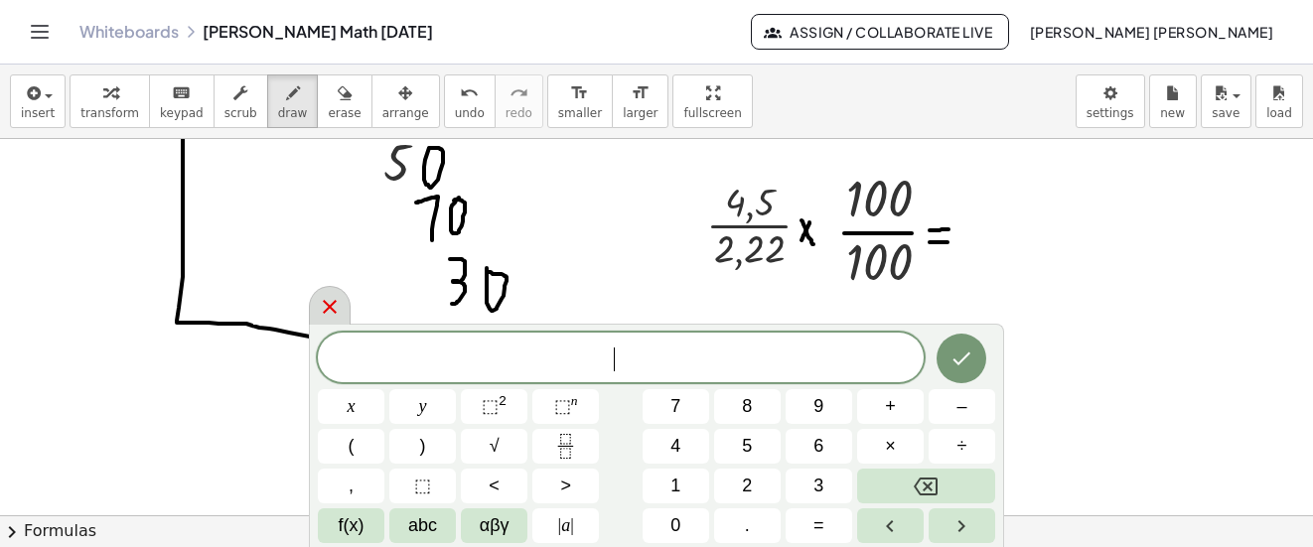
click at [332, 307] on icon at bounding box center [330, 307] width 24 height 24
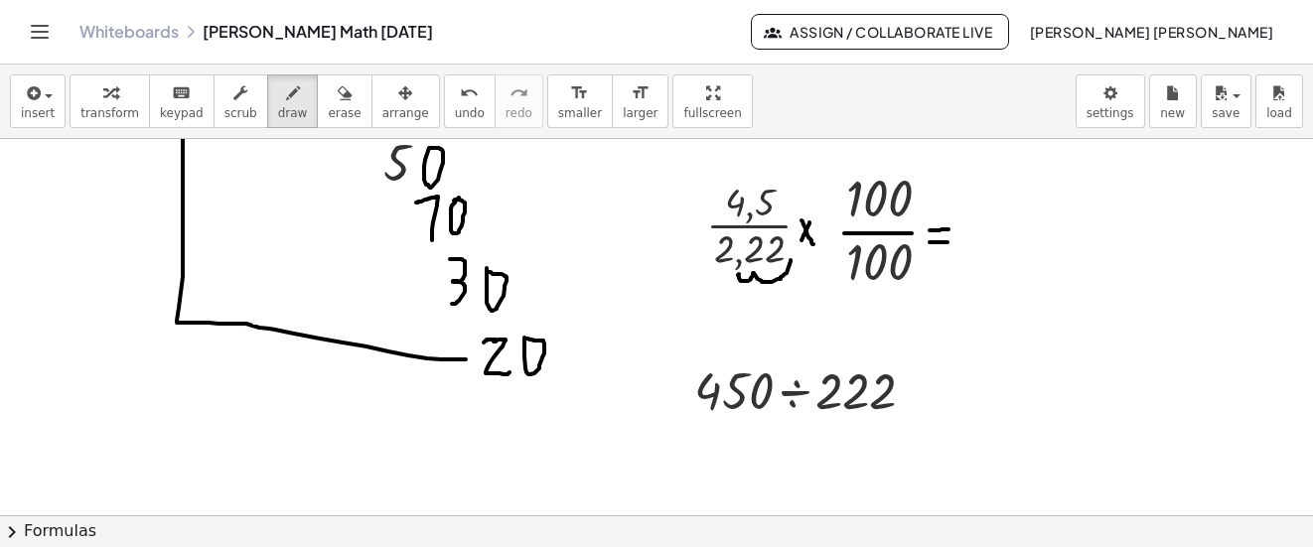
drag, startPoint x: 739, startPoint y: 274, endPoint x: 791, endPoint y: 260, distance: 53.5
drag, startPoint x: 864, startPoint y: 283, endPoint x: 906, endPoint y: 283, distance: 41.7
drag, startPoint x: 750, startPoint y: 222, endPoint x: 786, endPoint y: 205, distance: 39.5
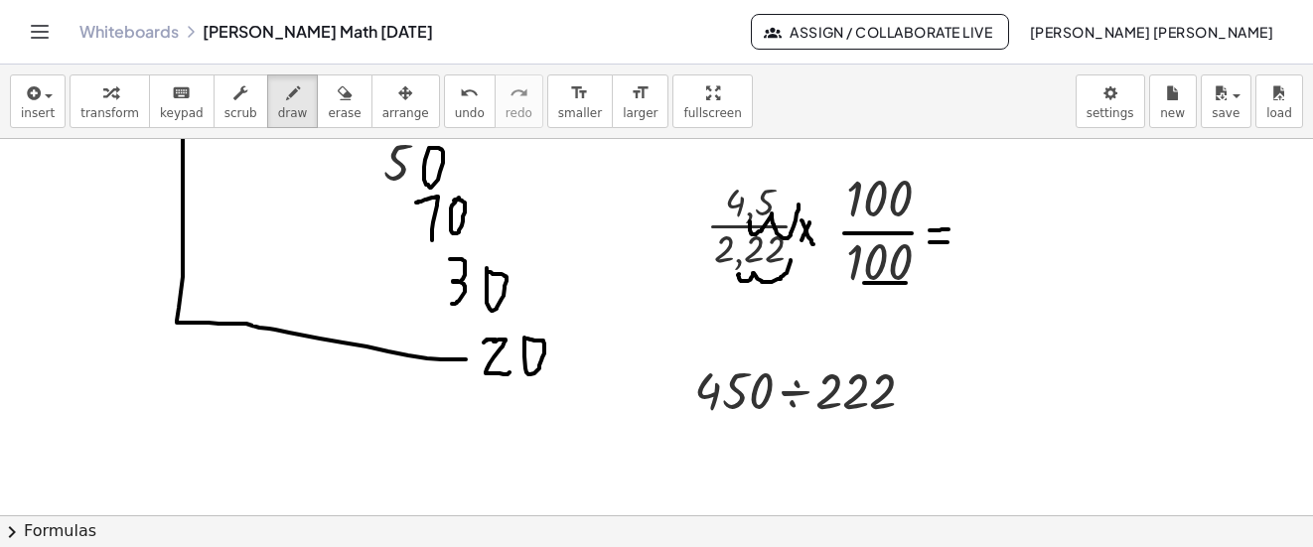
click at [455, 113] on span "undo" at bounding box center [470, 113] width 30 height 14
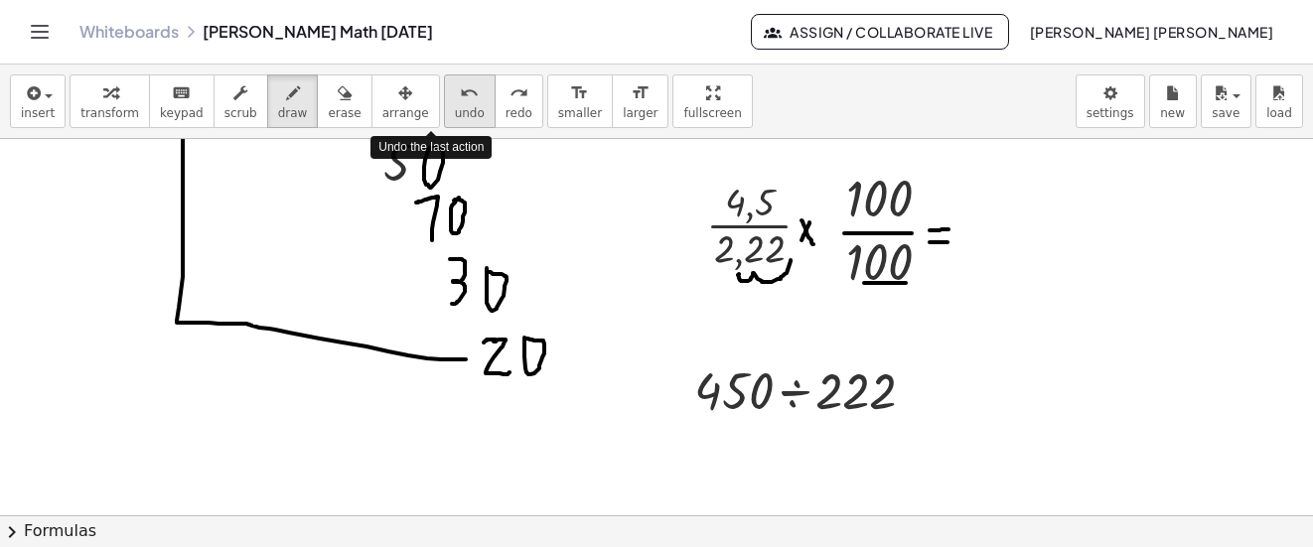
click at [455, 113] on span "undo" at bounding box center [470, 113] width 30 height 14
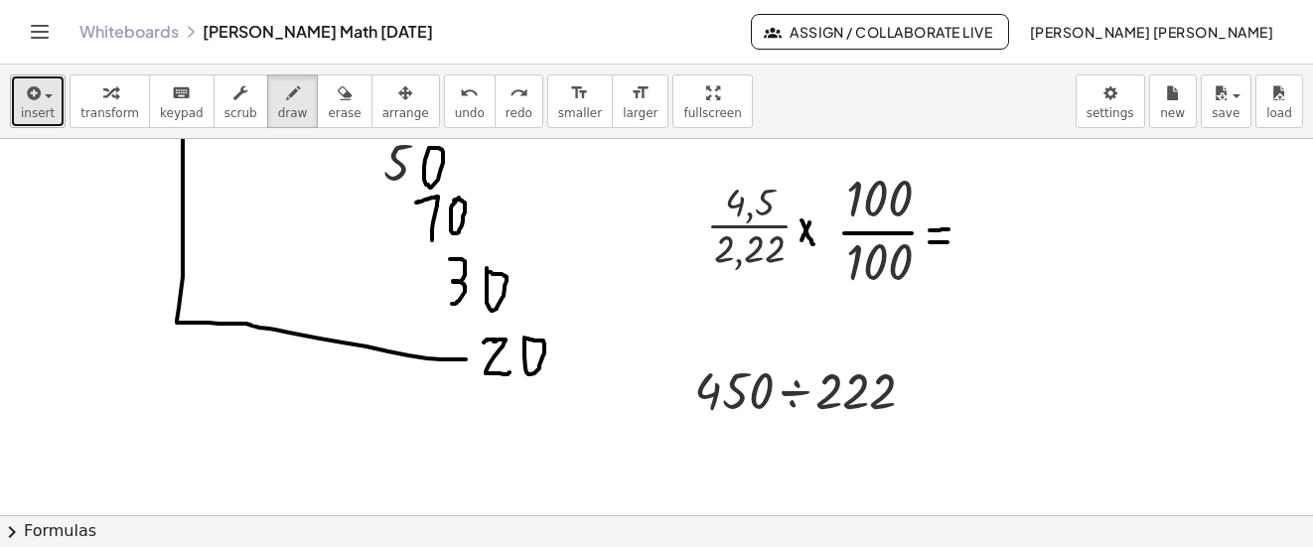
click at [44, 92] on div "button" at bounding box center [38, 92] width 34 height 24
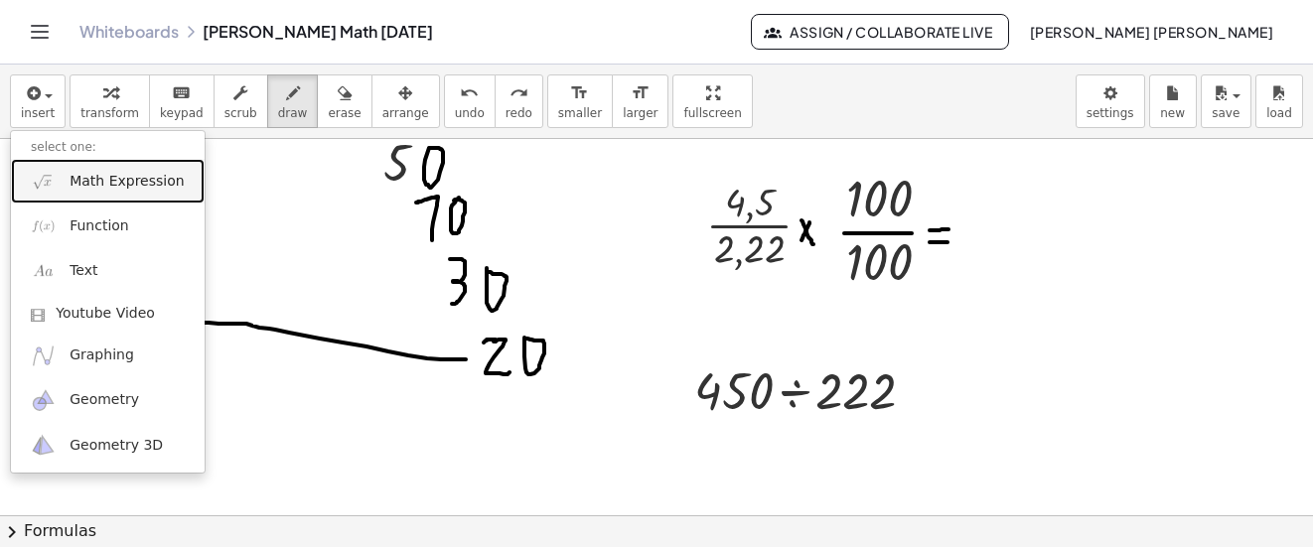
drag, startPoint x: 99, startPoint y: 177, endPoint x: 160, endPoint y: 188, distance: 61.6
click at [65, 180] on link "Math Expression" at bounding box center [108, 181] width 194 height 45
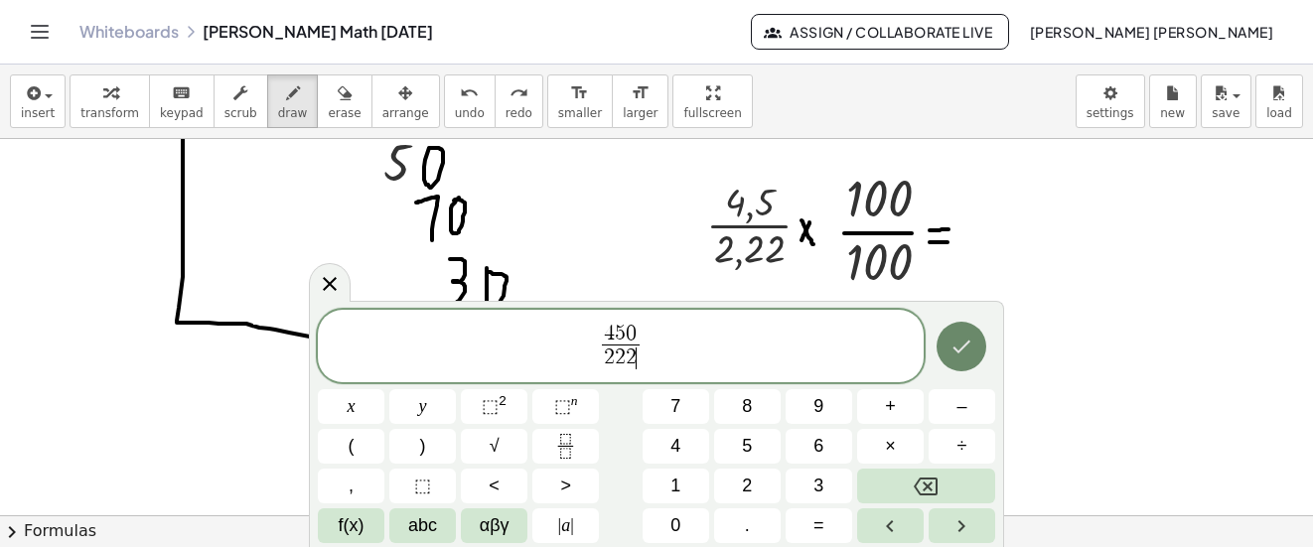
click at [943, 349] on button "Done" at bounding box center [962, 347] width 50 height 50
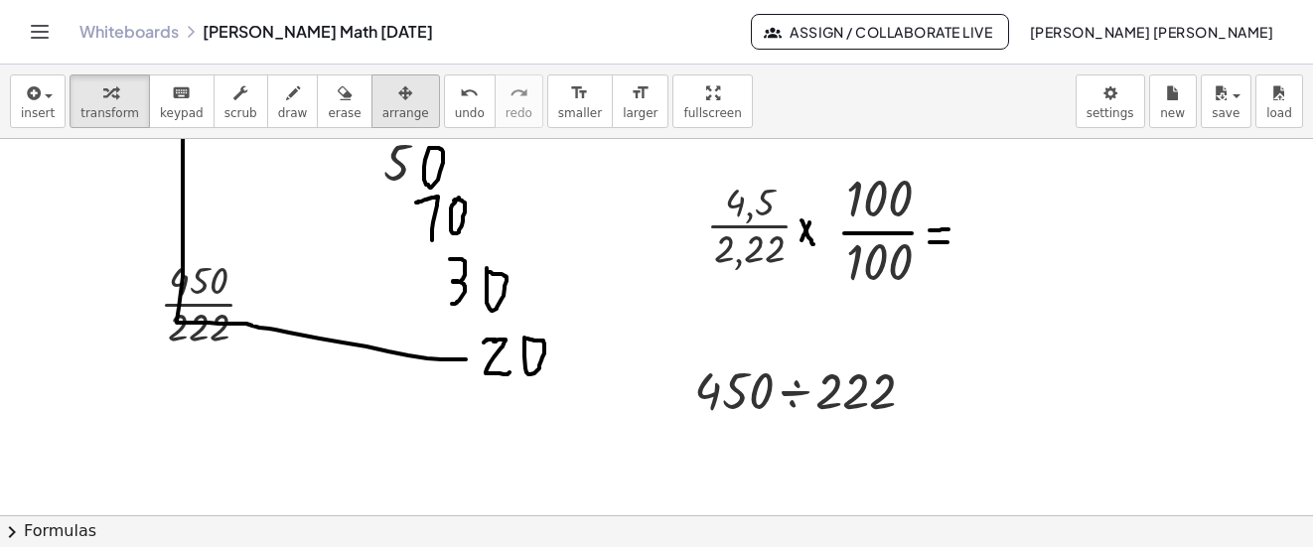
click at [382, 106] on span "arrange" at bounding box center [405, 113] width 47 height 14
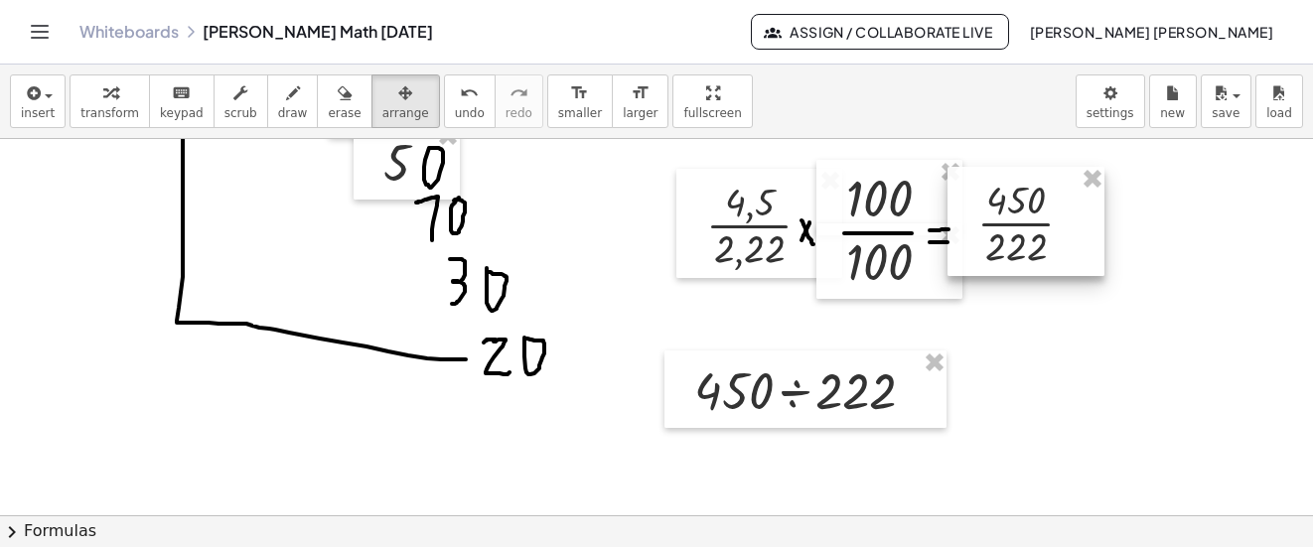
drag, startPoint x: 371, startPoint y: 105, endPoint x: 1031, endPoint y: 197, distance: 666.9
click at [1031, 197] on div at bounding box center [1026, 221] width 157 height 109
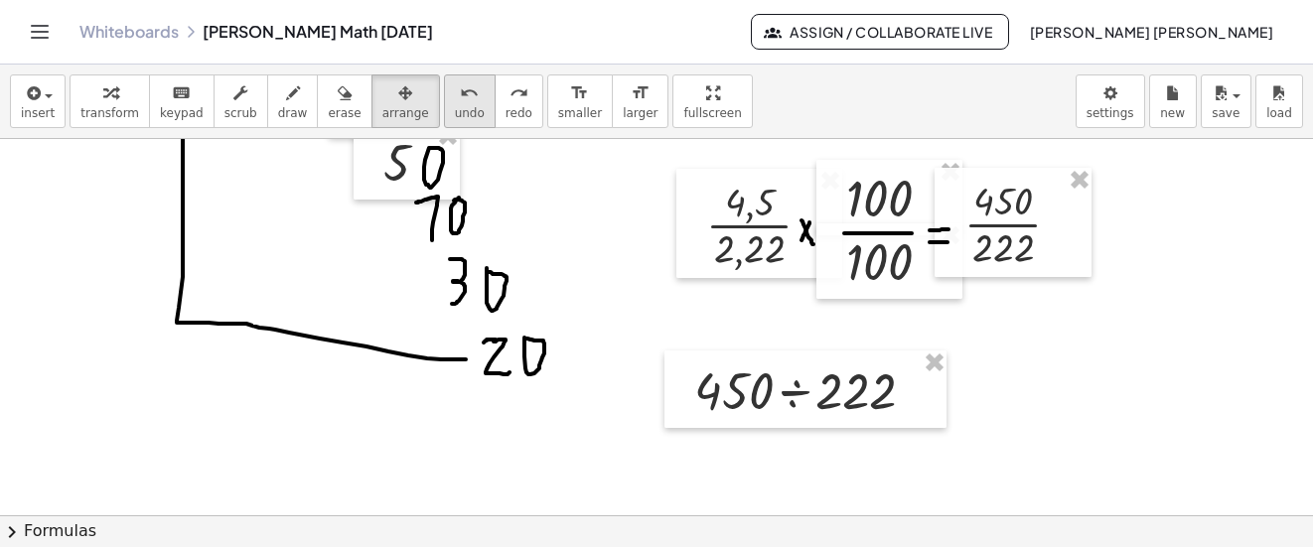
click at [460, 101] on icon "undo" at bounding box center [469, 93] width 19 height 24
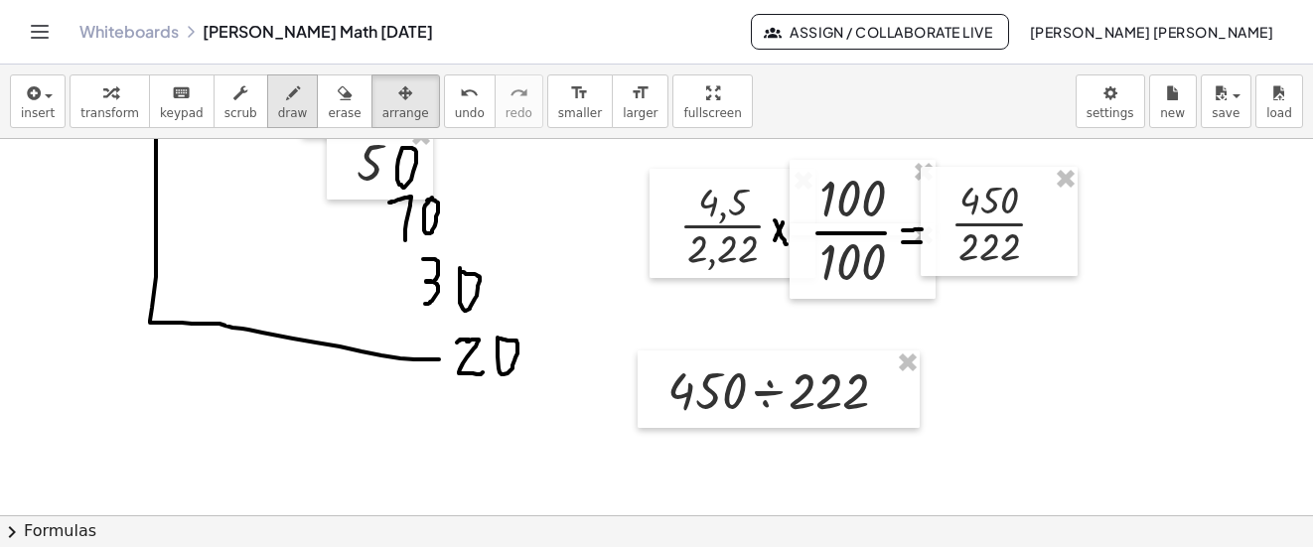
click at [288, 98] on button "draw" at bounding box center [293, 102] width 52 height 54
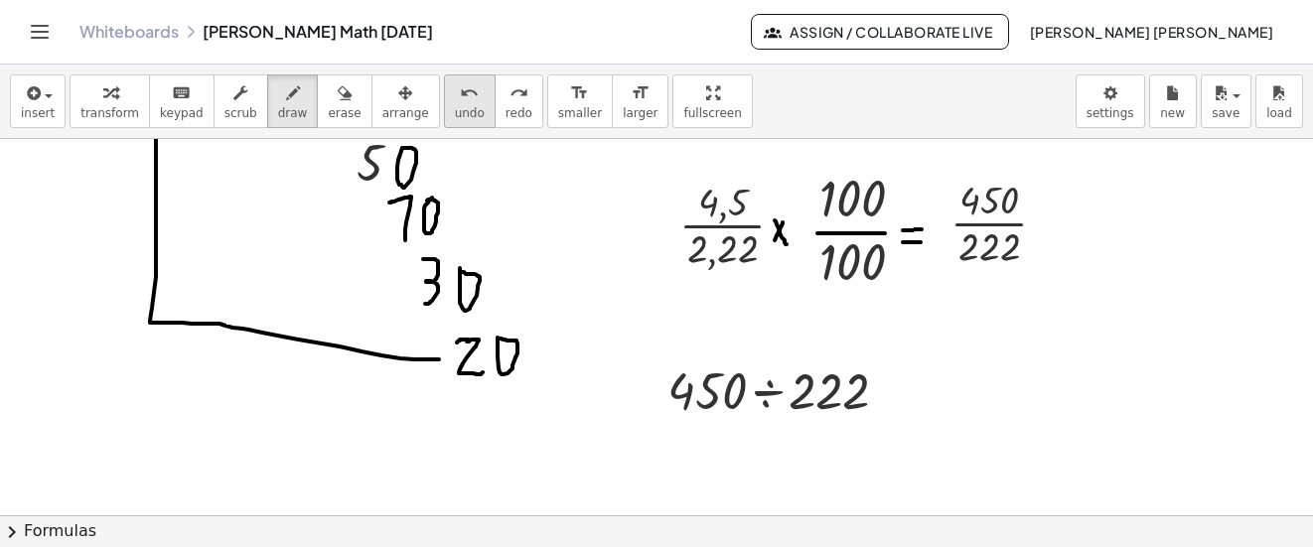
click at [460, 95] on icon "undo" at bounding box center [469, 93] width 19 height 24
click at [382, 101] on div "button" at bounding box center [405, 92] width 47 height 24
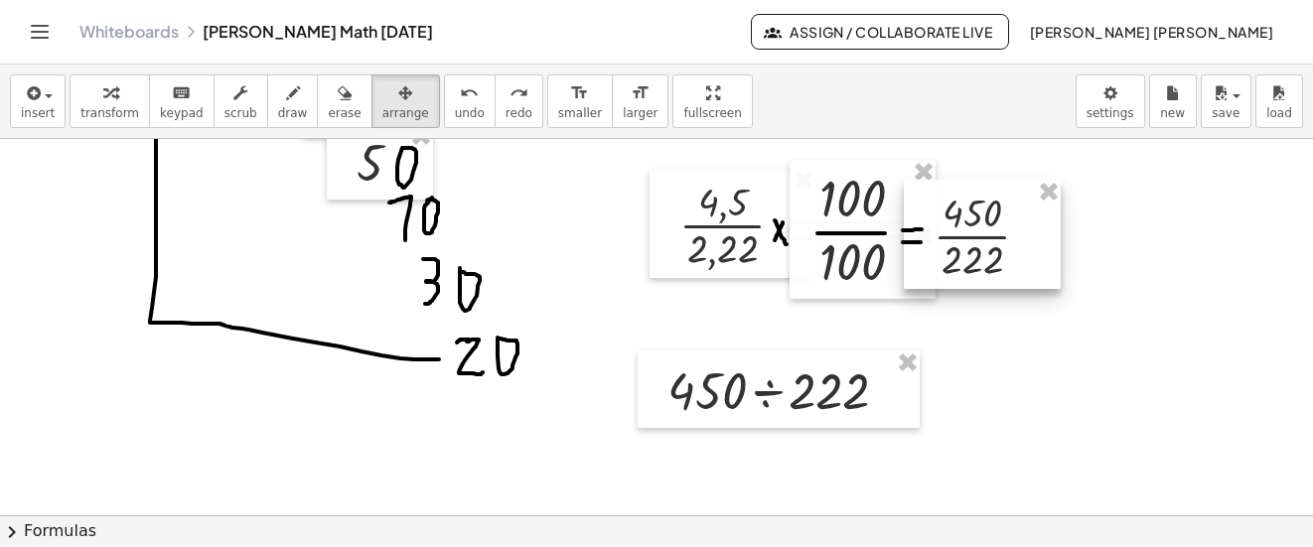
drag, startPoint x: 361, startPoint y: 101, endPoint x: 978, endPoint y: 231, distance: 631.4
click at [978, 231] on div at bounding box center [982, 234] width 157 height 109
click at [278, 106] on span "draw" at bounding box center [293, 113] width 30 height 14
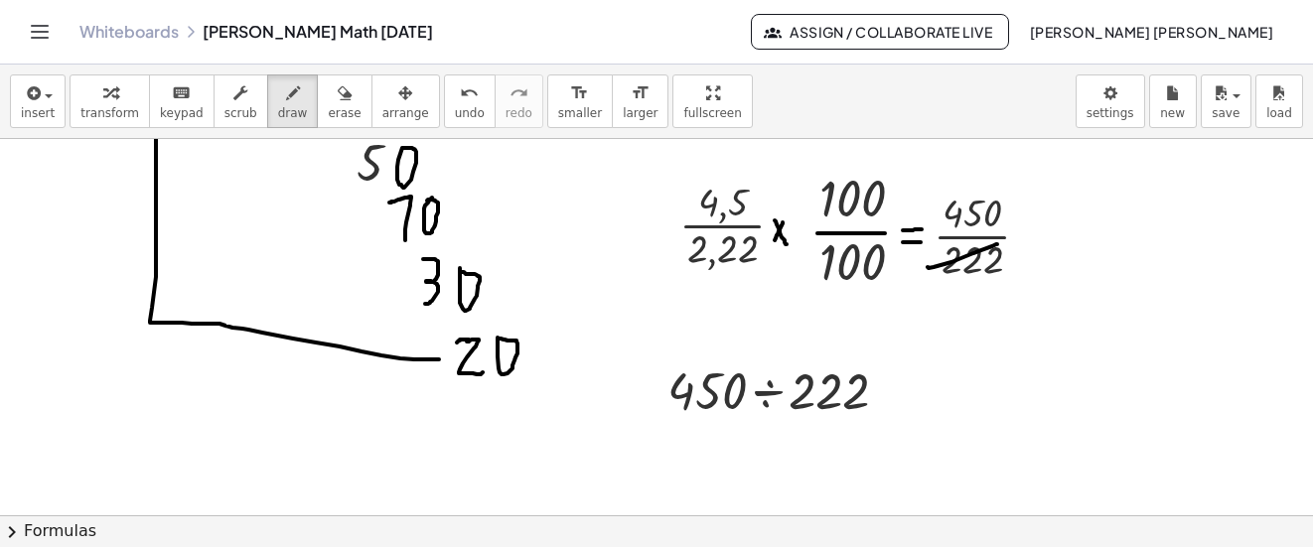
drag, startPoint x: 913, startPoint y: 267, endPoint x: 982, endPoint y: 244, distance: 73.2
drag, startPoint x: 920, startPoint y: 235, endPoint x: 998, endPoint y: 203, distance: 85.0
click at [455, 115] on span "undo" at bounding box center [470, 113] width 30 height 14
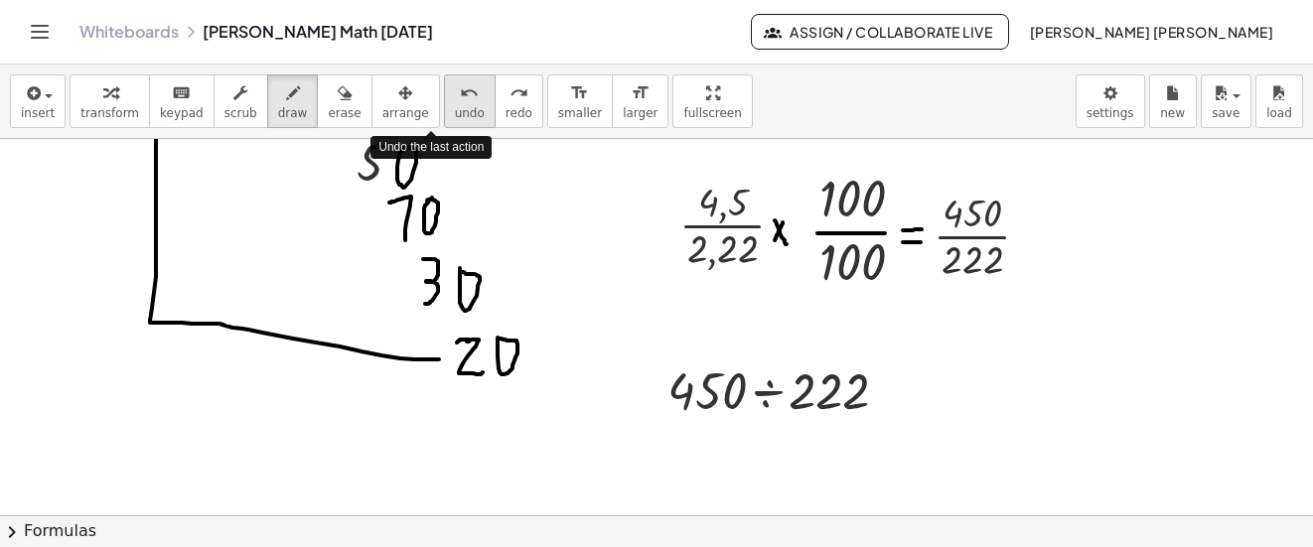
click at [455, 115] on span "undo" at bounding box center [470, 113] width 30 height 14
drag, startPoint x: 996, startPoint y: 179, endPoint x: 1010, endPoint y: 205, distance: 29.3
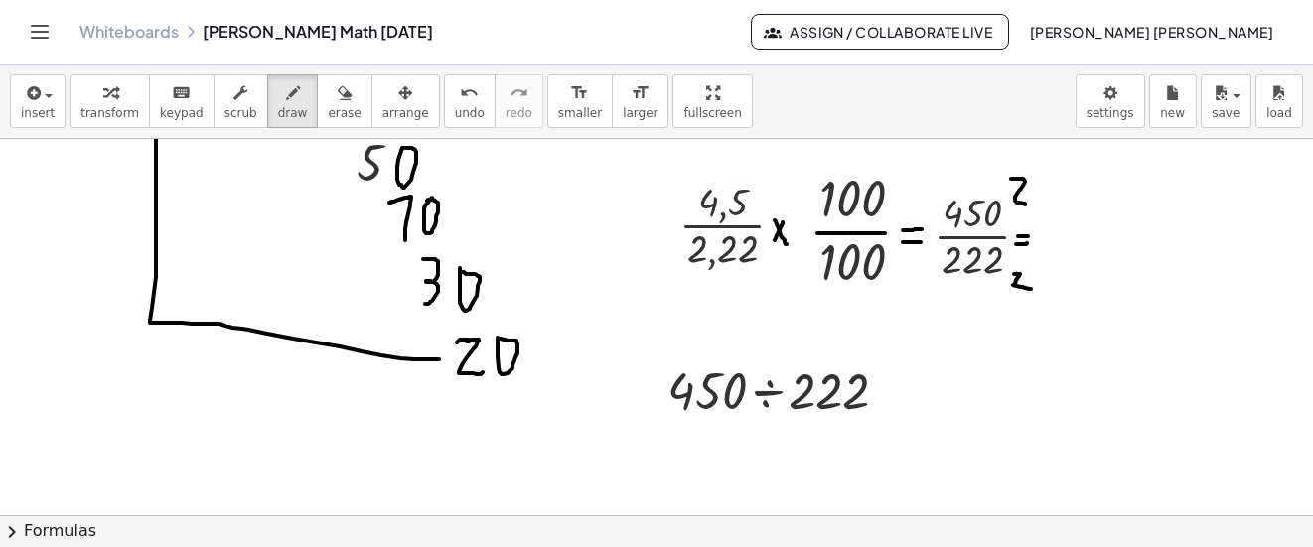
drag, startPoint x: 999, startPoint y: 274, endPoint x: 1005, endPoint y: 300, distance: 26.5
click at [455, 114] on span "undo" at bounding box center [470, 113] width 30 height 14
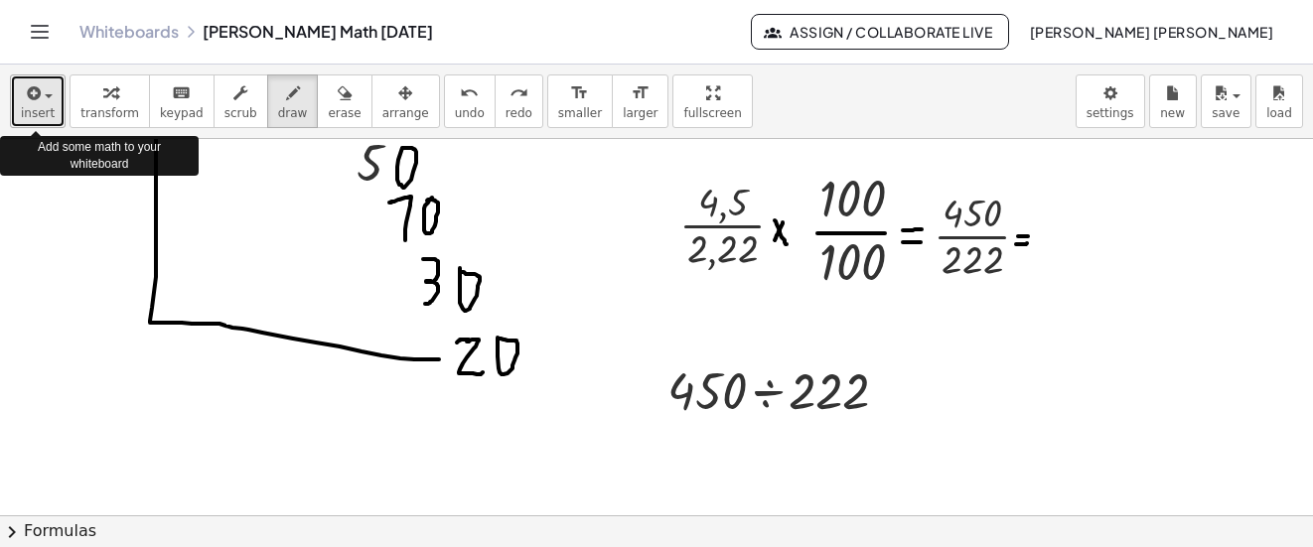
click at [53, 102] on button "insert" at bounding box center [38, 102] width 56 height 54
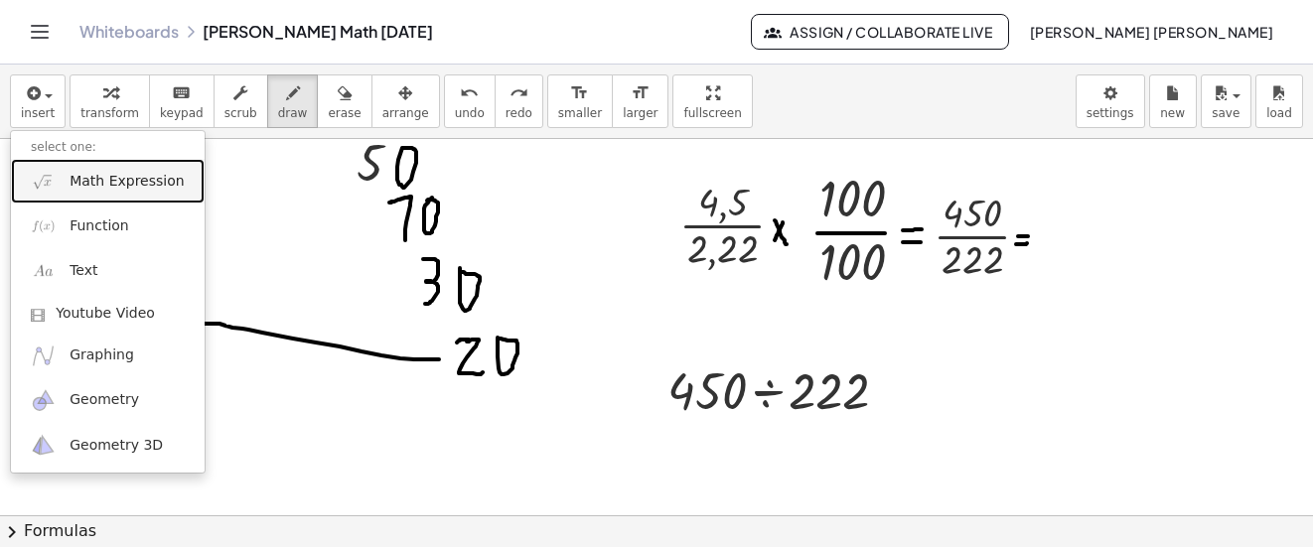
click at [99, 172] on span "Math Expression" at bounding box center [127, 182] width 114 height 20
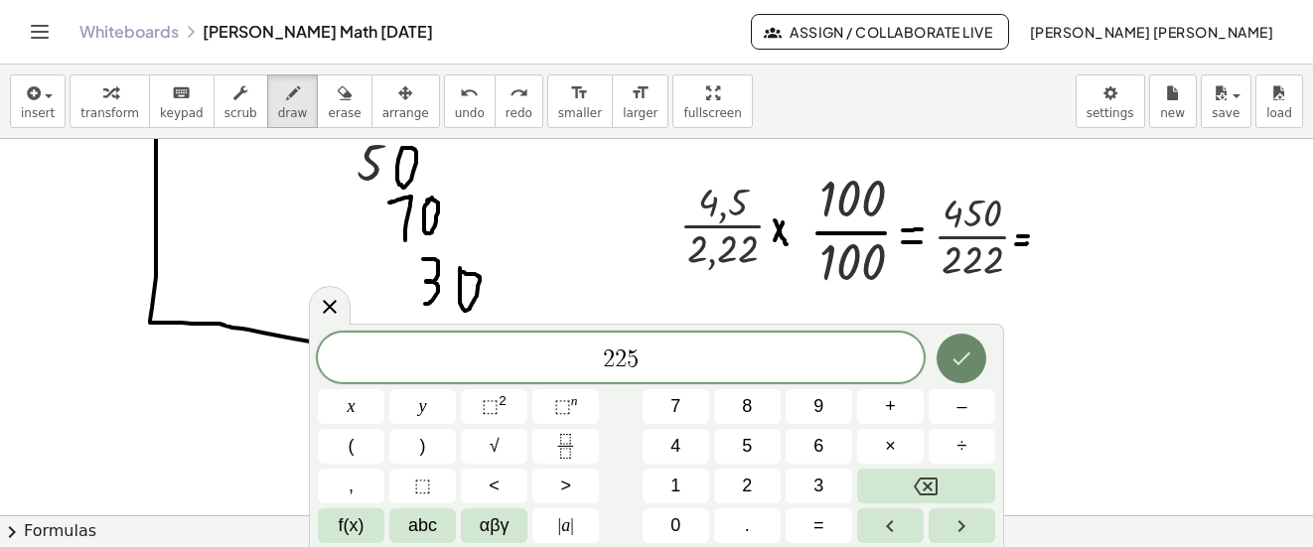
click at [962, 355] on icon "Done" at bounding box center [962, 359] width 24 height 24
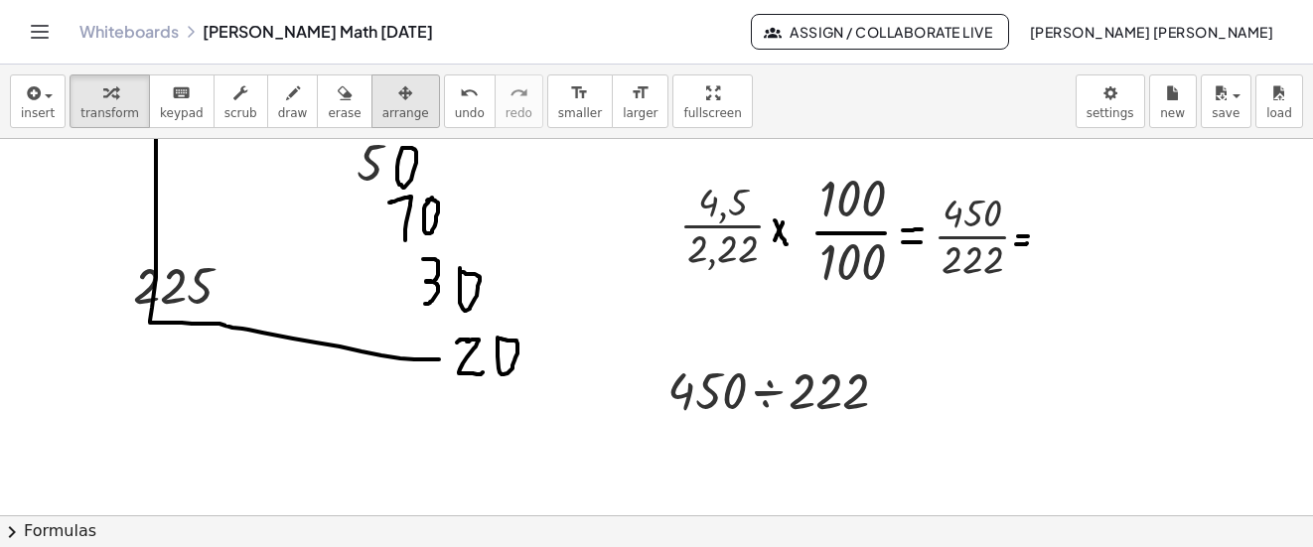
click at [382, 90] on div "button" at bounding box center [405, 92] width 47 height 24
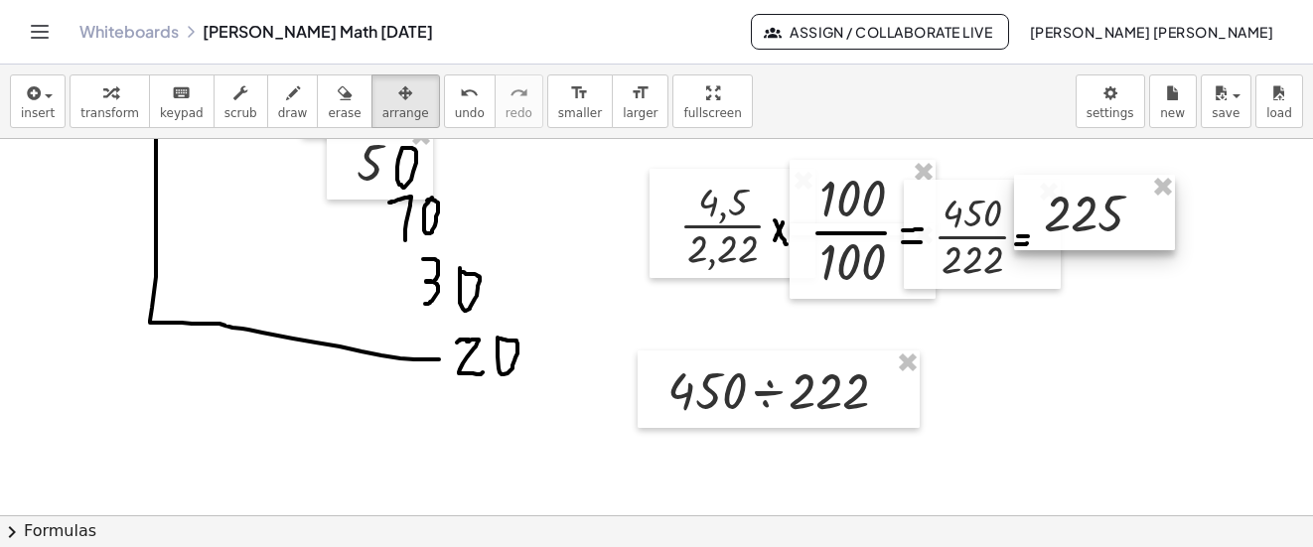
drag, startPoint x: 380, startPoint y: 90, endPoint x: 1098, endPoint y: 203, distance: 725.9
click at [1098, 203] on div at bounding box center [1094, 212] width 161 height 75
click at [278, 83] on div "button" at bounding box center [293, 92] width 30 height 24
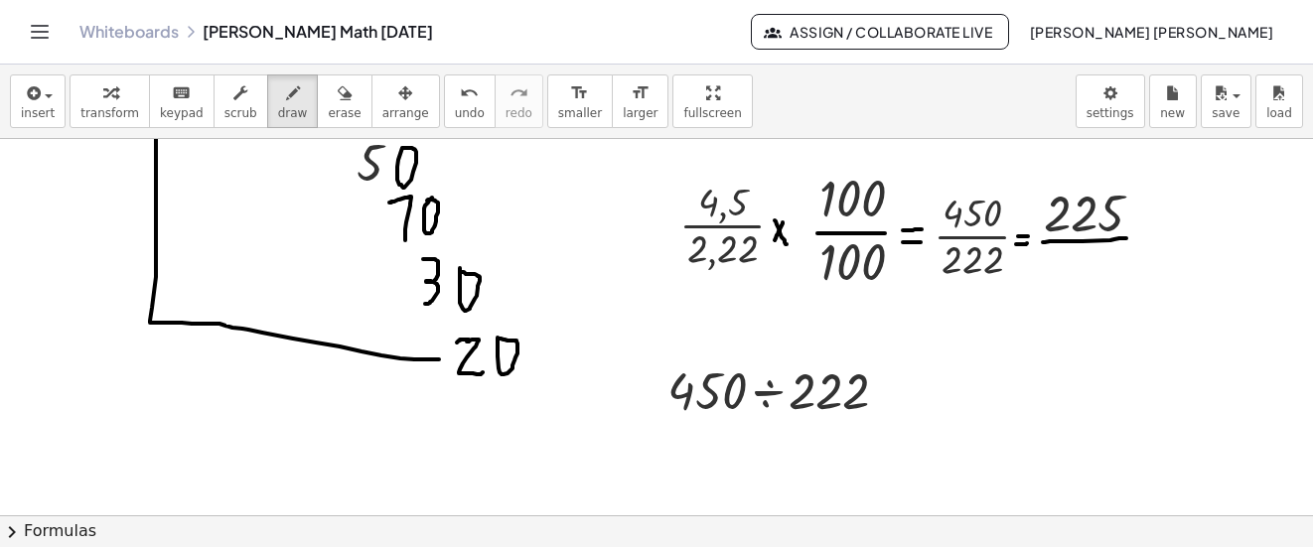
drag, startPoint x: 1028, startPoint y: 242, endPoint x: 1112, endPoint y: 238, distance: 83.5
click at [45, 106] on span "insert" at bounding box center [38, 113] width 34 height 14
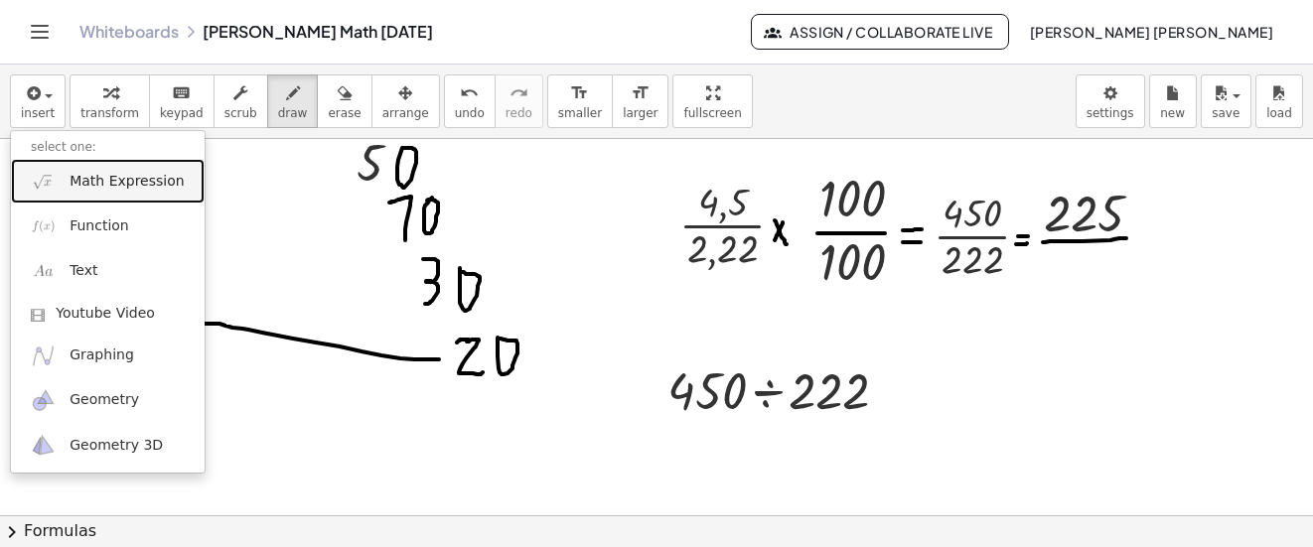
click at [85, 175] on span "Math Expression" at bounding box center [127, 182] width 114 height 20
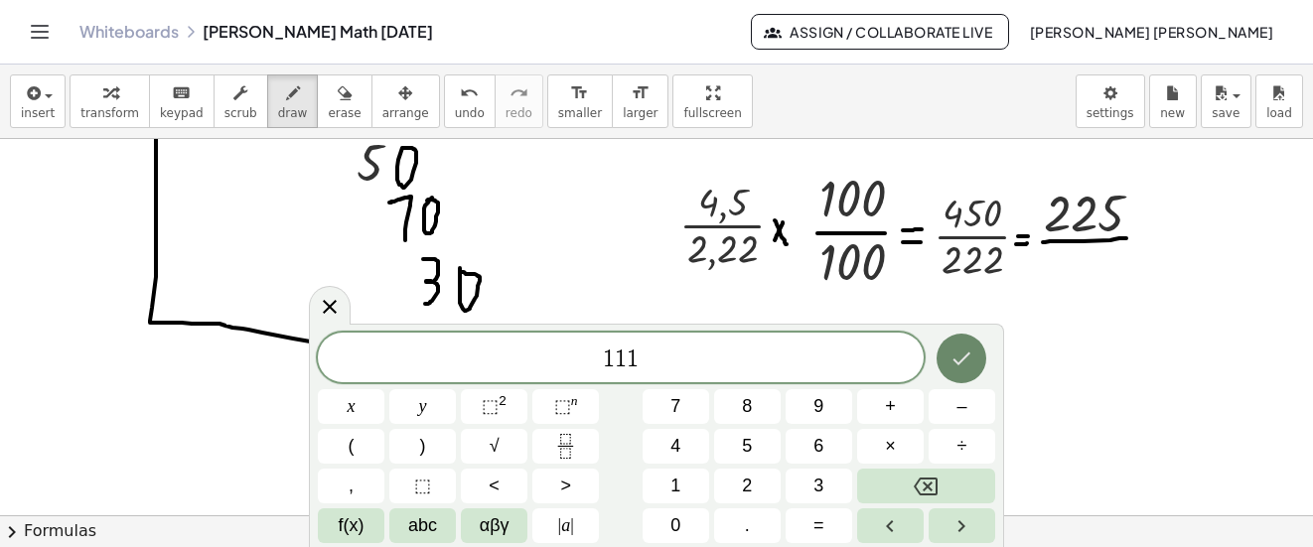
click at [942, 359] on button "Done" at bounding box center [962, 359] width 50 height 50
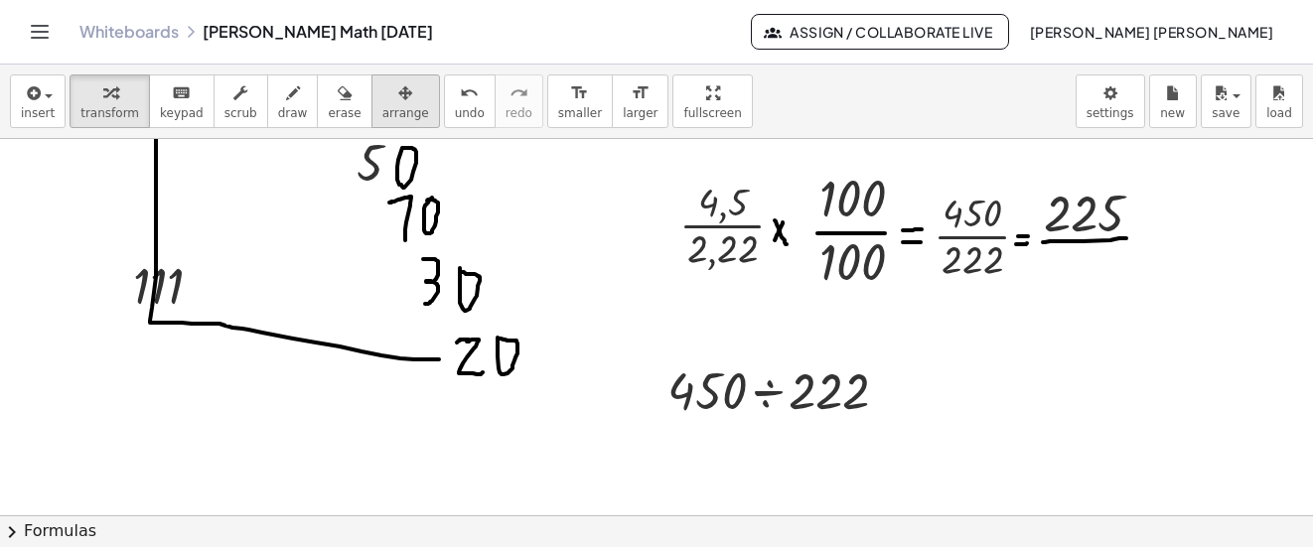
click at [398, 93] on icon "button" at bounding box center [405, 93] width 14 height 24
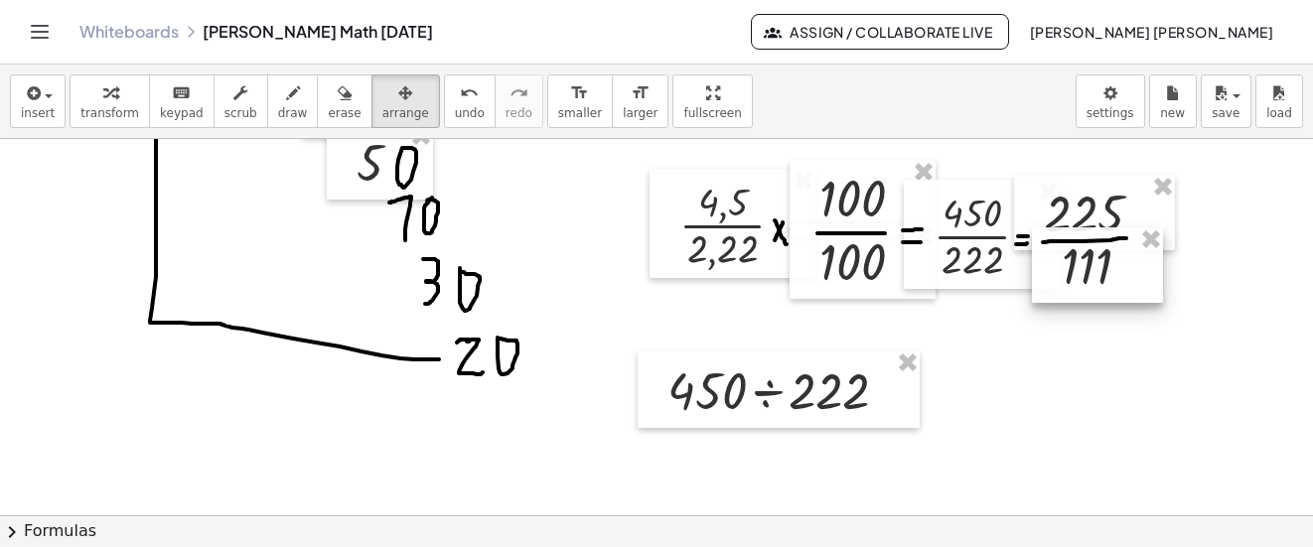
drag, startPoint x: 164, startPoint y: 293, endPoint x: 1093, endPoint y: 273, distance: 929.0
click at [1093, 273] on div at bounding box center [1097, 264] width 131 height 75
click at [278, 91] on div "button" at bounding box center [293, 92] width 30 height 24
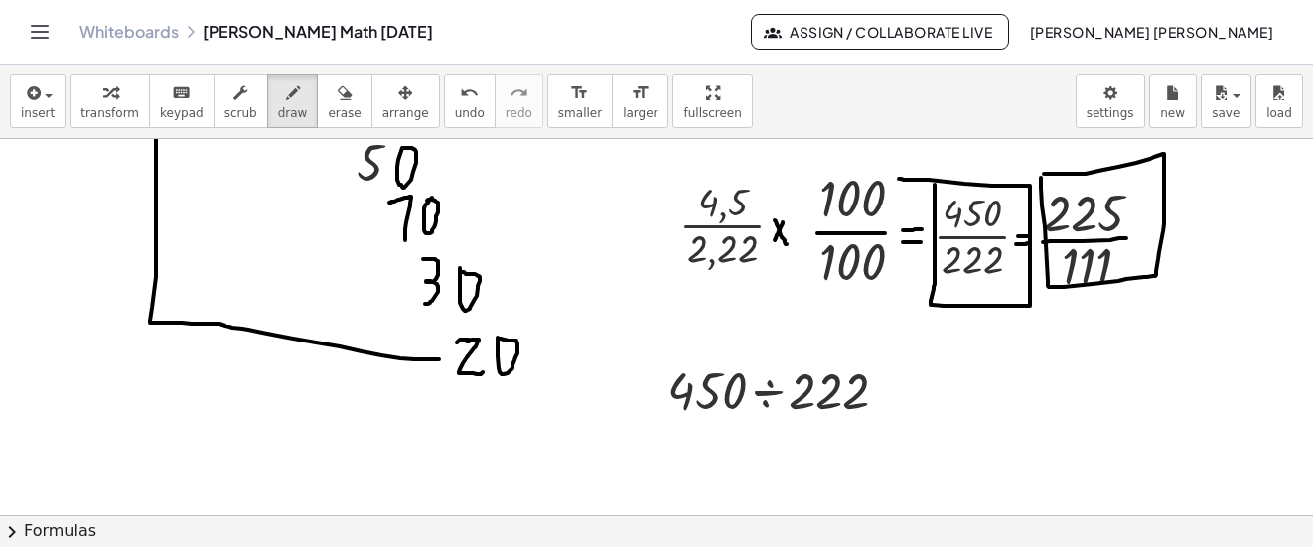
drag, startPoint x: 920, startPoint y: 185, endPoint x: 884, endPoint y: 179, distance: 36.3
click at [455, 98] on div "undo" at bounding box center [470, 92] width 30 height 24
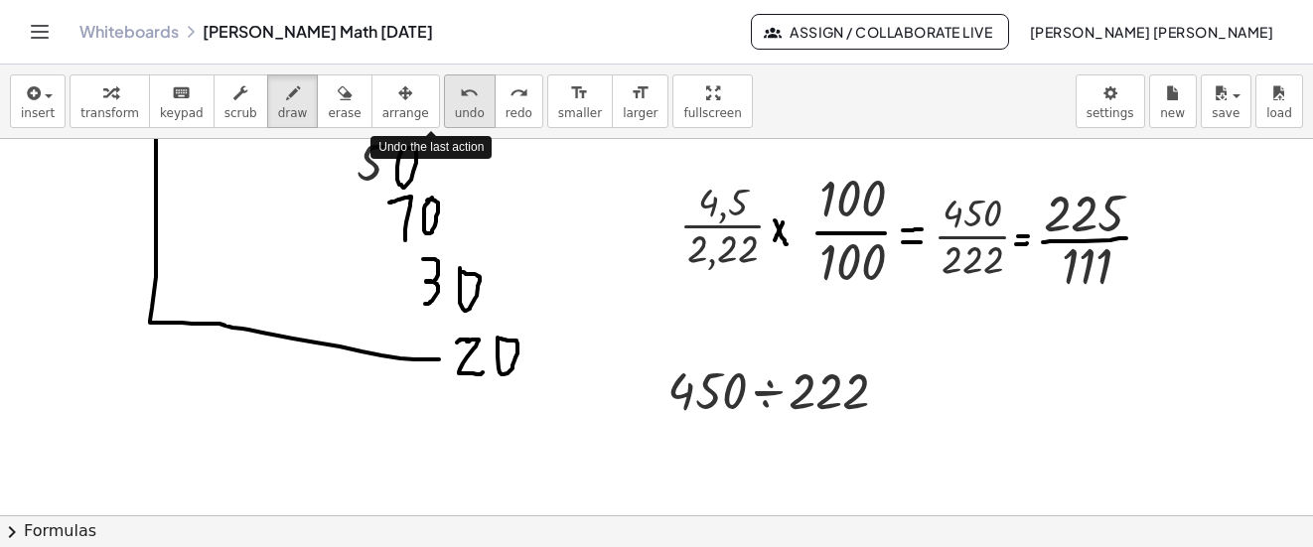
click at [455, 98] on div "undo" at bounding box center [470, 92] width 30 height 24
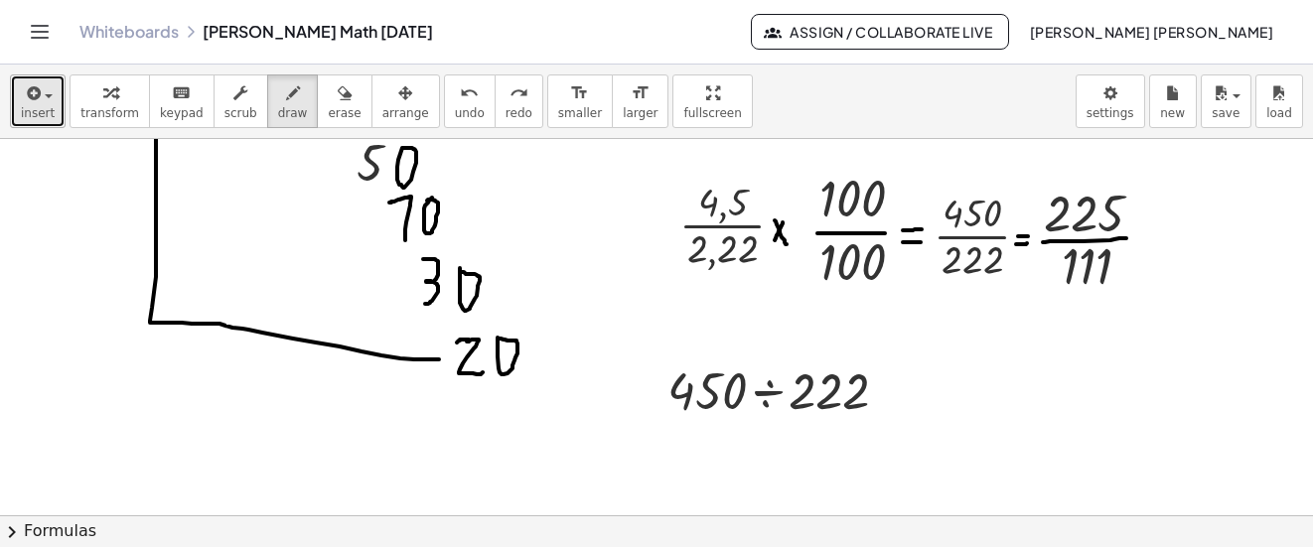
click at [44, 92] on div "button" at bounding box center [38, 92] width 34 height 24
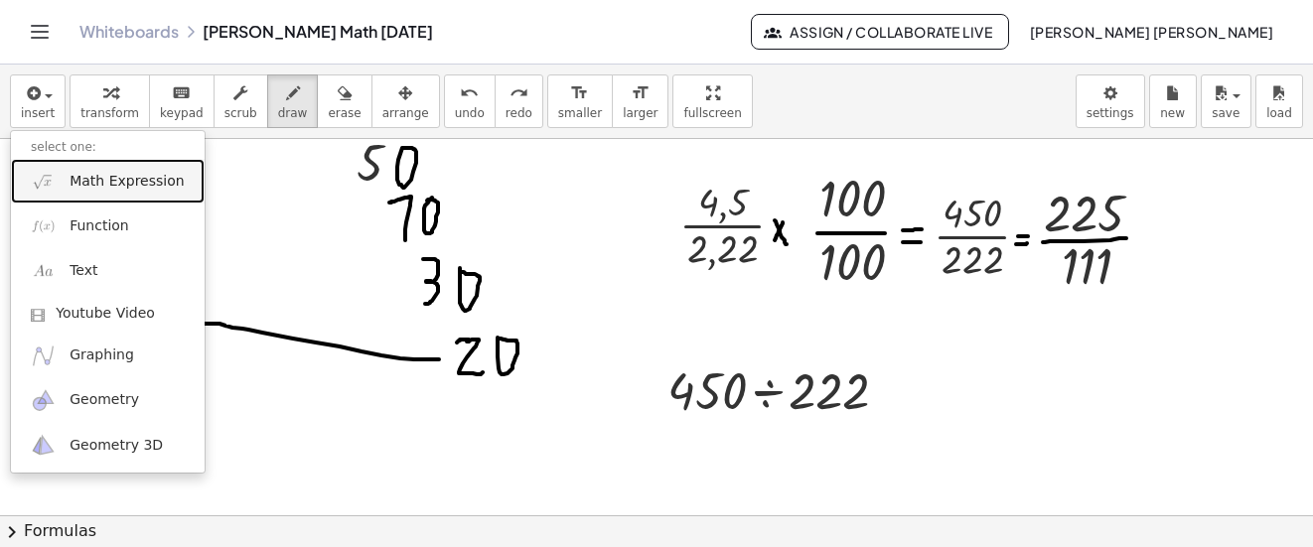
click at [86, 172] on span "Math Expression" at bounding box center [127, 182] width 114 height 20
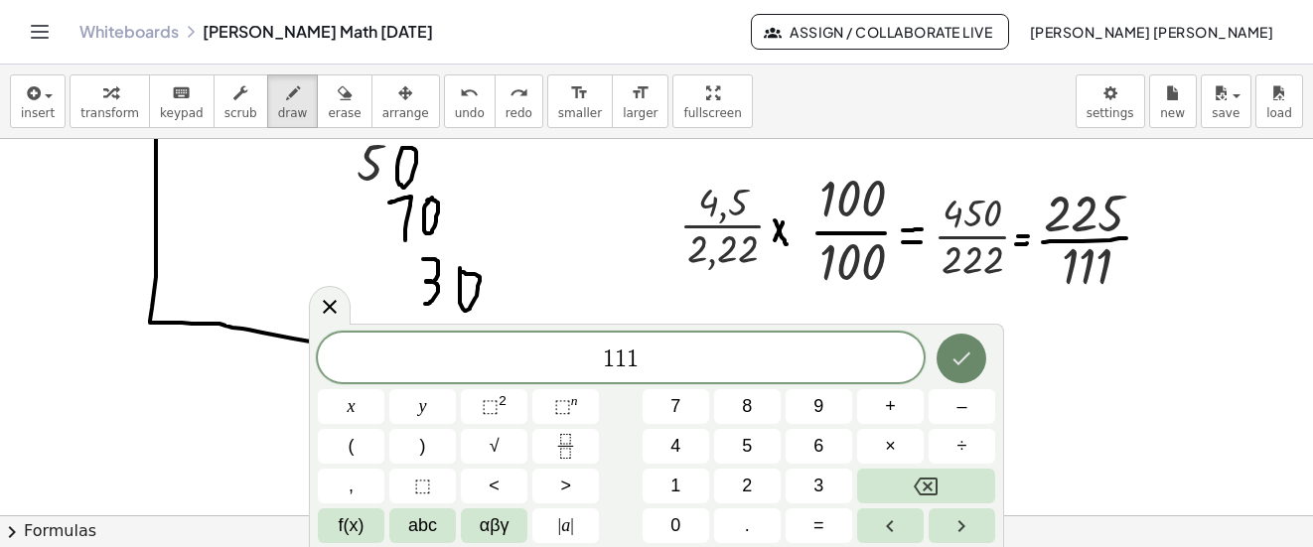
click at [962, 365] on icon "Done" at bounding box center [962, 359] width 24 height 24
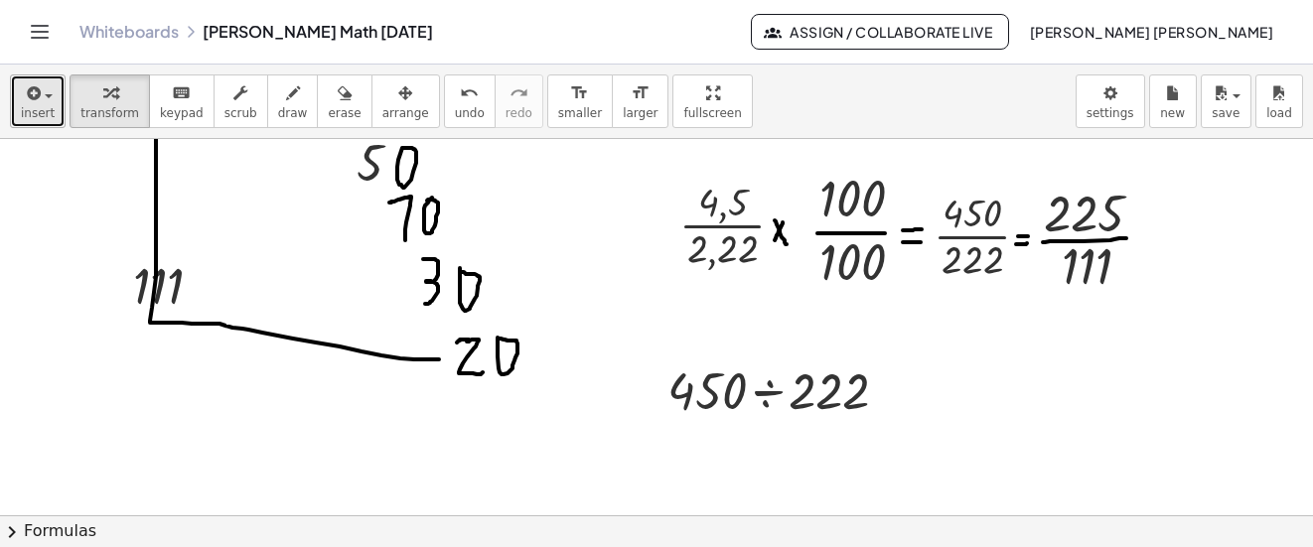
click at [31, 99] on icon "button" at bounding box center [32, 93] width 18 height 24
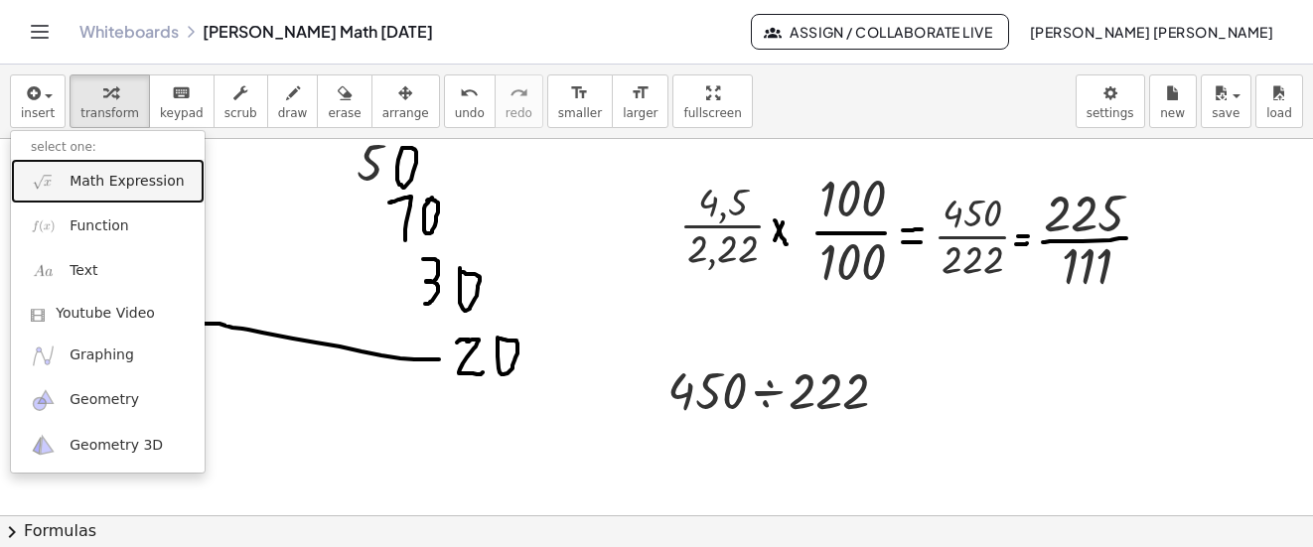
click at [151, 170] on link "Math Expression" at bounding box center [108, 181] width 194 height 45
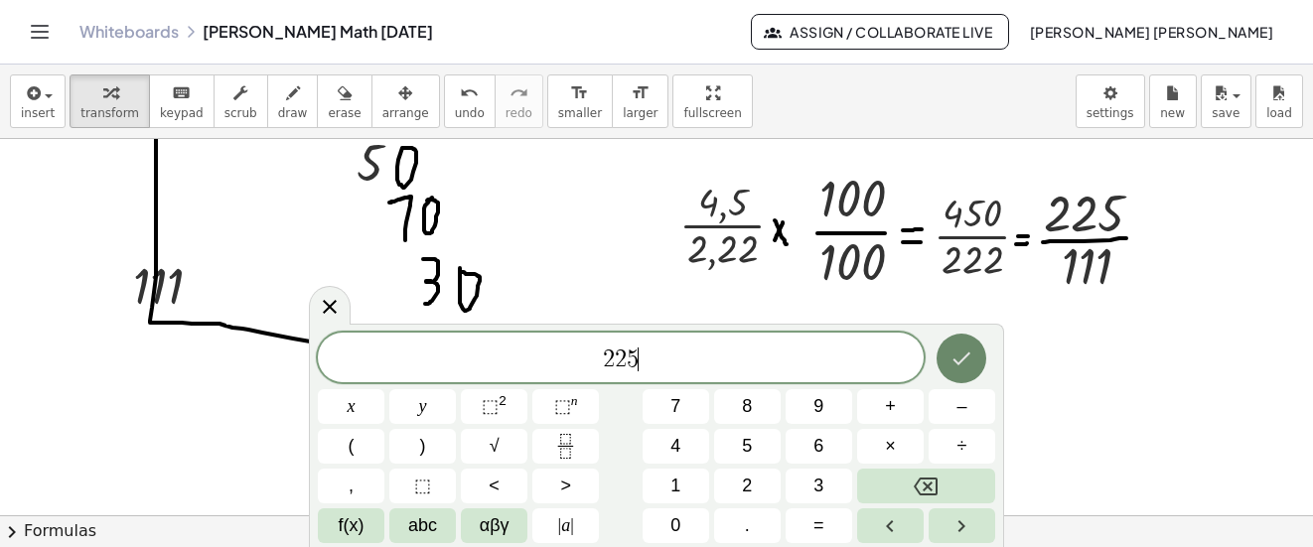
click at [954, 352] on icon "Done" at bounding box center [962, 359] width 24 height 24
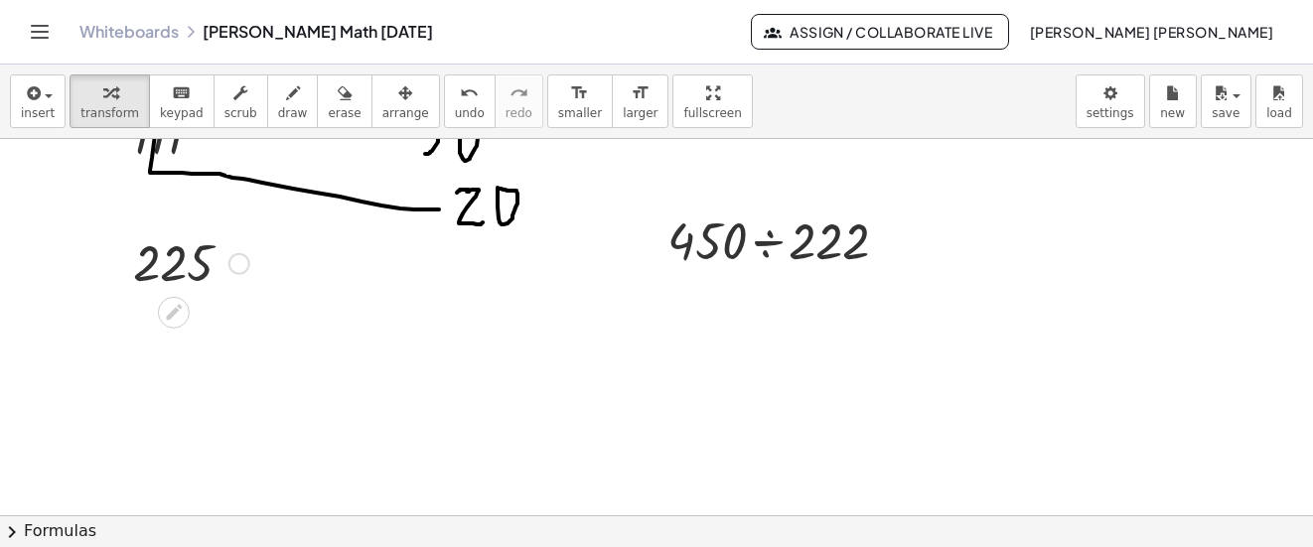
scroll to position [7048, 42]
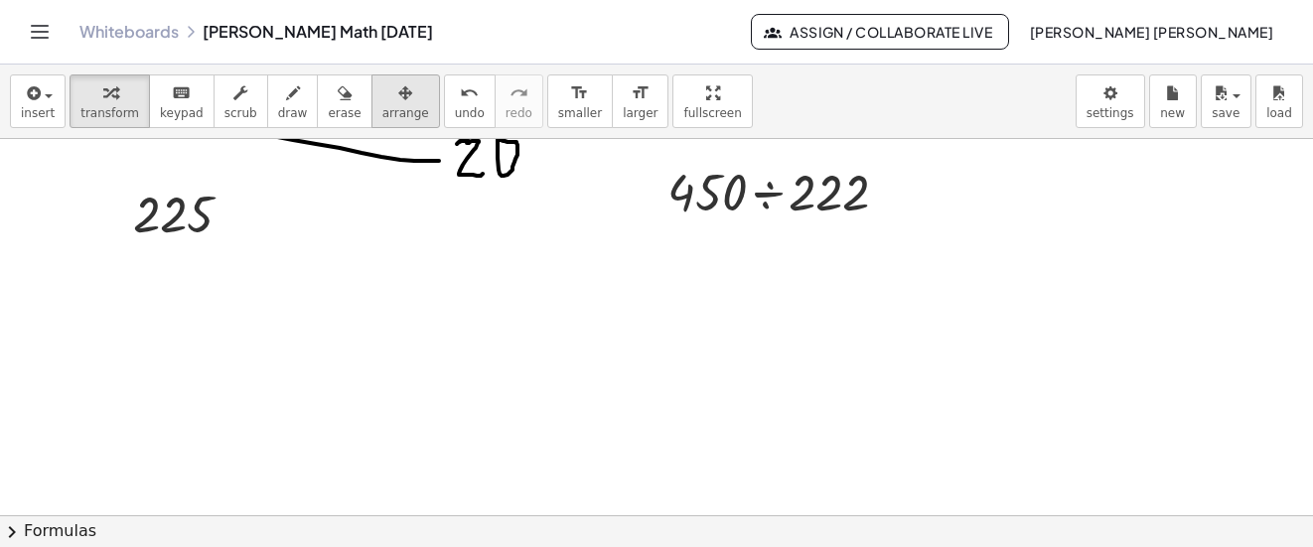
click at [394, 97] on button "arrange" at bounding box center [406, 102] width 69 height 54
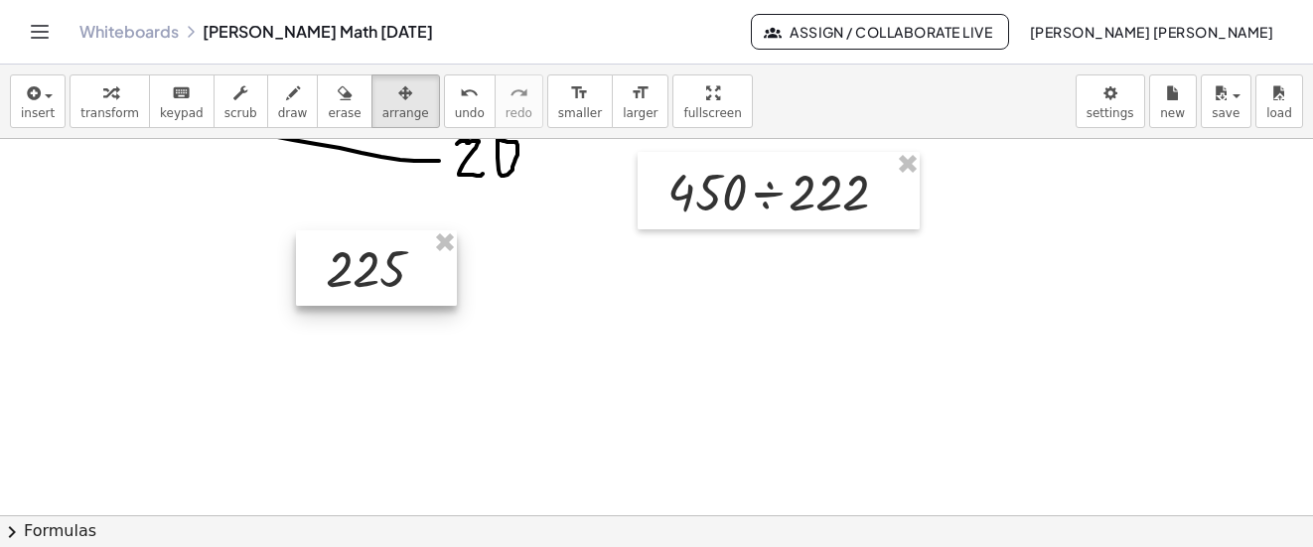
drag, startPoint x: 173, startPoint y: 207, endPoint x: 341, endPoint y: 254, distance: 174.5
click at [365, 257] on div at bounding box center [376, 267] width 161 height 75
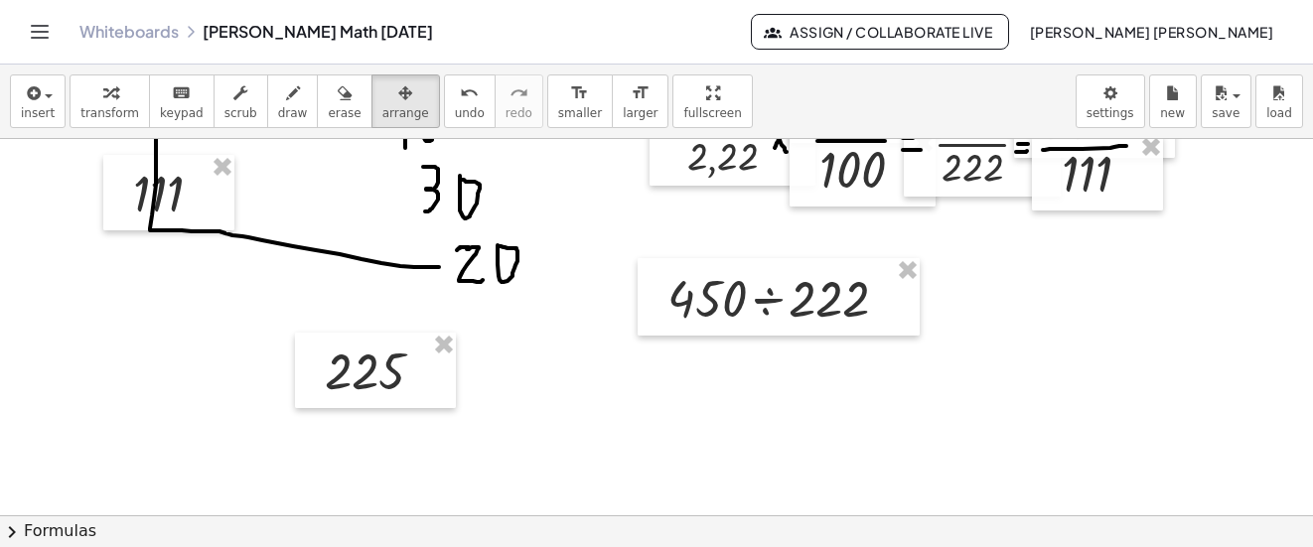
scroll to position [6849, 42]
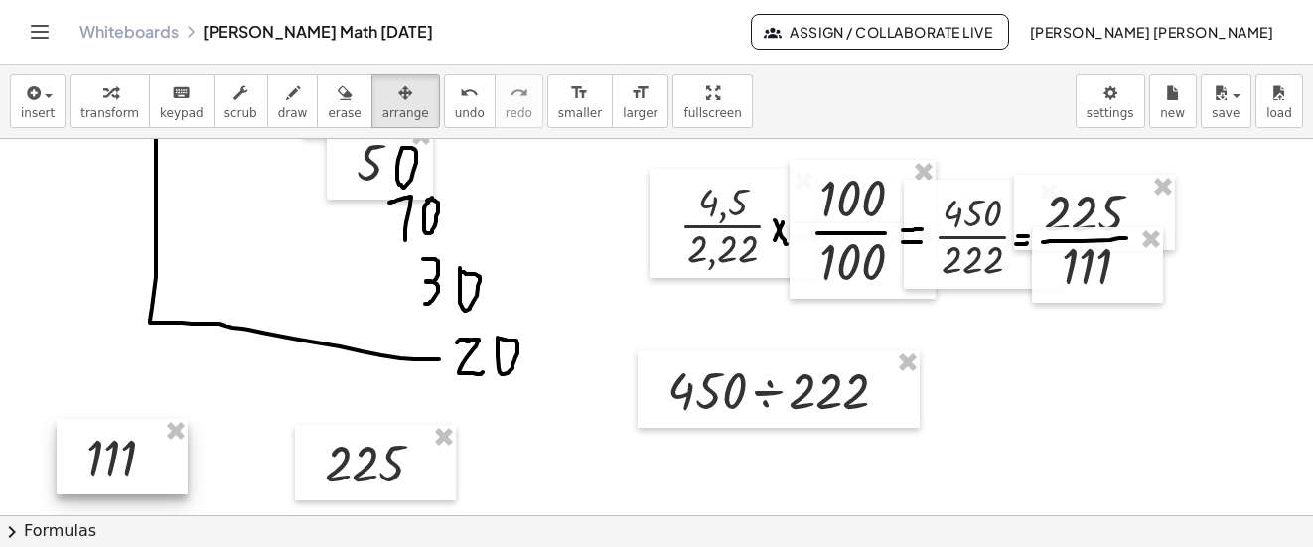
drag, startPoint x: 165, startPoint y: 284, endPoint x: 121, endPoint y: 451, distance: 172.5
click at [118, 455] on div at bounding box center [122, 456] width 131 height 75
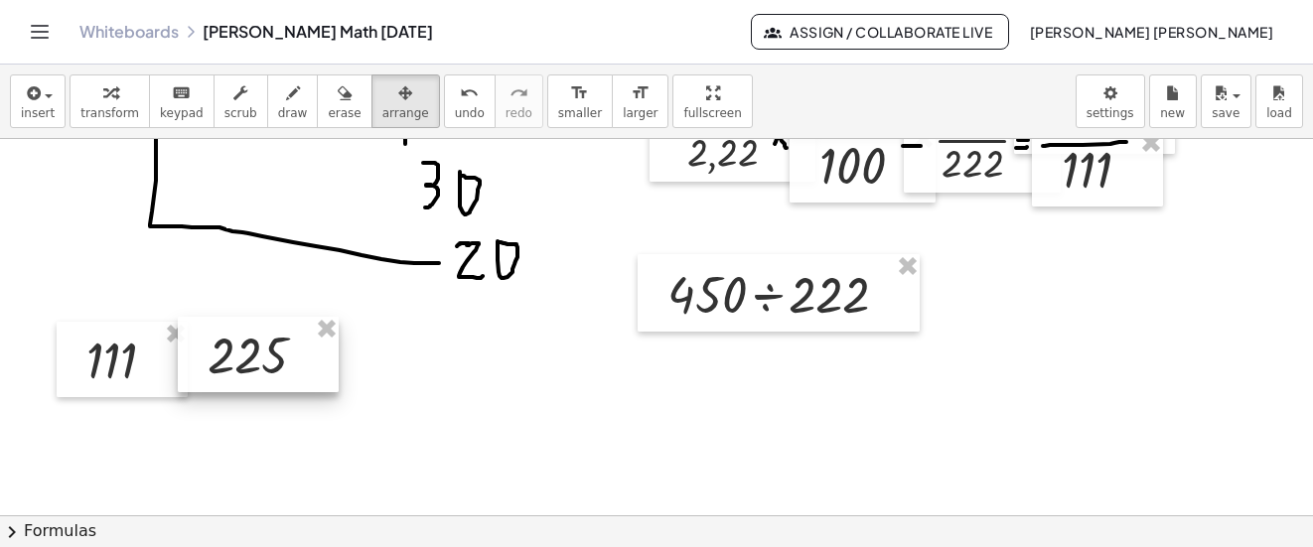
scroll to position [6949, 42]
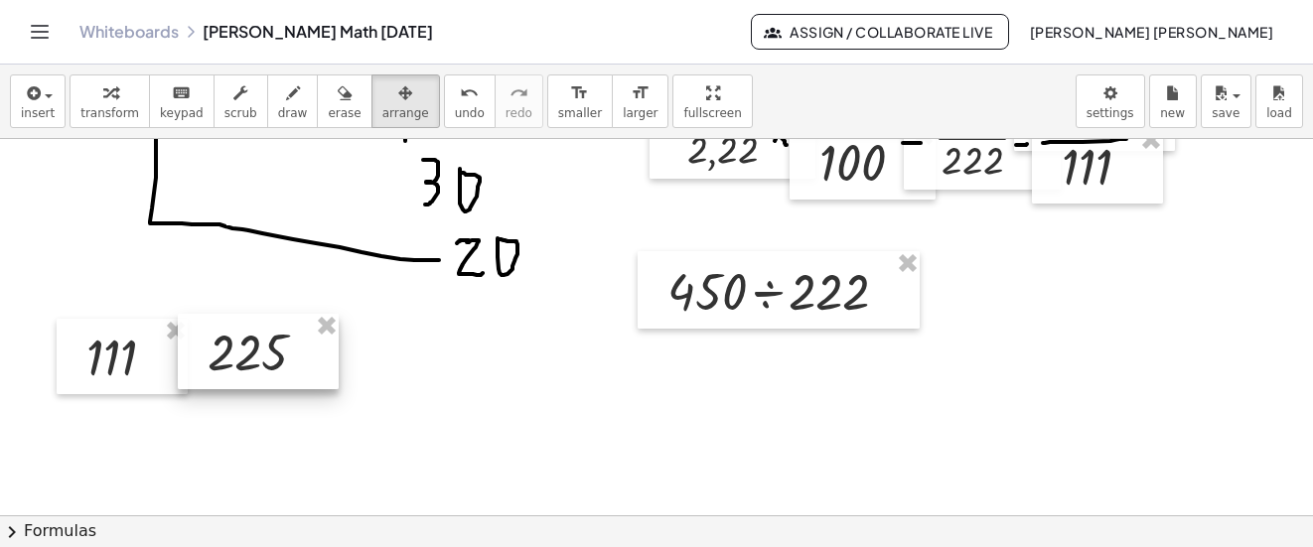
click at [206, 374] on div at bounding box center [258, 351] width 161 height 75
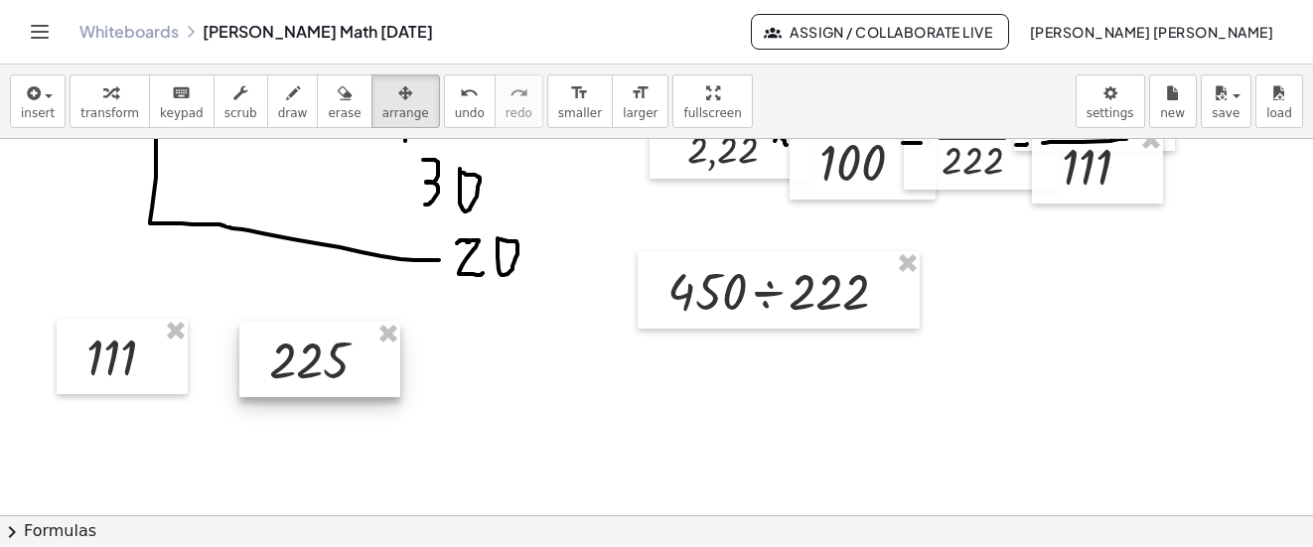
drag, startPoint x: 232, startPoint y: 368, endPoint x: 294, endPoint y: 375, distance: 62.1
click at [294, 375] on div at bounding box center [319, 359] width 161 height 75
click at [286, 104] on icon "button" at bounding box center [293, 93] width 14 height 24
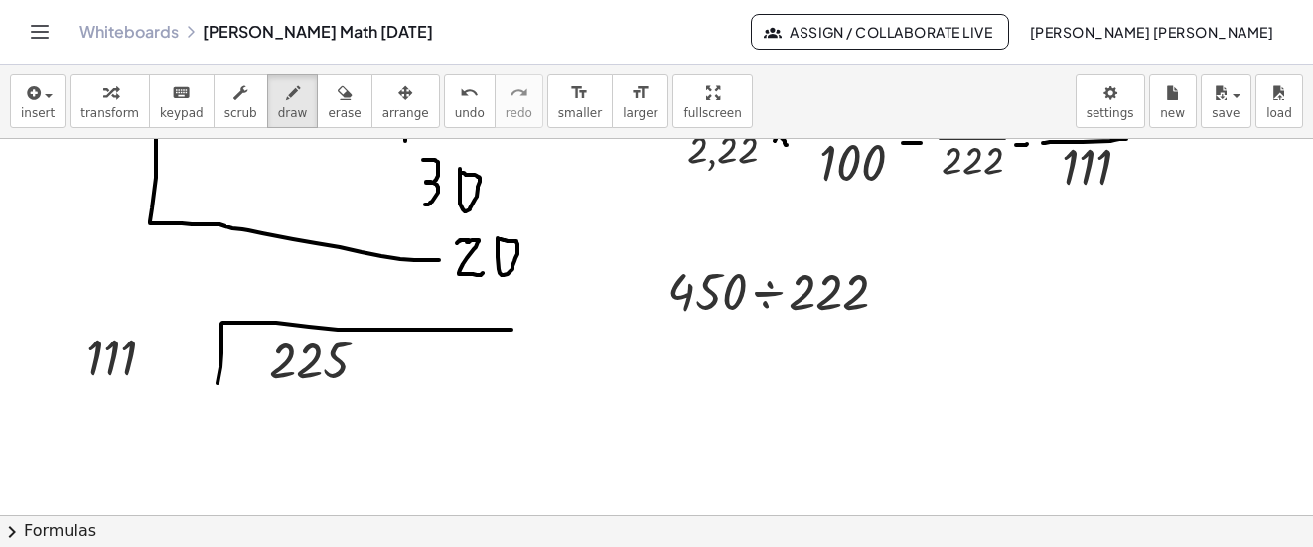
drag, startPoint x: 203, startPoint y: 383, endPoint x: 497, endPoint y: 330, distance: 298.9
drag, startPoint x: 199, startPoint y: 383, endPoint x: 199, endPoint y: 405, distance: 21.9
click at [460, 101] on icon "undo" at bounding box center [469, 93] width 19 height 24
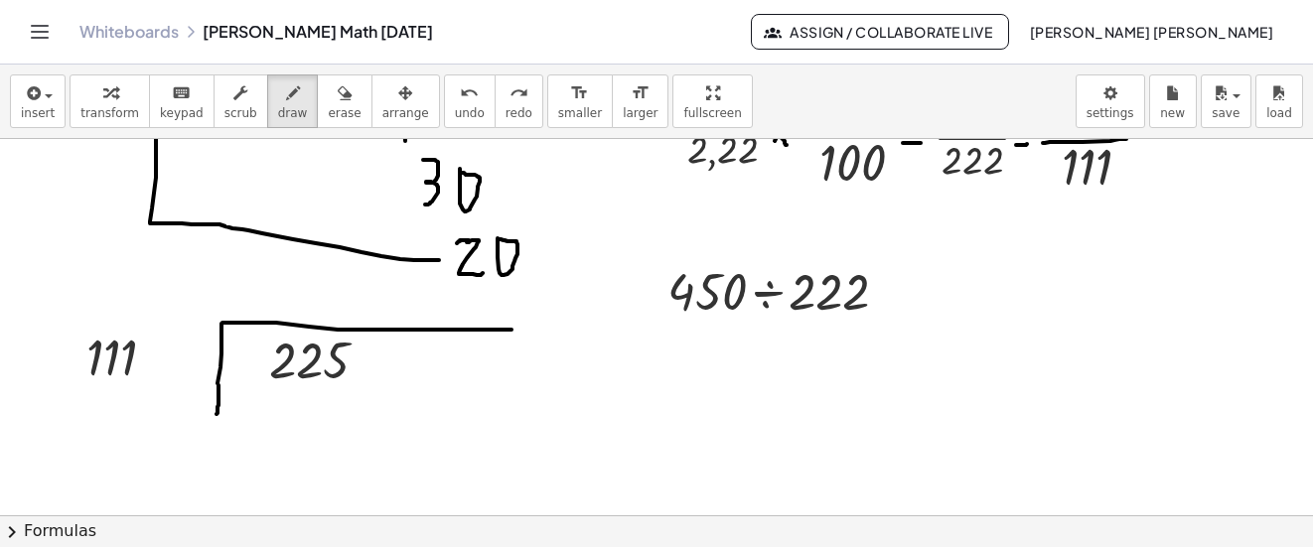
drag, startPoint x: 204, startPoint y: 385, endPoint x: 202, endPoint y: 414, distance: 28.9
click at [460, 87] on icon "undo" at bounding box center [469, 93] width 19 height 24
click at [383, 84] on div "button" at bounding box center [405, 92] width 47 height 24
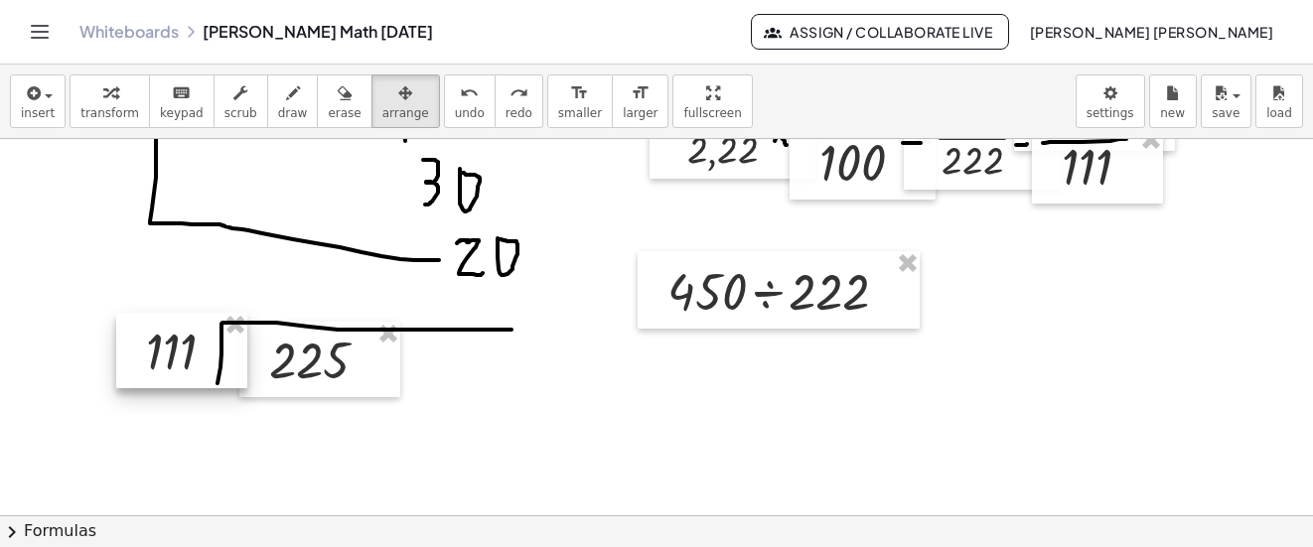
drag, startPoint x: 383, startPoint y: 84, endPoint x: 154, endPoint y: 342, distance: 344.7
click at [154, 342] on div at bounding box center [181, 350] width 131 height 75
click at [138, 345] on div at bounding box center [181, 358] width 131 height 75
click at [286, 98] on icon "button" at bounding box center [293, 93] width 14 height 24
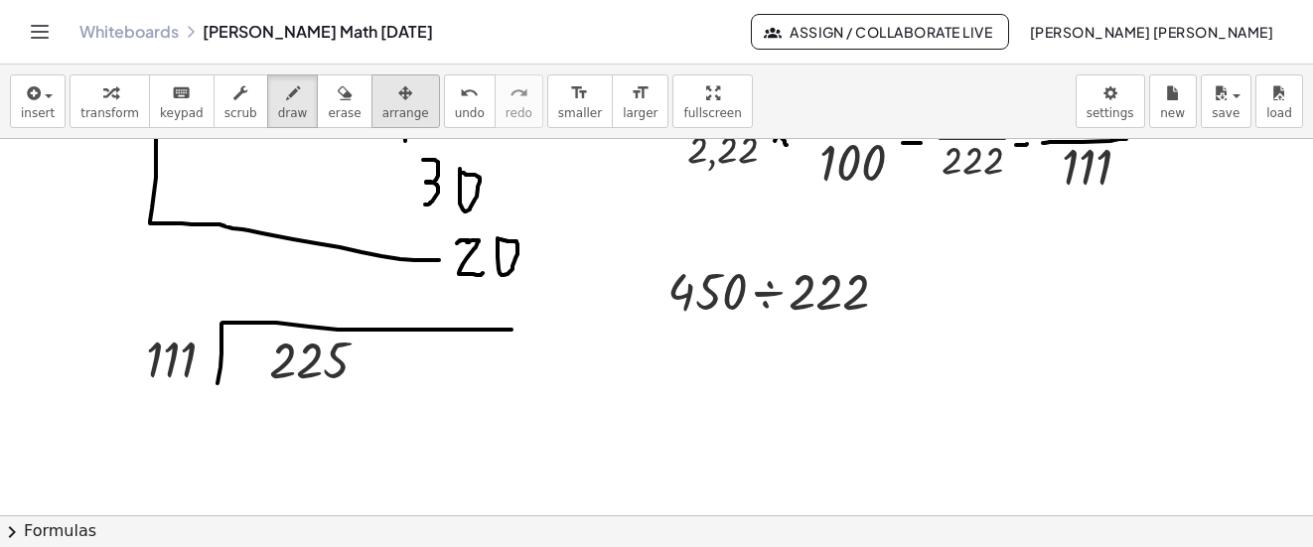
click at [382, 106] on span "arrange" at bounding box center [405, 113] width 47 height 14
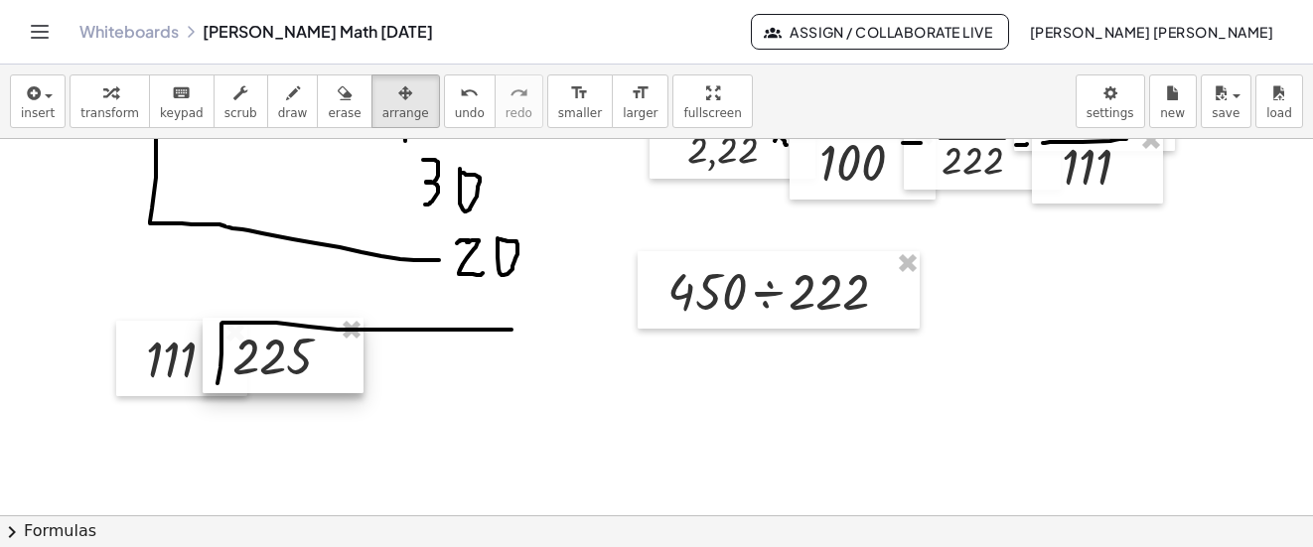
drag, startPoint x: 314, startPoint y: 360, endPoint x: 277, endPoint y: 356, distance: 37.0
click at [277, 356] on div at bounding box center [283, 355] width 161 height 75
click at [286, 101] on icon "button" at bounding box center [293, 93] width 14 height 24
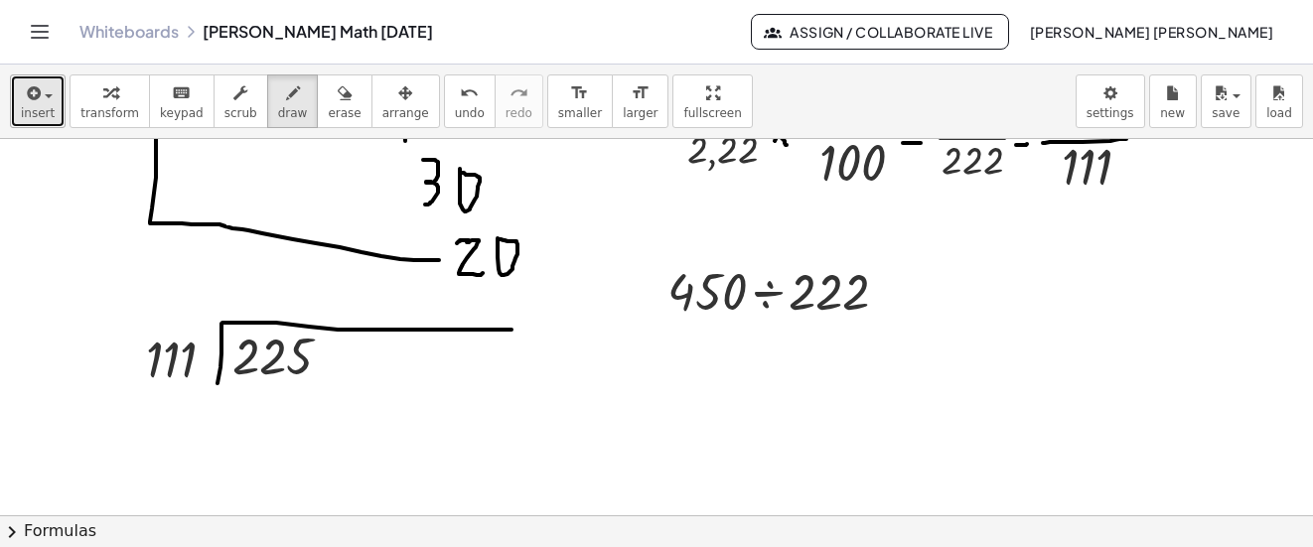
click at [54, 111] on button "insert" at bounding box center [38, 102] width 56 height 54
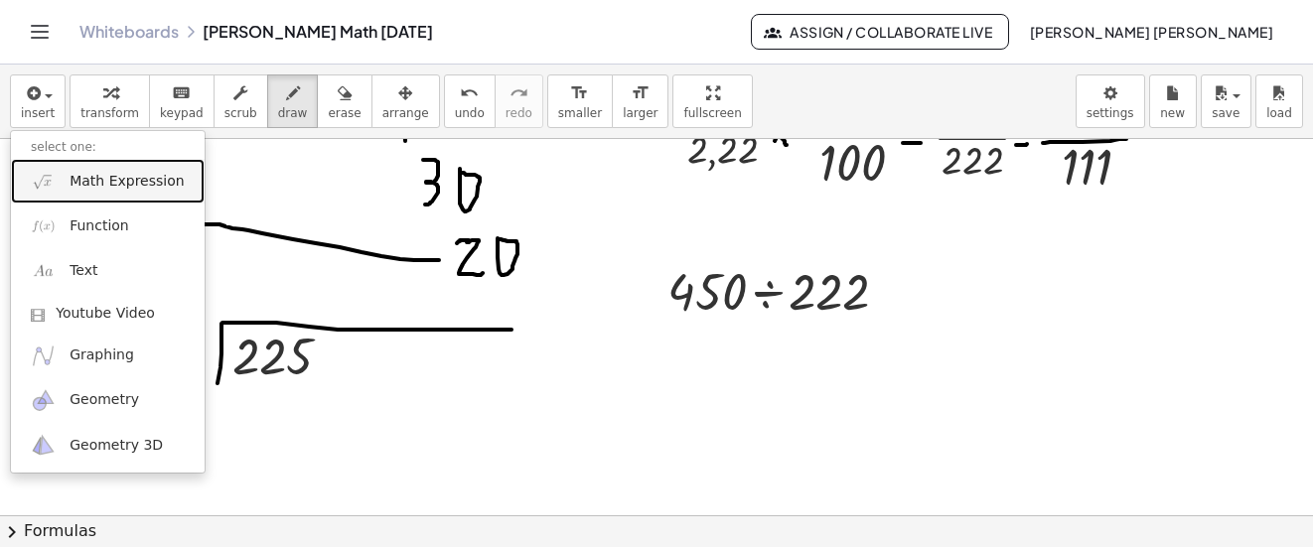
click at [86, 183] on span "Math Expression" at bounding box center [127, 182] width 114 height 20
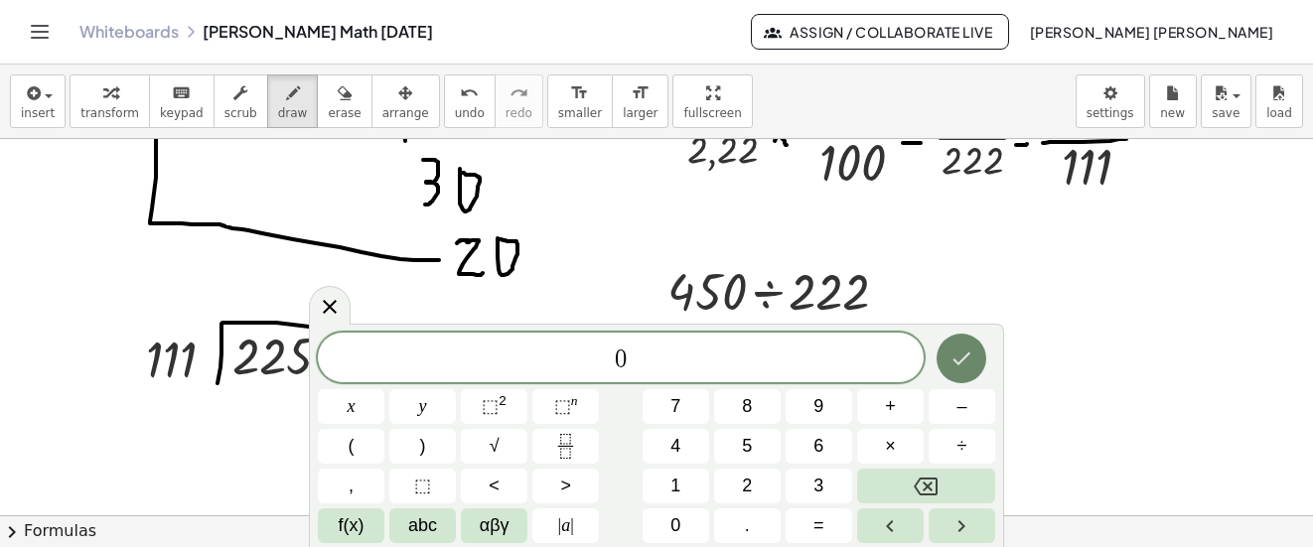
click at [968, 358] on icon "Done" at bounding box center [962, 359] width 24 height 24
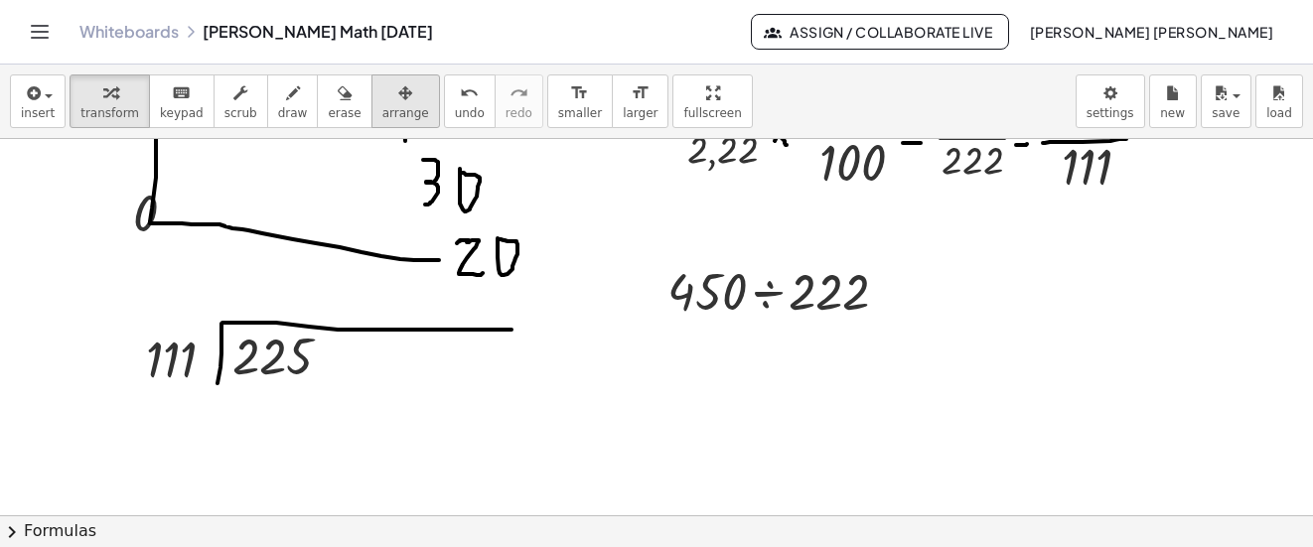
click at [386, 82] on div "button" at bounding box center [405, 92] width 47 height 24
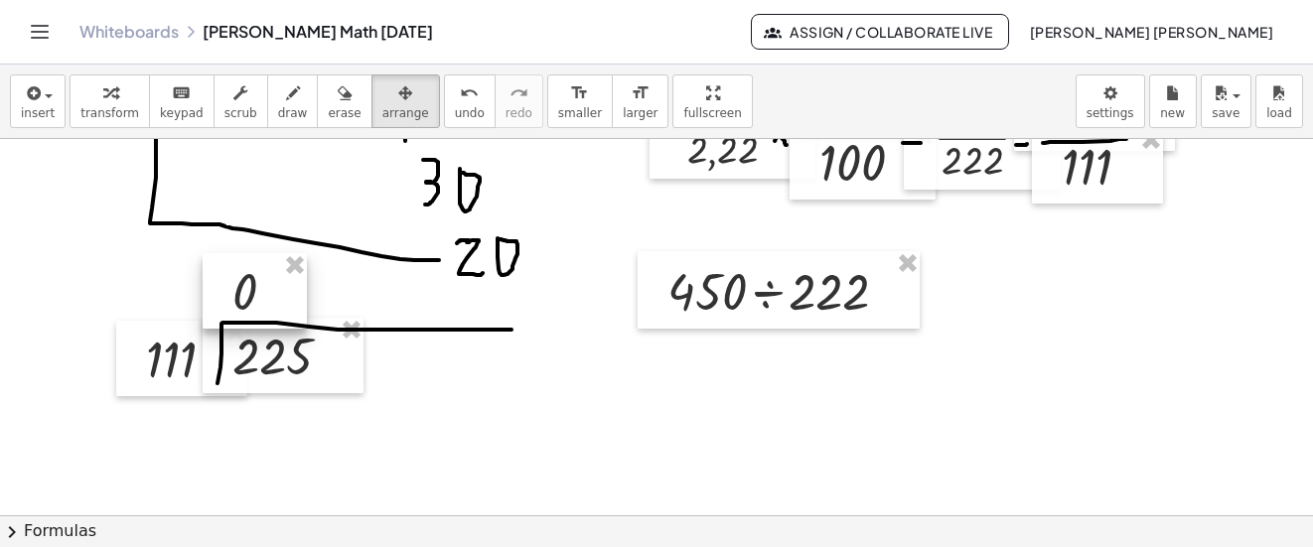
click at [218, 285] on div at bounding box center [255, 290] width 104 height 75
click at [39, 107] on span "insert" at bounding box center [38, 113] width 34 height 14
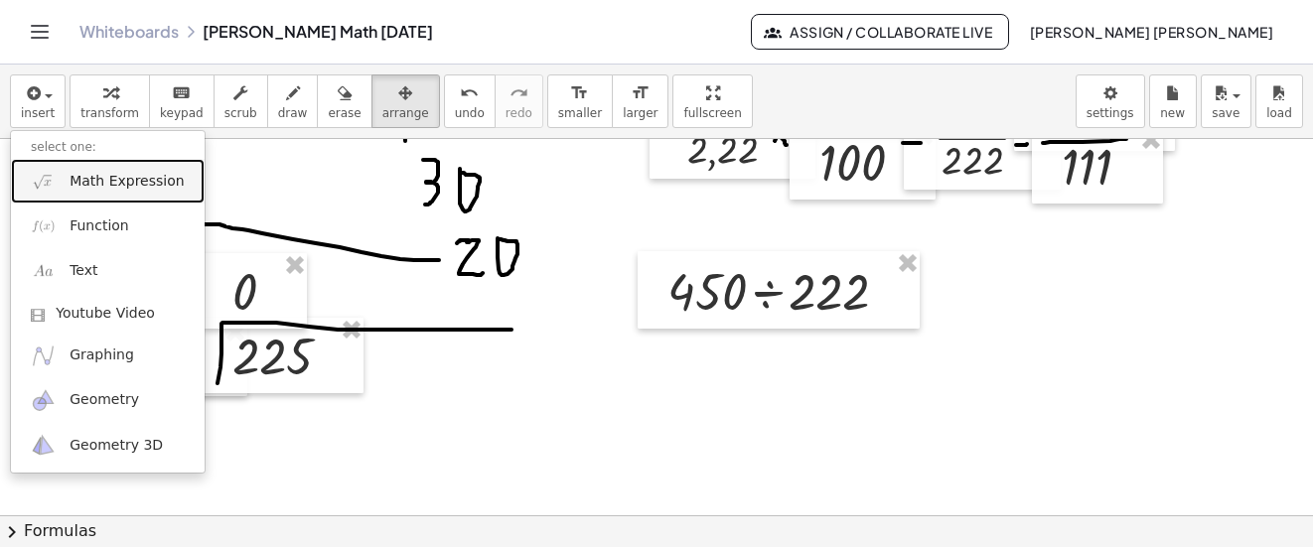
click at [101, 180] on span "Math Expression" at bounding box center [127, 182] width 114 height 20
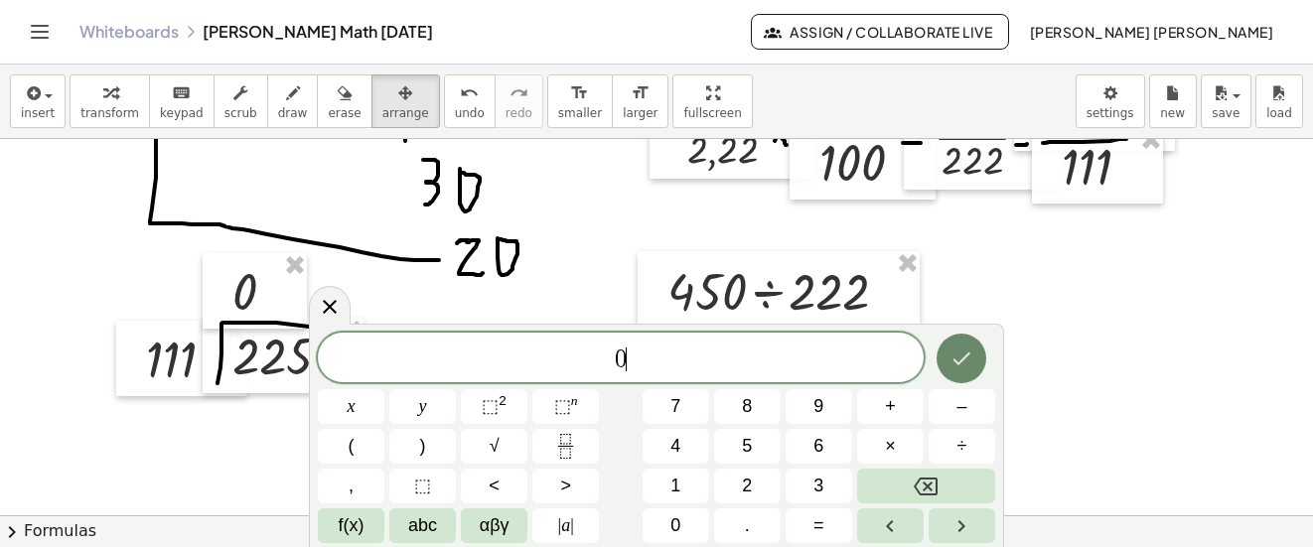
click at [976, 353] on button "Done" at bounding box center [962, 359] width 50 height 50
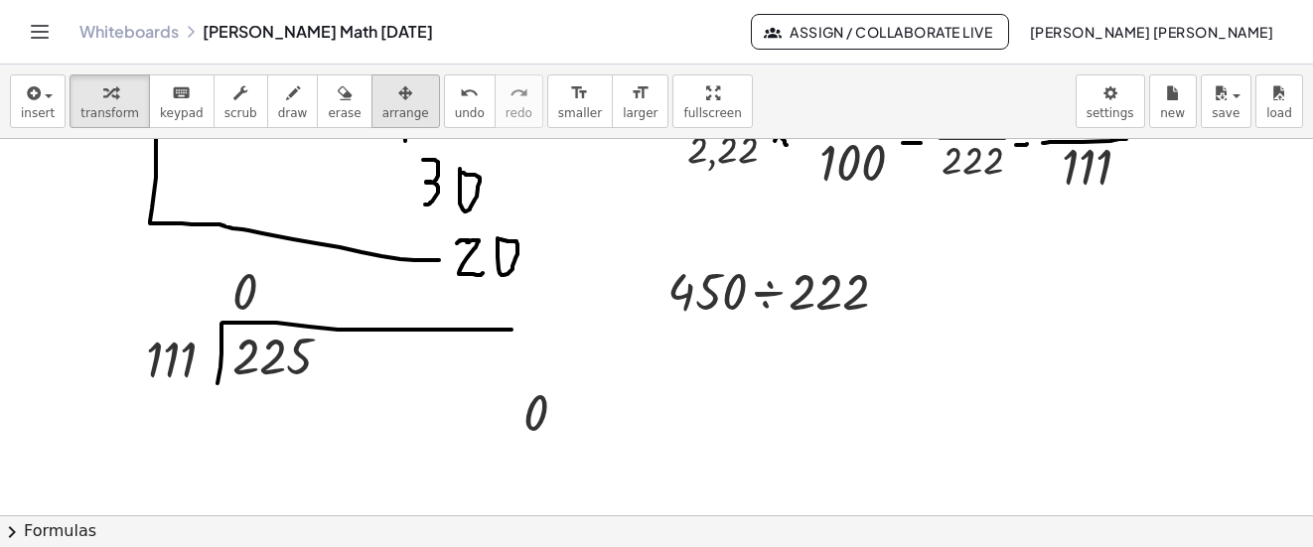
click at [389, 100] on div "button" at bounding box center [405, 92] width 47 height 24
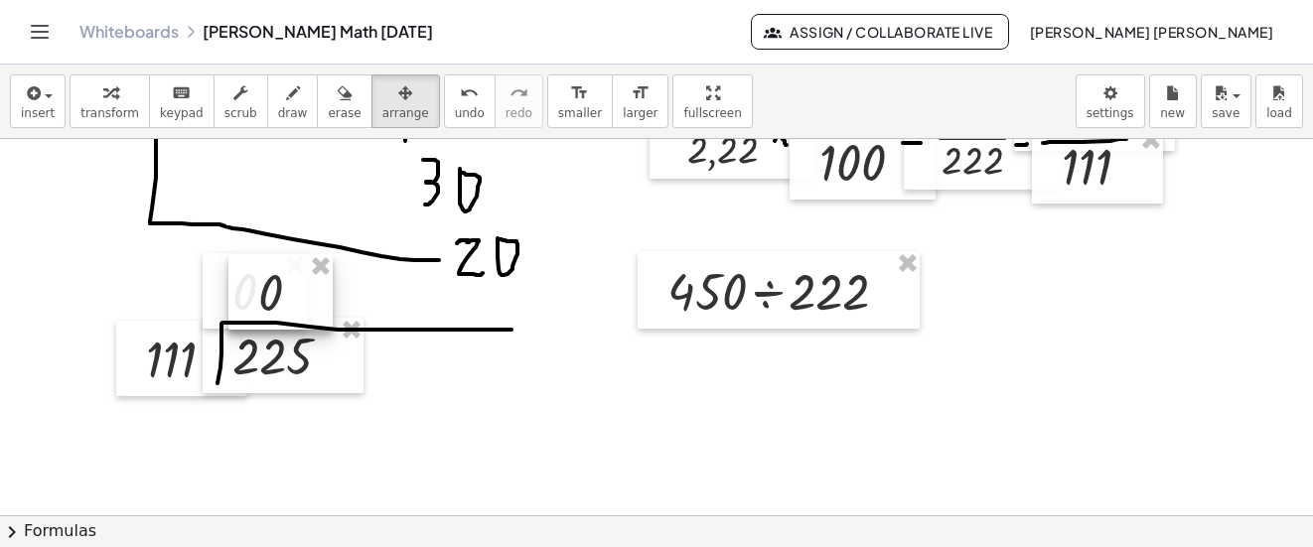
drag, startPoint x: 389, startPoint y: 100, endPoint x: 260, endPoint y: 278, distance: 219.8
click at [260, 278] on div at bounding box center [280, 291] width 104 height 75
click at [278, 80] on div "button" at bounding box center [293, 92] width 30 height 24
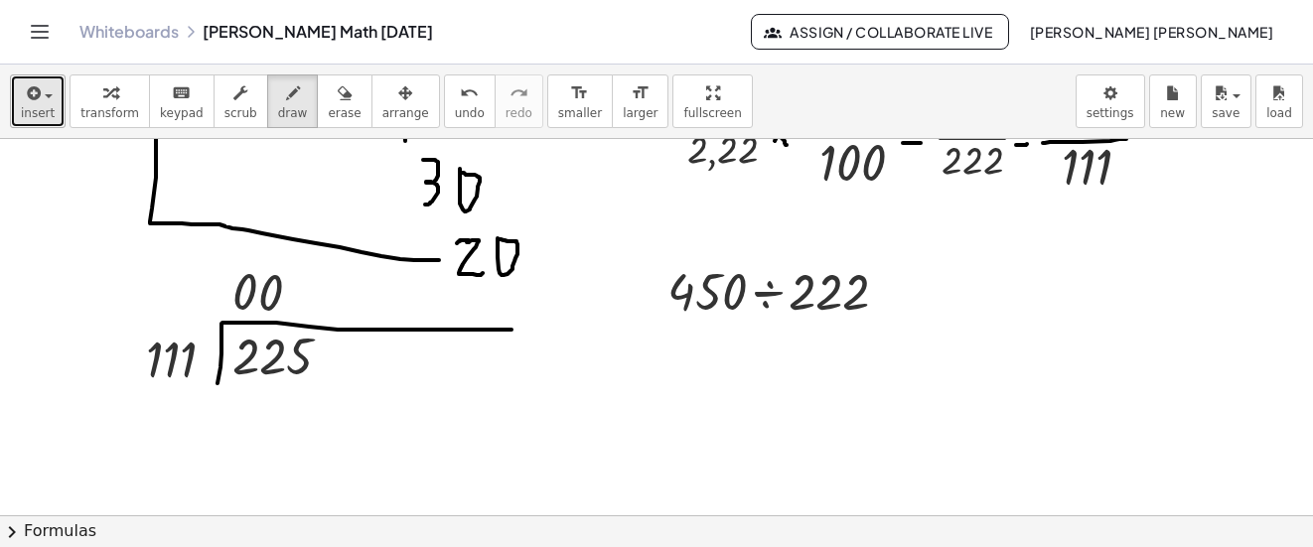
click at [56, 110] on button "insert" at bounding box center [38, 102] width 56 height 54
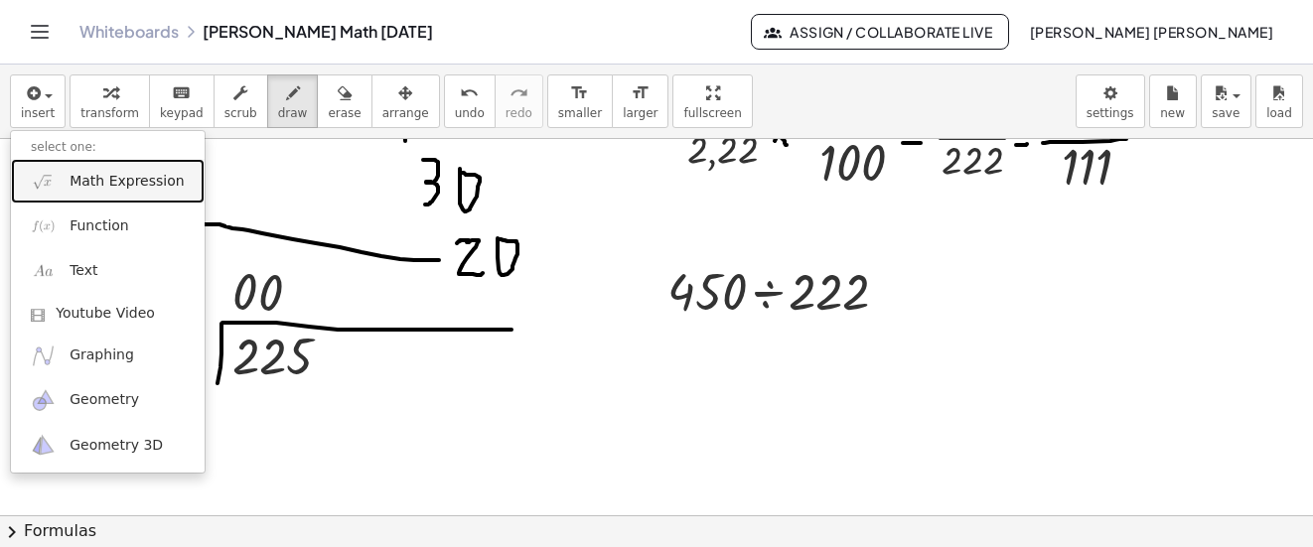
click at [145, 183] on span "Math Expression" at bounding box center [127, 182] width 114 height 20
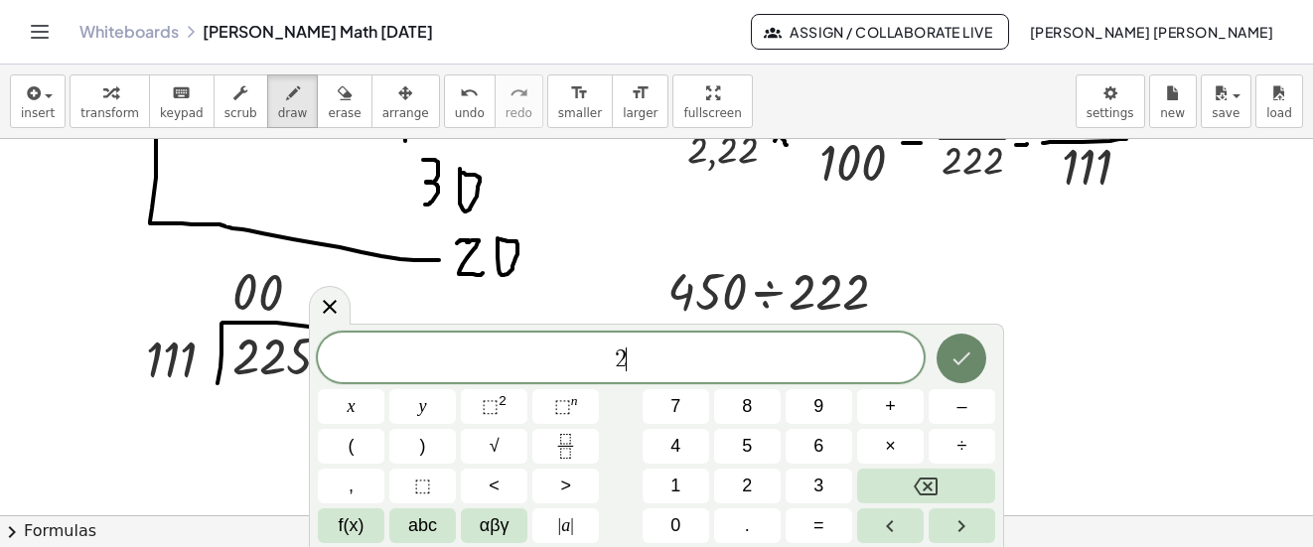
click at [947, 359] on button "Done" at bounding box center [962, 359] width 50 height 50
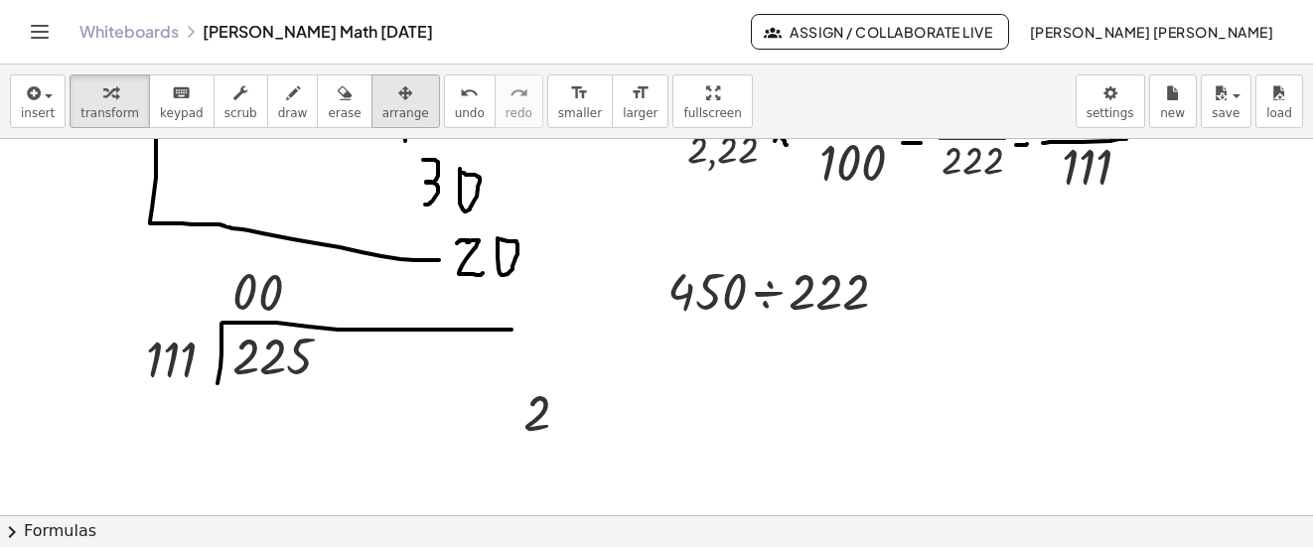
click at [382, 99] on div "button" at bounding box center [405, 92] width 47 height 24
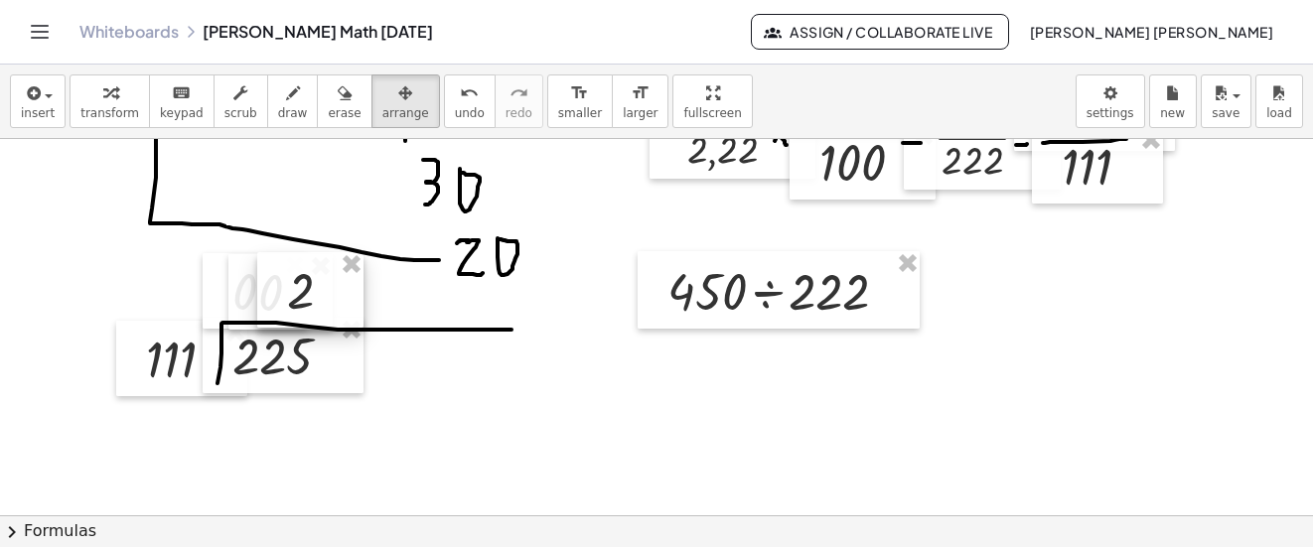
drag, startPoint x: 356, startPoint y: 99, endPoint x: 293, endPoint y: 285, distance: 196.0
click at [293, 285] on div at bounding box center [310, 289] width 106 height 75
click at [280, 91] on div "button" at bounding box center [293, 92] width 30 height 24
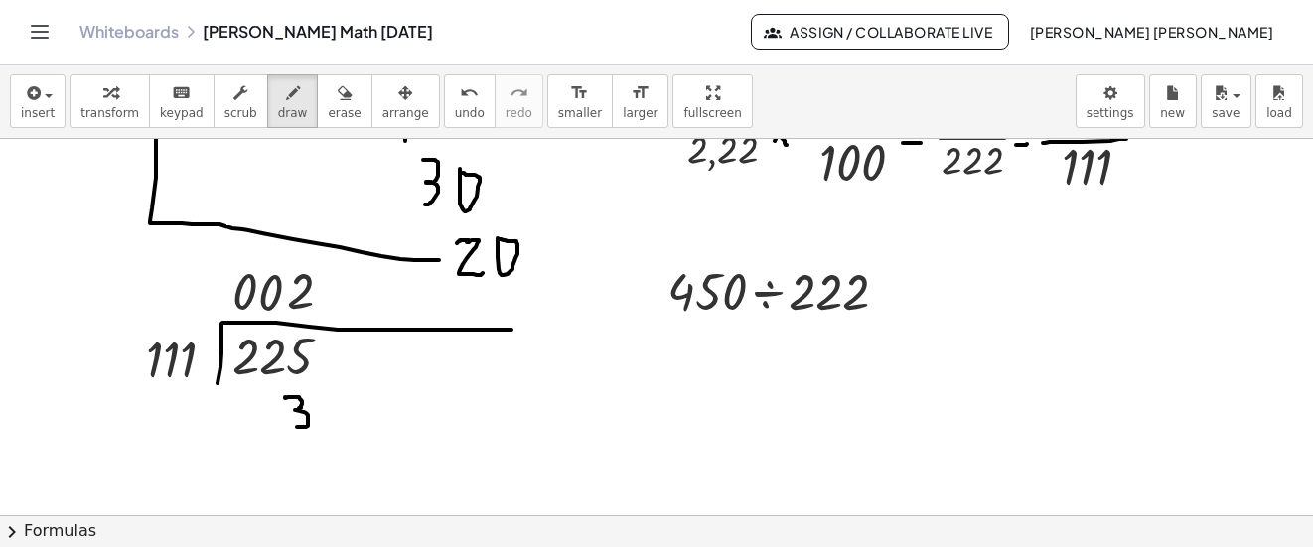
drag, startPoint x: 270, startPoint y: 397, endPoint x: 276, endPoint y: 427, distance: 30.4
click at [398, 101] on icon "button" at bounding box center [405, 93] width 14 height 24
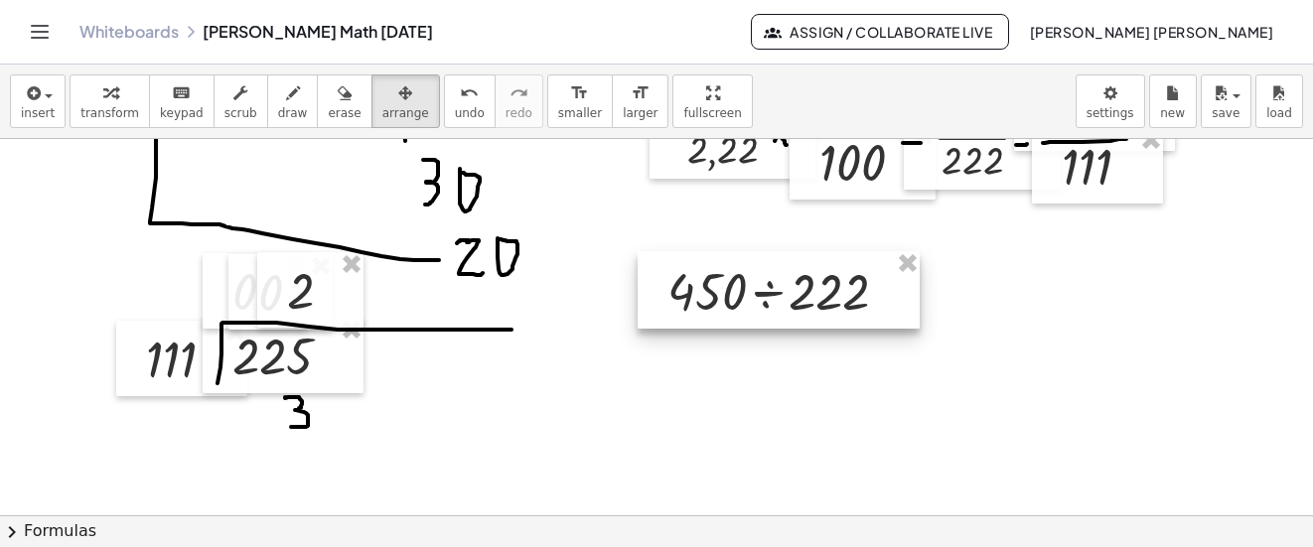
scroll to position [6352, 42]
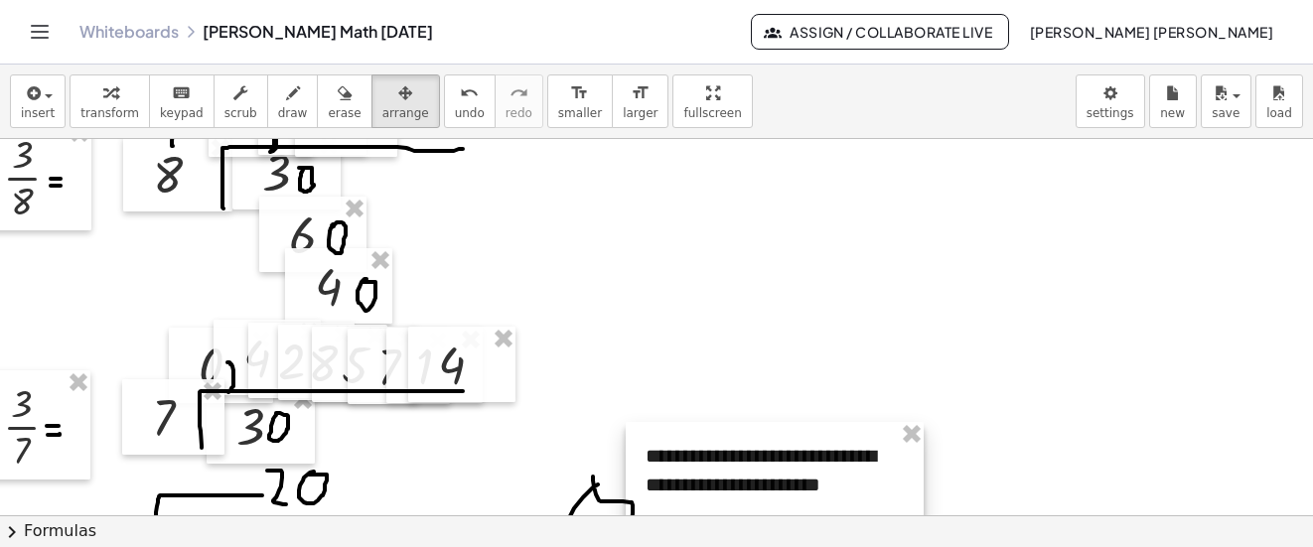
drag, startPoint x: 706, startPoint y: 391, endPoint x: 721, endPoint y: 468, distance: 77.9
click at [721, 473] on div at bounding box center [775, 484] width 298 height 125
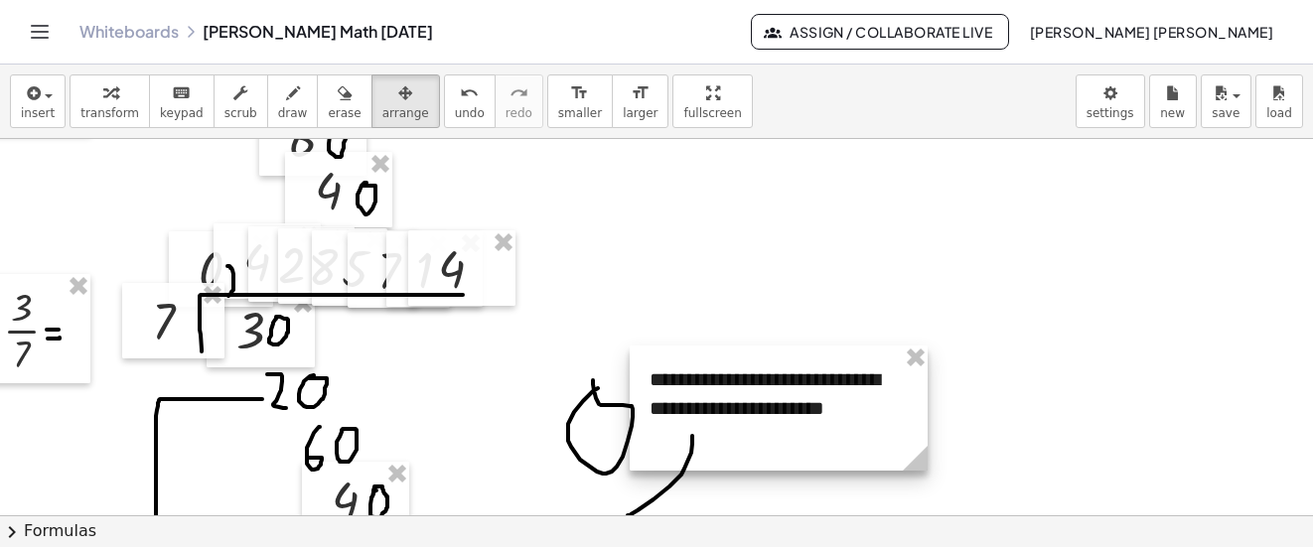
scroll to position [6452, 42]
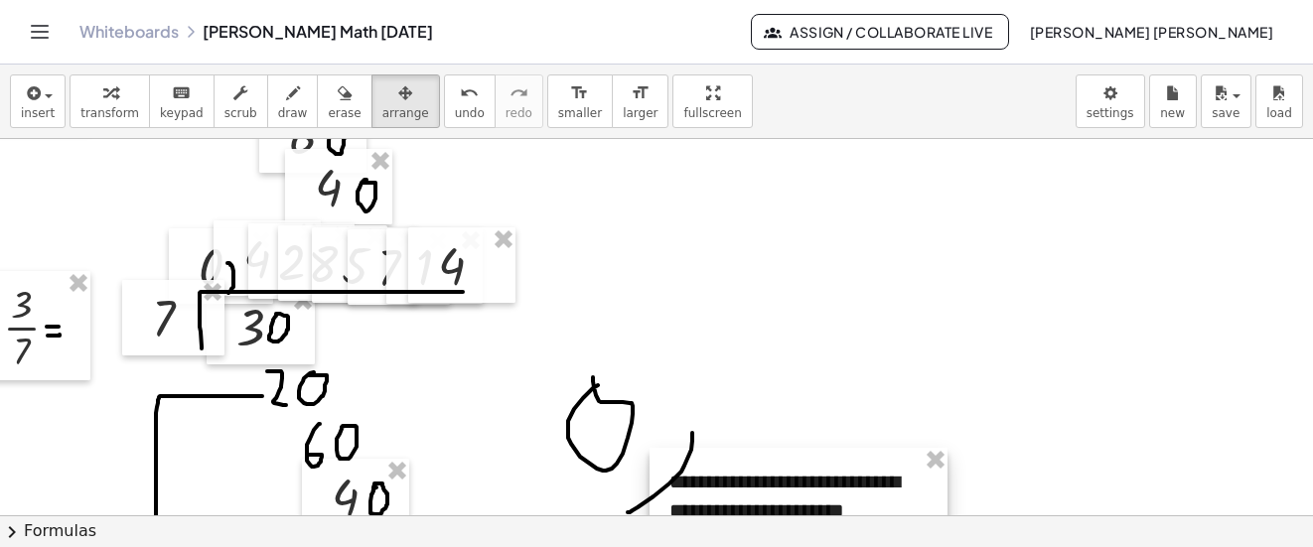
drag, startPoint x: 713, startPoint y: 403, endPoint x: 728, endPoint y: 483, distance: 80.9
click at [728, 483] on div at bounding box center [799, 510] width 298 height 125
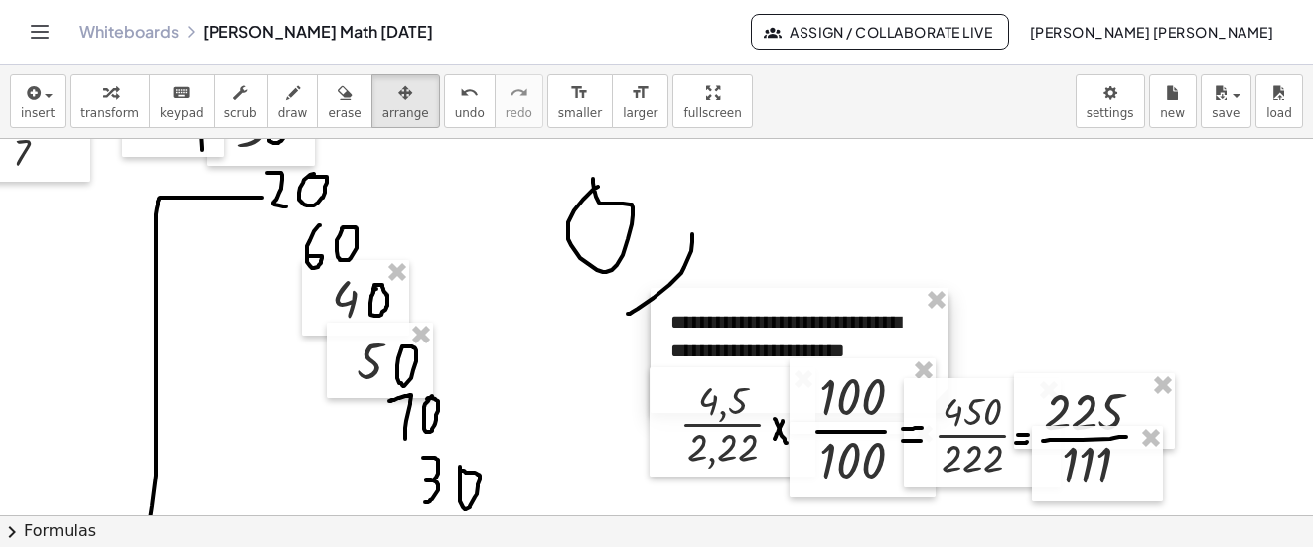
drag, startPoint x: 731, startPoint y: 288, endPoint x: 733, endPoint y: 385, distance: 97.4
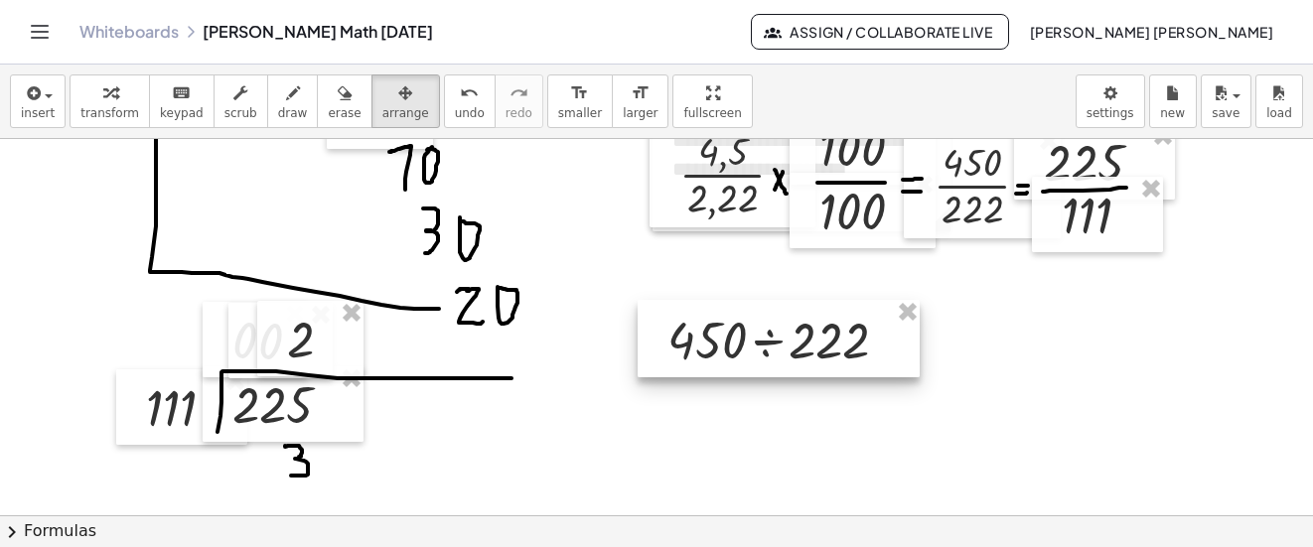
scroll to position [6750, 42]
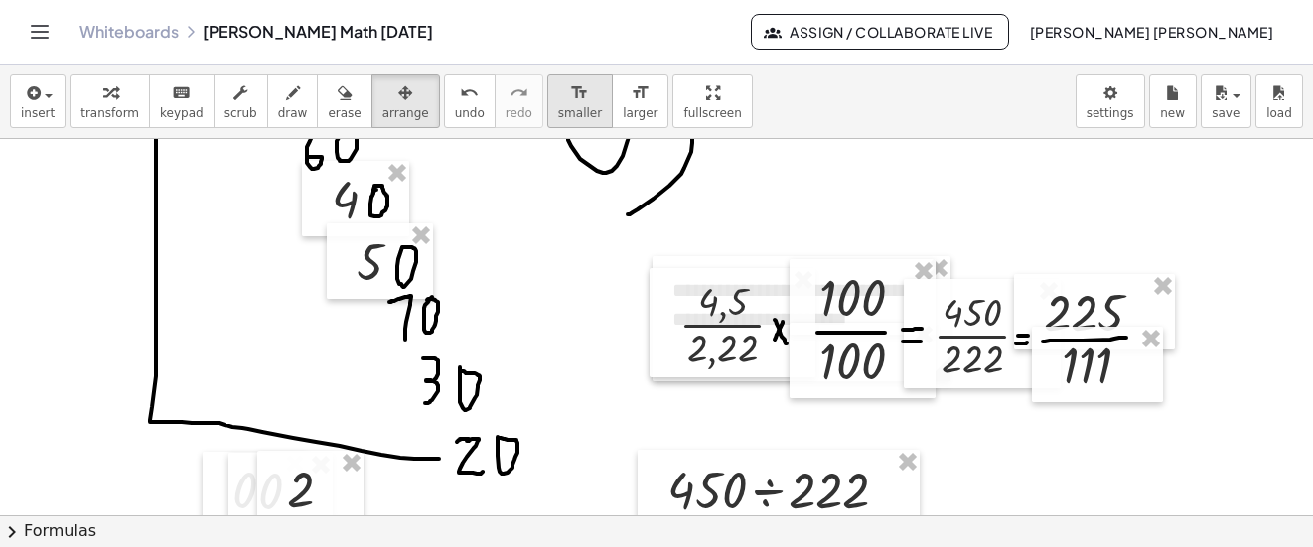
drag, startPoint x: 445, startPoint y: 100, endPoint x: 516, endPoint y: 126, distance: 75.1
click at [455, 99] on div "undo" at bounding box center [470, 92] width 30 height 24
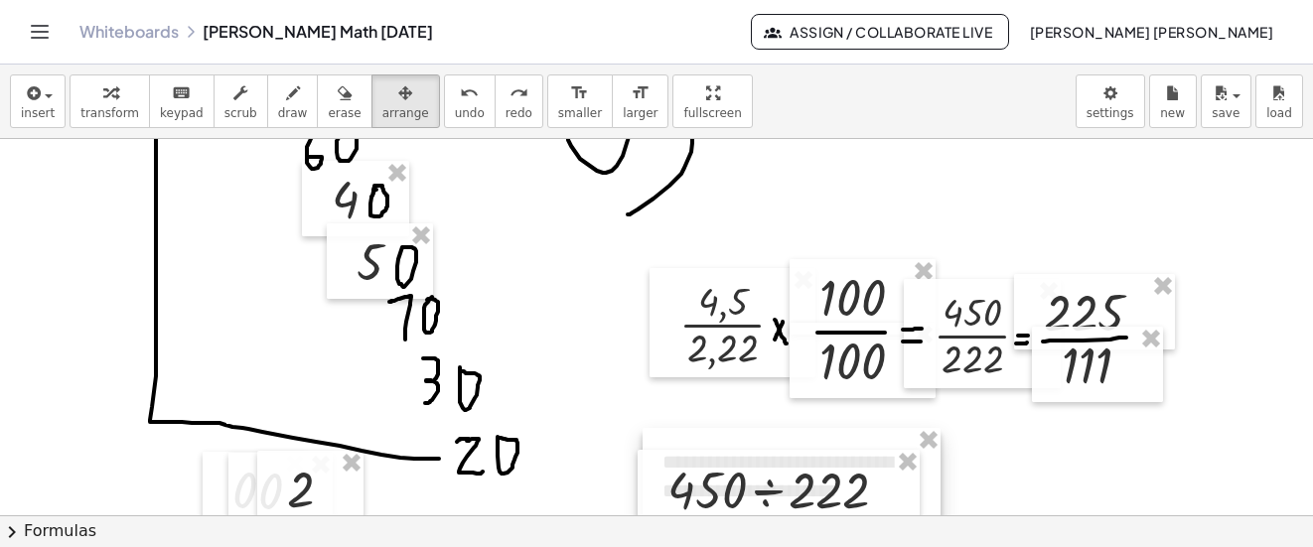
drag, startPoint x: 760, startPoint y: 225, endPoint x: 751, endPoint y: 494, distance: 268.4
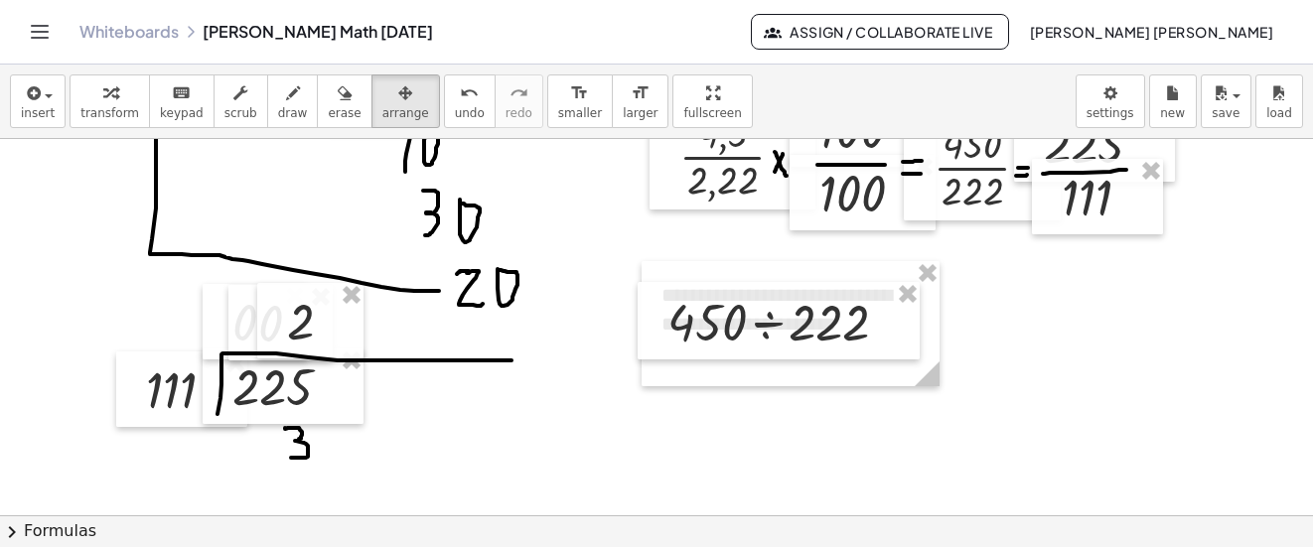
scroll to position [6949, 42]
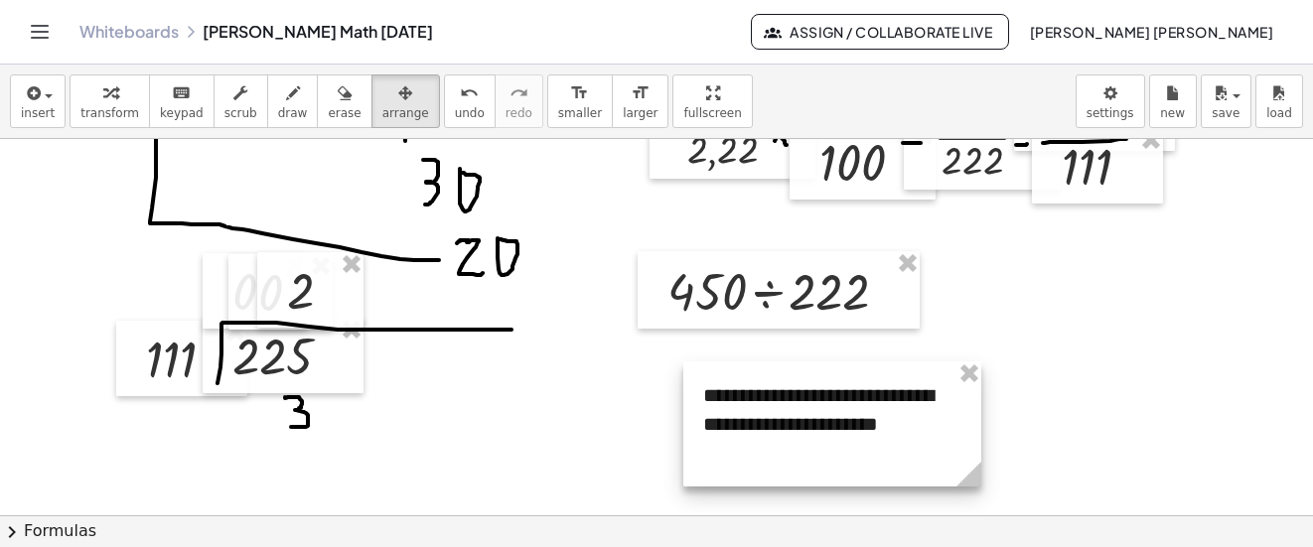
drag, startPoint x: 836, startPoint y: 352, endPoint x: 881, endPoint y: 476, distance: 132.0
click at [881, 476] on div at bounding box center [832, 424] width 298 height 125
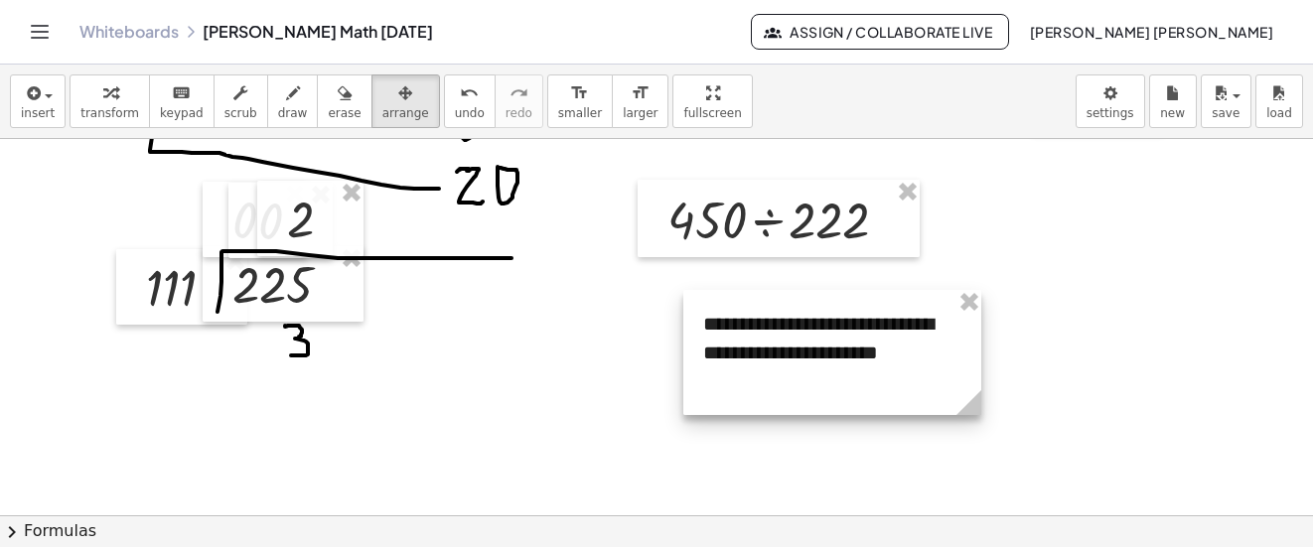
scroll to position [7048, 42]
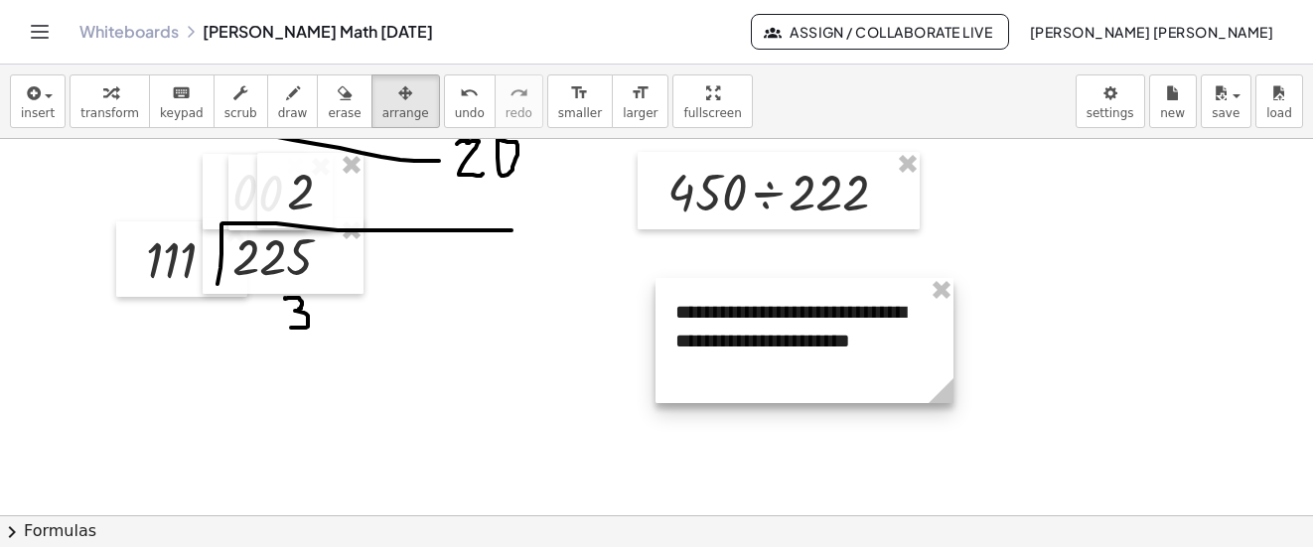
drag, startPoint x: 757, startPoint y: 285, endPoint x: 729, endPoint y: 301, distance: 32.0
click at [729, 301] on div at bounding box center [805, 340] width 298 height 125
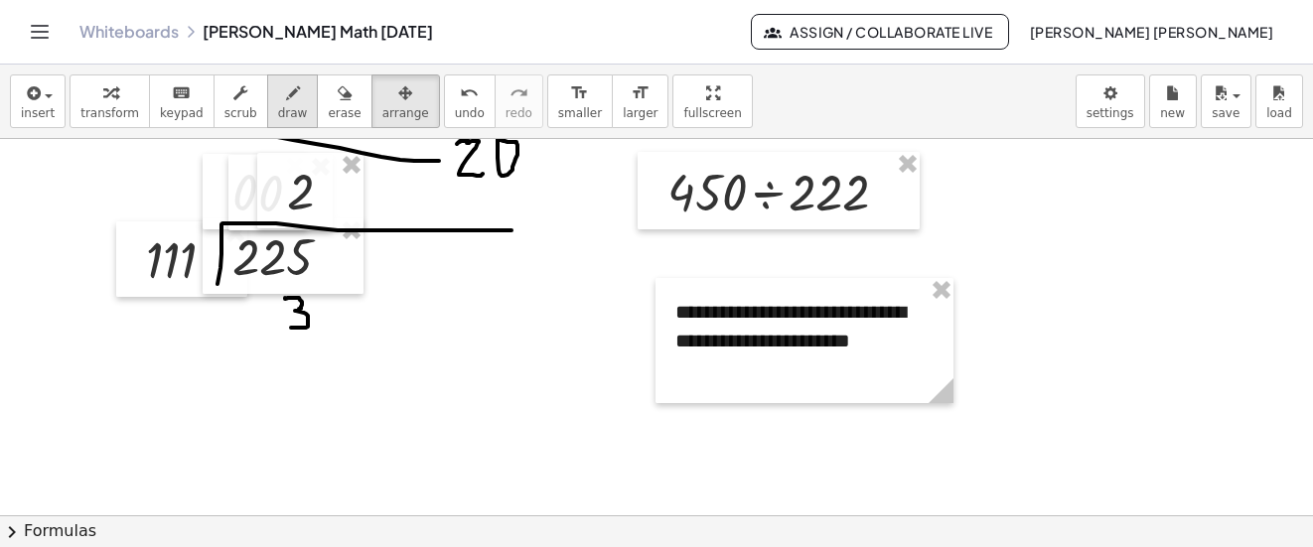
click at [286, 84] on icon "button" at bounding box center [293, 93] width 14 height 24
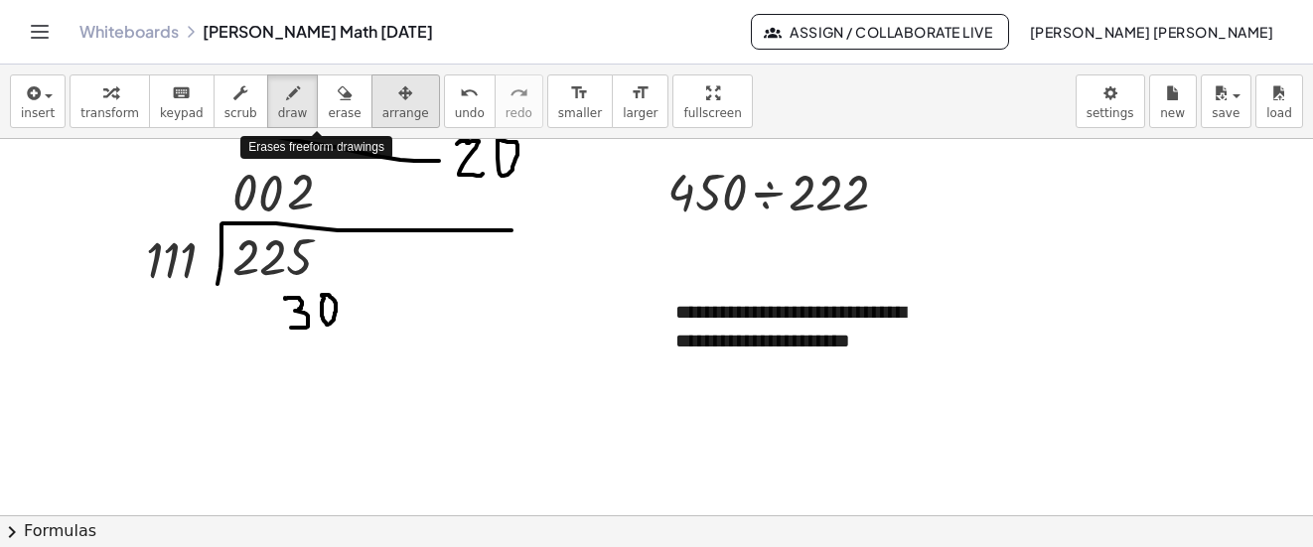
click at [398, 101] on icon "button" at bounding box center [405, 93] width 14 height 24
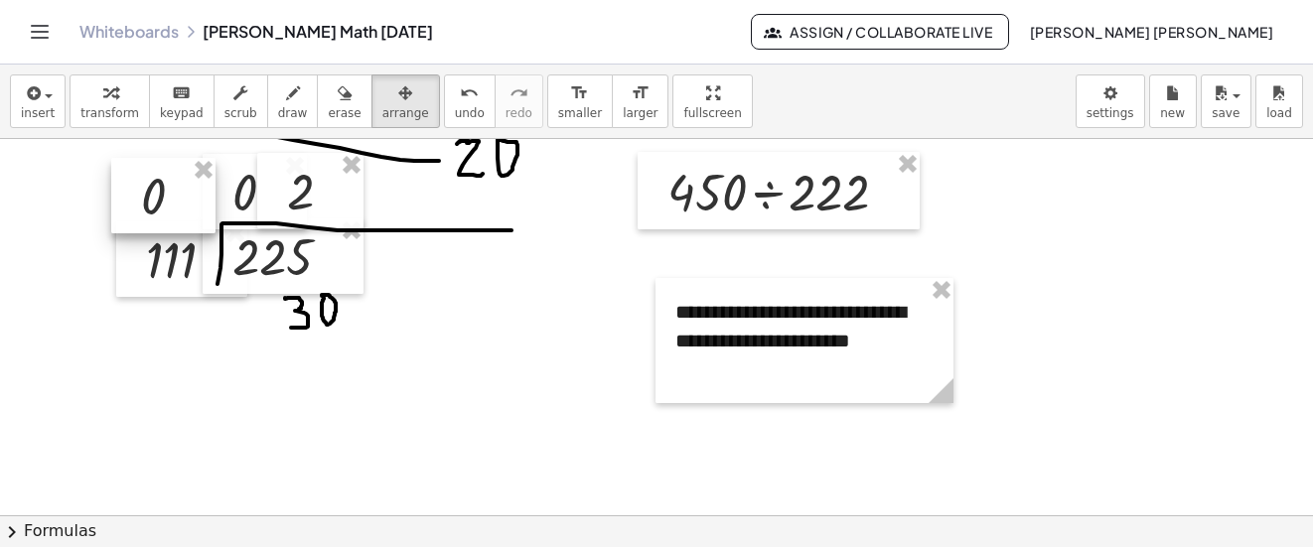
drag, startPoint x: 225, startPoint y: 176, endPoint x: 108, endPoint y: 179, distance: 117.3
click at [111, 179] on div at bounding box center [163, 195] width 104 height 75
drag, startPoint x: 189, startPoint y: 171, endPoint x: 217, endPoint y: 170, distance: 27.8
drag, startPoint x: 223, startPoint y: 178, endPoint x: 181, endPoint y: 178, distance: 41.7
click at [181, 178] on div at bounding box center [213, 191] width 104 height 75
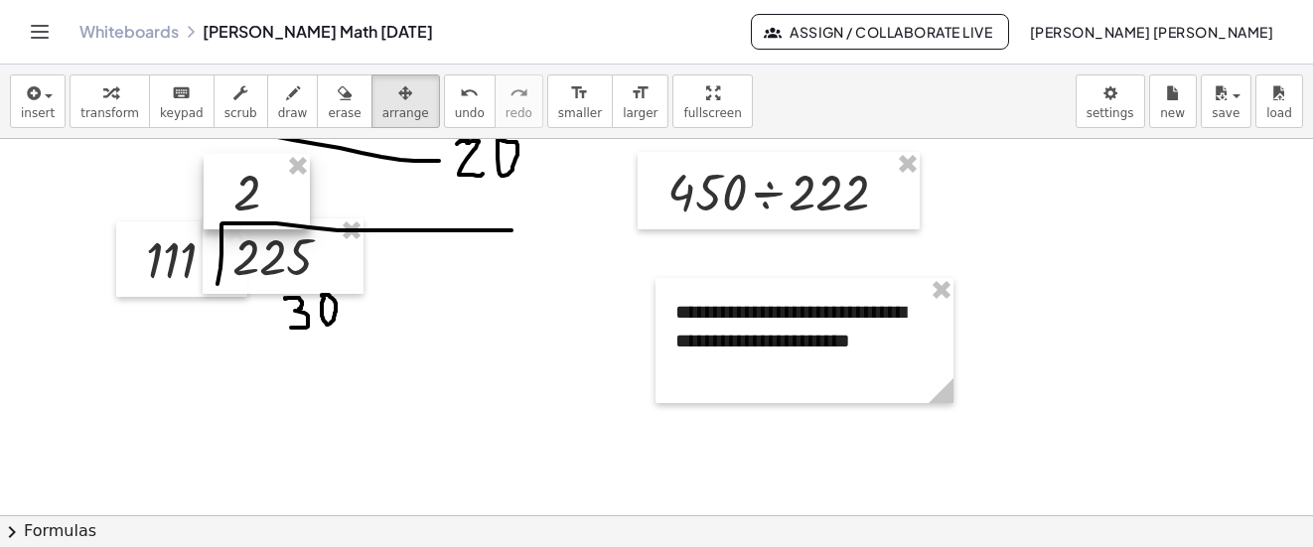
drag, startPoint x: 319, startPoint y: 186, endPoint x: 265, endPoint y: 187, distance: 53.7
click at [265, 187] on div at bounding box center [257, 191] width 106 height 75
click at [286, 98] on icon "button" at bounding box center [293, 93] width 14 height 24
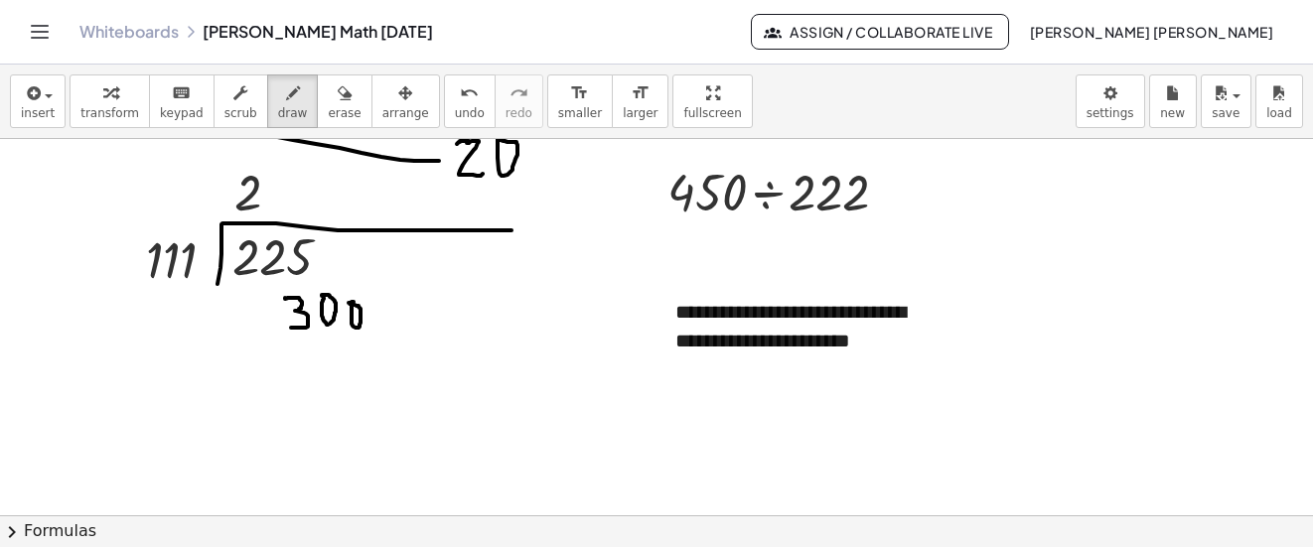
click at [455, 106] on span "undo" at bounding box center [470, 113] width 30 height 14
click at [460, 85] on icon "undo" at bounding box center [469, 93] width 19 height 24
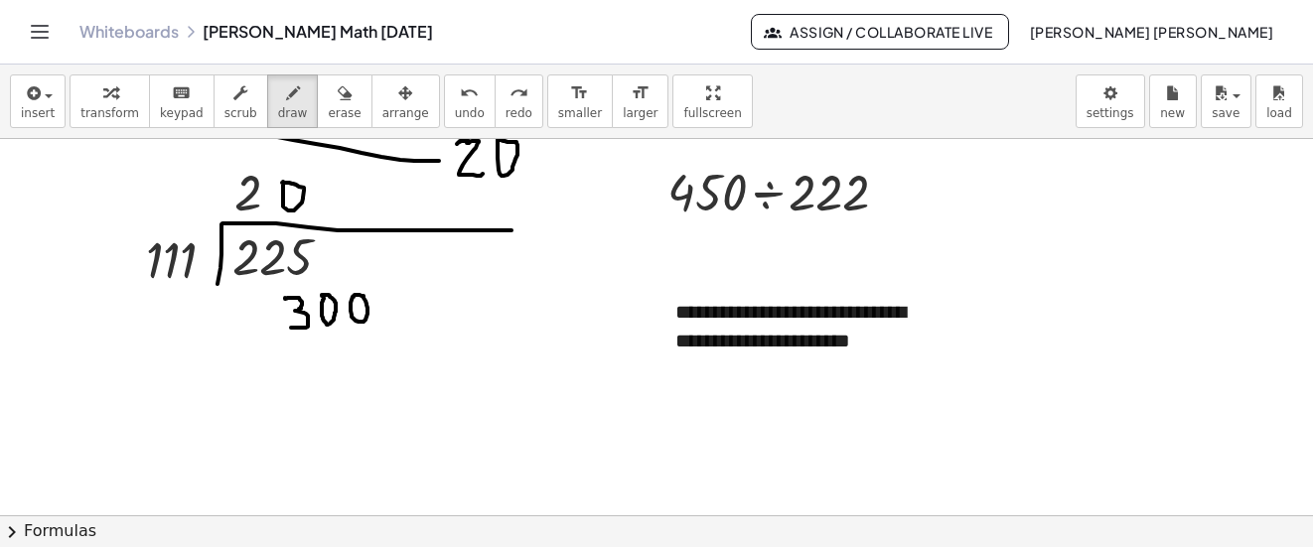
click at [444, 104] on button "undo undo" at bounding box center [470, 102] width 52 height 54
drag, startPoint x: 250, startPoint y: 197, endPoint x: 248, endPoint y: 218, distance: 21.0
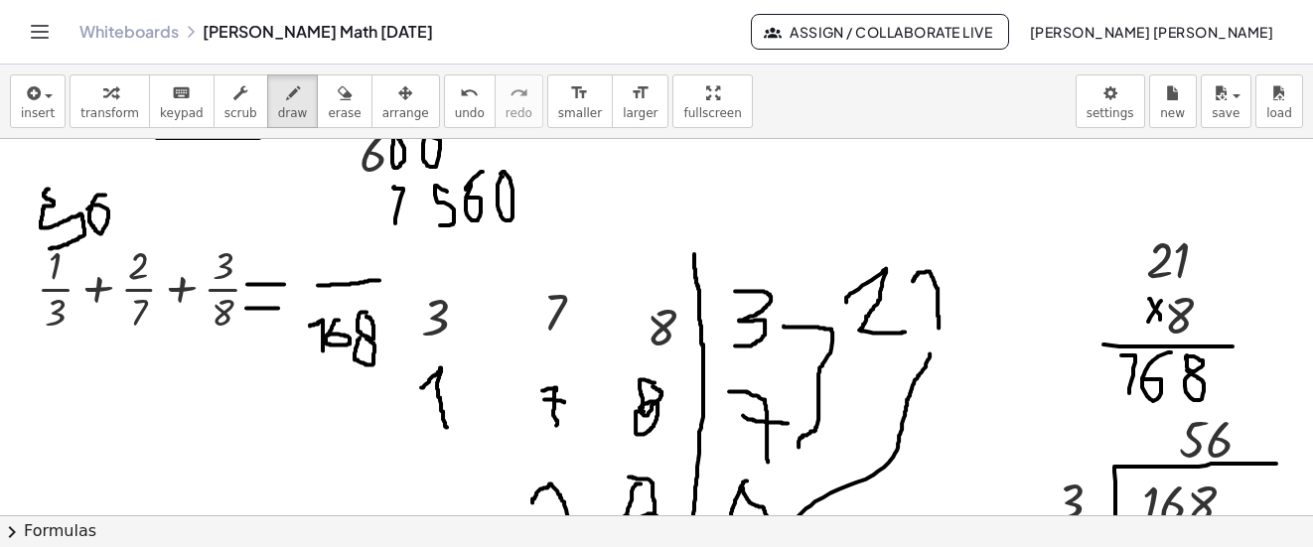
scroll to position [5458, 0]
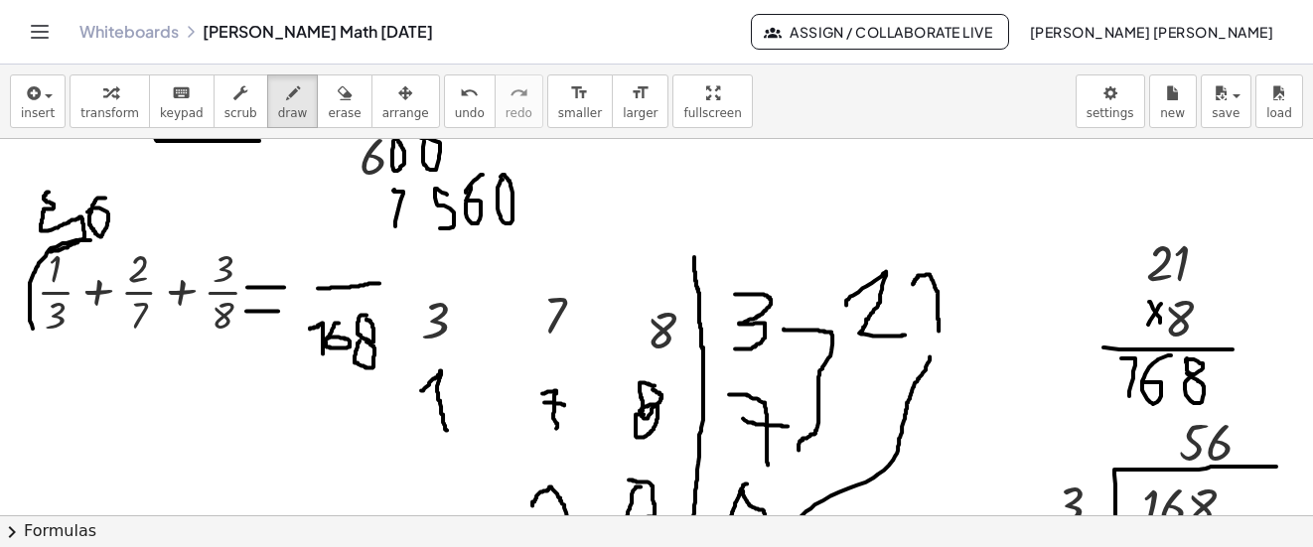
drag, startPoint x: 87, startPoint y: 240, endPoint x: 35, endPoint y: 333, distance: 106.3
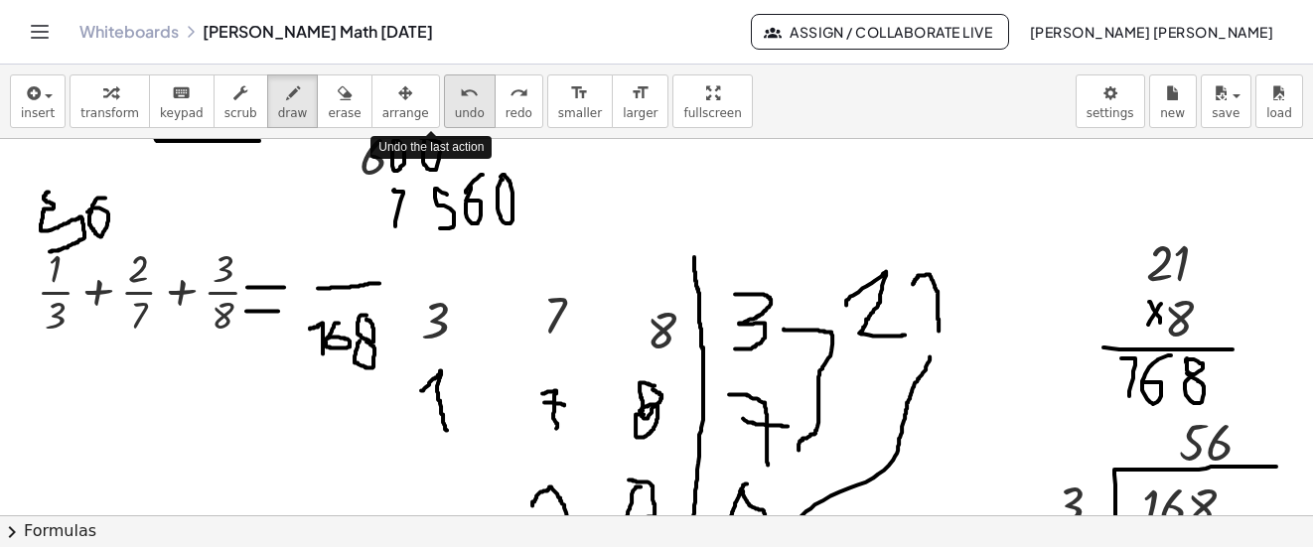
click at [460, 86] on icon "undo" at bounding box center [469, 93] width 19 height 24
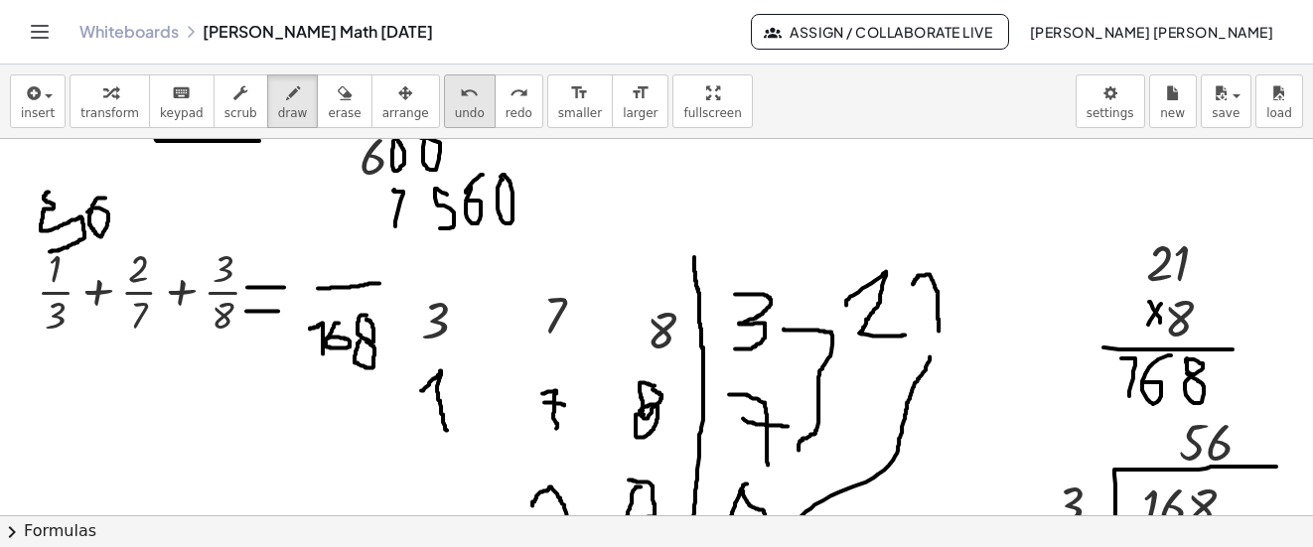
click at [455, 108] on span "undo" at bounding box center [470, 113] width 30 height 14
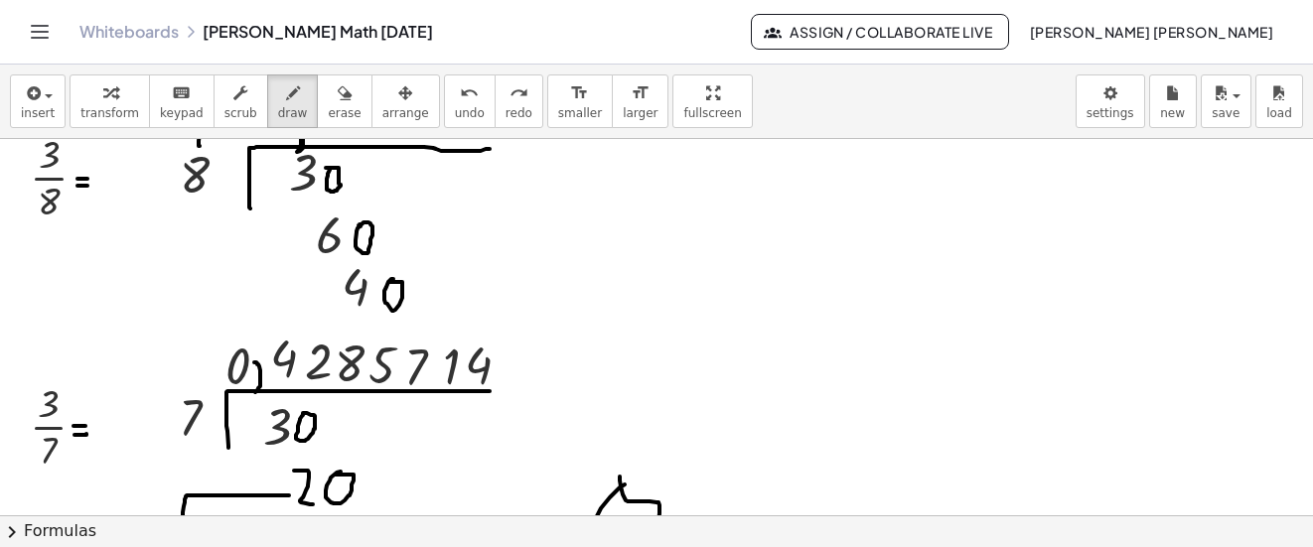
scroll to position [6253, 0]
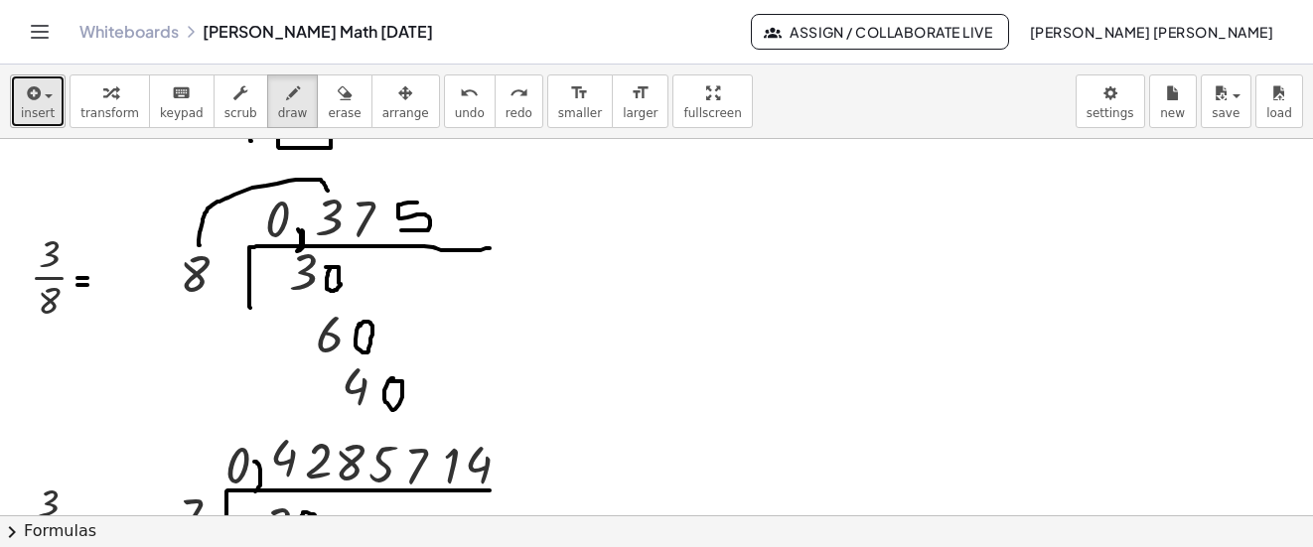
click at [47, 98] on div "button" at bounding box center [38, 92] width 34 height 24
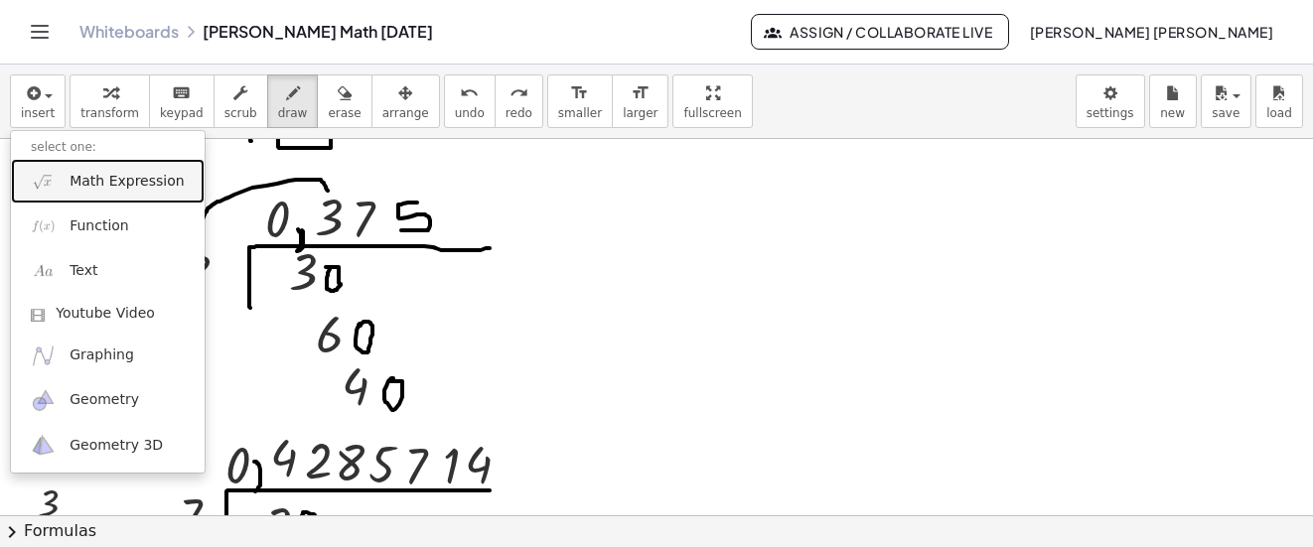
click at [105, 181] on span "Math Expression" at bounding box center [127, 182] width 114 height 20
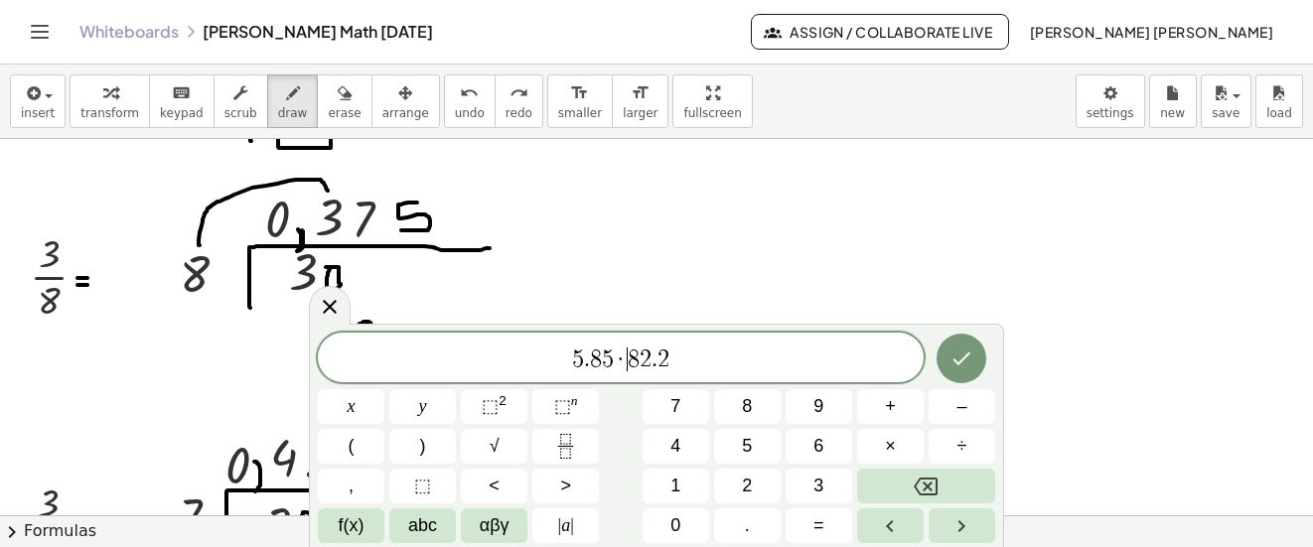
click at [632, 348] on span "8" at bounding box center [634, 360] width 12 height 24
click at [673, 355] on span ")" at bounding box center [669, 357] width 13 height 29
click at [564, 354] on span "​ 5 . 8 5 ( 8 2 . 2 )" at bounding box center [621, 357] width 606 height 33
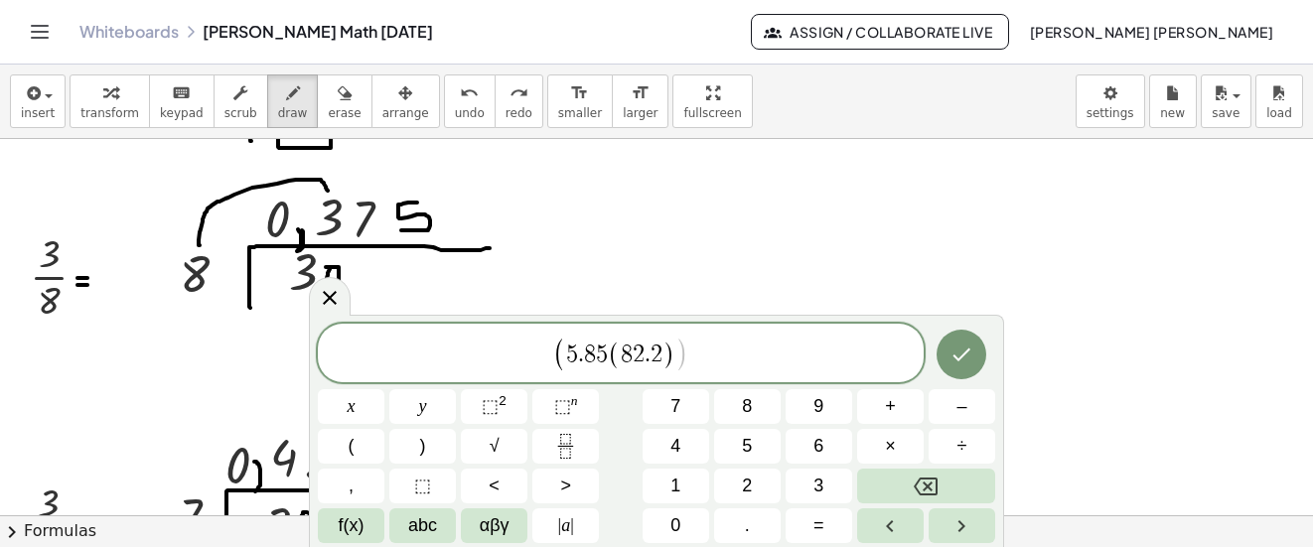
click at [608, 361] on span "​ 5 . 8 5 ( 8 2 . 2 )" at bounding box center [620, 355] width 109 height 29
click at [971, 353] on icon "Done" at bounding box center [962, 357] width 24 height 24
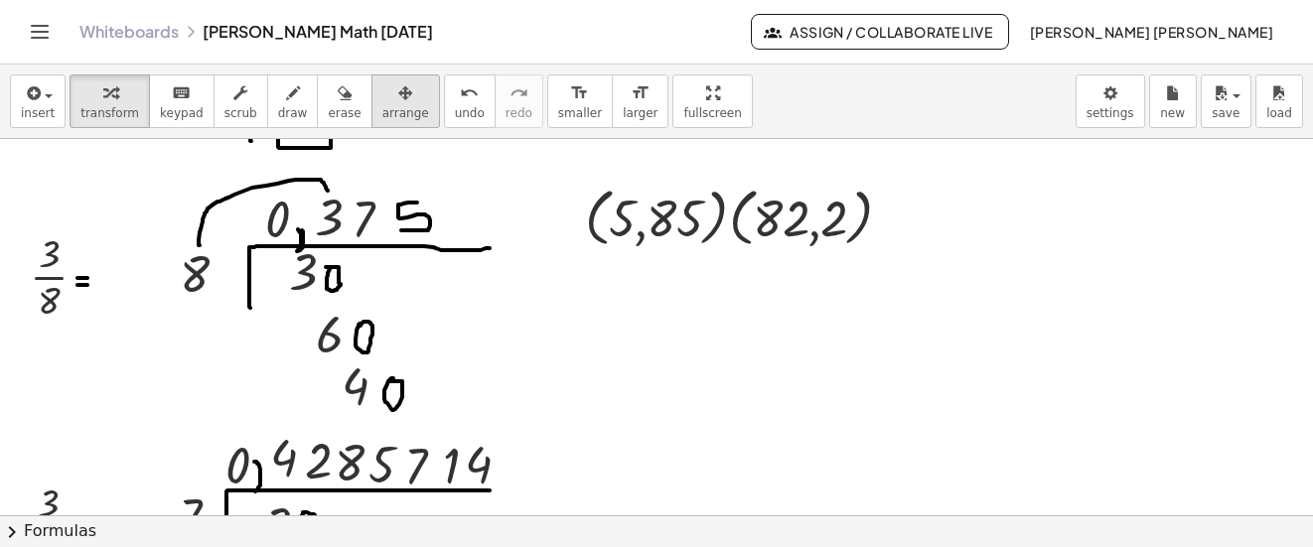
click at [395, 115] on button "arrange" at bounding box center [406, 102] width 69 height 54
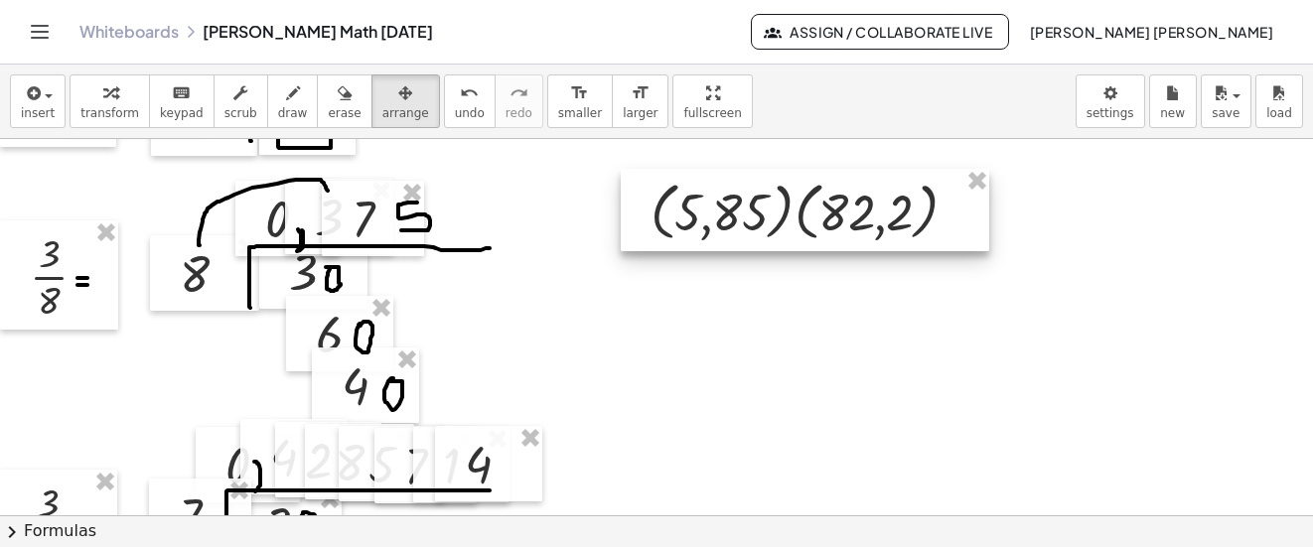
drag, startPoint x: 395, startPoint y: 115, endPoint x: 745, endPoint y: 205, distance: 360.9
click at [745, 205] on div at bounding box center [805, 210] width 369 height 82
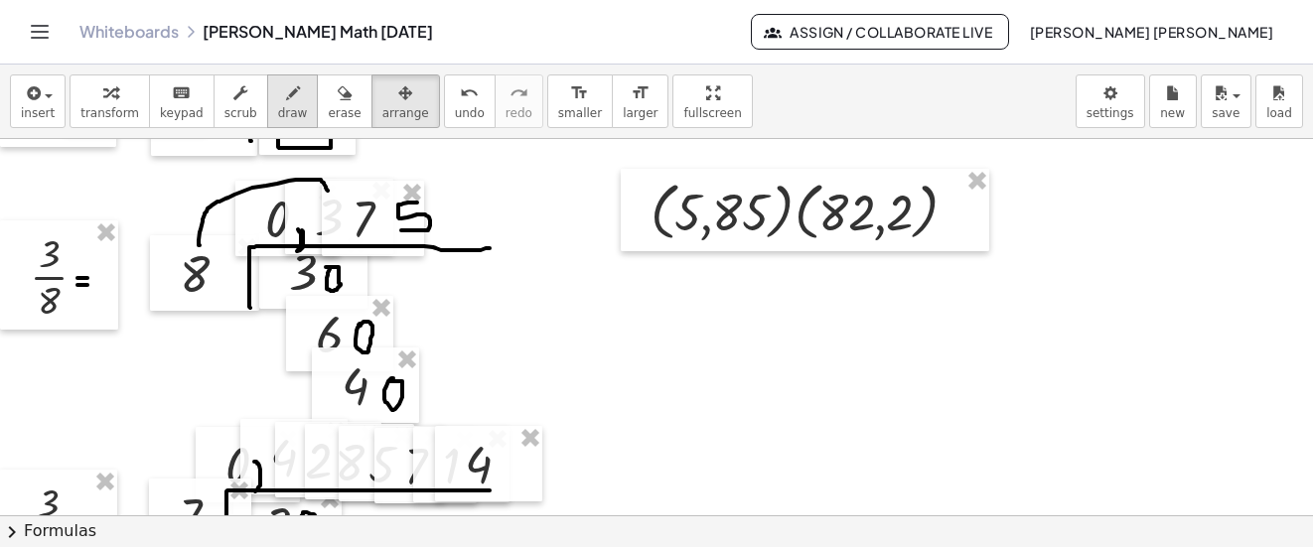
click at [279, 106] on span "draw" at bounding box center [293, 113] width 30 height 14
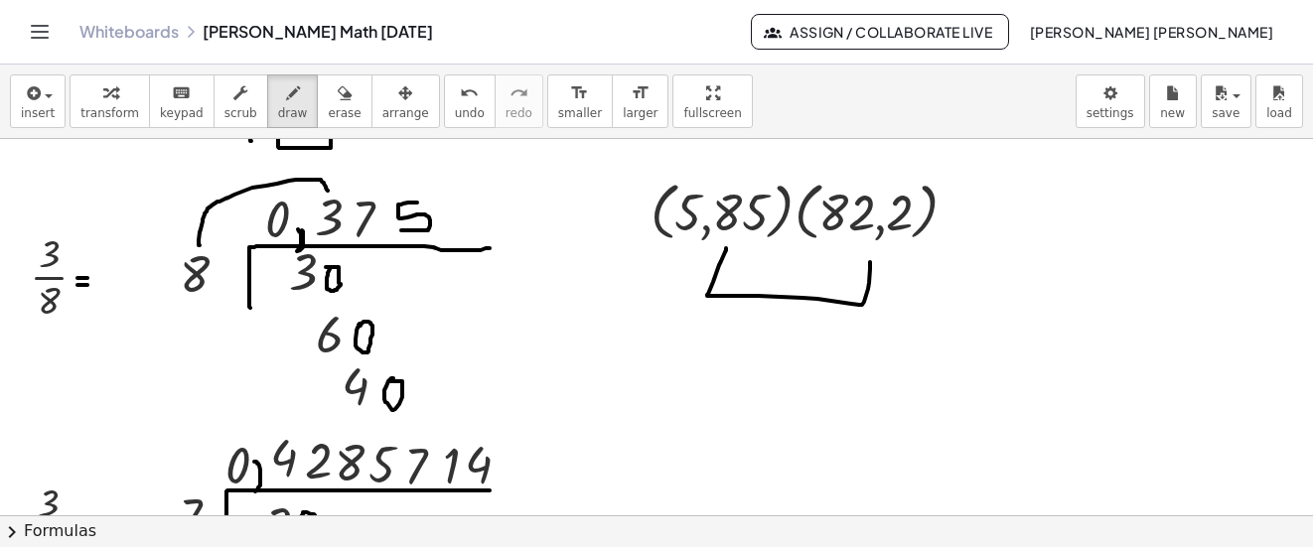
drag, startPoint x: 726, startPoint y: 248, endPoint x: 870, endPoint y: 262, distance: 144.7
click at [444, 104] on button "undo undo" at bounding box center [470, 102] width 52 height 54
drag, startPoint x: 722, startPoint y: 316, endPoint x: 705, endPoint y: 346, distance: 34.3
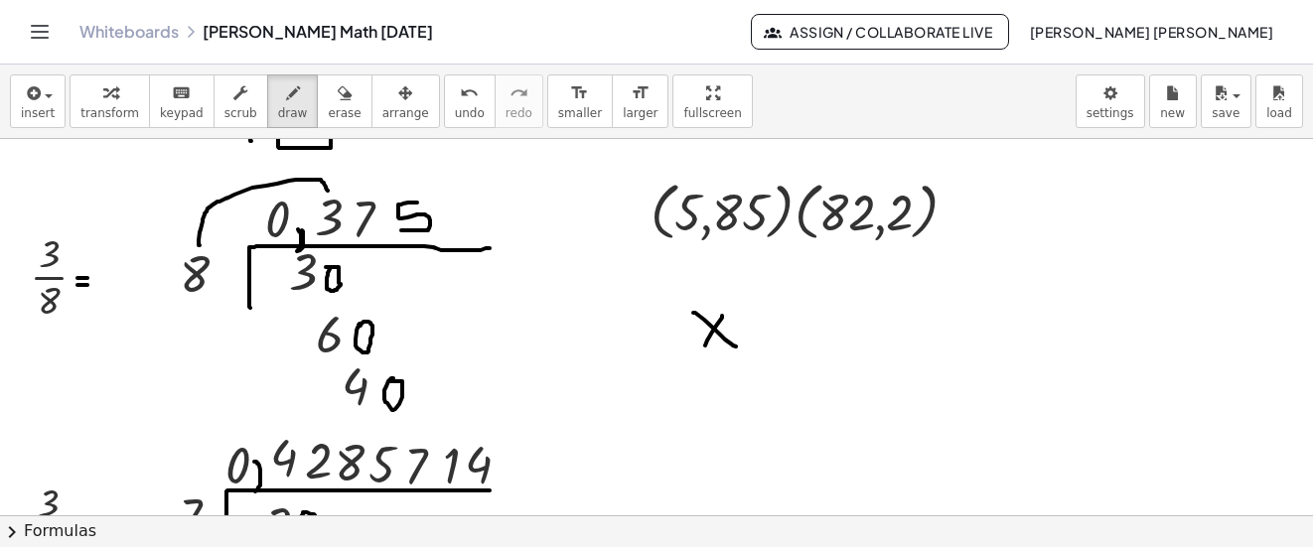
drag, startPoint x: 693, startPoint y: 313, endPoint x: 736, endPoint y: 347, distance: 54.5
drag, startPoint x: 899, startPoint y: 287, endPoint x: 897, endPoint y: 340, distance: 52.7
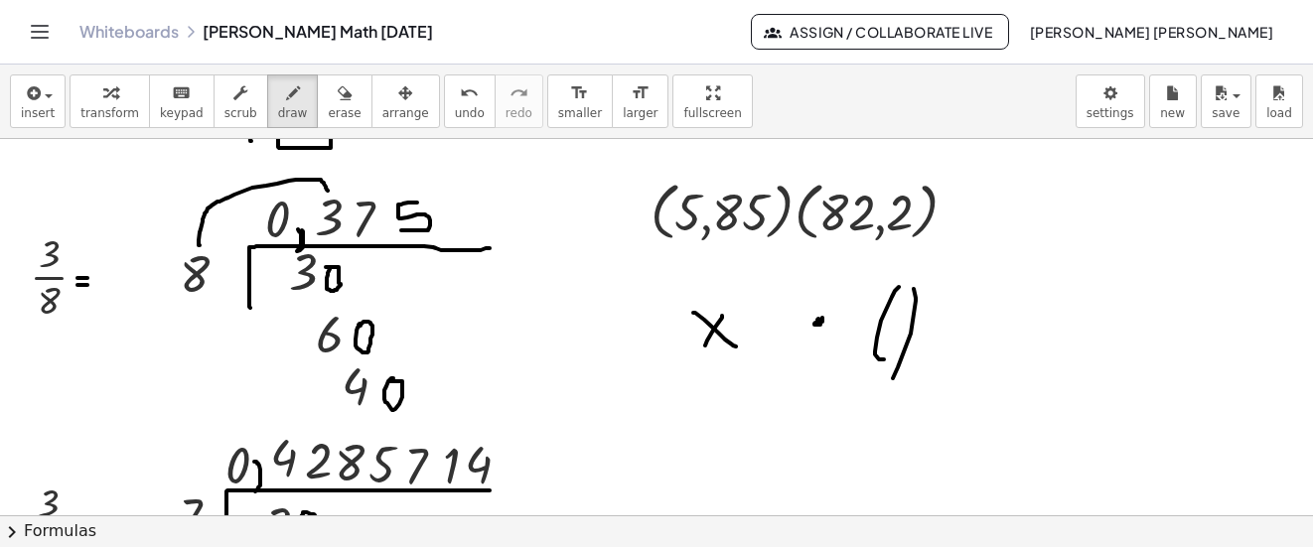
drag, startPoint x: 914, startPoint y: 289, endPoint x: 937, endPoint y: 302, distance: 26.2
drag, startPoint x: 950, startPoint y: 286, endPoint x: 950, endPoint y: 355, distance: 68.5
drag, startPoint x: 980, startPoint y: 285, endPoint x: 990, endPoint y: 386, distance: 101.8
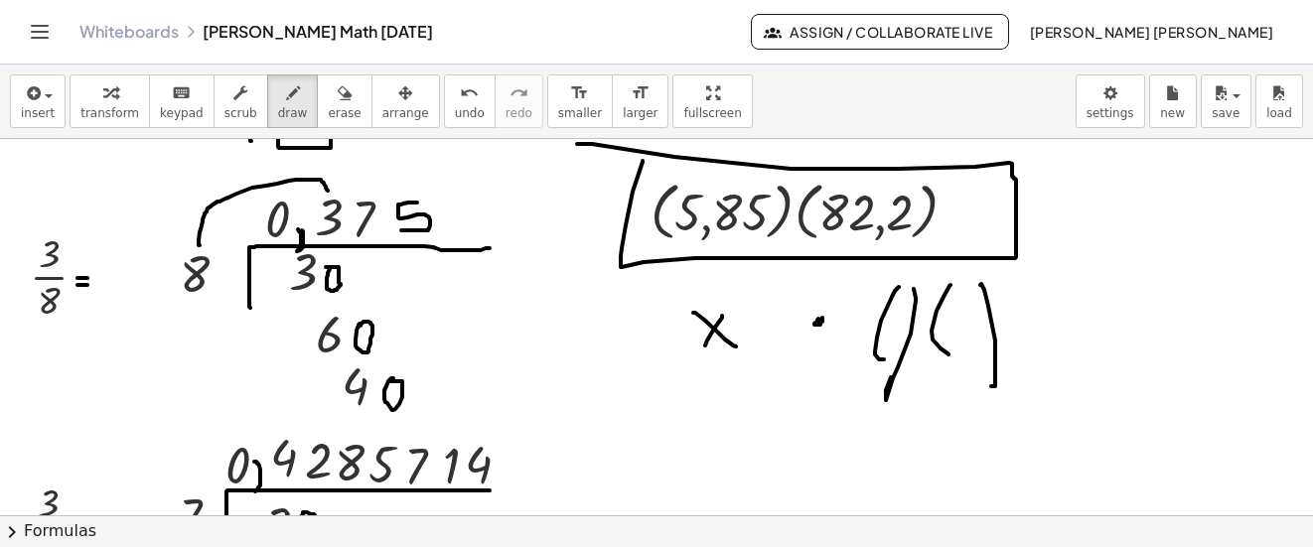
drag, startPoint x: 643, startPoint y: 161, endPoint x: 577, endPoint y: 144, distance: 67.7
click at [460, 98] on icon "undo" at bounding box center [469, 93] width 19 height 24
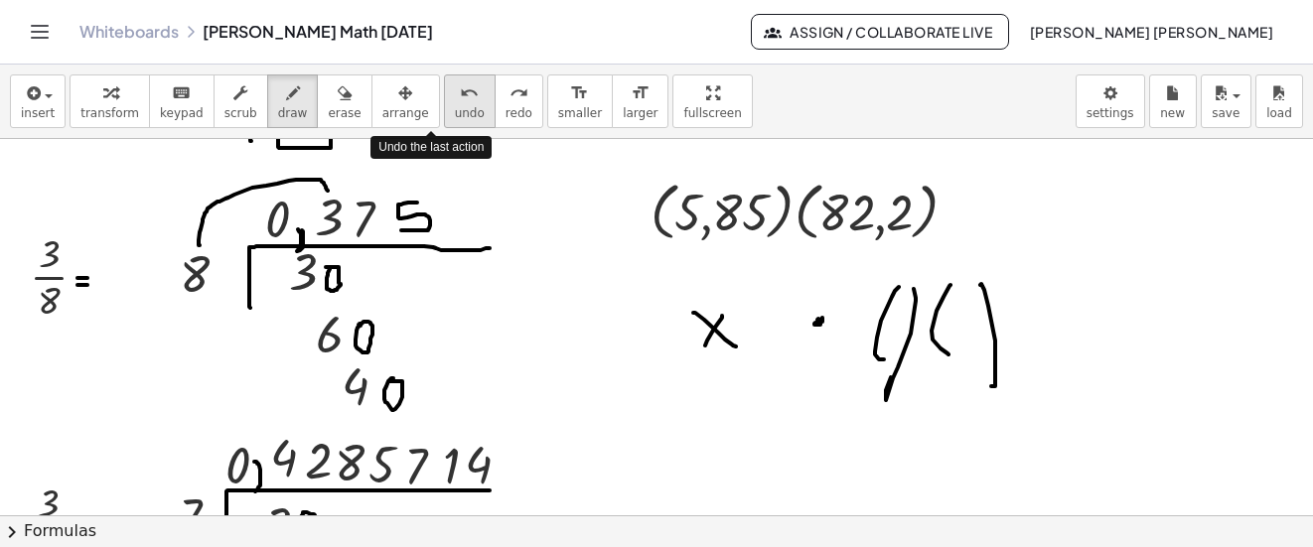
click at [460, 97] on icon "undo" at bounding box center [469, 93] width 19 height 24
click at [460, 94] on icon "undo" at bounding box center [469, 93] width 19 height 24
click at [460, 91] on icon "undo" at bounding box center [469, 93] width 19 height 24
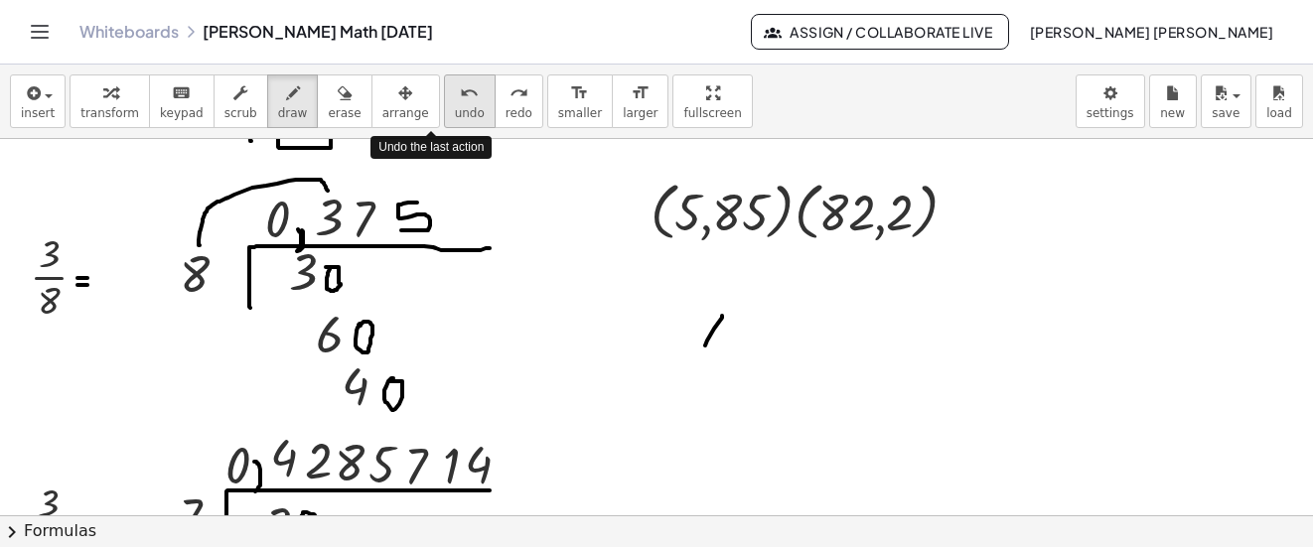
click at [455, 107] on span "undo" at bounding box center [470, 113] width 30 height 14
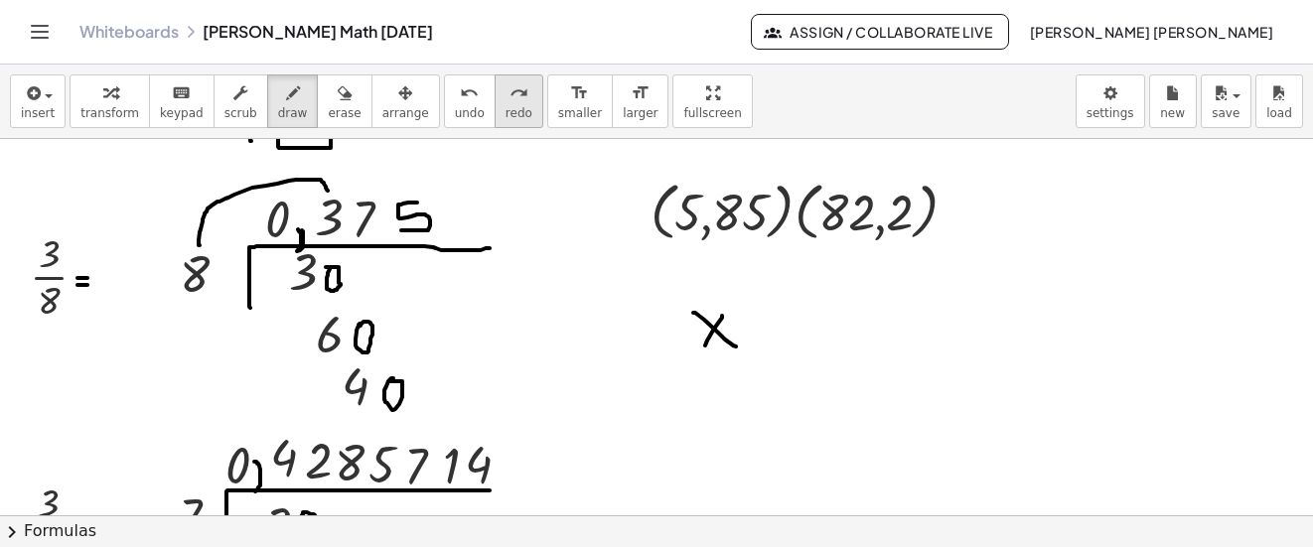
click at [510, 99] on icon "redo" at bounding box center [519, 93] width 19 height 24
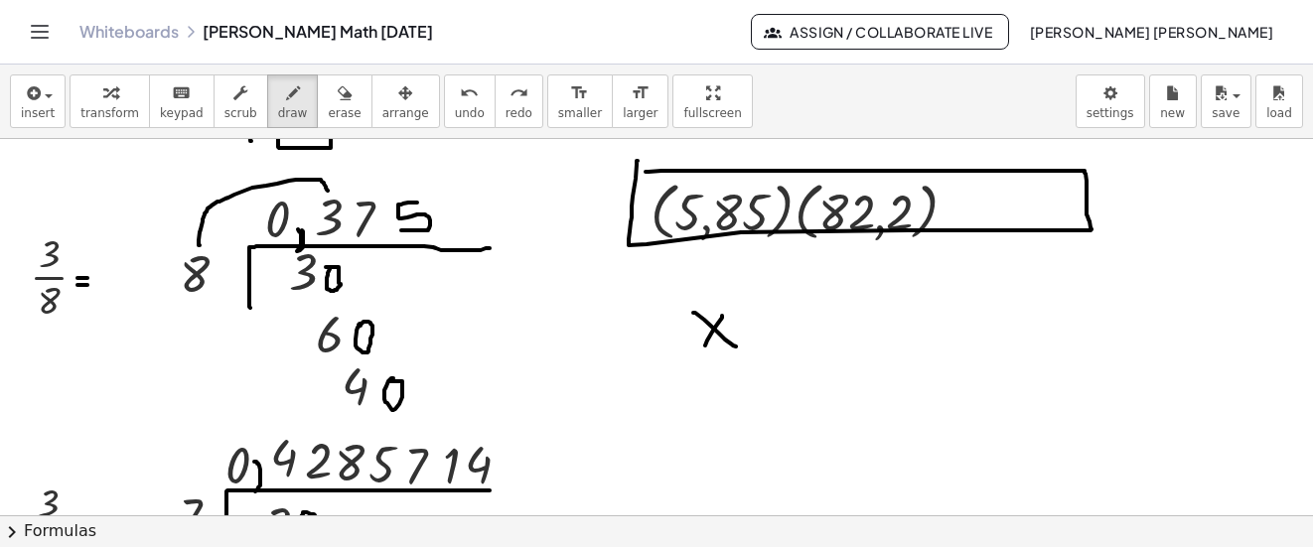
drag, startPoint x: 638, startPoint y: 161, endPoint x: 579, endPoint y: 253, distance: 109.4
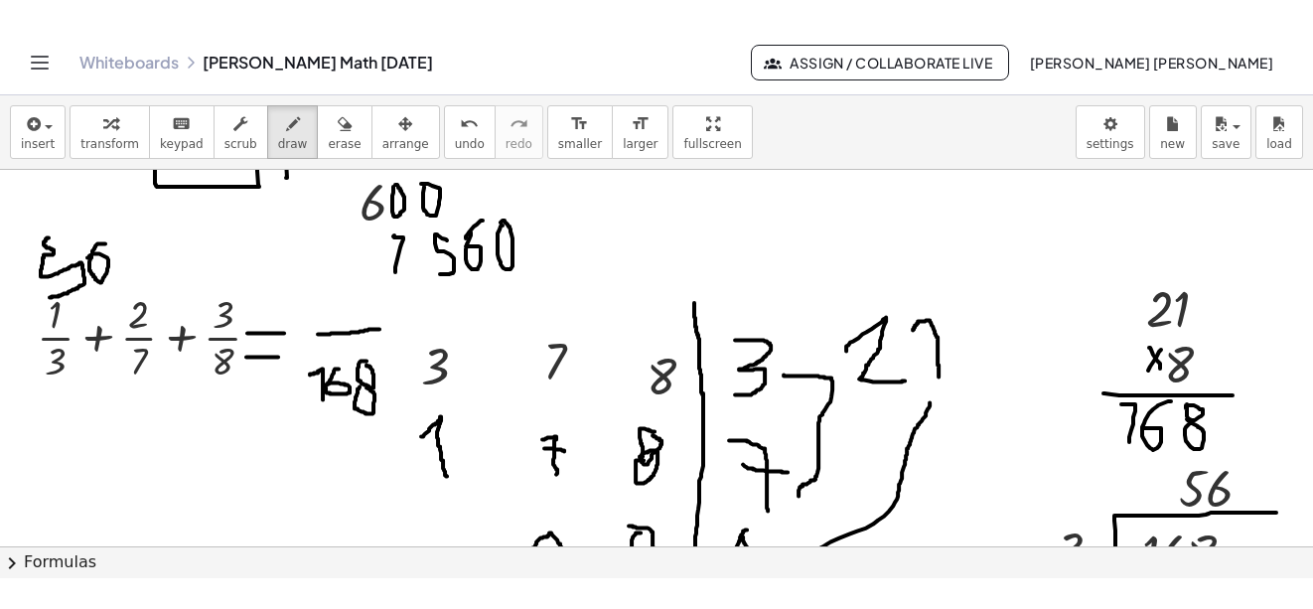
scroll to position [5359, 0]
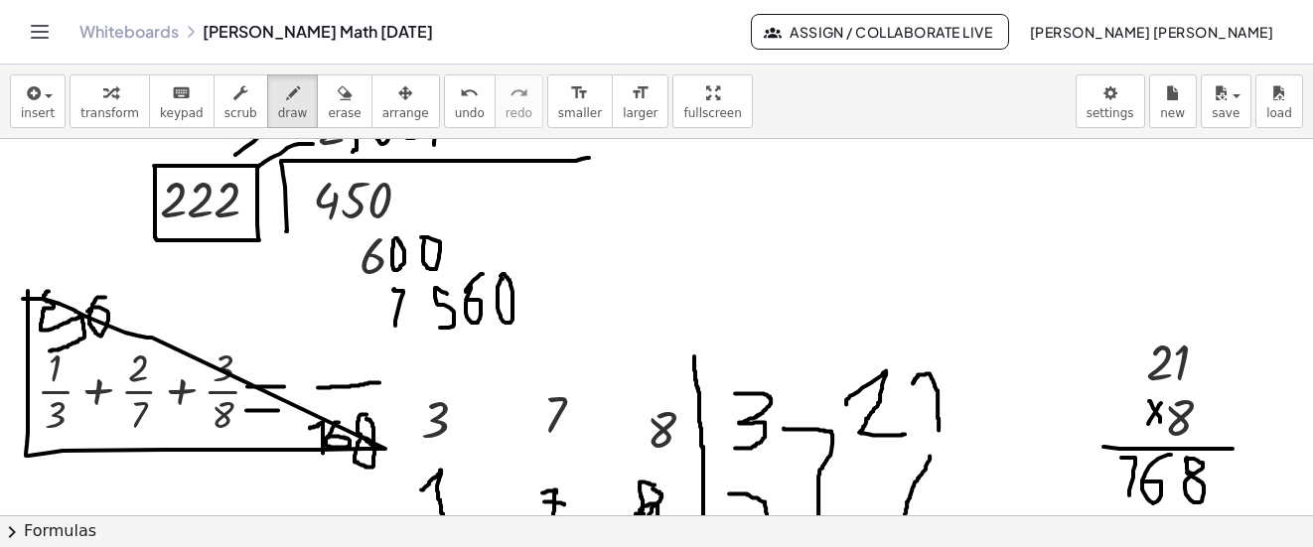
click at [444, 104] on button "undo undo" at bounding box center [470, 102] width 52 height 54
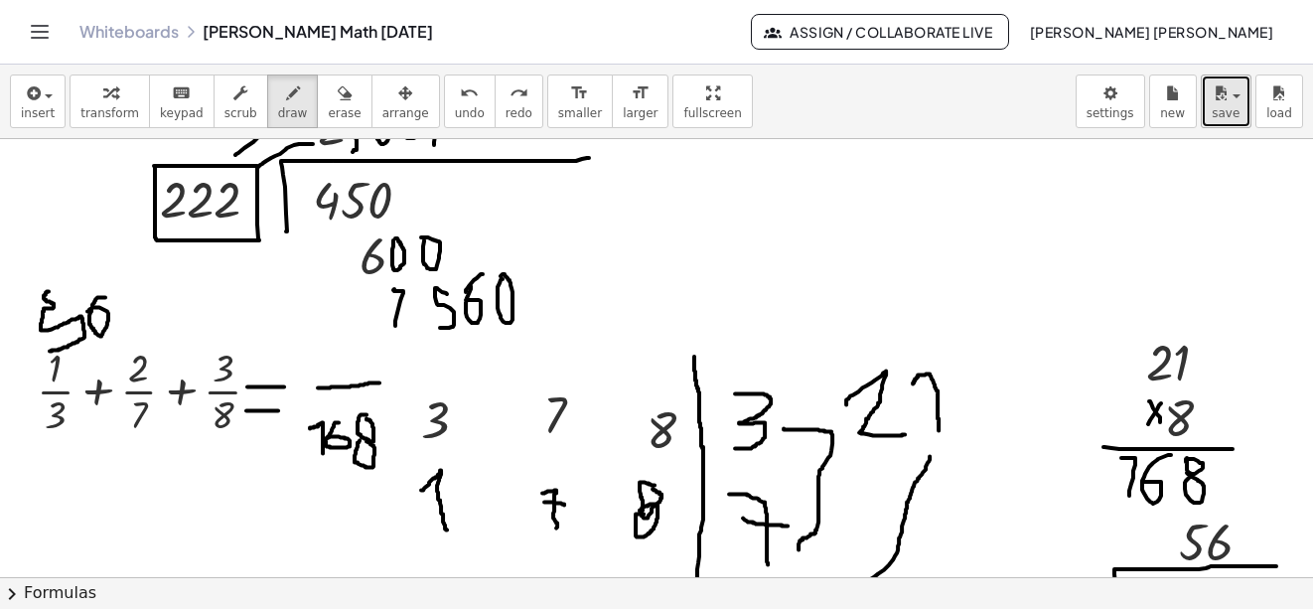
click at [1219, 98] on icon "button" at bounding box center [1221, 93] width 18 height 24
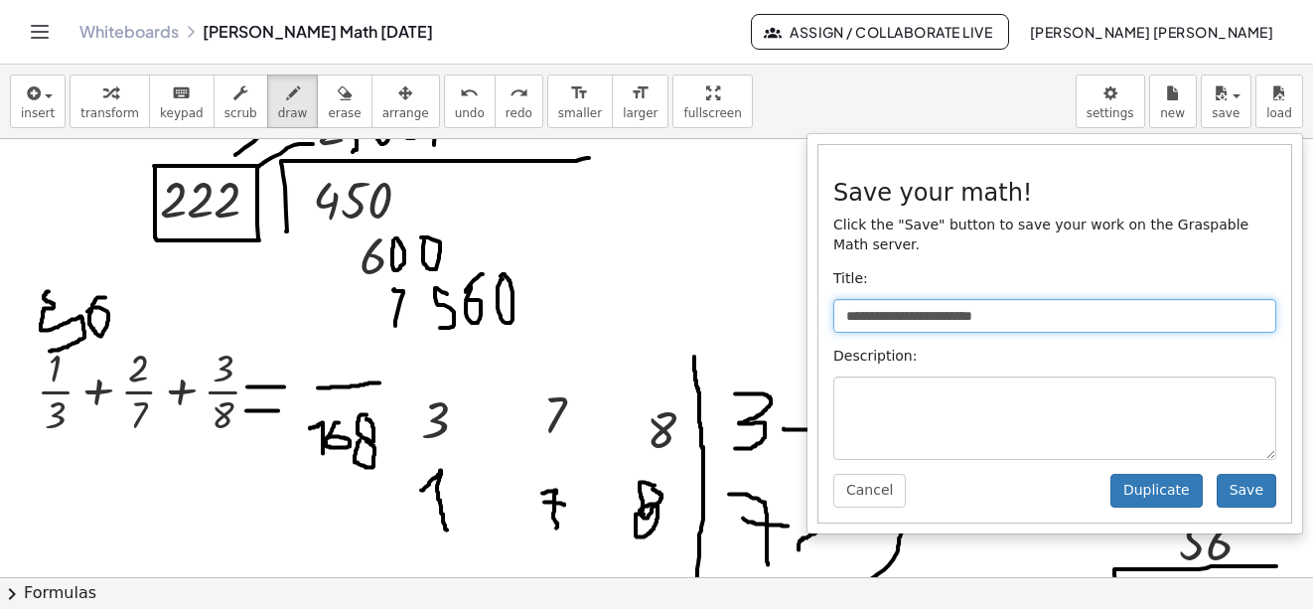
click at [926, 301] on input "**********" at bounding box center [1054, 316] width 443 height 34
type input "**********"
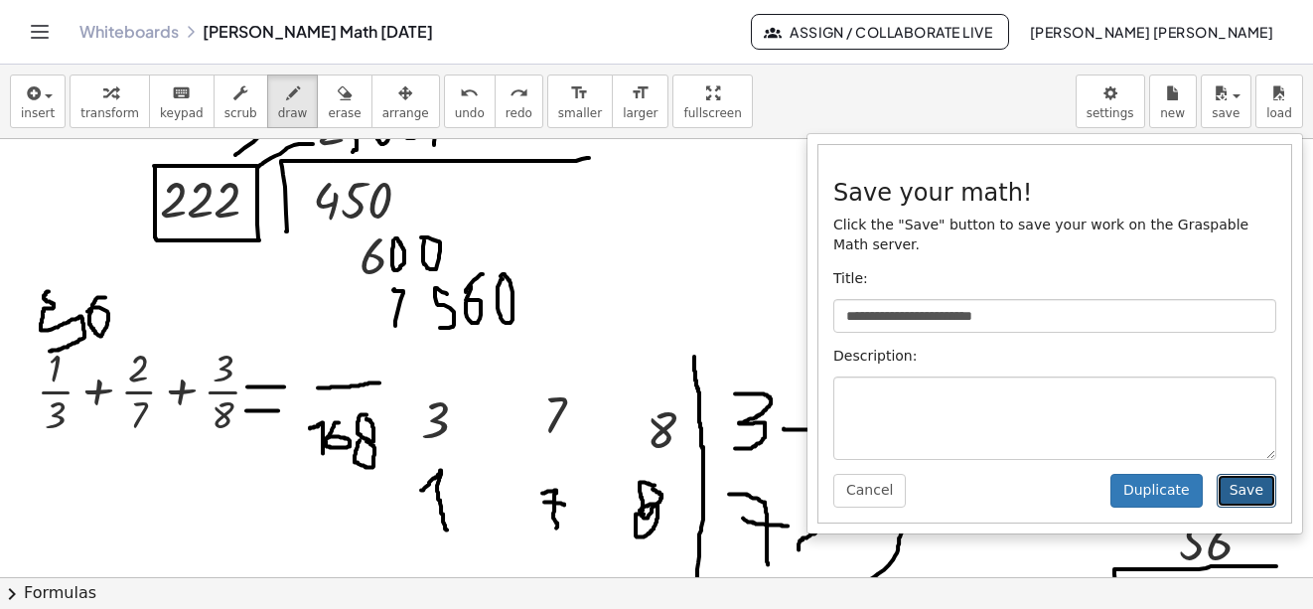
click at [1249, 474] on button "Save" at bounding box center [1247, 491] width 60 height 34
